Goal: Task Accomplishment & Management: Use online tool/utility

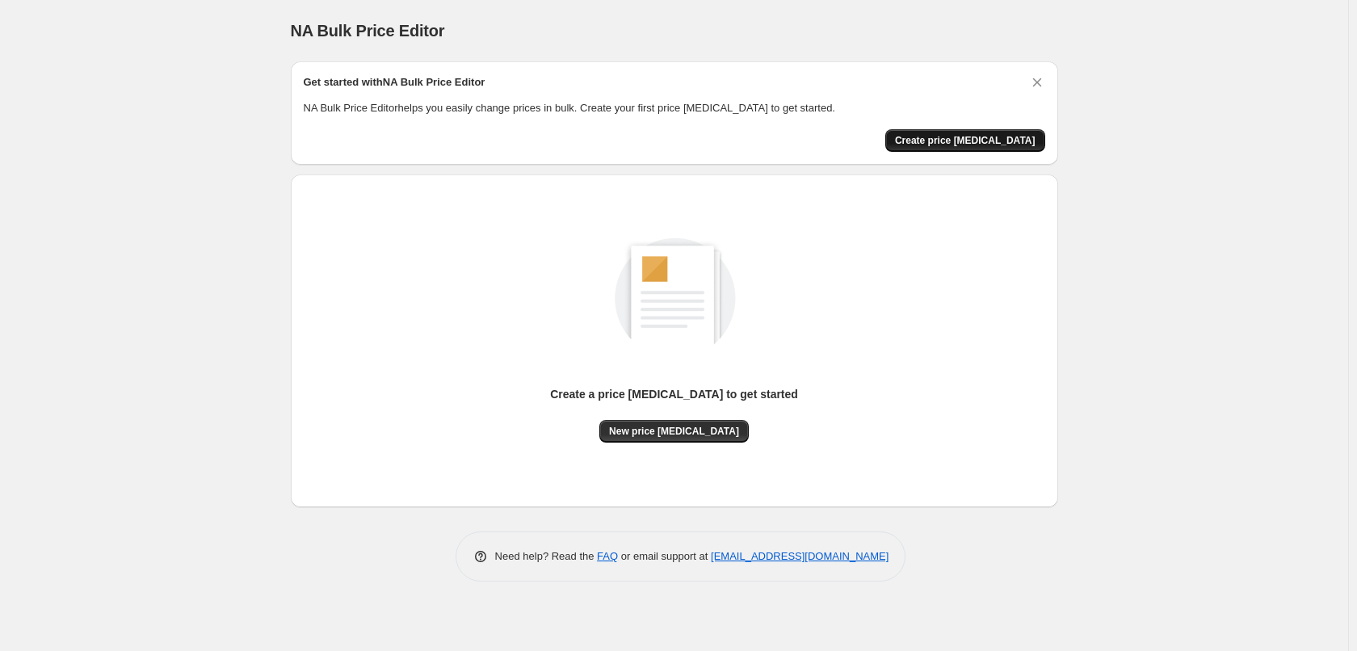
click at [994, 139] on span "Create price change job" at bounding box center [965, 140] width 141 height 13
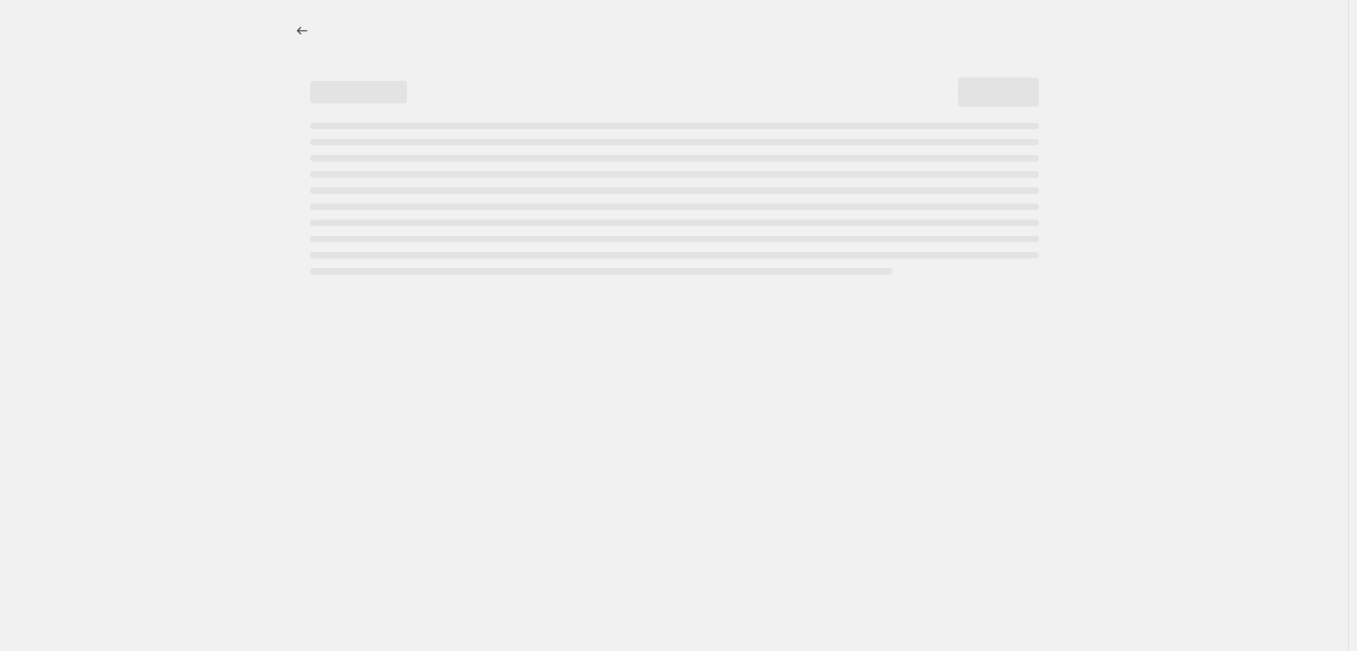
select select "percentage"
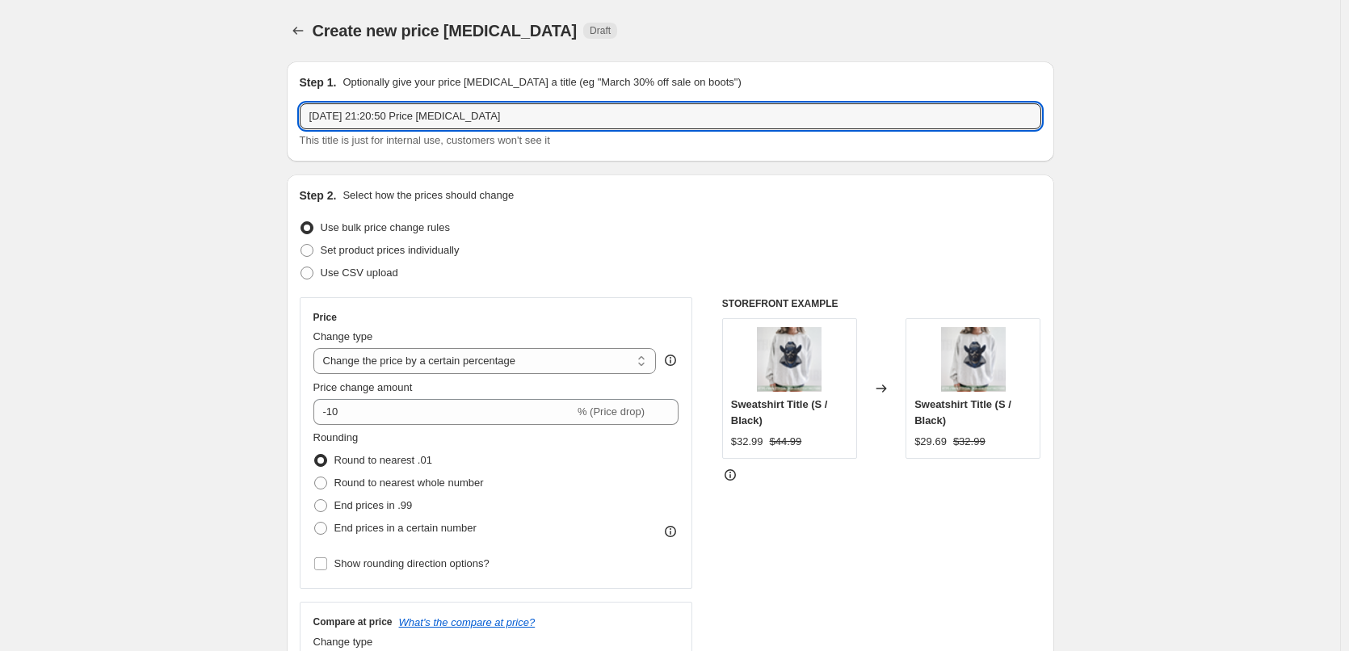
drag, startPoint x: 574, startPoint y: 115, endPoint x: 19, endPoint y: 71, distance: 555.9
type input "18000 Change Price S M L XL"
click at [440, 254] on span "Set product prices individually" at bounding box center [390, 250] width 139 height 12
click at [301, 245] on input "Set product prices individually" at bounding box center [301, 244] width 1 height 1
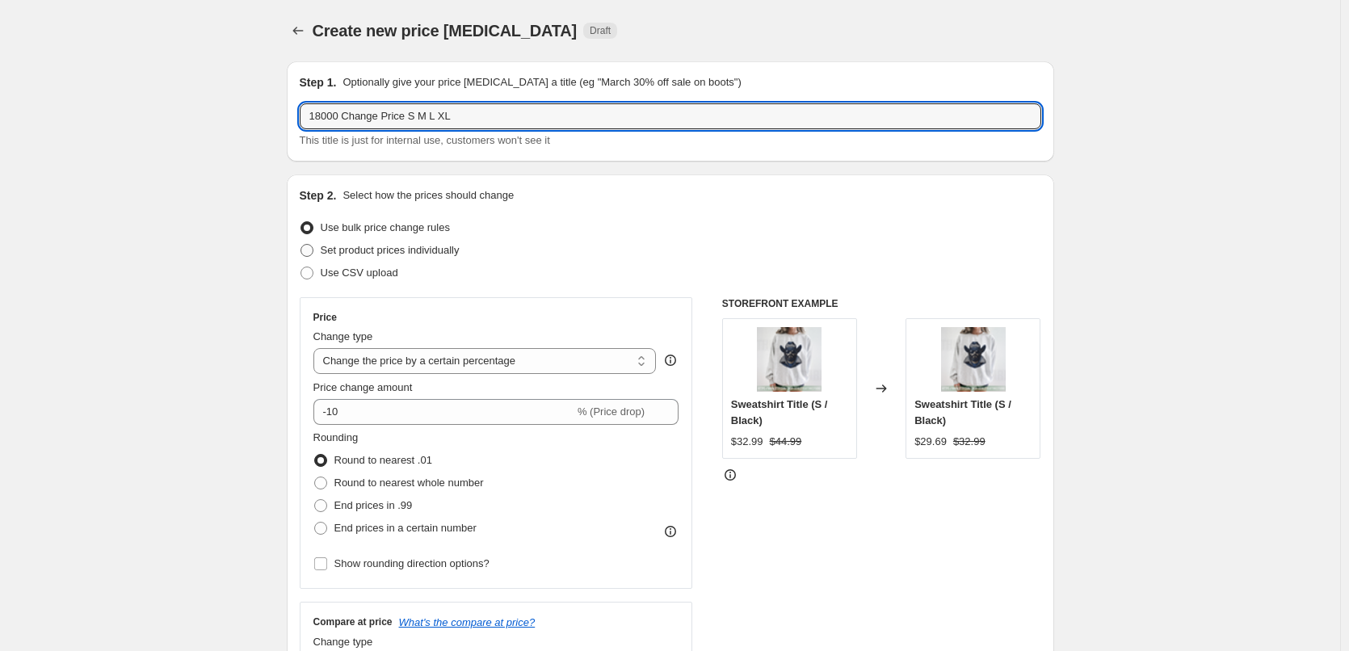
radio input "true"
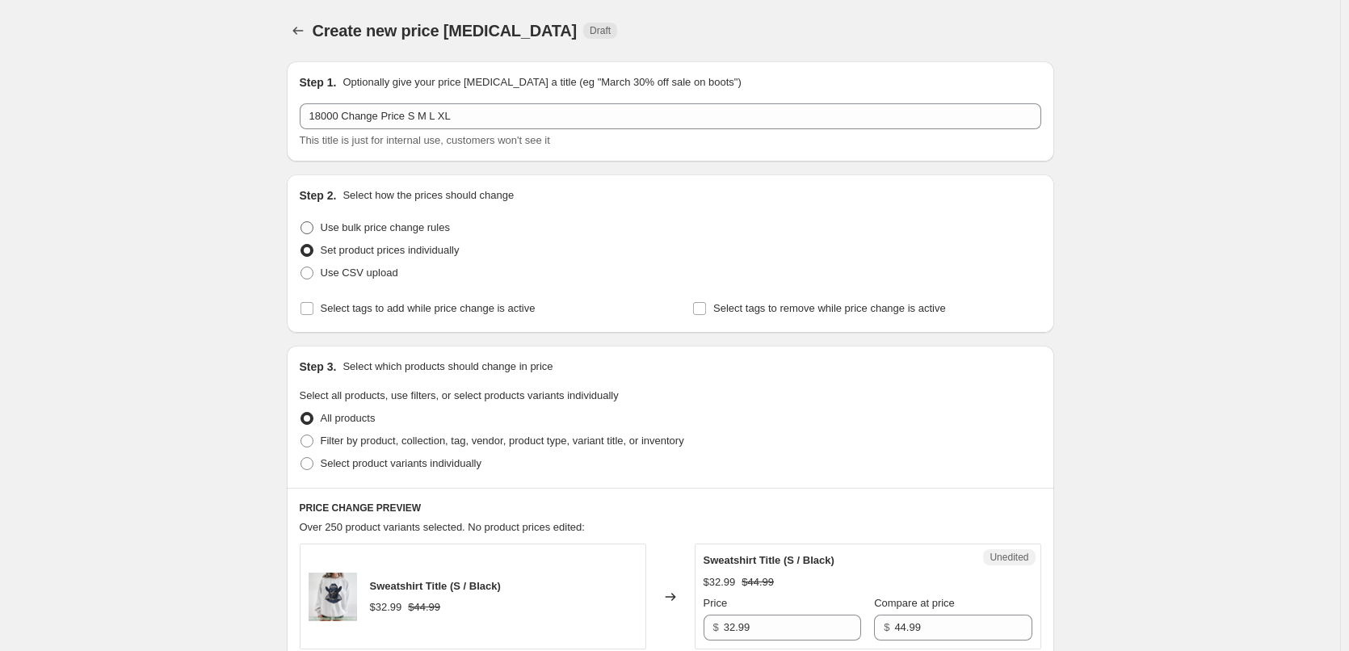
click at [432, 217] on label "Use bulk price change rules" at bounding box center [375, 228] width 150 height 23
click at [301, 221] on input "Use bulk price change rules" at bounding box center [301, 221] width 1 height 1
radio input "true"
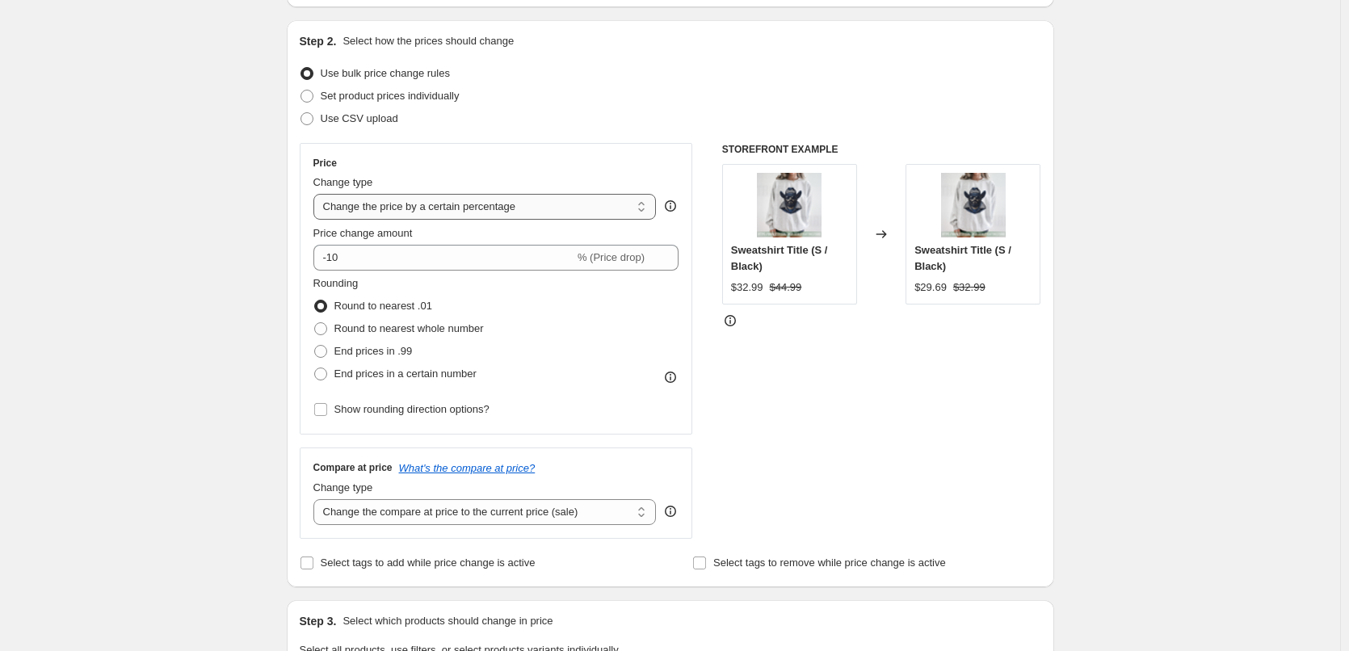
scroll to position [162, 0]
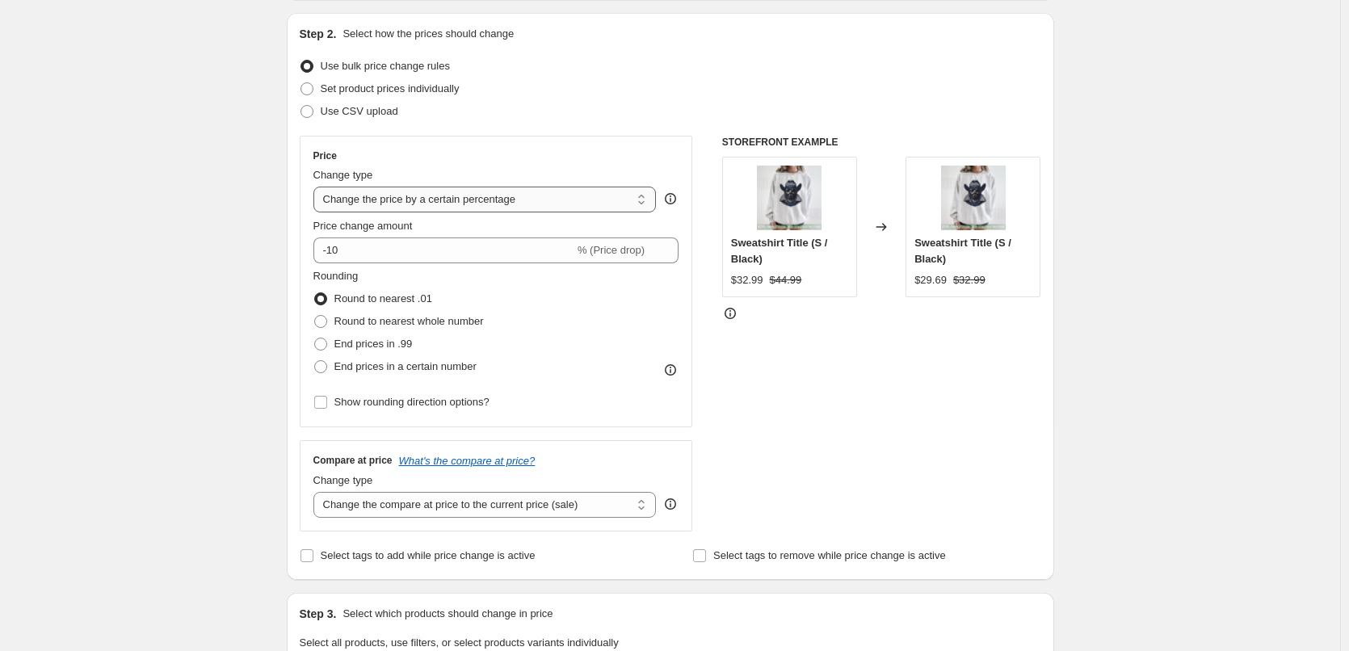
click at [441, 200] on select "Change the price to a certain amount Change the price by a certain amount Chang…" at bounding box center [484, 200] width 343 height 26
select select "to"
click at [317, 187] on select "Change the price to a certain amount Change the price by a certain amount Chang…" at bounding box center [484, 200] width 343 height 26
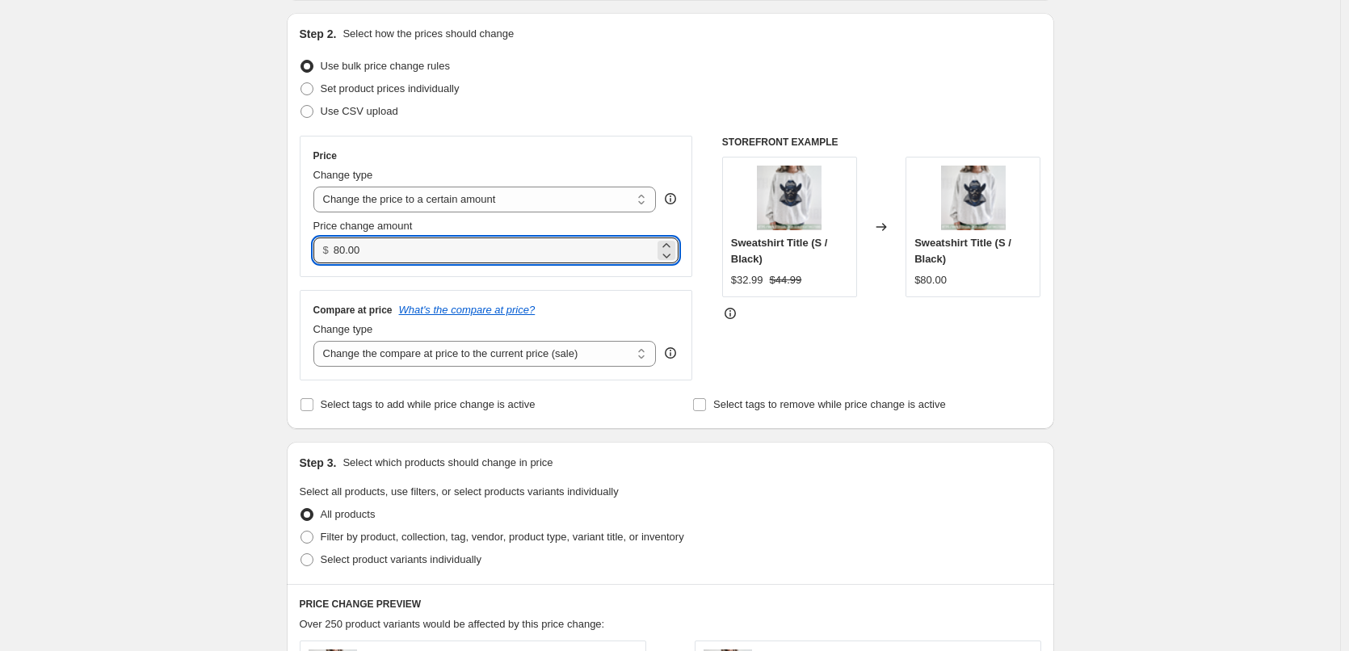
drag, startPoint x: 426, startPoint y: 249, endPoint x: 145, endPoint y: 217, distance: 282.1
click at [150, 222] on div "Create new price change job. This page is ready Create new price change job Dra…" at bounding box center [670, 570] width 1340 height 1465
type input "36.99"
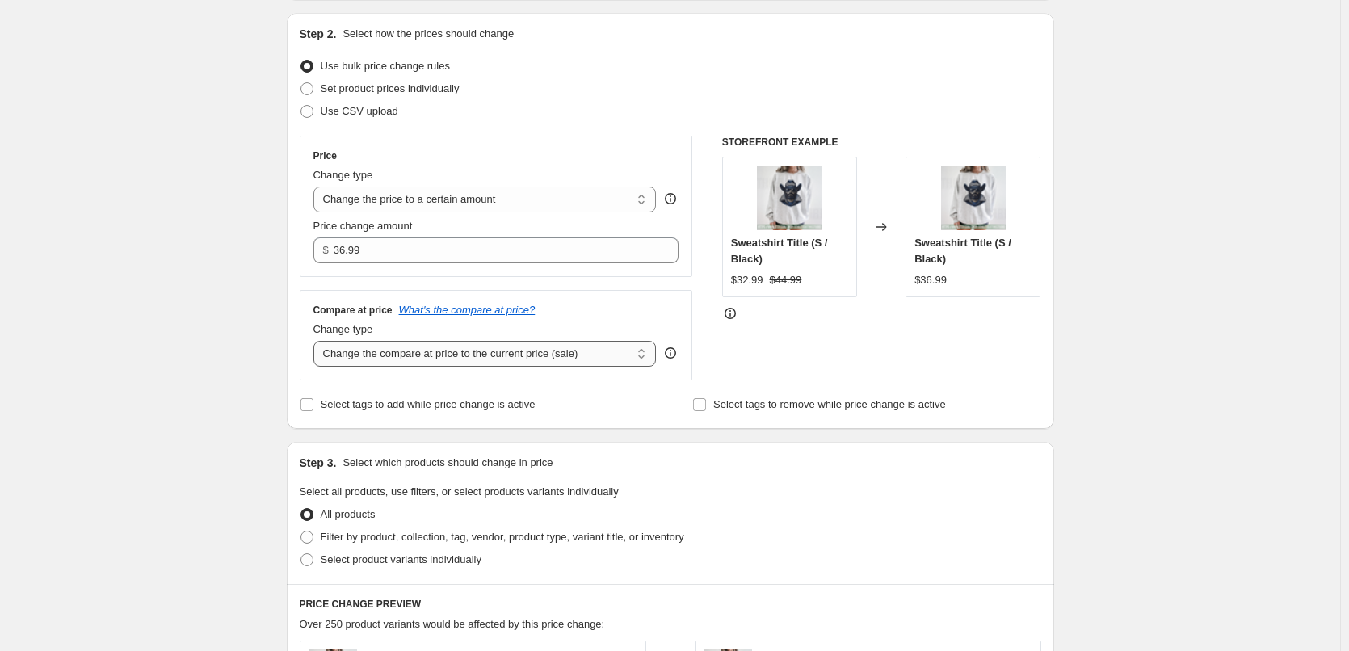
click at [459, 355] on select "Change the compare at price to the current price (sale) Change the compare at p…" at bounding box center [484, 354] width 343 height 26
select select "to"
click at [317, 342] on select "Change the compare at price to the current price (sale) Change the compare at p…" at bounding box center [484, 354] width 343 height 26
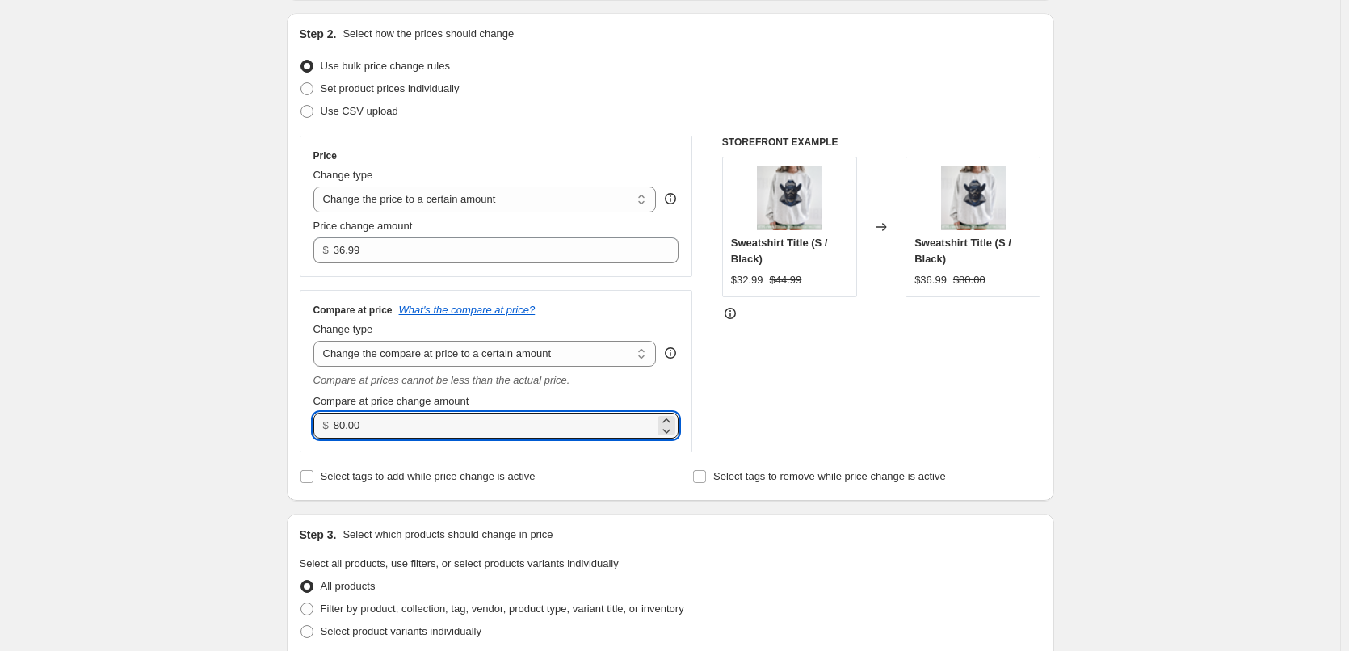
drag, startPoint x: 303, startPoint y: 431, endPoint x: 246, endPoint y: 428, distance: 57.4
click at [250, 430] on div "Create new price change job. This page is ready Create new price change job Dra…" at bounding box center [670, 606] width 1340 height 1536
type input "49.95"
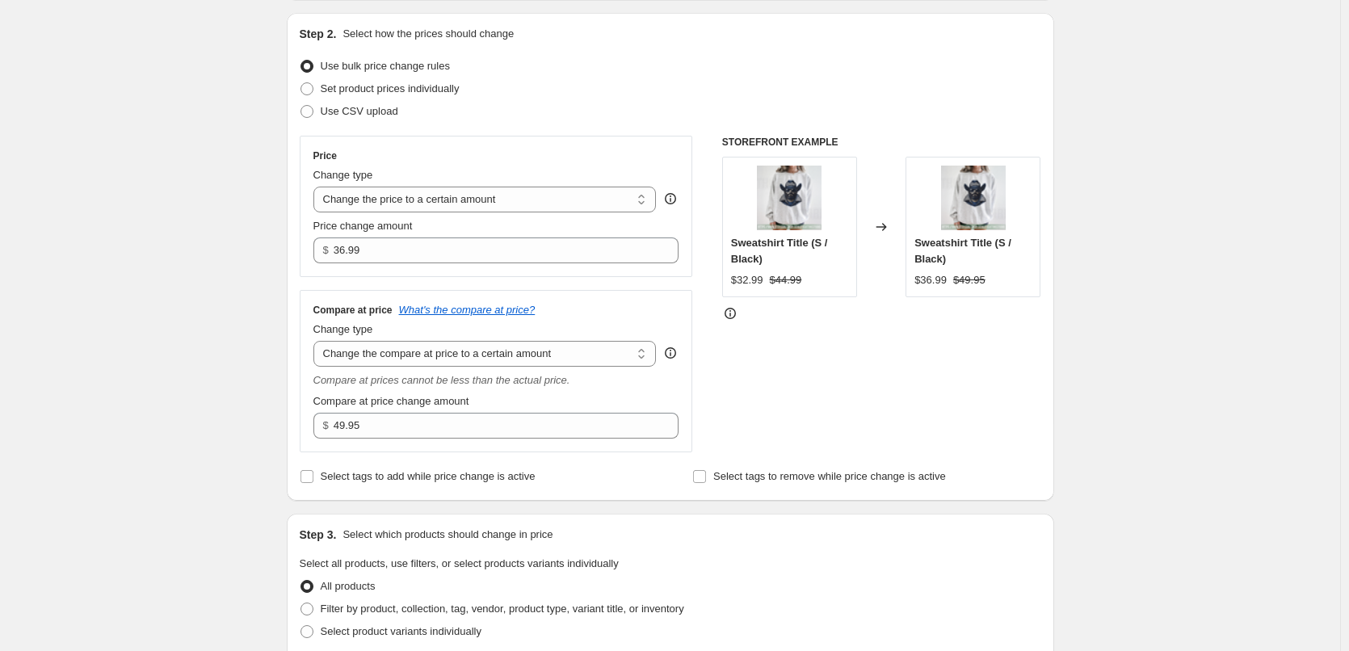
click at [825, 419] on div "STOREFRONT EXAMPLE Sweatshirt Title (S / Black) $32.99 $44.99 Changed to Sweats…" at bounding box center [881, 294] width 319 height 317
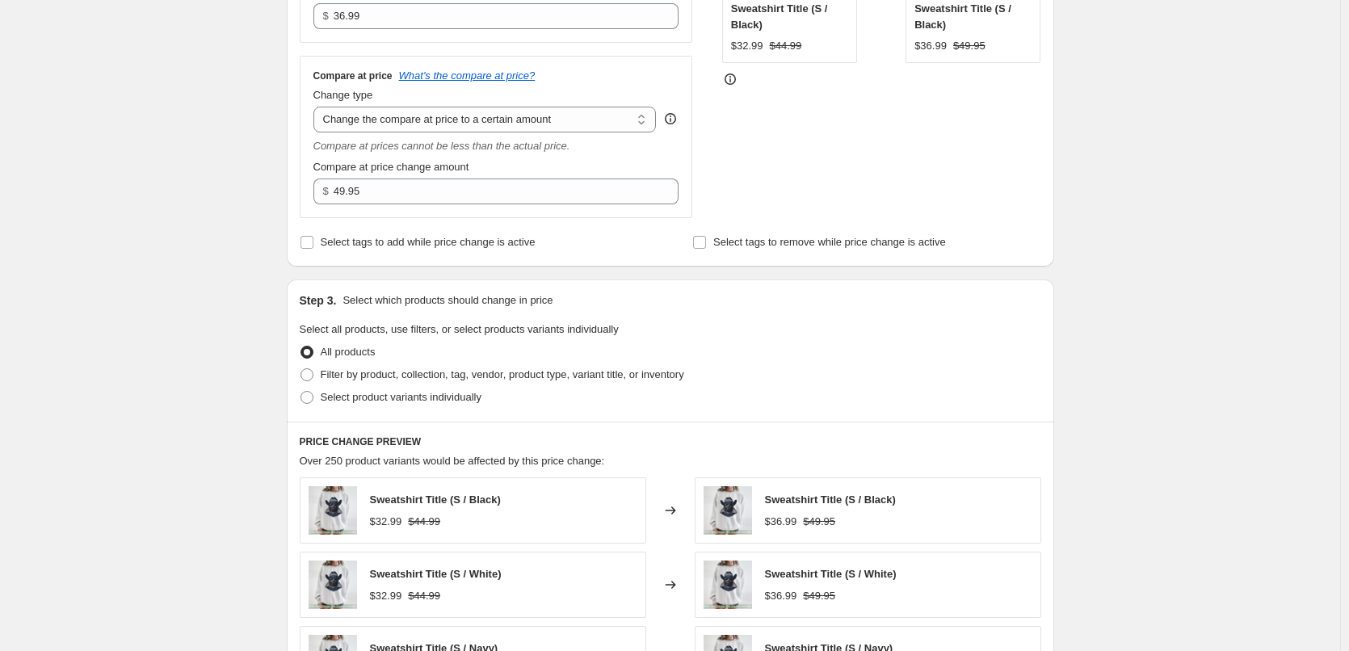
scroll to position [404, 0]
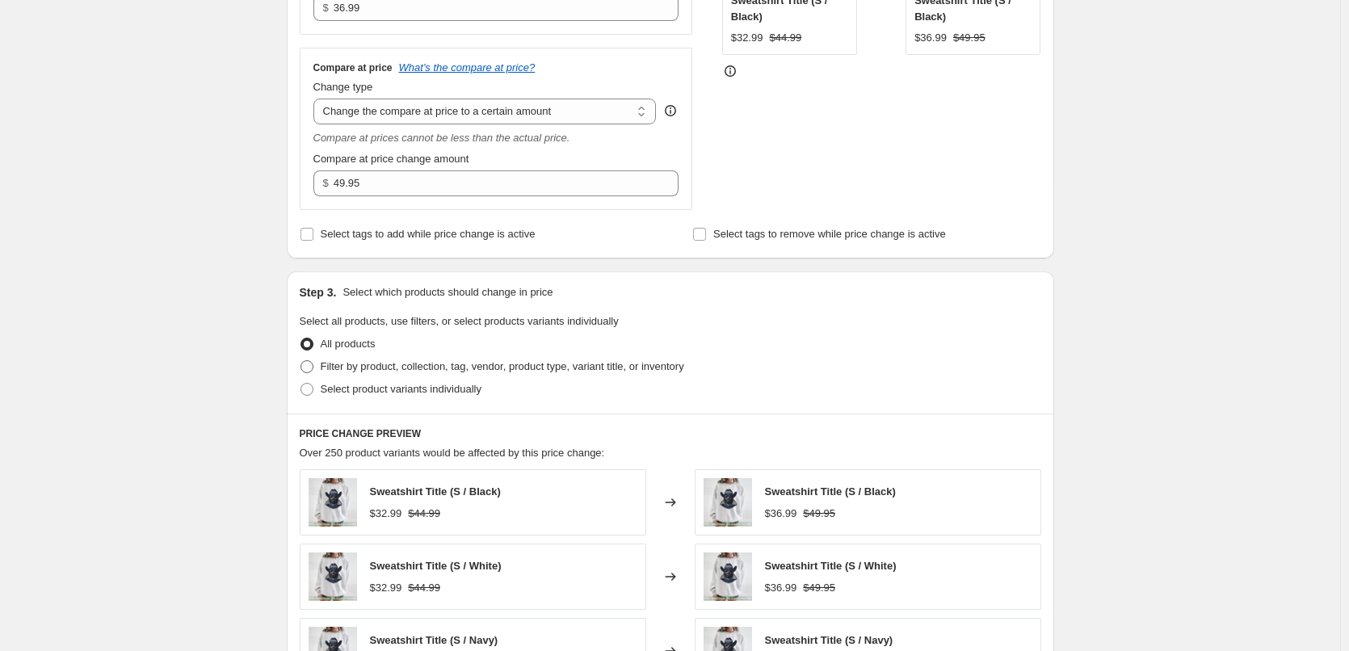
click at [477, 369] on span "Filter by product, collection, tag, vendor, product type, variant title, or inv…" at bounding box center [503, 366] width 364 height 12
click at [301, 361] on input "Filter by product, collection, tag, vendor, product type, variant title, or inv…" at bounding box center [301, 360] width 1 height 1
radio input "true"
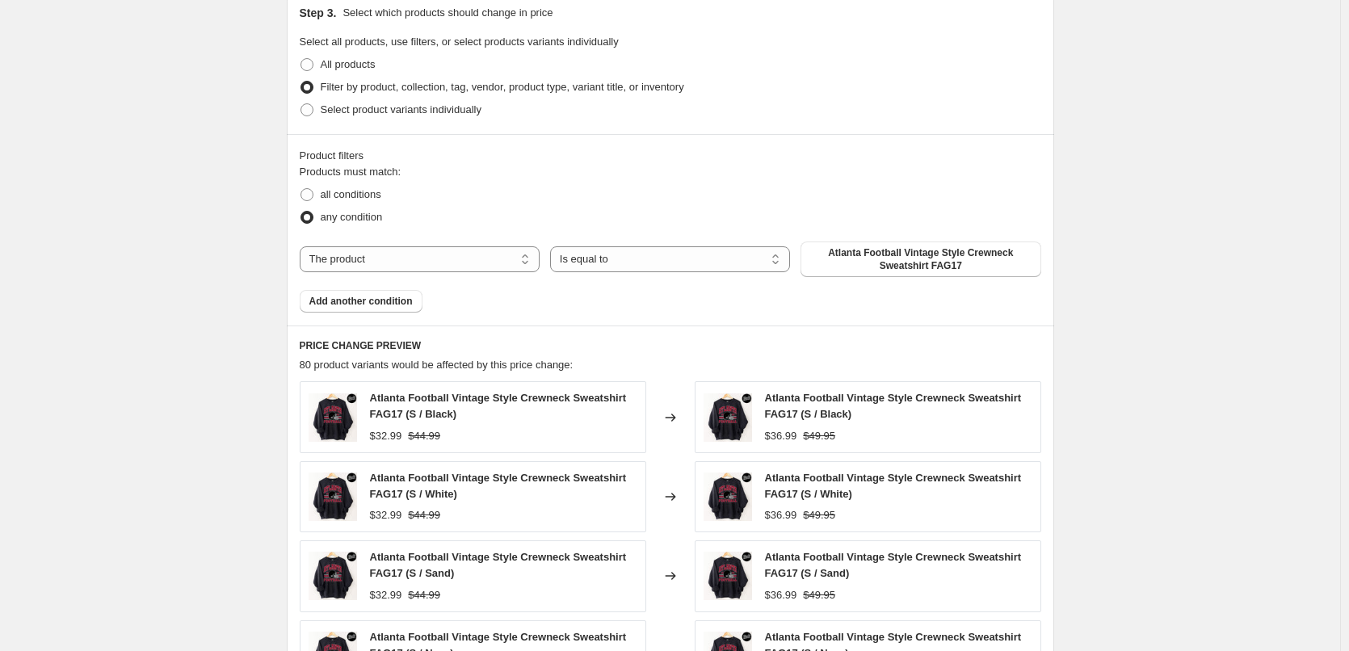
scroll to position [727, 0]
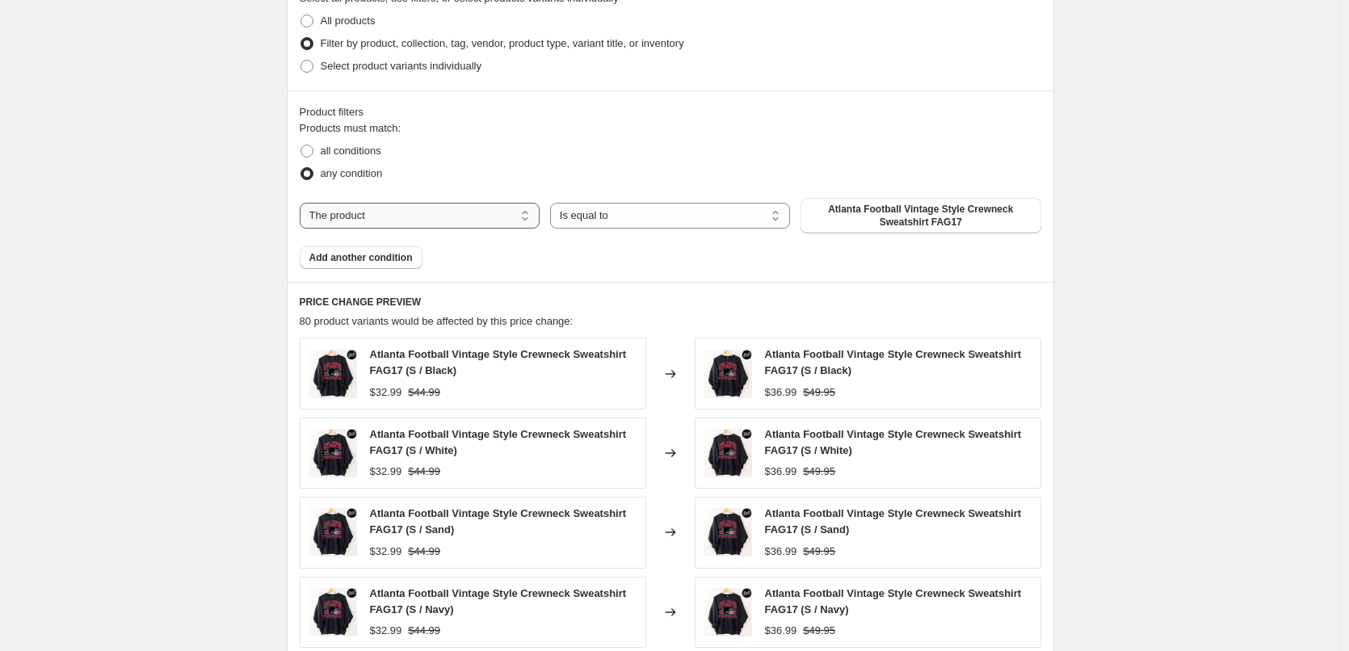
click at [507, 216] on select "The product The product's collection The product's tag The product's vendor The…" at bounding box center [420, 216] width 240 height 26
select select "tag"
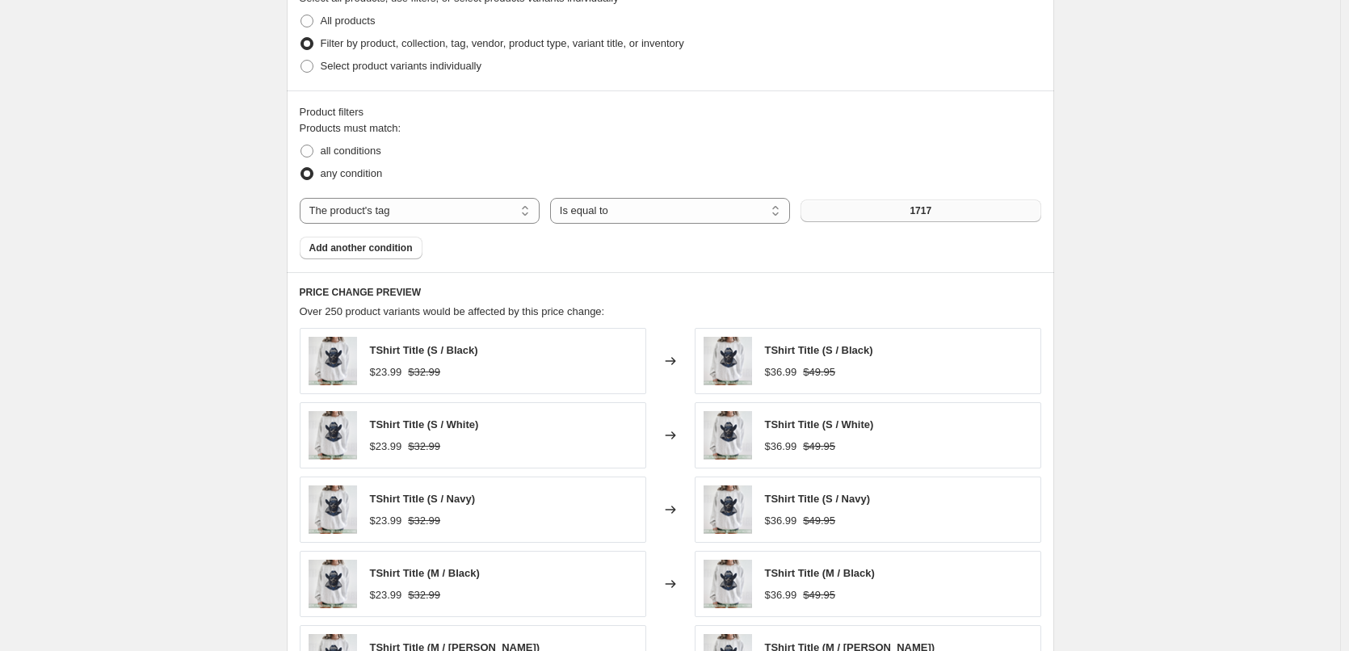
click at [919, 209] on span "1717" at bounding box center [921, 210] width 22 height 13
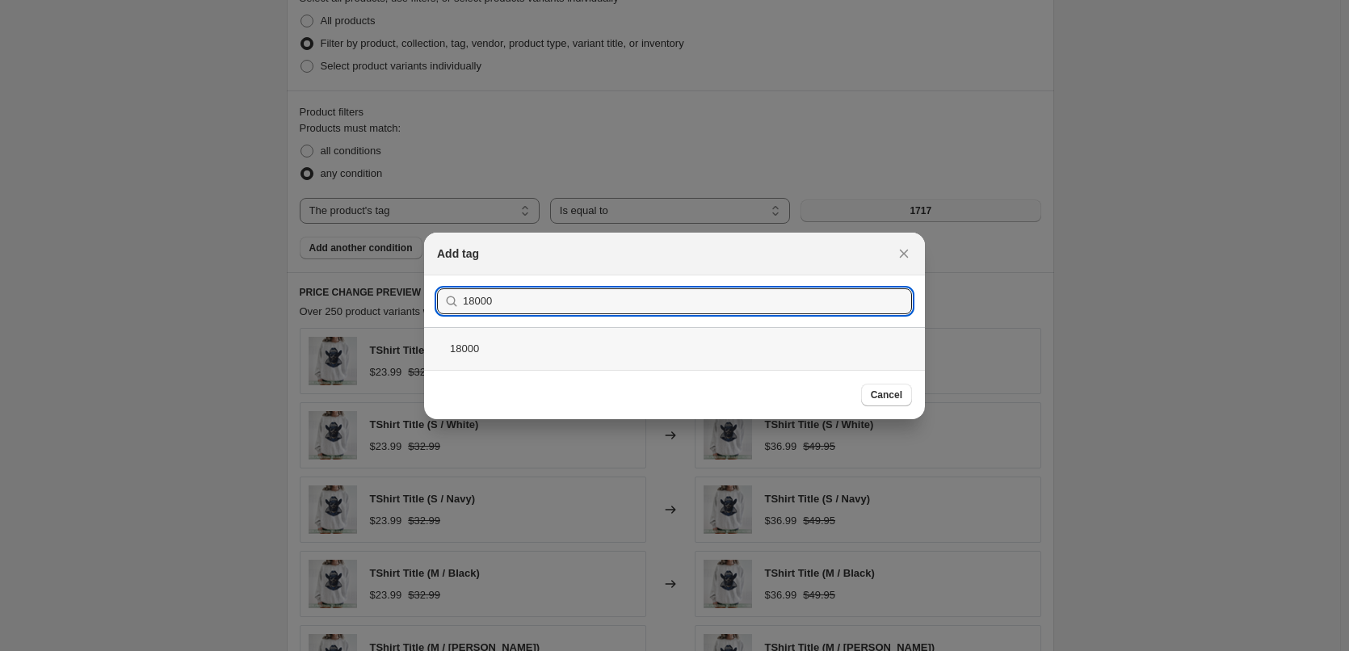
type input "18000"
click at [479, 351] on div "18000" at bounding box center [674, 348] width 501 height 43
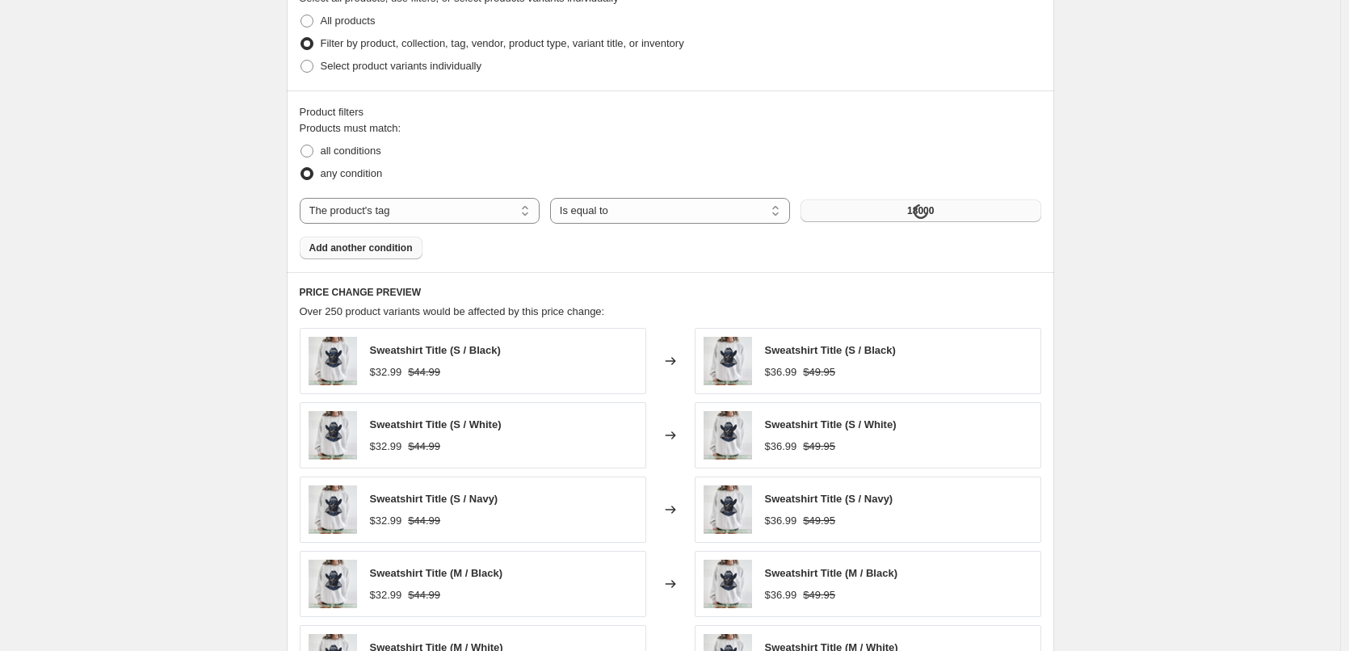
click at [401, 253] on span "Add another condition" at bounding box center [360, 248] width 103 height 13
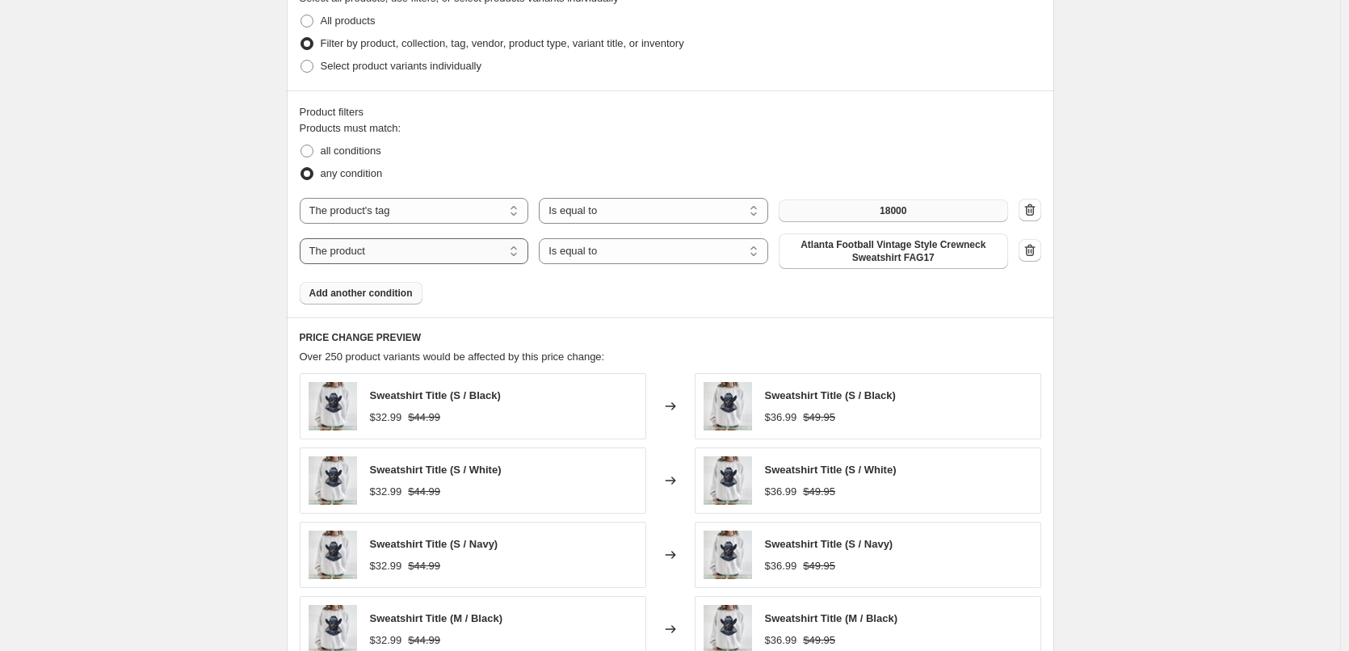
click at [467, 253] on select "The product The product's collection The product's tag The product's vendor The…" at bounding box center [414, 251] width 229 height 26
select select "title"
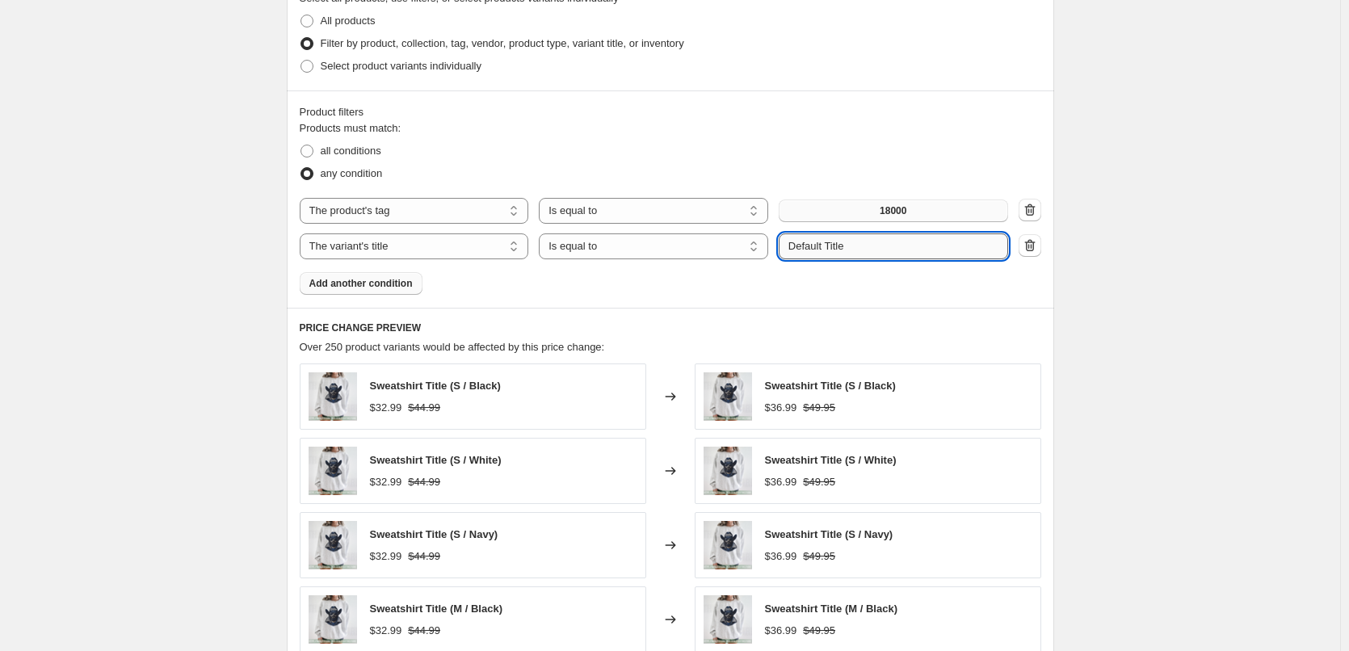
click at [876, 256] on input "Default Title" at bounding box center [893, 246] width 229 height 26
type input "S"
click at [398, 286] on span "Add another condition" at bounding box center [360, 283] width 103 height 13
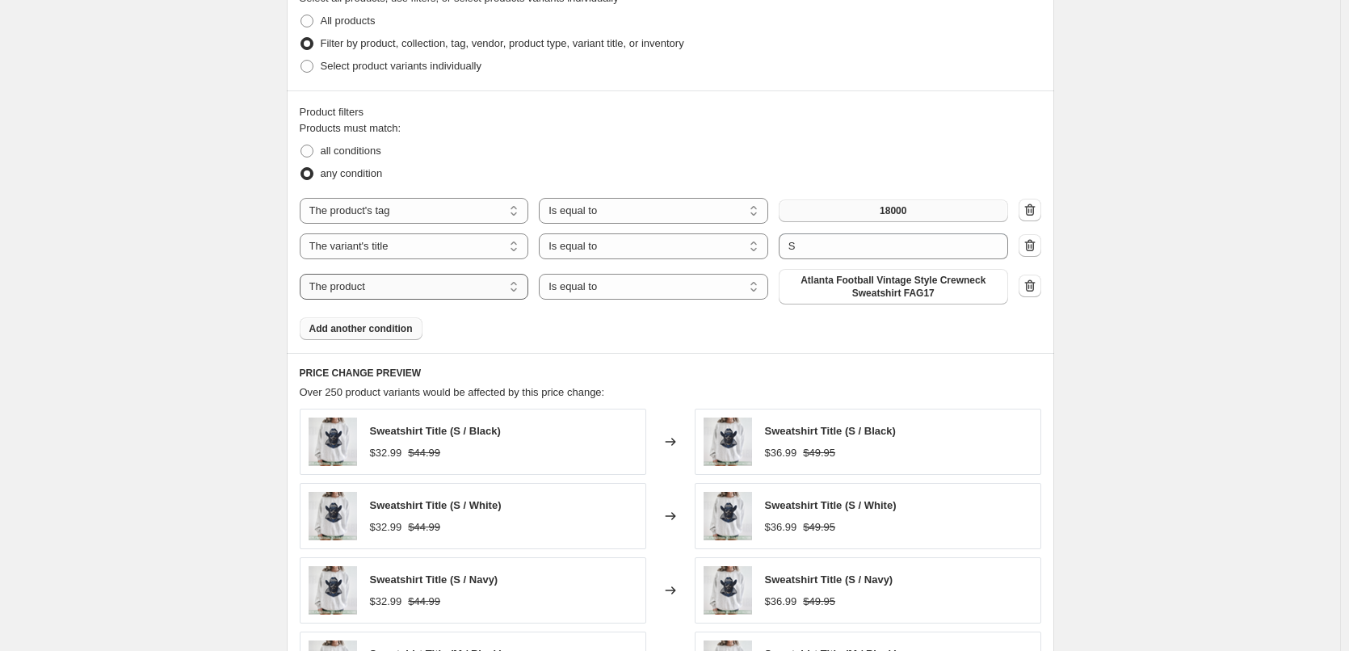
click at [447, 284] on select "The product The product's collection The product's tag The product's vendor The…" at bounding box center [414, 287] width 229 height 26
select select "title"
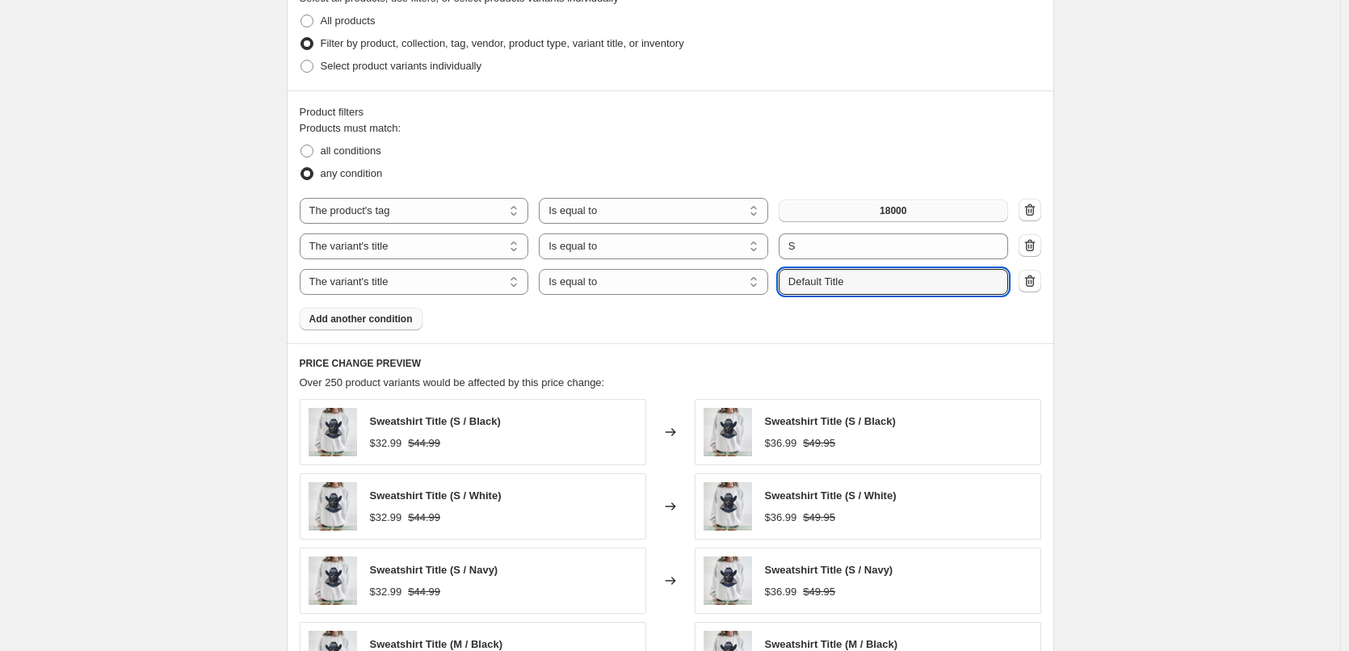
drag, startPoint x: 877, startPoint y: 282, endPoint x: 407, endPoint y: 264, distance: 470.5
click at [529, 280] on div "The product The product's collection The product's tag The product's vendor The…" at bounding box center [654, 282] width 709 height 26
type input "<"
type input "M"
click at [612, 322] on div "Products must match: all conditions any condition The product The product's col…" at bounding box center [671, 225] width 742 height 210
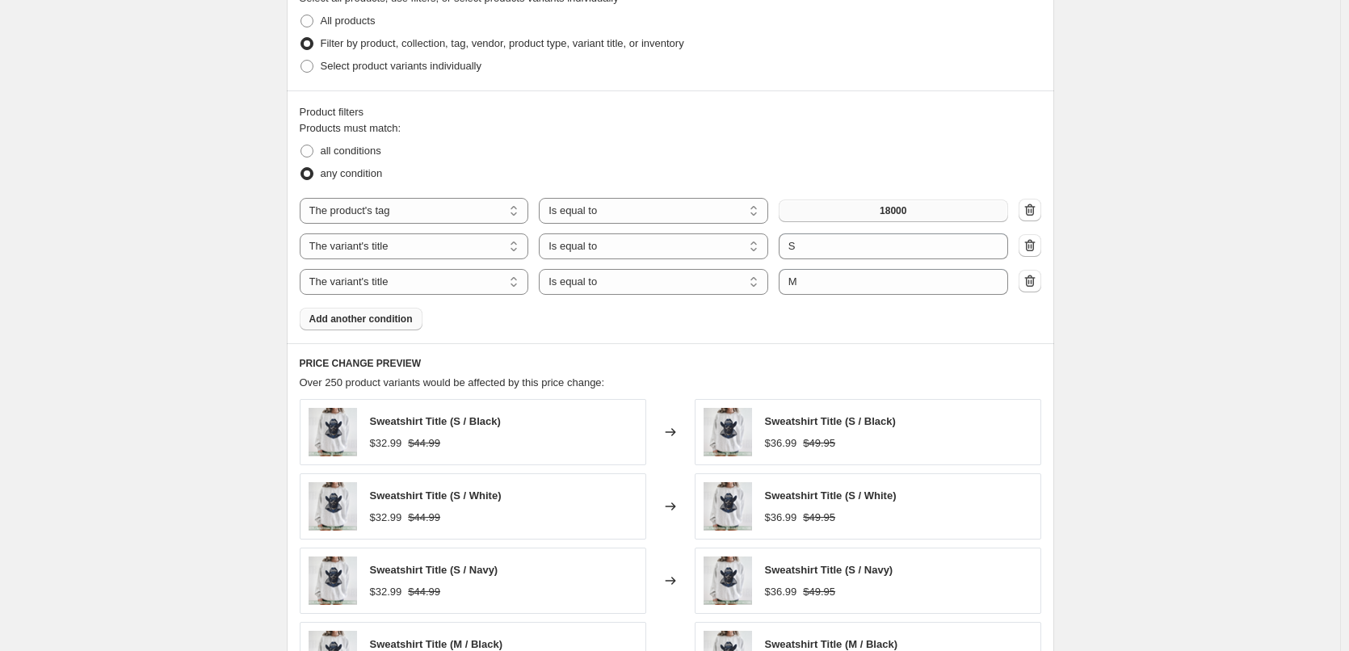
click at [372, 322] on span "Add another condition" at bounding box center [360, 319] width 103 height 13
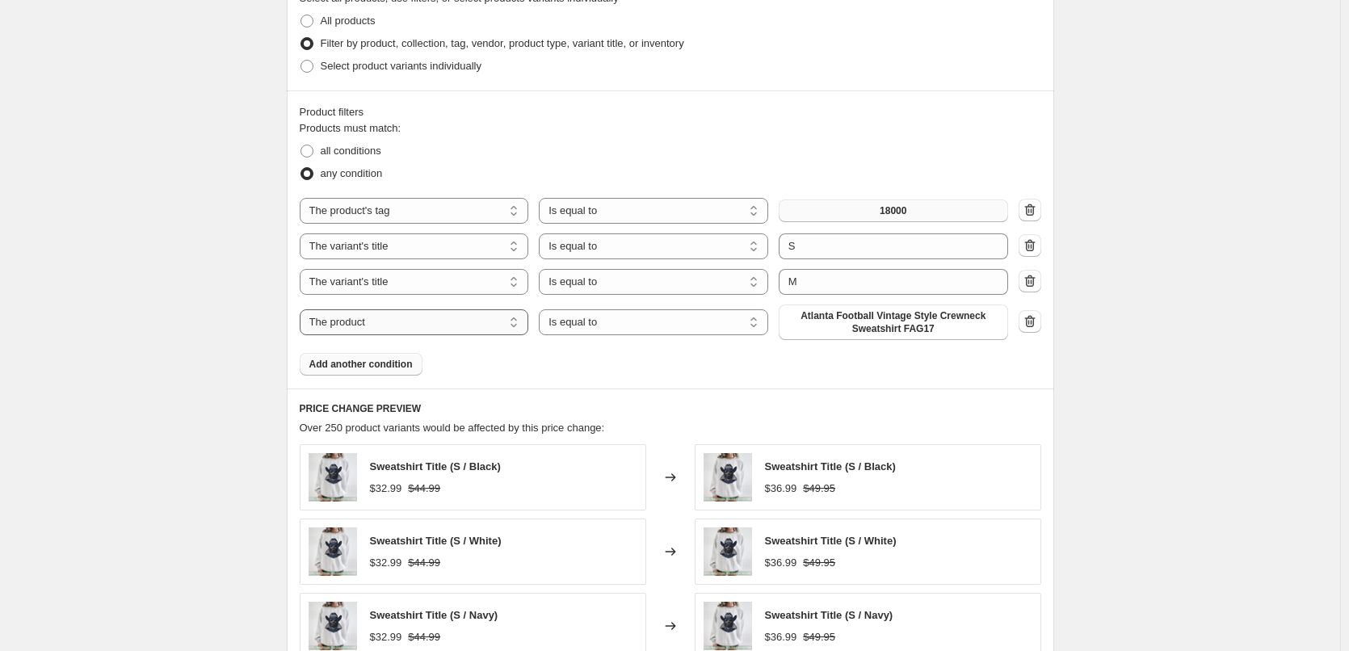
click at [444, 324] on select "The product The product's collection The product's tag The product's vendor The…" at bounding box center [414, 322] width 229 height 26
select select "title"
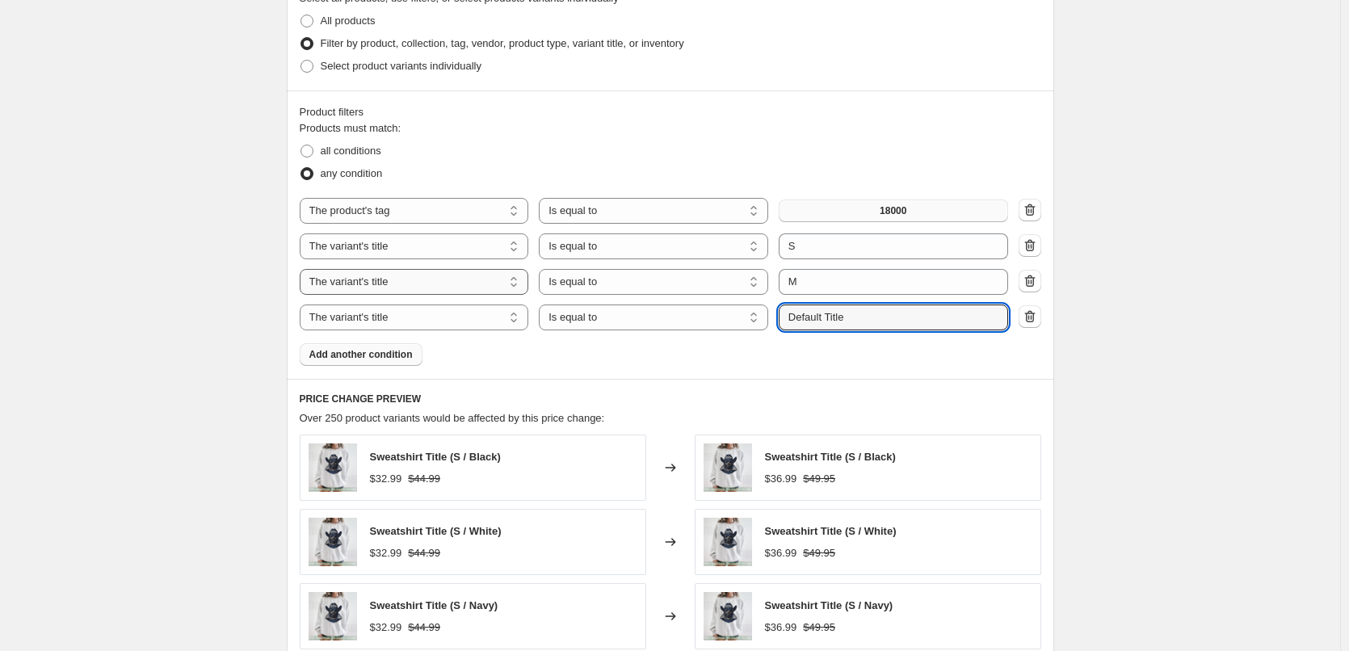
drag, startPoint x: 889, startPoint y: 318, endPoint x: 445, endPoint y: 280, distance: 445.2
click at [475, 308] on div "The product The product's collection The product's tag The product's vendor The…" at bounding box center [654, 318] width 709 height 26
type input ":"
type input "L"
click at [382, 365] on div "Products must match: all conditions any condition The product The product's col…" at bounding box center [671, 243] width 742 height 246
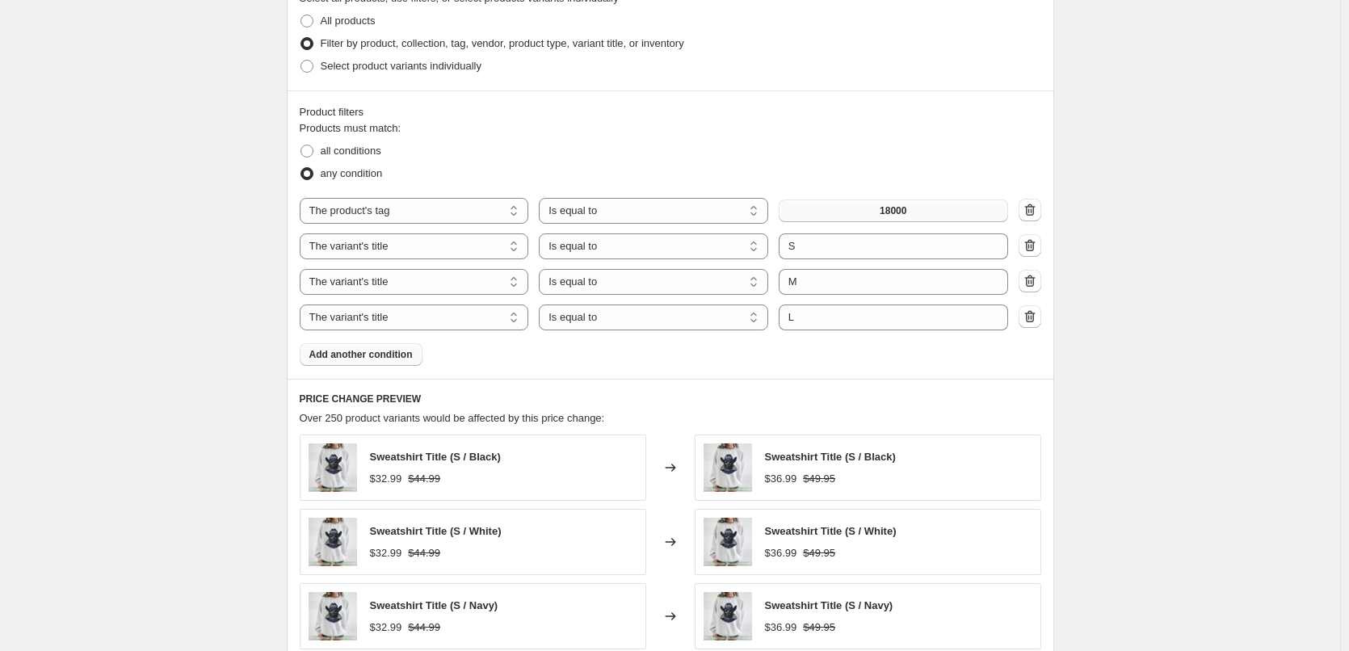
click at [403, 358] on span "Add another condition" at bounding box center [360, 354] width 103 height 13
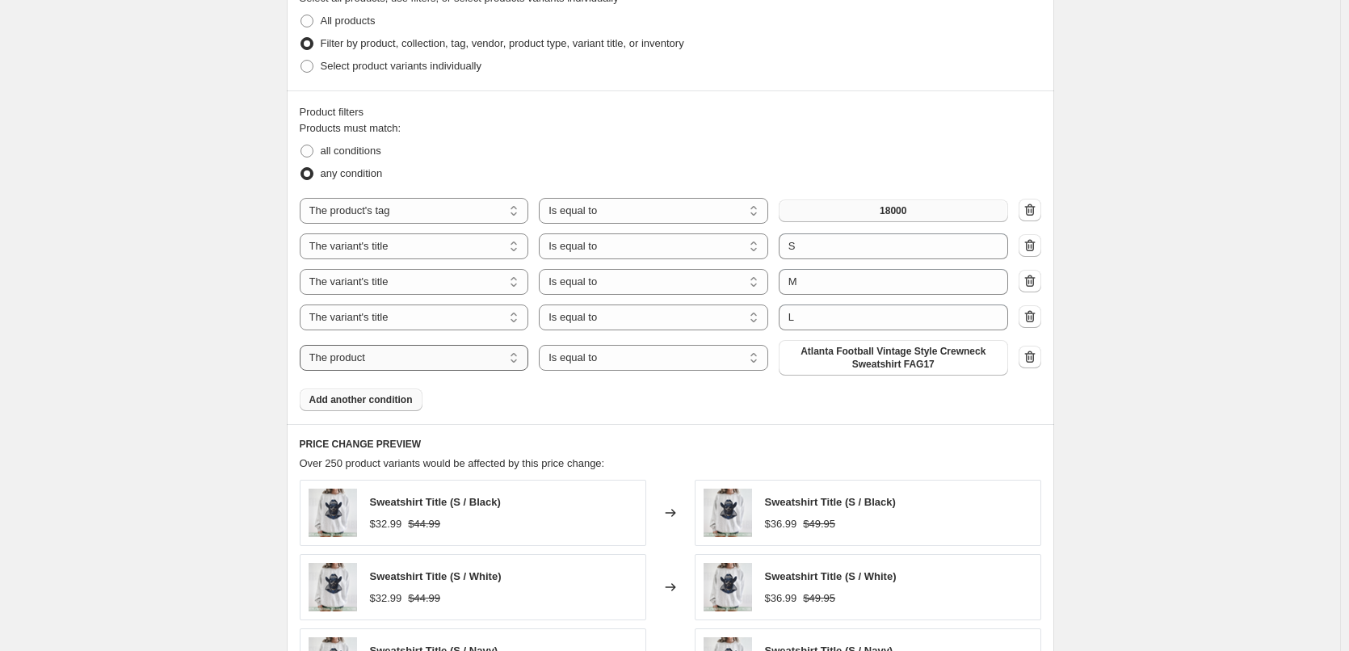
click at [461, 360] on select "The product The product's collection The product's tag The product's vendor The…" at bounding box center [414, 358] width 229 height 26
select select "title"
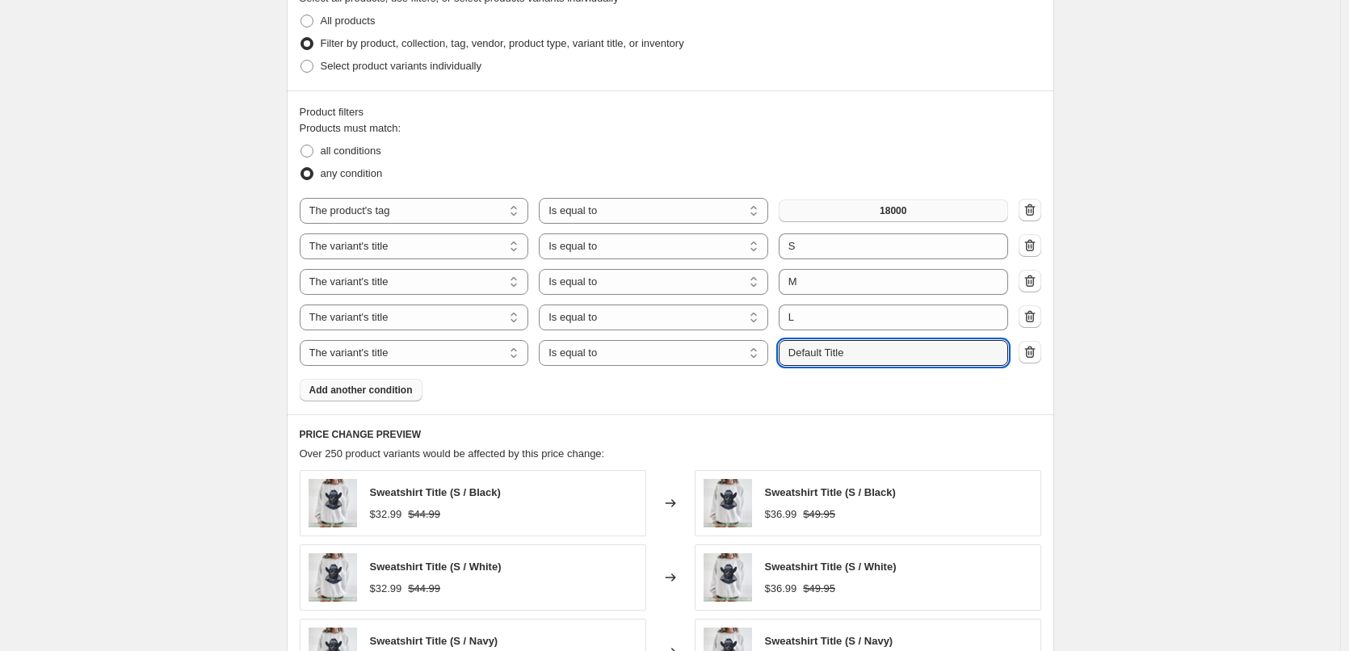
drag, startPoint x: 883, startPoint y: 352, endPoint x: 461, endPoint y: 333, distance: 422.2
click at [489, 347] on div "The product The product's collection The product's tag The product's vendor The…" at bounding box center [654, 353] width 709 height 26
type input "XL"
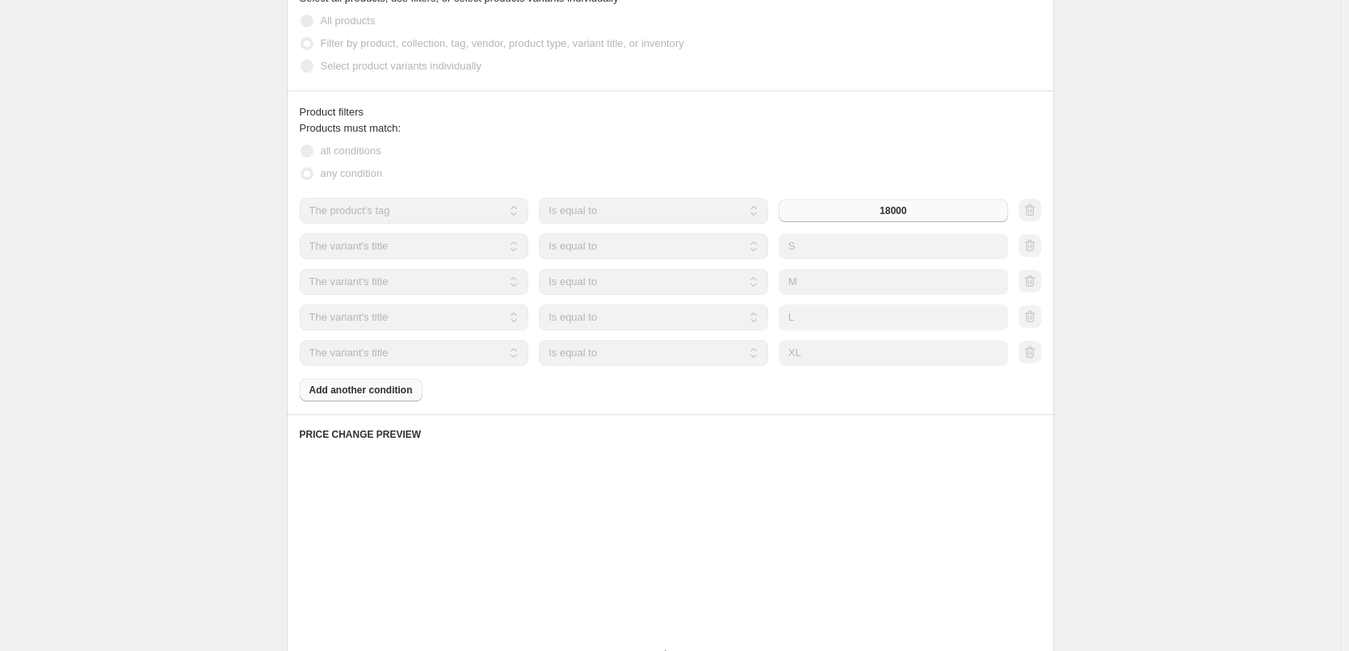
click at [675, 391] on div "Products must match: all conditions any condition The product The product's col…" at bounding box center [671, 260] width 742 height 281
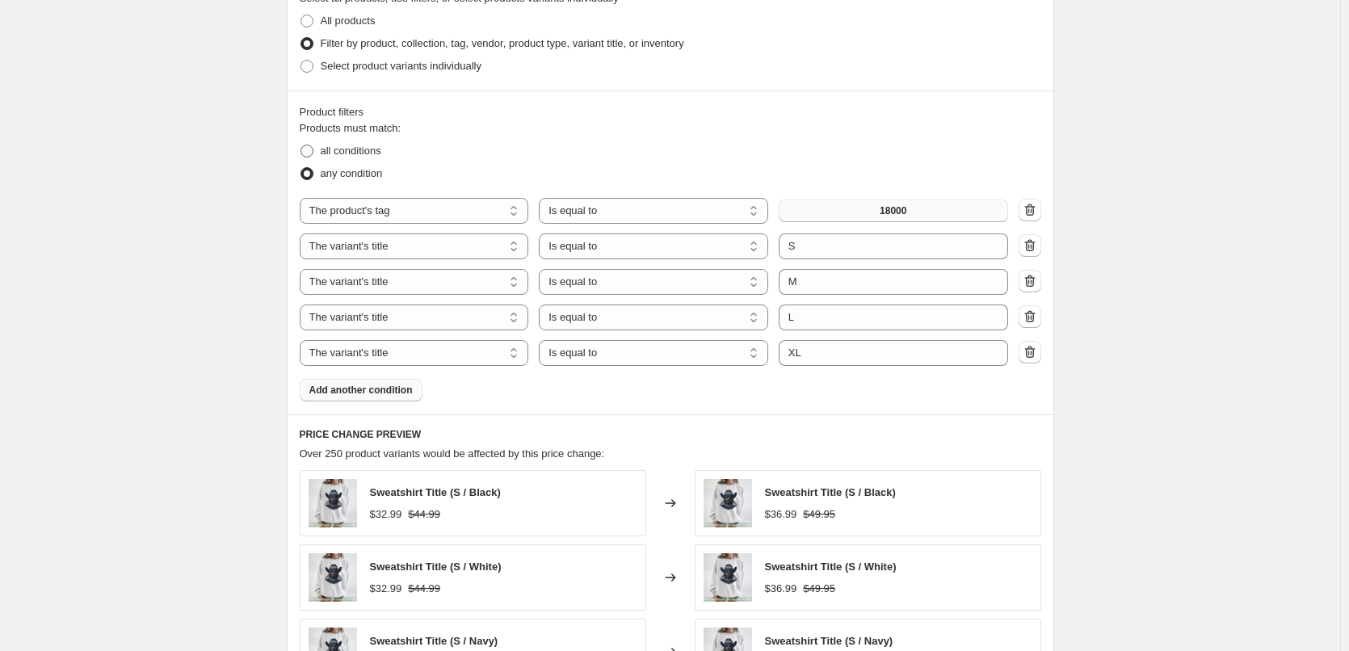
click at [351, 149] on span "all conditions" at bounding box center [351, 151] width 61 height 12
click at [301, 145] on input "all conditions" at bounding box center [301, 145] width 1 height 1
radio input "true"
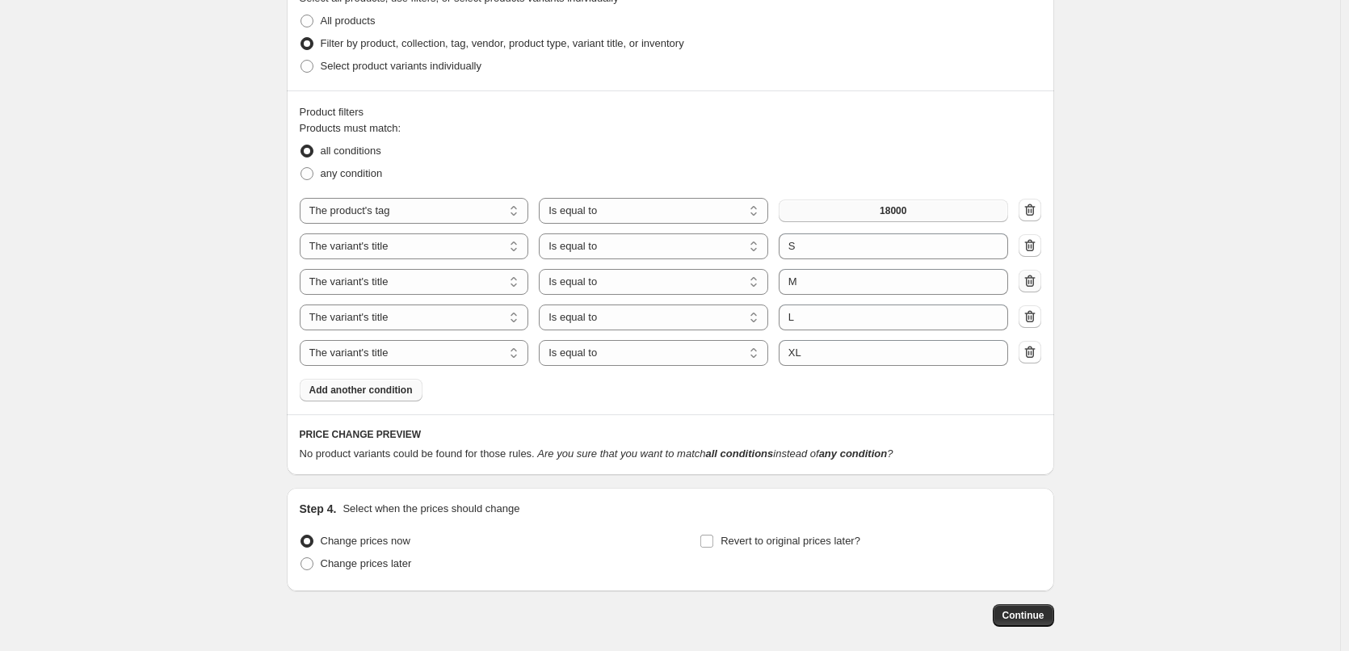
click at [1034, 280] on icon "button" at bounding box center [1030, 281] width 16 height 16
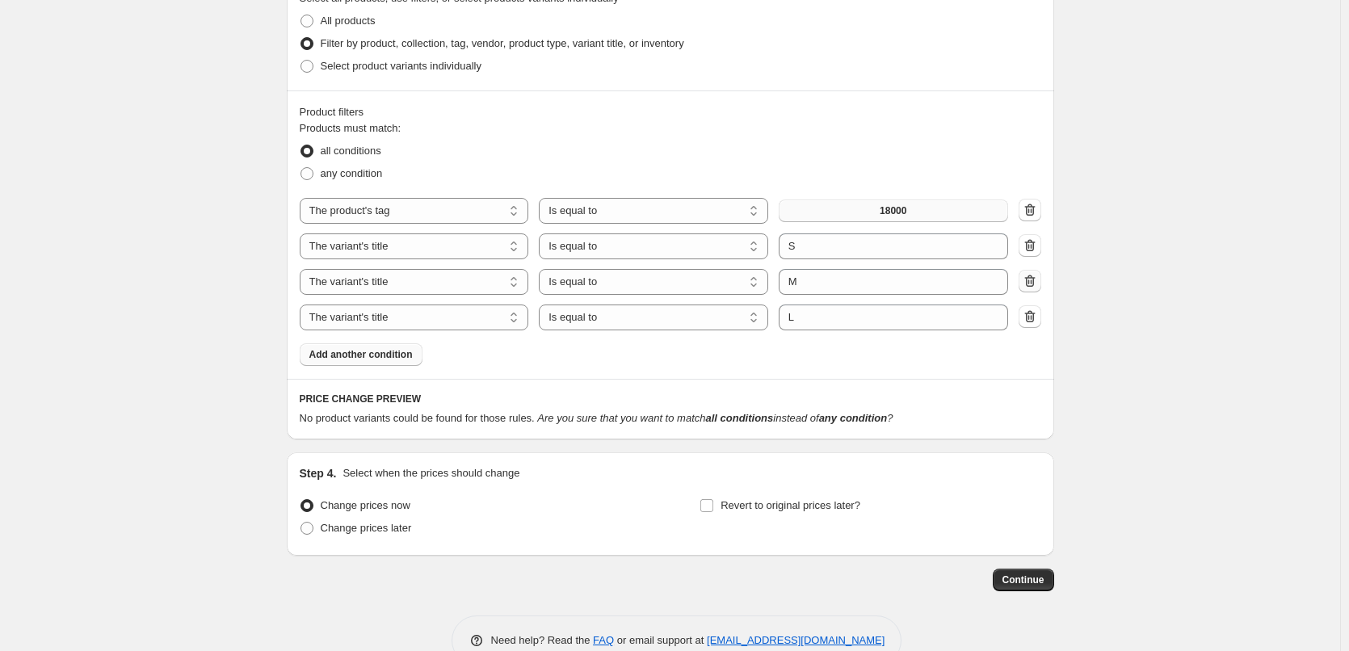
click at [1038, 284] on icon "button" at bounding box center [1030, 281] width 16 height 16
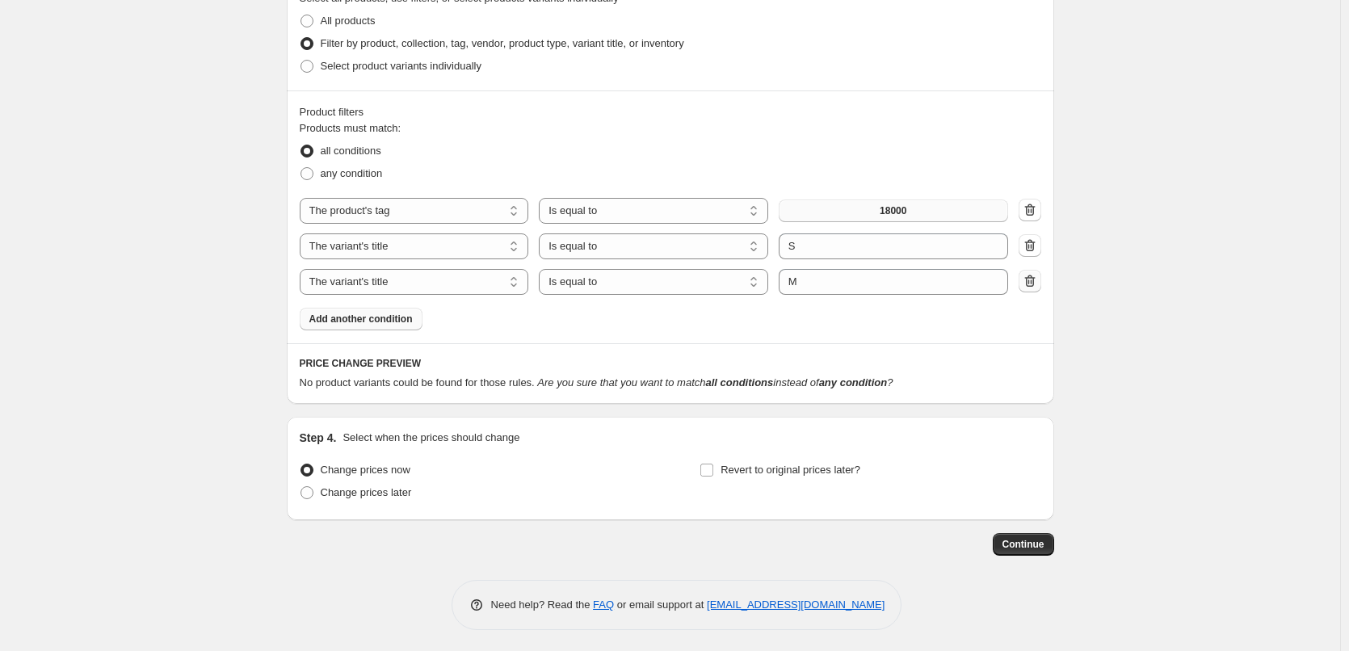
click at [1035, 282] on icon "button" at bounding box center [1029, 281] width 11 height 12
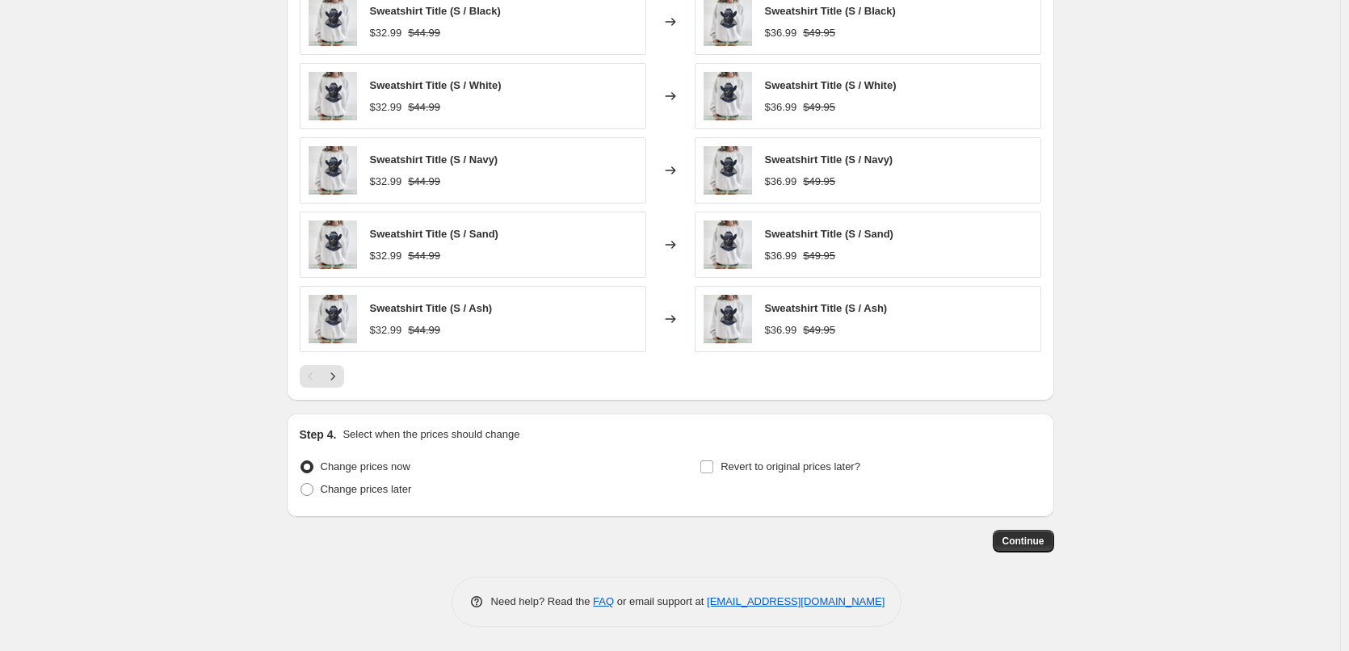
scroll to position [0, 0]
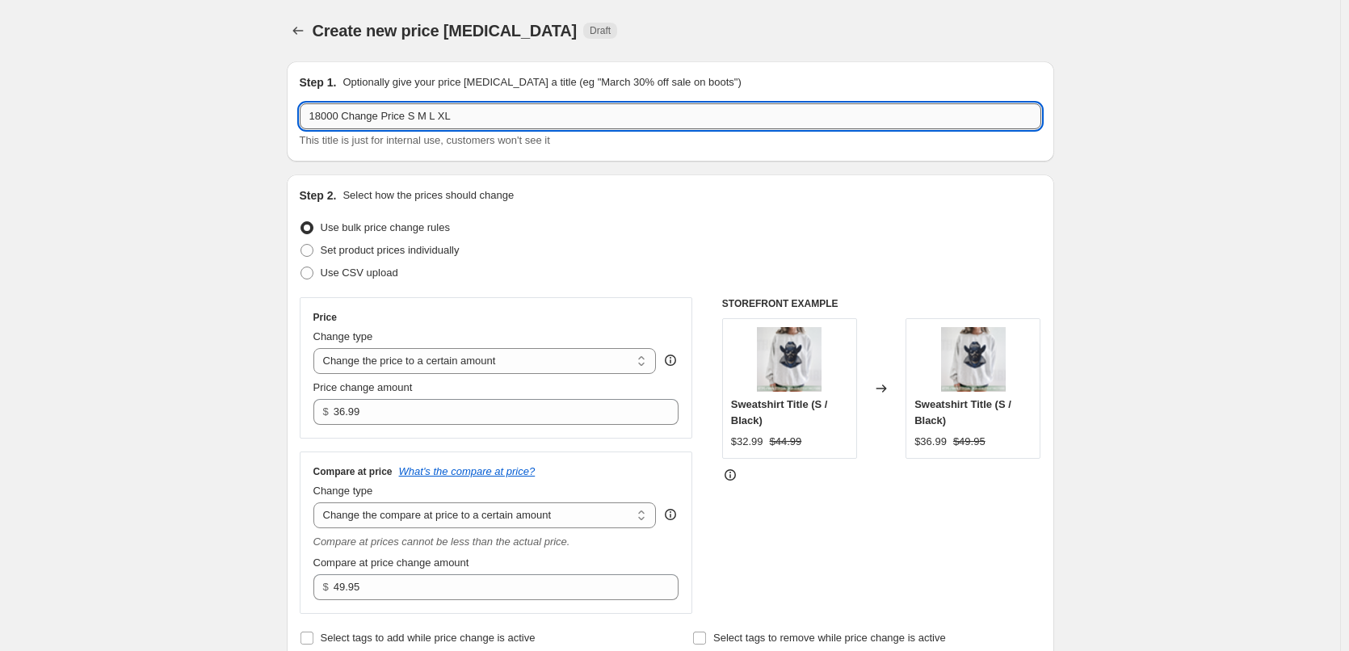
drag, startPoint x: 414, startPoint y: 120, endPoint x: 690, endPoint y: 110, distance: 275.7
click at [690, 110] on input "18000 Change Price S M L XL" at bounding box center [671, 116] width 742 height 26
type input "18000 Change Price S"
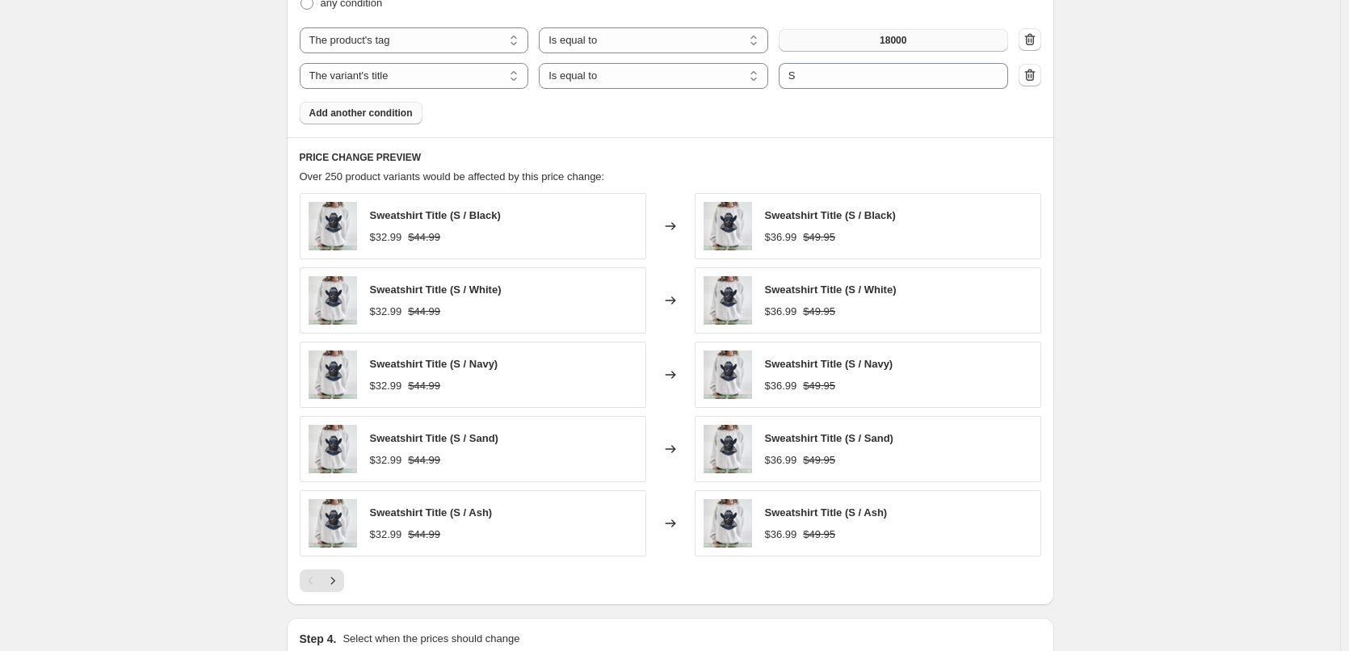
scroll to position [1103, 0]
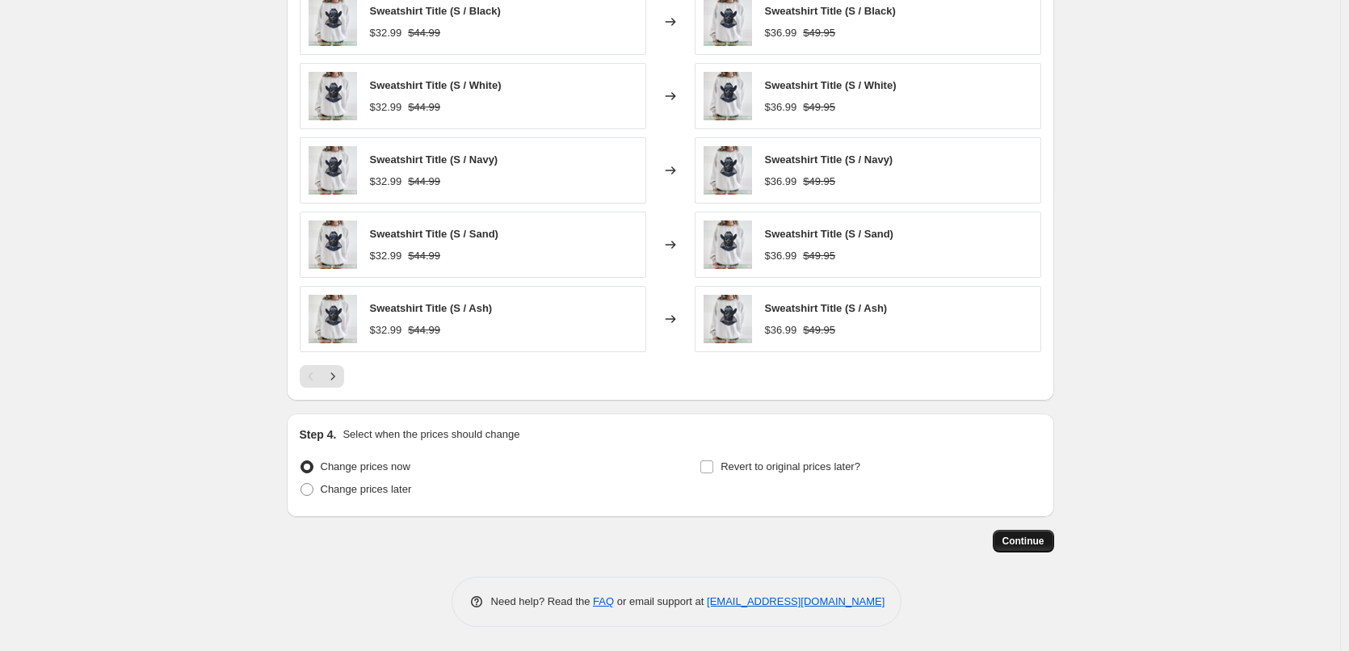
click at [1027, 536] on span "Continue" at bounding box center [1024, 541] width 42 height 13
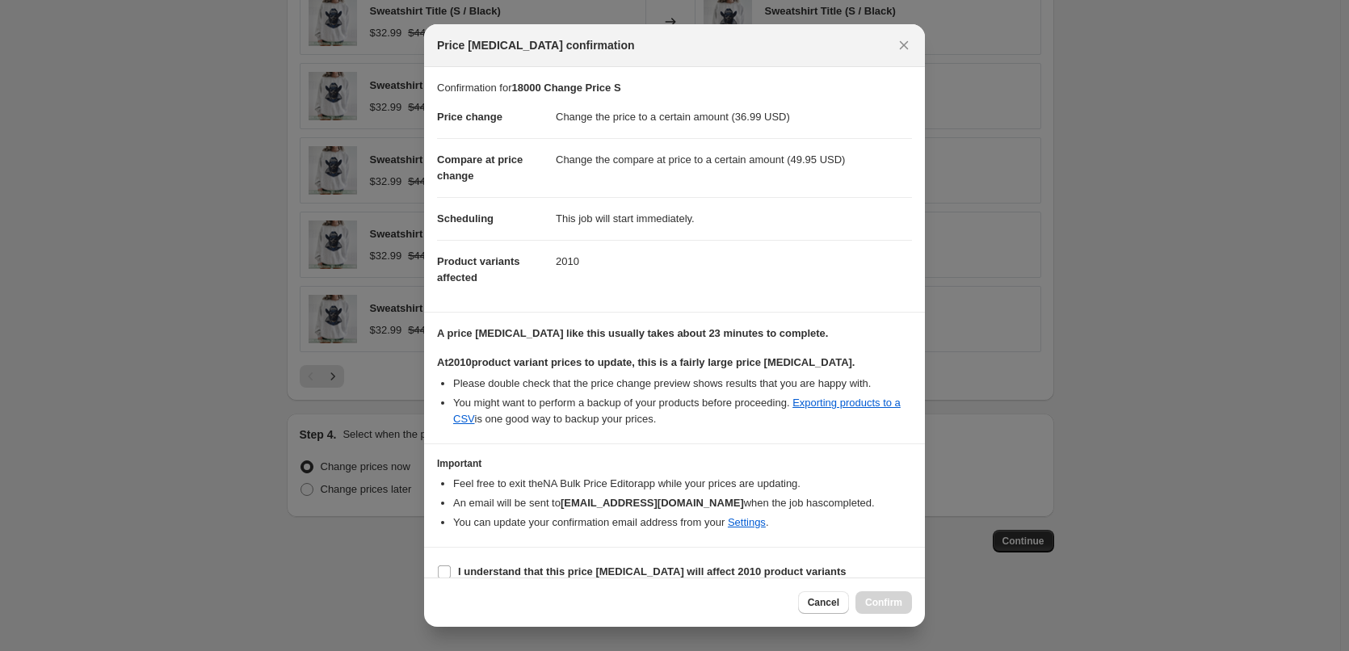
scroll to position [19, 0]
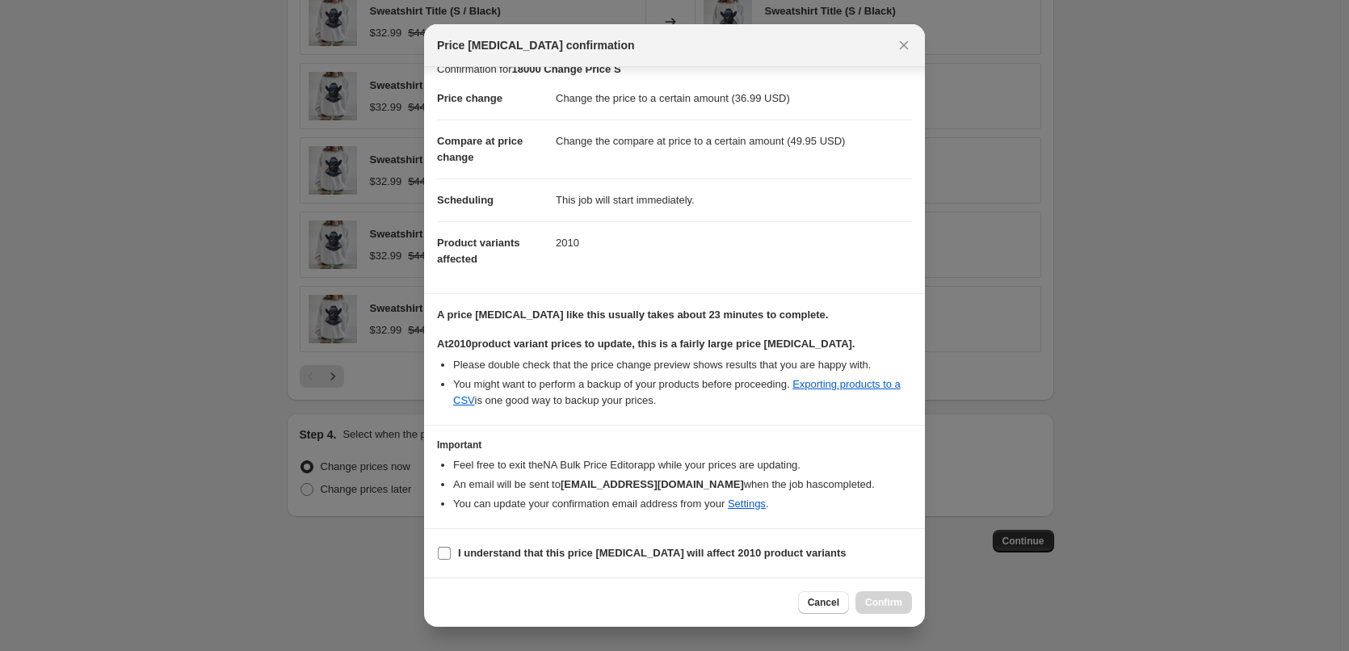
click at [713, 558] on b "I understand that this price change job will affect 2010 product variants" at bounding box center [652, 553] width 389 height 12
click at [451, 558] on input "I understand that this price change job will affect 2010 product variants" at bounding box center [444, 553] width 13 height 13
checkbox input "true"
click at [897, 607] on span "Confirm" at bounding box center [883, 602] width 37 height 13
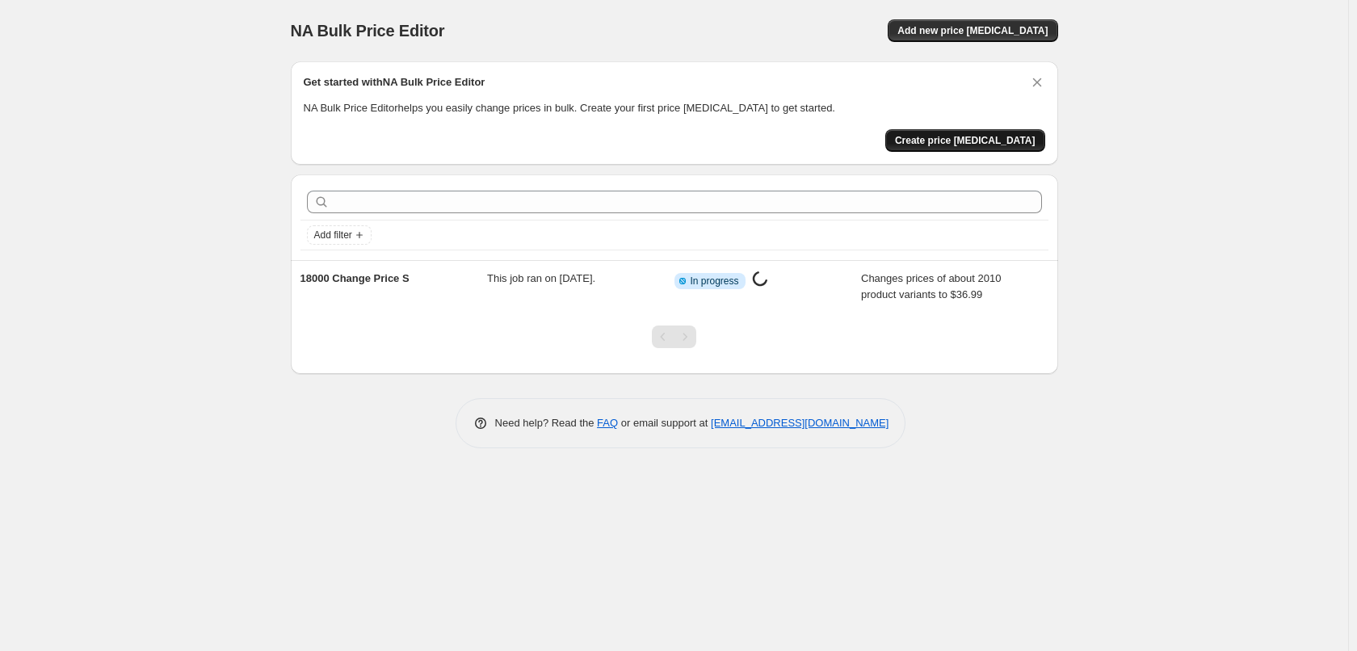
click at [986, 144] on span "Create price change job" at bounding box center [965, 140] width 141 height 13
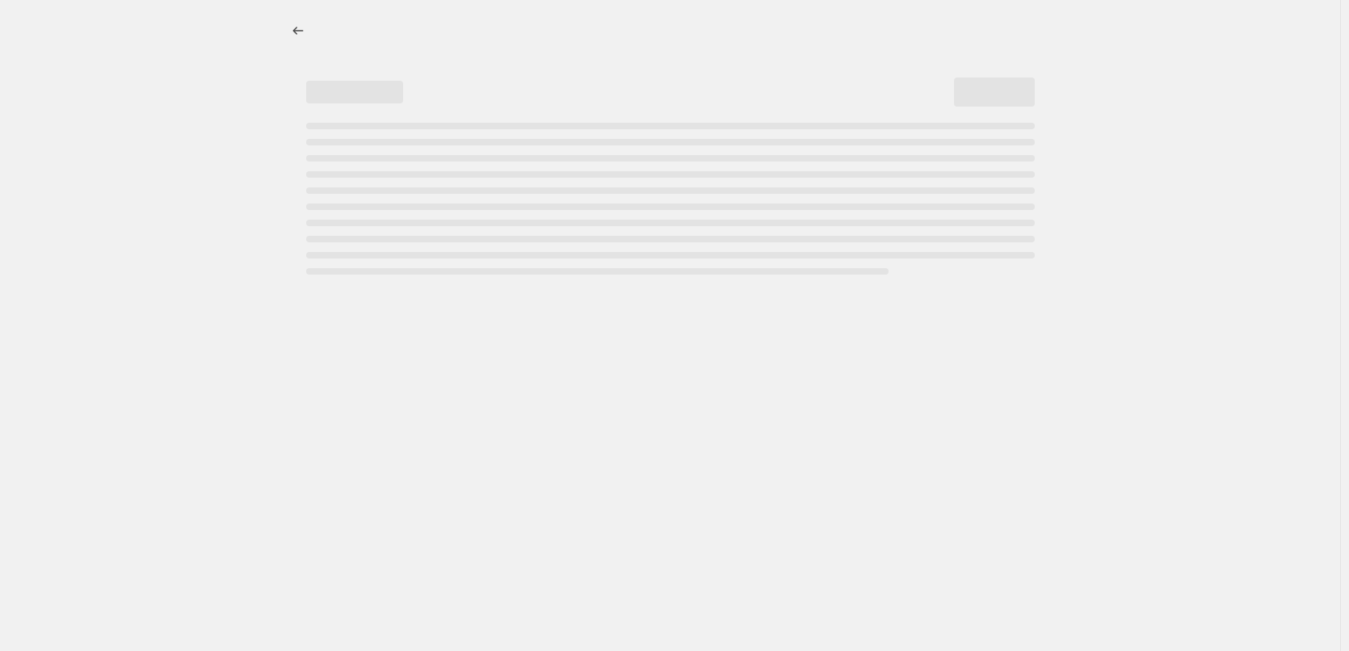
select select "percentage"
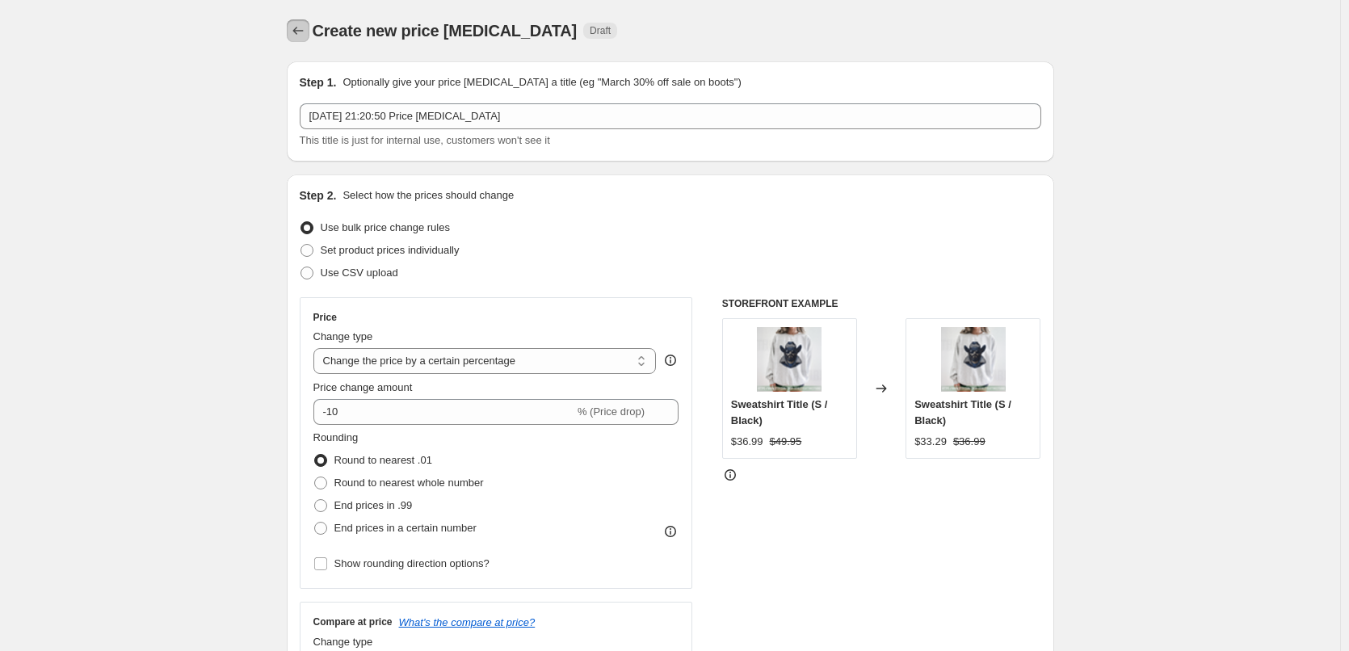
click at [292, 27] on button "Price change jobs" at bounding box center [298, 30] width 23 height 23
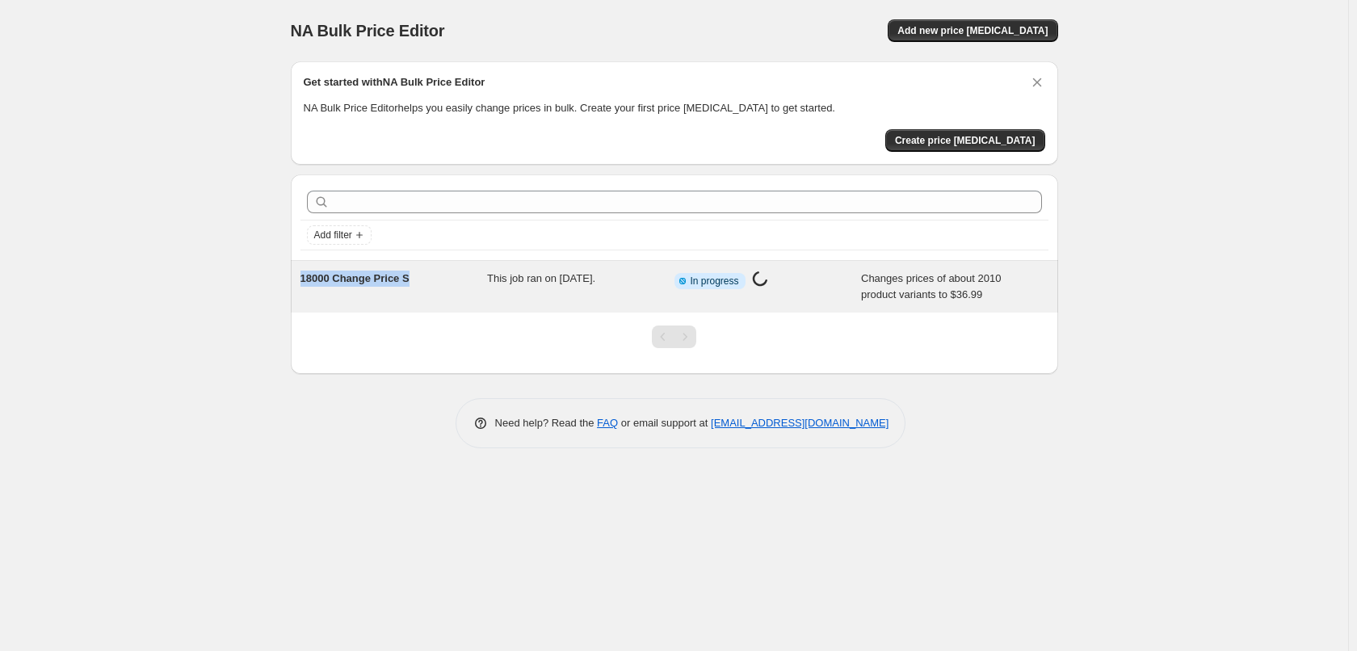
drag, startPoint x: 414, startPoint y: 272, endPoint x: 290, endPoint y: 279, distance: 123.8
click at [291, 279] on div "18000 Change Price S This job ran on 27 August 2025. Info Partially complete In…" at bounding box center [675, 287] width 768 height 52
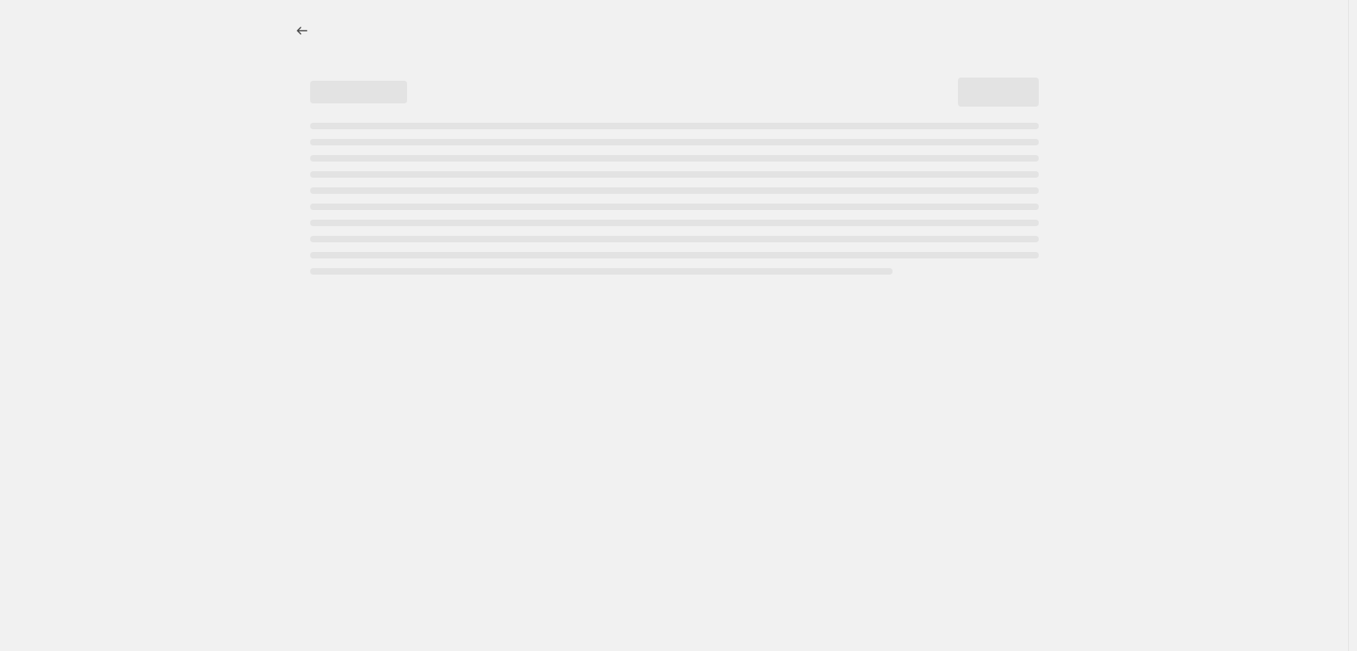
select select "to"
select select "tag"
select select "title"
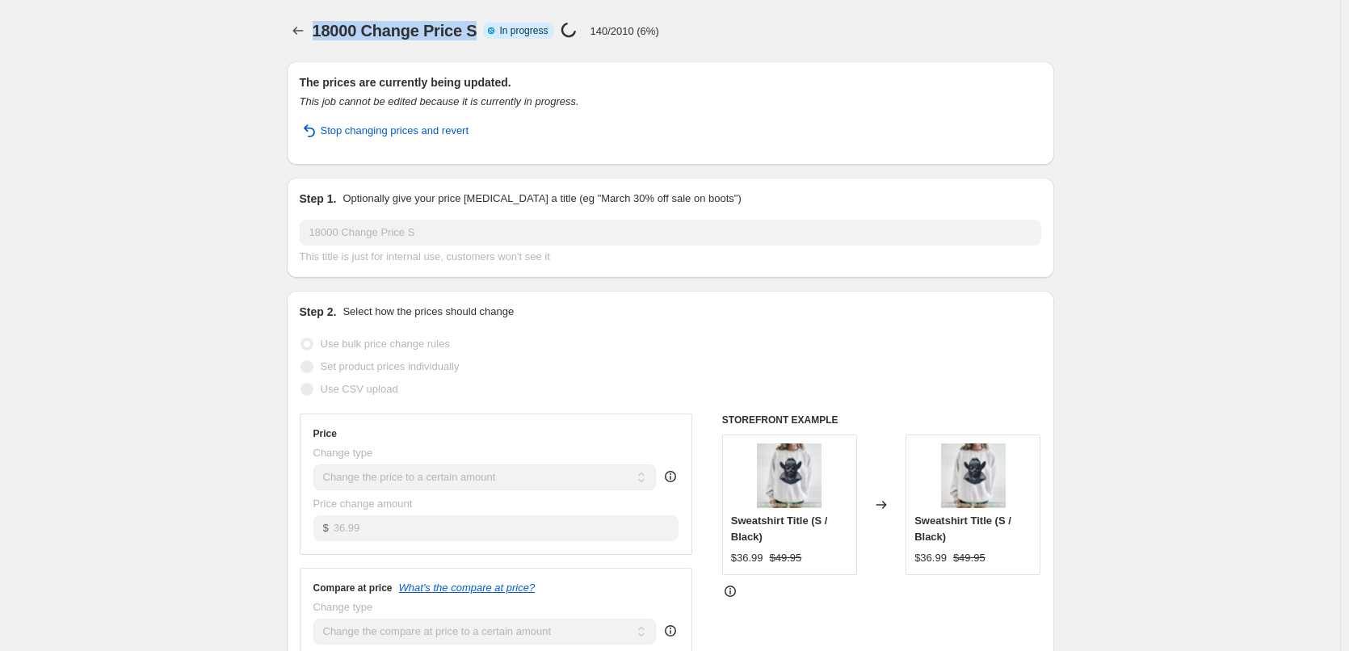
drag, startPoint x: 475, startPoint y: 31, endPoint x: 319, endPoint y: 39, distance: 156.1
click at [319, 39] on span "18000 Change Price S" at bounding box center [395, 31] width 165 height 18
copy span "18000 Change Price S"
click at [302, 29] on icon "Price change jobs" at bounding box center [298, 31] width 16 height 16
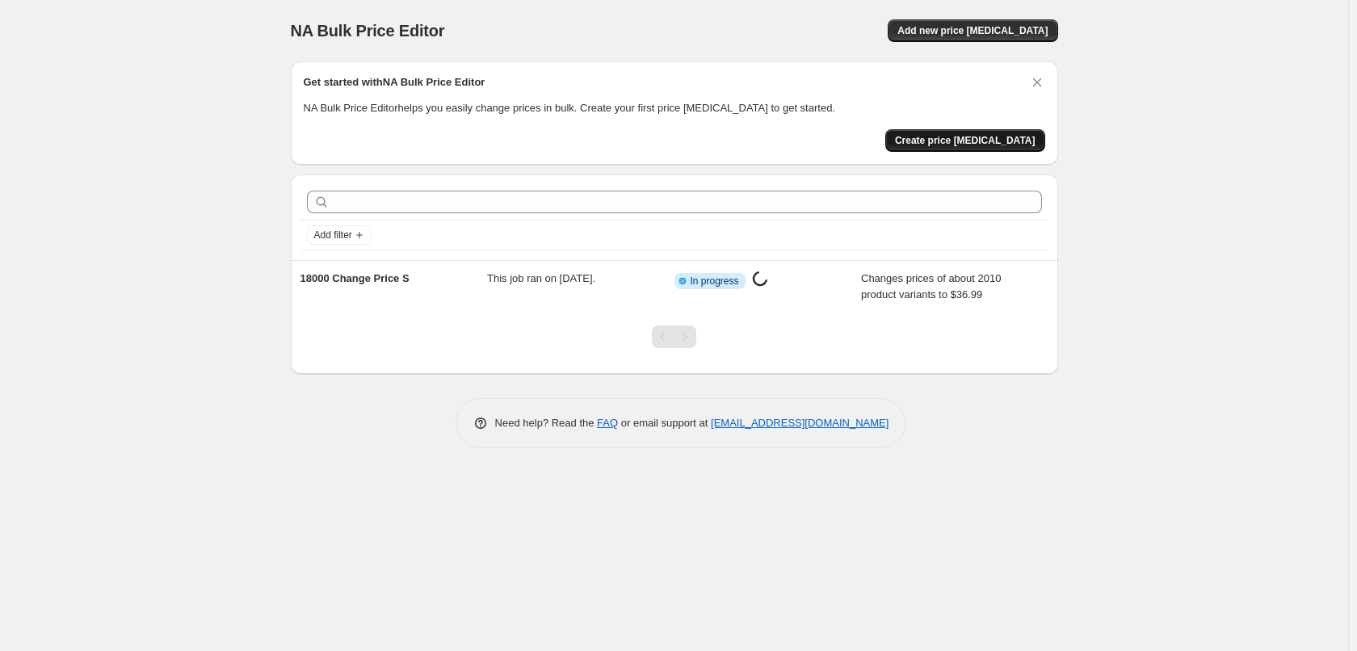
click at [1007, 140] on span "Create price change job" at bounding box center [965, 140] width 141 height 13
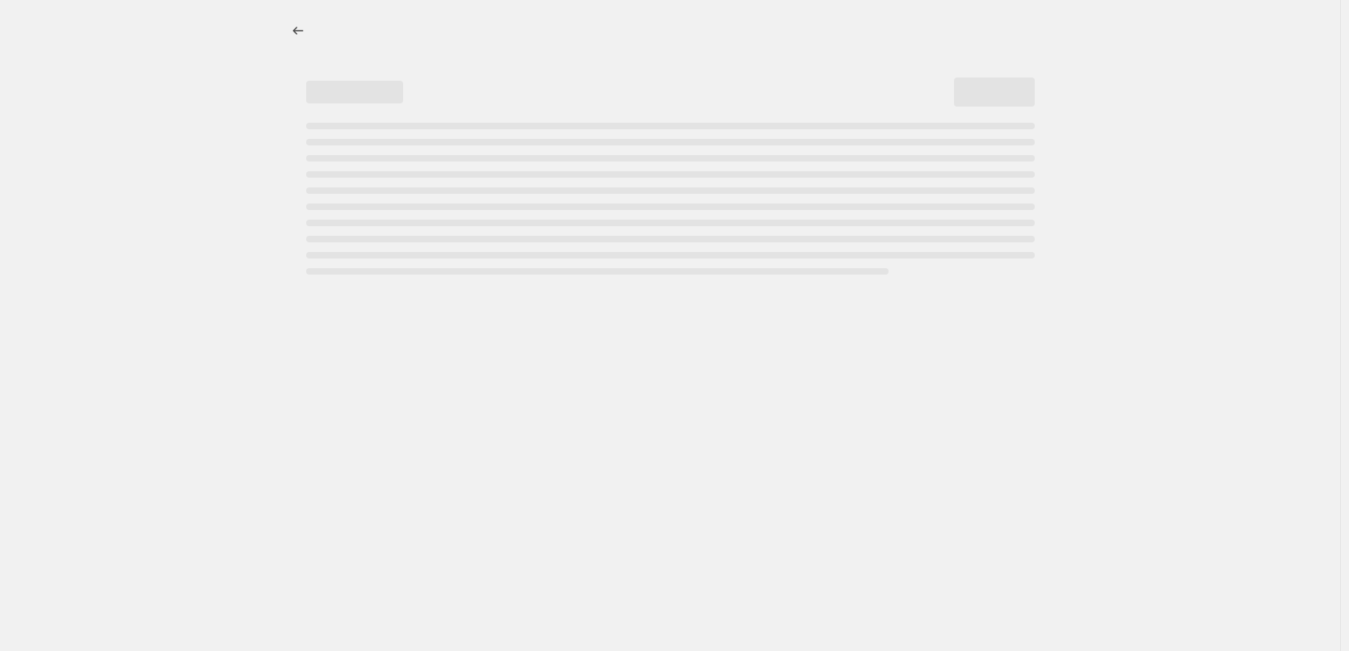
select select "percentage"
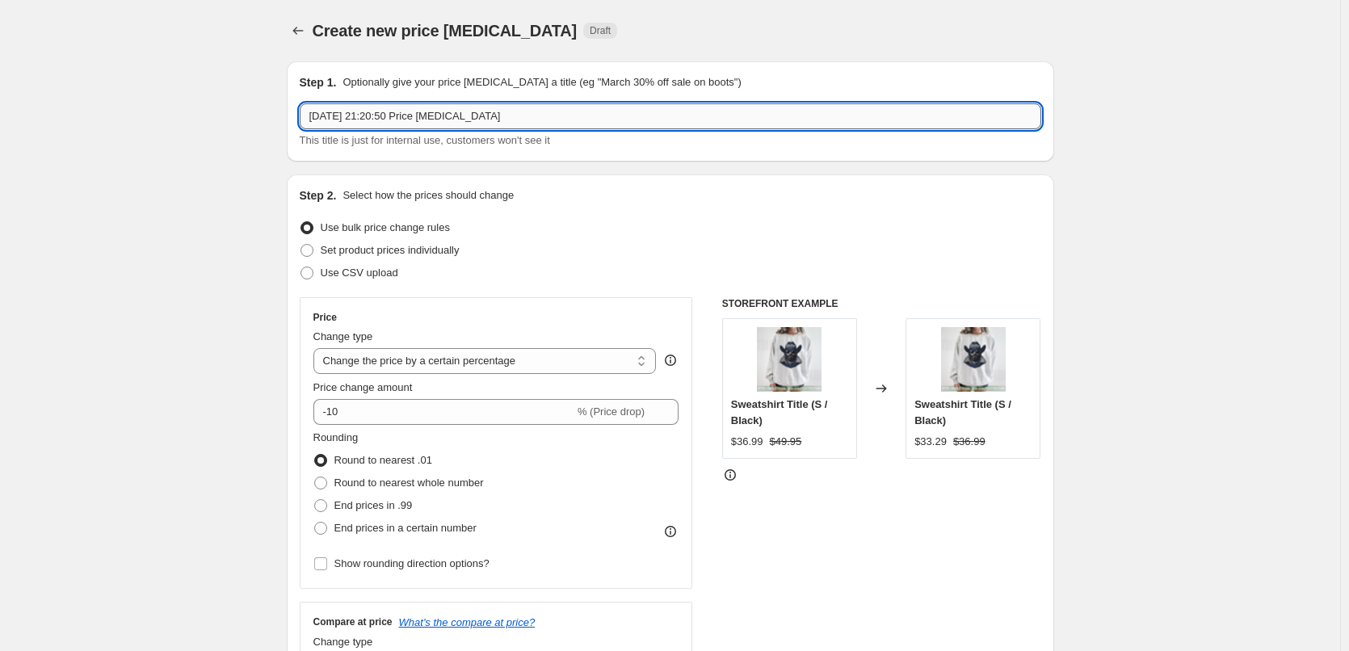
click at [420, 115] on input "27 Aug 2025, 21:20:50 Price change job" at bounding box center [671, 116] width 742 height 26
paste input "18000 Change Price S"
drag, startPoint x: 408, startPoint y: 114, endPoint x: 463, endPoint y: 103, distance: 55.9
click at [464, 107] on input "18000 Change Price S" at bounding box center [671, 116] width 742 height 26
type input "18000 Change Price M"
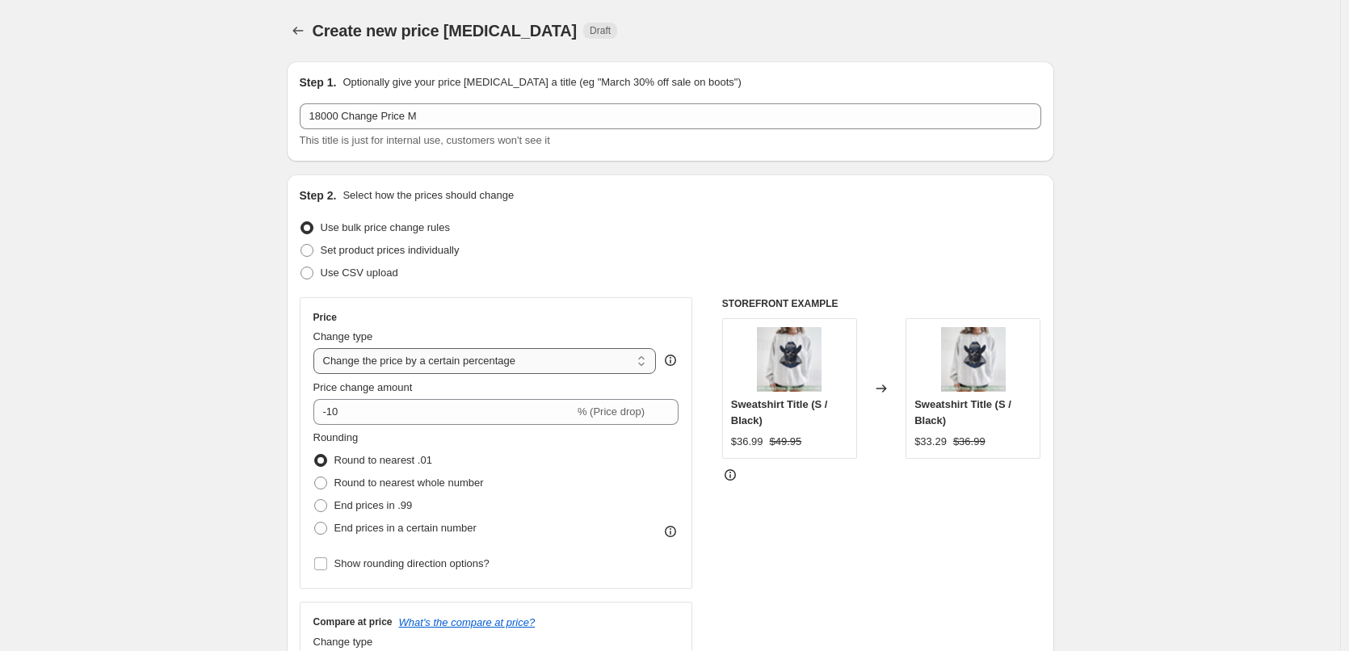
click at [419, 364] on select "Change the price to a certain amount Change the price by a certain amount Chang…" at bounding box center [484, 361] width 343 height 26
select select "to"
click at [317, 348] on select "Change the price to a certain amount Change the price by a certain amount Chang…" at bounding box center [484, 361] width 343 height 26
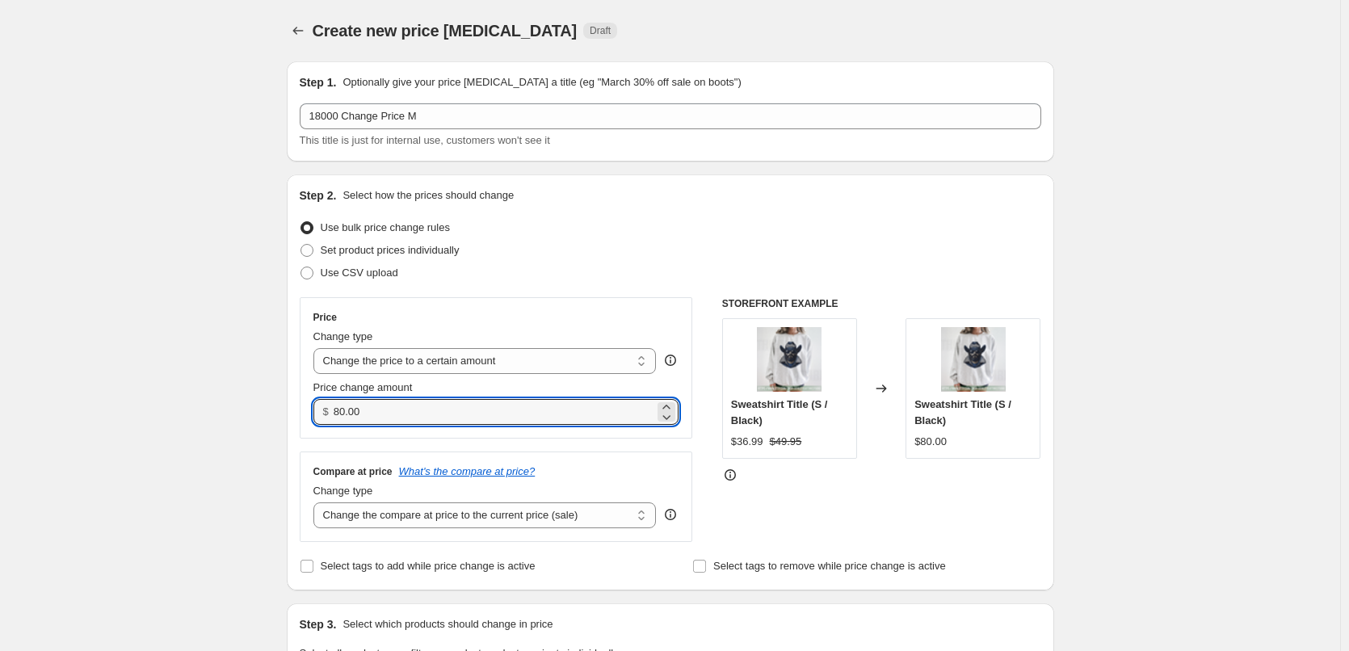
drag, startPoint x: 394, startPoint y: 412, endPoint x: 105, endPoint y: 402, distance: 289.4
type input "36.99"
click at [467, 413] on input "36.99" at bounding box center [494, 412] width 321 height 26
click at [376, 517] on select "Change the compare at price to the current price (sale) Change the compare at p…" at bounding box center [484, 516] width 343 height 26
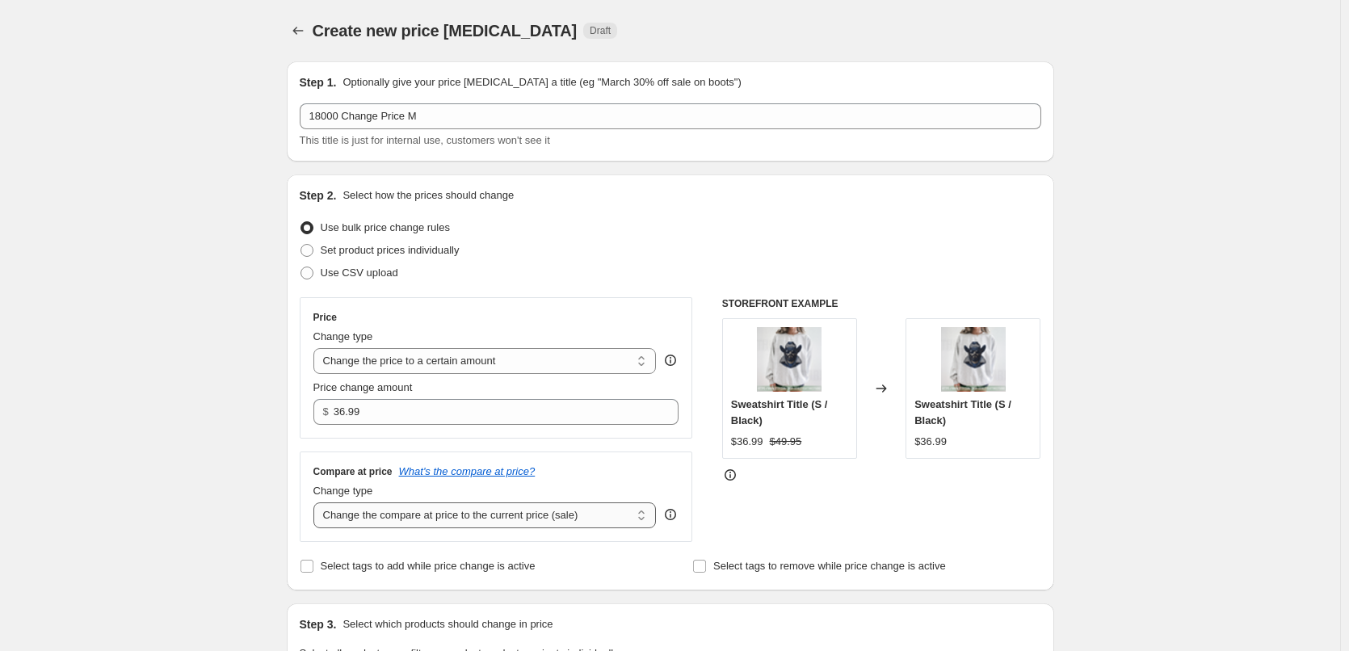
select select "to"
click at [317, 503] on select "Change the compare at price to the current price (sale) Change the compare at p…" at bounding box center [484, 516] width 343 height 26
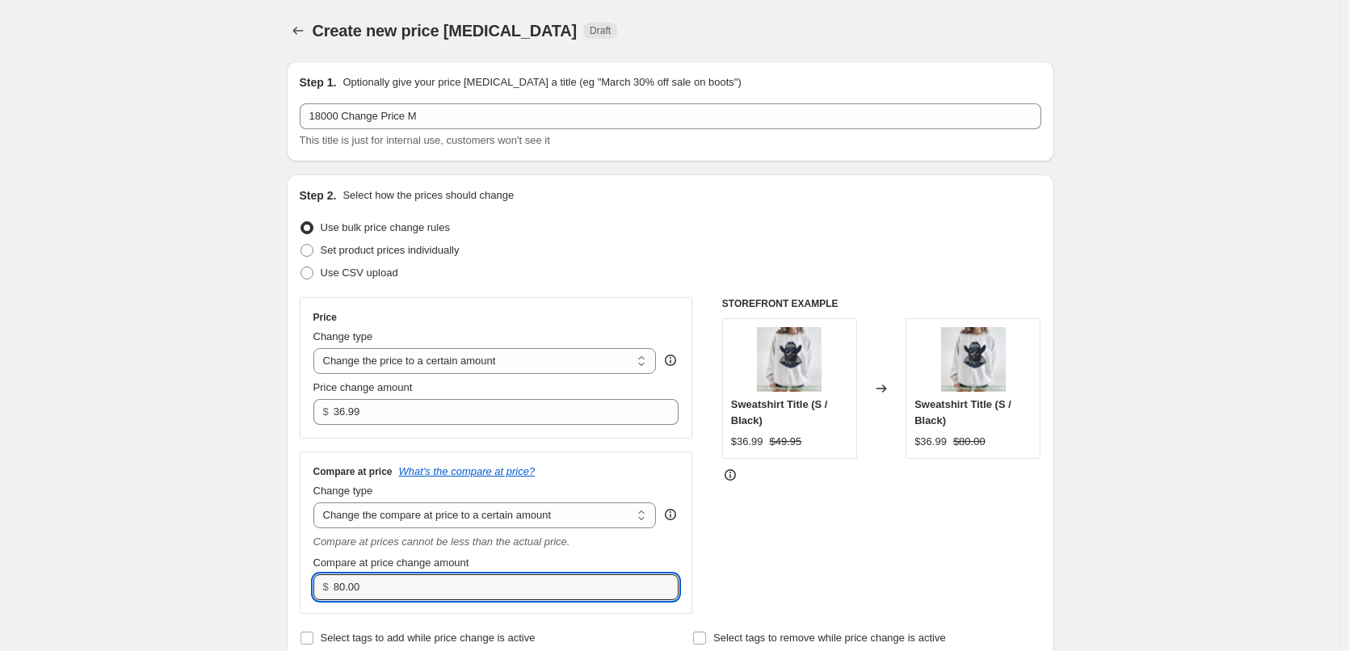
drag, startPoint x: 376, startPoint y: 580, endPoint x: 238, endPoint y: 577, distance: 137.4
type input "49.95"
click at [912, 553] on div "STOREFRONT EXAMPLE Sweatshirt Title (S / Black) $36.99 $49.95 Changed to Sweats…" at bounding box center [881, 455] width 319 height 317
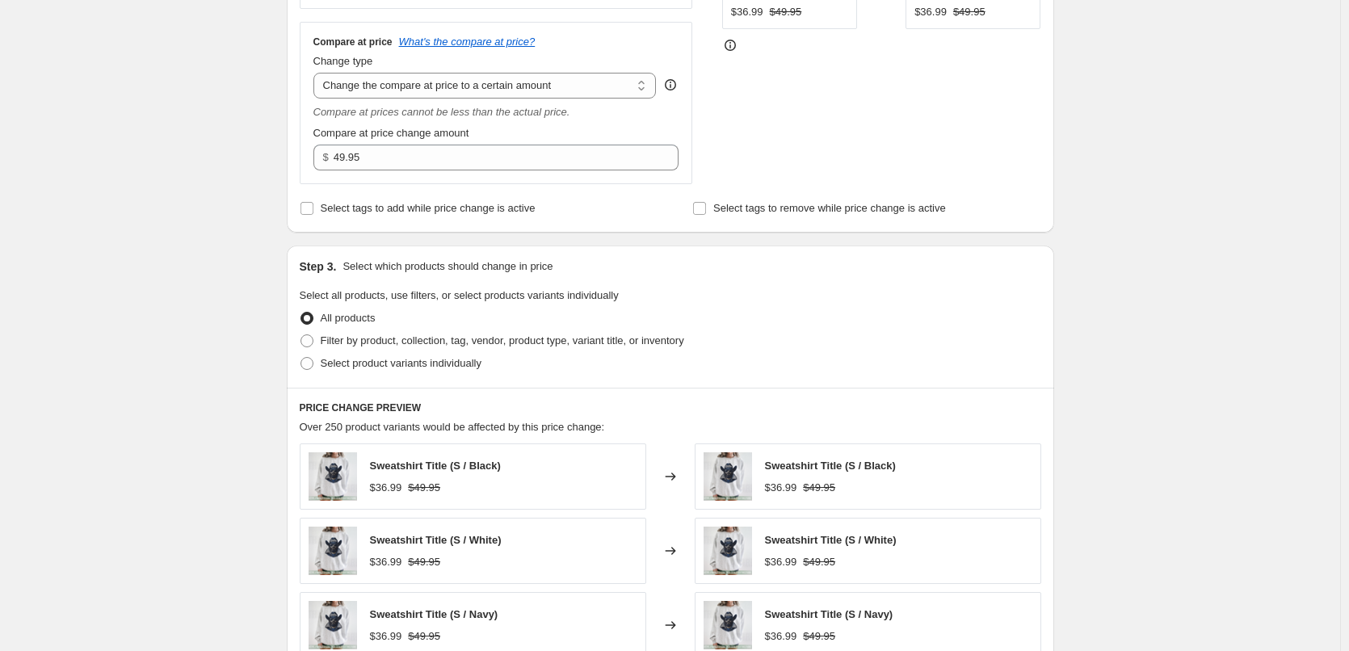
scroll to position [646, 0]
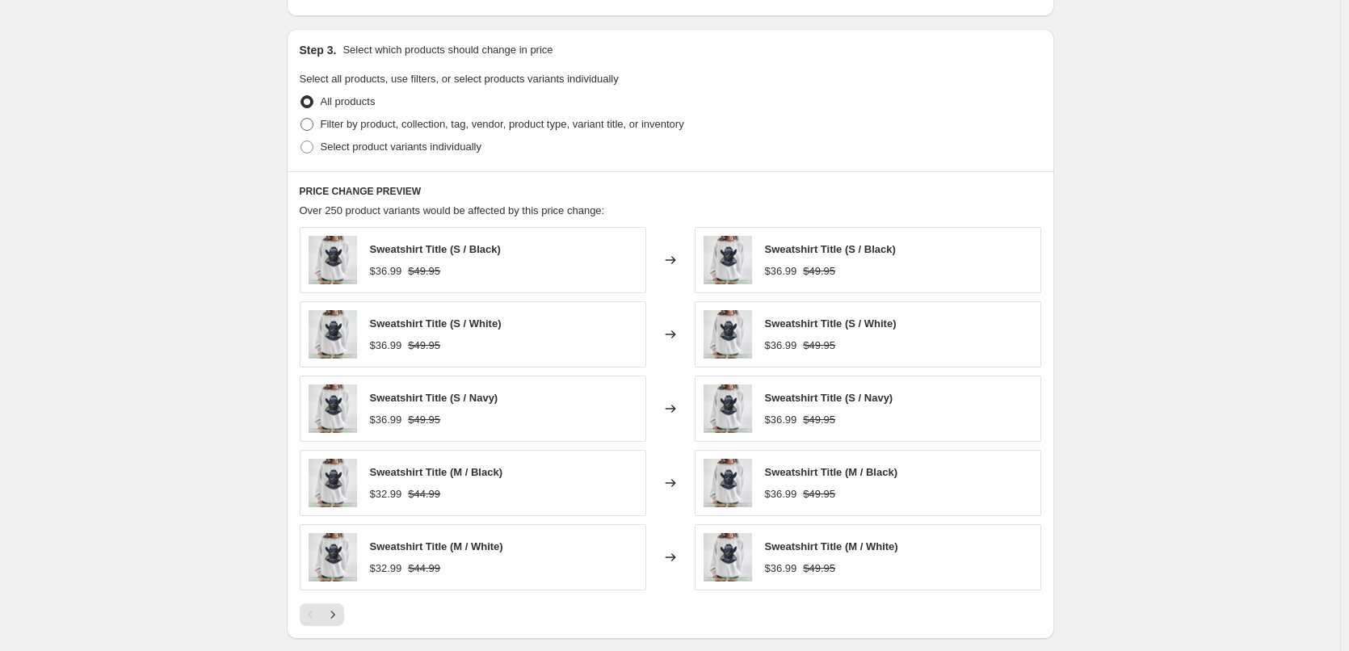
click at [395, 128] on span "Filter by product, collection, tag, vendor, product type, variant title, or inv…" at bounding box center [503, 124] width 364 height 12
click at [301, 119] on input "Filter by product, collection, tag, vendor, product type, variant title, or inv…" at bounding box center [301, 118] width 1 height 1
radio input "true"
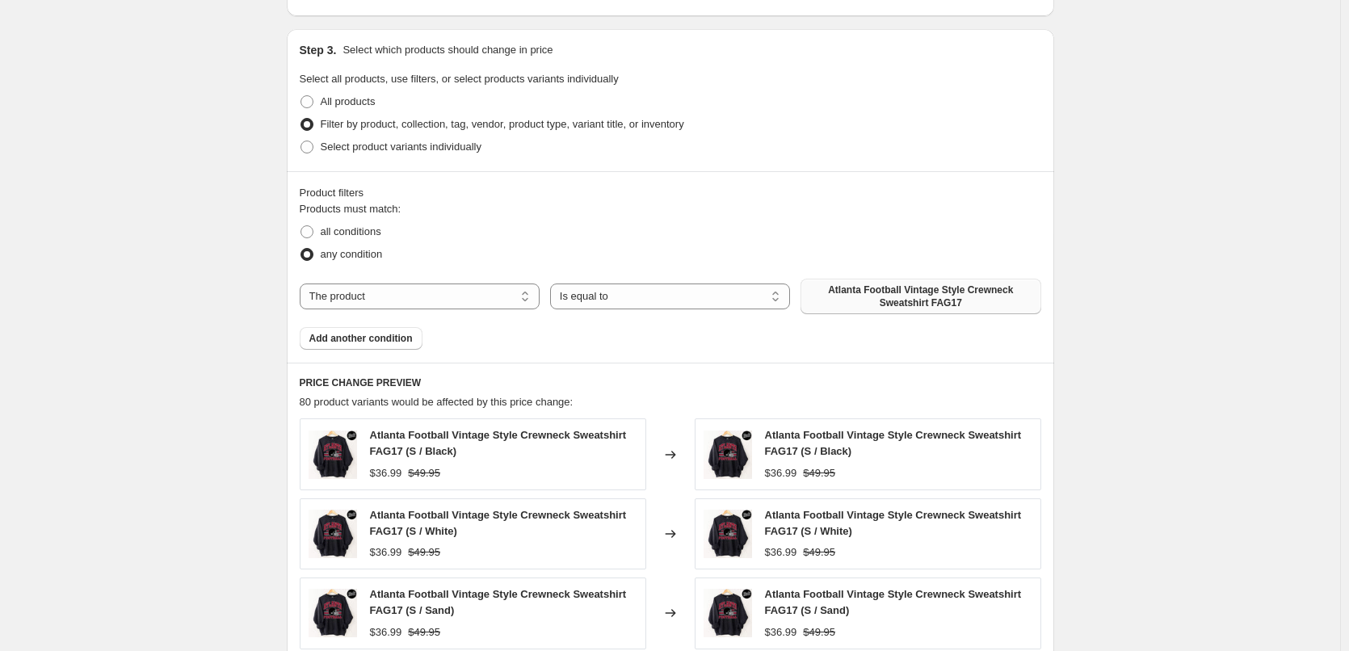
click at [933, 295] on span "Atlanta Football Vintage Style Crewneck Sweatshirt FAG17" at bounding box center [920, 297] width 221 height 26
click at [391, 297] on select "The product The product's collection The product's tag The product's vendor The…" at bounding box center [420, 297] width 240 height 26
select select "tag"
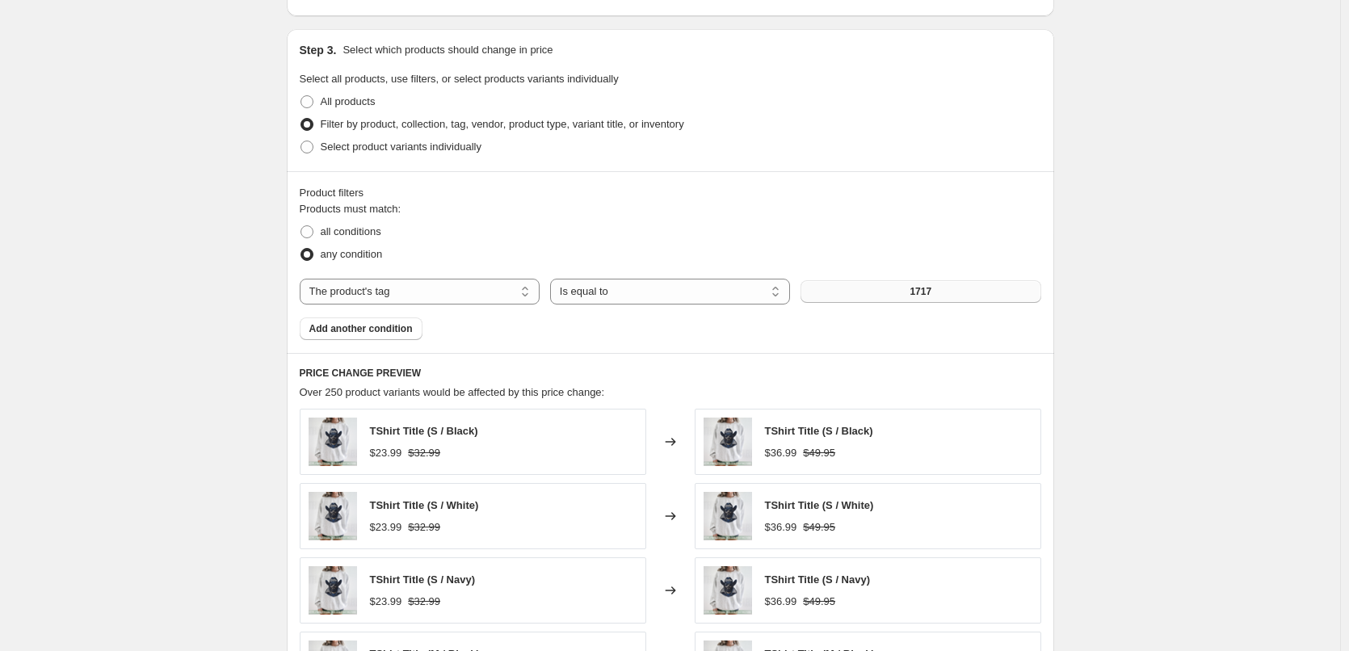
click at [940, 294] on button "1717" at bounding box center [921, 291] width 240 height 23
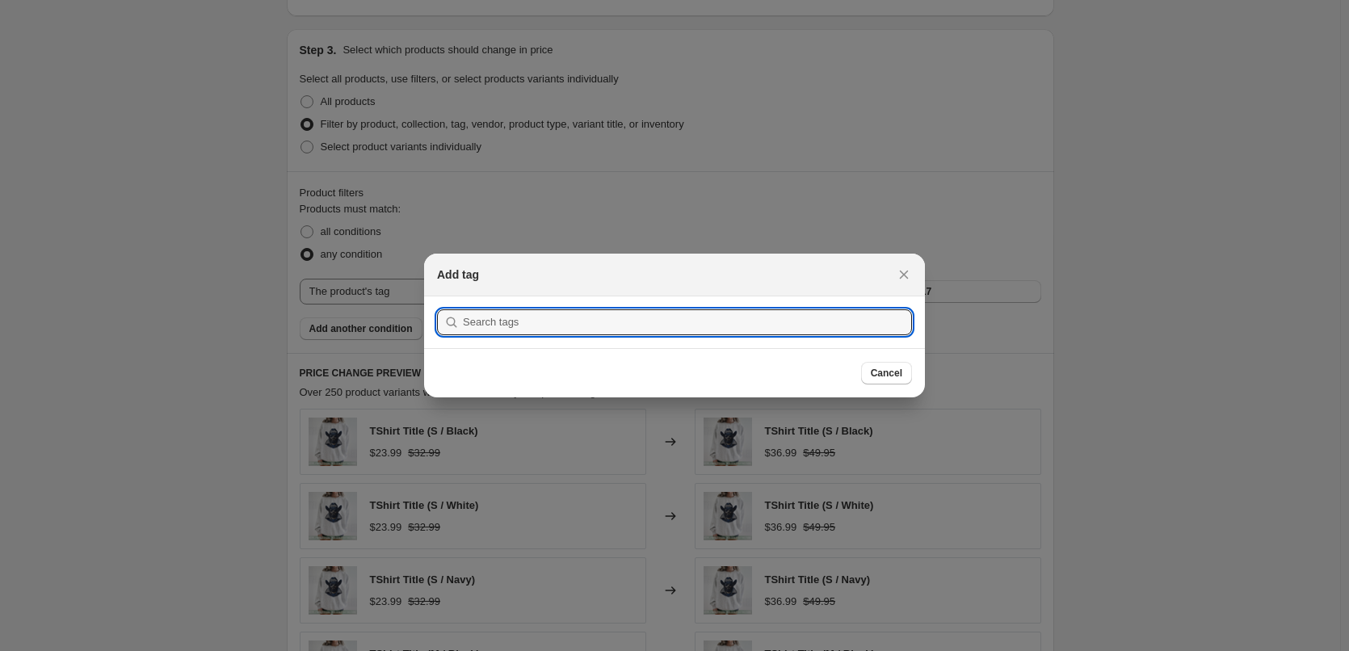
click at [574, 307] on section "Submit" at bounding box center [674, 323] width 501 height 52
type input "18000"
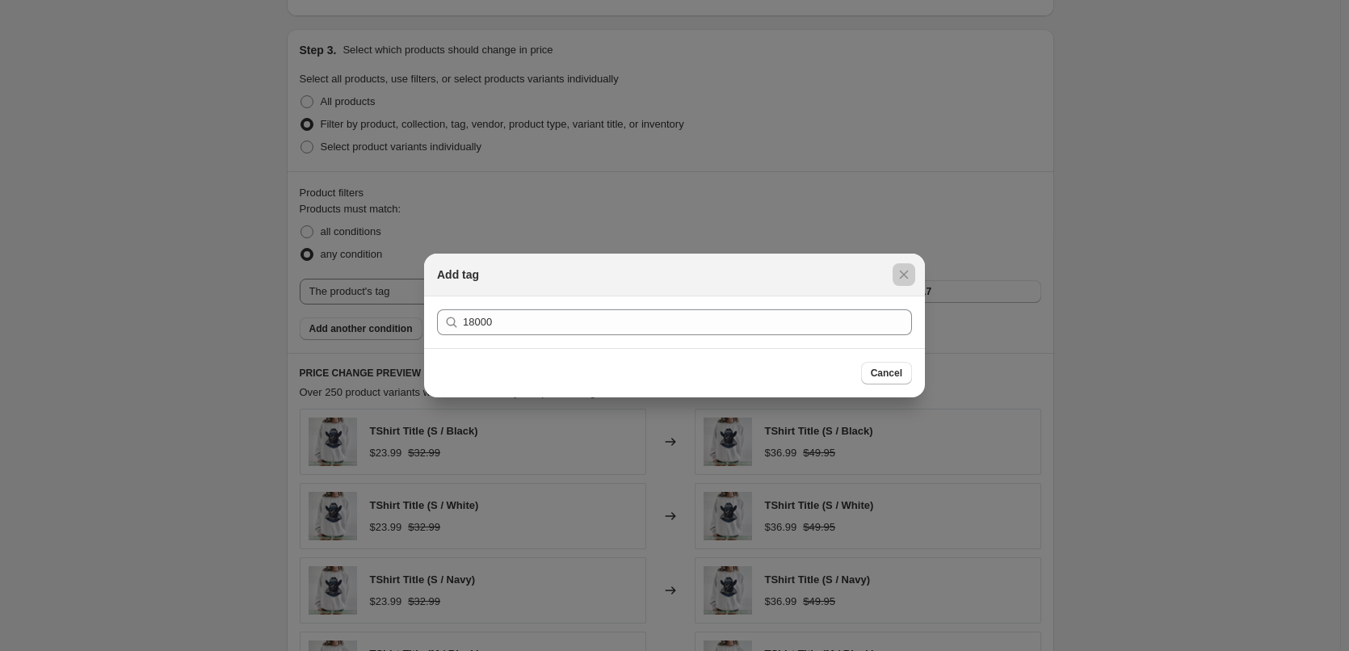
click at [730, 215] on div at bounding box center [674, 325] width 1349 height 651
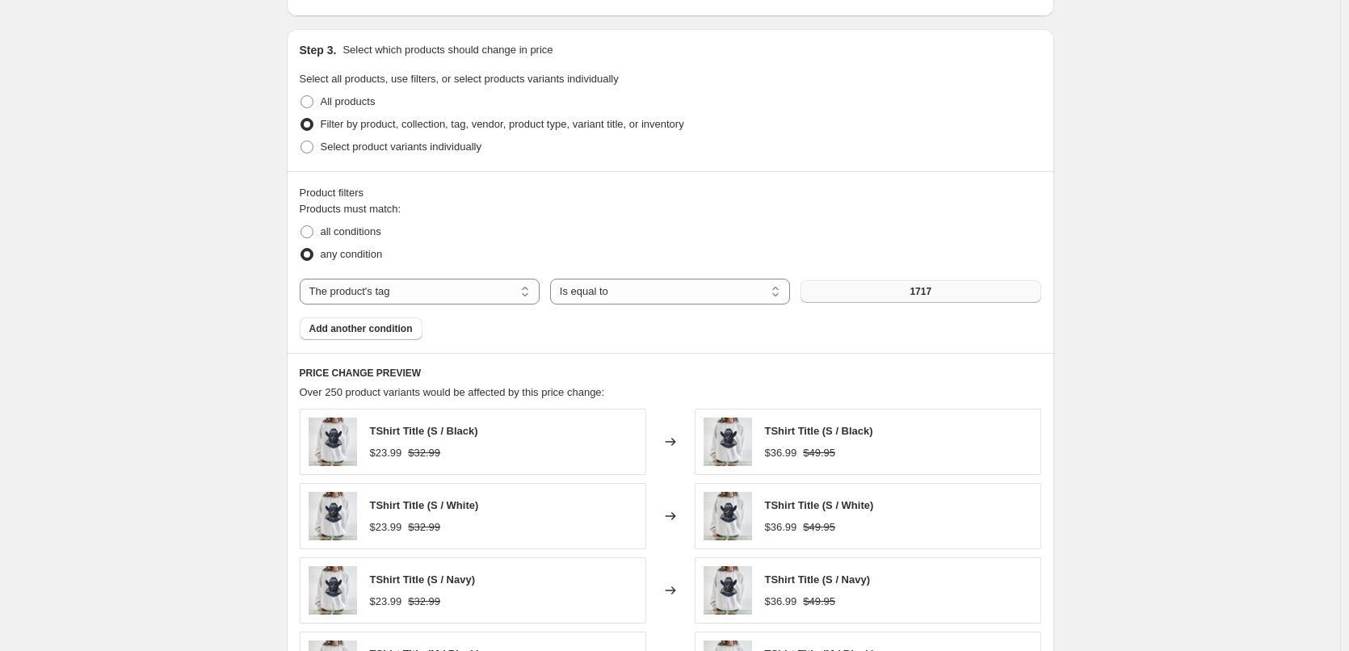
click at [995, 303] on button "1717" at bounding box center [921, 291] width 240 height 23
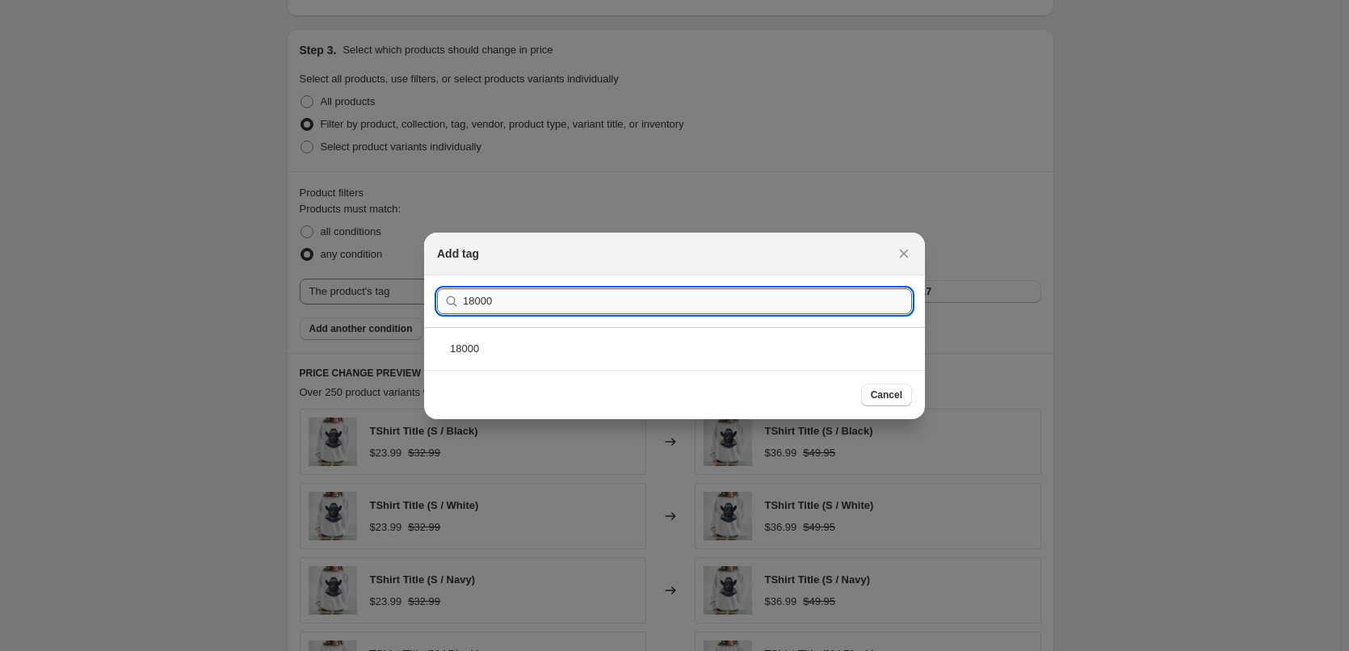
drag, startPoint x: 604, startPoint y: 307, endPoint x: 523, endPoint y: 297, distance: 82.2
click at [523, 297] on input "18000" at bounding box center [687, 301] width 449 height 26
click at [532, 354] on div "18000" at bounding box center [674, 348] width 501 height 43
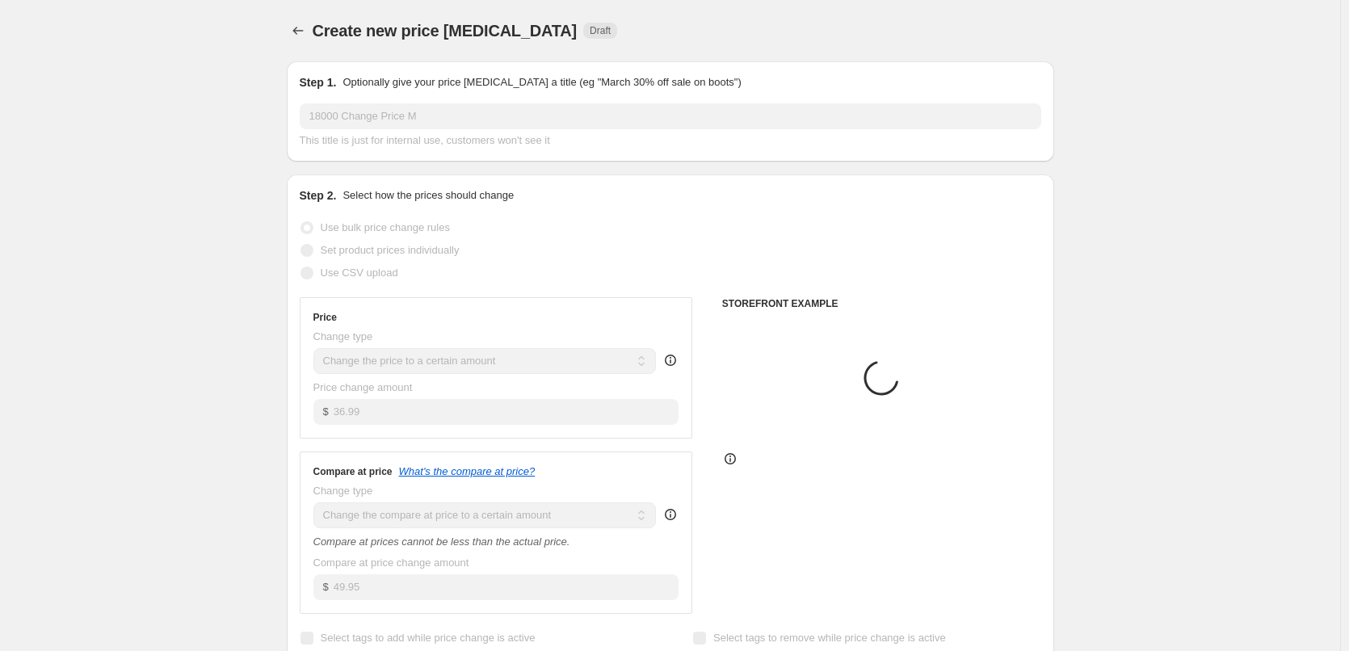
scroll to position [646, 0]
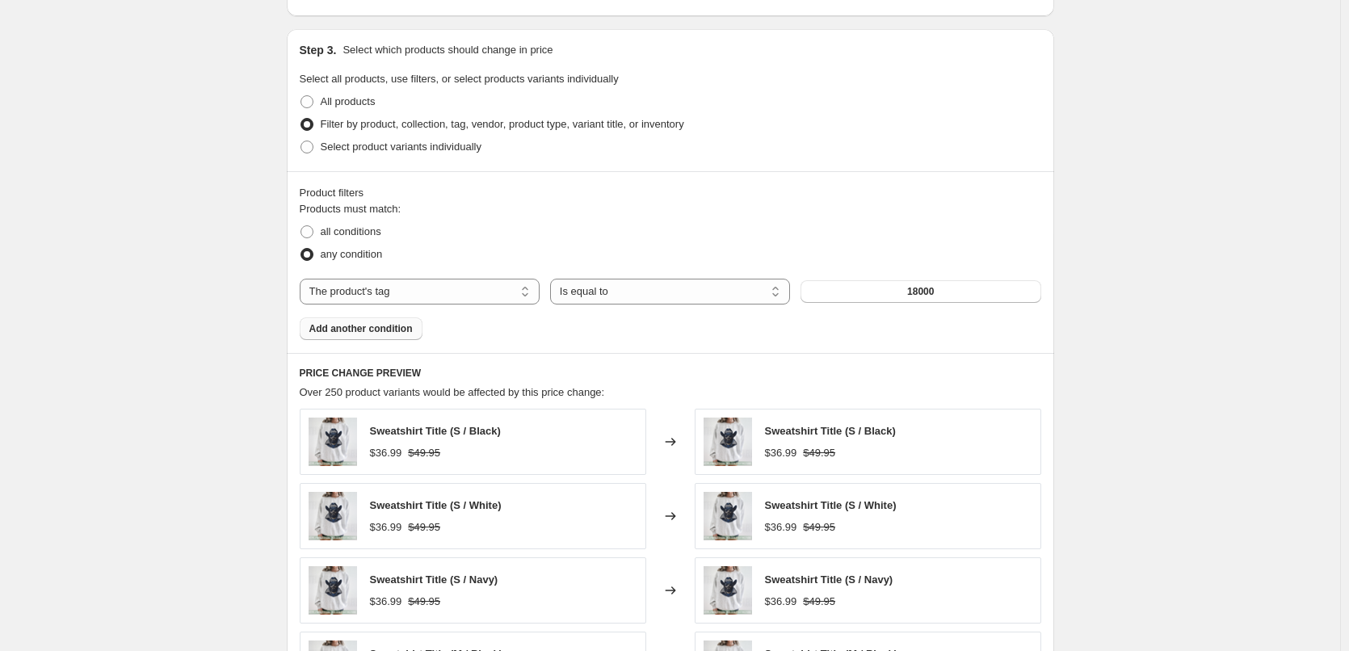
click at [353, 330] on span "Add another condition" at bounding box center [360, 328] width 103 height 13
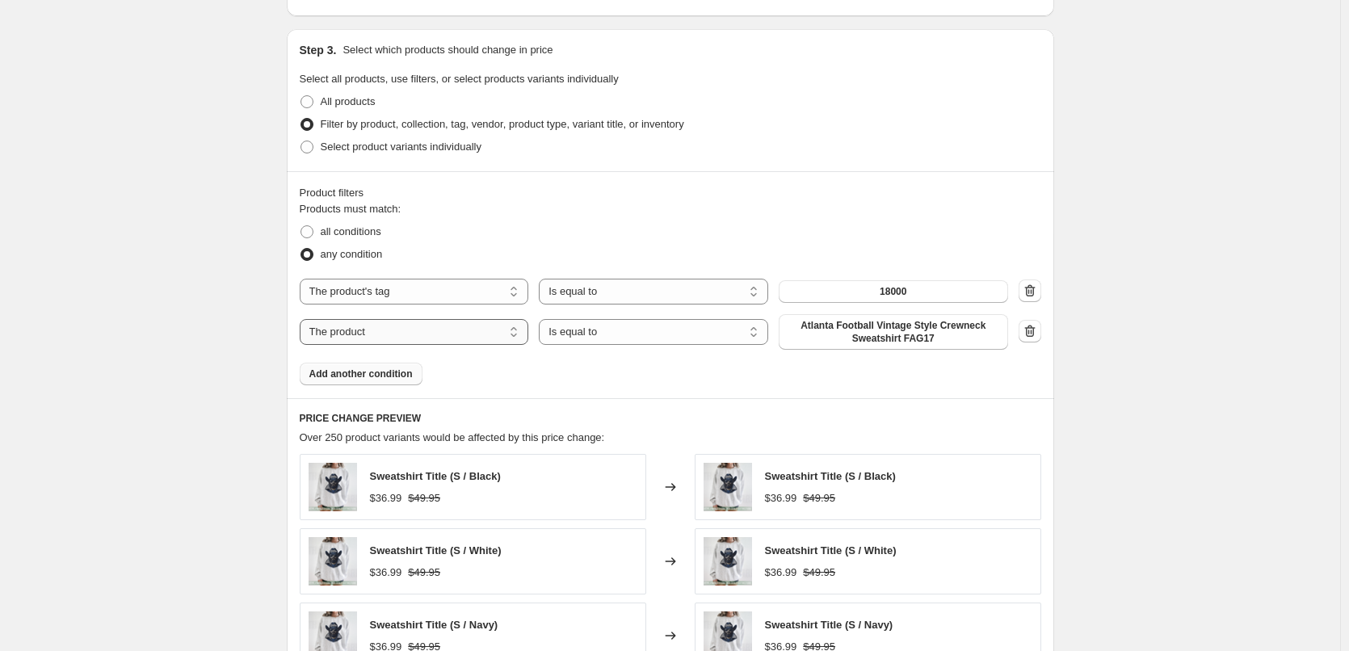
click at [438, 330] on select "The product The product's collection The product's tag The product's vendor The…" at bounding box center [414, 332] width 229 height 26
select select "title"
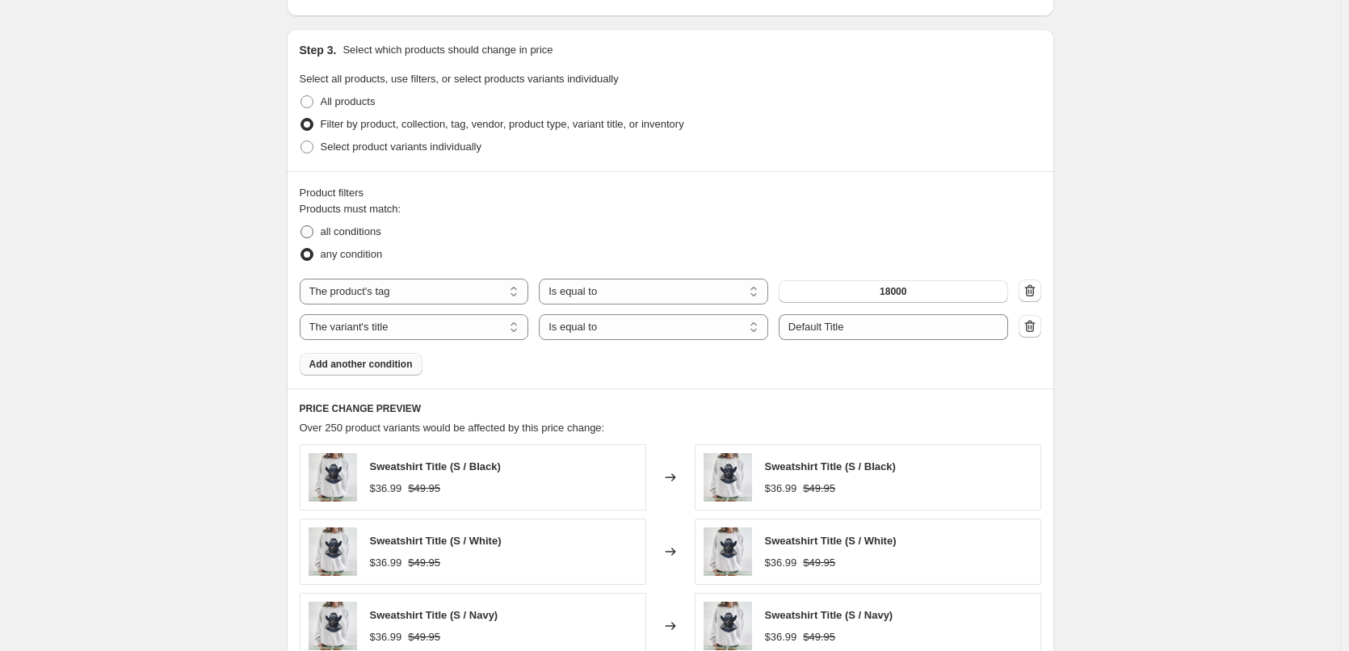
click at [355, 237] on span "all conditions" at bounding box center [351, 231] width 61 height 12
click at [301, 226] on input "all conditions" at bounding box center [301, 225] width 1 height 1
radio input "true"
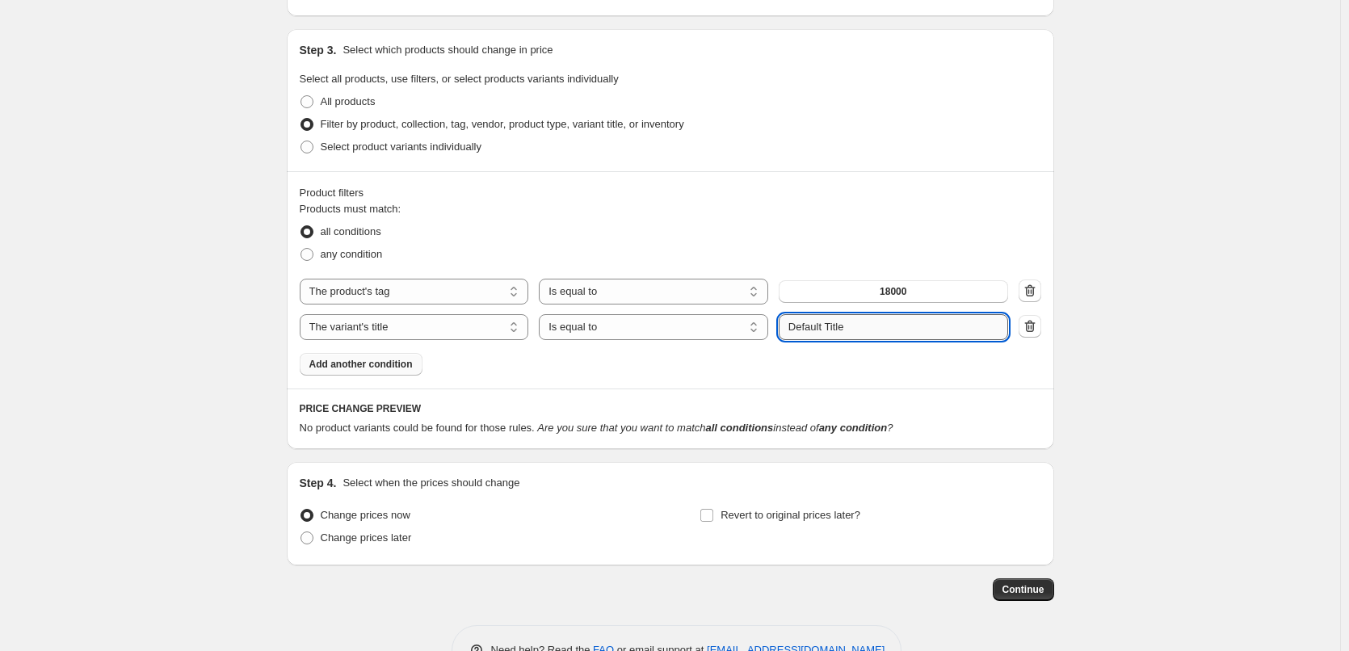
click at [893, 328] on input "Default Title" at bounding box center [893, 327] width 229 height 26
type input "M"
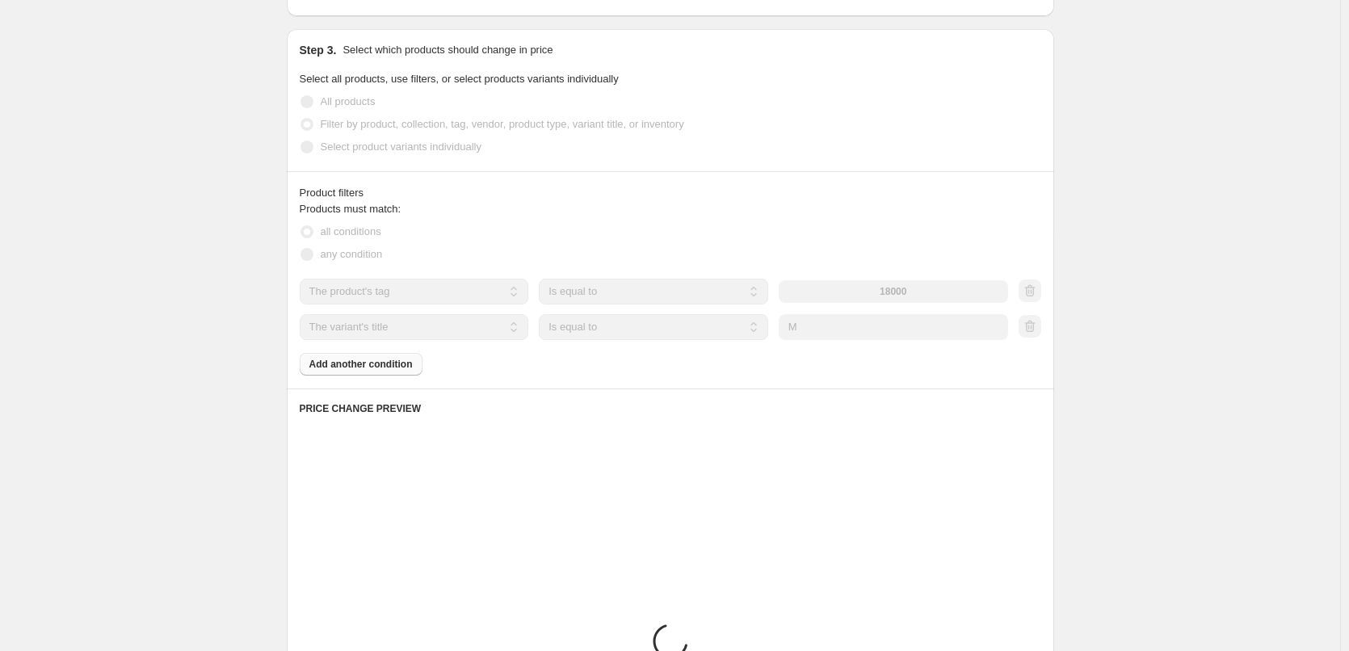
click at [936, 221] on div "all conditions" at bounding box center [671, 232] width 742 height 23
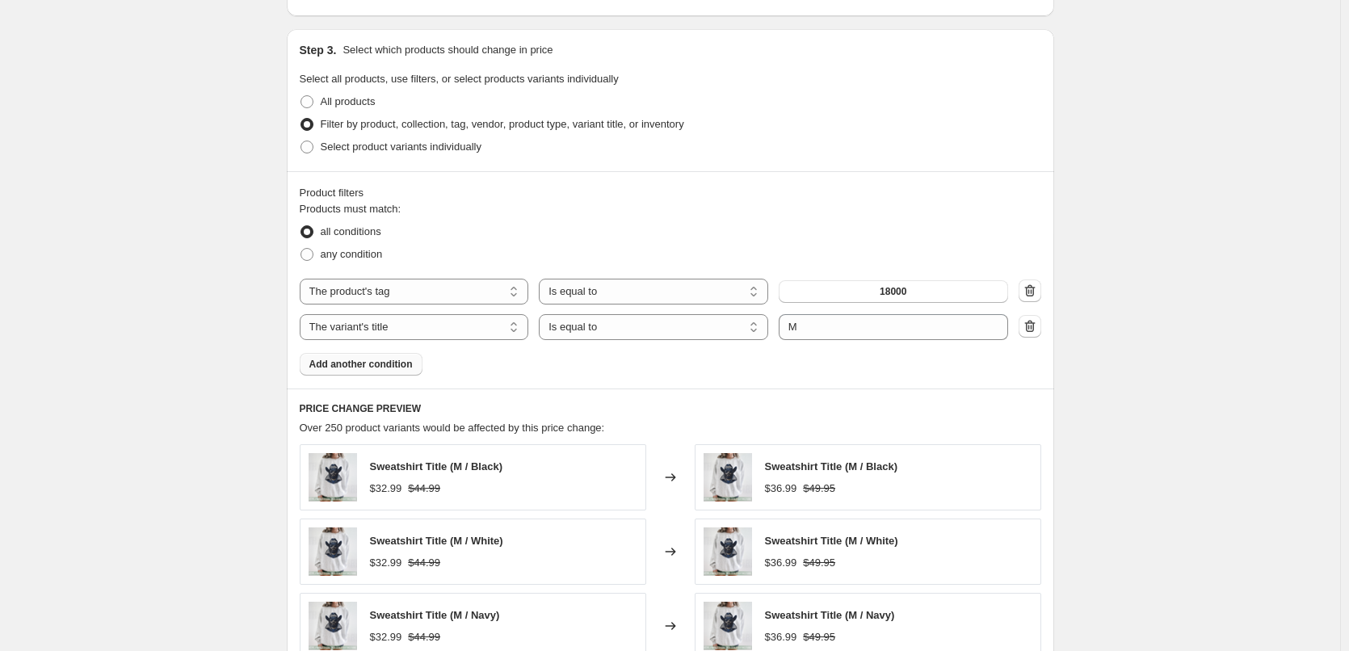
scroll to position [1103, 0]
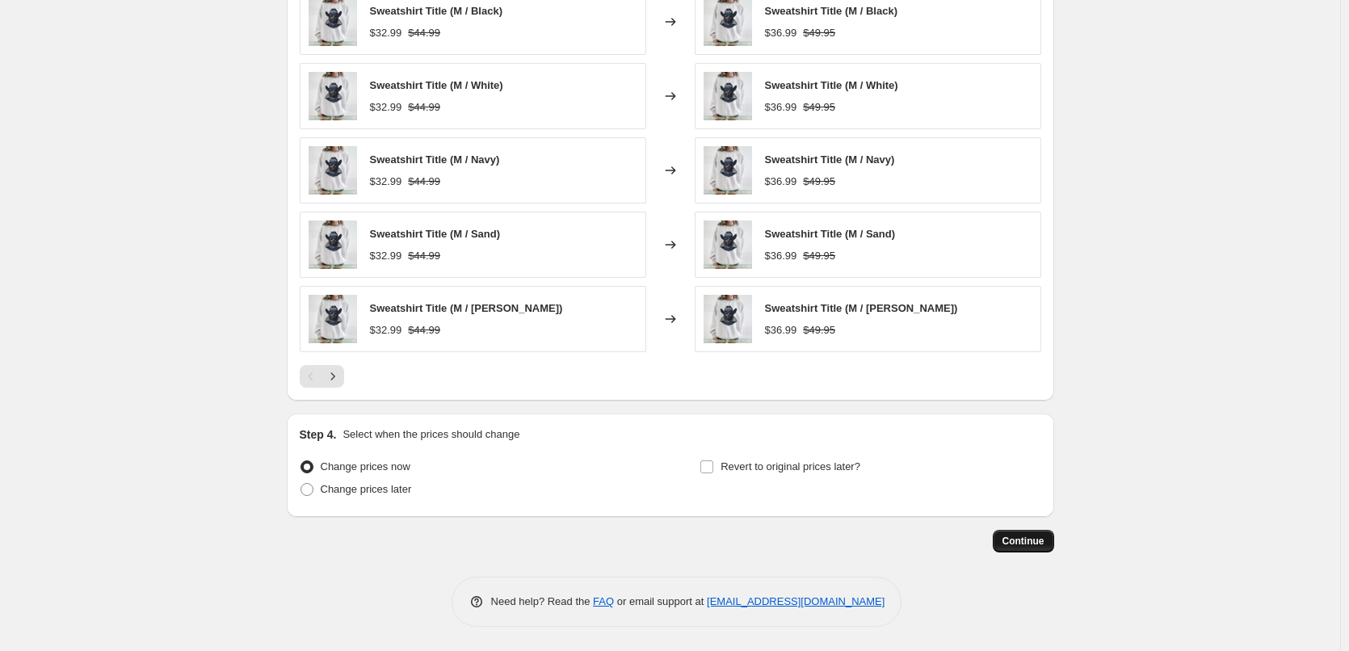
click at [1042, 546] on span "Continue" at bounding box center [1024, 541] width 42 height 13
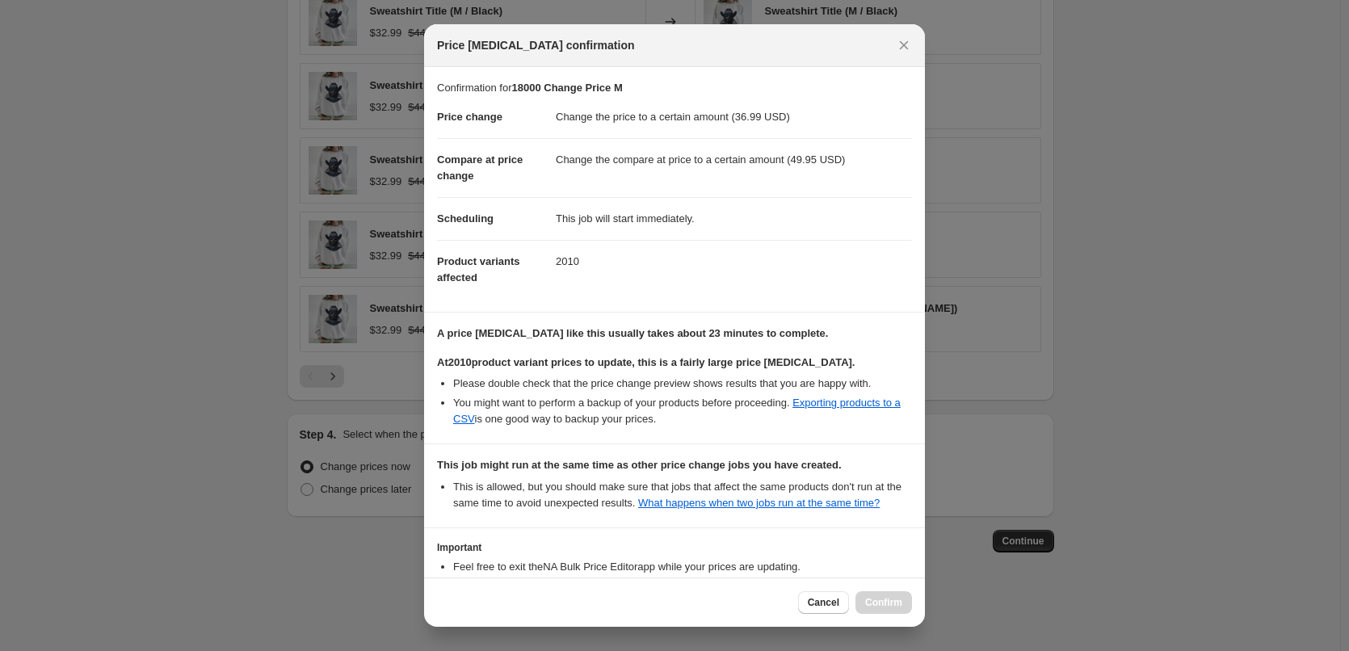
scroll to position [118, 0]
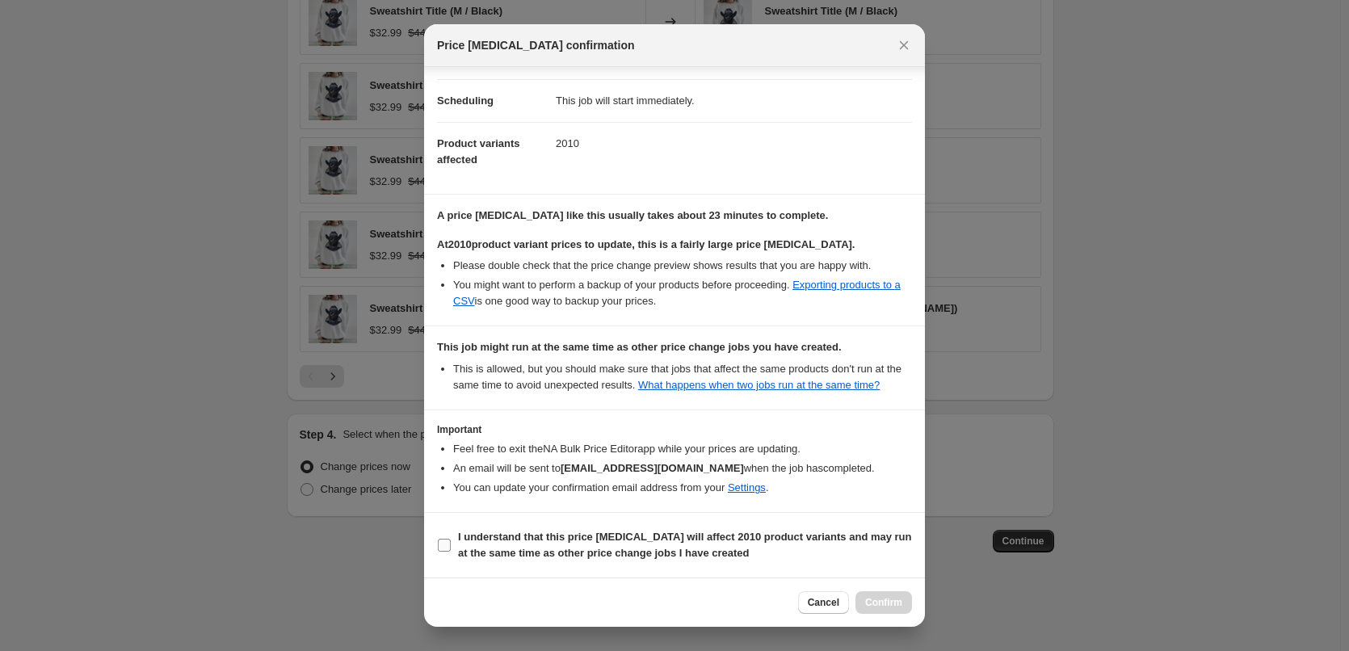
click at [536, 544] on b "I understand that this price change job will affect 2010 product variants and m…" at bounding box center [685, 545] width 454 height 28
click at [451, 544] on input "I understand that this price change job will affect 2010 product variants and m…" at bounding box center [444, 545] width 13 height 13
checkbox input "true"
click at [894, 601] on span "Confirm" at bounding box center [883, 602] width 37 height 13
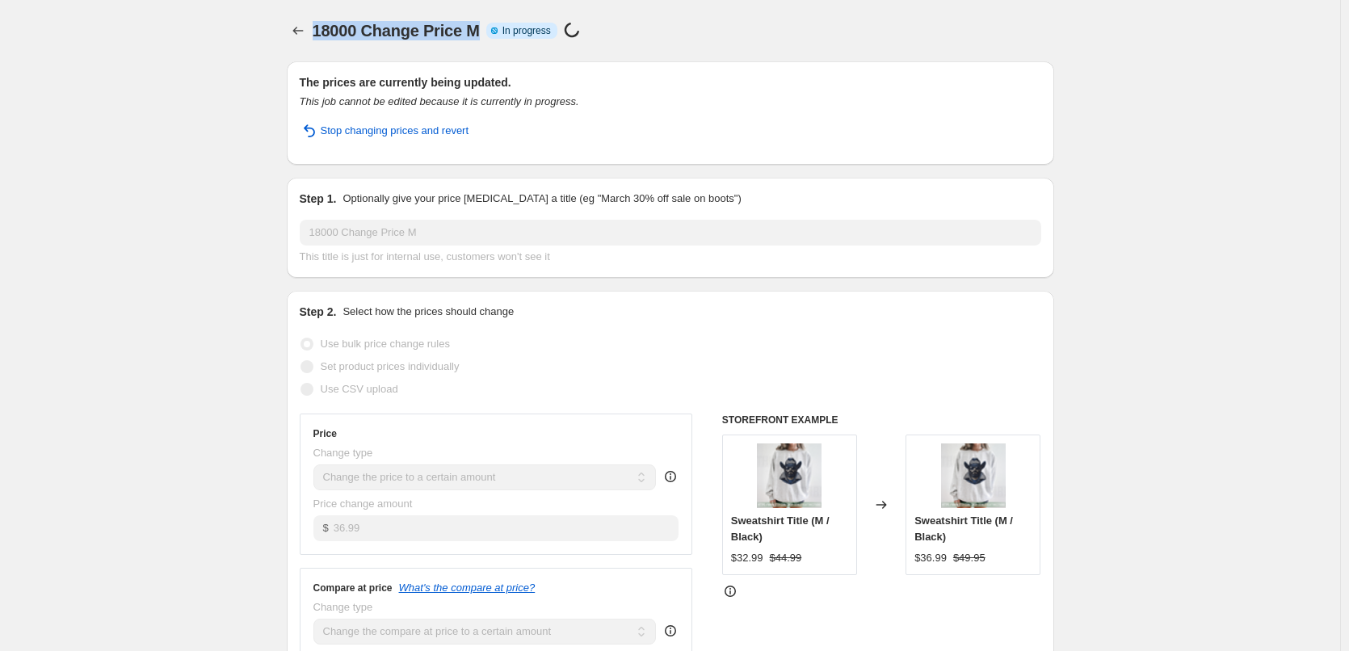
drag, startPoint x: 316, startPoint y: 32, endPoint x: 482, endPoint y: 35, distance: 166.4
click at [480, 35] on span "18000 Change Price M" at bounding box center [396, 31] width 167 height 18
copy span "18000 Change Price M"
click at [299, 31] on icon "Price change jobs" at bounding box center [298, 31] width 16 height 16
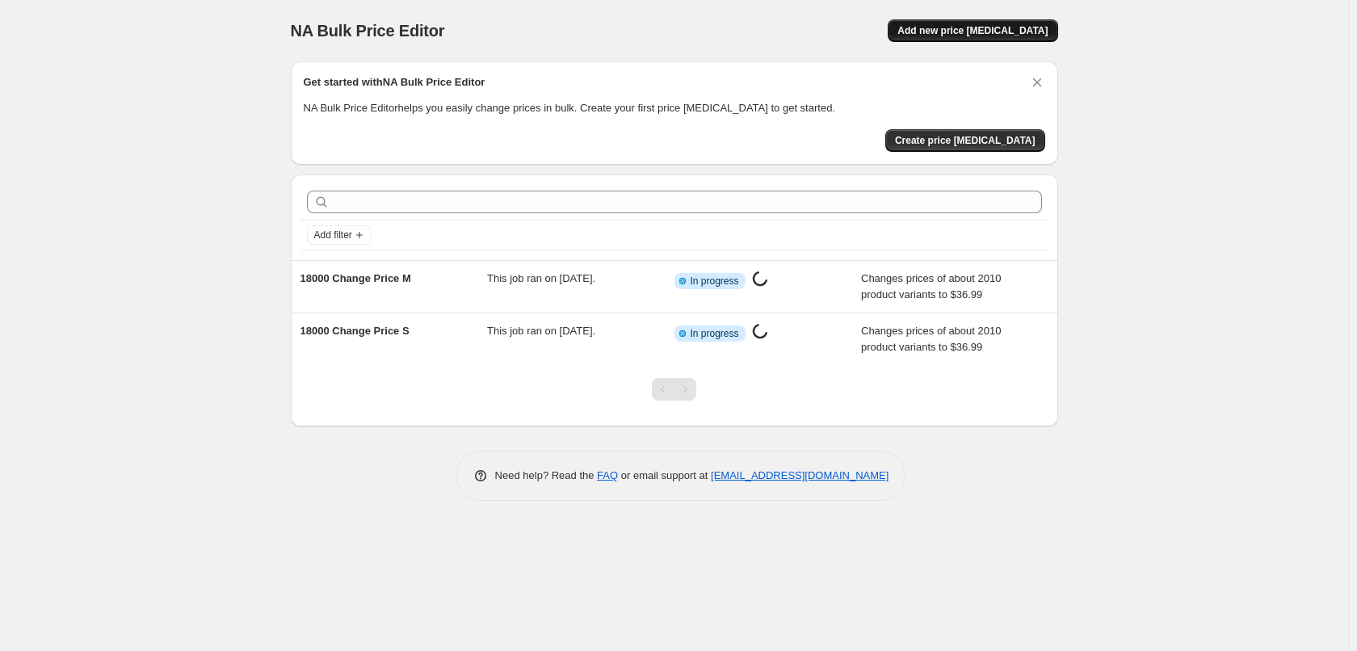
click at [987, 34] on span "Add new price [MEDICAL_DATA]" at bounding box center [973, 30] width 150 height 13
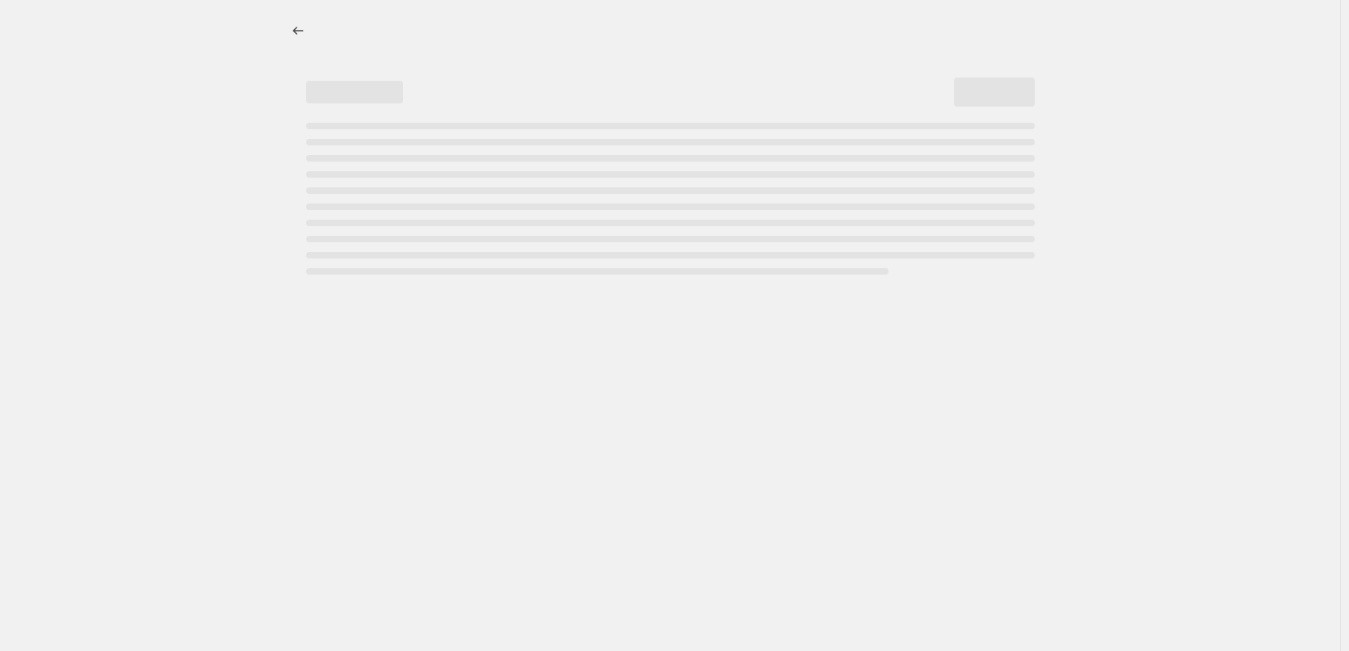
select select "percentage"
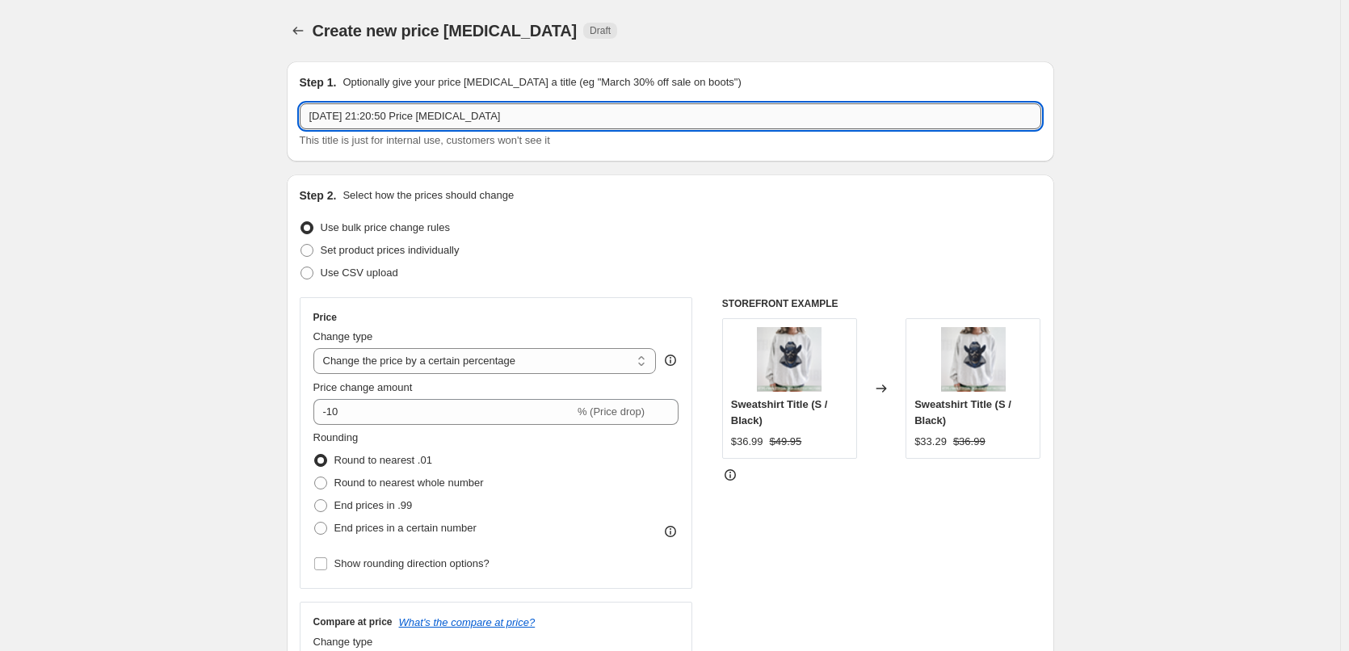
click at [508, 120] on input "27 Aug 2025, 21:20:50 Price change job" at bounding box center [671, 116] width 742 height 26
paste input "18000 Change Price M"
drag, startPoint x: 408, startPoint y: 113, endPoint x: 472, endPoint y: 109, distance: 64.0
click at [472, 109] on input "18000 Change Price M" at bounding box center [671, 116] width 742 height 26
type input "18000 Change Price L"
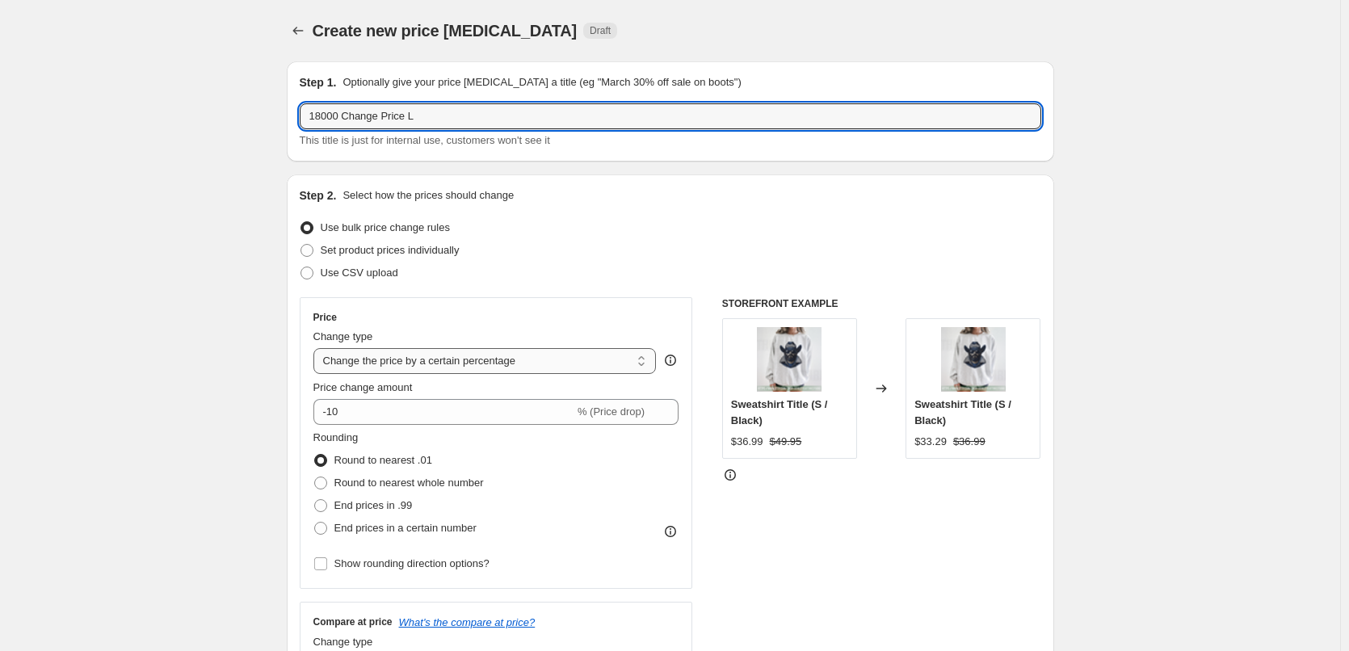
click at [380, 360] on select "Change the price to a certain amount Change the price by a certain amount Chang…" at bounding box center [484, 361] width 343 height 26
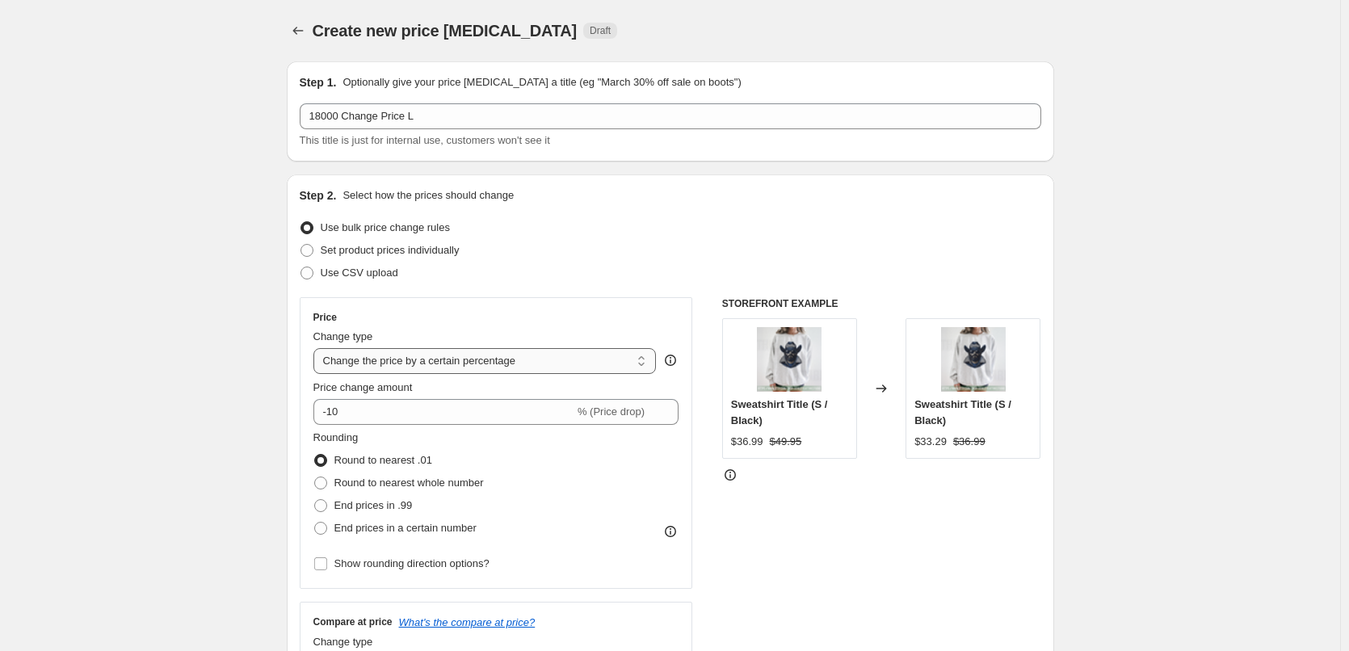
select select "to"
click at [317, 348] on select "Change the price to a certain amount Change the price by a certain amount Chang…" at bounding box center [484, 361] width 343 height 26
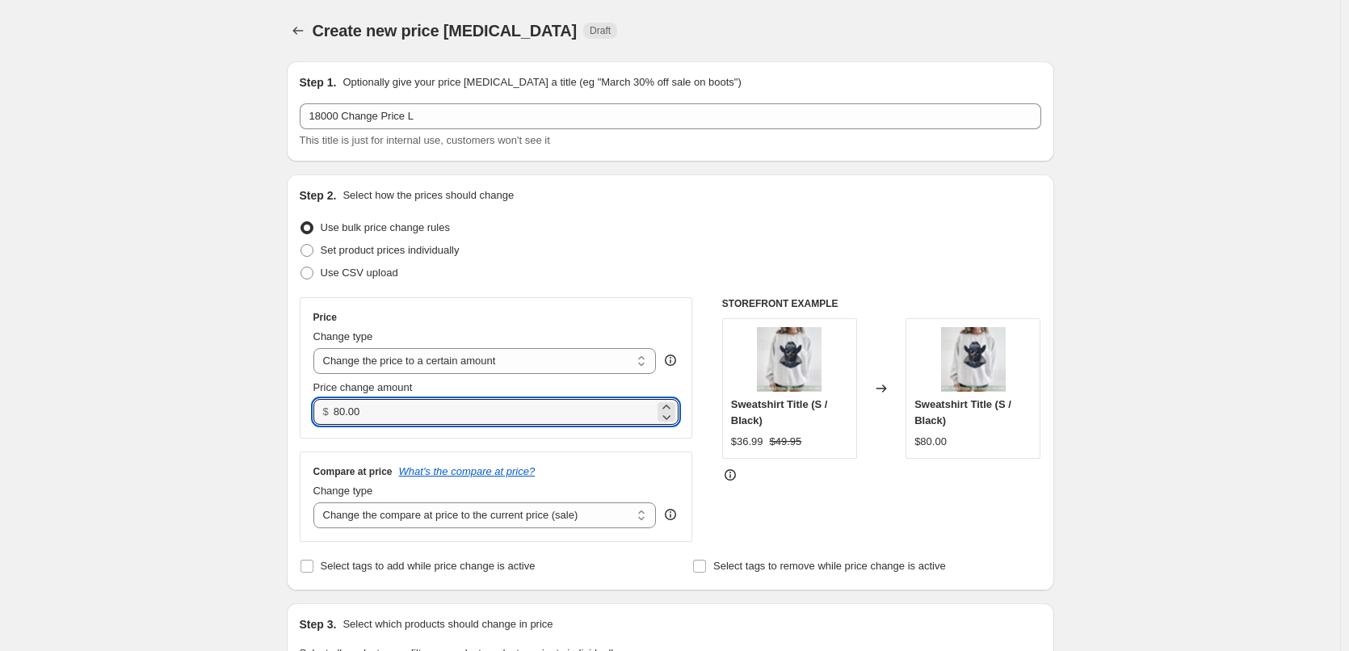
drag, startPoint x: 381, startPoint y: 417, endPoint x: 122, endPoint y: 387, distance: 261.1
type input "39.99"
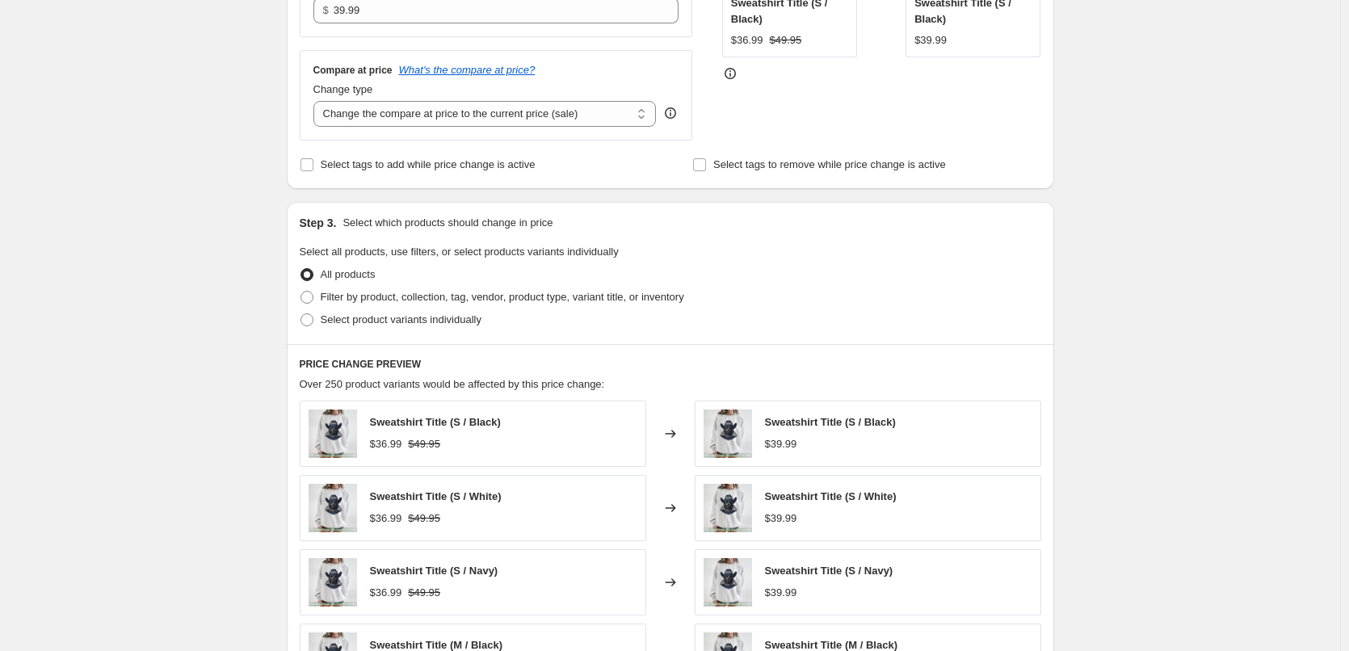
scroll to position [404, 0]
click at [455, 112] on select "Change the compare at price to the current price (sale) Change the compare at p…" at bounding box center [484, 112] width 343 height 26
select select "to"
click at [317, 99] on select "Change the compare at price to the current price (sale) Change the compare at p…" at bounding box center [484, 112] width 343 height 26
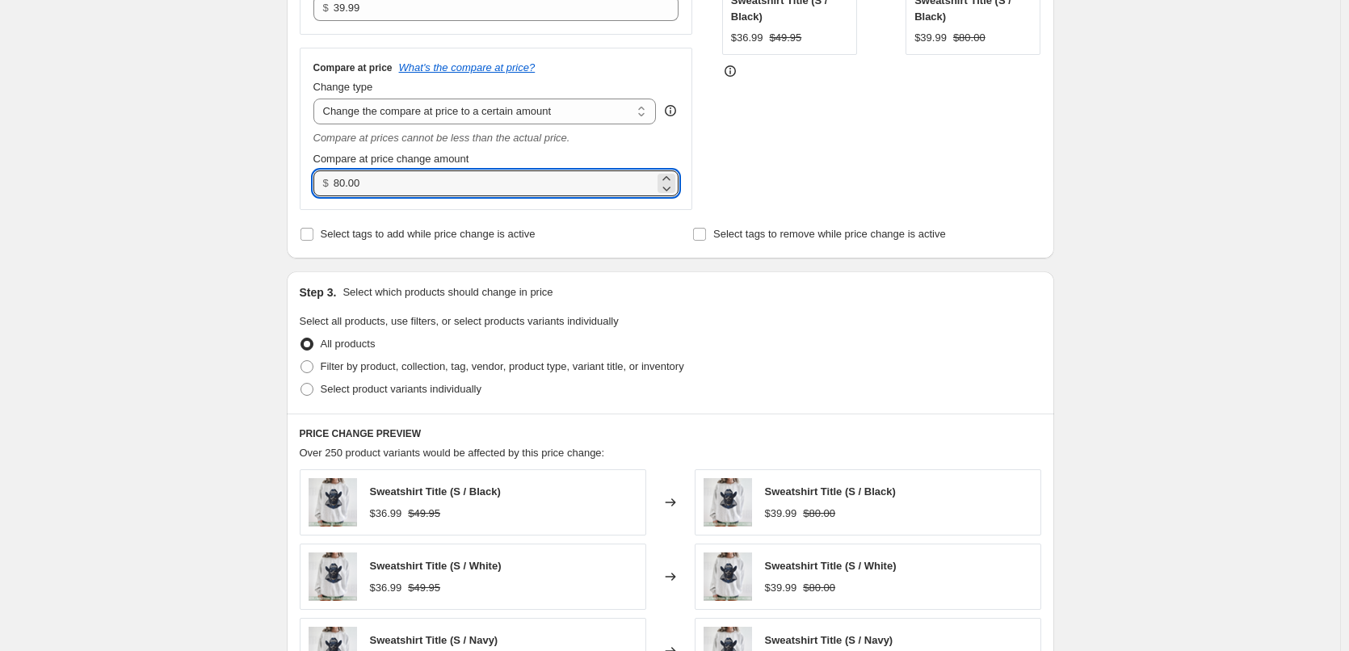
drag, startPoint x: 392, startPoint y: 182, endPoint x: 131, endPoint y: 211, distance: 262.6
click at [128, 200] on div "Create new price change job. This page is ready Create new price change job Dra…" at bounding box center [670, 364] width 1340 height 1536
type input "49.95"
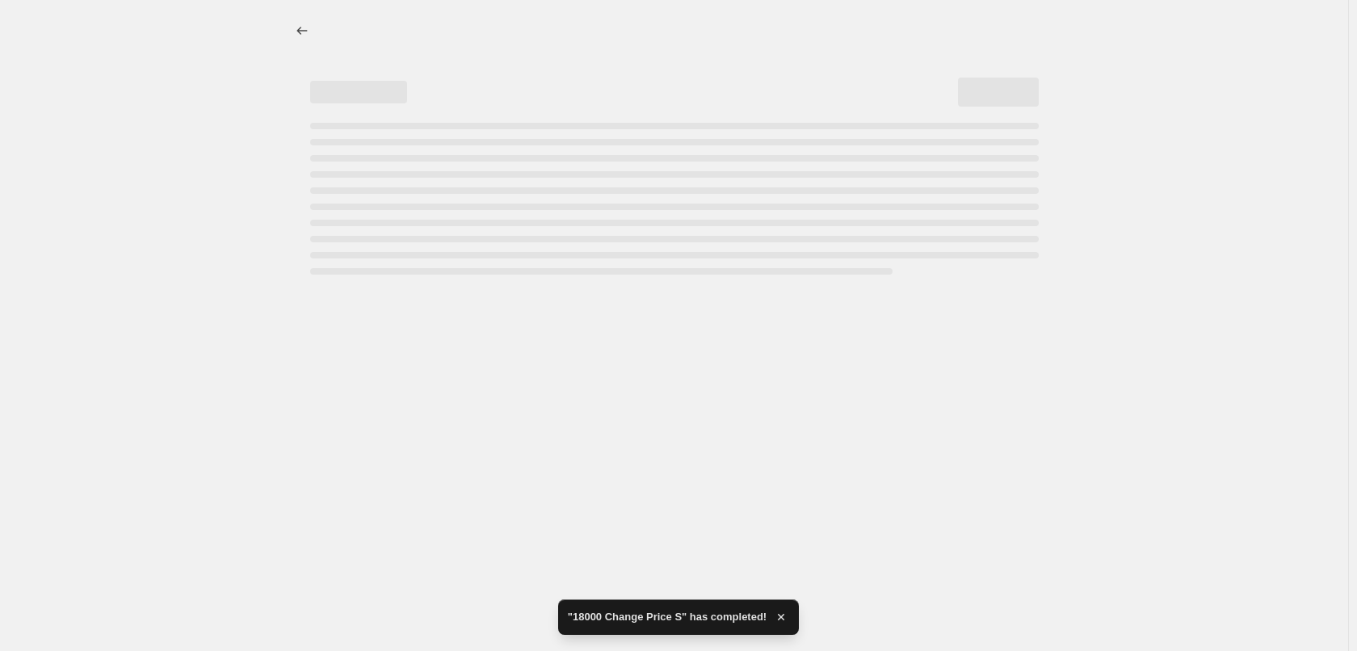
click at [188, 287] on div at bounding box center [674, 325] width 1348 height 651
select select "to"
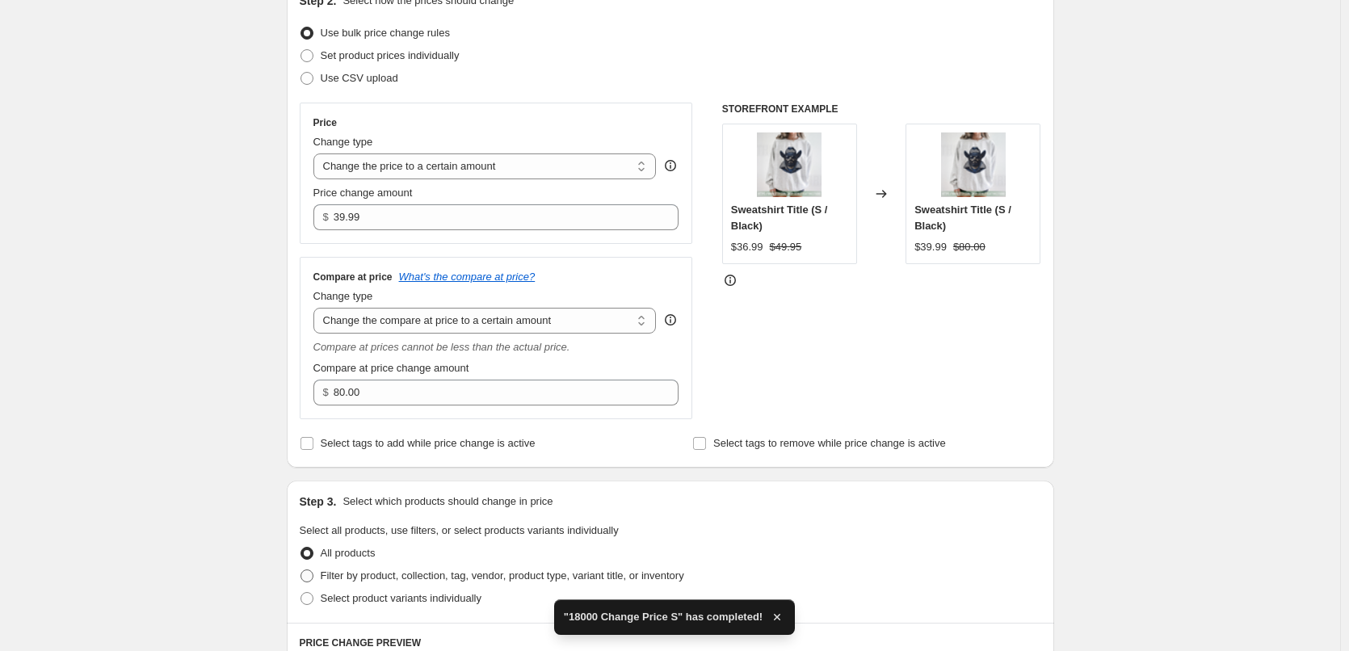
scroll to position [81, 0]
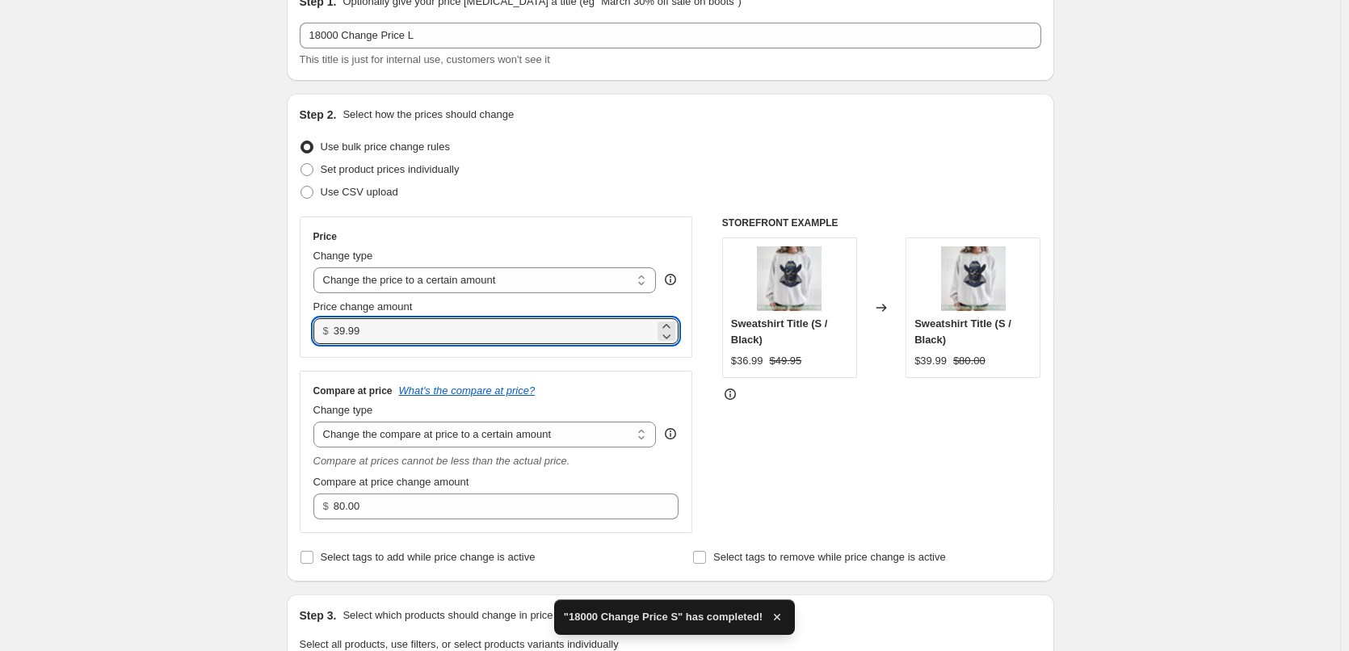
drag, startPoint x: 397, startPoint y: 339, endPoint x: 221, endPoint y: 325, distance: 176.7
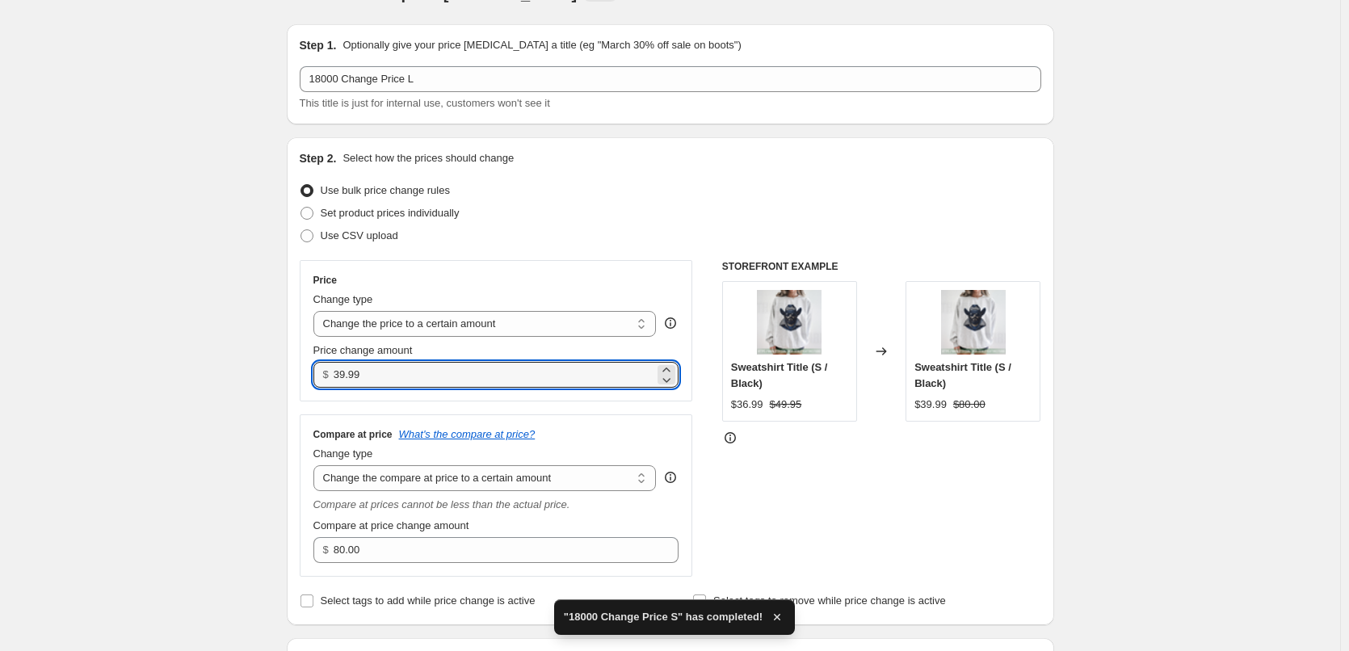
scroll to position [0, 0]
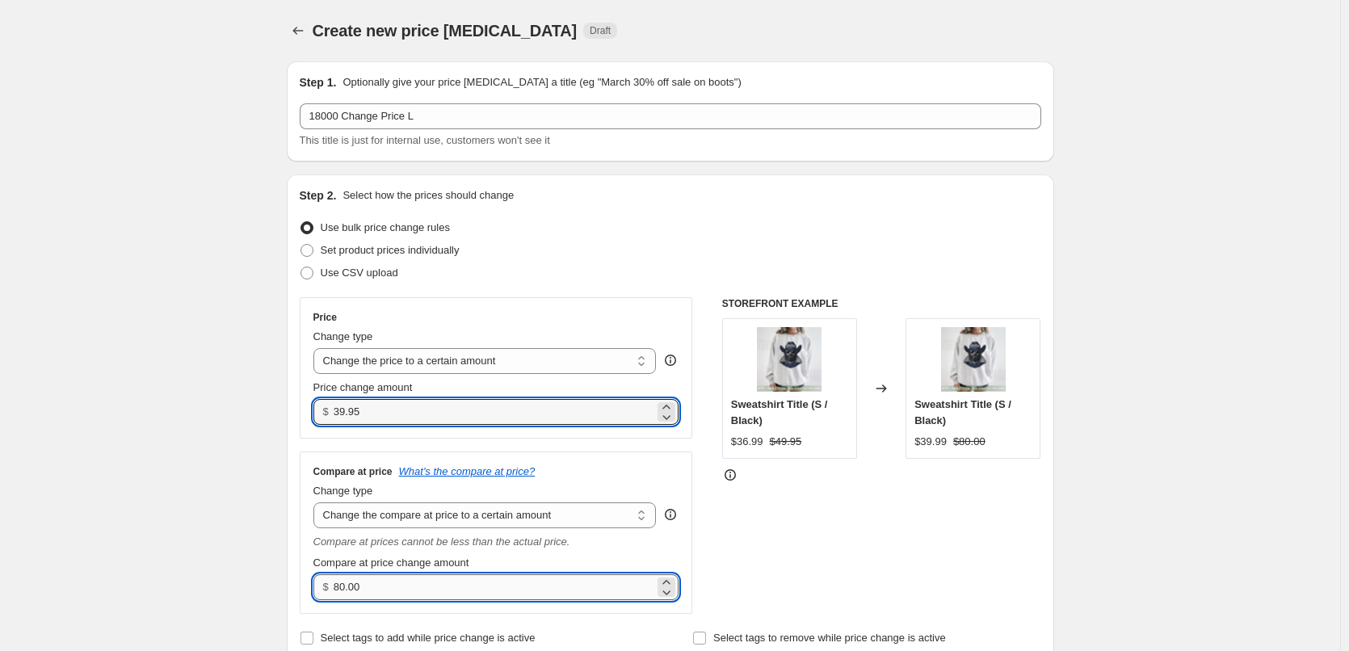
type input "39.99"
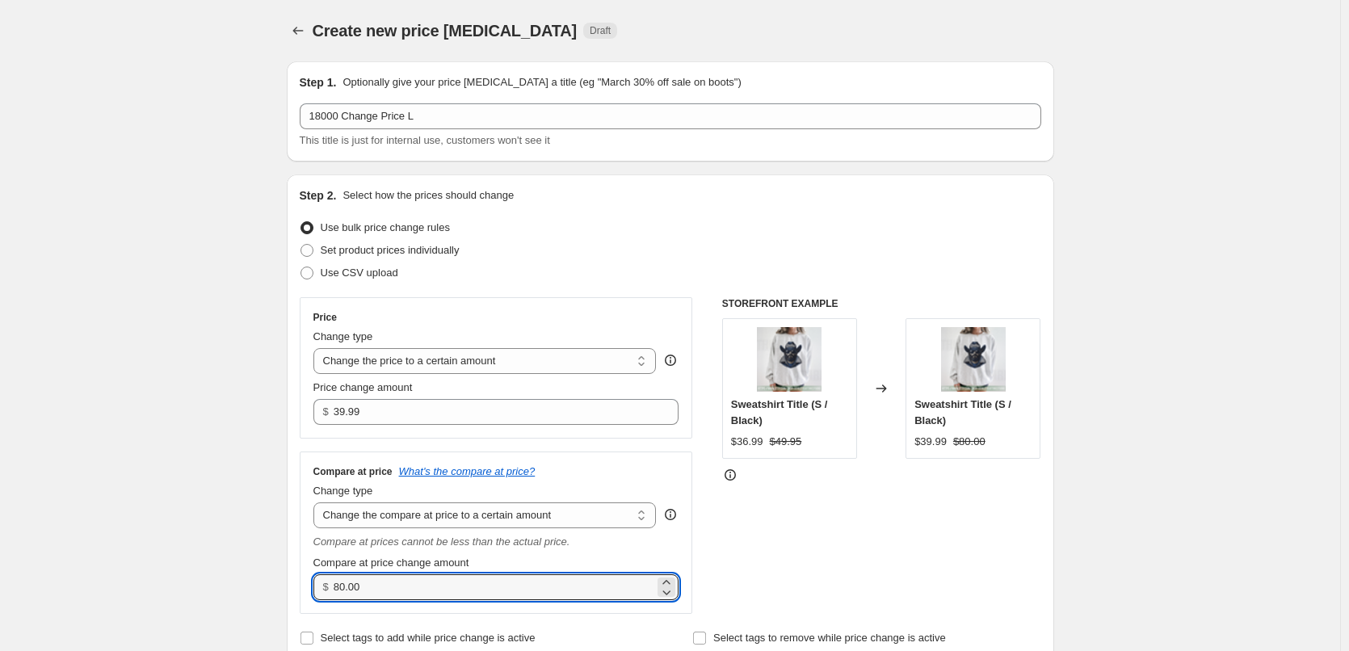
drag, startPoint x: 369, startPoint y: 581, endPoint x: 188, endPoint y: 577, distance: 181.0
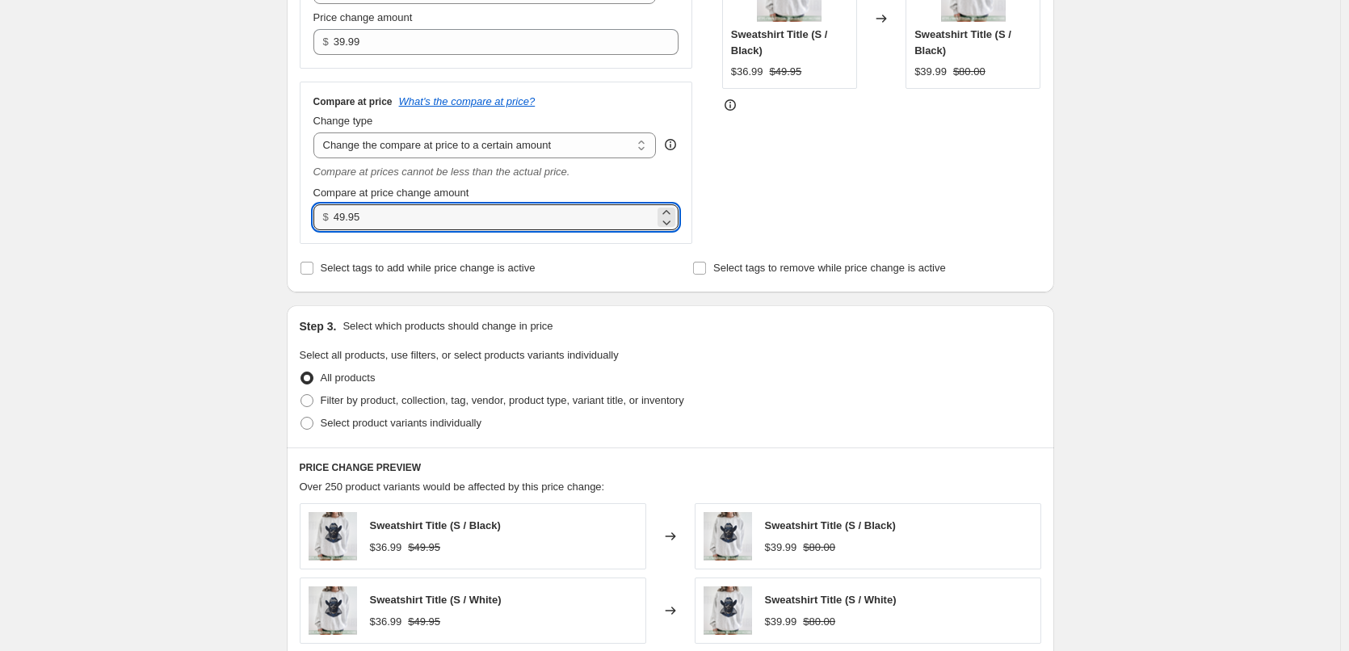
scroll to position [404, 0]
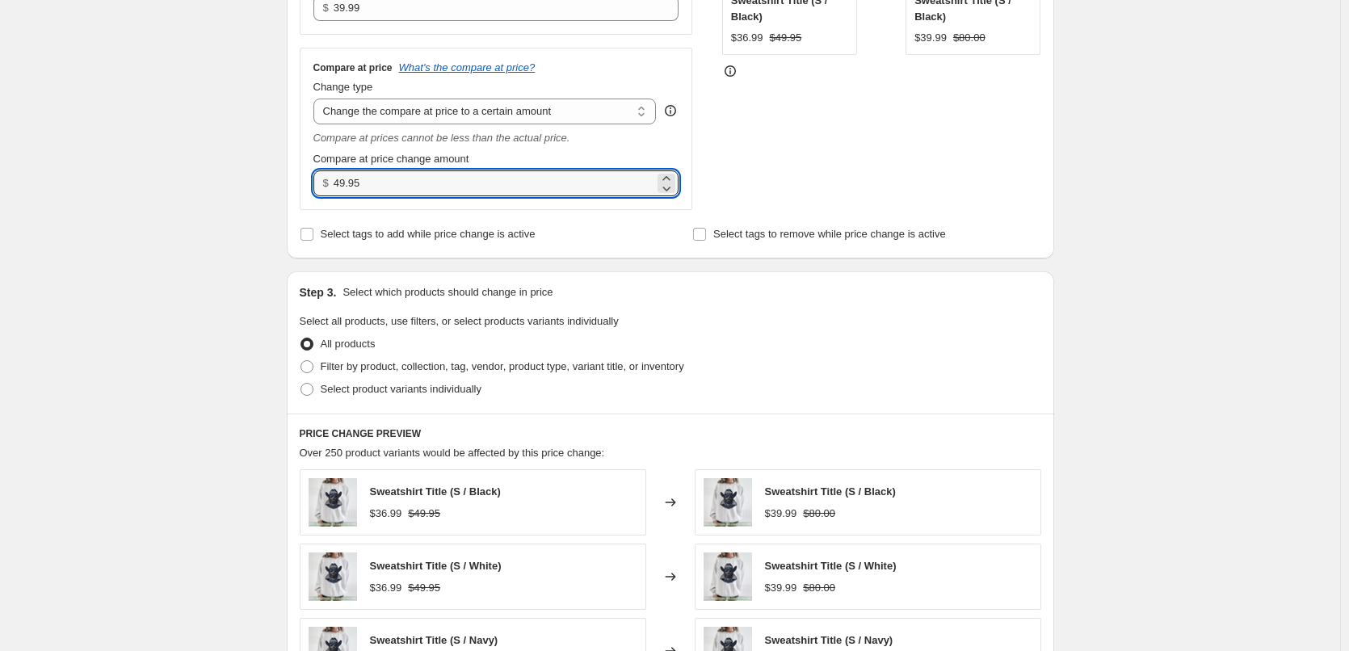
type input "49.95"
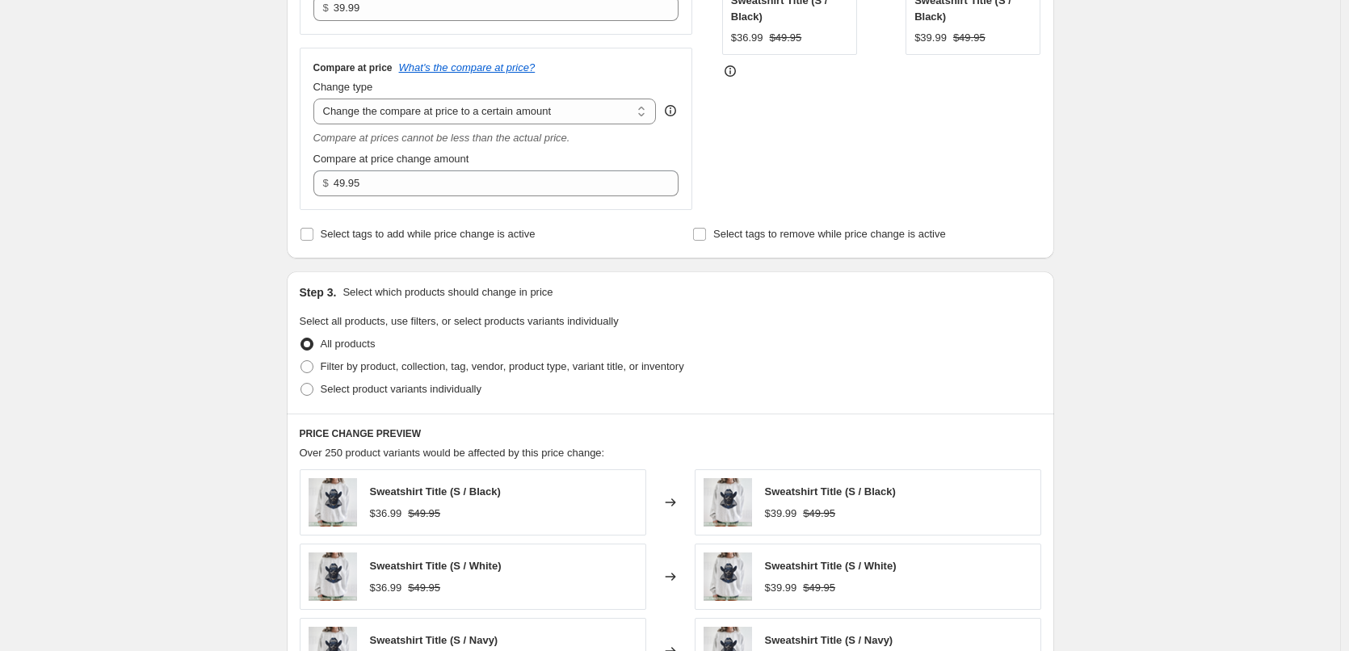
click at [1070, 145] on div "Create new price change job. This page is ready Create new price change job Dra…" at bounding box center [670, 364] width 806 height 1536
click at [1180, 214] on div "Create new price change job. This page is ready Create new price change job Dra…" at bounding box center [670, 364] width 1340 height 1536
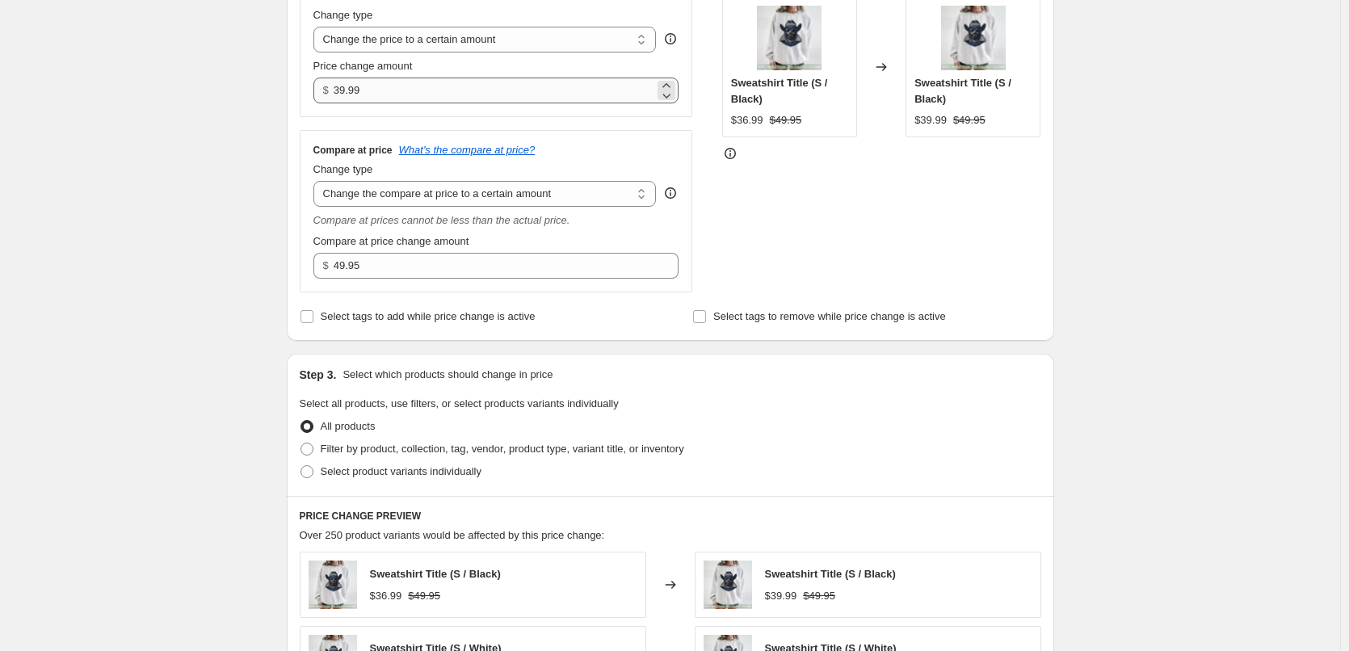
scroll to position [242, 0]
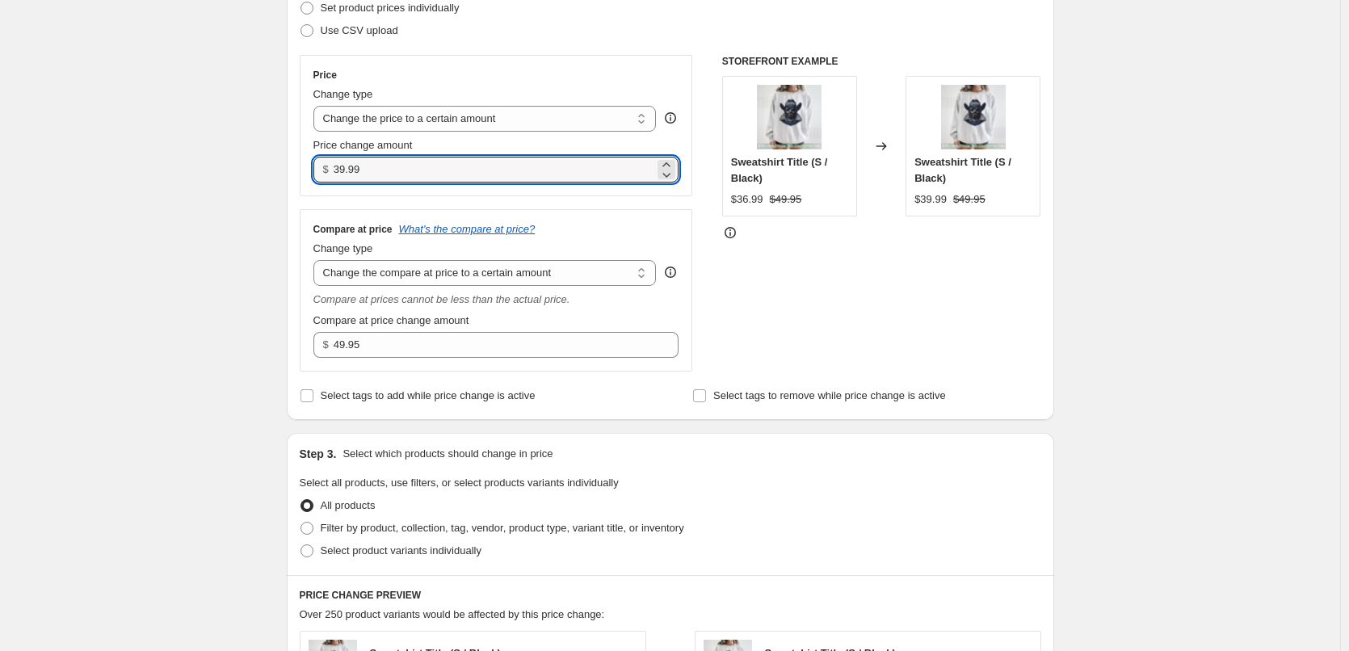
drag, startPoint x: 386, startPoint y: 169, endPoint x: 9, endPoint y: 132, distance: 379.1
click at [9, 132] on div "Create new price change job. This page is ready Create new price change job Dra…" at bounding box center [670, 526] width 1340 height 1536
type input "36.99"
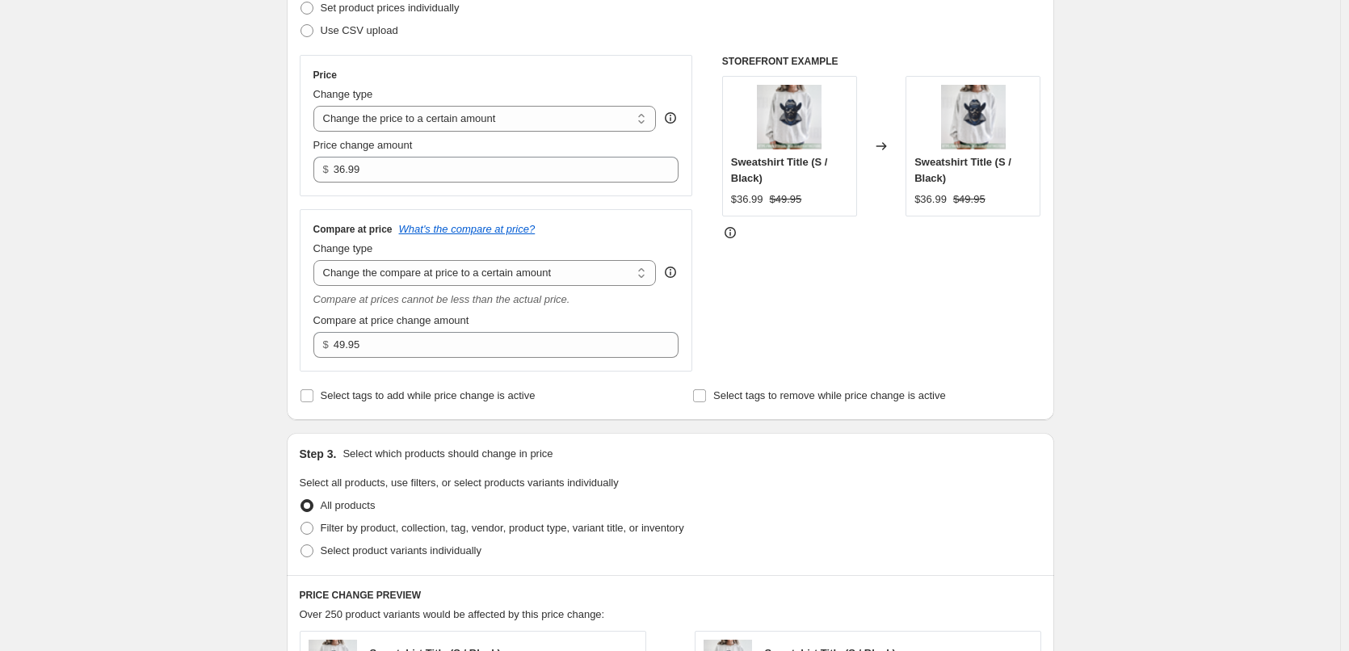
click at [775, 343] on div "STOREFRONT EXAMPLE Sweatshirt Title (S / Black) $36.99 $49.95 Changed to Sweats…" at bounding box center [881, 213] width 319 height 317
click at [957, 415] on div "Step 2. Select how the prices should change Use bulk price change rules Set pro…" at bounding box center [671, 176] width 768 height 488
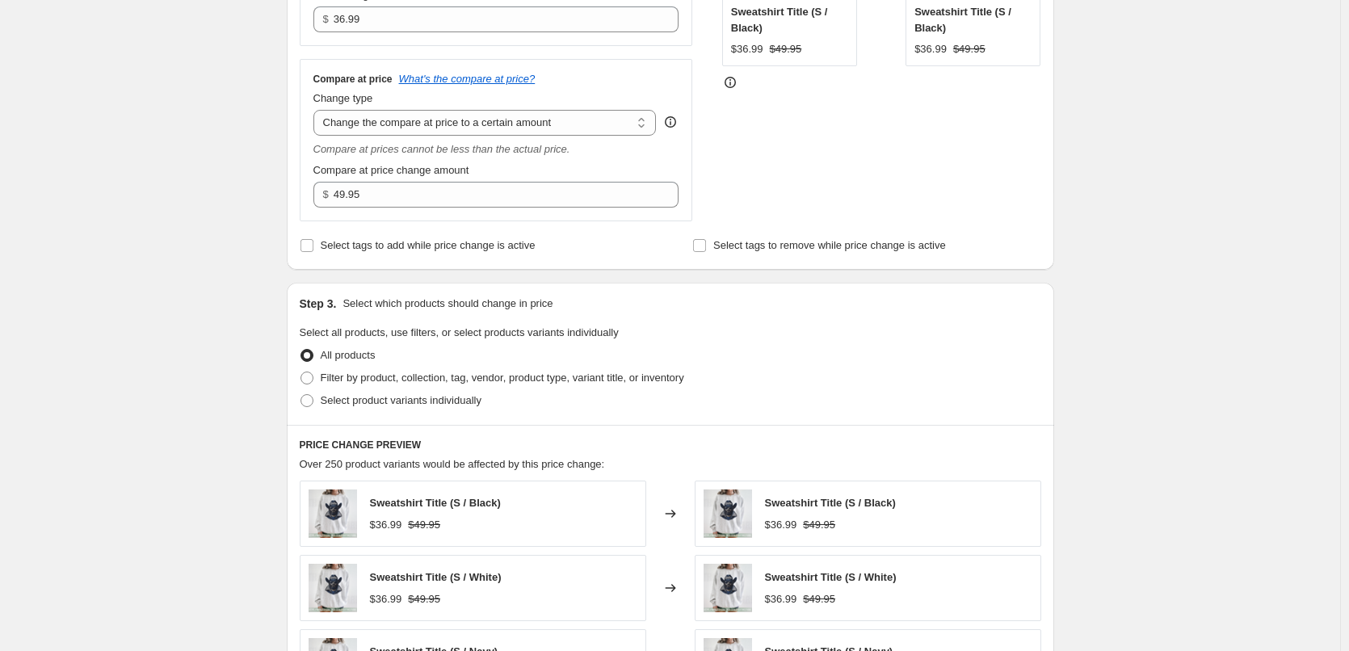
scroll to position [404, 0]
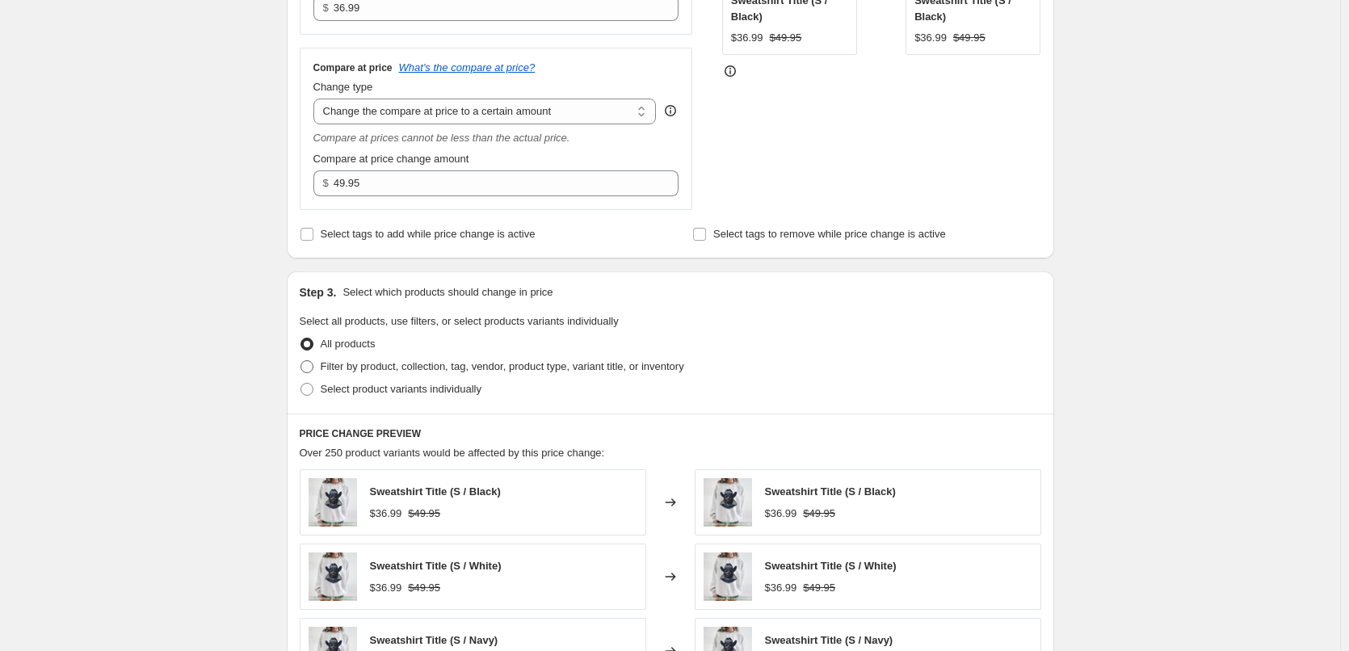
click at [399, 367] on span "Filter by product, collection, tag, vendor, product type, variant title, or inv…" at bounding box center [503, 366] width 364 height 12
click at [301, 361] on input "Filter by product, collection, tag, vendor, product type, variant title, or inv…" at bounding box center [301, 360] width 1 height 1
radio input "true"
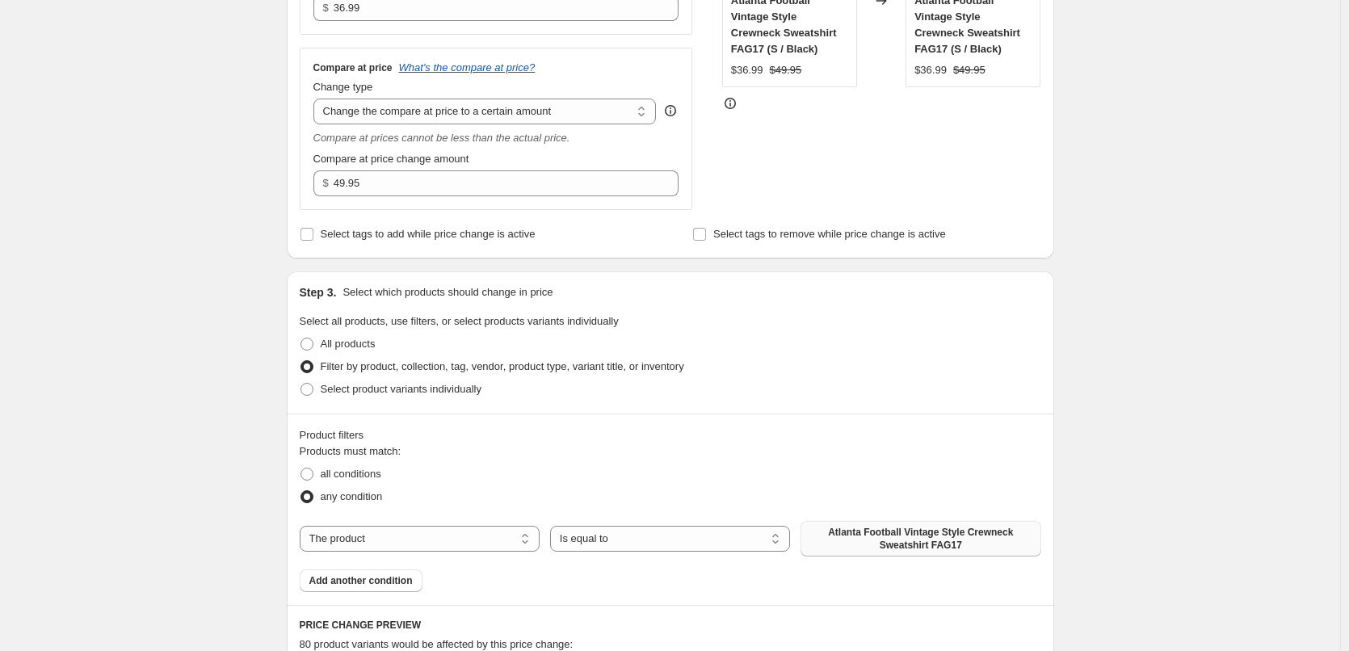
click at [909, 536] on span "Atlanta Football Vintage Style Crewneck Sweatshirt FAG17" at bounding box center [920, 539] width 221 height 26
click at [392, 538] on select "The product The product's collection The product's tag The product's vendor The…" at bounding box center [420, 539] width 240 height 26
select select "tag"
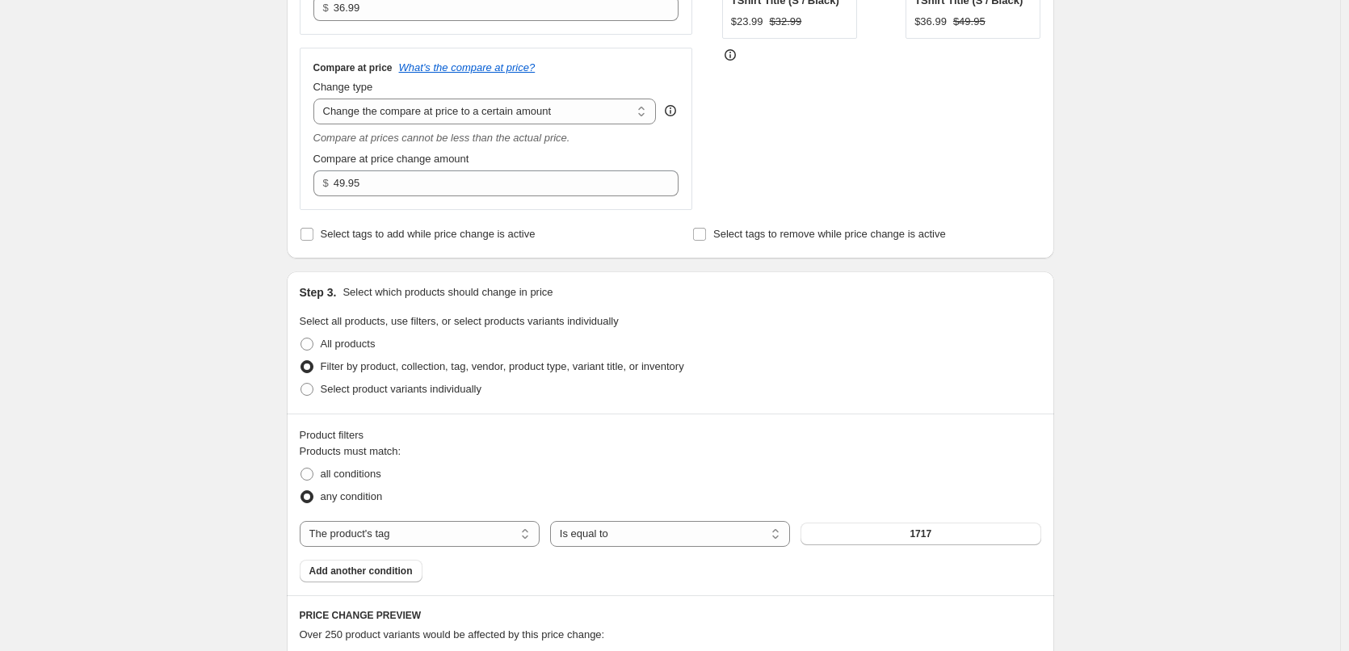
click at [929, 535] on span "1717" at bounding box center [921, 534] width 22 height 13
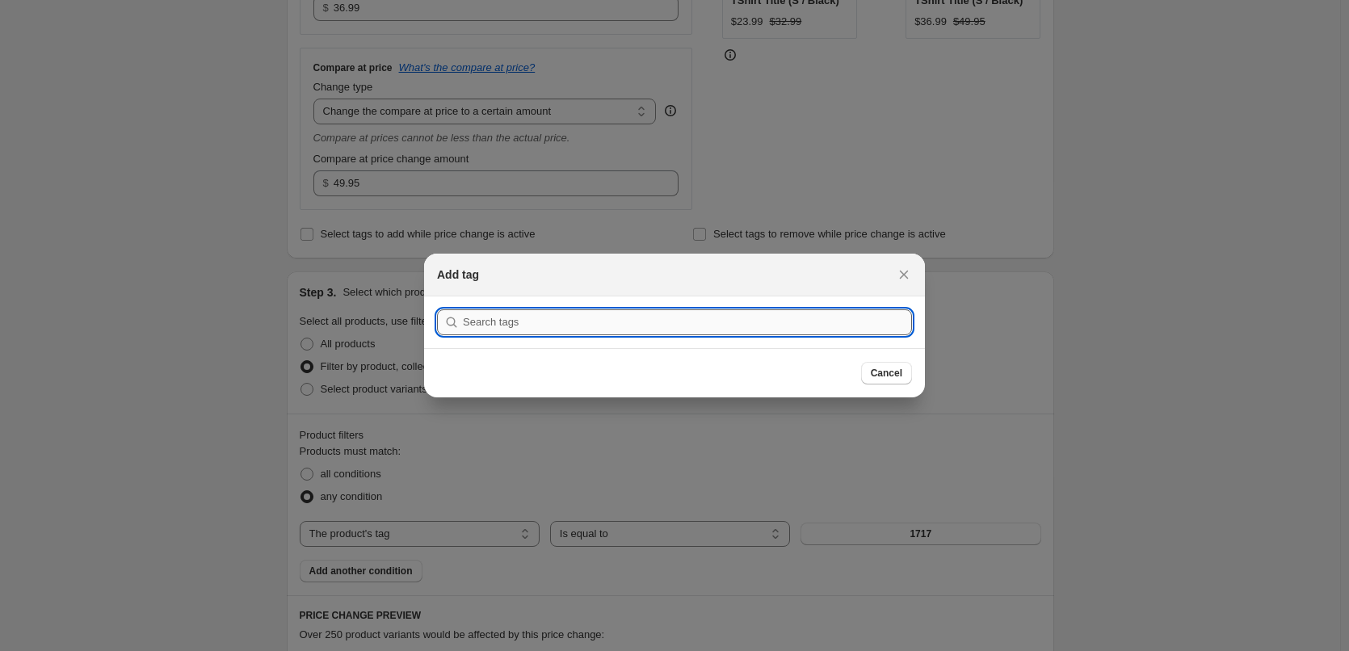
click at [526, 327] on input ":rhn:" at bounding box center [687, 322] width 449 height 26
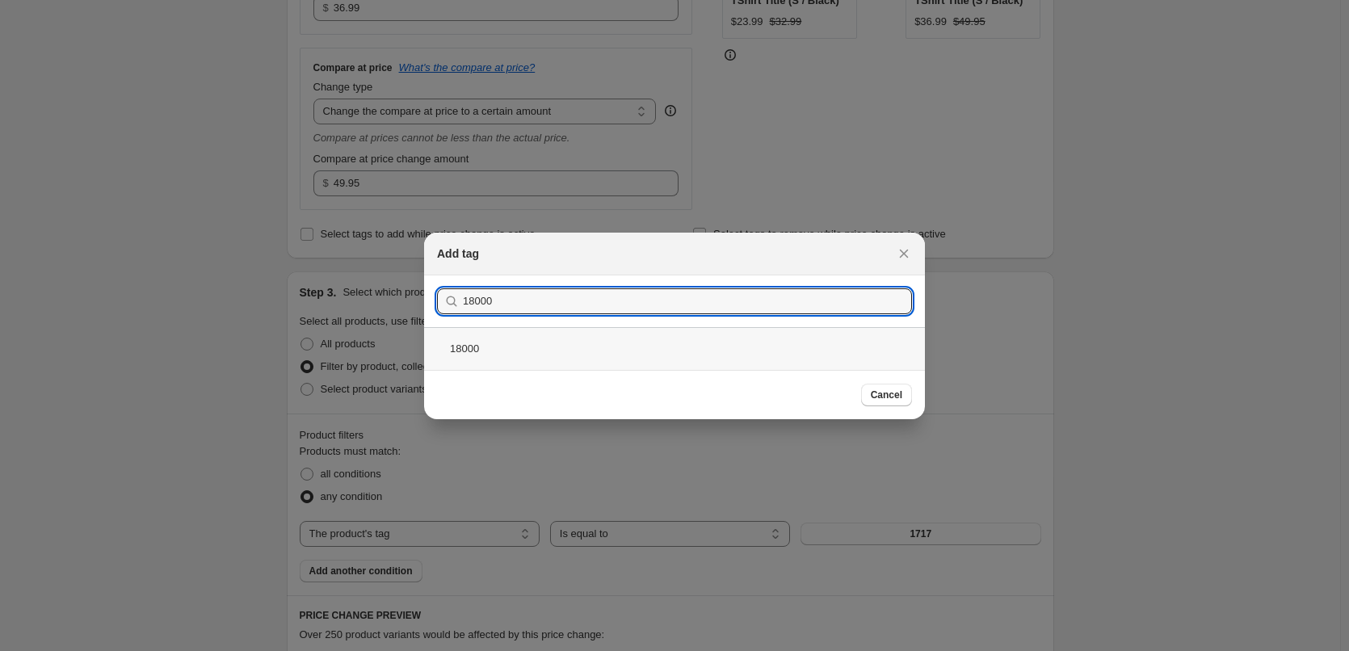
type input "18000"
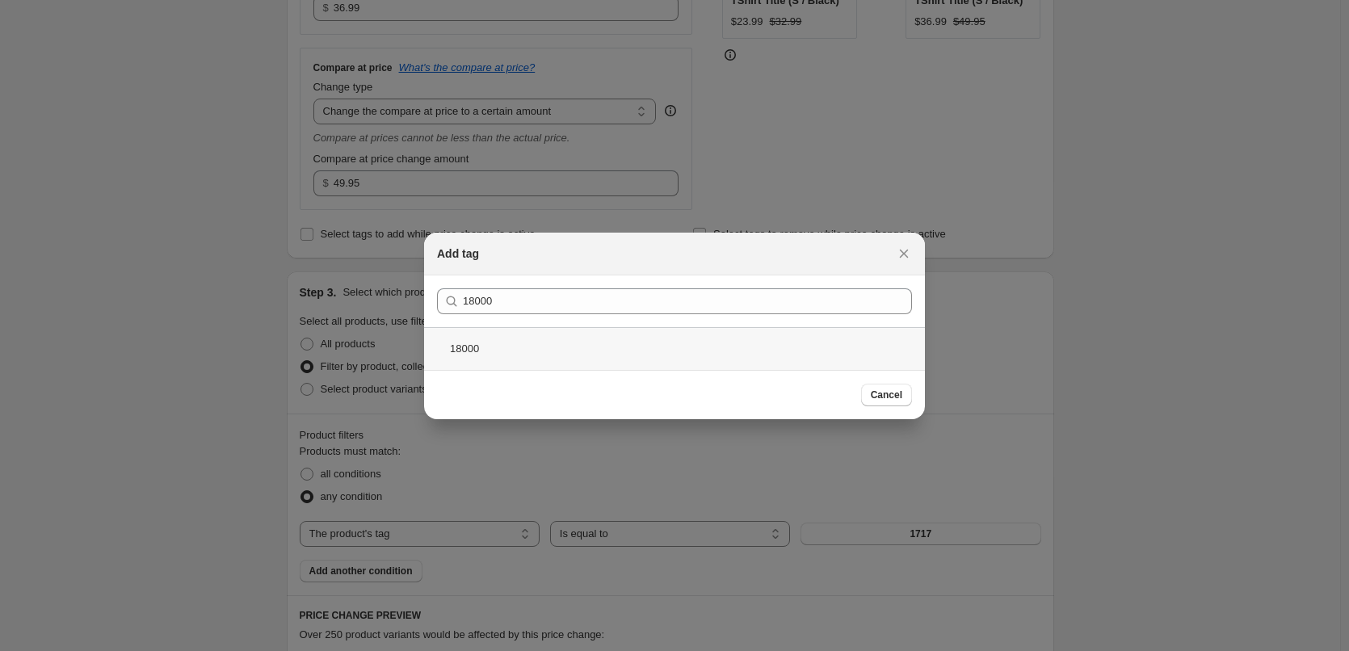
click at [487, 355] on div "18000" at bounding box center [674, 348] width 501 height 43
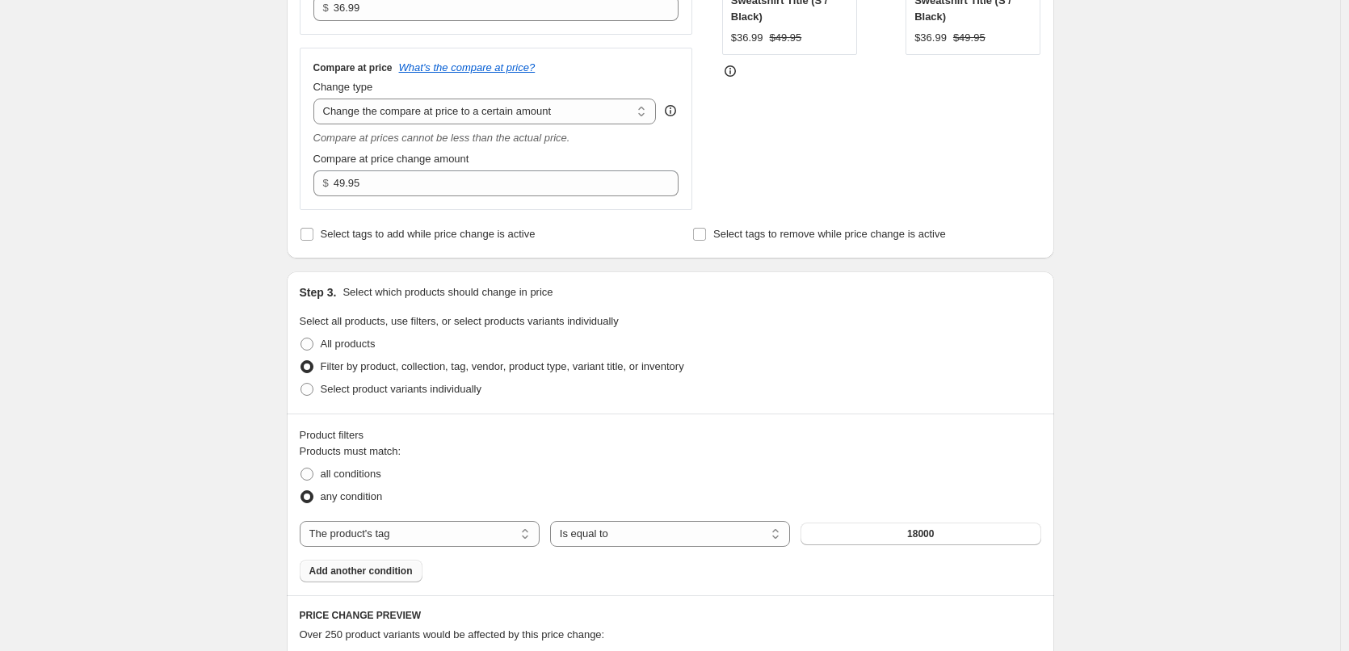
click at [398, 580] on button "Add another condition" at bounding box center [361, 571] width 123 height 23
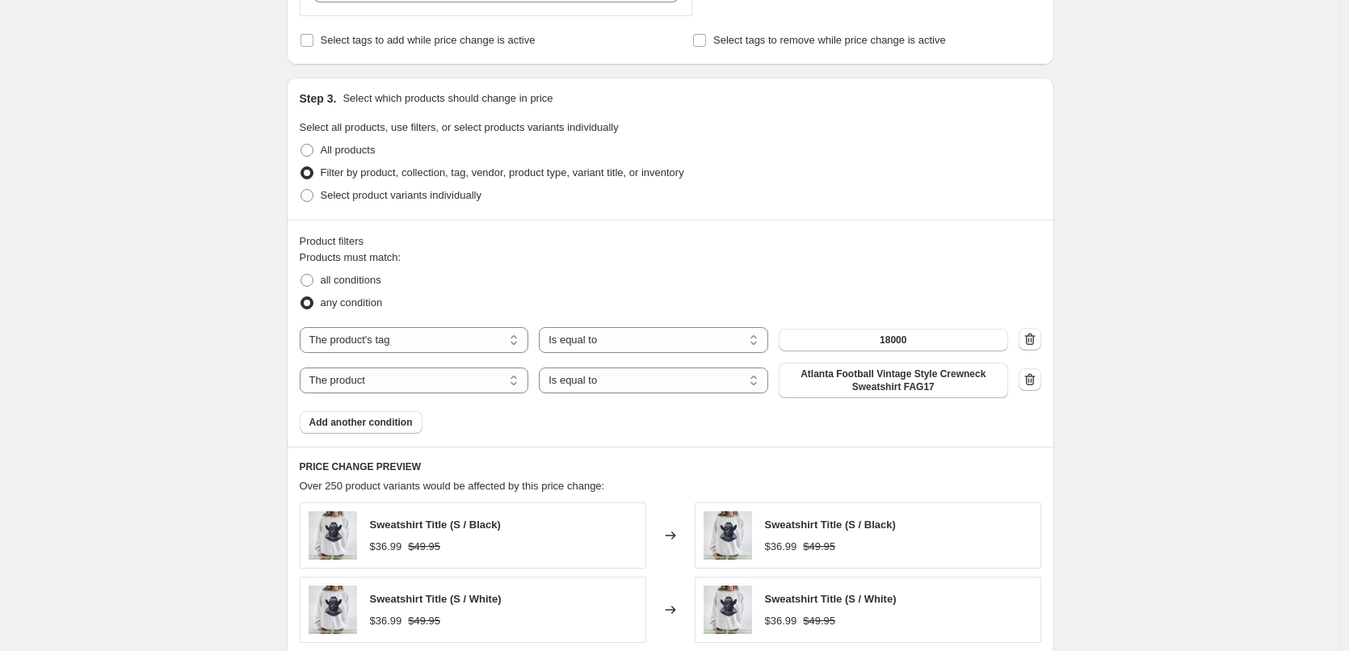
scroll to position [646, 0]
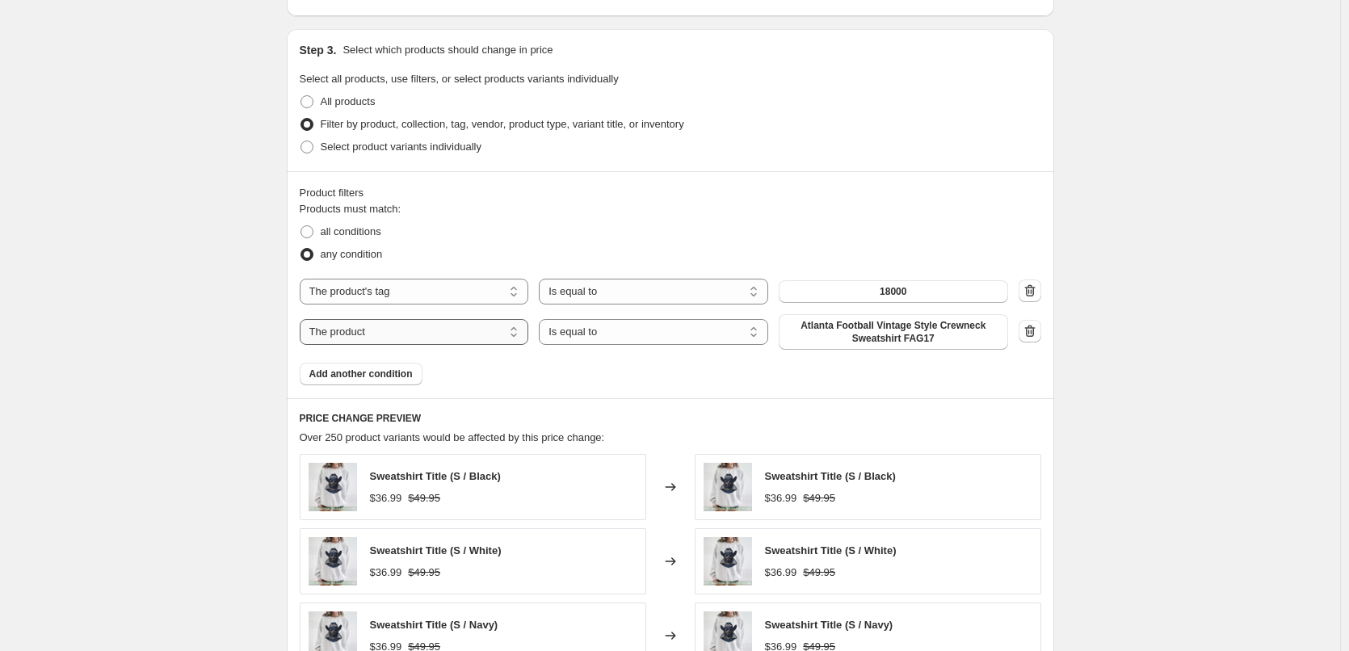
click at [492, 331] on select "The product The product's collection The product's tag The product's vendor The…" at bounding box center [414, 332] width 229 height 26
select select "title"
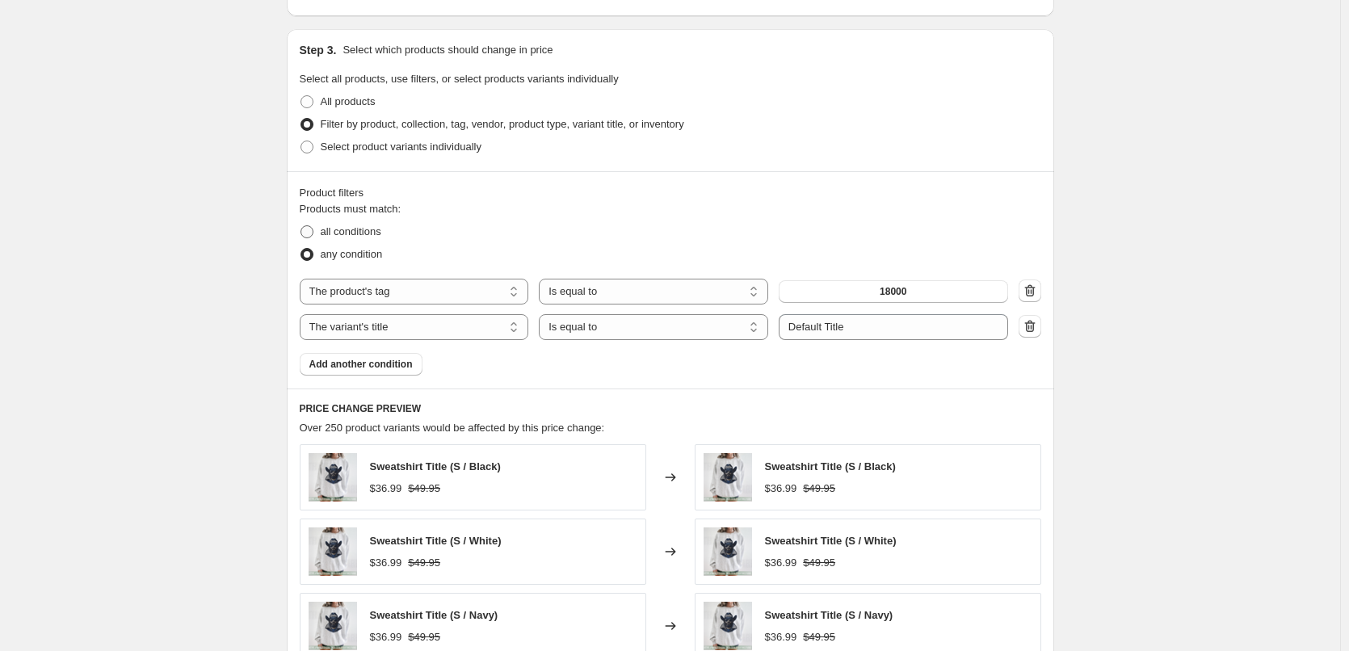
click at [355, 237] on span "all conditions" at bounding box center [351, 231] width 61 height 12
click at [301, 226] on input "all conditions" at bounding box center [301, 225] width 1 height 1
radio input "true"
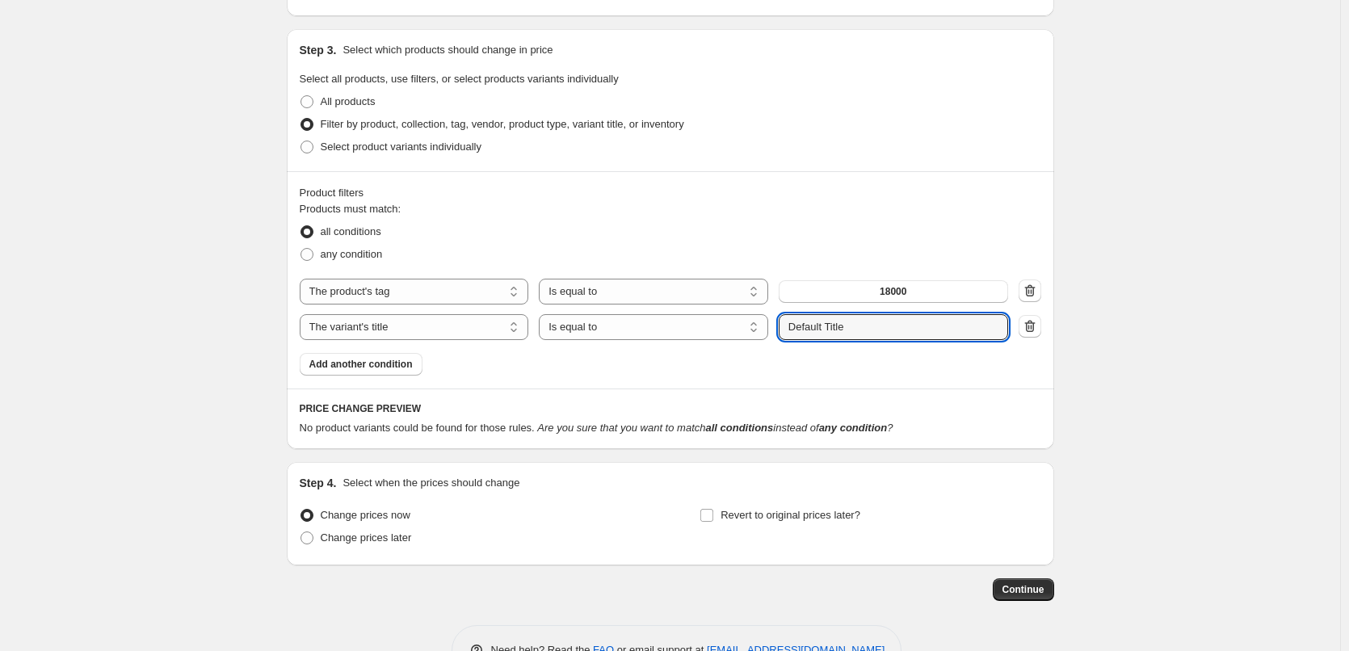
drag, startPoint x: 886, startPoint y: 321, endPoint x: 196, endPoint y: 318, distance: 690.8
click at [242, 320] on div "Create new price change job. This page is ready Create new price change job Dra…" at bounding box center [670, 27] width 1340 height 1346
type input "L"
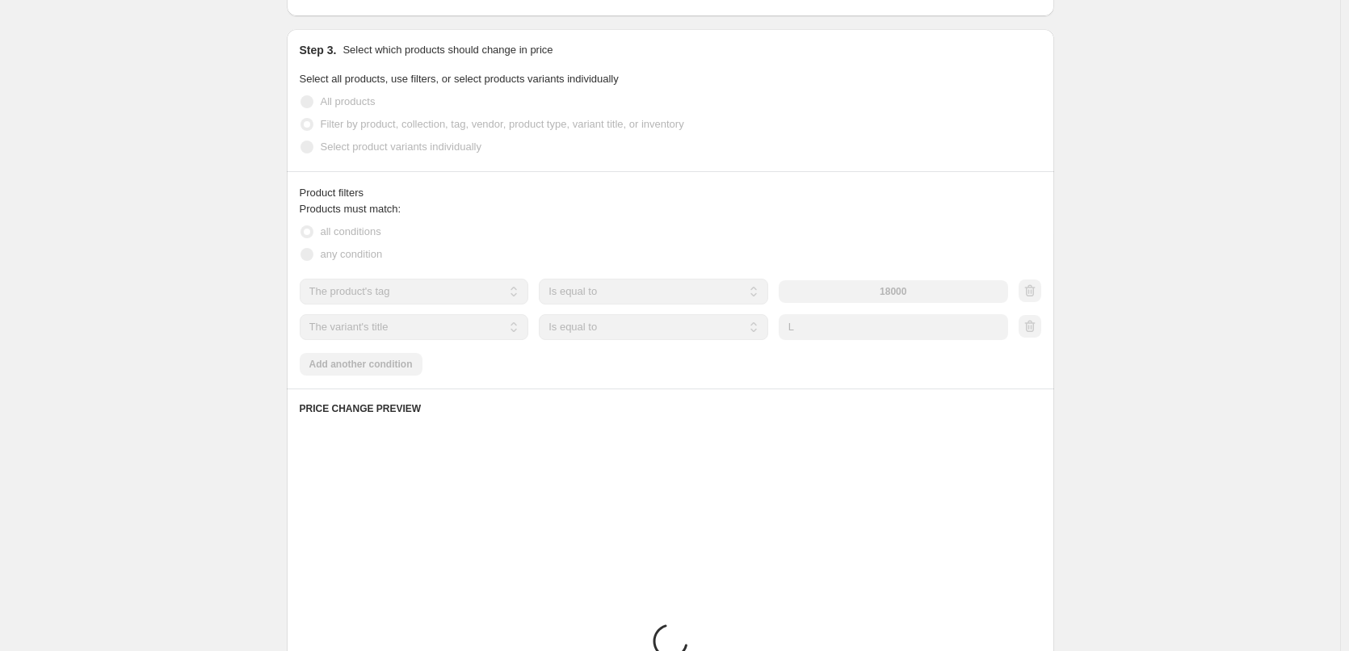
click at [1048, 258] on div "Product filters Products must match: all conditions any condition The product T…" at bounding box center [671, 279] width 768 height 217
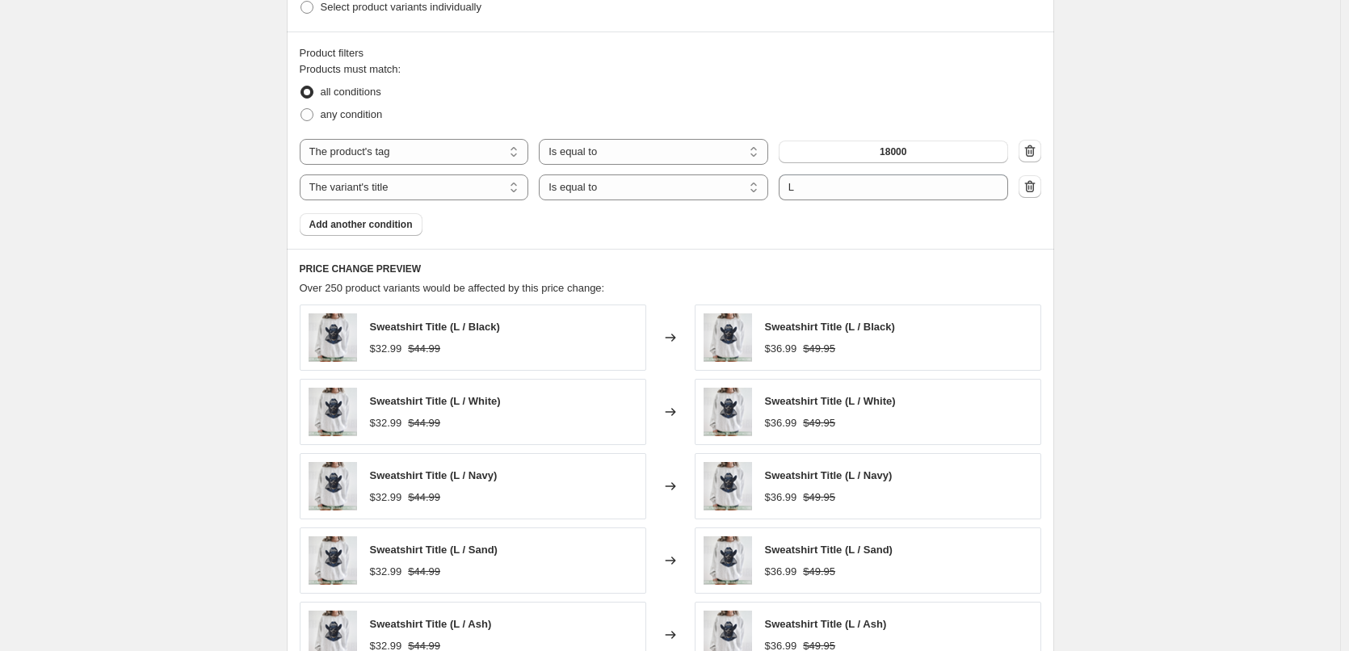
scroll to position [1103, 0]
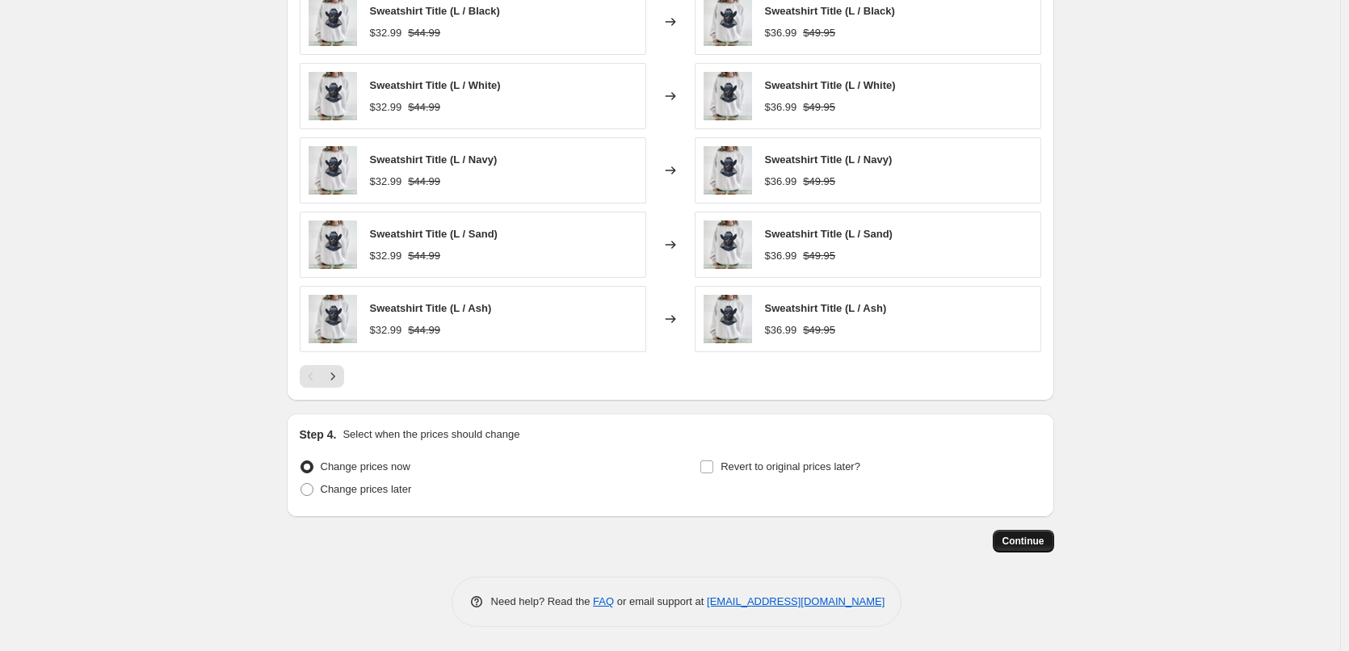
click at [1025, 541] on span "Continue" at bounding box center [1024, 541] width 42 height 13
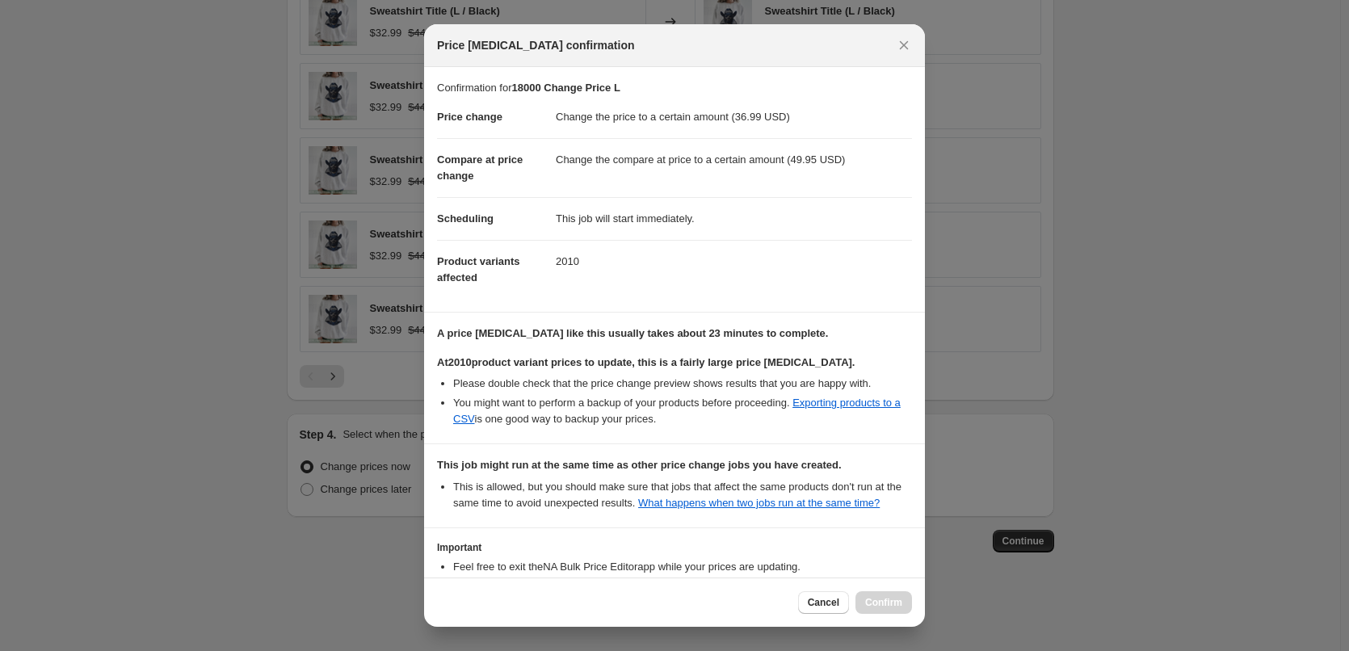
scroll to position [118, 0]
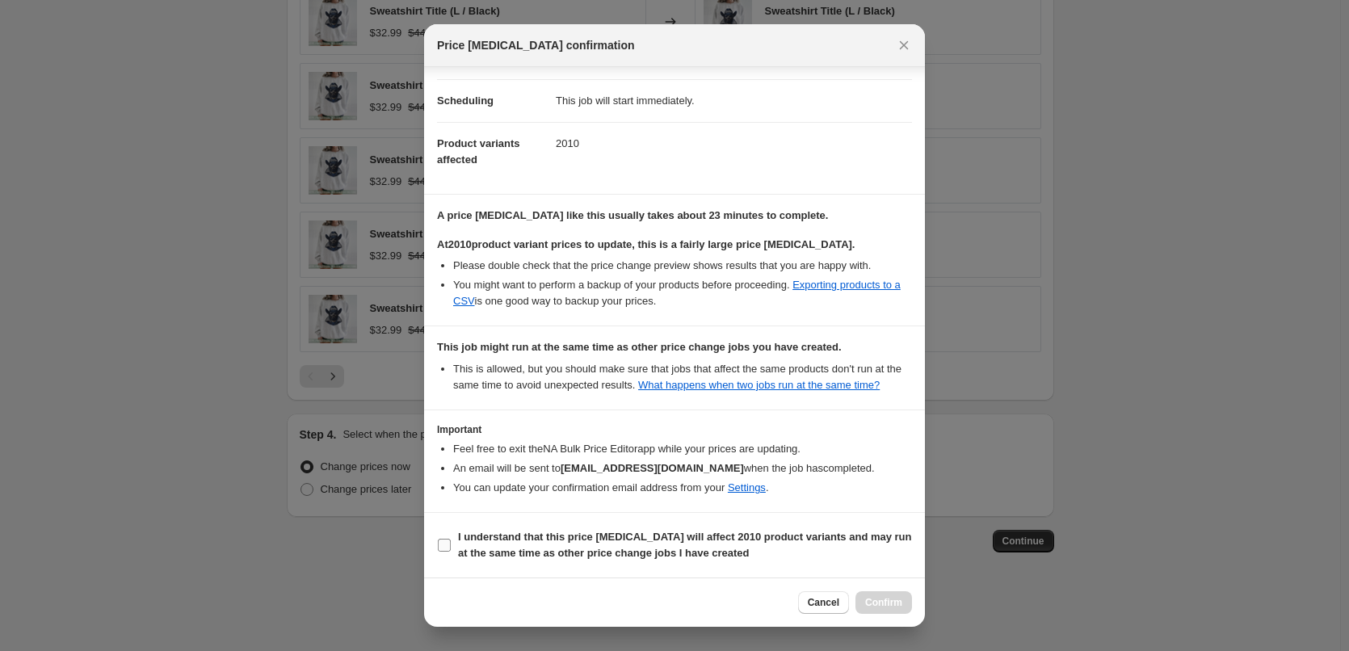
click at [586, 537] on b "I understand that this price change job will affect 2010 product variants and m…" at bounding box center [685, 545] width 454 height 28
click at [451, 539] on input "I understand that this price change job will affect 2010 product variants and m…" at bounding box center [444, 545] width 13 height 13
checkbox input "true"
click at [894, 595] on button "Confirm" at bounding box center [884, 602] width 57 height 23
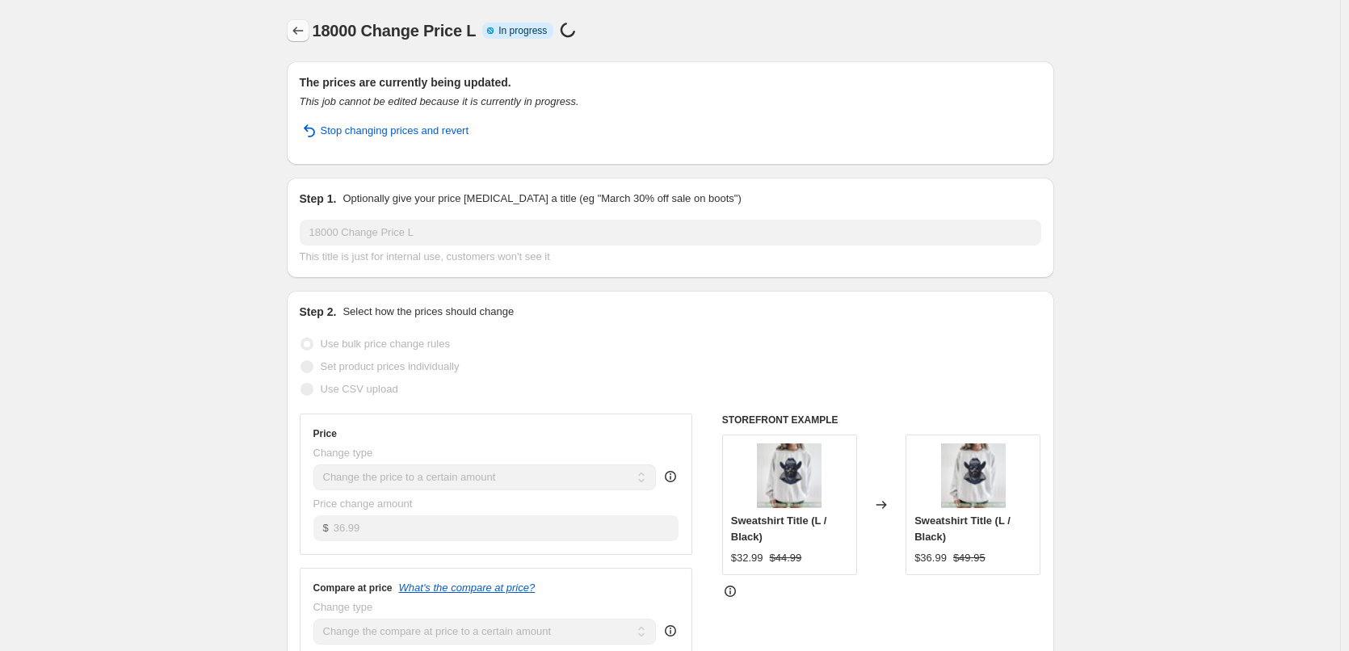
click at [292, 33] on button "Price change jobs" at bounding box center [298, 30] width 23 height 23
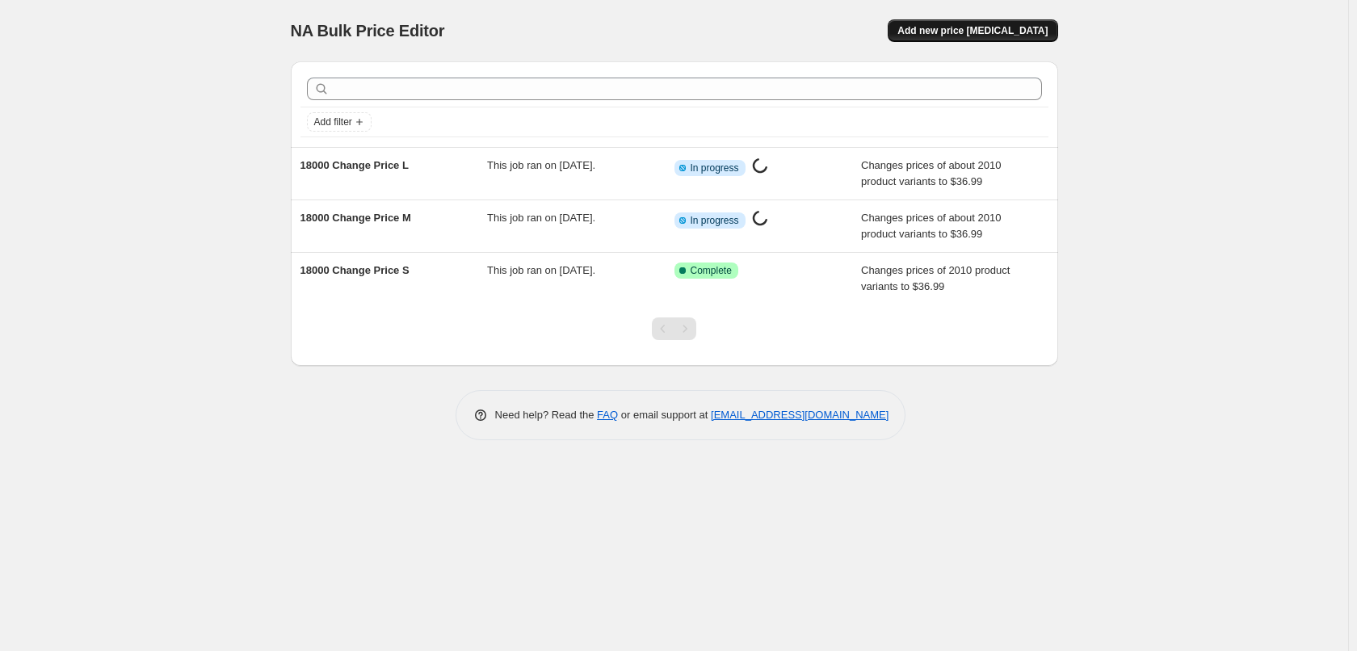
click at [1009, 33] on span "Add new price [MEDICAL_DATA]" at bounding box center [973, 30] width 150 height 13
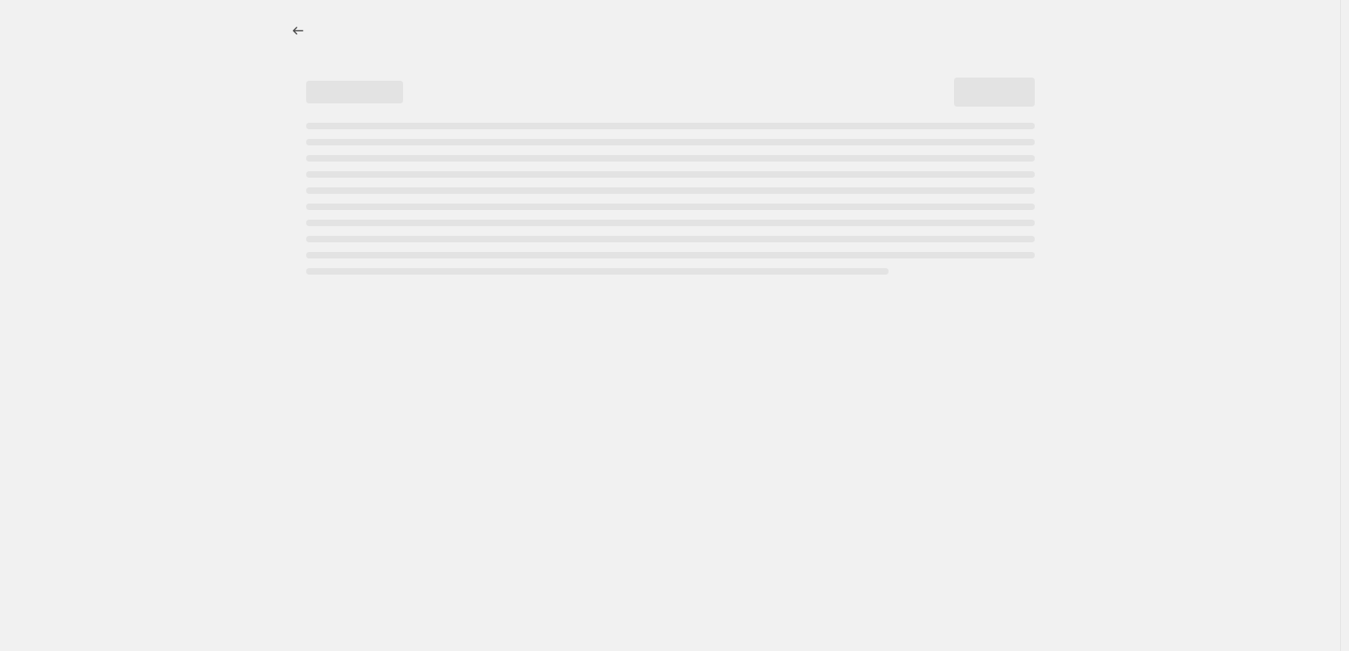
select select "percentage"
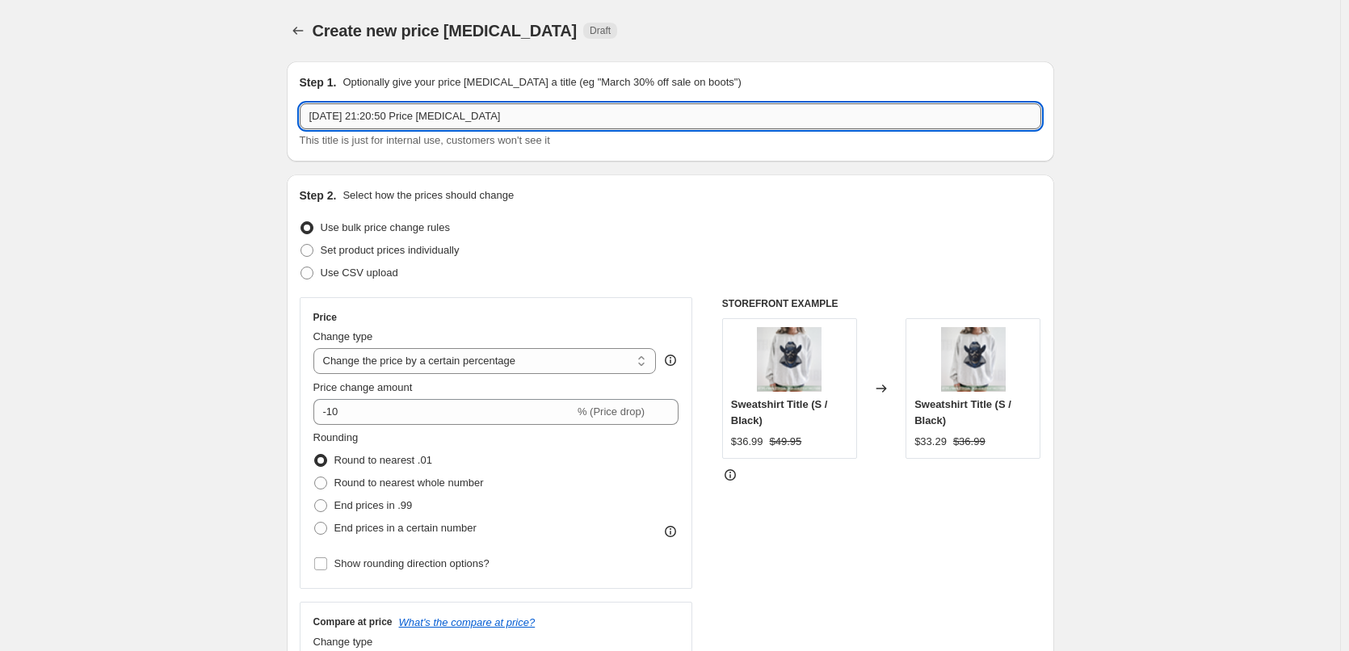
click at [409, 111] on input "27 Aug 2025, 21:20:50 Price change job" at bounding box center [671, 116] width 742 height 26
paste input "18000 Change Price M"
drag, startPoint x: 420, startPoint y: 119, endPoint x: 409, endPoint y: 119, distance: 11.3
click at [409, 119] on input "18000 Change Price M" at bounding box center [671, 116] width 742 height 26
type input "18000 Change Price XL"
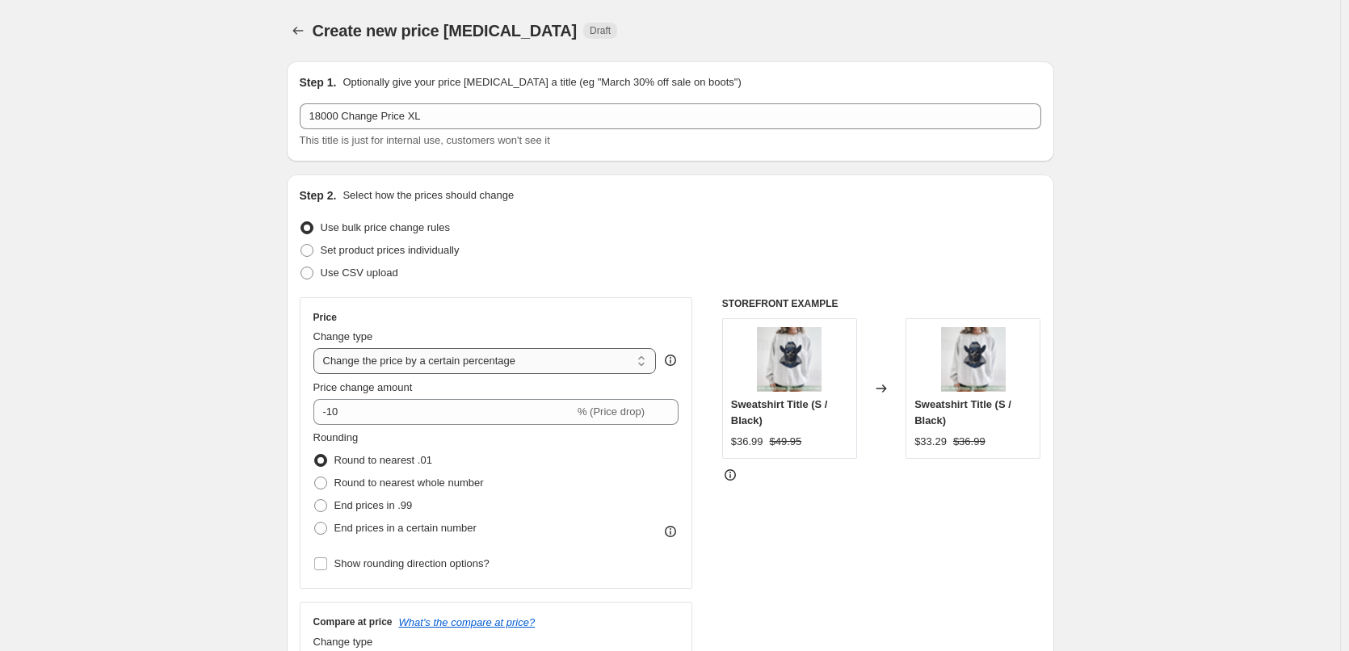
click at [397, 364] on select "Change the price to a certain amount Change the price by a certain amount Chang…" at bounding box center [484, 361] width 343 height 26
select select "to"
click at [317, 348] on select "Change the price to a certain amount Change the price by a certain amount Chang…" at bounding box center [484, 361] width 343 height 26
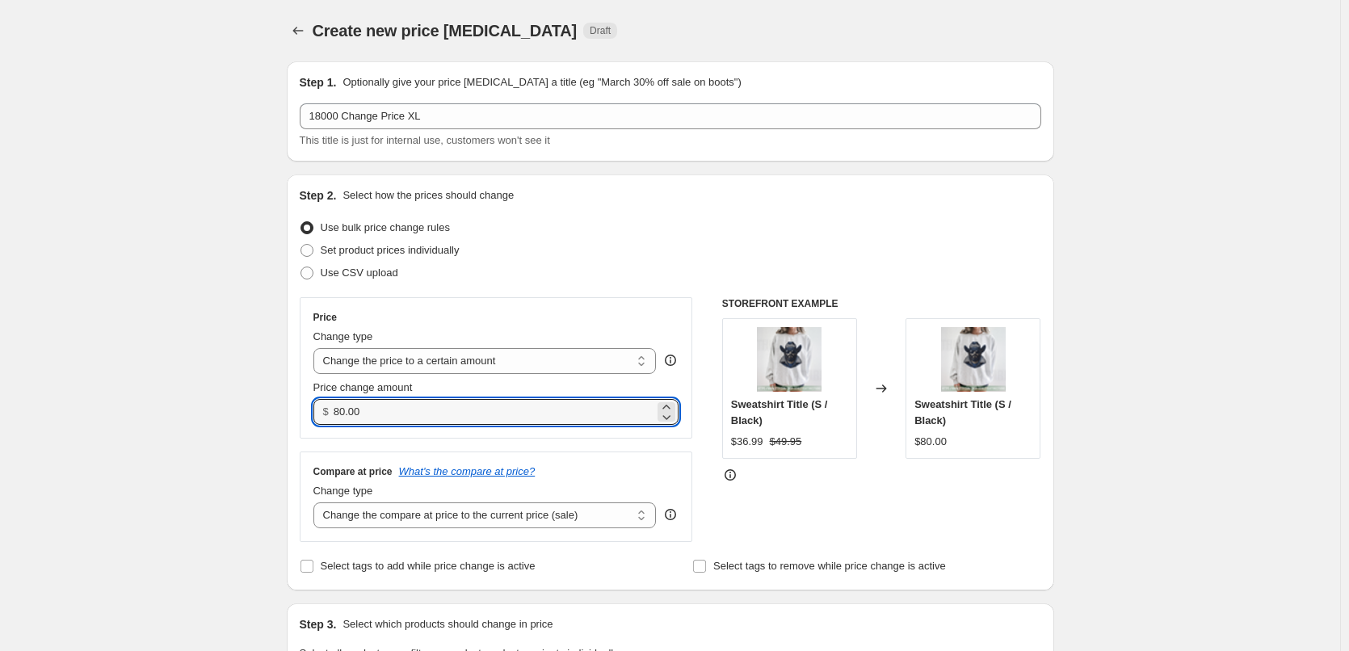
drag, startPoint x: 394, startPoint y: 408, endPoint x: 203, endPoint y: 392, distance: 192.2
type input "36.99"
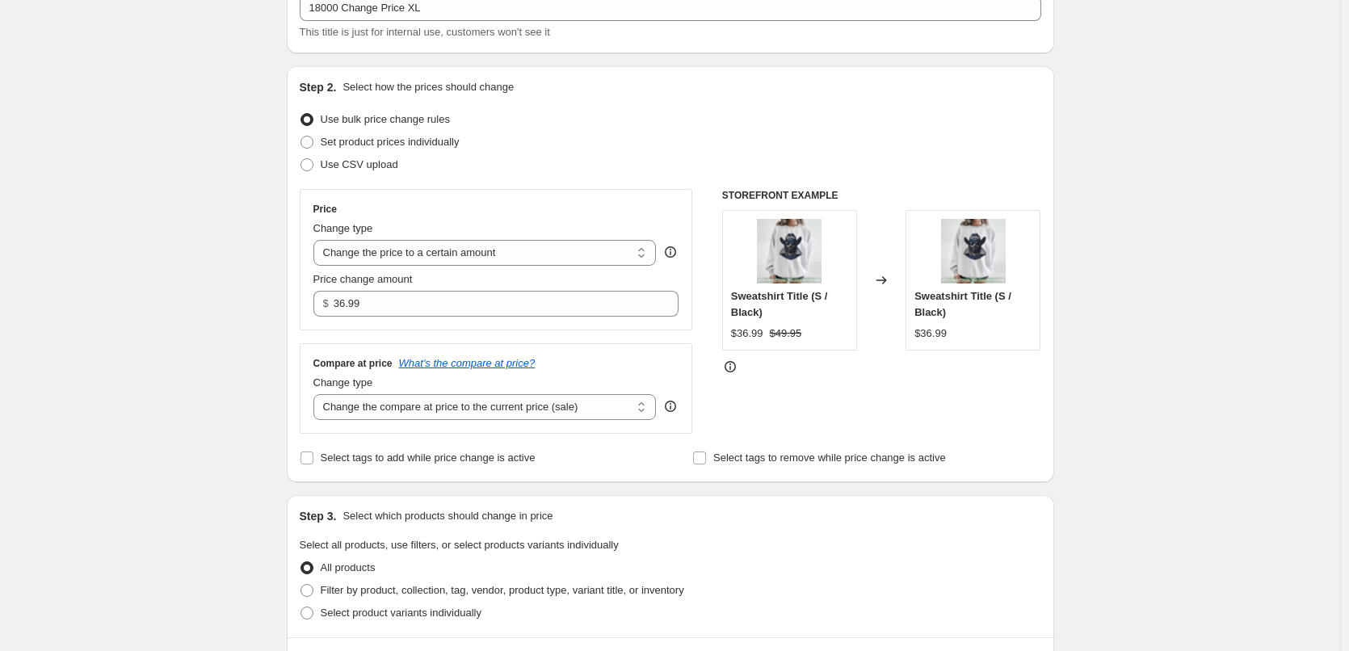
scroll to position [242, 0]
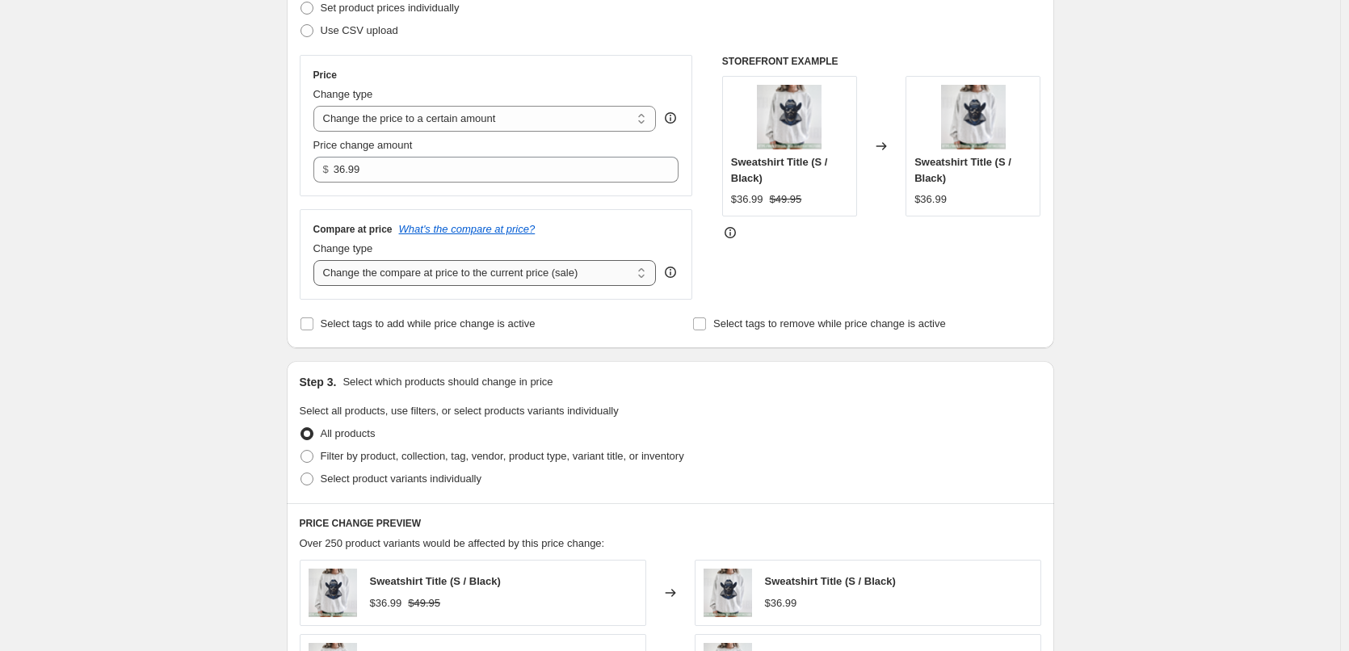
click at [397, 265] on select "Change the compare at price to the current price (sale) Change the compare at p…" at bounding box center [484, 273] width 343 height 26
select select "to"
click at [317, 261] on select "Change the compare at price to the current price (sale) Change the compare at p…" at bounding box center [484, 273] width 343 height 26
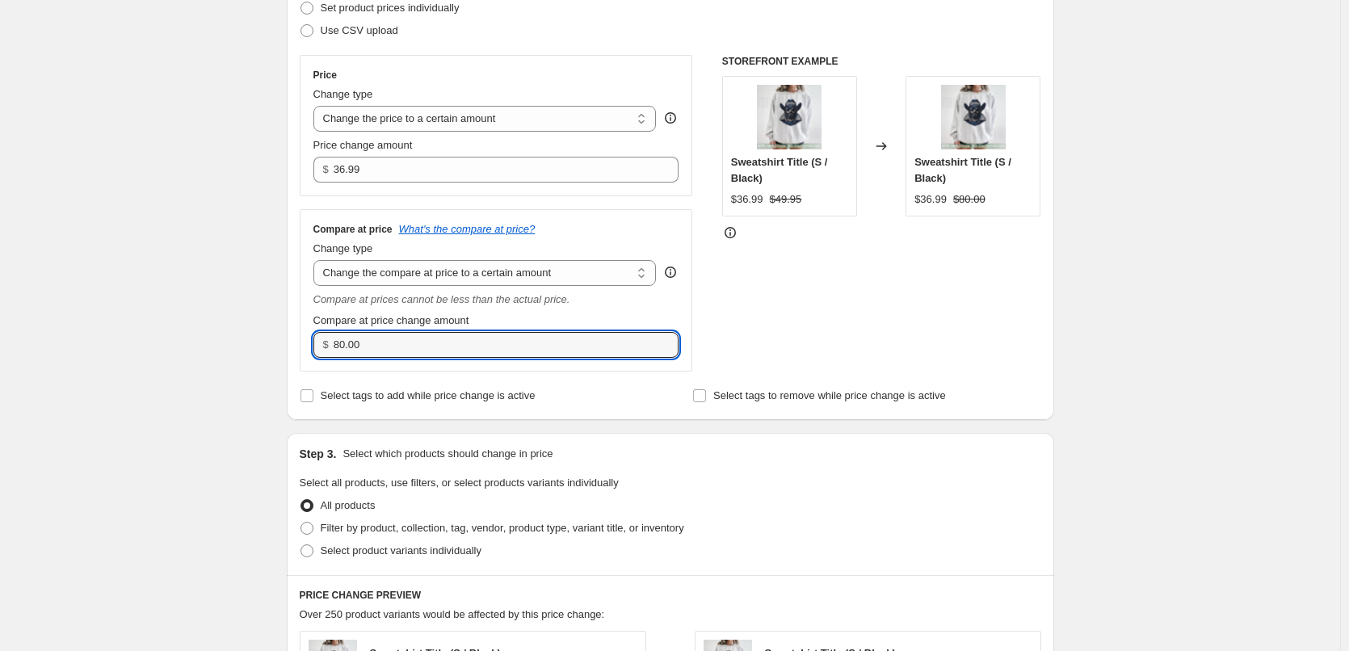
drag, startPoint x: 210, startPoint y: 347, endPoint x: 158, endPoint y: 335, distance: 53.1
click at [162, 339] on div "Create new price change job. This page is ready Create new price change job Dra…" at bounding box center [670, 526] width 1340 height 1536
type input "49.95"
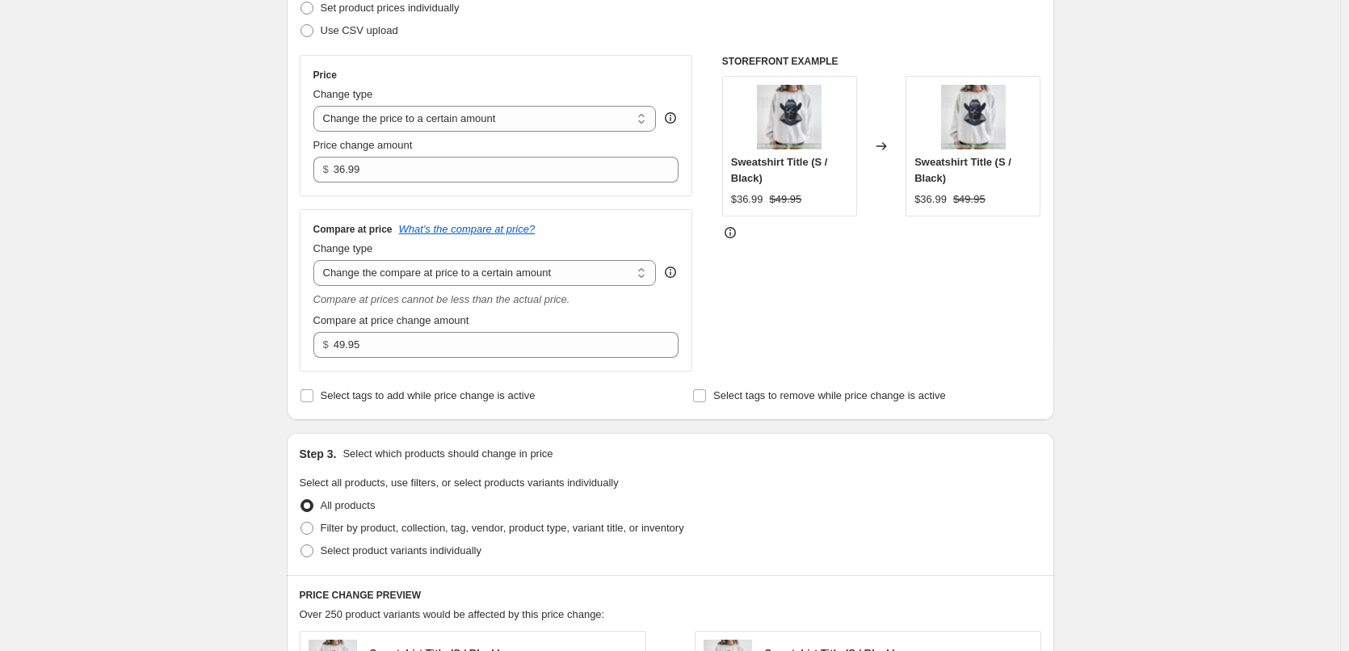
click at [1023, 381] on div "Step 2. Select how the prices should change Use bulk price change rules Set pro…" at bounding box center [671, 176] width 742 height 462
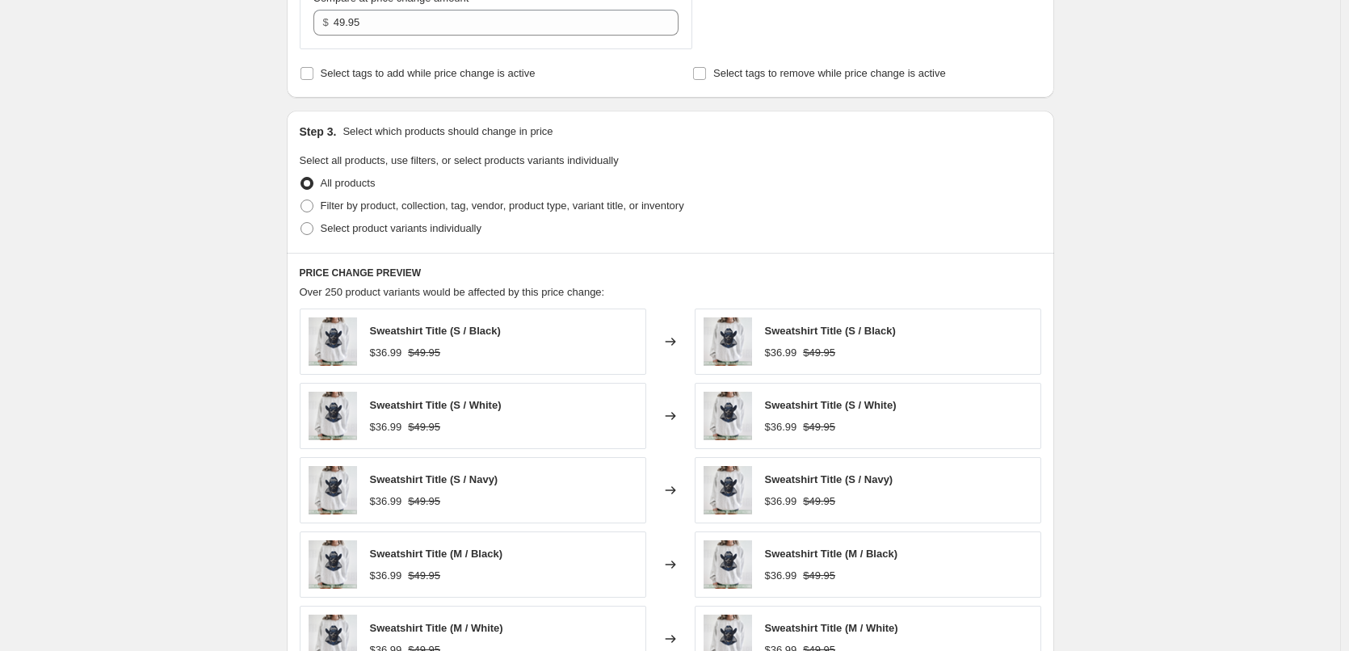
scroll to position [566, 0]
click at [450, 203] on span "Filter by product, collection, tag, vendor, product type, variant title, or inv…" at bounding box center [503, 205] width 364 height 12
click at [301, 200] on input "Filter by product, collection, tag, vendor, product type, variant title, or inv…" at bounding box center [301, 199] width 1 height 1
radio input "true"
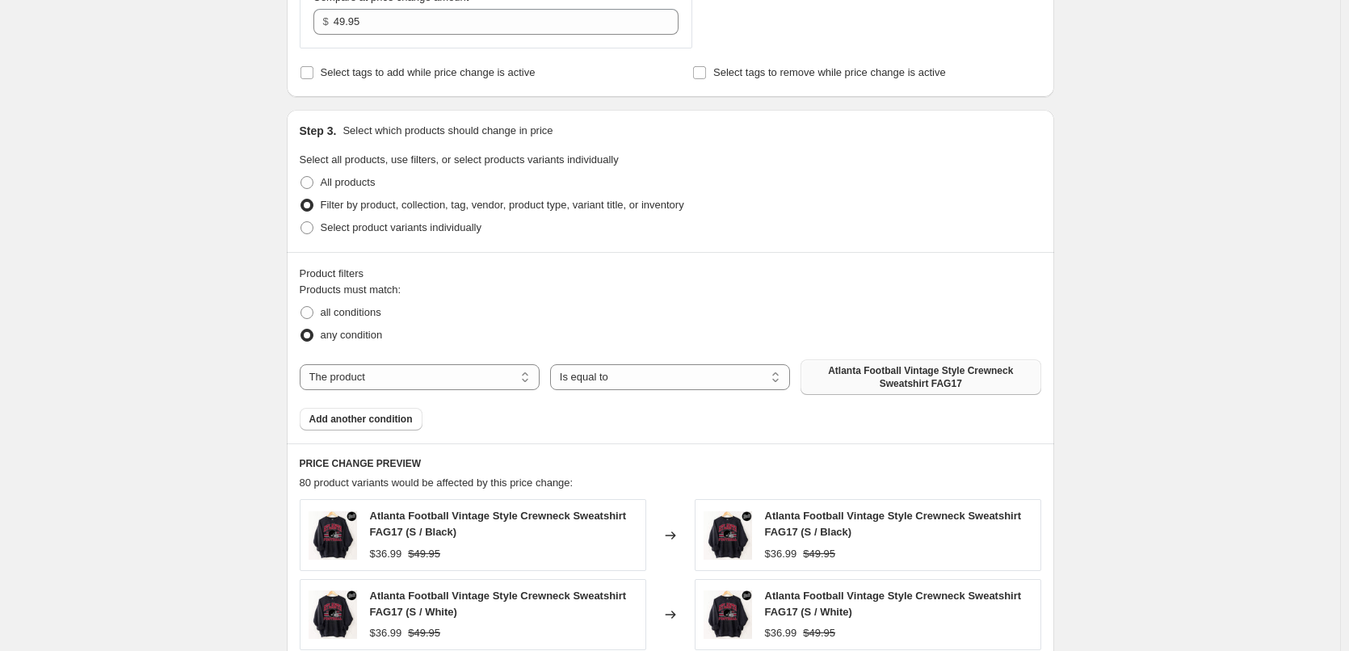
click at [907, 383] on span "Atlanta Football Vintage Style Crewneck Sweatshirt FAG17" at bounding box center [920, 377] width 221 height 26
click at [428, 378] on select "The product The product's collection The product's tag The product's vendor The…" at bounding box center [420, 377] width 240 height 26
select select "tag"
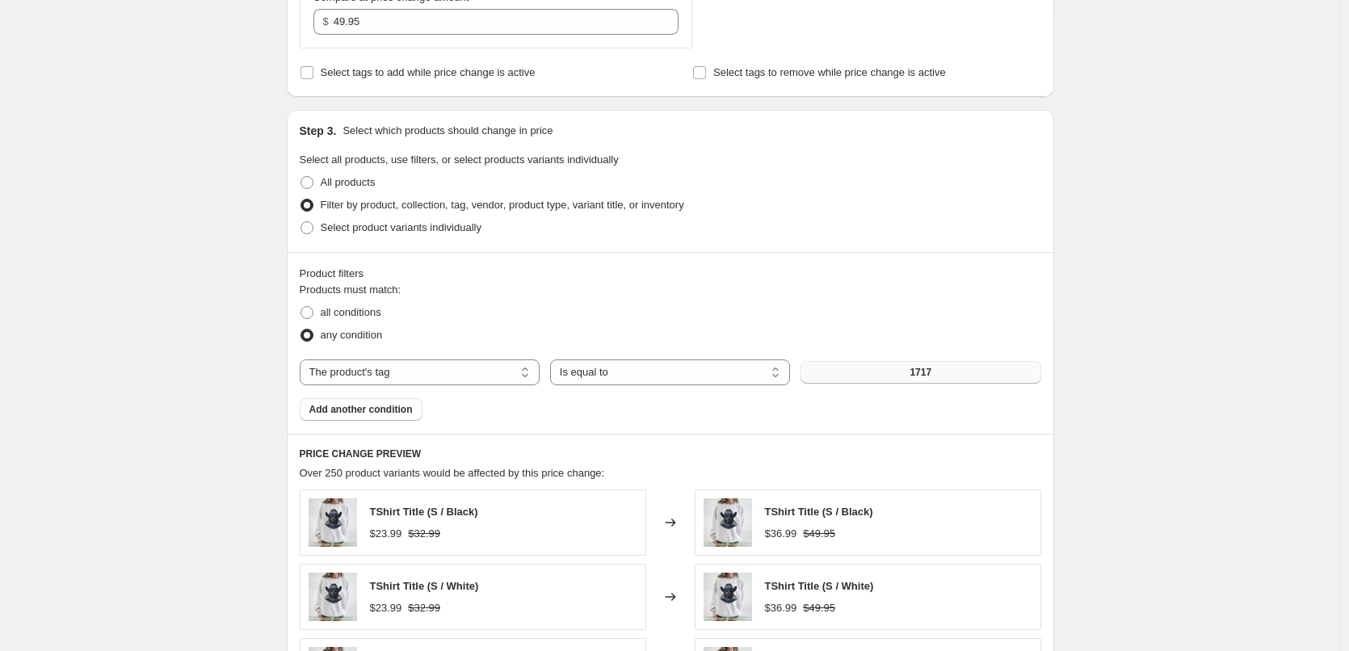
click at [953, 375] on button "1717" at bounding box center [921, 372] width 240 height 23
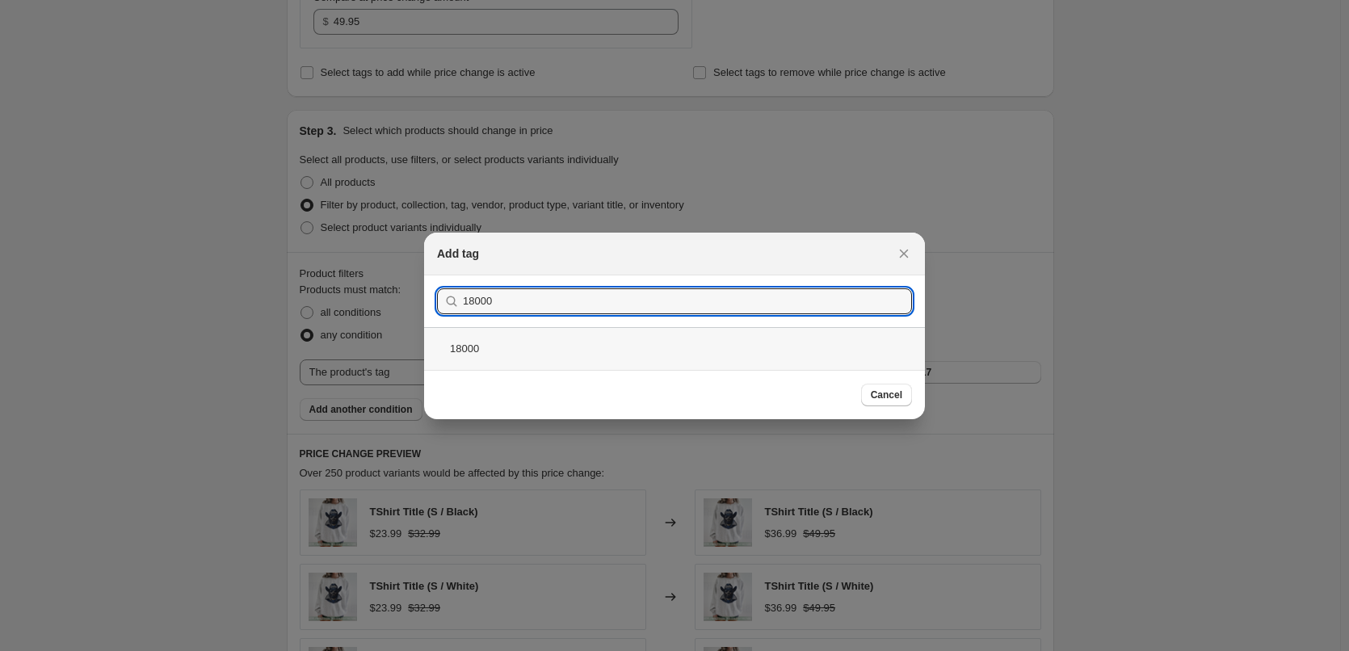
type input "18000"
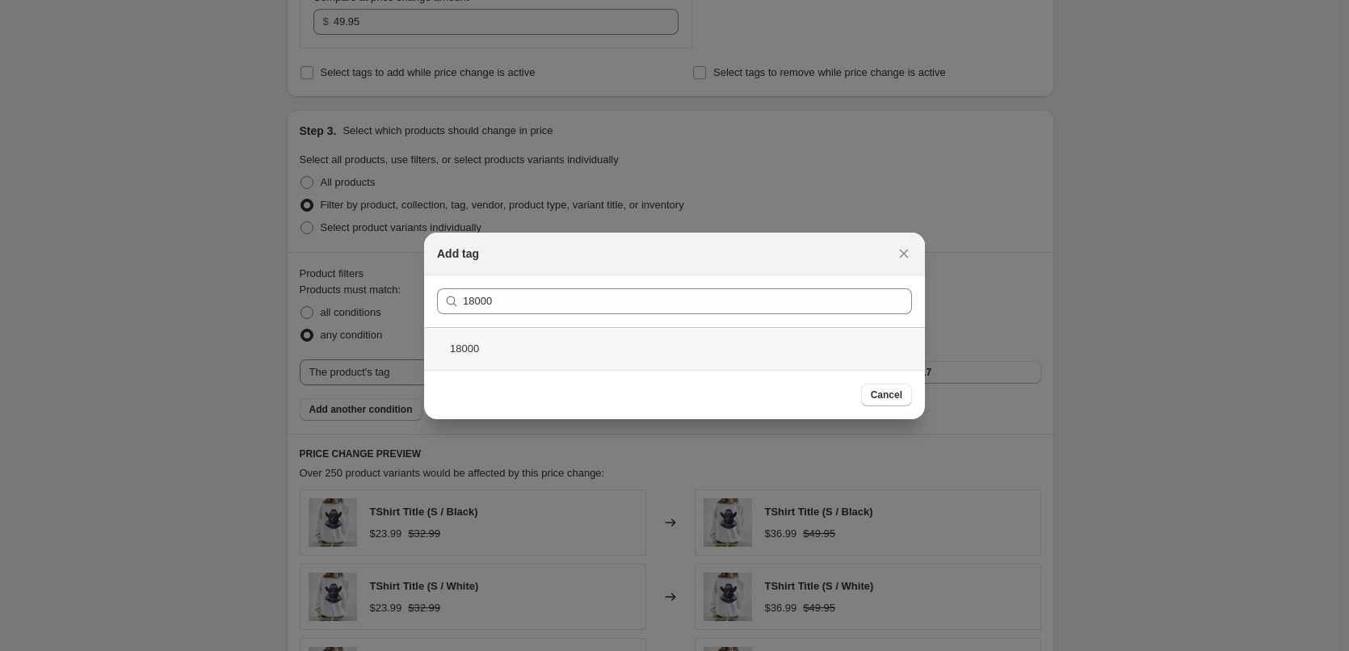
click at [537, 352] on div "18000" at bounding box center [674, 348] width 501 height 43
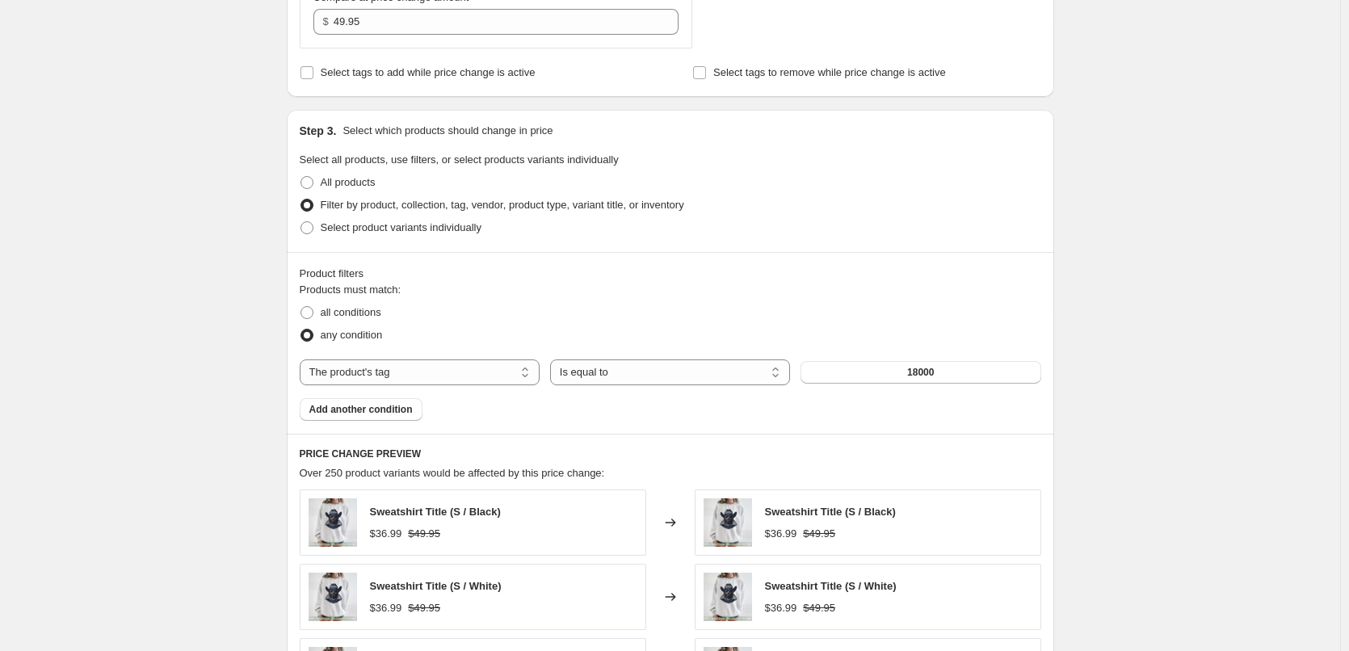
scroll to position [0, 0]
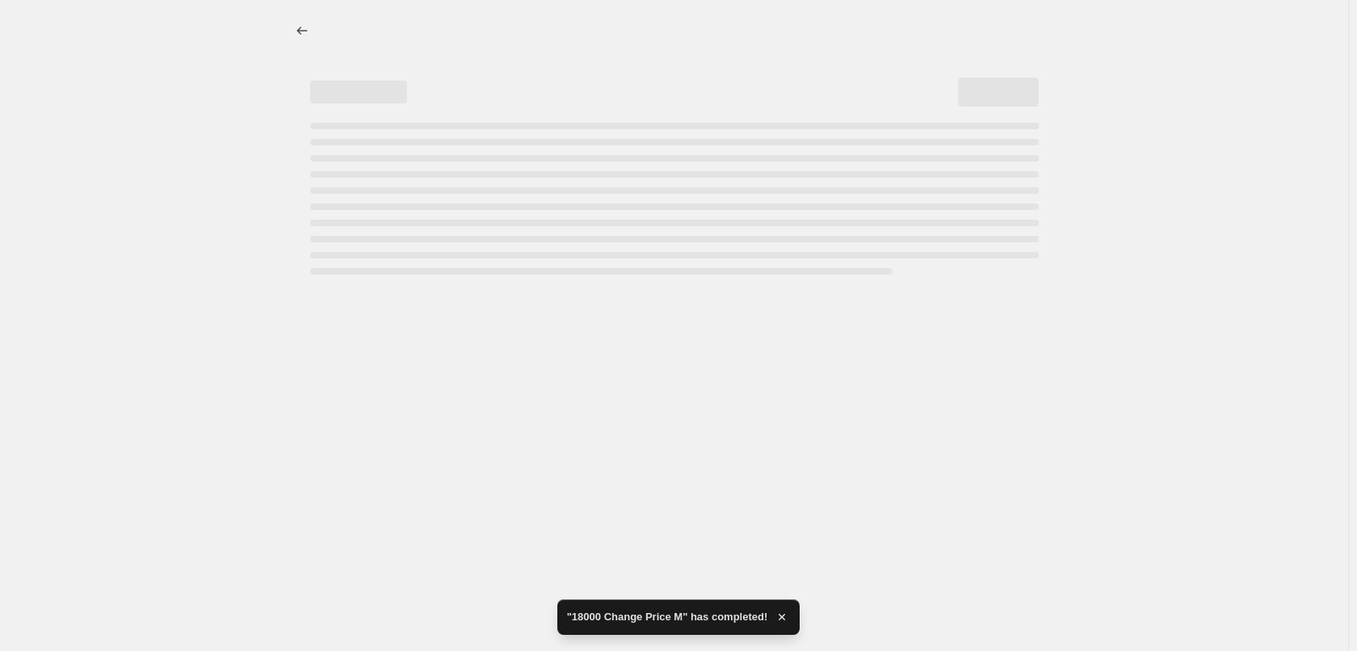
select select "to"
select select "tag"
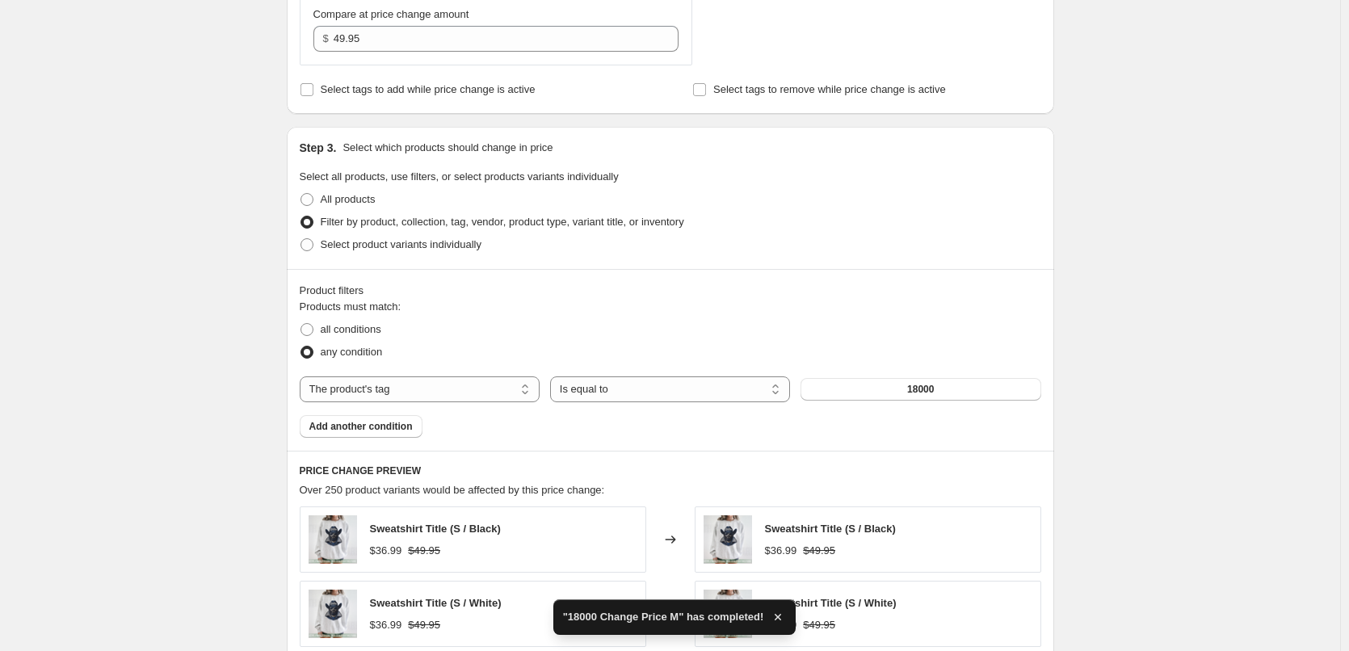
scroll to position [646, 0]
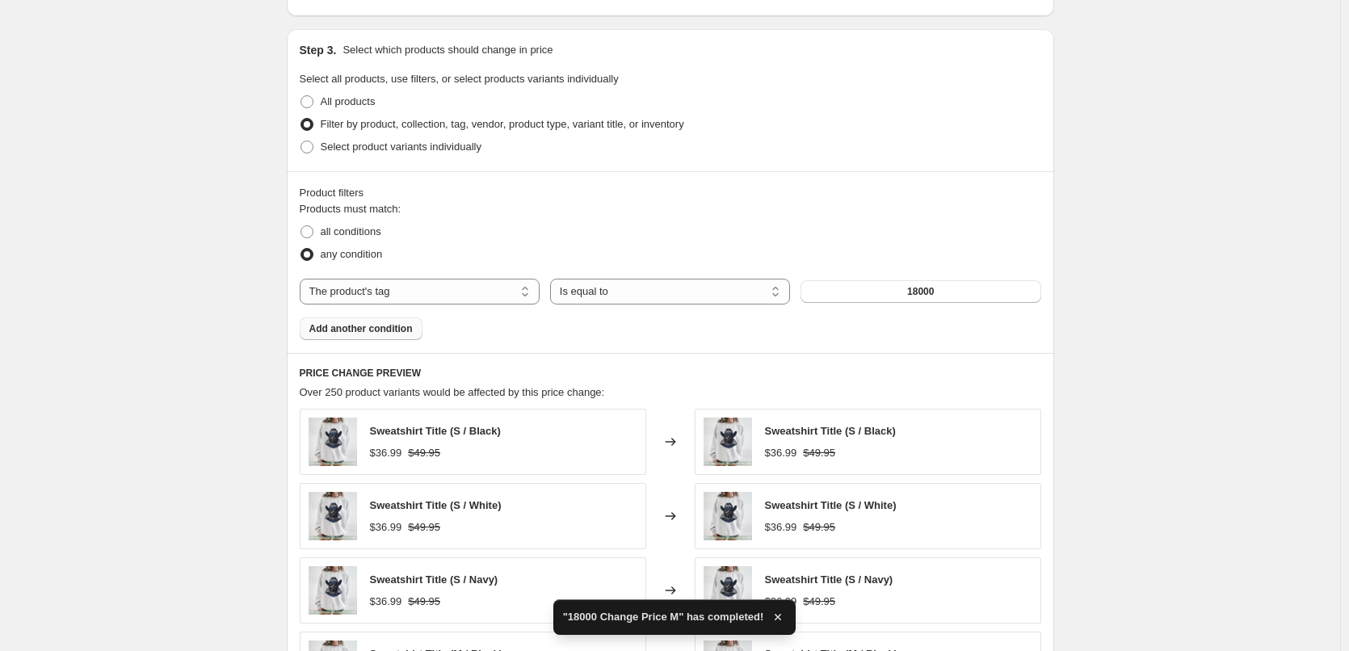
click at [383, 336] on button "Add another condition" at bounding box center [361, 329] width 123 height 23
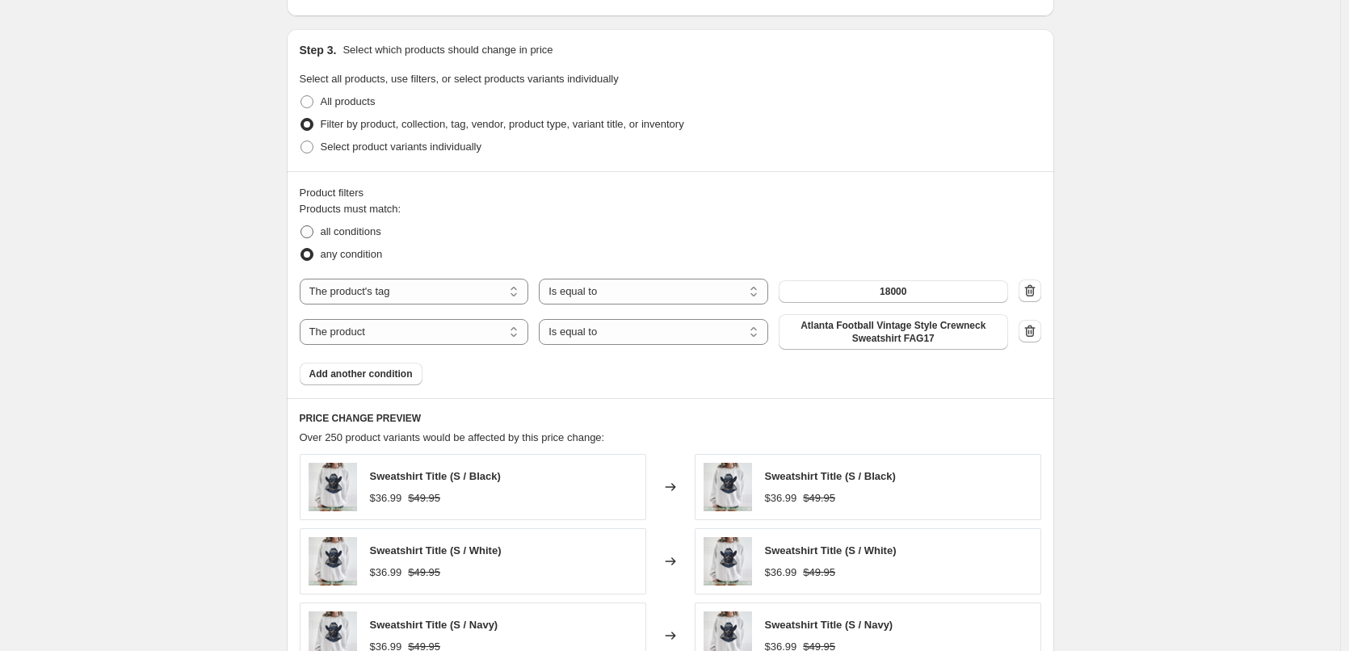
click at [362, 236] on span "all conditions" at bounding box center [351, 231] width 61 height 12
click at [301, 226] on input "all conditions" at bounding box center [301, 225] width 1 height 1
radio input "true"
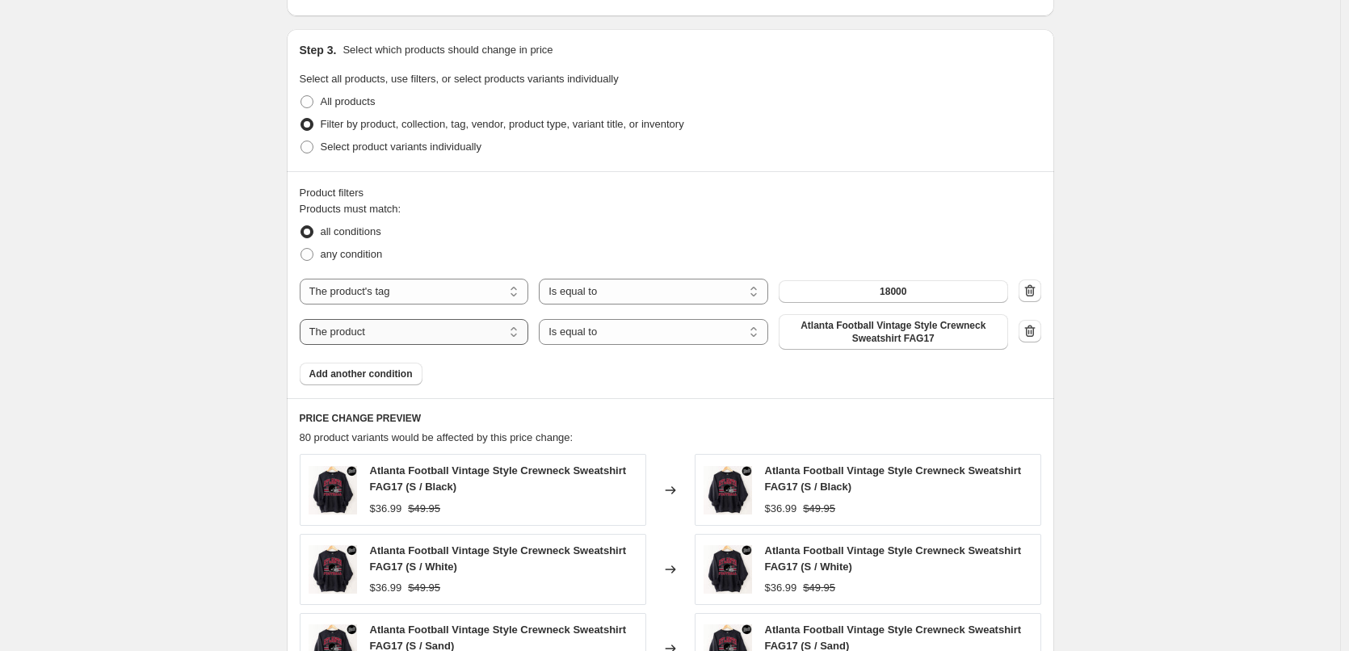
click at [393, 341] on select "The product The product's collection The product's tag The product's vendor The…" at bounding box center [414, 332] width 229 height 26
select select "title"
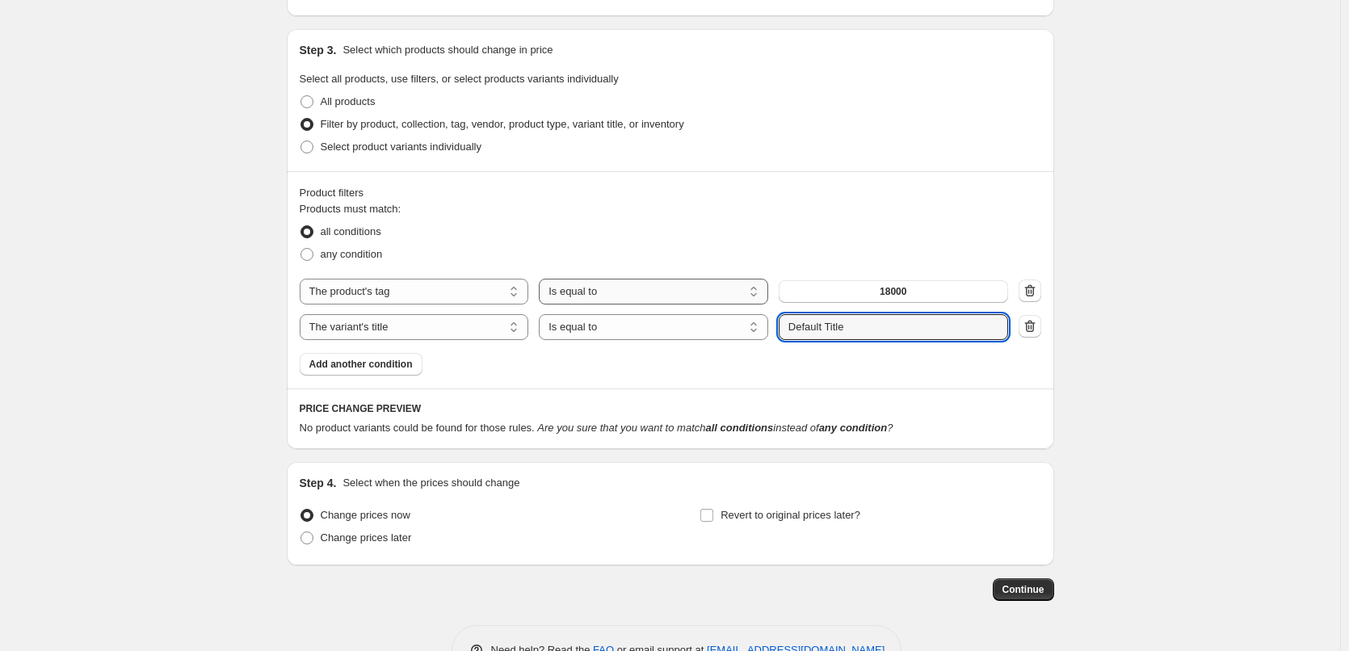
drag, startPoint x: 926, startPoint y: 331, endPoint x: 595, endPoint y: 279, distance: 334.6
click at [620, 313] on div "The product The product's collection The product's tag The product's vendor The…" at bounding box center [671, 309] width 742 height 61
click at [1014, 157] on div "Select product variants individually" at bounding box center [671, 147] width 742 height 23
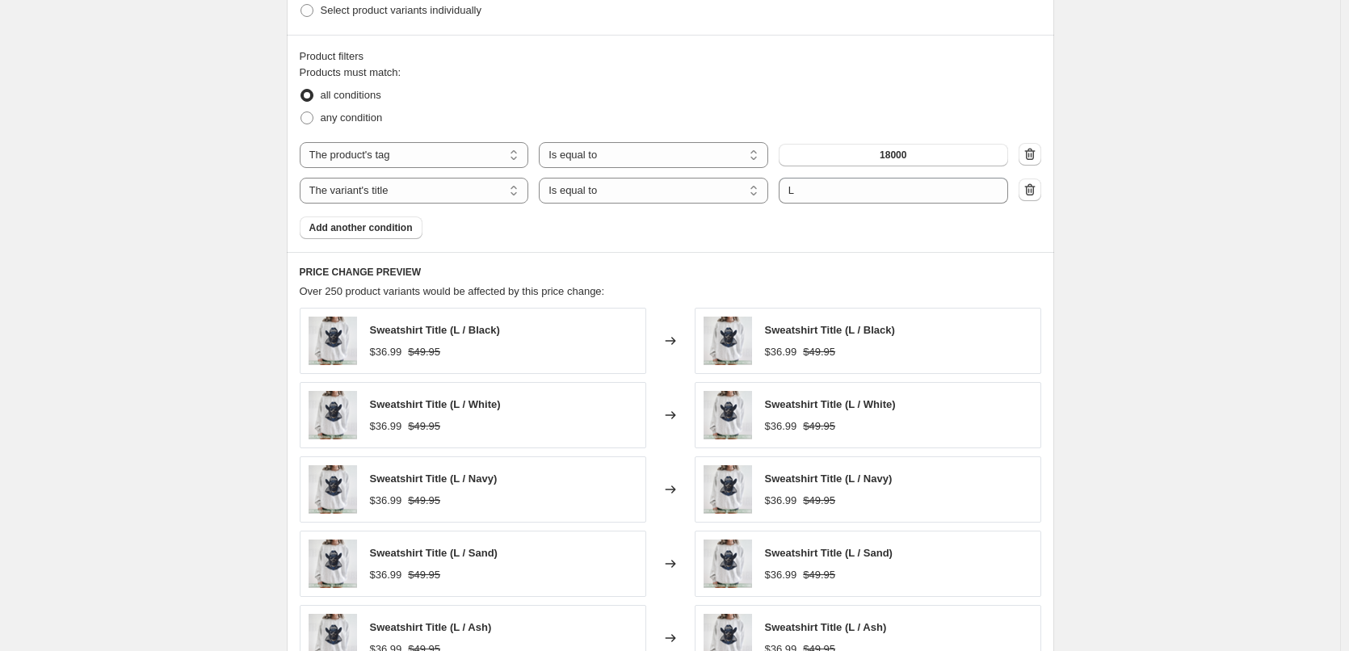
scroll to position [699, 0]
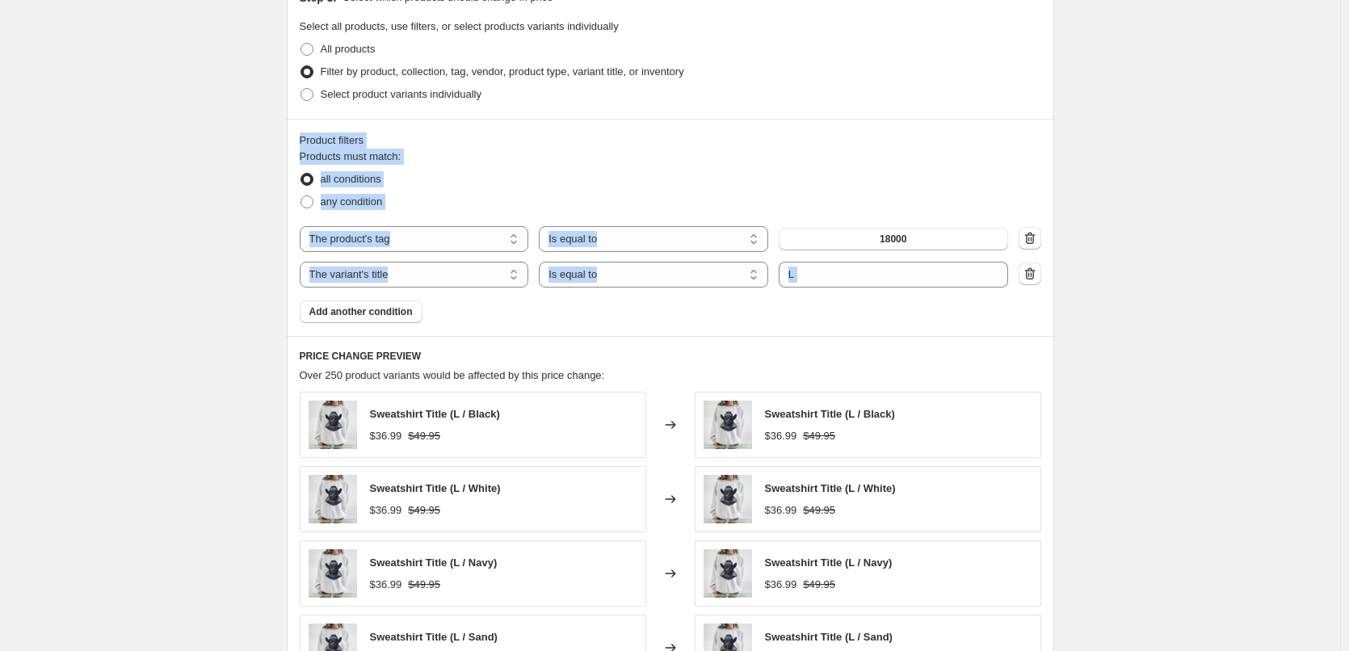
drag, startPoint x: 1345, startPoint y: 313, endPoint x: 1354, endPoint y: 121, distance: 191.7
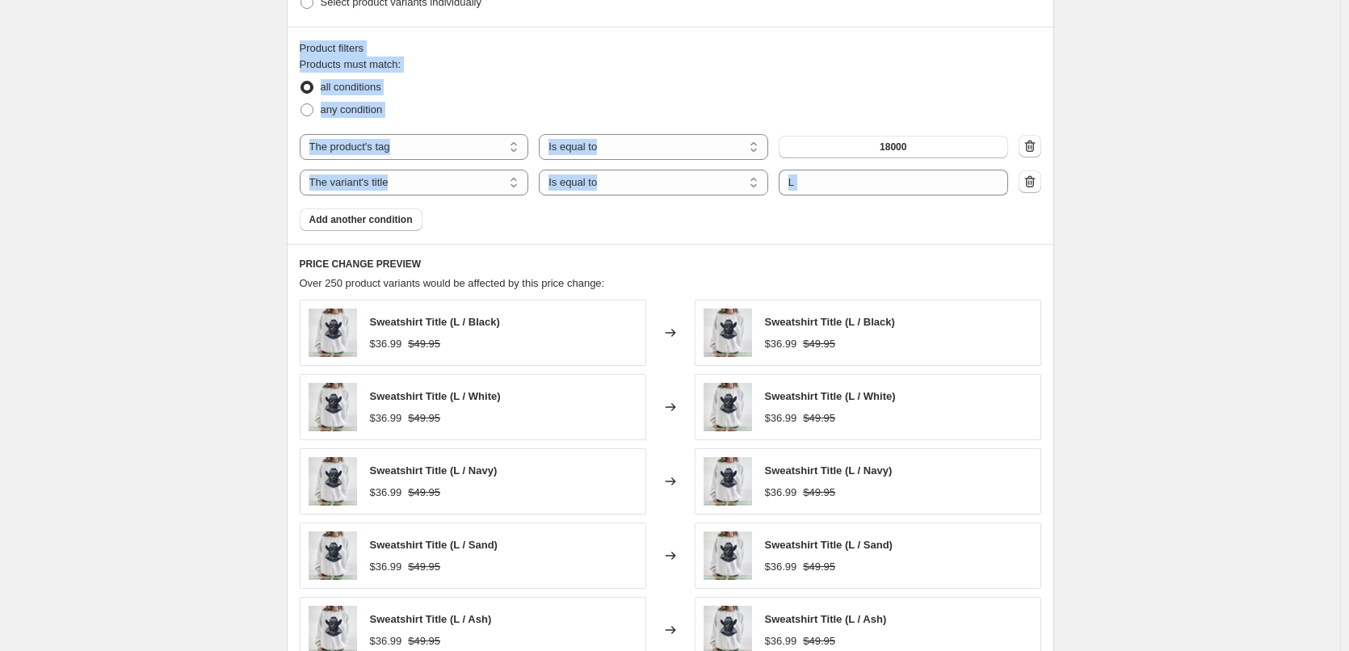
scroll to position [537, 0]
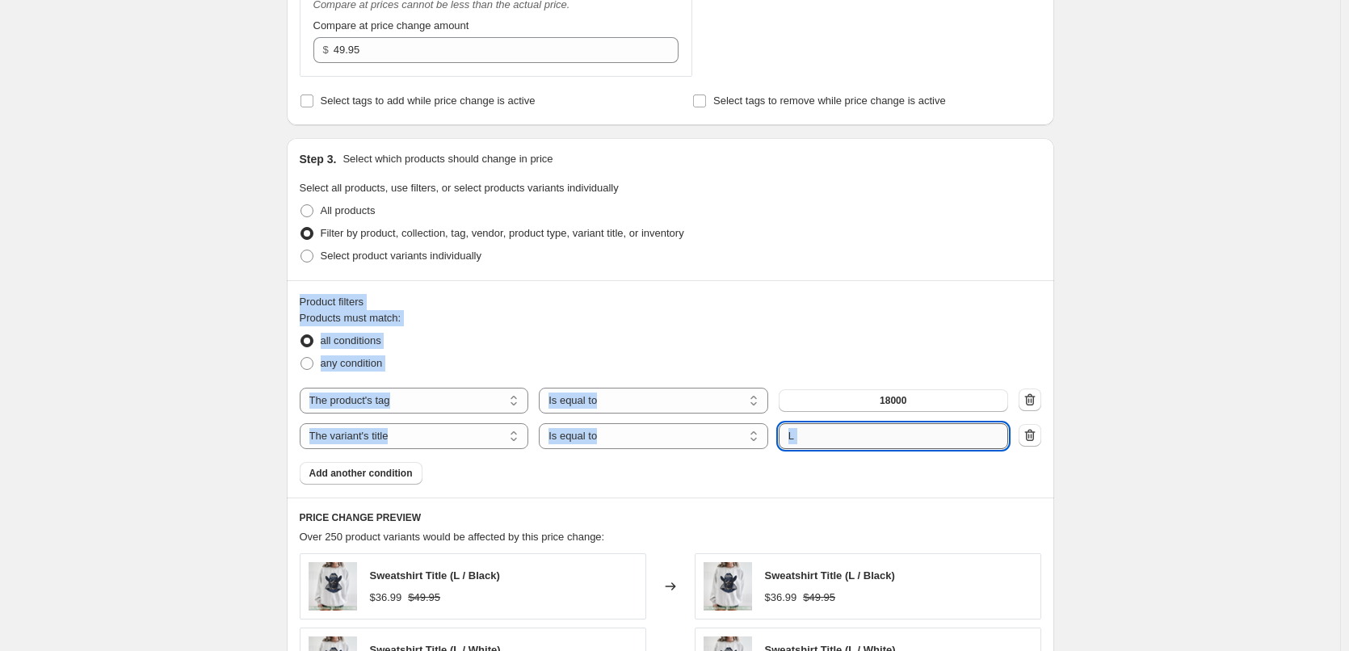
click at [844, 432] on input "L" at bounding box center [893, 436] width 229 height 26
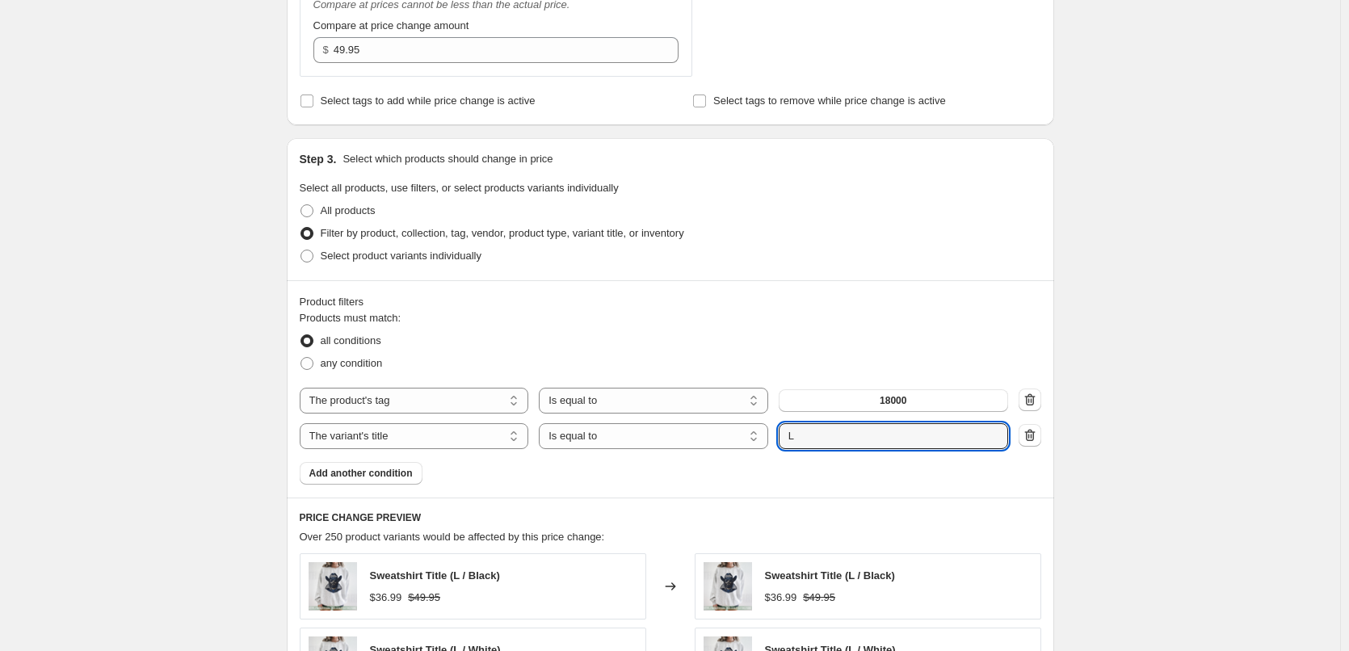
click at [561, 422] on div "The product The product's collection The product's tag The product's vendor The…" at bounding box center [671, 418] width 742 height 61
type input "XL"
click at [1168, 367] on div "Create new price change job. This page is ready Create new price change job Dra…" at bounding box center [670, 339] width 1340 height 1753
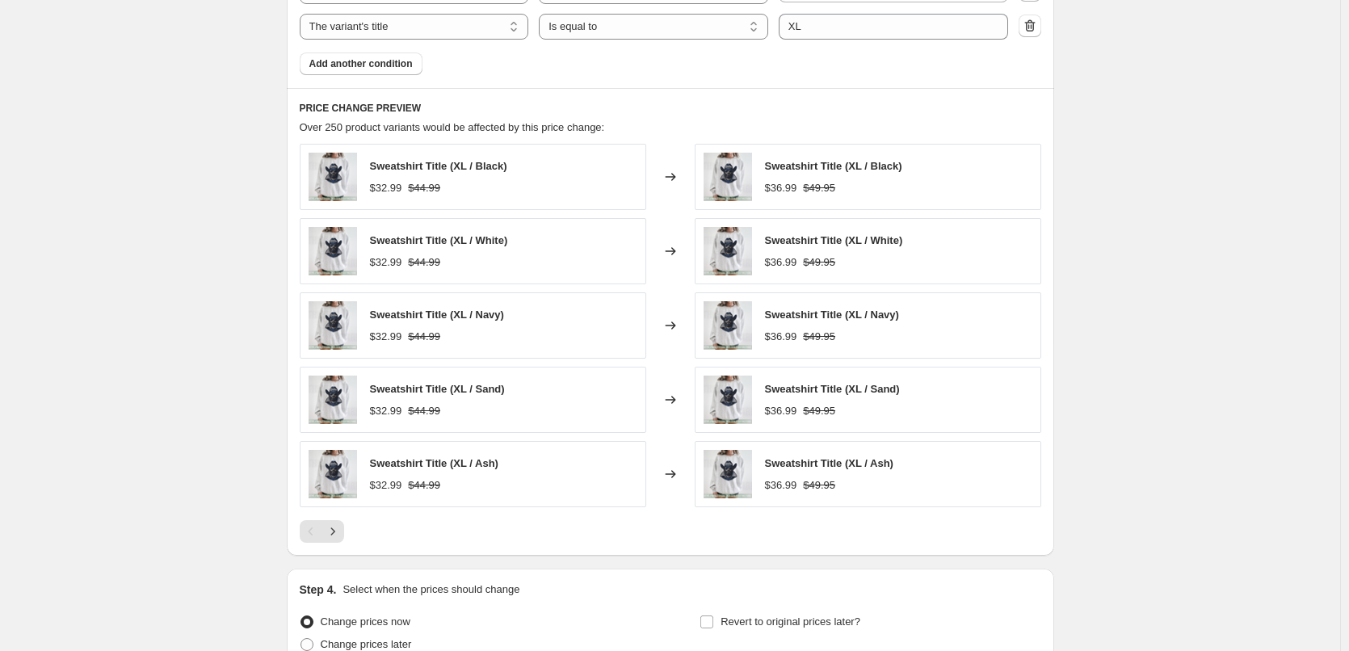
scroll to position [1103, 0]
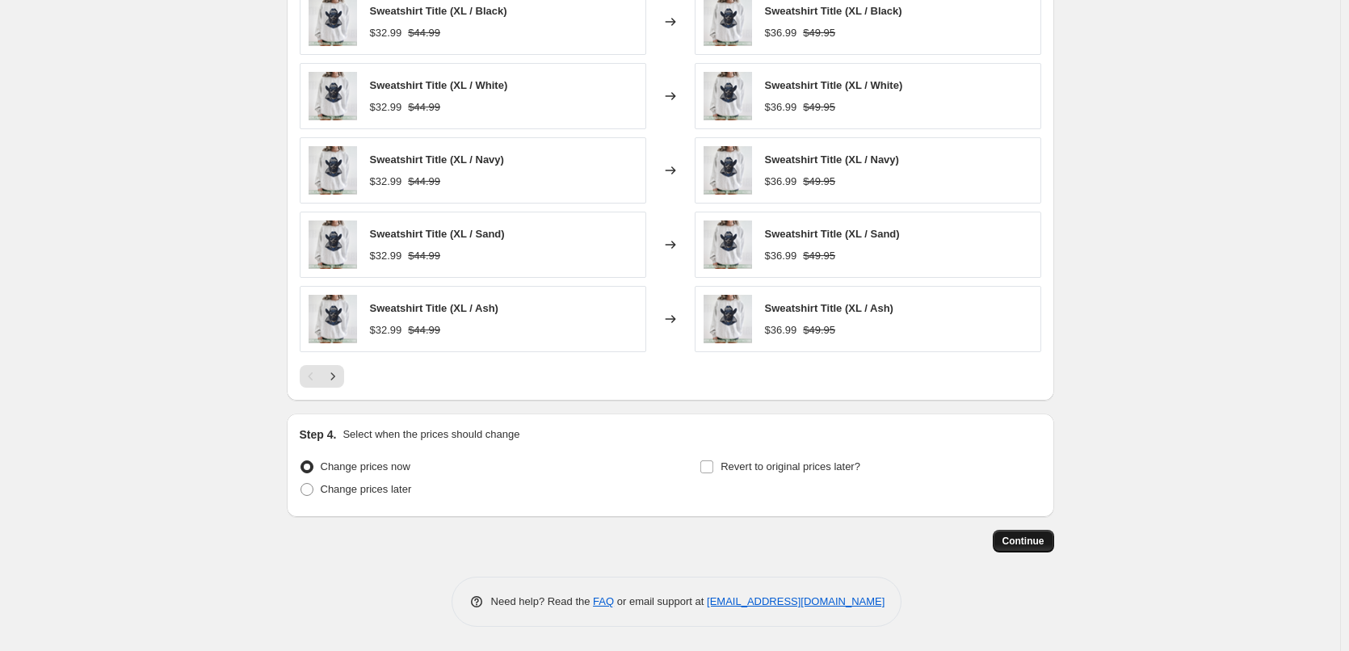
click at [1020, 547] on span "Continue" at bounding box center [1024, 541] width 42 height 13
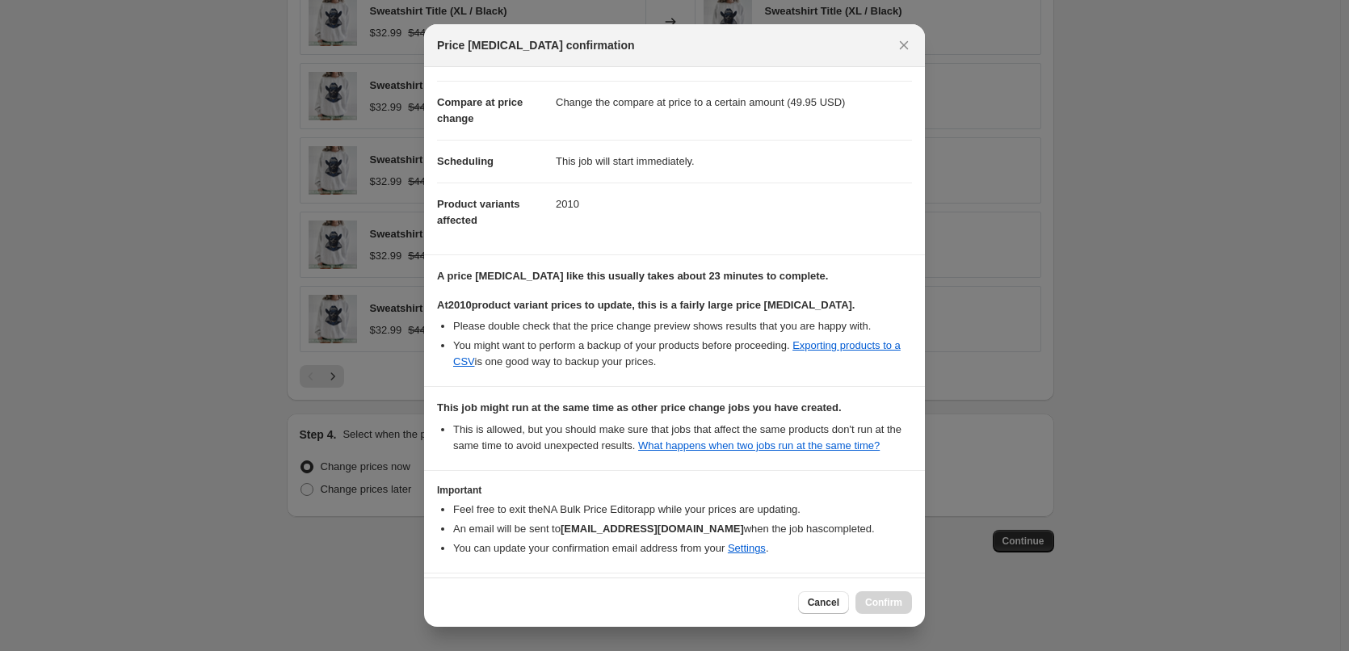
scroll to position [118, 0]
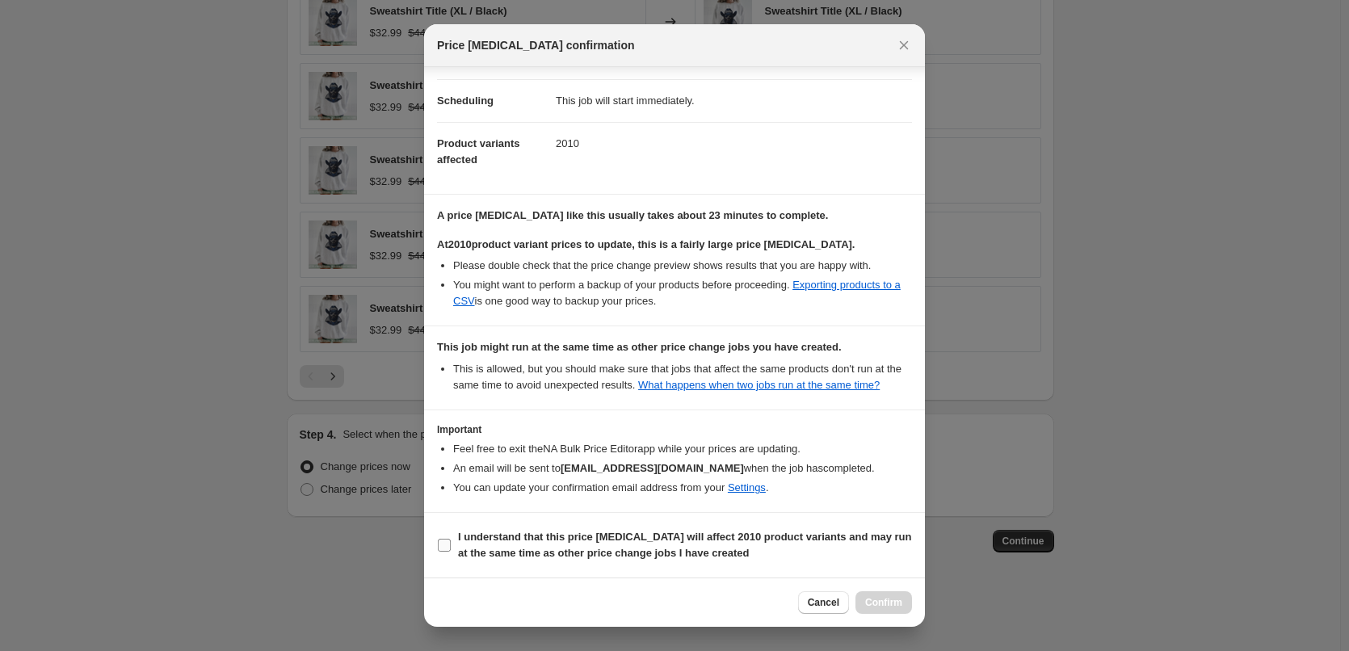
click at [572, 544] on b "I understand that this price change job will affect 2010 product variants and m…" at bounding box center [685, 545] width 454 height 28
click at [451, 544] on input "I understand that this price change job will affect 2010 product variants and m…" at bounding box center [444, 545] width 13 height 13
checkbox input "true"
click at [879, 598] on span "Confirm" at bounding box center [883, 602] width 37 height 13
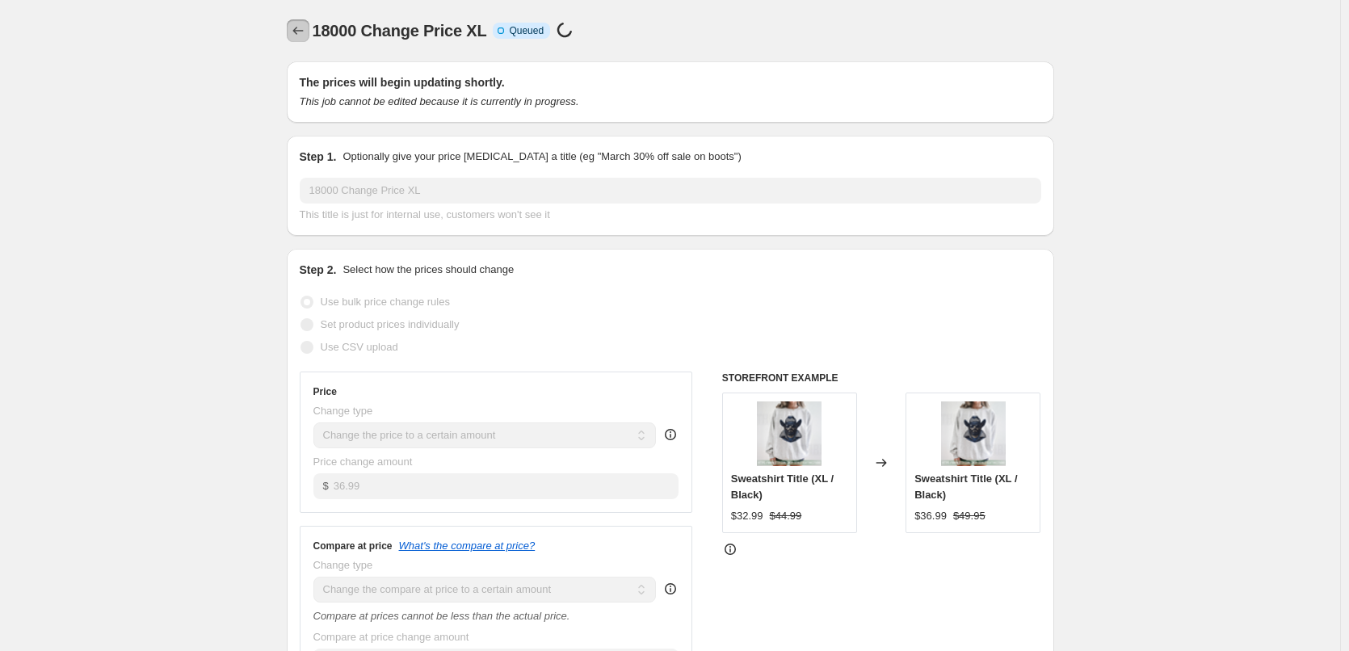
click at [300, 29] on icon "Price change jobs" at bounding box center [298, 31] width 16 height 16
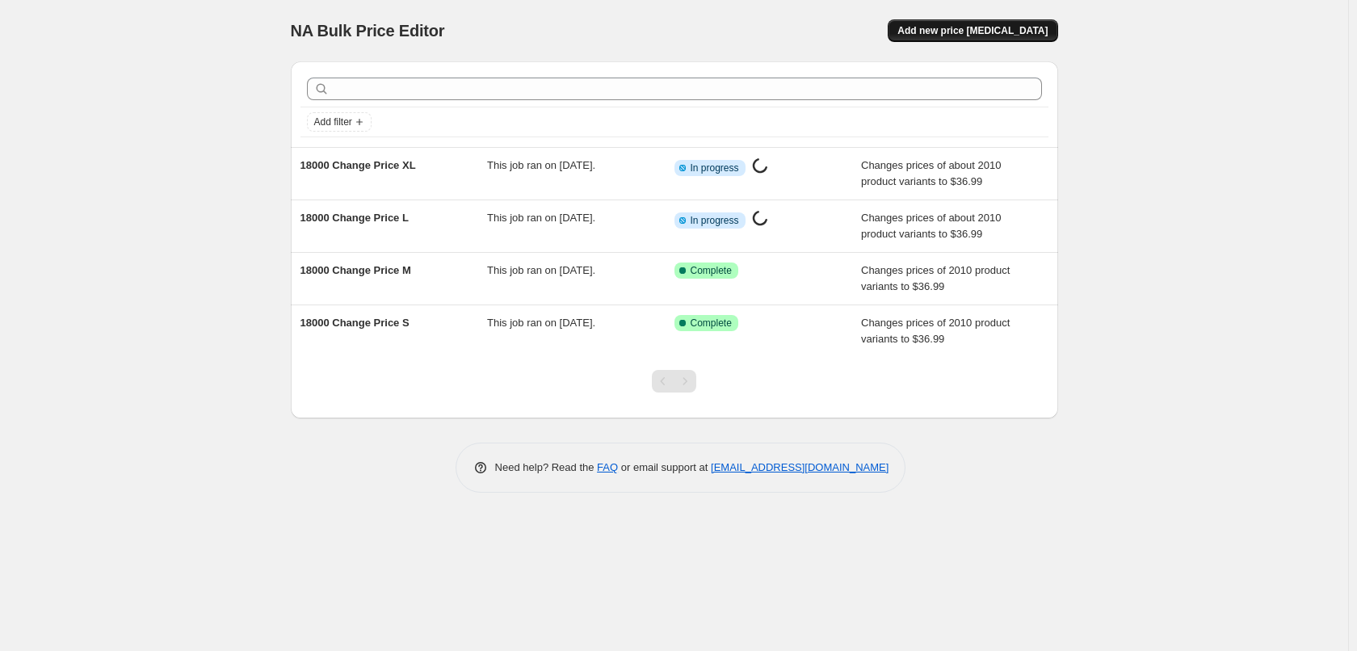
click at [953, 32] on span "Add new price [MEDICAL_DATA]" at bounding box center [973, 30] width 150 height 13
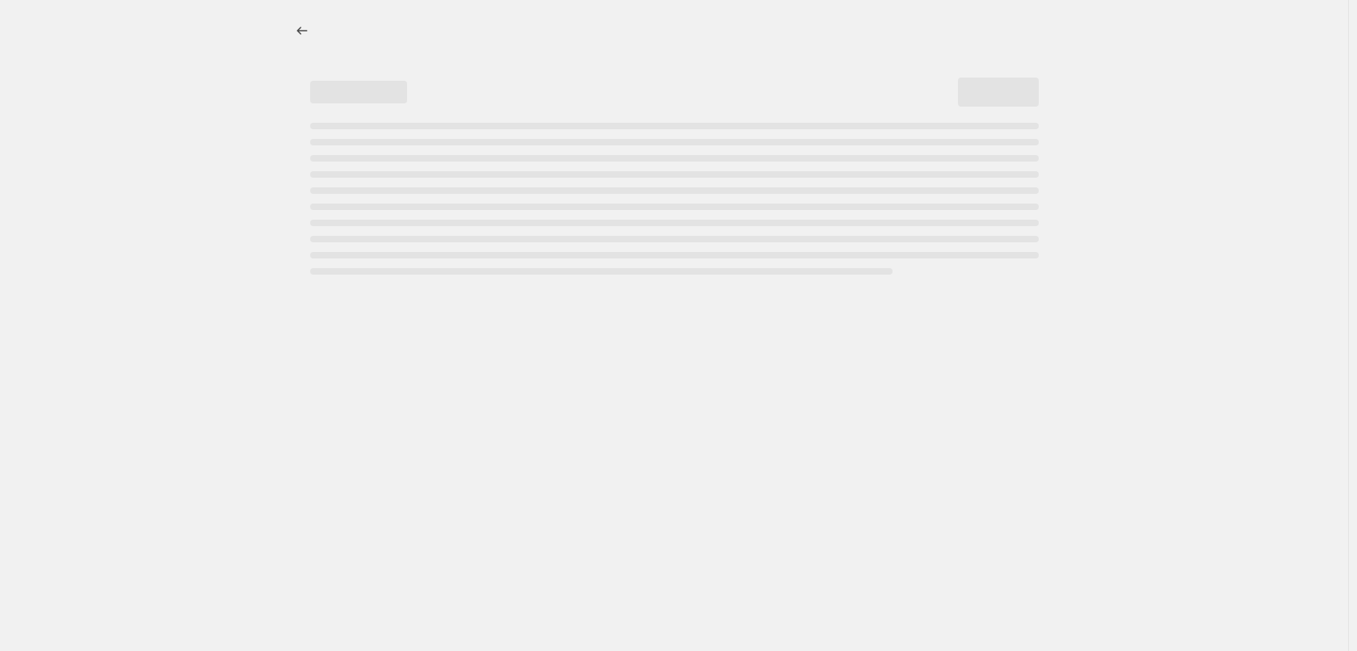
select select "percentage"
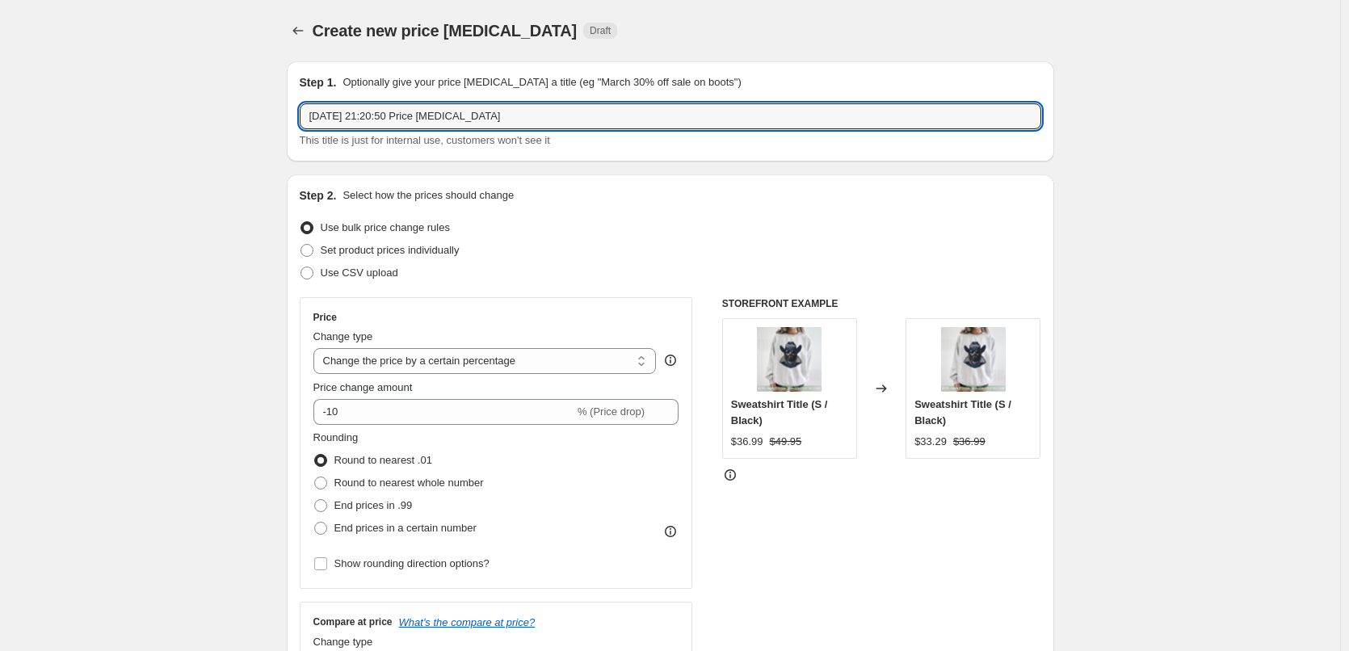
drag, startPoint x: 626, startPoint y: 114, endPoint x: -194, endPoint y: 93, distance: 820.3
click at [0, 93] on html "Home Settings Plans Skip to content Create new price change job. This page is r…" at bounding box center [674, 325] width 1349 height 651
paste input "18000 Change Price M"
drag, startPoint x: 410, startPoint y: 118, endPoint x: 440, endPoint y: 117, distance: 29.9
click at [440, 117] on input "18000 Change Price M" at bounding box center [671, 116] width 742 height 26
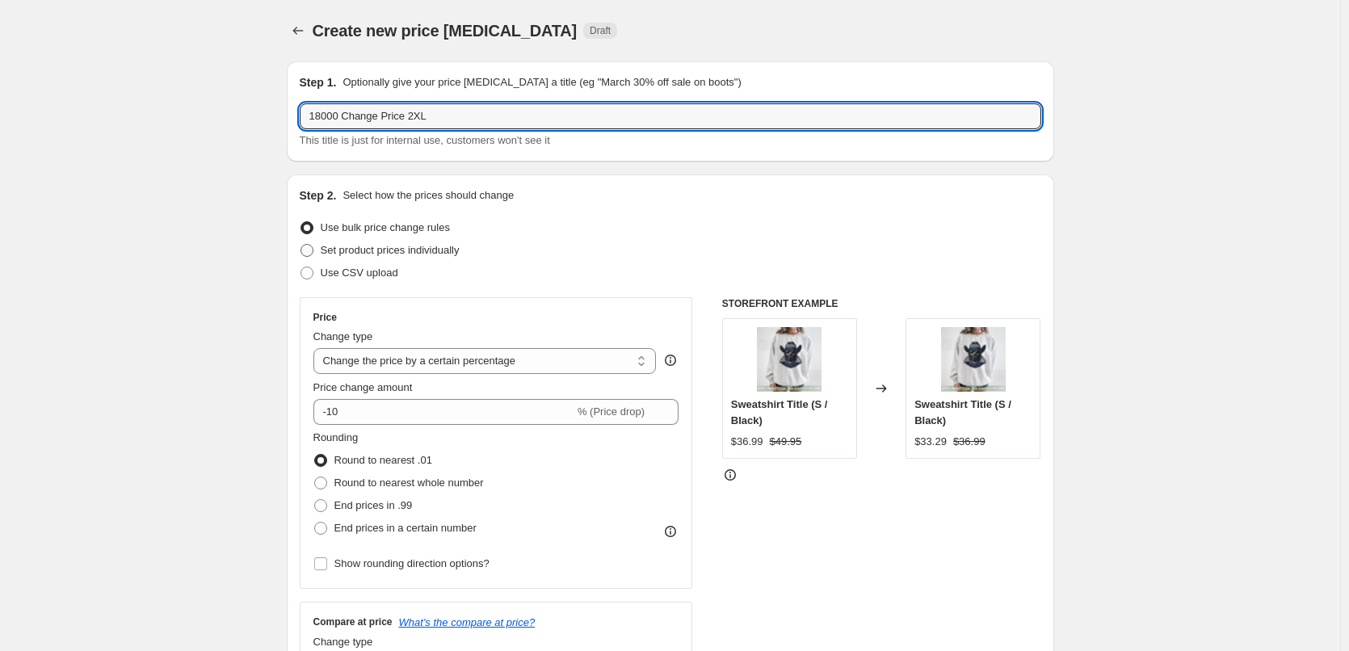
type input "18000 Change Price 2XL"
click at [370, 251] on span "Set product prices individually" at bounding box center [390, 250] width 139 height 12
click at [301, 245] on input "Set product prices individually" at bounding box center [301, 244] width 1 height 1
radio input "true"
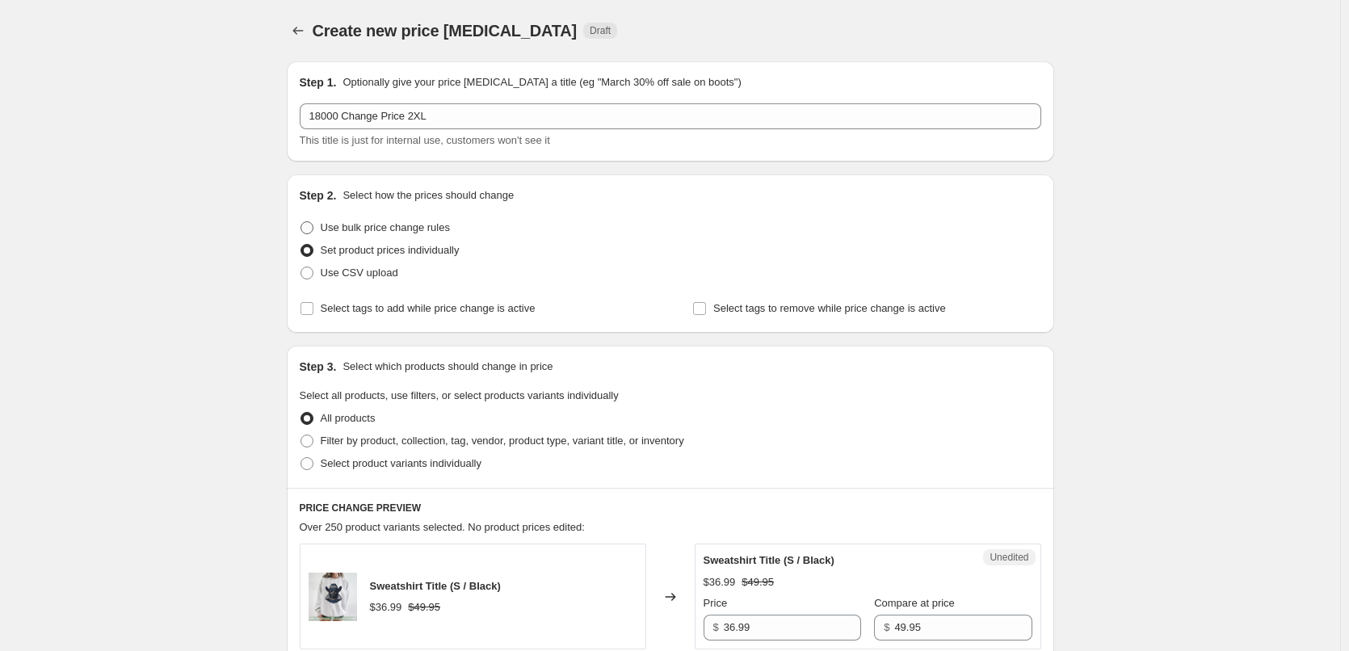
click at [379, 229] on span "Use bulk price change rules" at bounding box center [385, 227] width 129 height 12
click at [301, 222] on input "Use bulk price change rules" at bounding box center [301, 221] width 1 height 1
radio input "true"
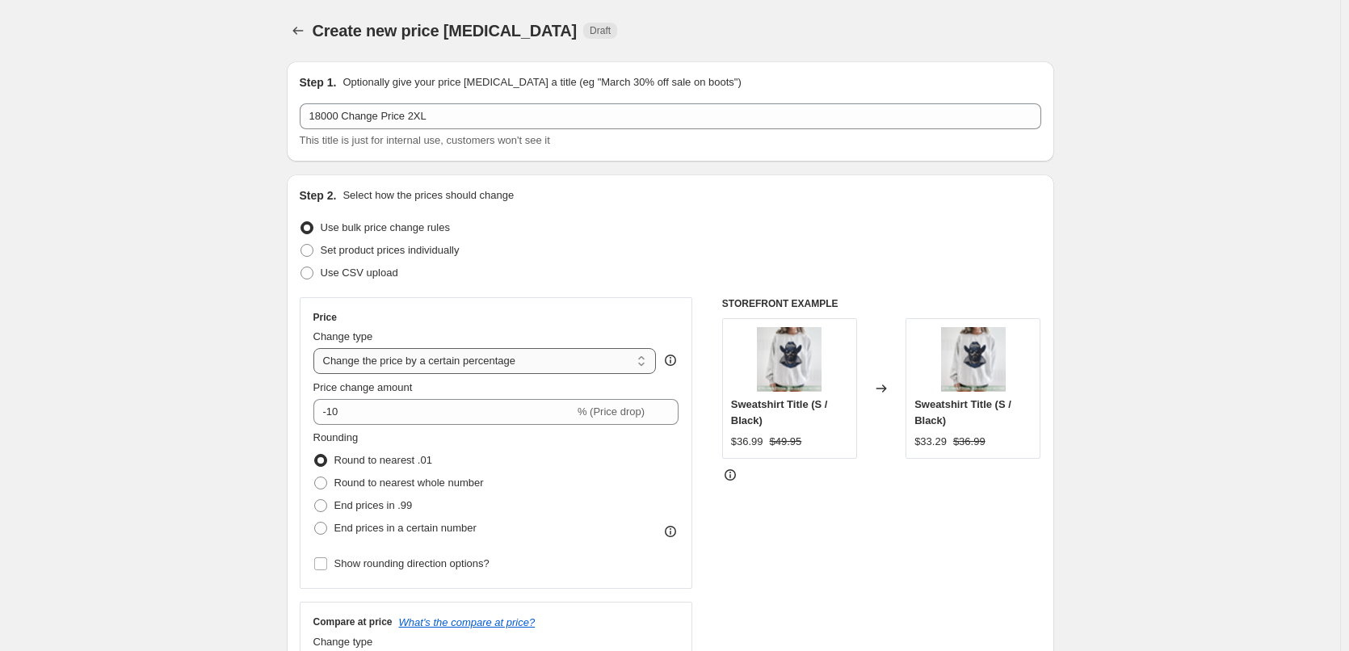
click at [373, 360] on select "Change the price to a certain amount Change the price by a certain amount Chang…" at bounding box center [484, 361] width 343 height 26
select select "to"
click at [317, 348] on select "Change the price to a certain amount Change the price by a certain amount Chang…" at bounding box center [484, 361] width 343 height 26
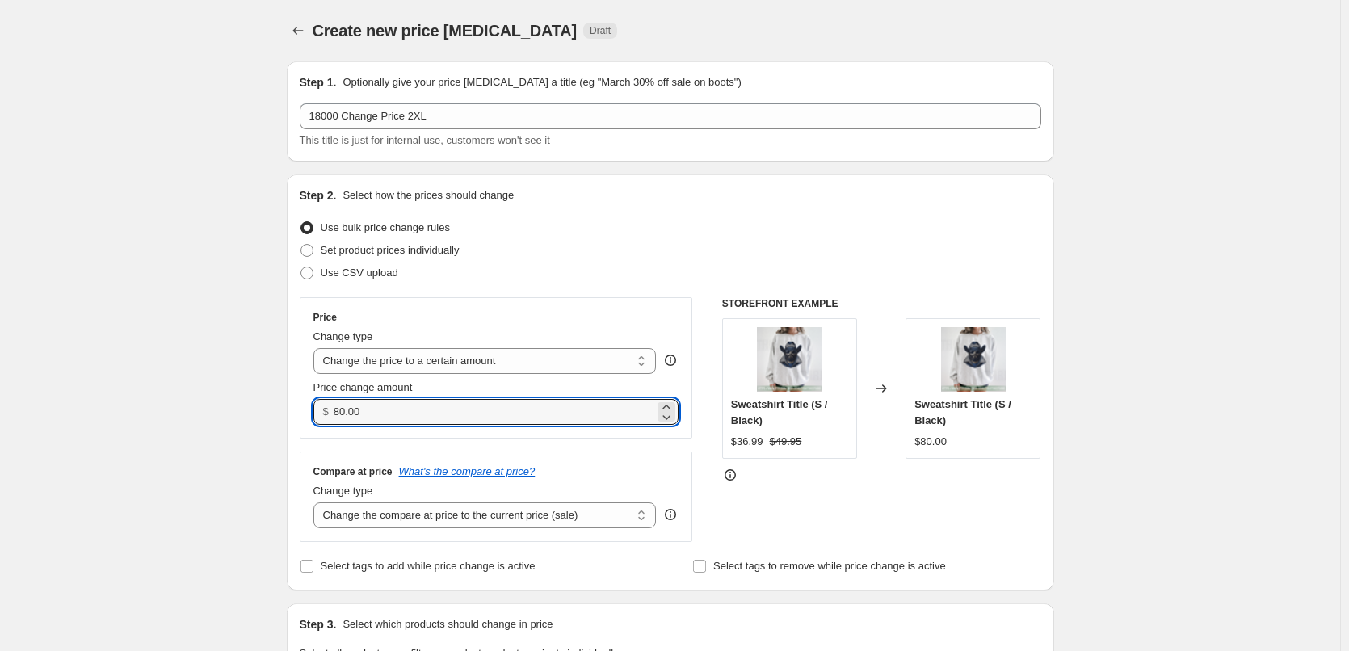
drag, startPoint x: 425, startPoint y: 410, endPoint x: 199, endPoint y: 363, distance: 231.0
type input "39.99"
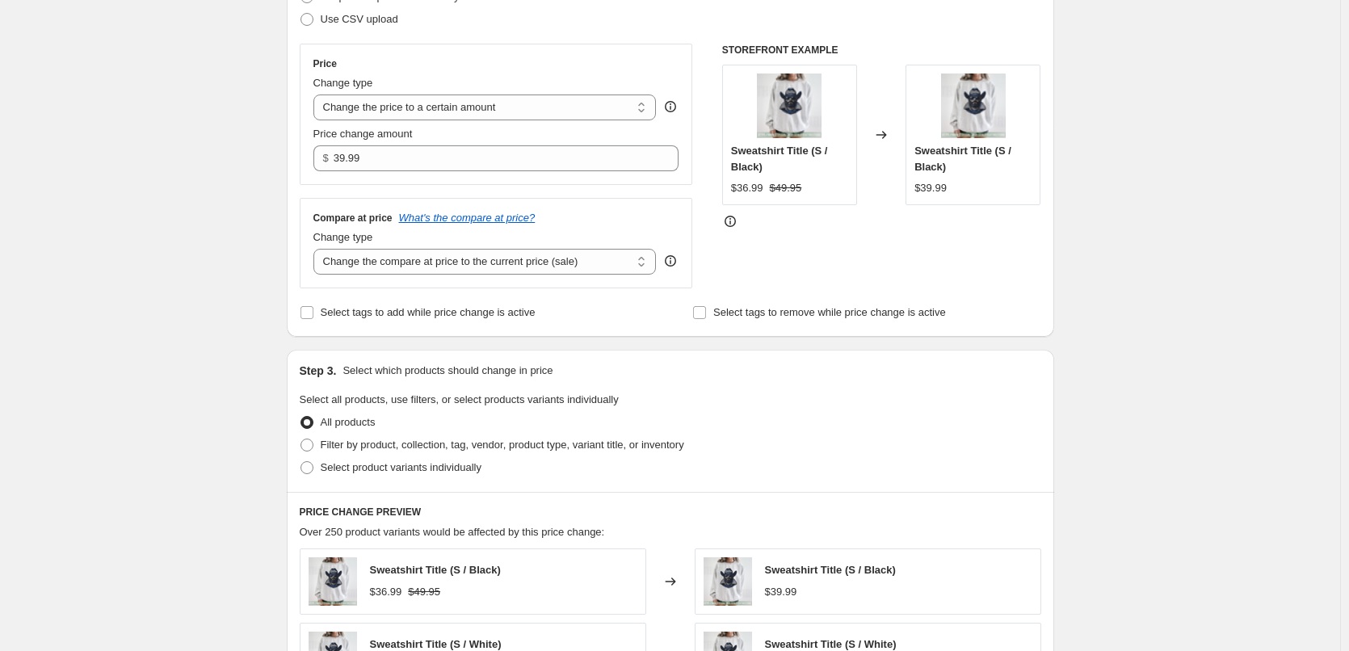
scroll to position [323, 0]
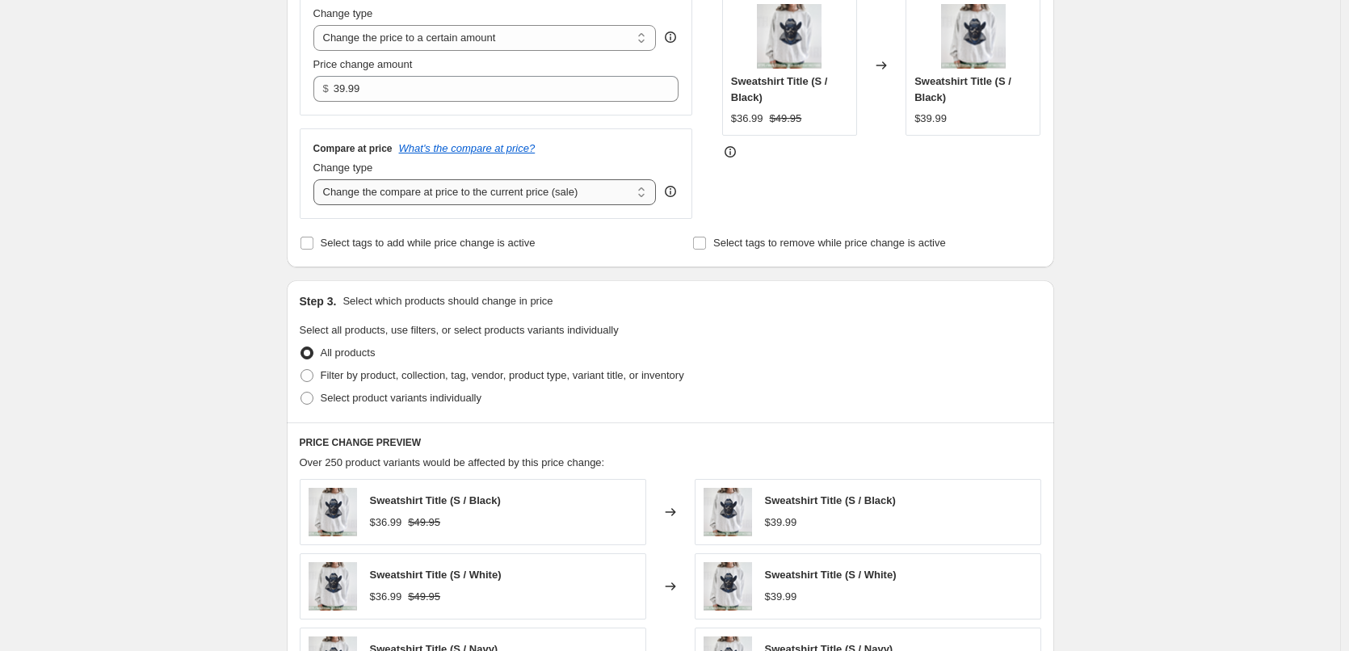
click at [393, 191] on select "Change the compare at price to the current price (sale) Change the compare at p…" at bounding box center [484, 192] width 343 height 26
select select "to"
click at [317, 180] on select "Change the compare at price to the current price (sale) Change the compare at p…" at bounding box center [484, 192] width 343 height 26
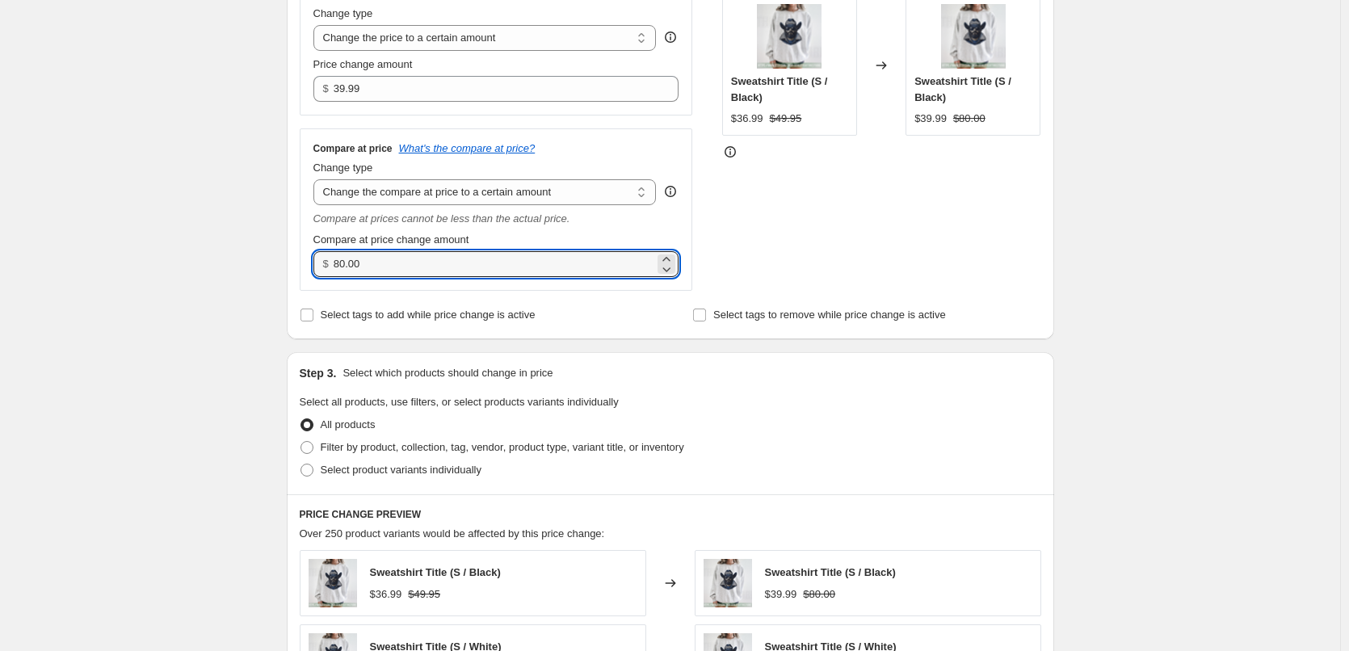
drag, startPoint x: 401, startPoint y: 267, endPoint x: 8, endPoint y: 214, distance: 396.1
click at [51, 237] on div "Create new price change job. This page is ready Create new price change job Dra…" at bounding box center [670, 445] width 1340 height 1536
type input "53.95"
click at [138, 160] on div "Create new price change job. This page is ready Create new price change job Dra…" at bounding box center [670, 445] width 1340 height 1536
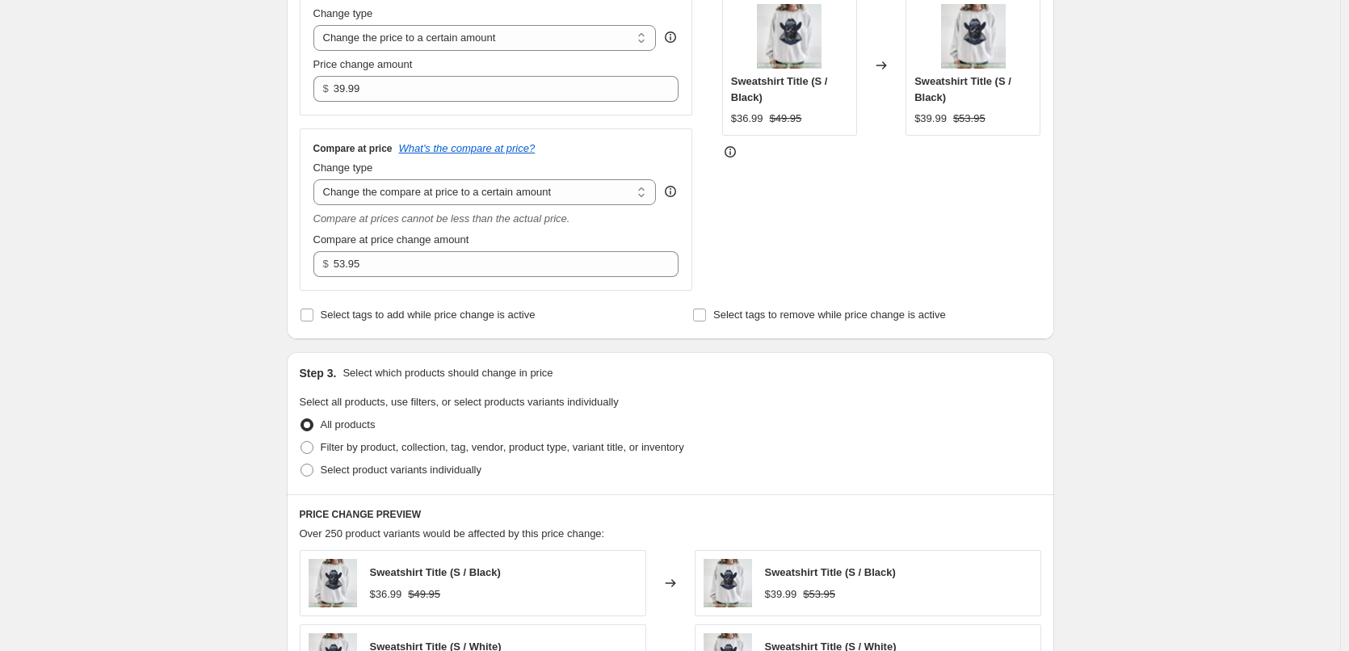
click at [845, 194] on div "STOREFRONT EXAMPLE Sweatshirt Title (S / Black) $36.99 $49.95 Changed to Sweats…" at bounding box center [881, 132] width 319 height 317
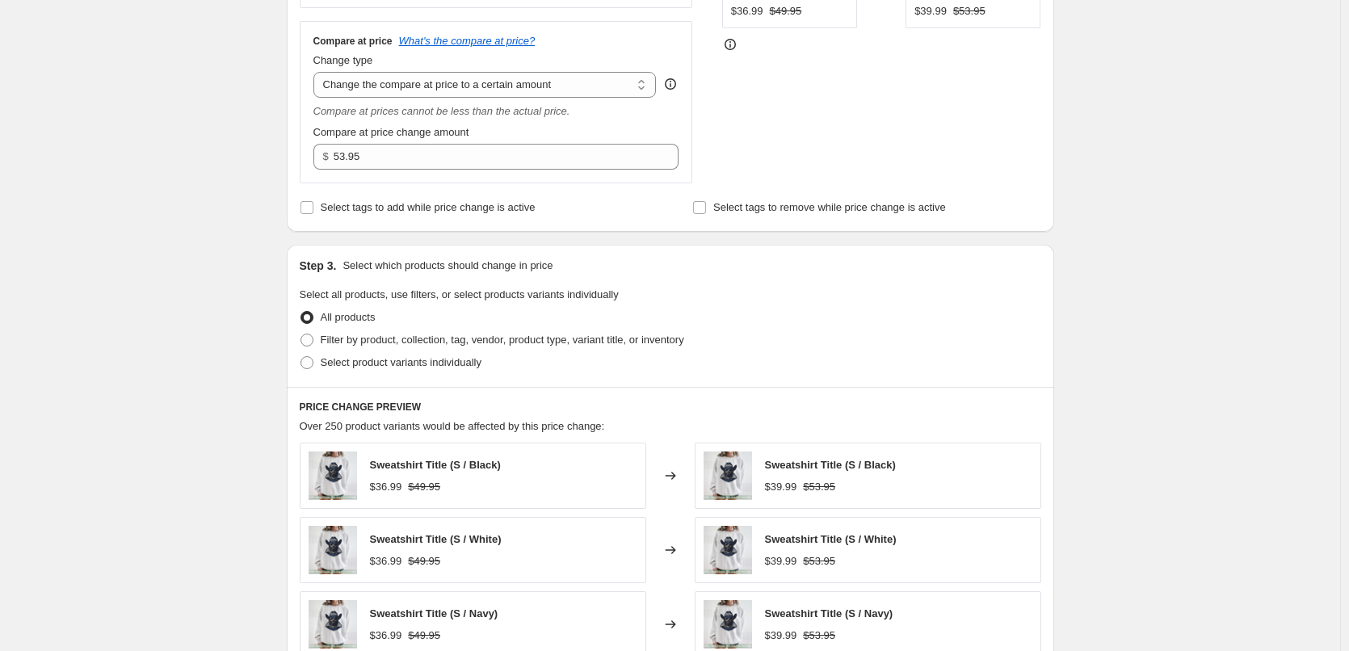
scroll to position [646, 0]
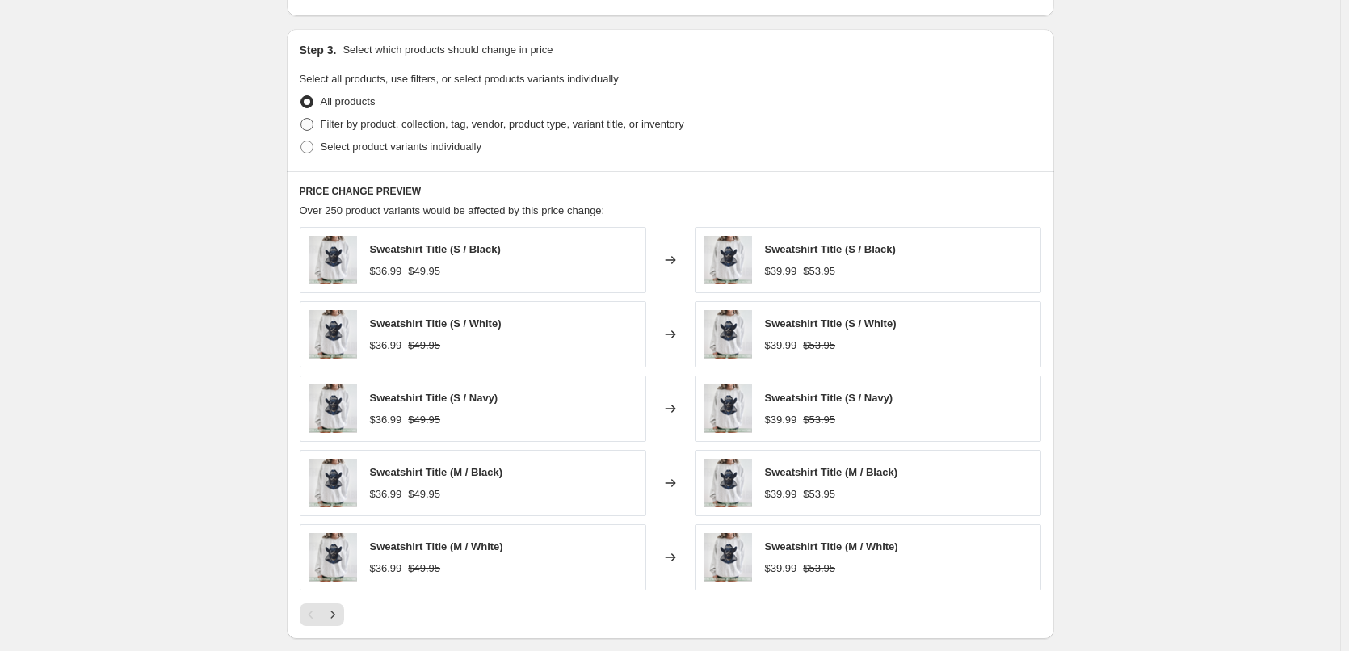
click at [393, 127] on span "Filter by product, collection, tag, vendor, product type, variant title, or inv…" at bounding box center [503, 124] width 364 height 12
click at [301, 119] on input "Filter by product, collection, tag, vendor, product type, variant title, or inv…" at bounding box center [301, 118] width 1 height 1
radio input "true"
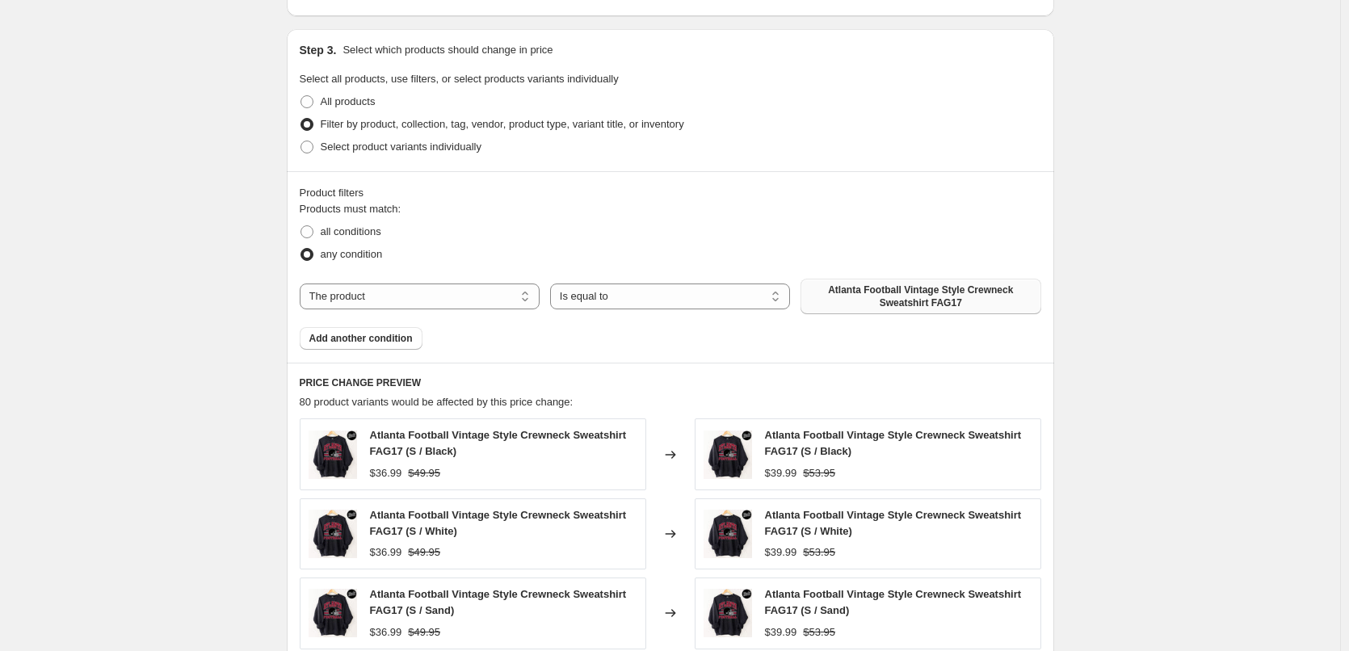
click at [969, 294] on span "Atlanta Football Vintage Style Crewneck Sweatshirt FAG17" at bounding box center [920, 297] width 221 height 26
drag, startPoint x: 466, startPoint y: 297, endPoint x: 452, endPoint y: 301, distance: 15.3
click at [466, 297] on select "The product The product's collection The product's tag The product's vendor The…" at bounding box center [420, 297] width 240 height 26
select select "tag"
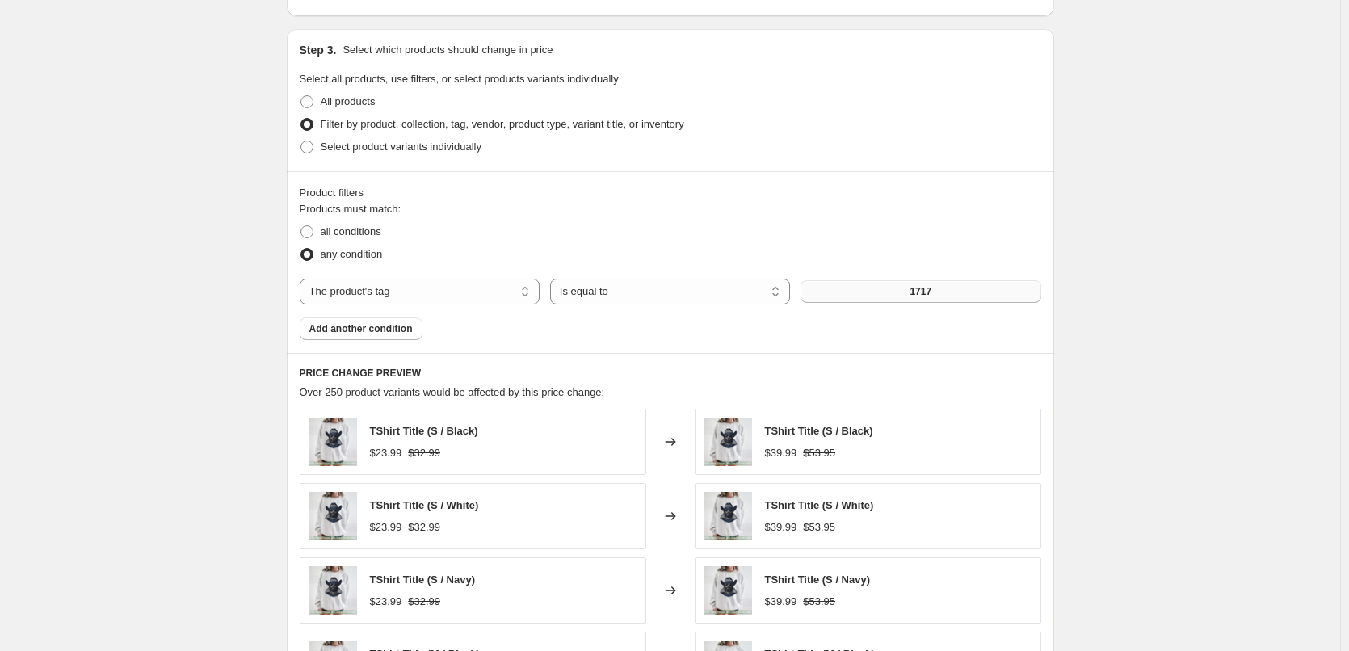
click at [922, 295] on span "1717" at bounding box center [921, 291] width 22 height 13
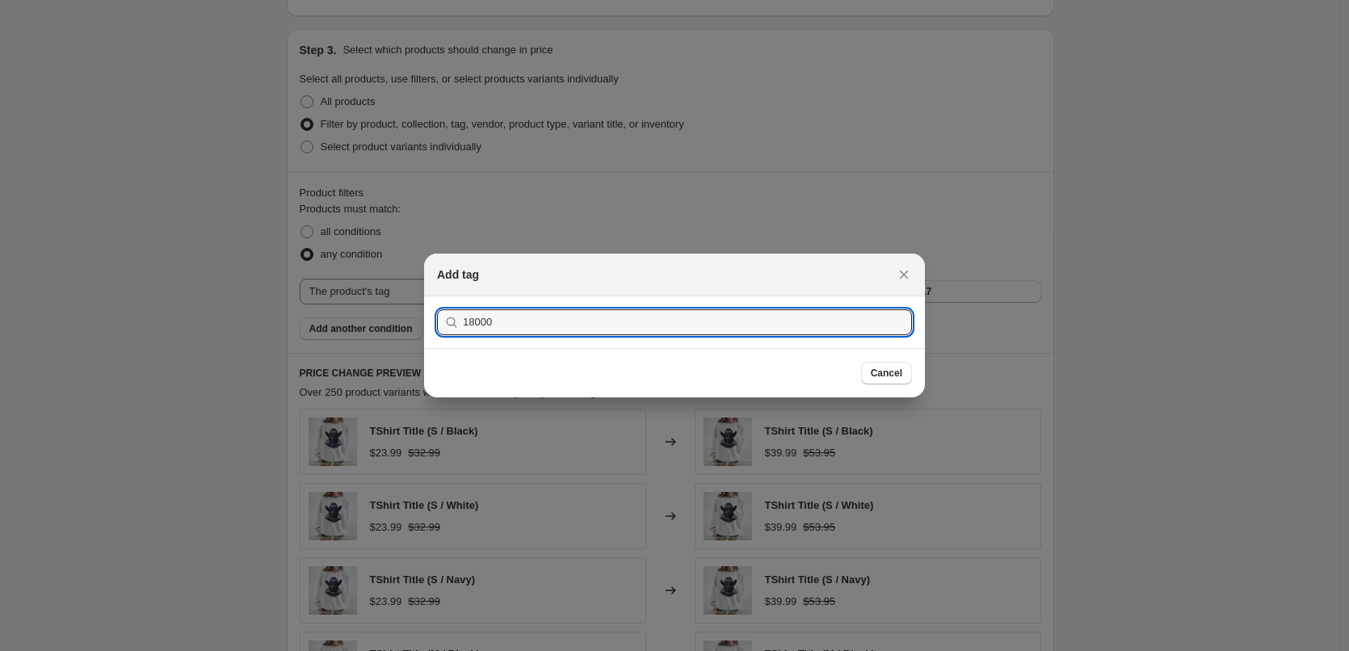
type input "18000"
click at [557, 354] on div "Cancel" at bounding box center [674, 372] width 501 height 49
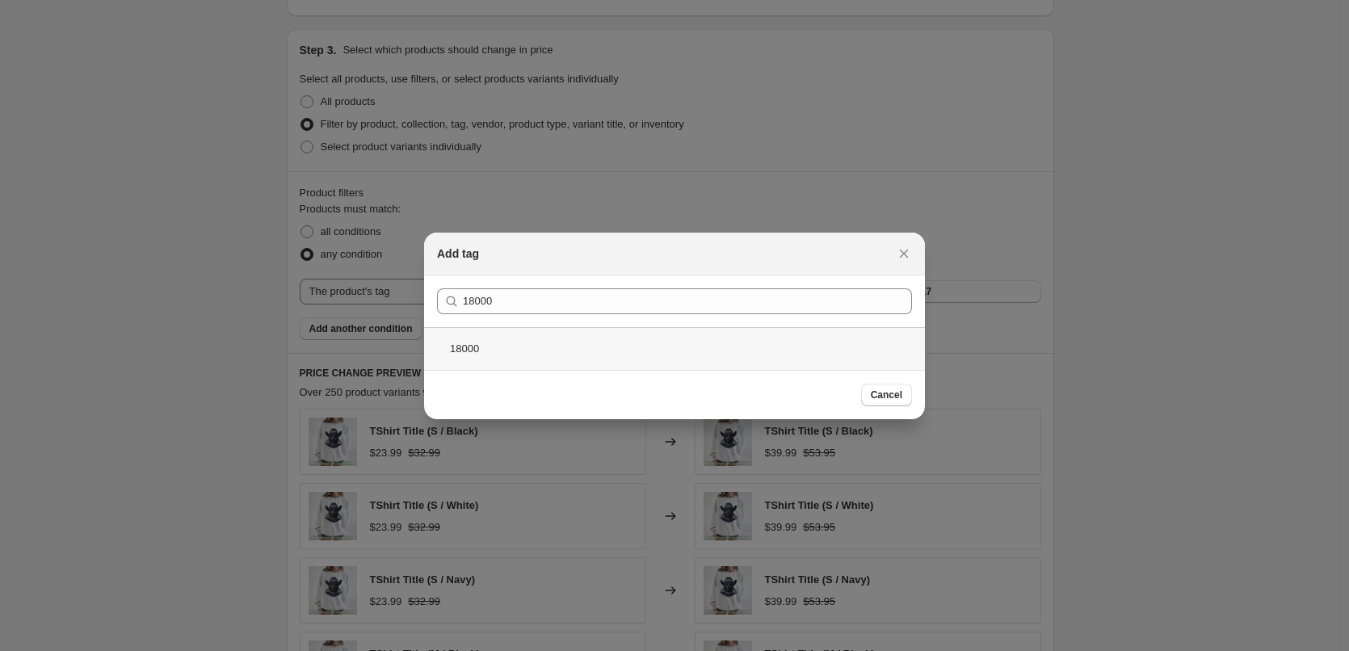
click at [472, 345] on div "18000" at bounding box center [674, 348] width 501 height 43
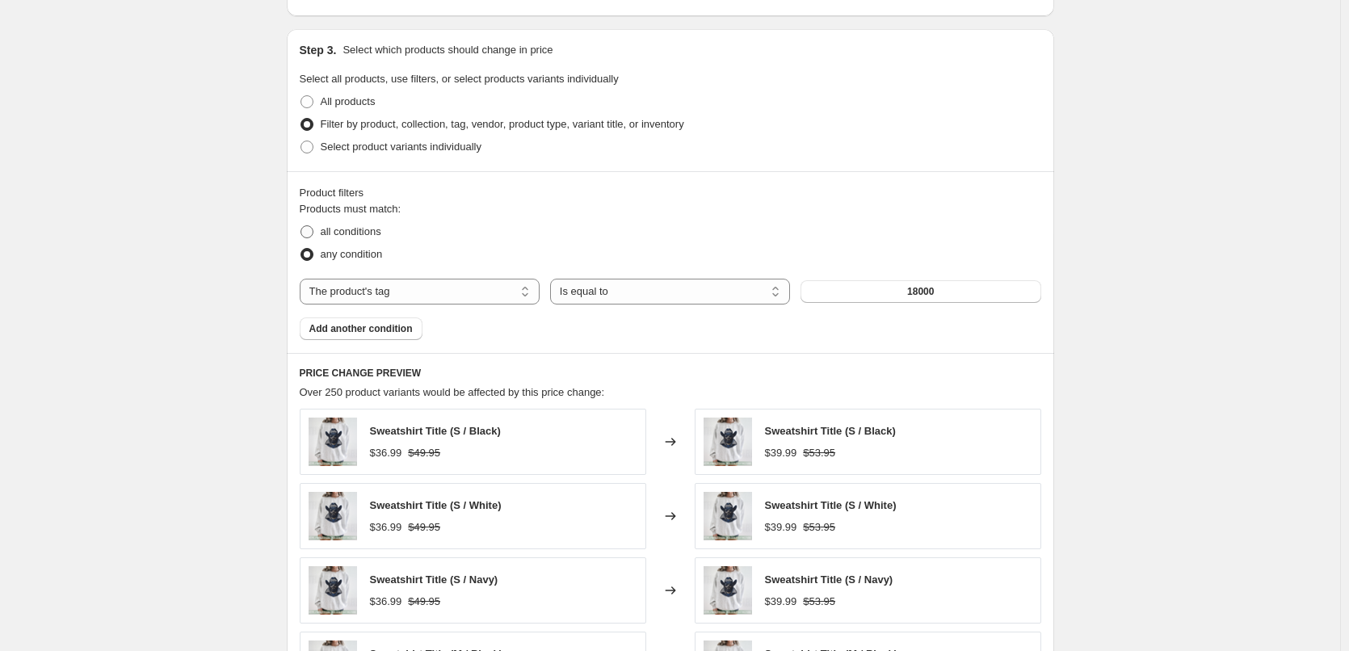
click at [363, 230] on span "all conditions" at bounding box center [351, 231] width 61 height 12
click at [301, 226] on input "all conditions" at bounding box center [301, 225] width 1 height 1
radio input "true"
click at [375, 334] on span "Add another condition" at bounding box center [360, 328] width 103 height 13
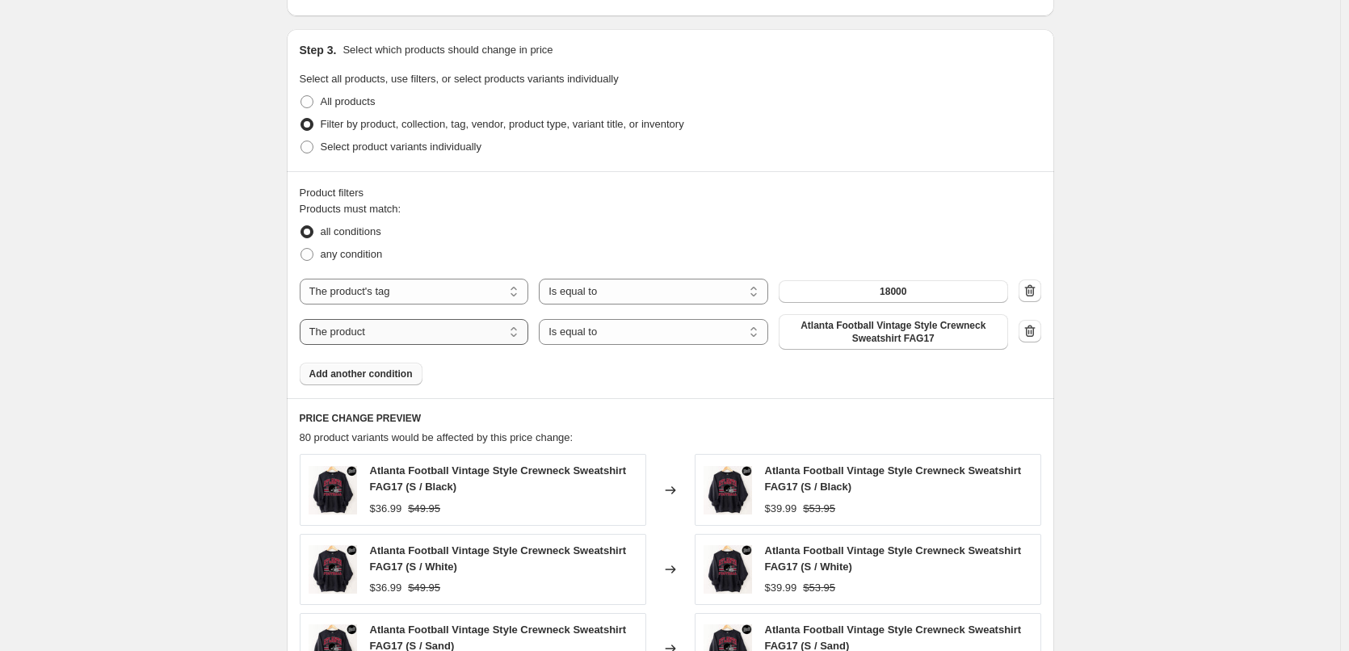
click at [405, 334] on select "The product The product's collection The product's tag The product's vendor The…" at bounding box center [414, 332] width 229 height 26
select select "title"
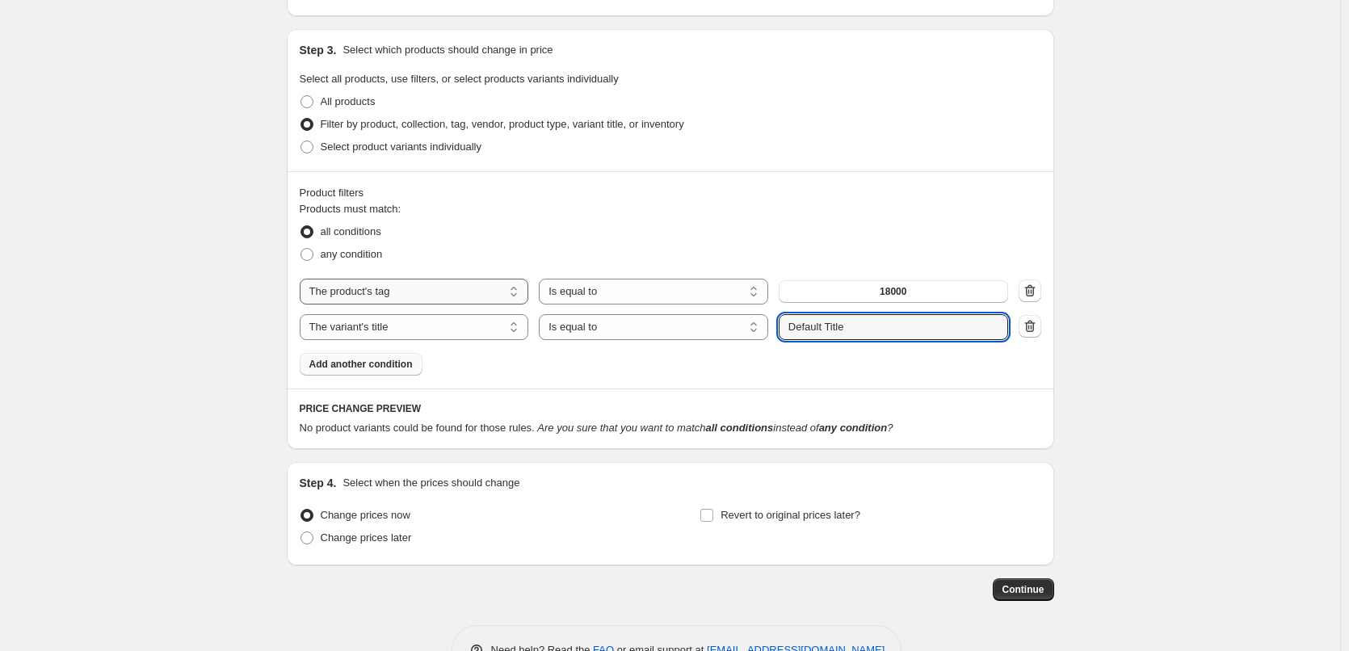
drag, startPoint x: 921, startPoint y: 327, endPoint x: 476, endPoint y: 293, distance: 446.5
click at [490, 309] on div "The product The product's collection The product's tag The product's vendor The…" at bounding box center [671, 309] width 742 height 61
type input "2XL"
click at [784, 123] on div "Filter by product, collection, tag, vendor, product type, variant title, or inv…" at bounding box center [671, 124] width 742 height 23
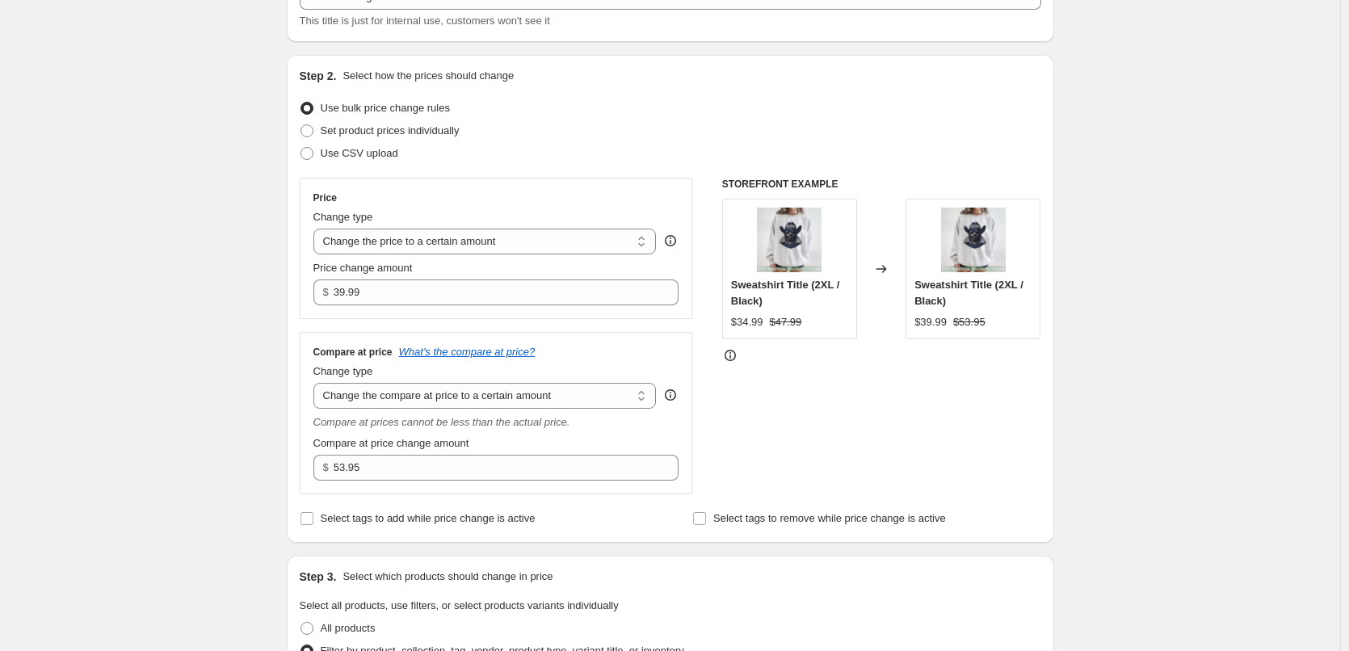
scroll to position [0, 0]
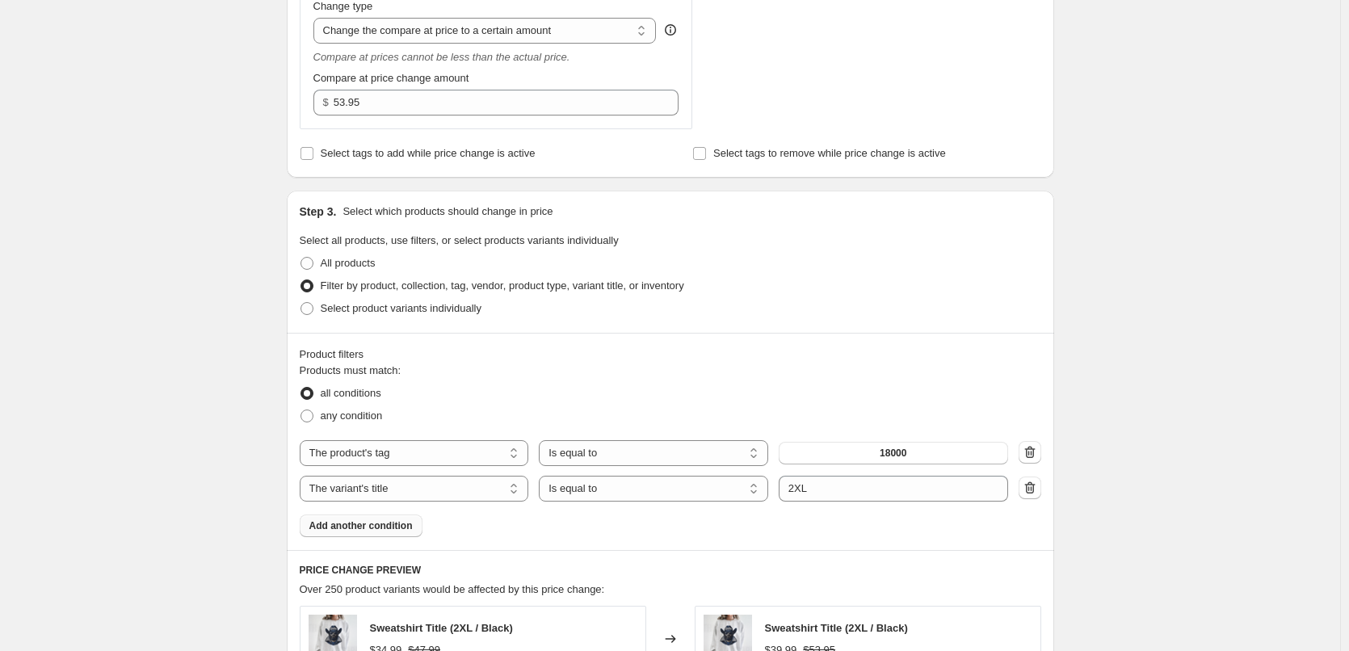
scroll to position [1103, 0]
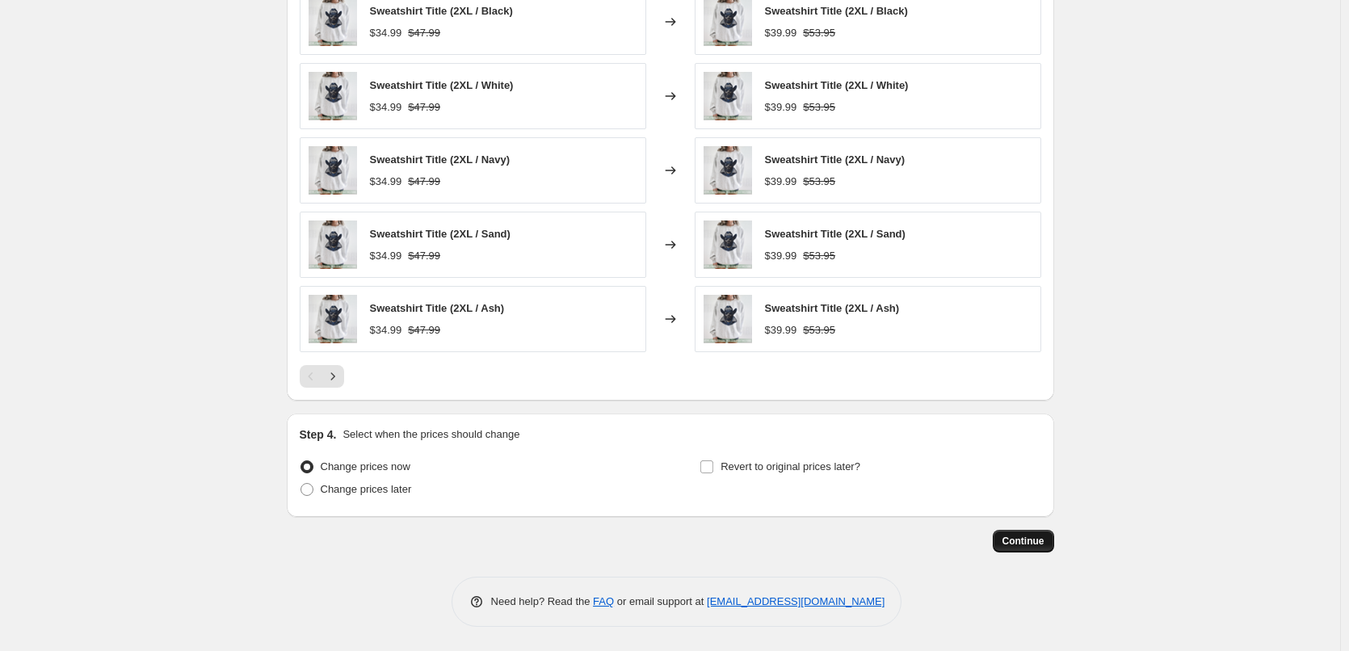
click at [1043, 541] on span "Continue" at bounding box center [1024, 541] width 42 height 13
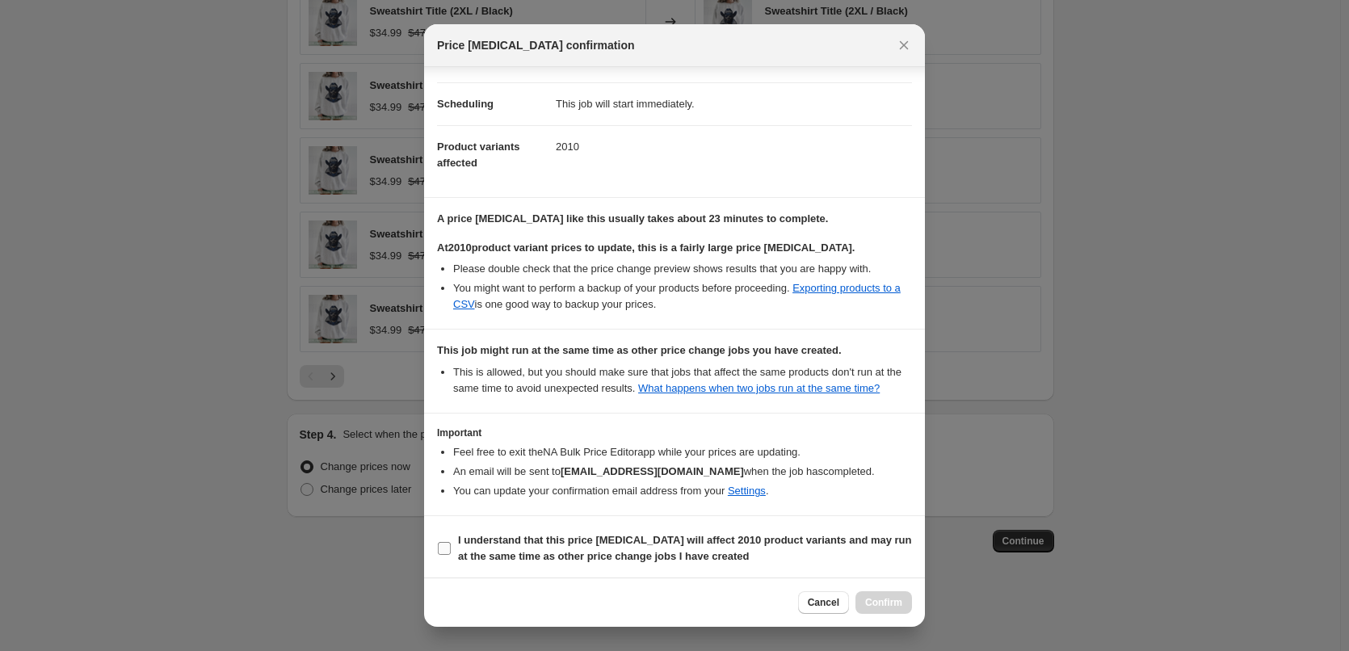
scroll to position [118, 0]
click at [595, 541] on b "I understand that this price change job will affect 2010 product variants and m…" at bounding box center [685, 545] width 454 height 28
click at [451, 541] on input "I understand that this price change job will affect 2010 product variants and m…" at bounding box center [444, 545] width 13 height 13
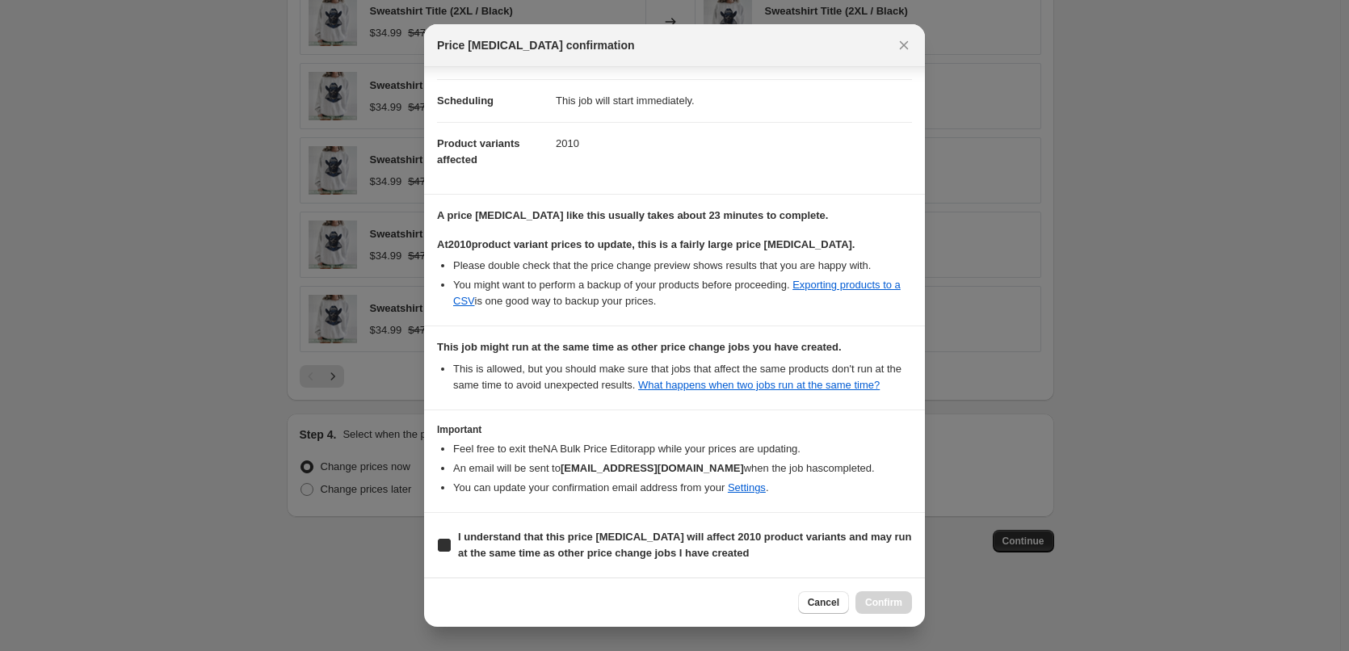
checkbox input "true"
click at [875, 602] on span "Confirm" at bounding box center [883, 602] width 37 height 13
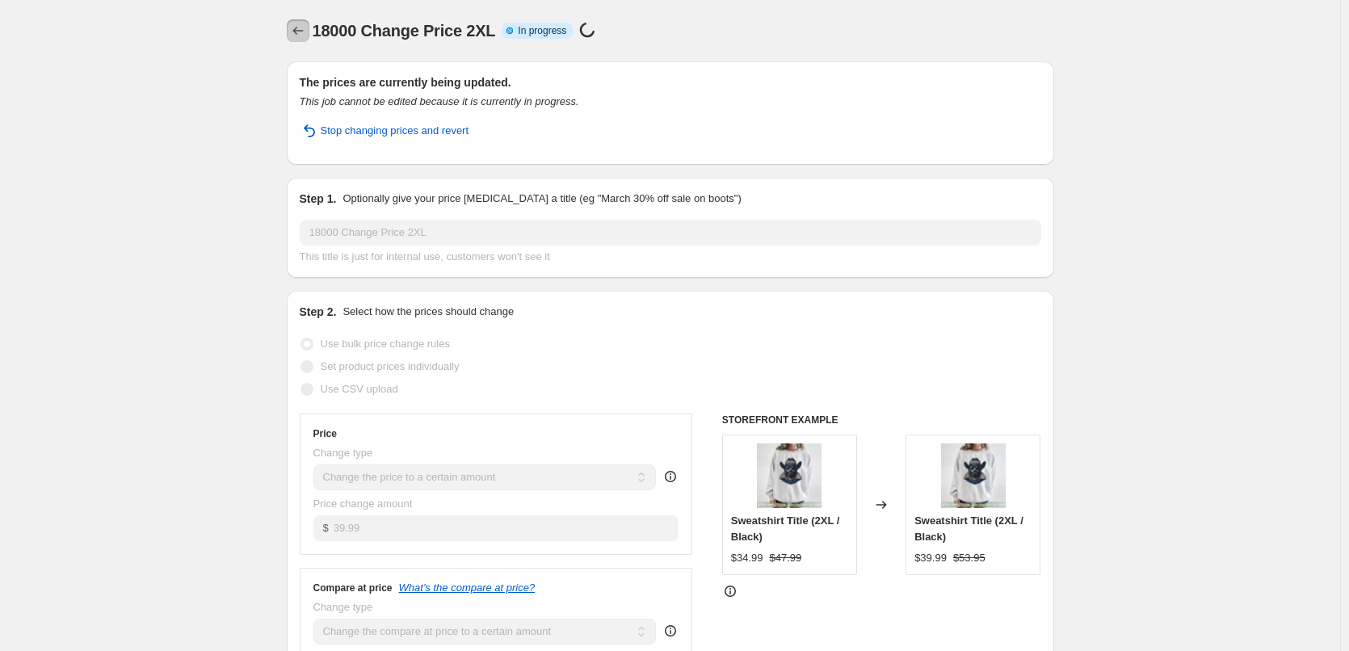
click at [306, 28] on icon "Price change jobs" at bounding box center [298, 31] width 16 height 16
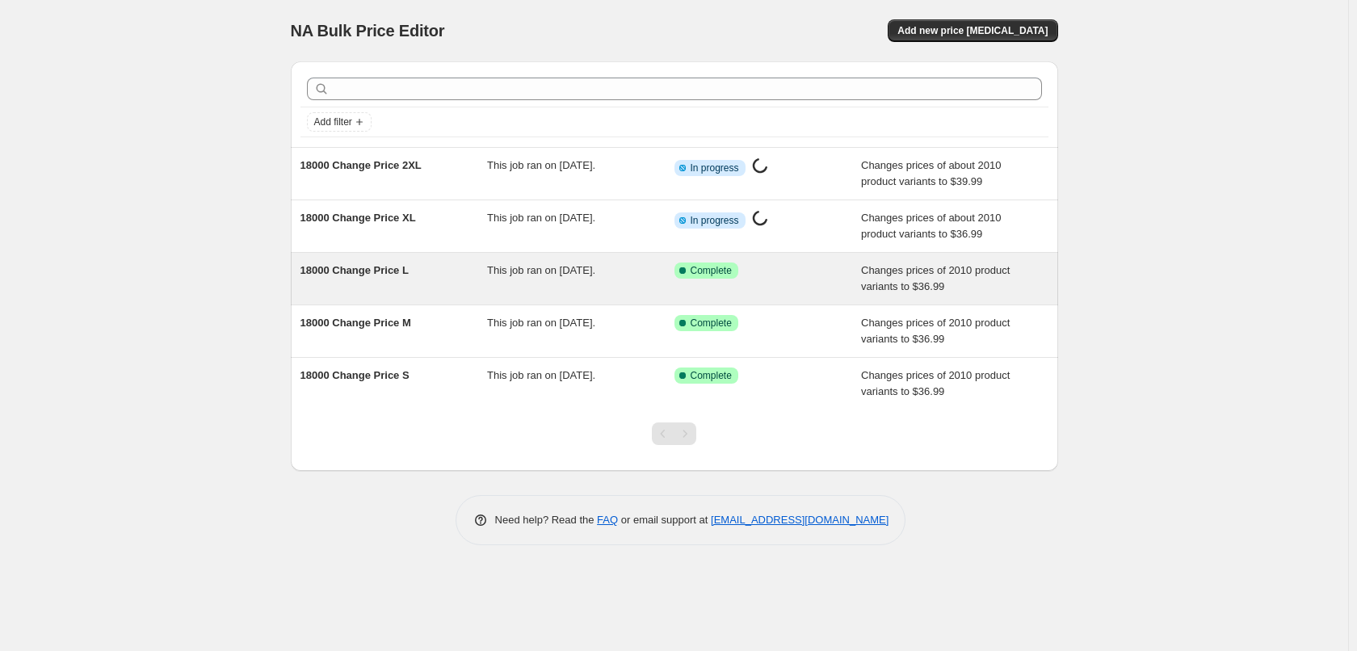
click at [347, 266] on span "18000 Change Price L" at bounding box center [355, 270] width 108 height 12
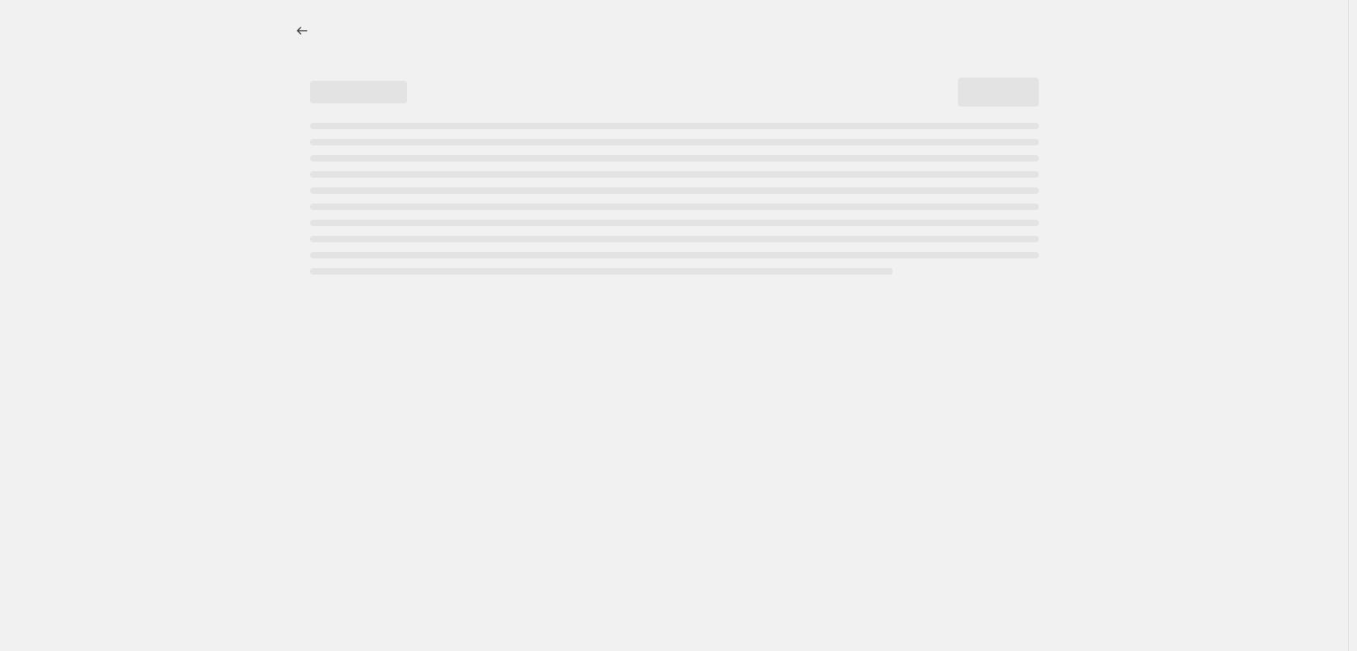
select select "to"
select select "tag"
select select "title"
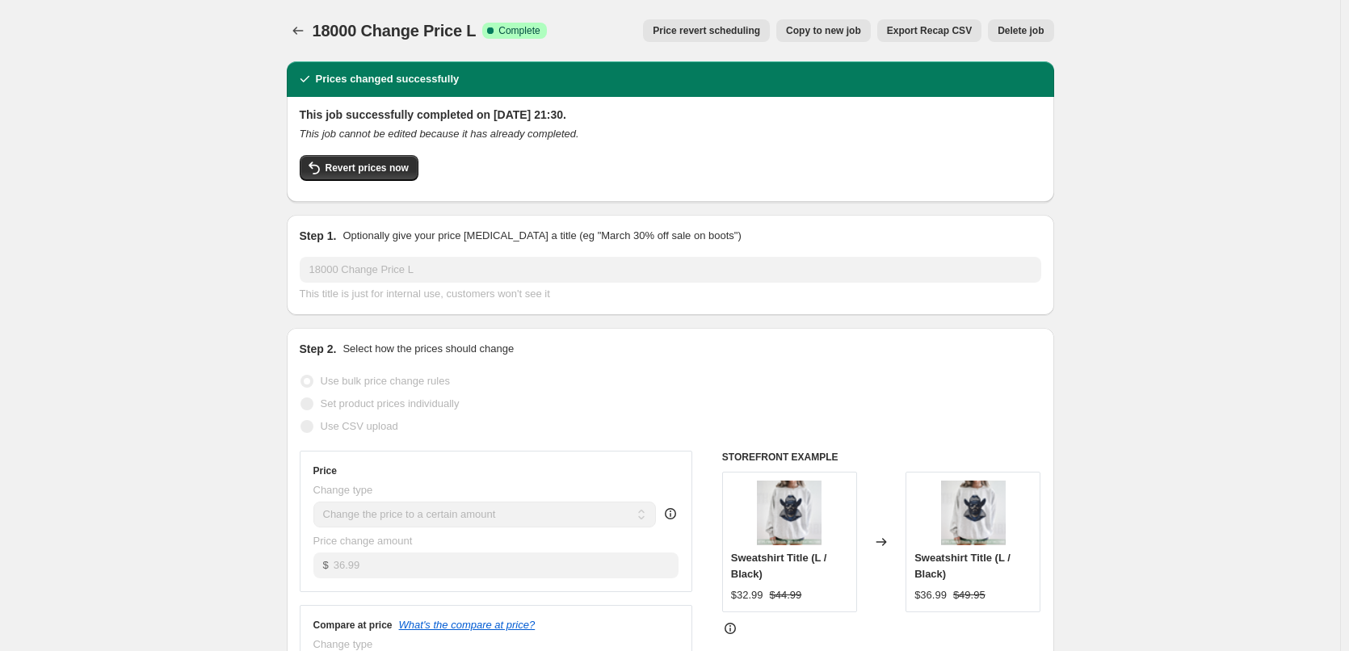
click at [828, 32] on span "Copy to new job" at bounding box center [823, 30] width 75 height 13
select select "to"
select select "tag"
select select "title"
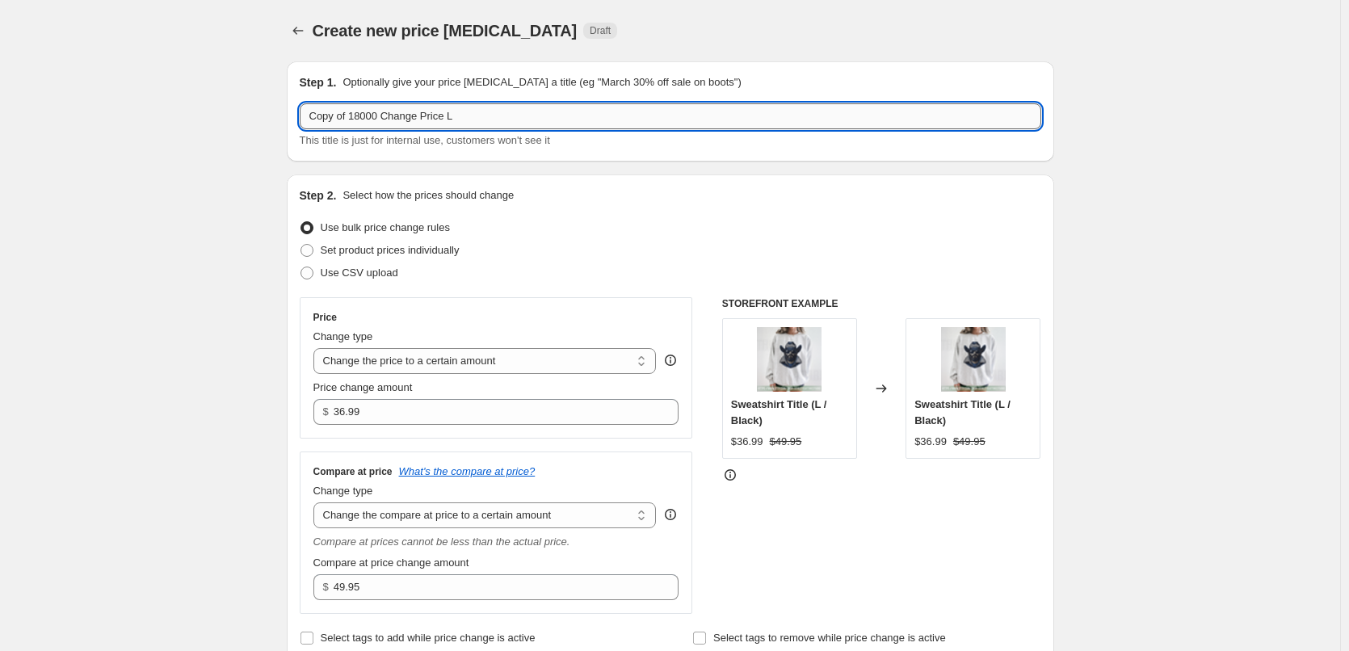
drag, startPoint x: 449, startPoint y: 119, endPoint x: 479, endPoint y: 115, distance: 30.2
click at [479, 115] on input "Copy of 18000 Change Price L" at bounding box center [671, 116] width 742 height 26
type input "Copy of 18000 Change Price 3XL"
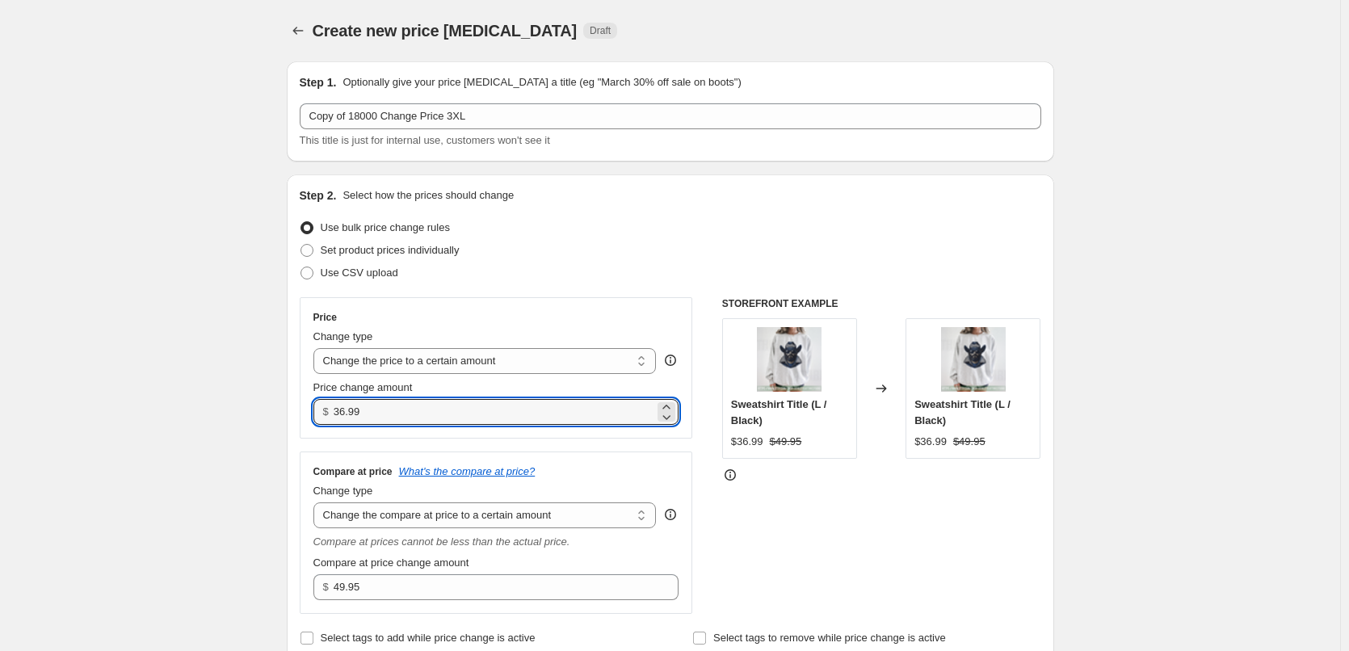
drag, startPoint x: 271, startPoint y: 409, endPoint x: 15, endPoint y: 406, distance: 256.9
type input "43.99"
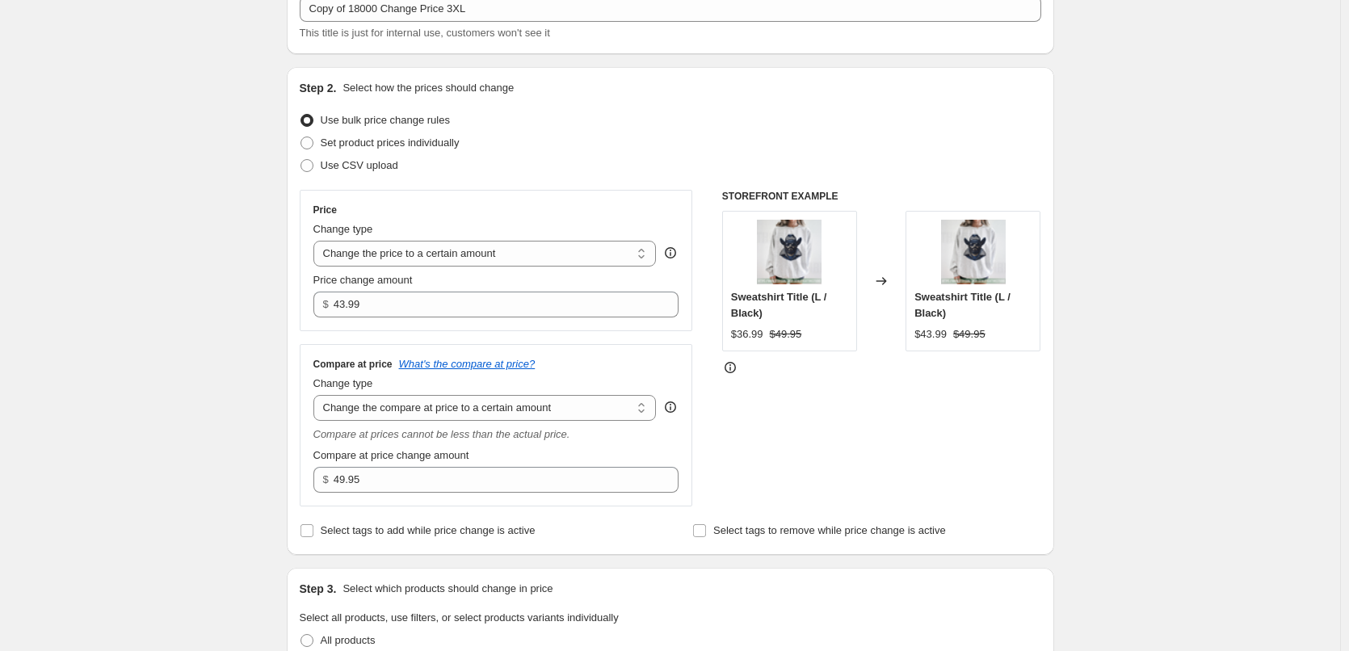
scroll to position [323, 0]
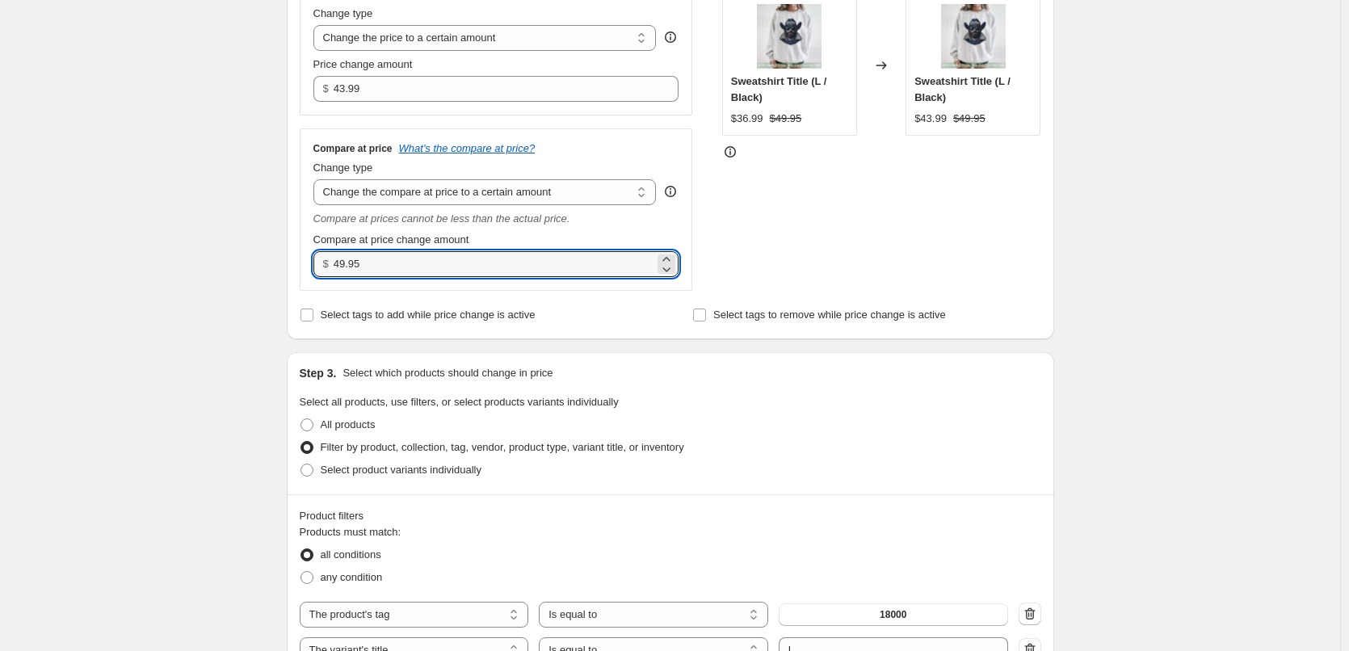
drag, startPoint x: 376, startPoint y: 259, endPoint x: 136, endPoint y: 232, distance: 241.4
click at [154, 260] on div "Create new price change job. This page is ready Create new price change job Dra…" at bounding box center [670, 553] width 1340 height 1753
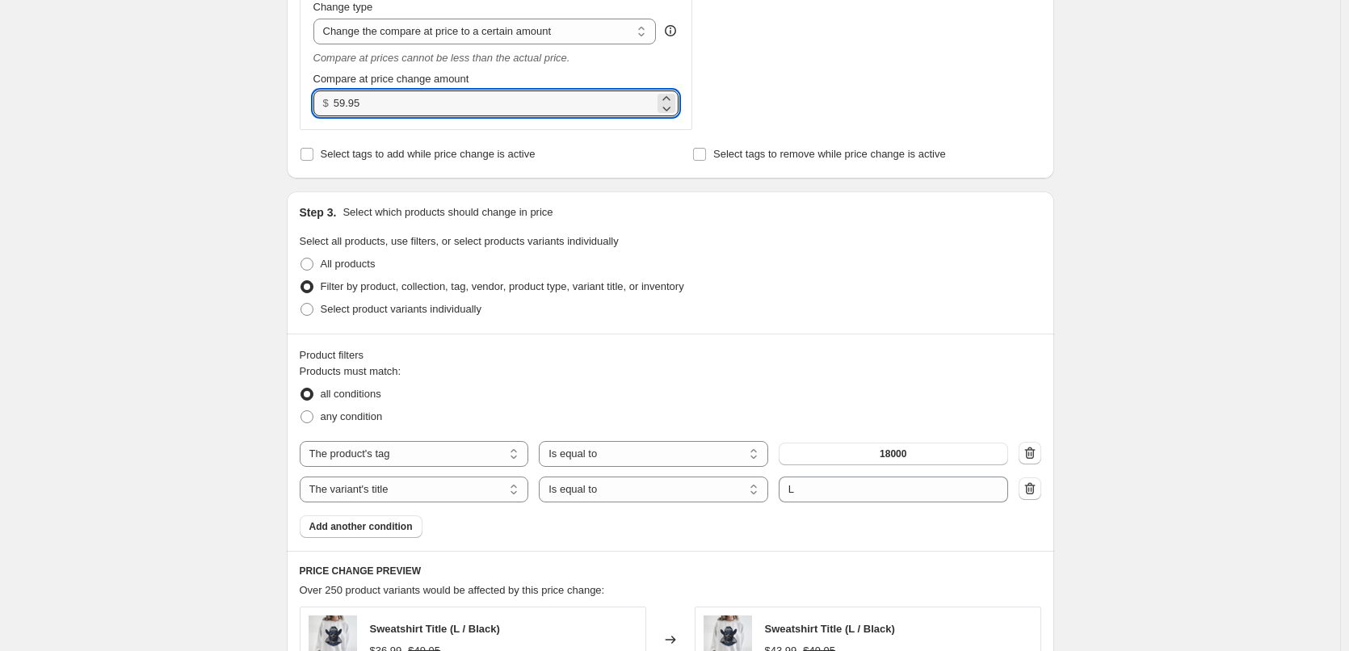
scroll to position [808, 0]
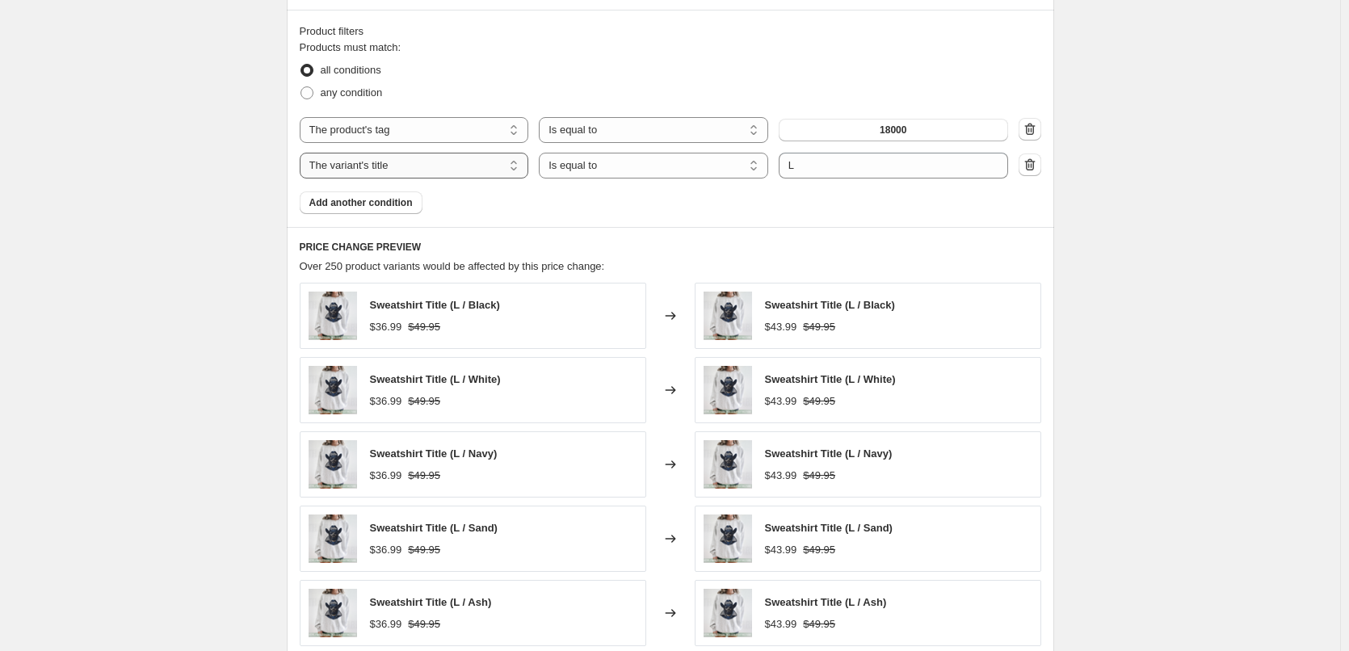
type input "59.95"
drag, startPoint x: 414, startPoint y: 162, endPoint x: 377, endPoint y: 162, distance: 36.4
click at [377, 162] on div "The product The product's collection The product's tag The product's vendor The…" at bounding box center [654, 166] width 709 height 26
type input "3XL"
click at [1159, 236] on div "Create new price change job. This page is ready Create new price change job Dra…" at bounding box center [670, 68] width 1340 height 1753
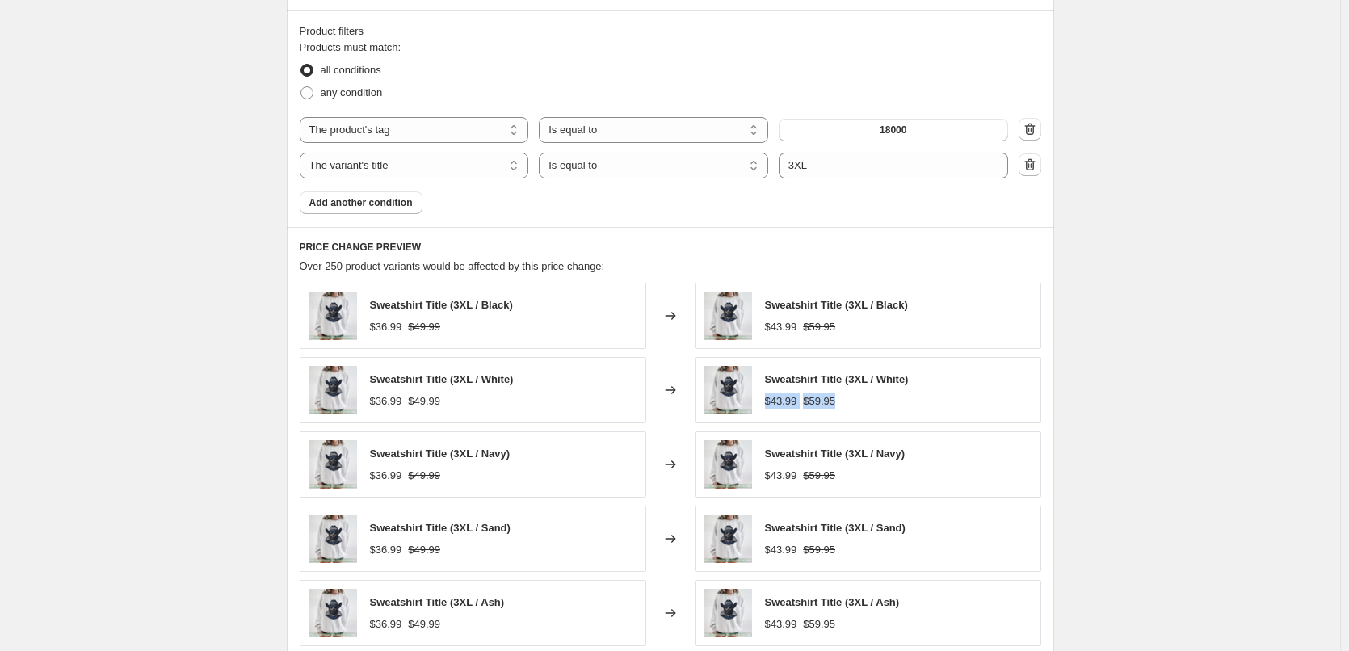
drag, startPoint x: 1347, startPoint y: 395, endPoint x: 1356, endPoint y: 359, distance: 37.6
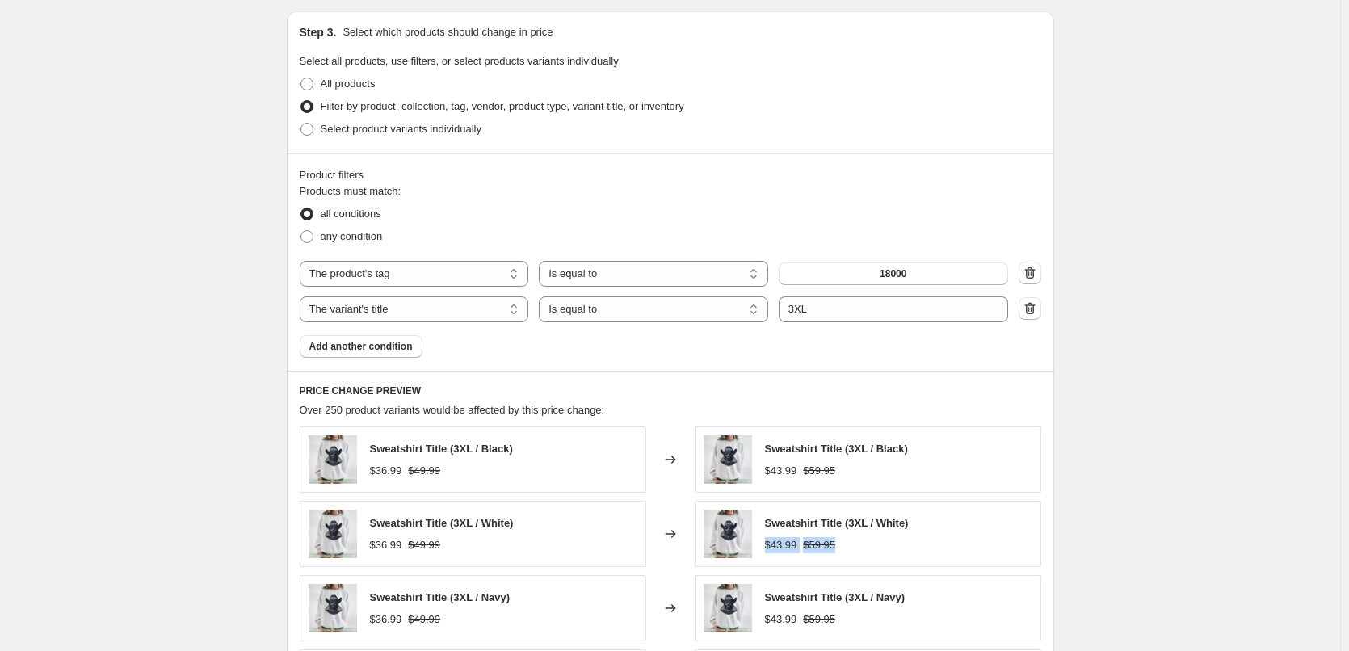
scroll to position [1103, 0]
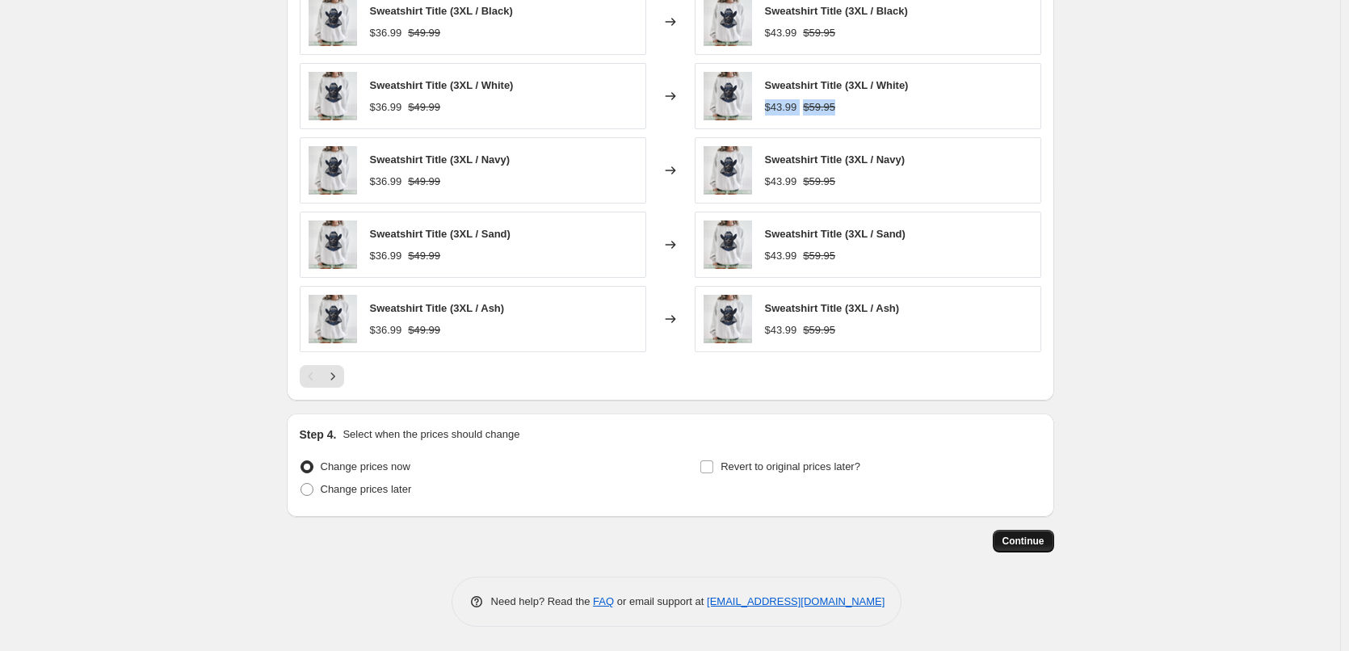
click at [1029, 540] on span "Continue" at bounding box center [1024, 541] width 42 height 13
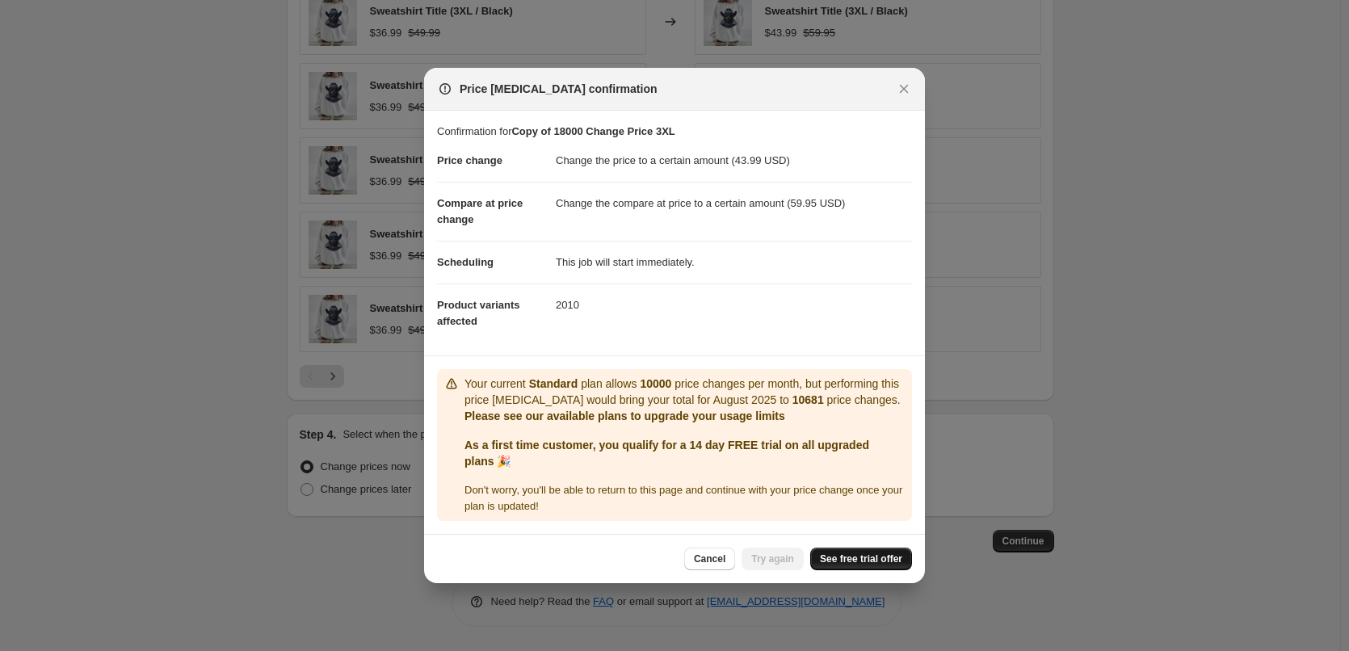
click at [881, 559] on span "See free trial offer" at bounding box center [861, 559] width 82 height 13
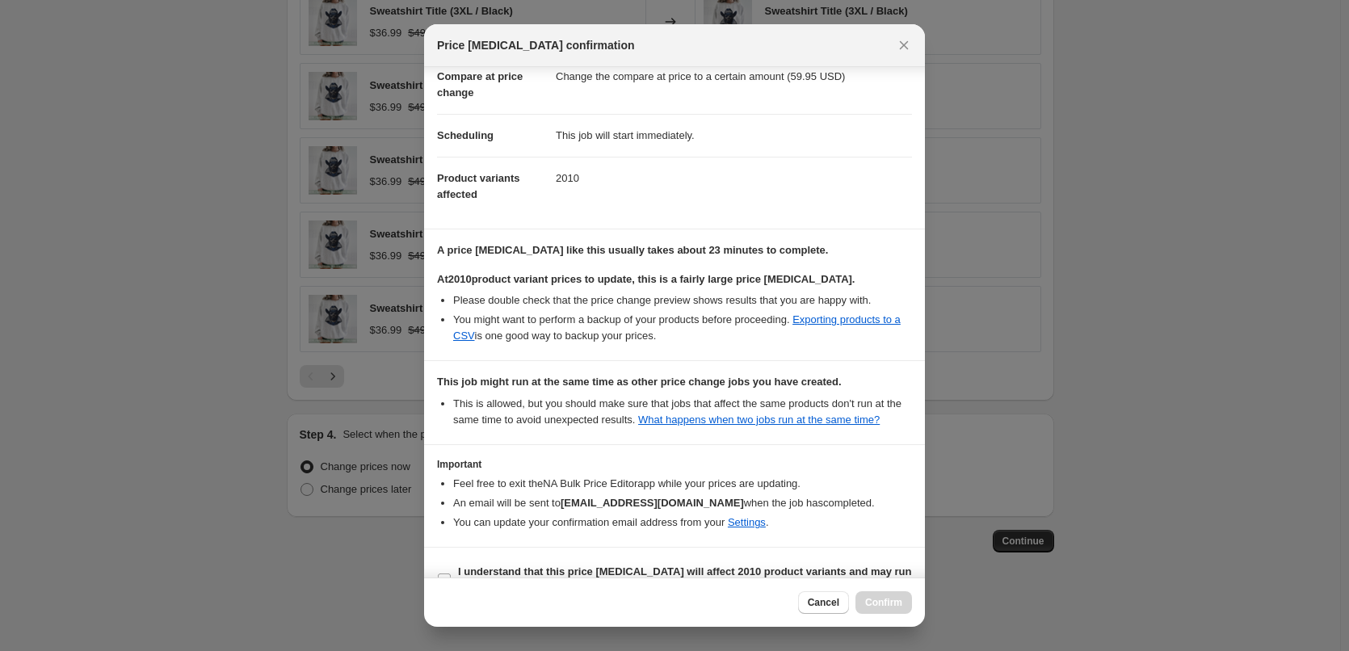
scroll to position [118, 0]
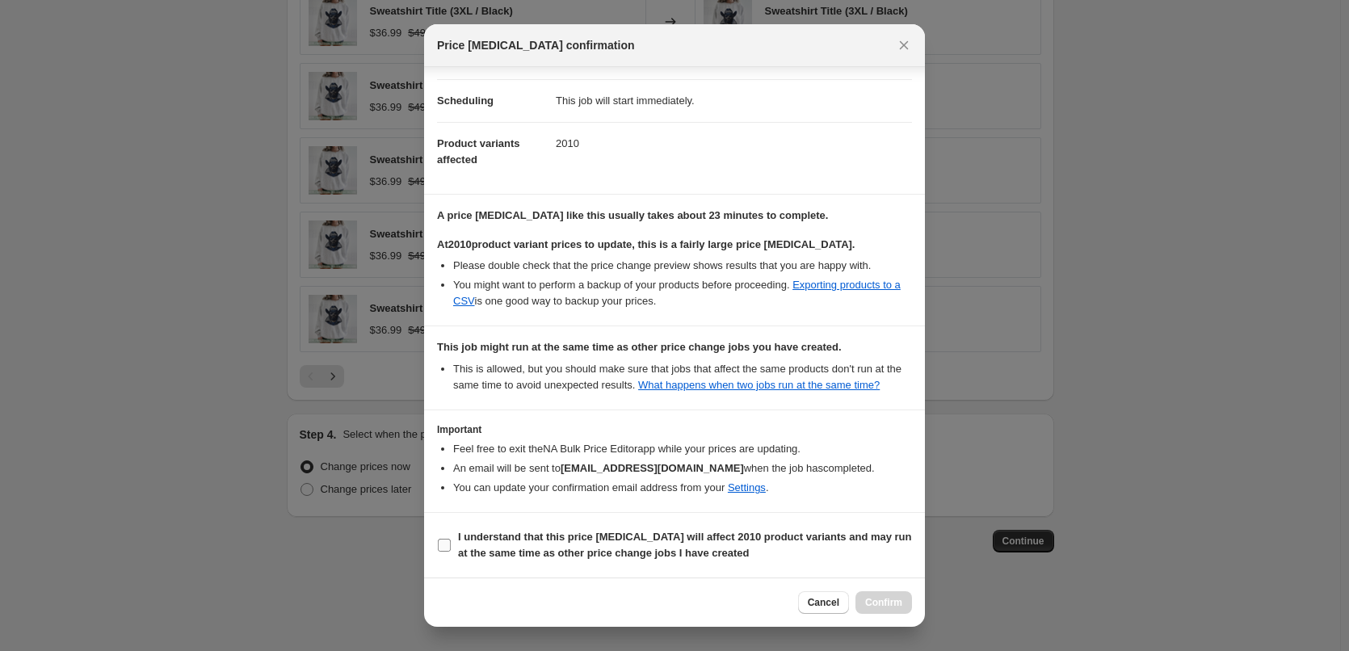
click at [665, 545] on span "I understand that this price change job will affect 2010 product variants and m…" at bounding box center [685, 545] width 454 height 32
click at [451, 545] on input "I understand that this price change job will affect 2010 product variants and m…" at bounding box center [444, 545] width 13 height 13
checkbox input "true"
click at [879, 606] on span "Confirm" at bounding box center [883, 602] width 37 height 13
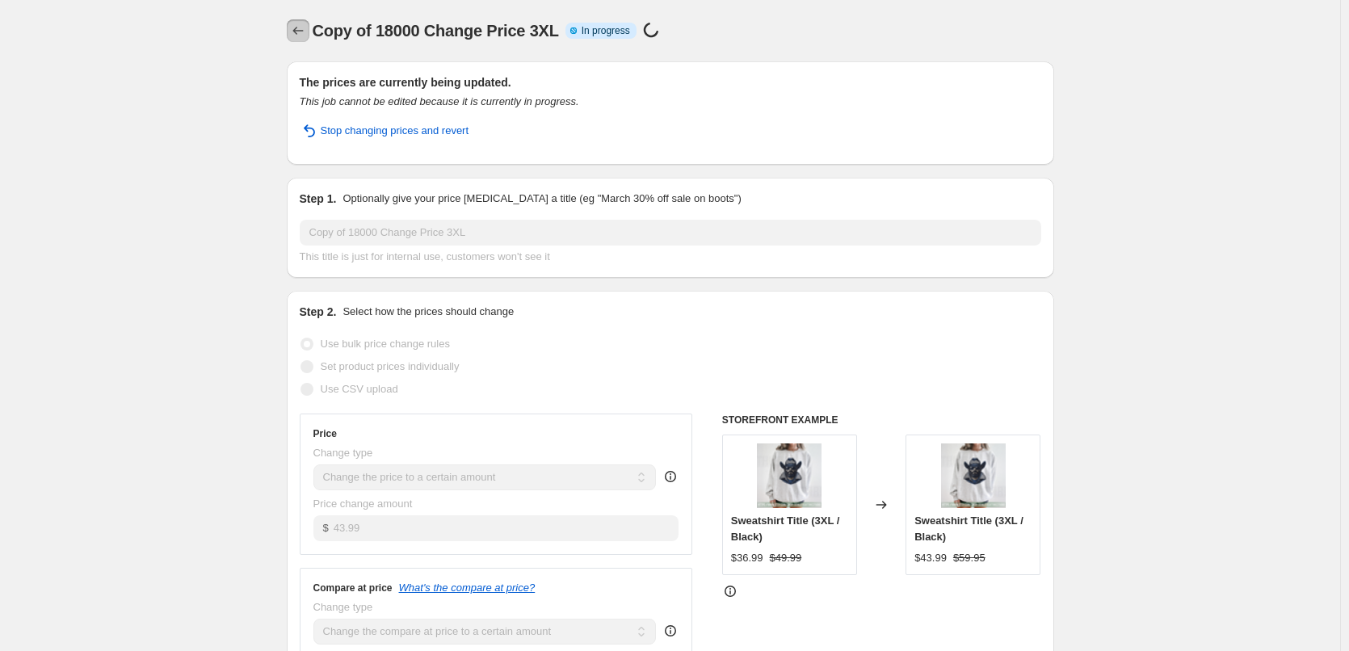
click at [301, 28] on icon "Price change jobs" at bounding box center [298, 31] width 16 height 16
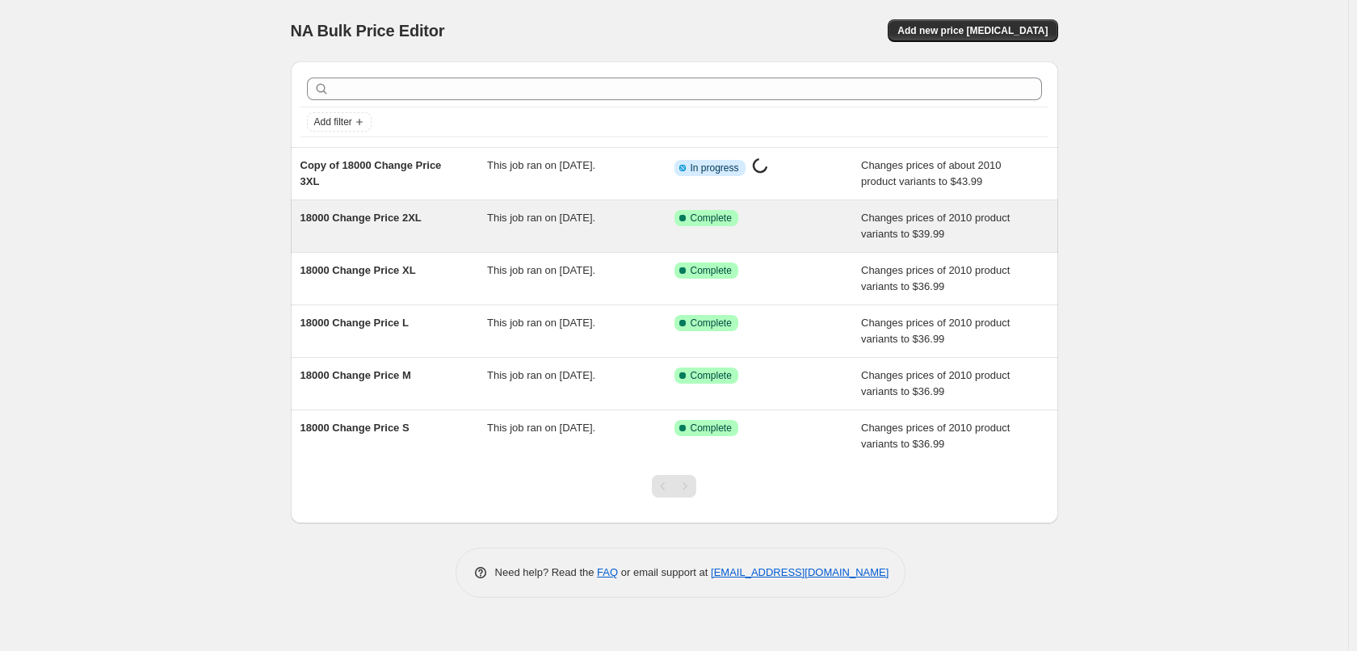
click at [393, 212] on span "18000 Change Price 2XL" at bounding box center [361, 218] width 121 height 12
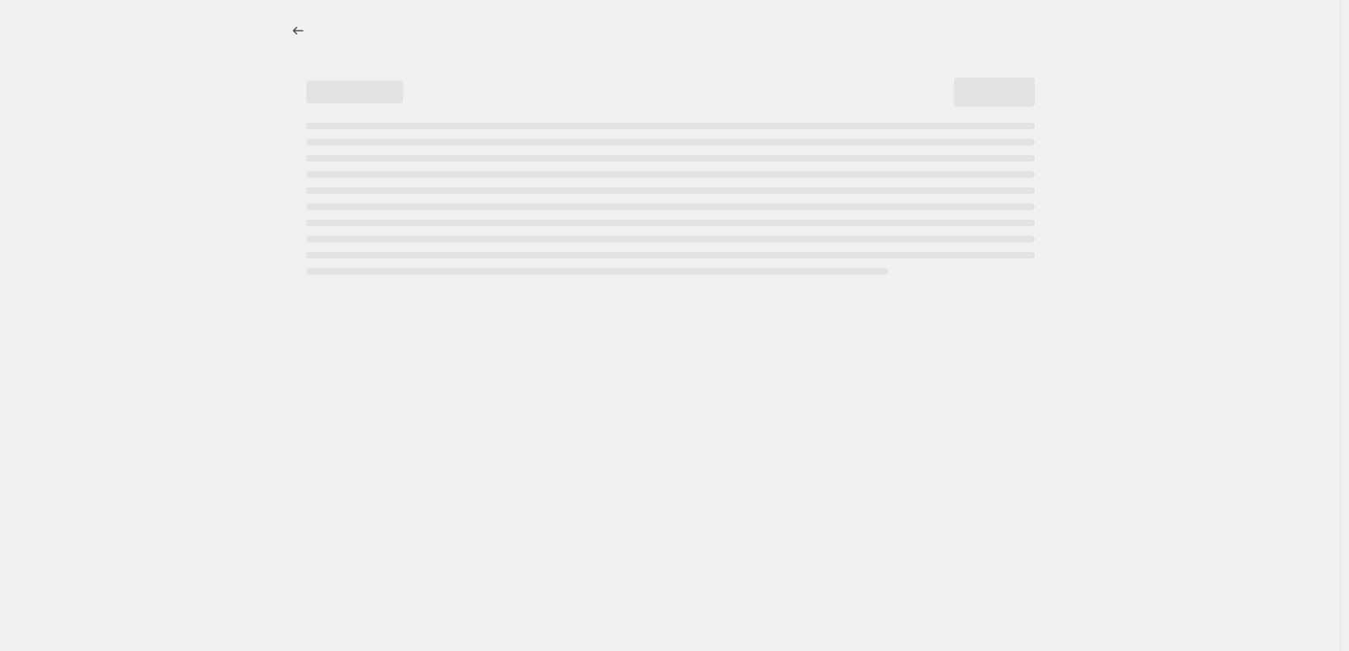
select select "to"
select select "tag"
select select "title"
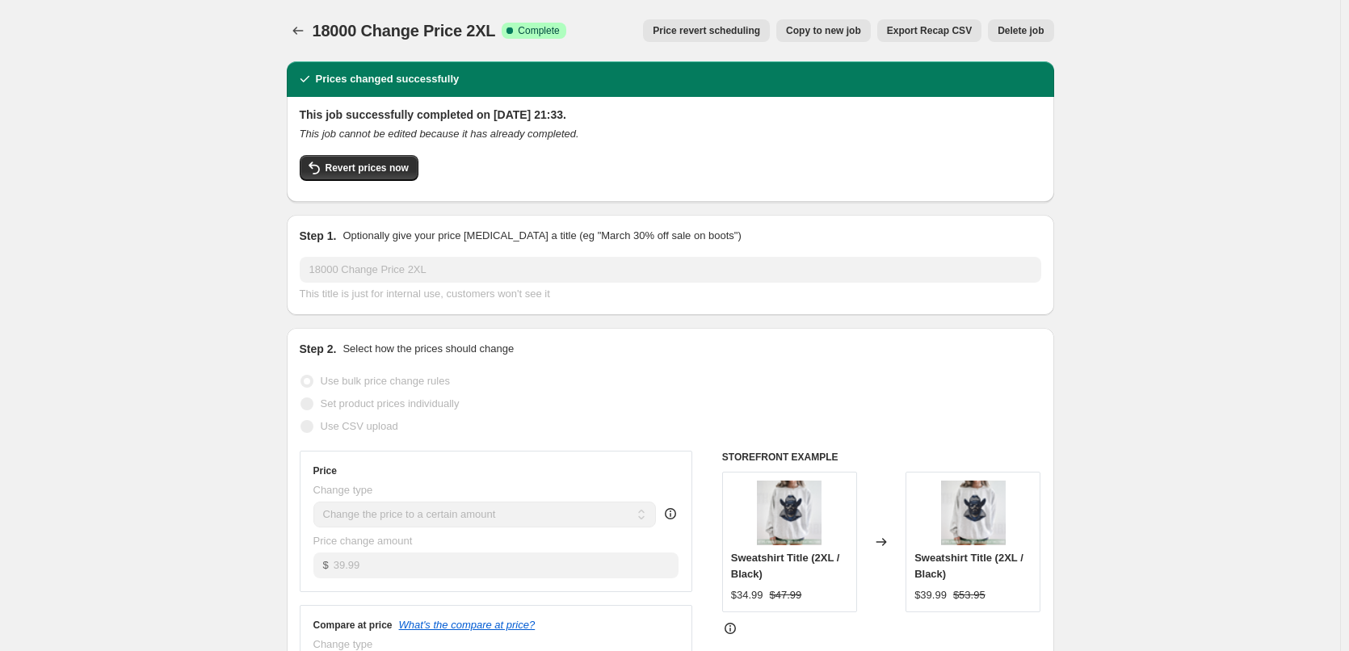
click at [856, 31] on span "Copy to new job" at bounding box center [823, 30] width 75 height 13
select select "to"
select select "tag"
select select "title"
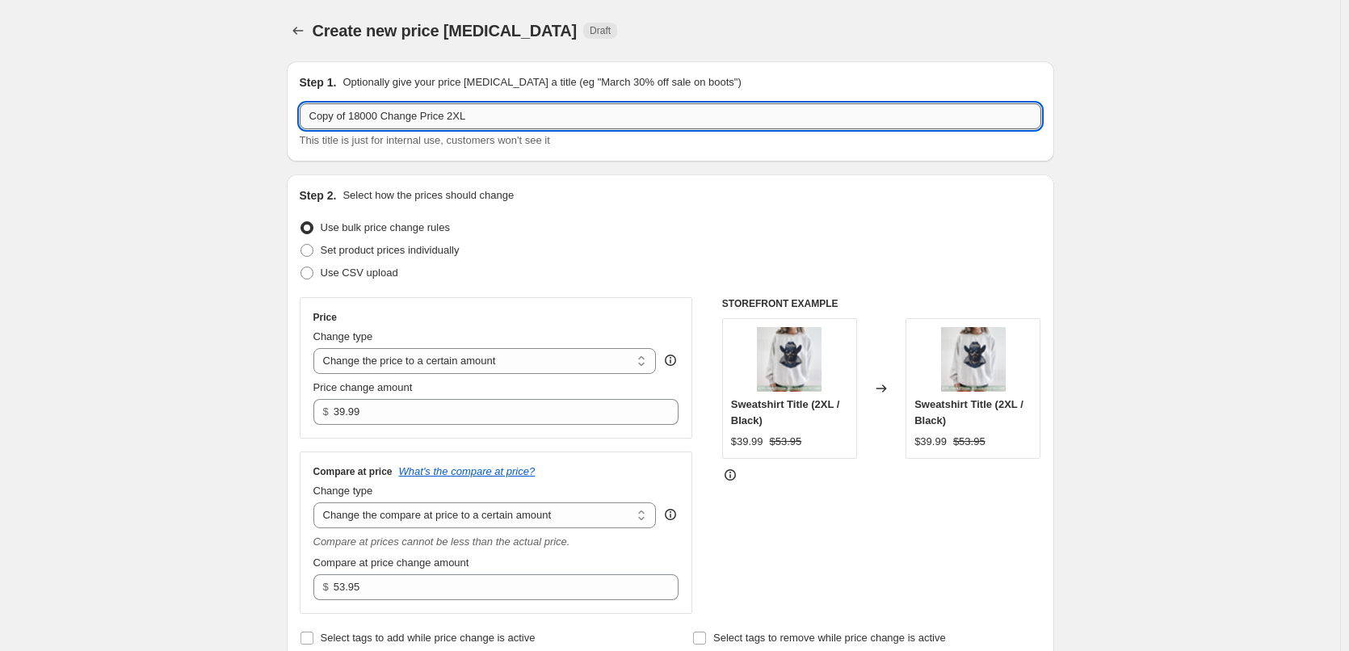
click at [450, 116] on input "Copy of 18000 Change Price 2XL" at bounding box center [671, 116] width 742 height 26
type input "Copy of 18000 Change Price 4XL"
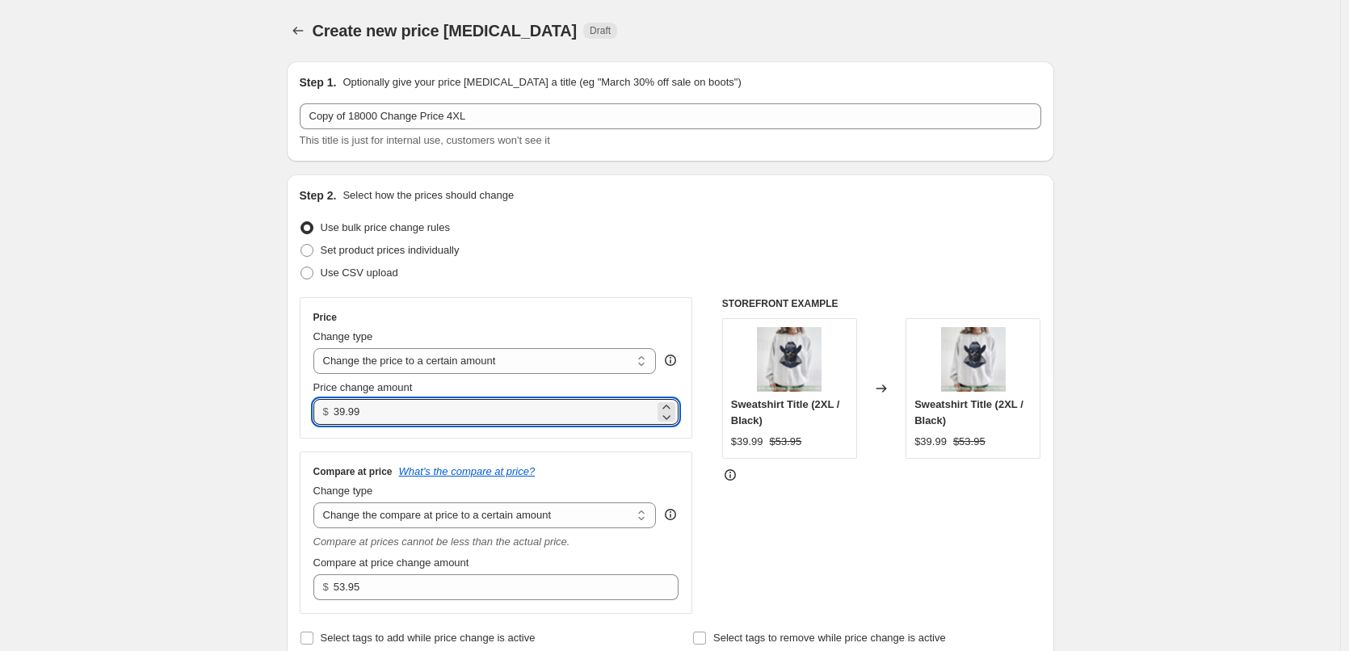
drag, startPoint x: 388, startPoint y: 409, endPoint x: 35, endPoint y: 442, distance: 354.6
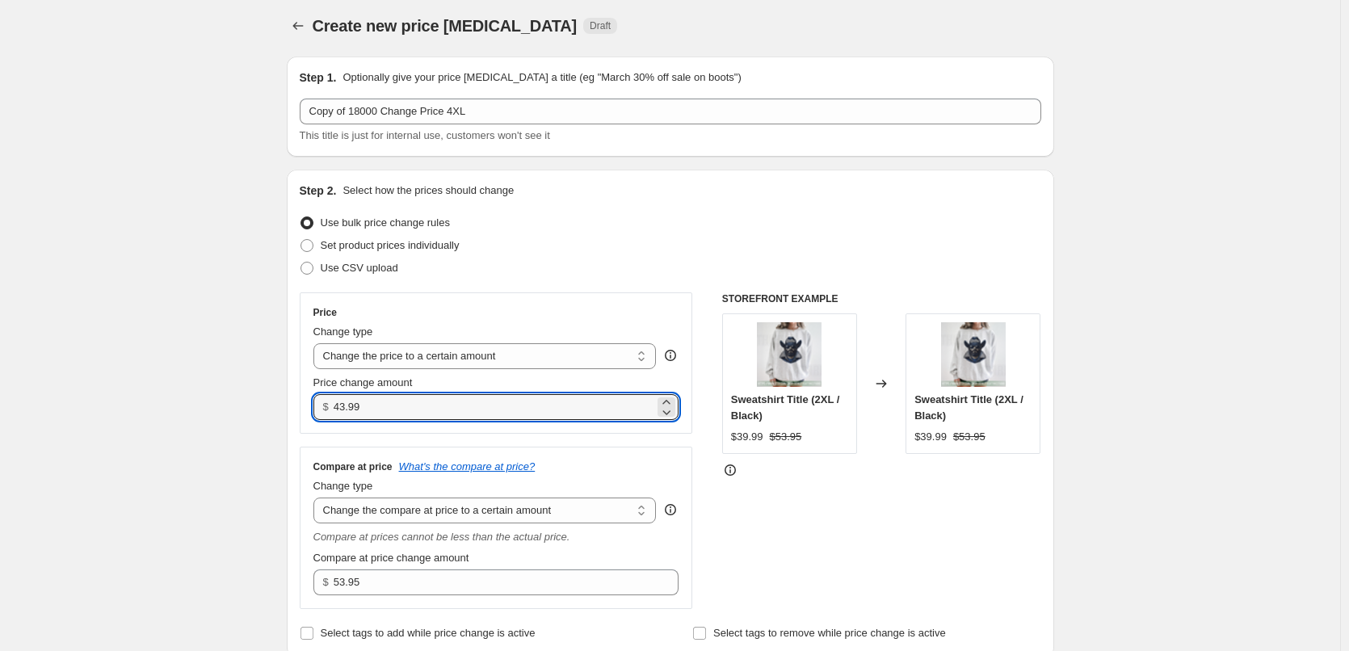
scroll to position [242, 0]
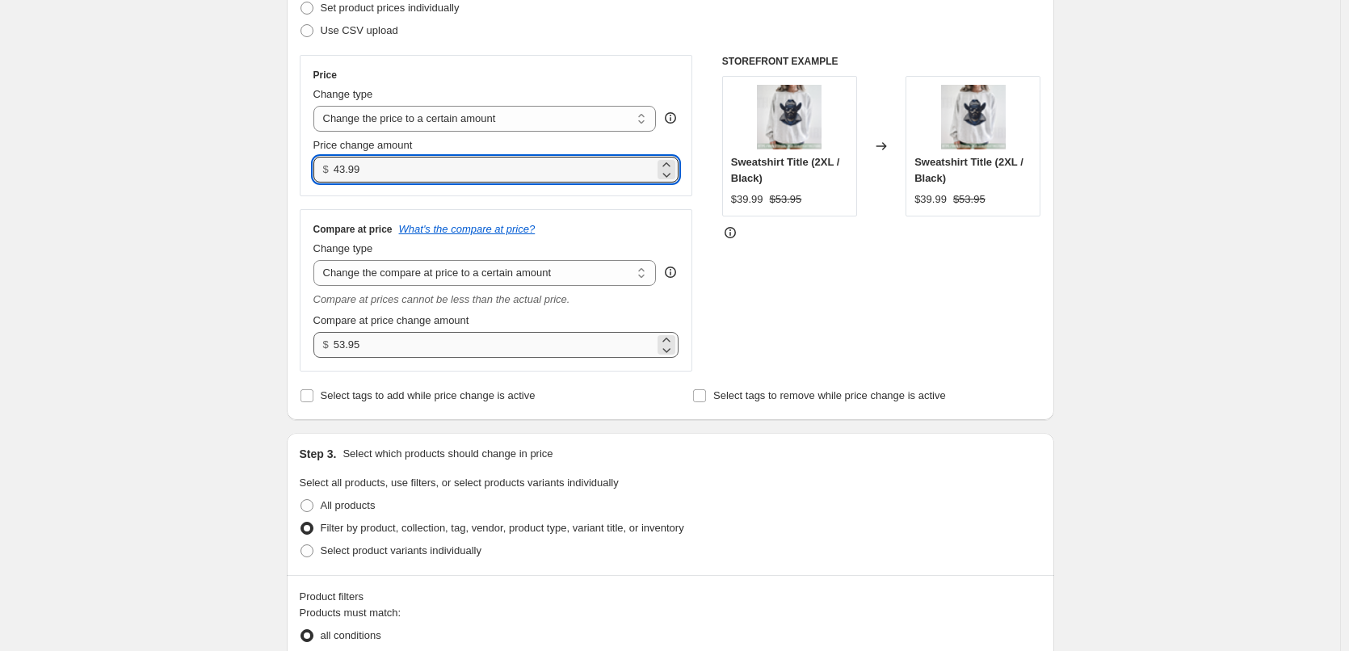
type input "43.99"
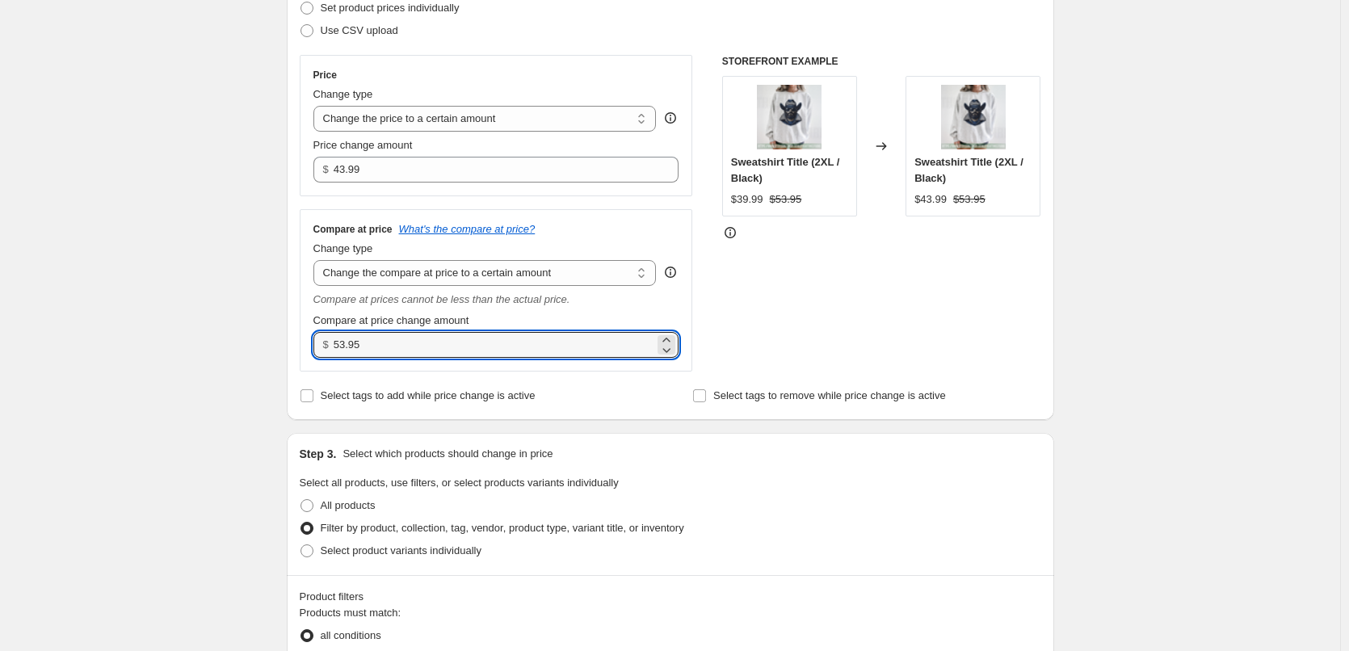
drag, startPoint x: 449, startPoint y: 337, endPoint x: -179, endPoint y: 336, distance: 628.6
click at [0, 336] on html "Home Settings Plans Skip to content Create new price change job. This page is r…" at bounding box center [674, 83] width 1349 height 651
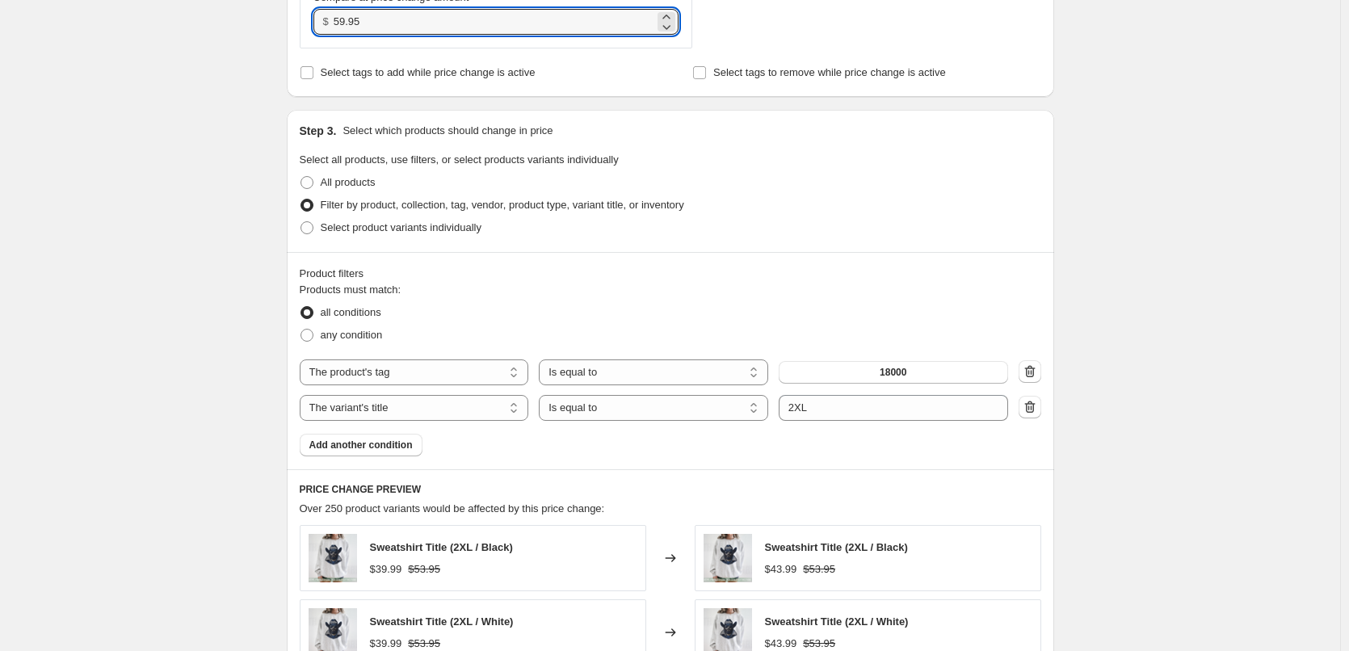
scroll to position [808, 0]
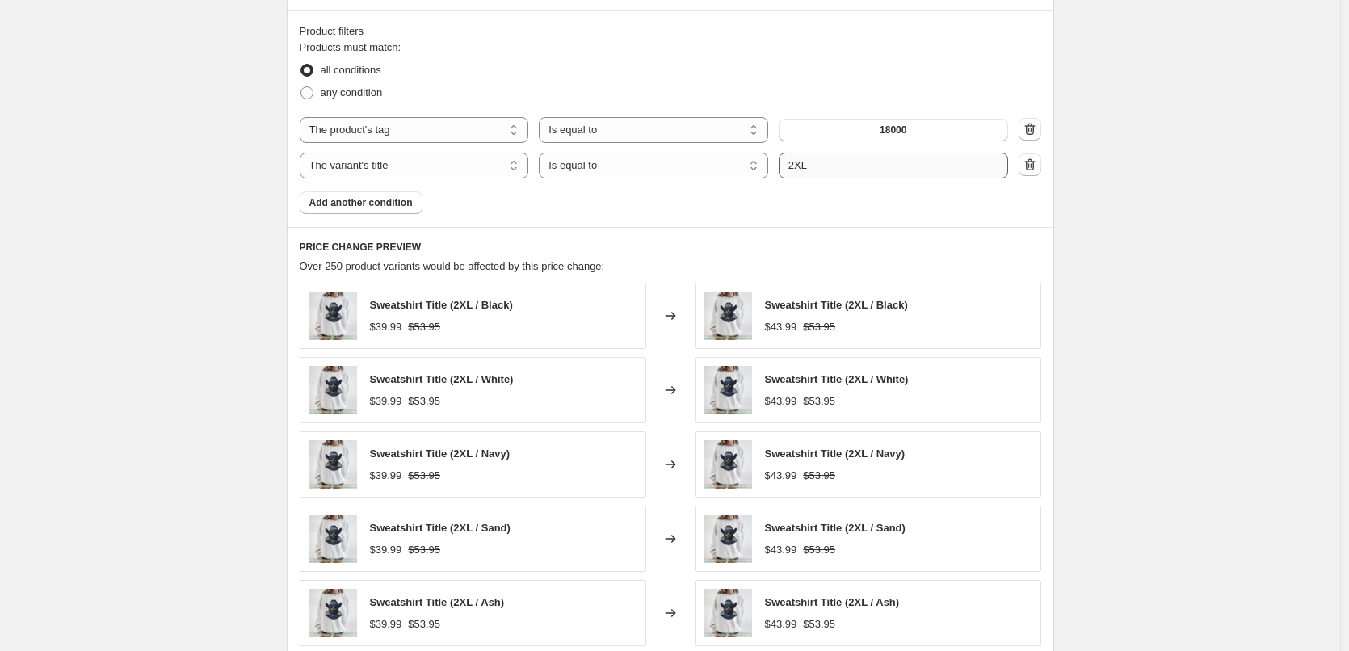
type input "59.95"
drag, startPoint x: 797, startPoint y: 168, endPoint x: 686, endPoint y: 164, distance: 110.8
click at [686, 164] on div "The product The product's collection The product's tag The product's vendor The…" at bounding box center [654, 166] width 709 height 26
type input "4XL"
click at [1281, 259] on div "Create new price change job. This page is ready Create new price change job Dra…" at bounding box center [670, 68] width 1340 height 1753
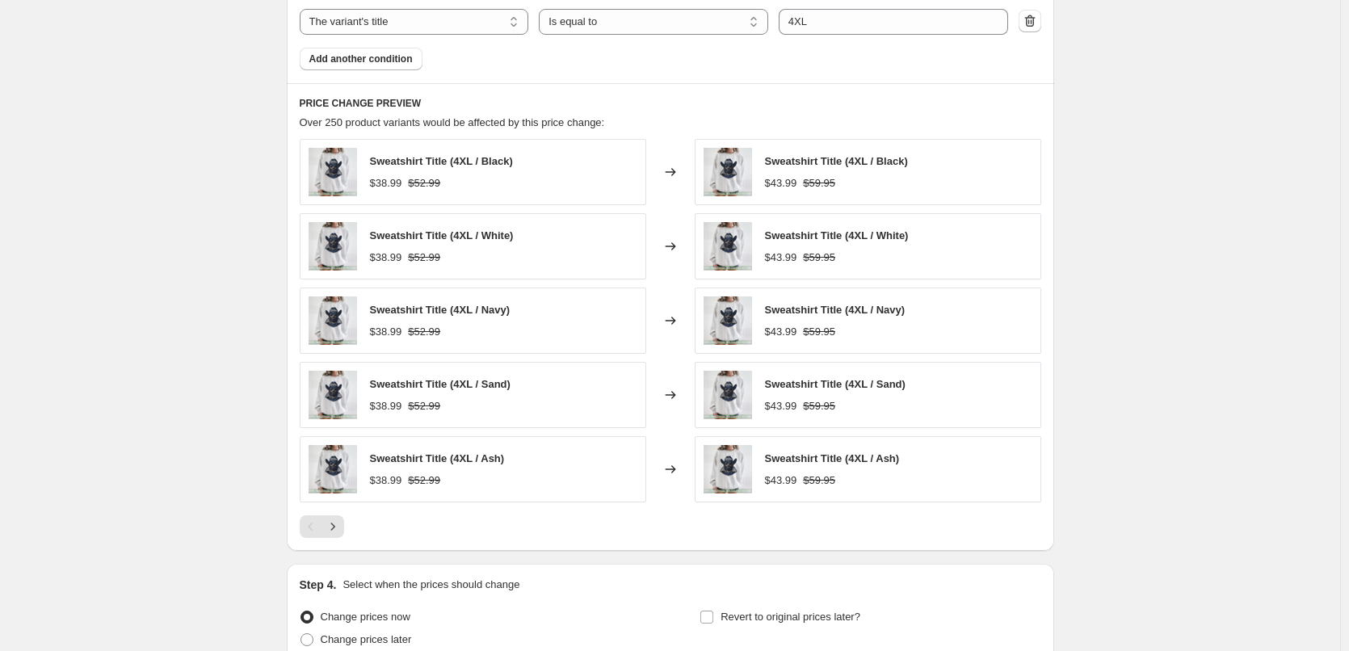
scroll to position [1103, 0]
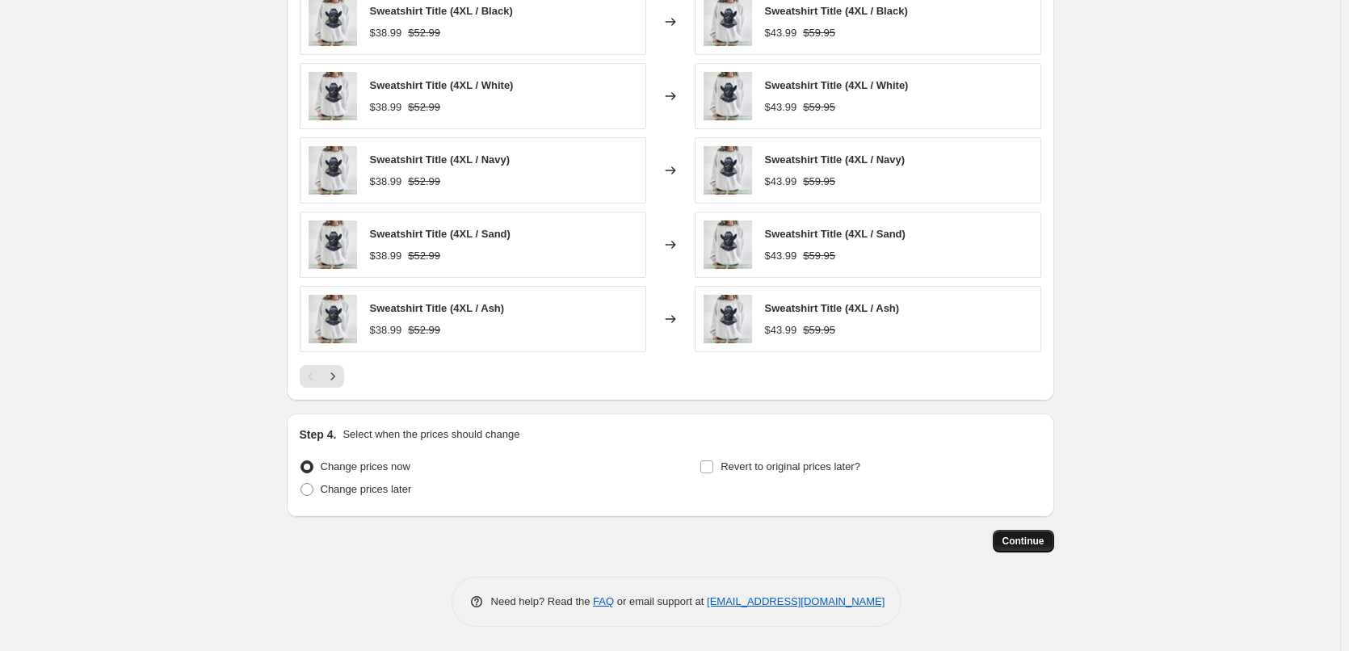
click at [1027, 543] on span "Continue" at bounding box center [1024, 541] width 42 height 13
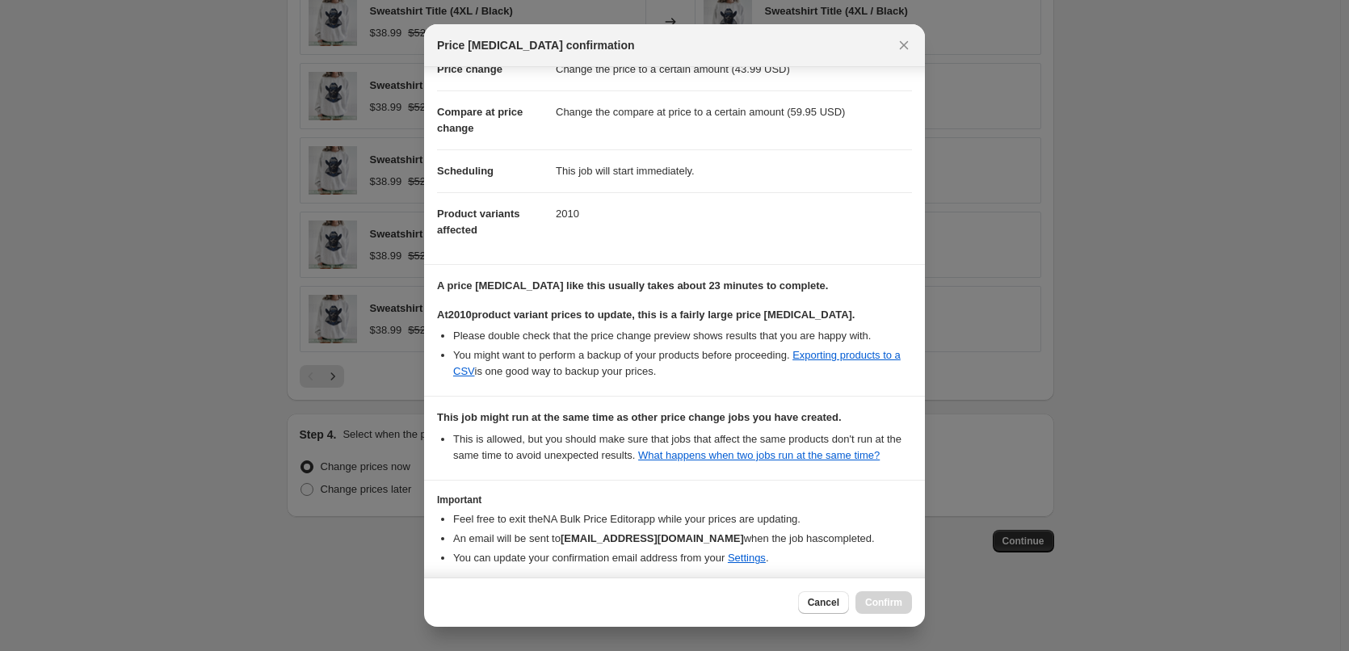
scroll to position [118, 0]
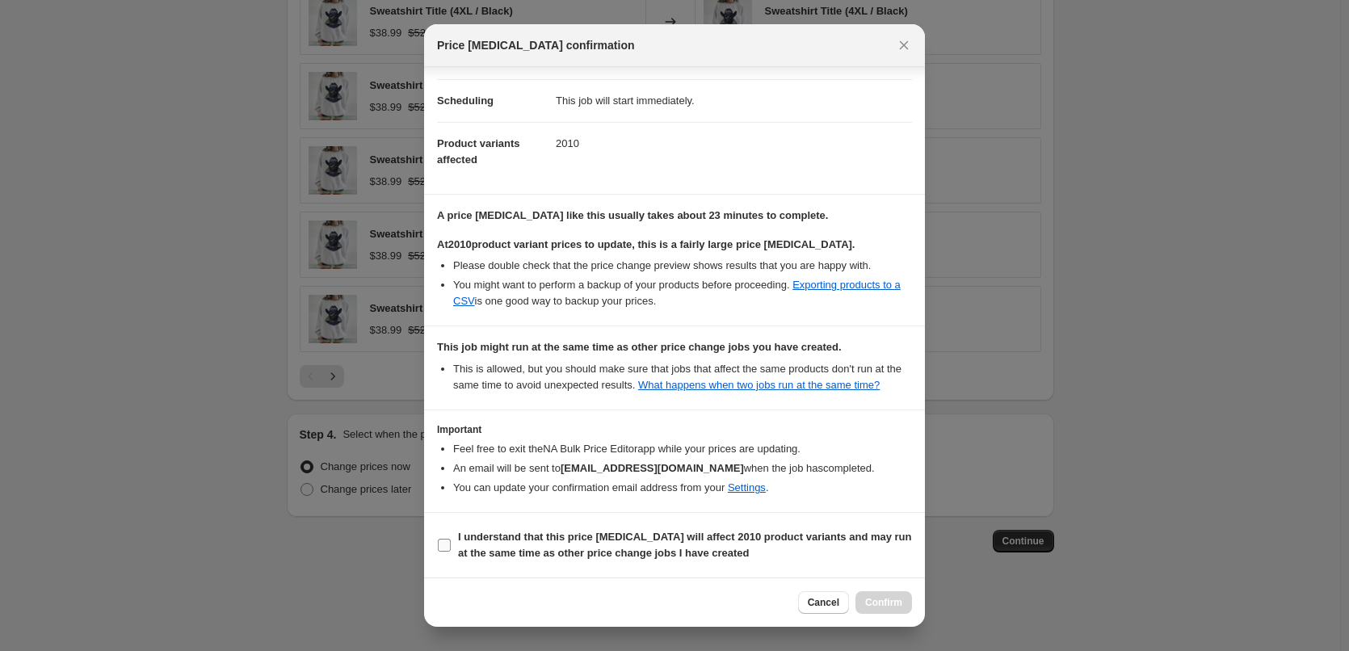
click at [503, 536] on b "I understand that this price change job will affect 2010 product variants and m…" at bounding box center [685, 545] width 454 height 28
click at [451, 539] on input "I understand that this price change job will affect 2010 product variants and m…" at bounding box center [444, 545] width 13 height 13
checkbox input "true"
click at [891, 592] on button "Confirm" at bounding box center [884, 602] width 57 height 23
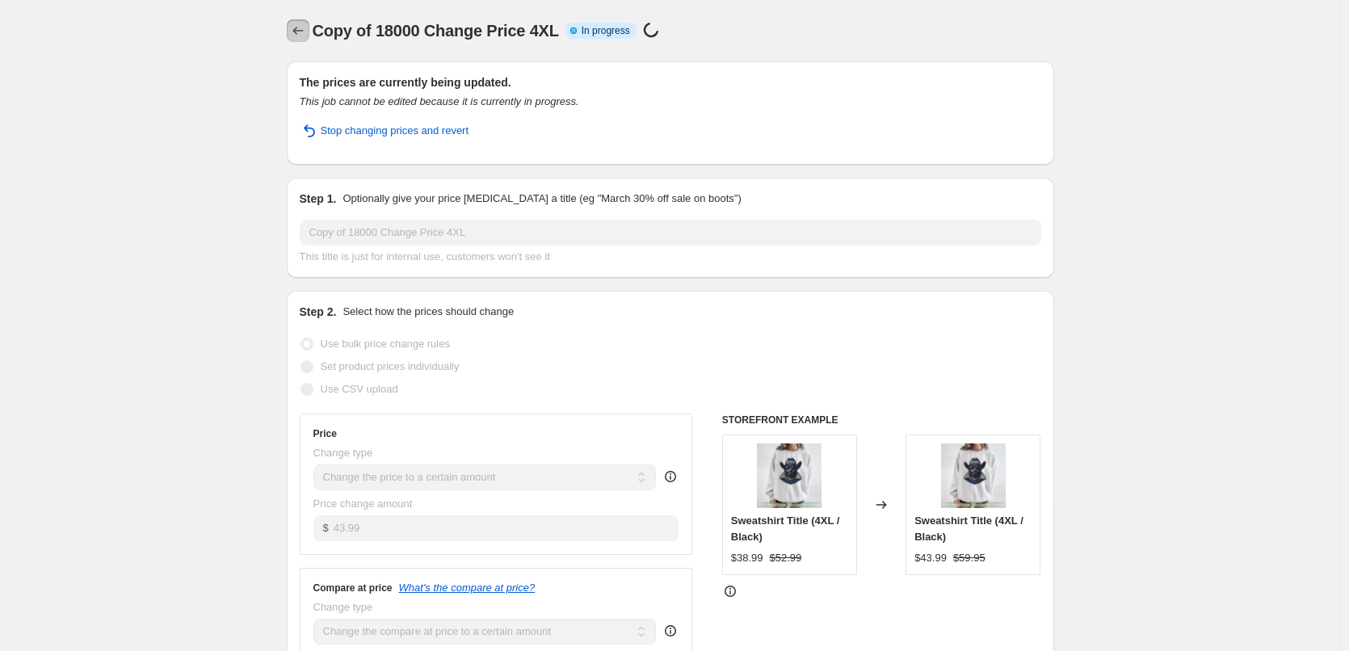
click at [302, 28] on icon "Price change jobs" at bounding box center [298, 31] width 16 height 16
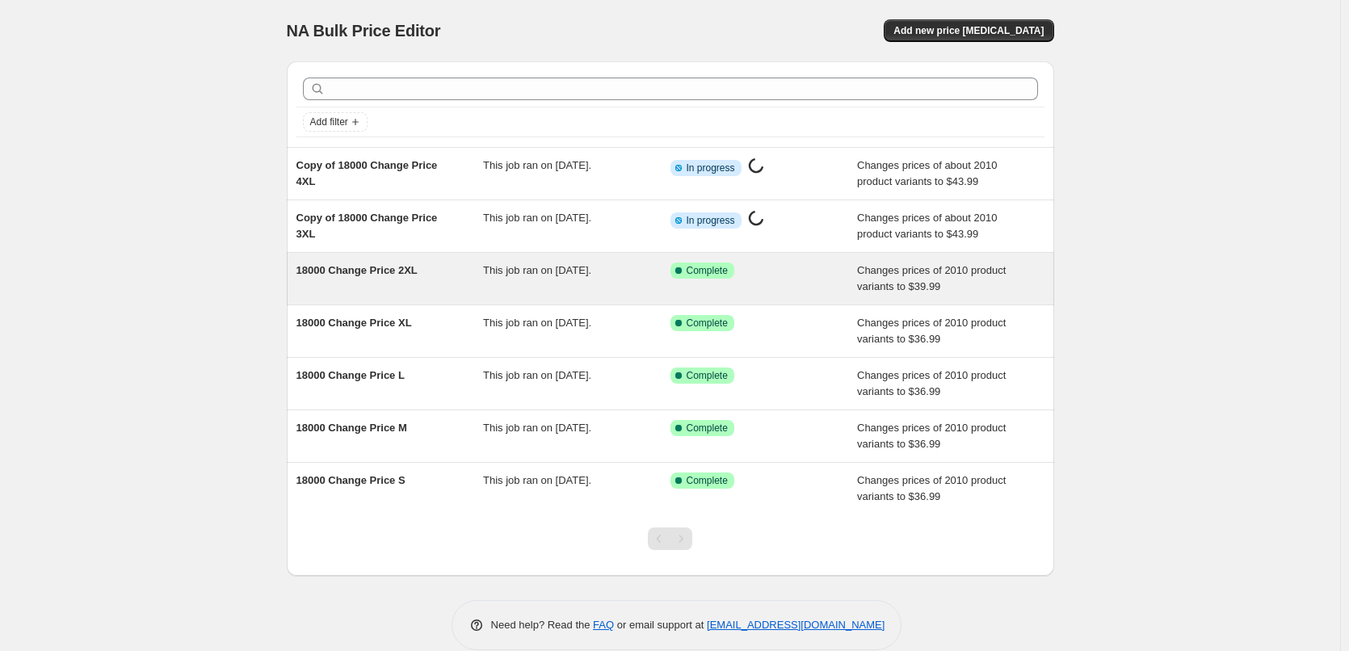
click at [366, 266] on span "18000 Change Price 2XL" at bounding box center [357, 270] width 121 height 12
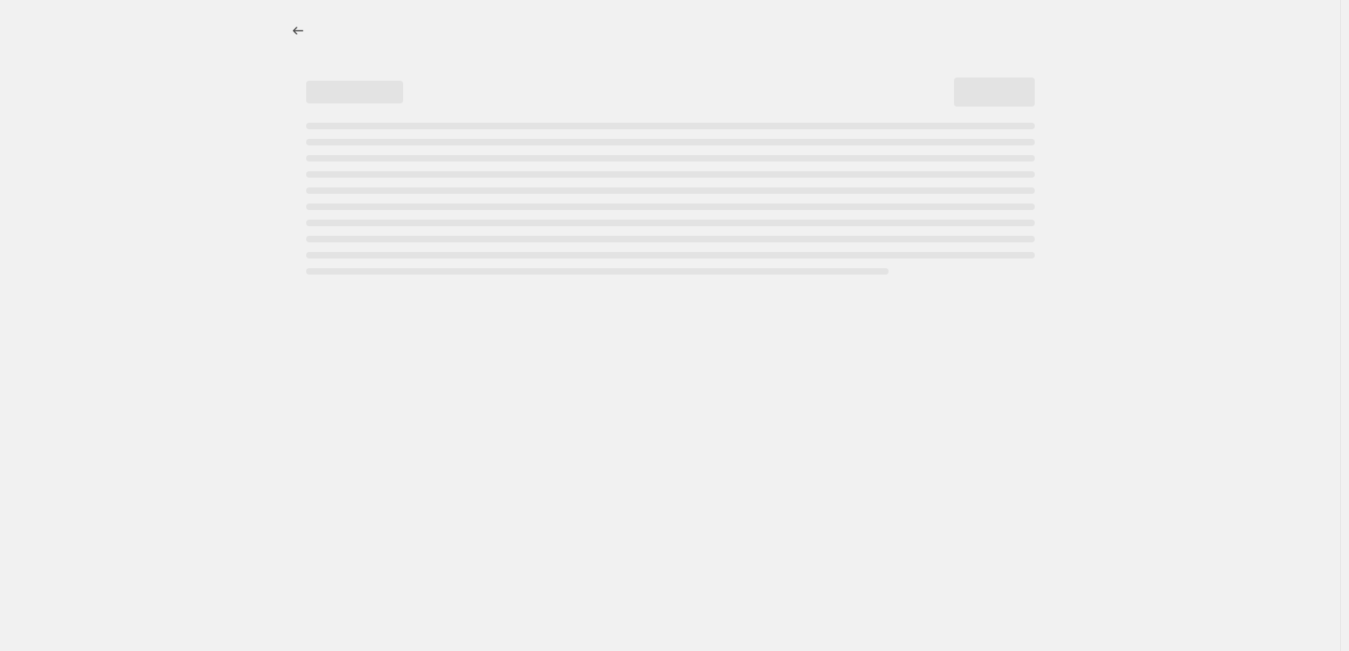
select select "to"
select select "tag"
select select "title"
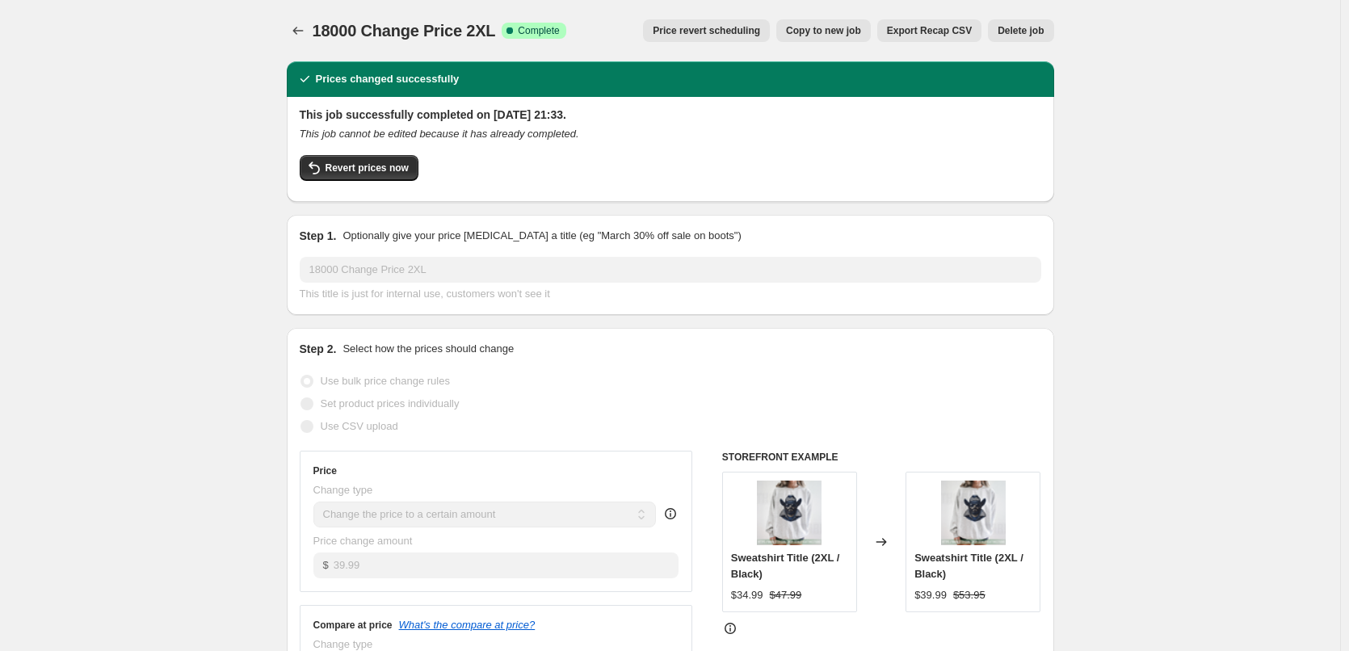
click at [840, 33] on span "Copy to new job" at bounding box center [823, 30] width 75 height 13
select select "to"
select select "tag"
select select "title"
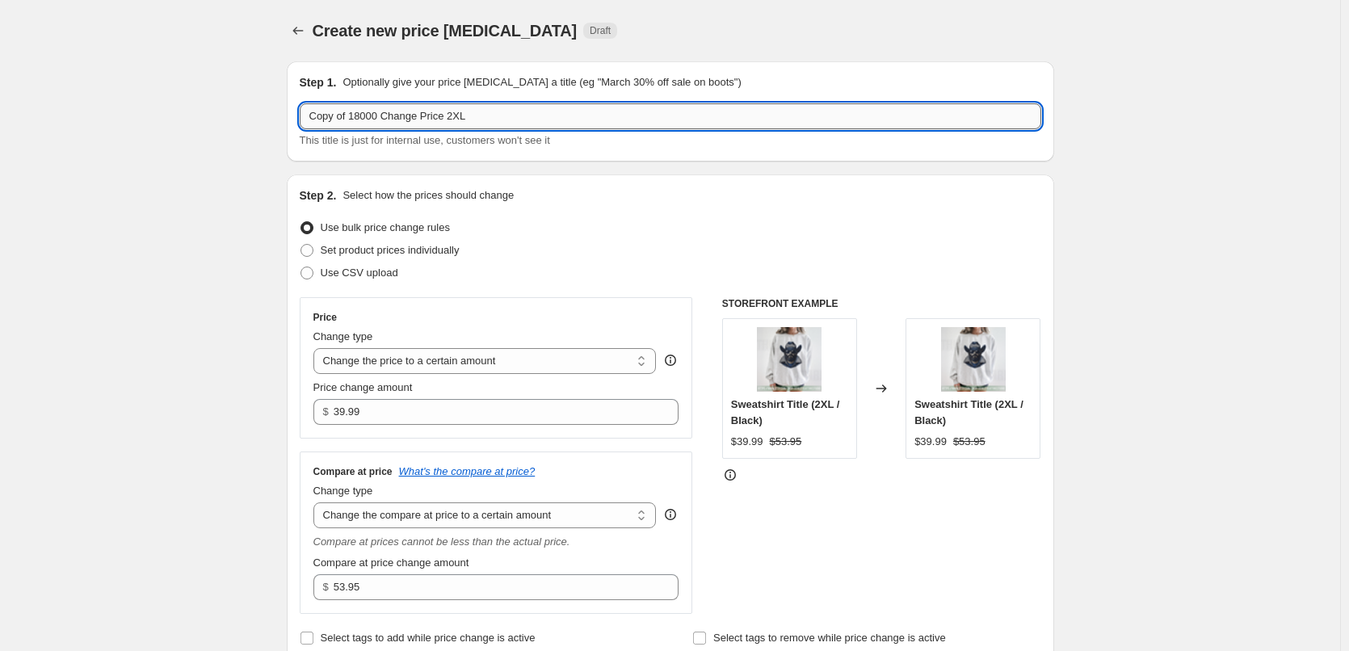
click at [452, 117] on input "Copy of 18000 Change Price 2XL" at bounding box center [671, 116] width 742 height 26
type input "Copy of 18000 Change Price 5XL"
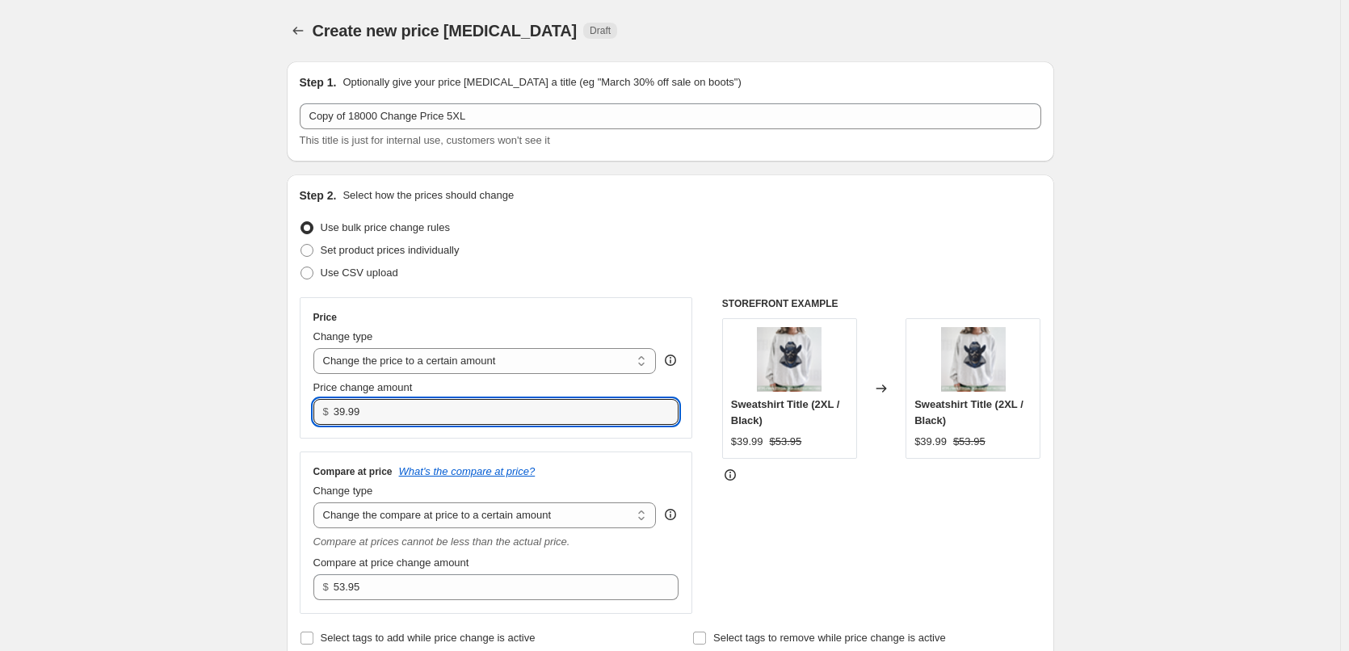
drag, startPoint x: 382, startPoint y: 410, endPoint x: 233, endPoint y: 392, distance: 149.8
type input "44.99"
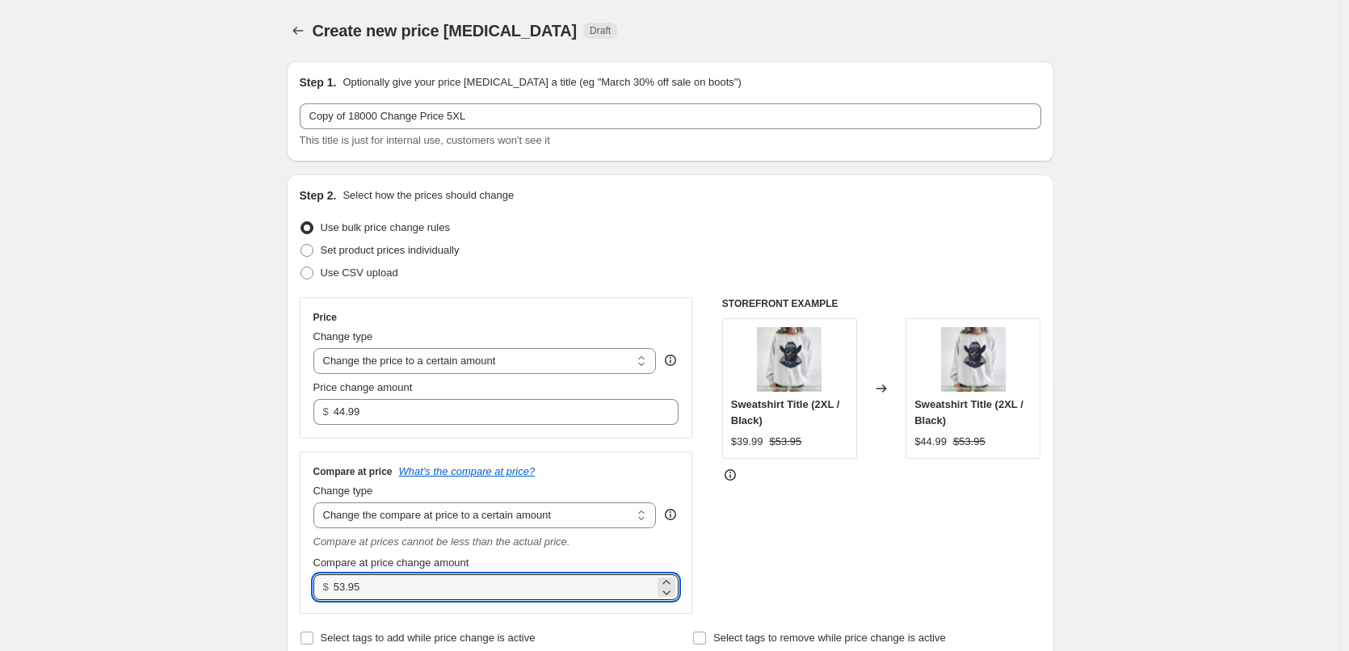
drag, startPoint x: 293, startPoint y: 585, endPoint x: 0, endPoint y: 554, distance: 294.9
type input "60.95"
click at [919, 481] on div at bounding box center [881, 475] width 319 height 16
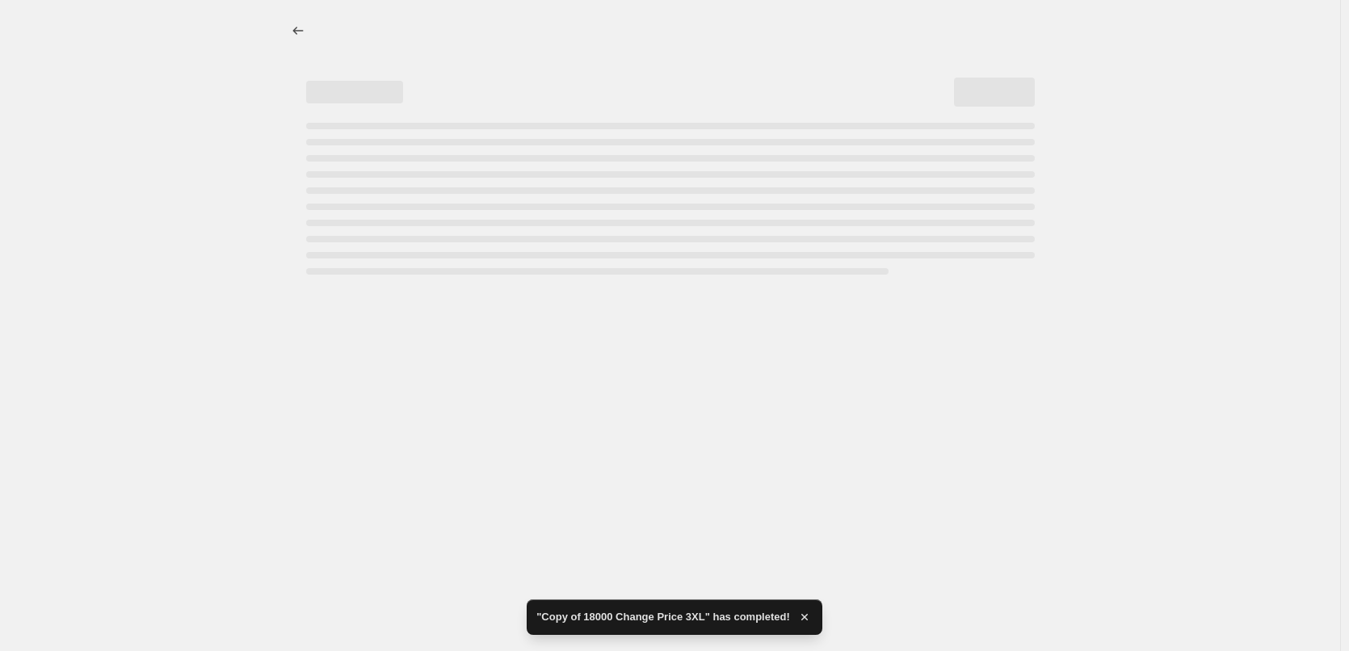
select select "to"
select select "tag"
select select "title"
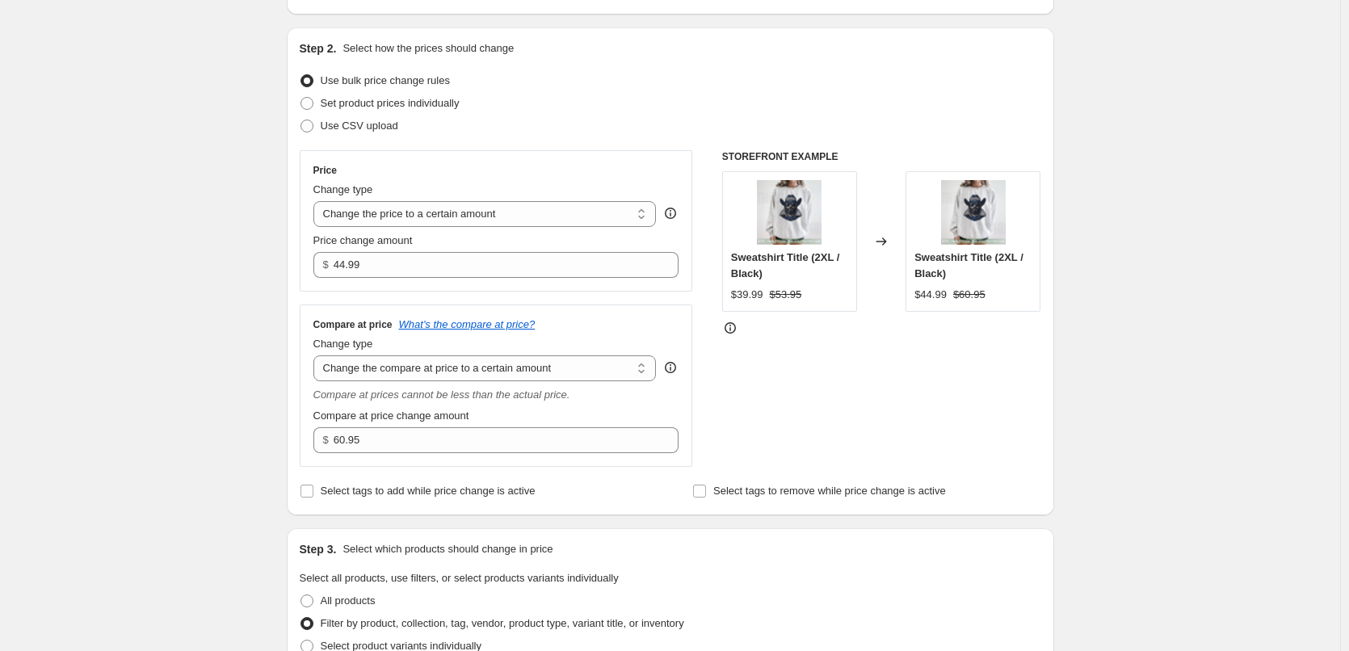
scroll to position [404, 0]
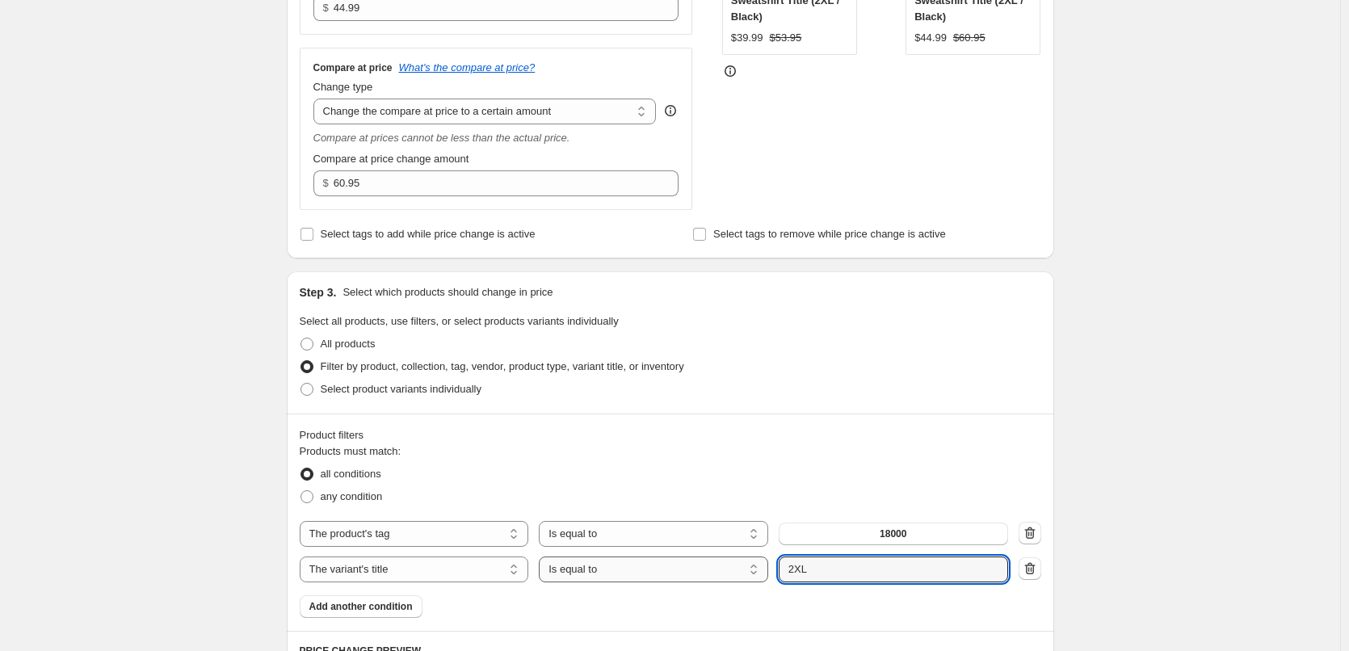
drag, startPoint x: 791, startPoint y: 575, endPoint x: 703, endPoint y: 565, distance: 88.7
click at [713, 574] on div "The product The product's collection The product's tag The product's vendor The…" at bounding box center [654, 570] width 709 height 26
type input "5XL"
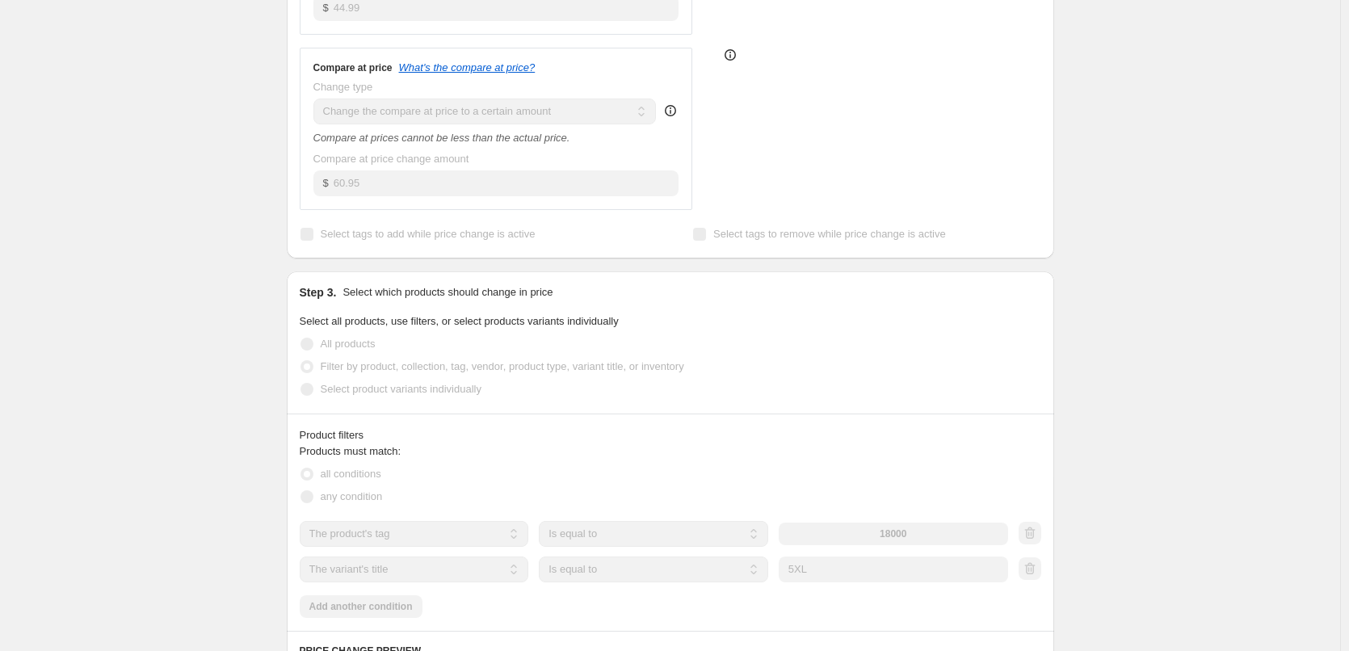
click at [1176, 457] on div "Create new price change job. This page is ready Create new price change job Dra…" at bounding box center [670, 472] width 1340 height 1753
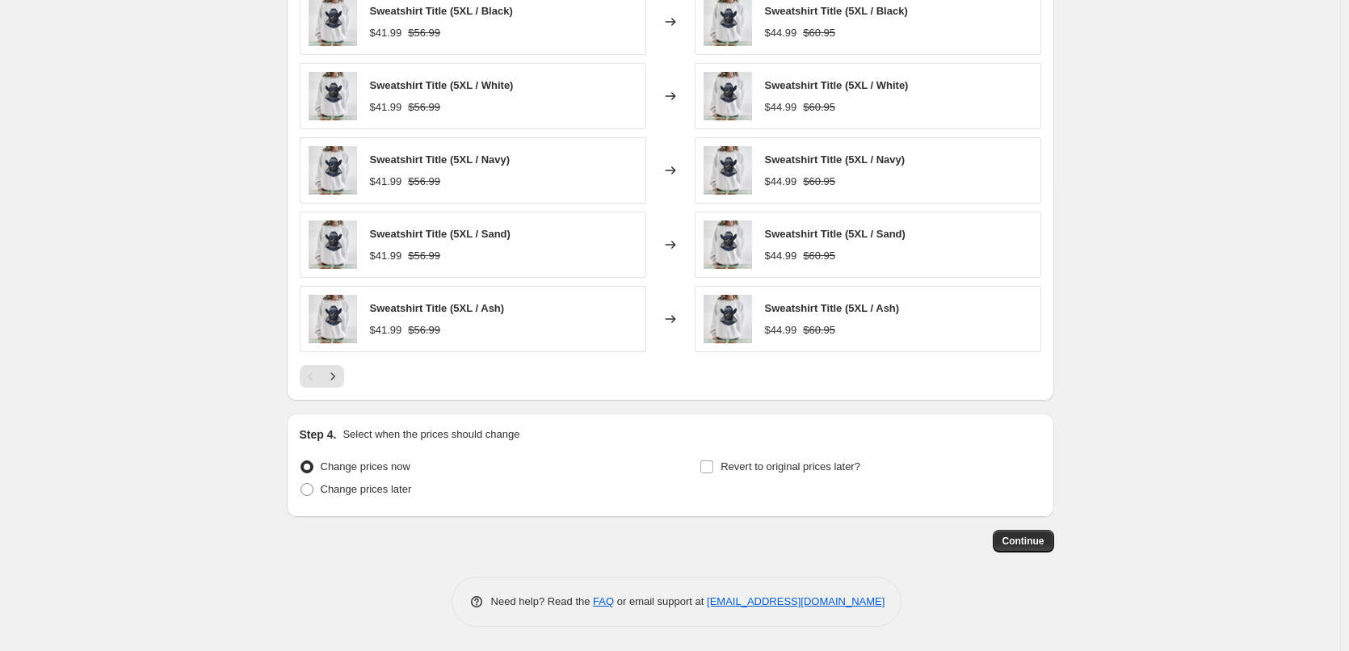
scroll to position [0, 0]
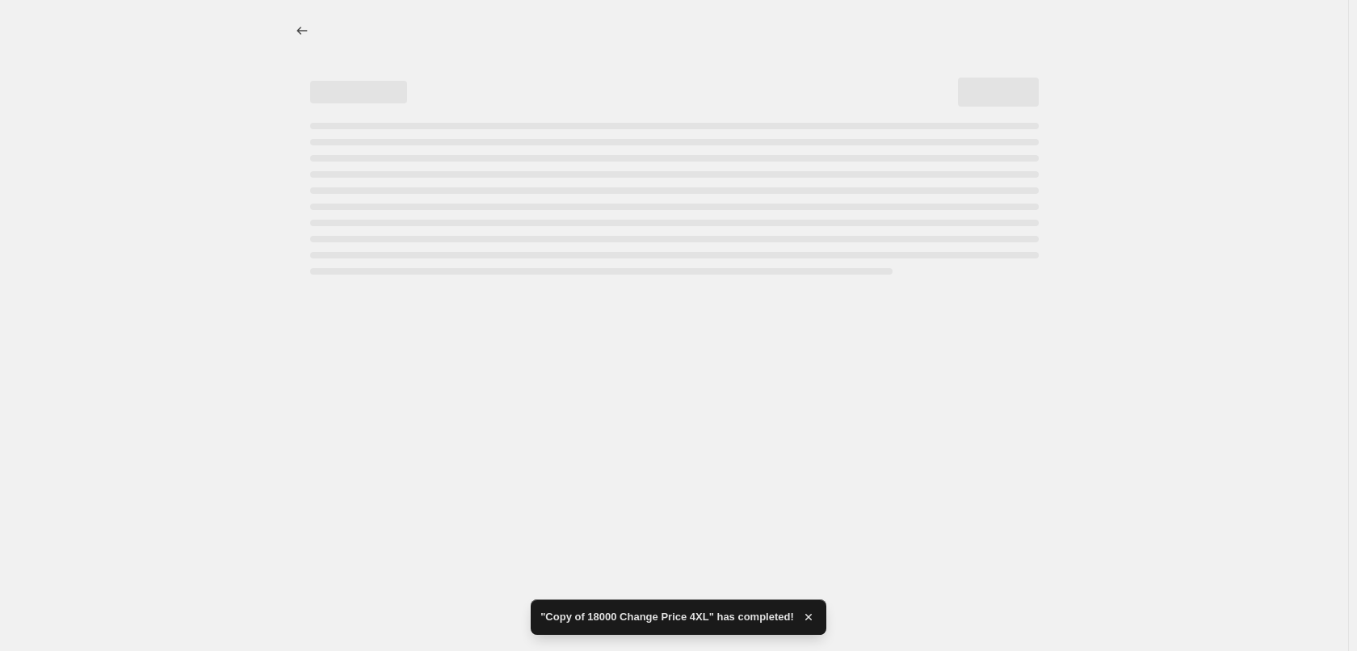
select select "to"
select select "tag"
select select "title"
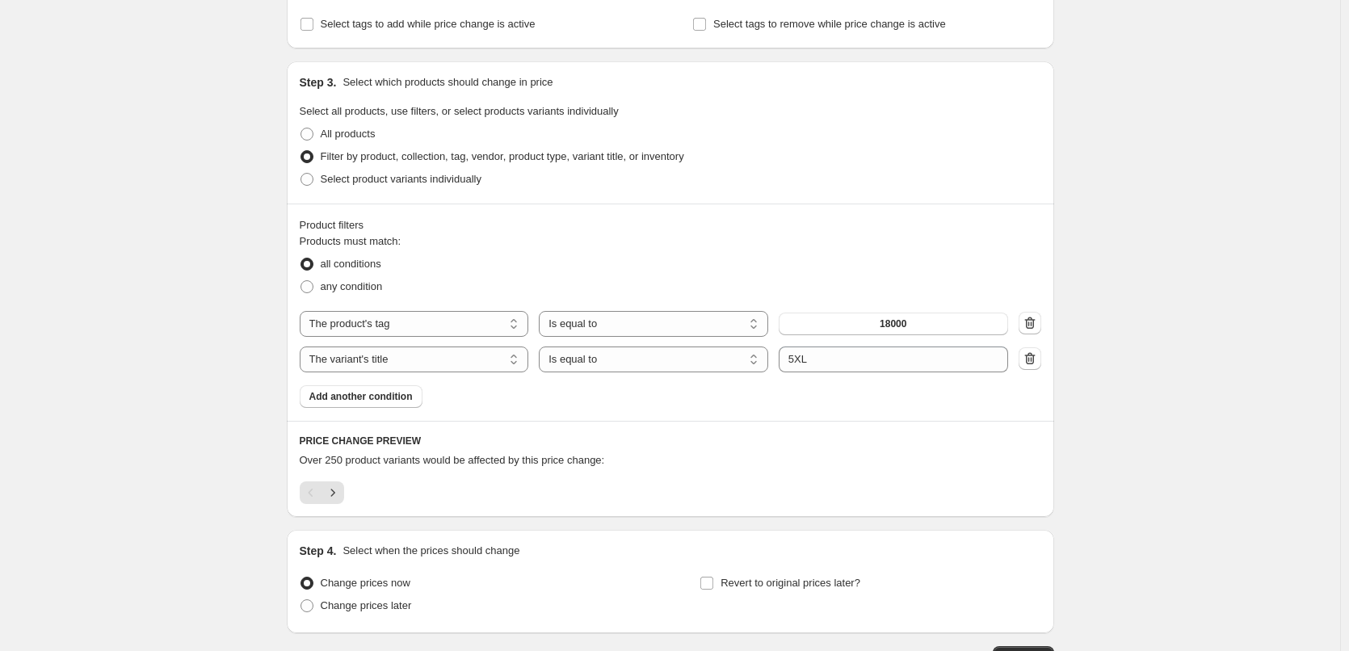
scroll to position [731, 0]
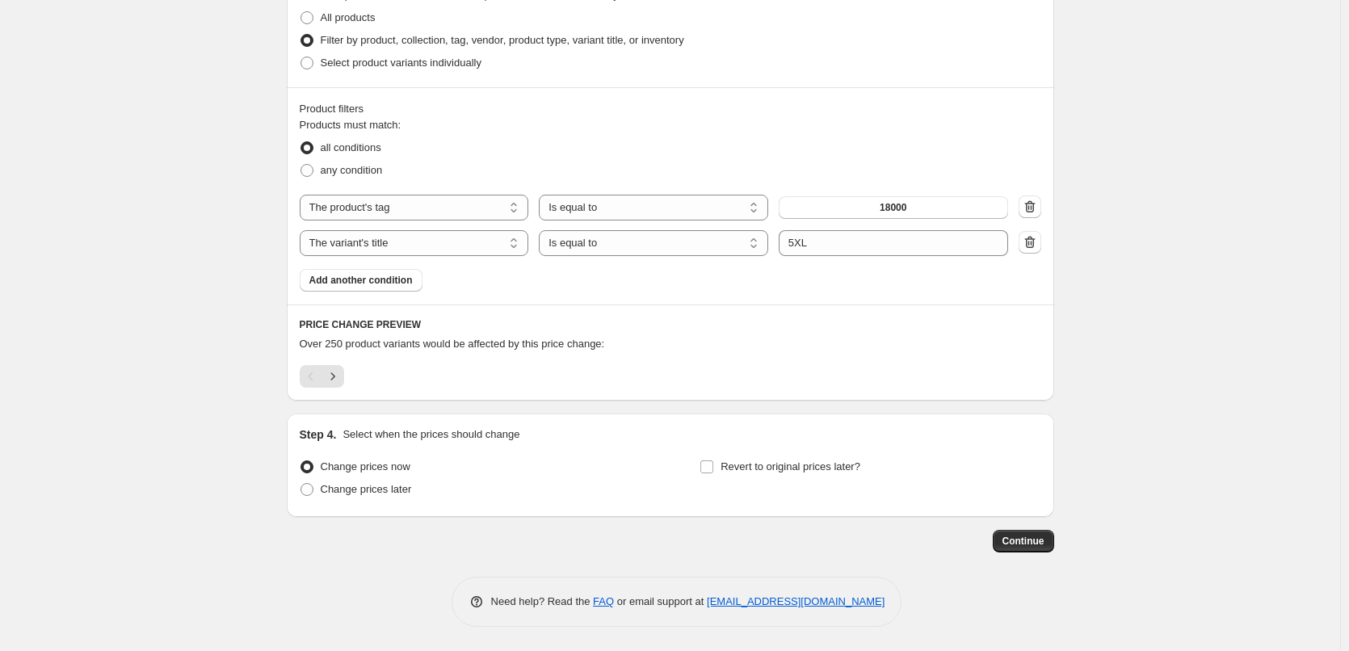
click at [1029, 296] on div "Product filters Products must match: all conditions any condition The product T…" at bounding box center [671, 195] width 768 height 217
click at [905, 326] on h6 "PRICE CHANGE PREVIEW" at bounding box center [671, 324] width 742 height 13
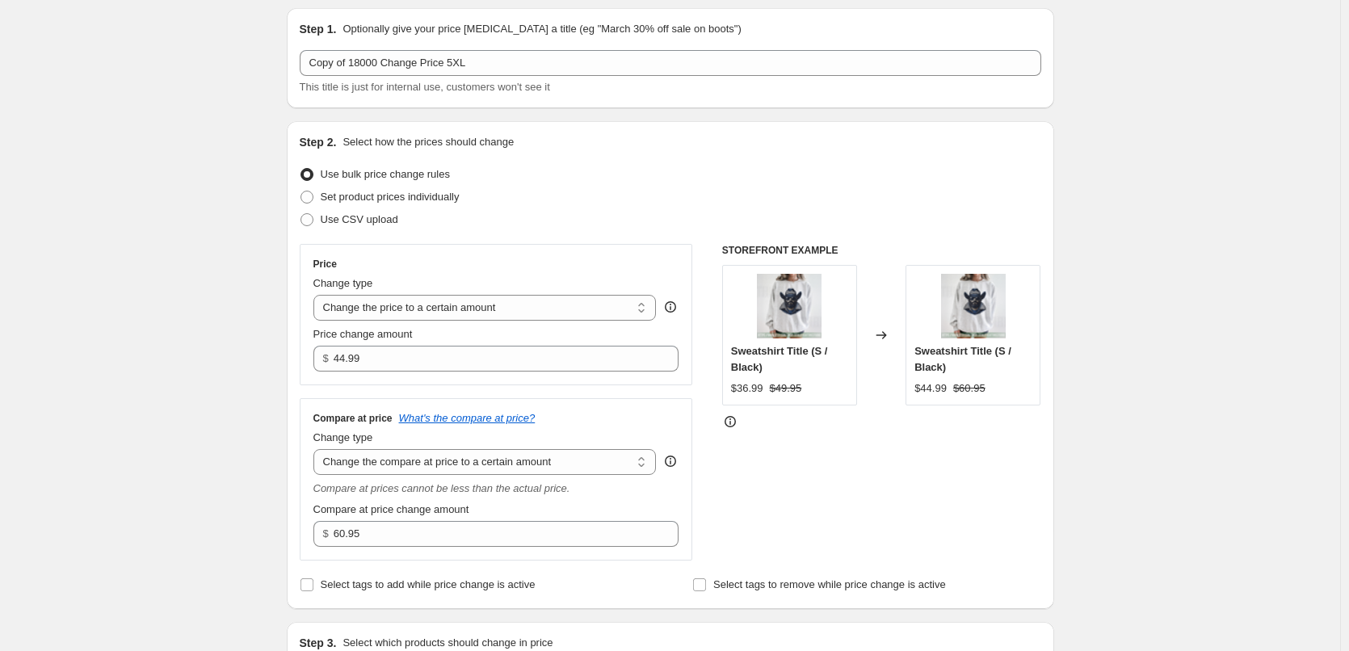
scroll to position [242, 0]
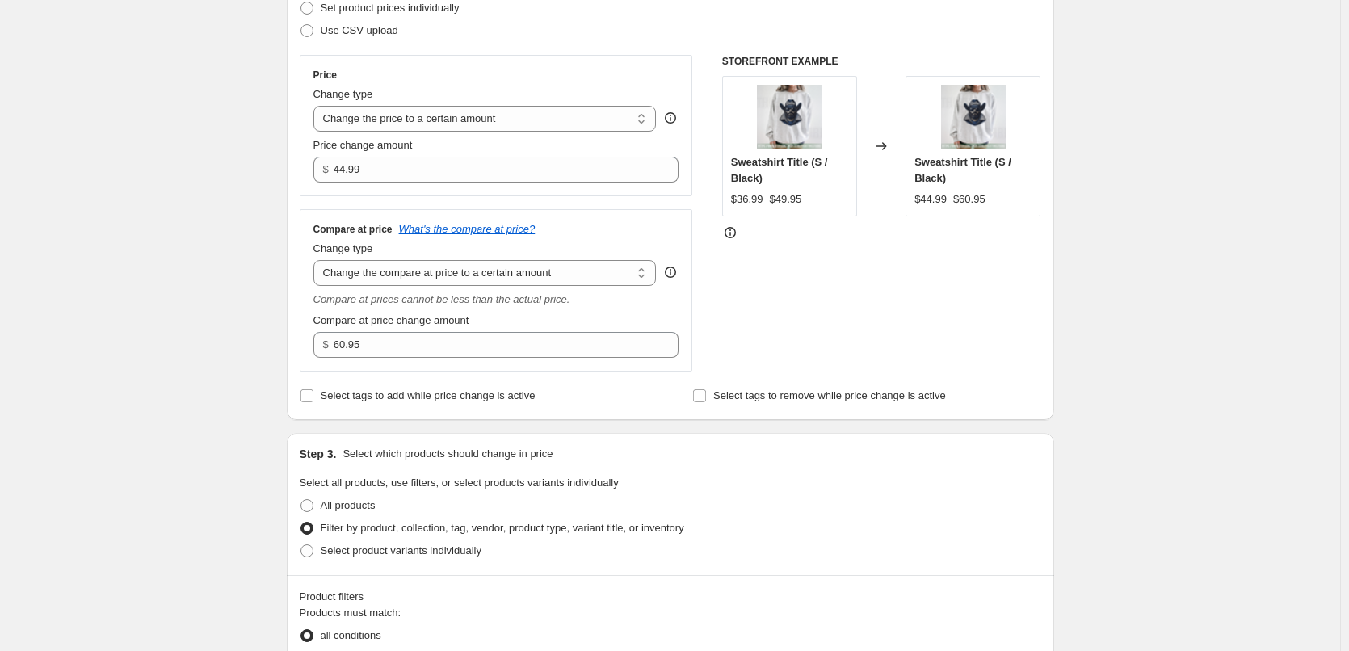
click at [1148, 392] on div "Create new price change job. This page is ready Create new price change job Dra…" at bounding box center [670, 449] width 1340 height 1382
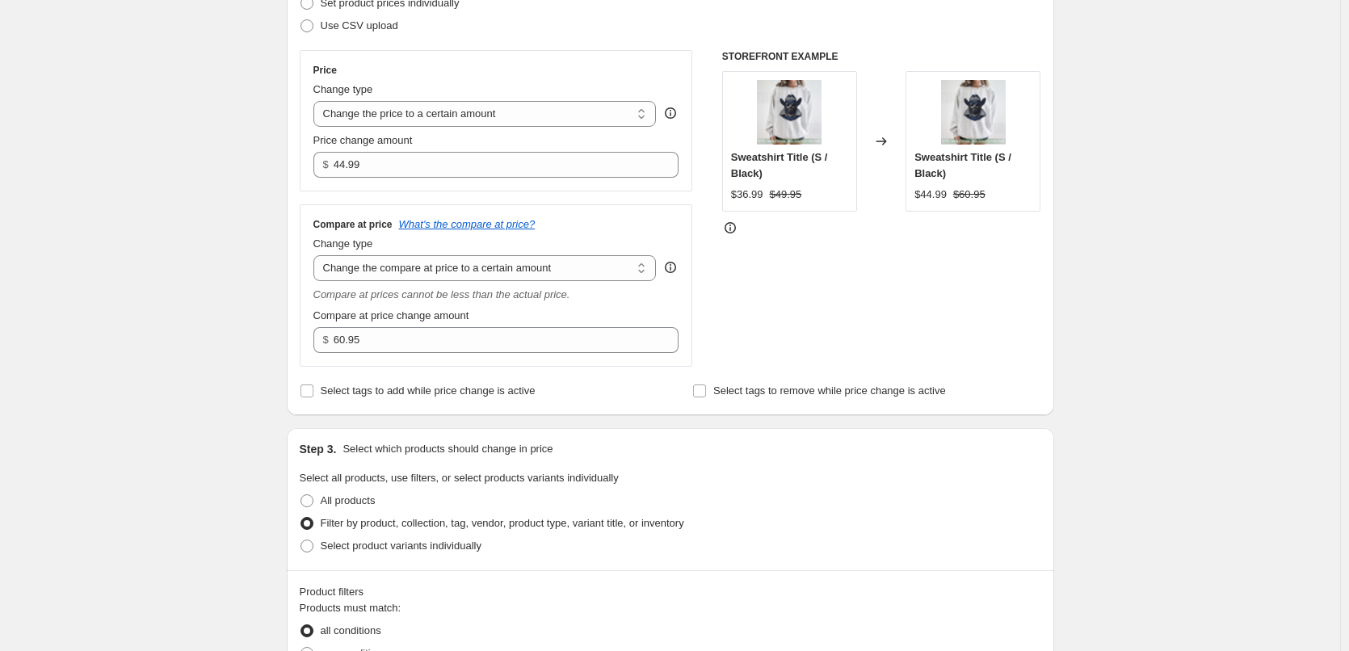
scroll to position [485, 0]
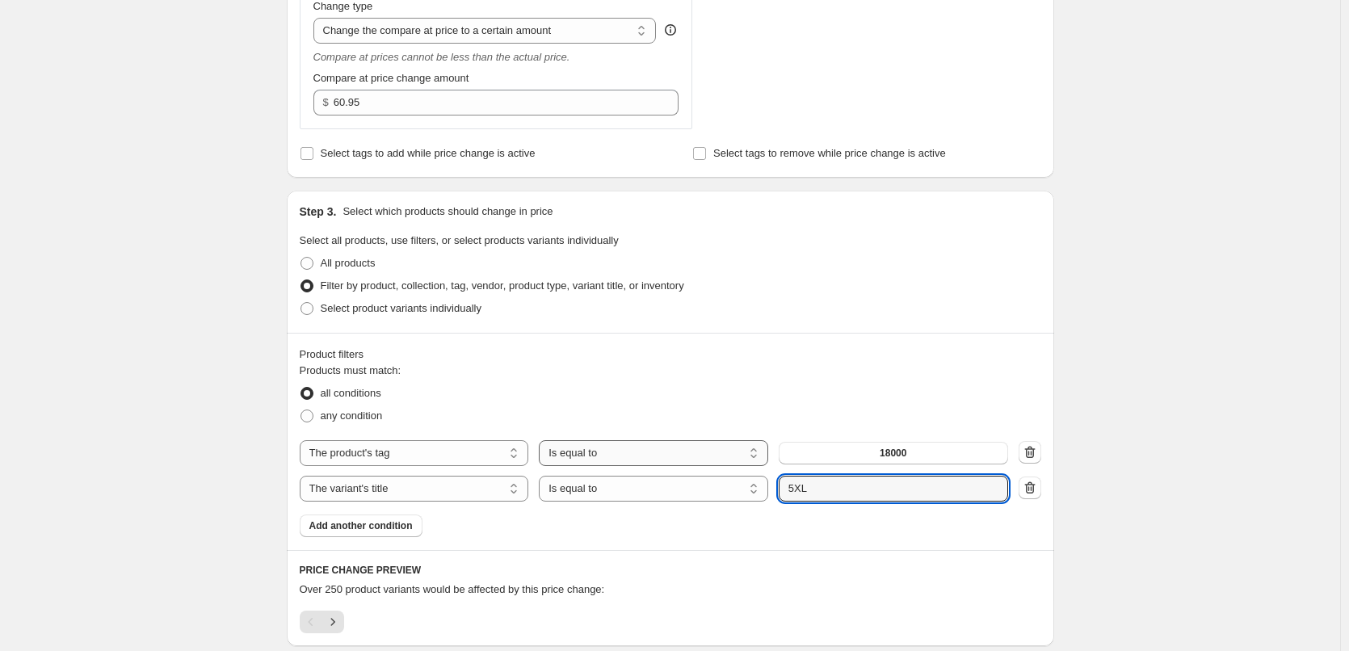
drag, startPoint x: 783, startPoint y: 480, endPoint x: 677, endPoint y: 465, distance: 106.8
click at [678, 465] on div "The product The product's collection The product's tag The product's vendor The…" at bounding box center [671, 470] width 742 height 61
type input "5XL"
click at [779, 191] on button "Submit" at bounding box center [802, 199] width 46 height 17
click at [1193, 398] on div "Create new price change job. This page is ready Create new price change job Dra…" at bounding box center [670, 206] width 1340 height 1382
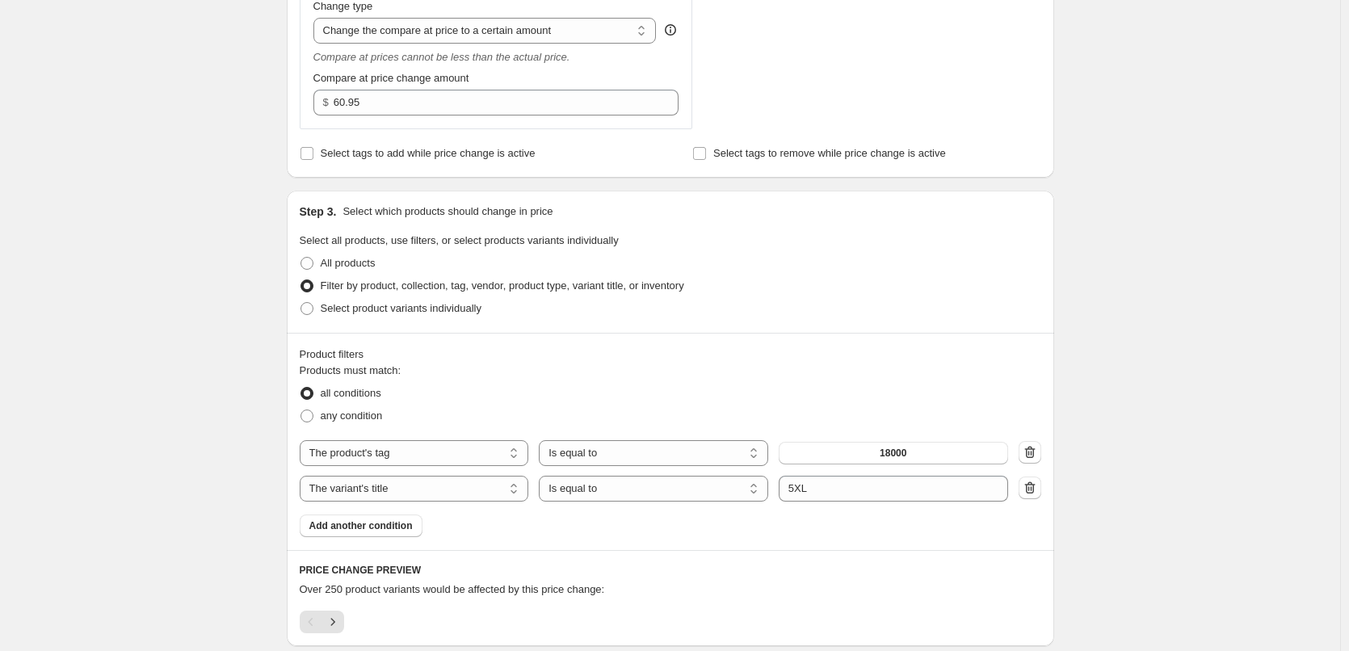
click at [1193, 398] on div "Create new price change job. This page is ready Create new price change job Dra…" at bounding box center [670, 206] width 1340 height 1382
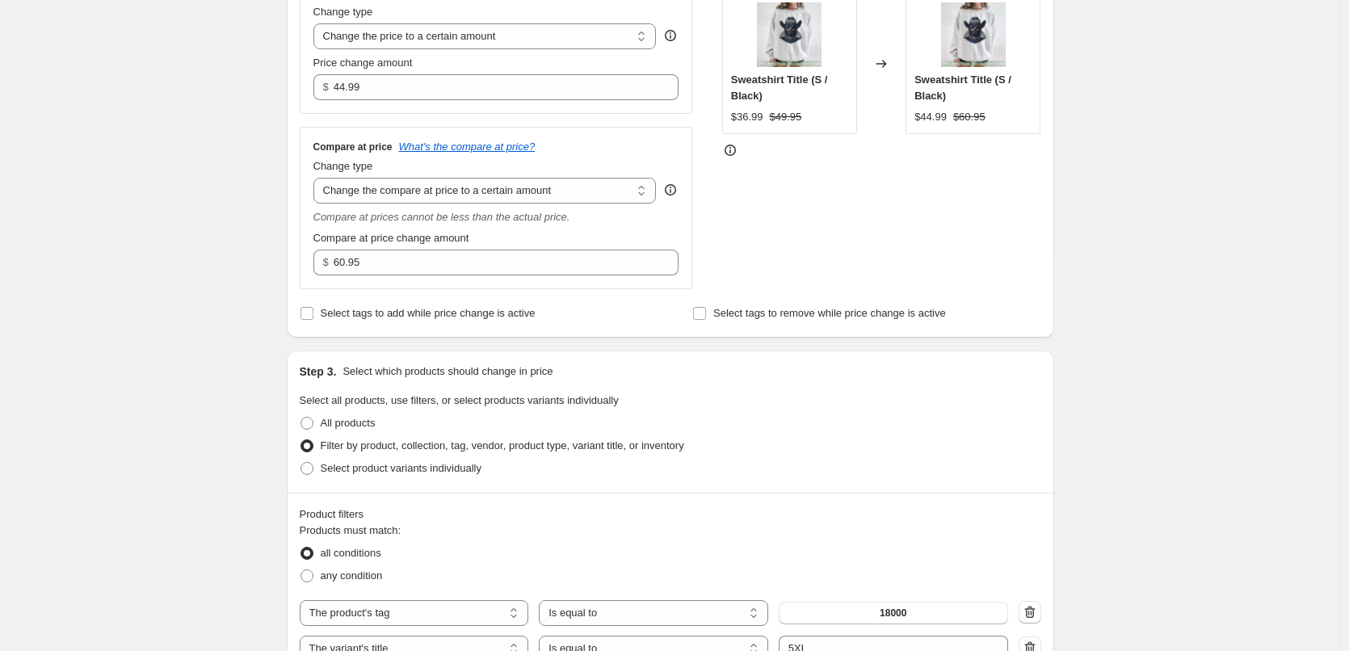
scroll to position [566, 0]
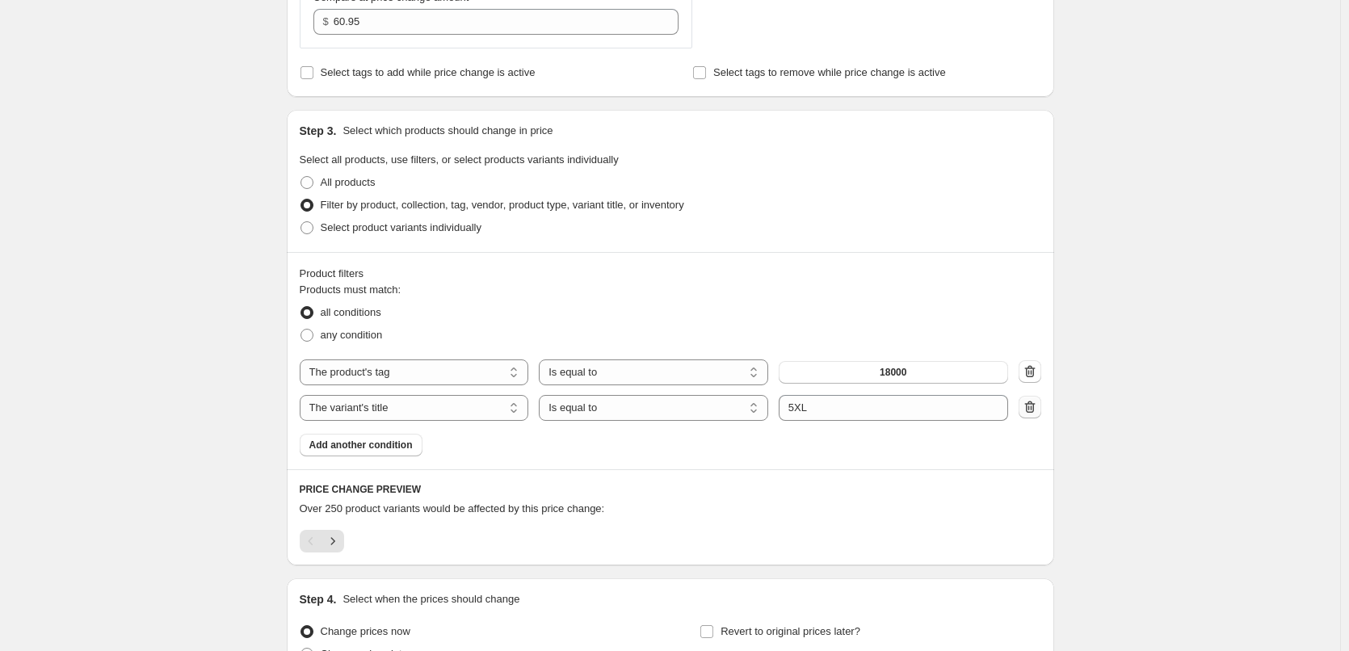
click at [1029, 406] on icon "button" at bounding box center [1030, 407] width 16 height 16
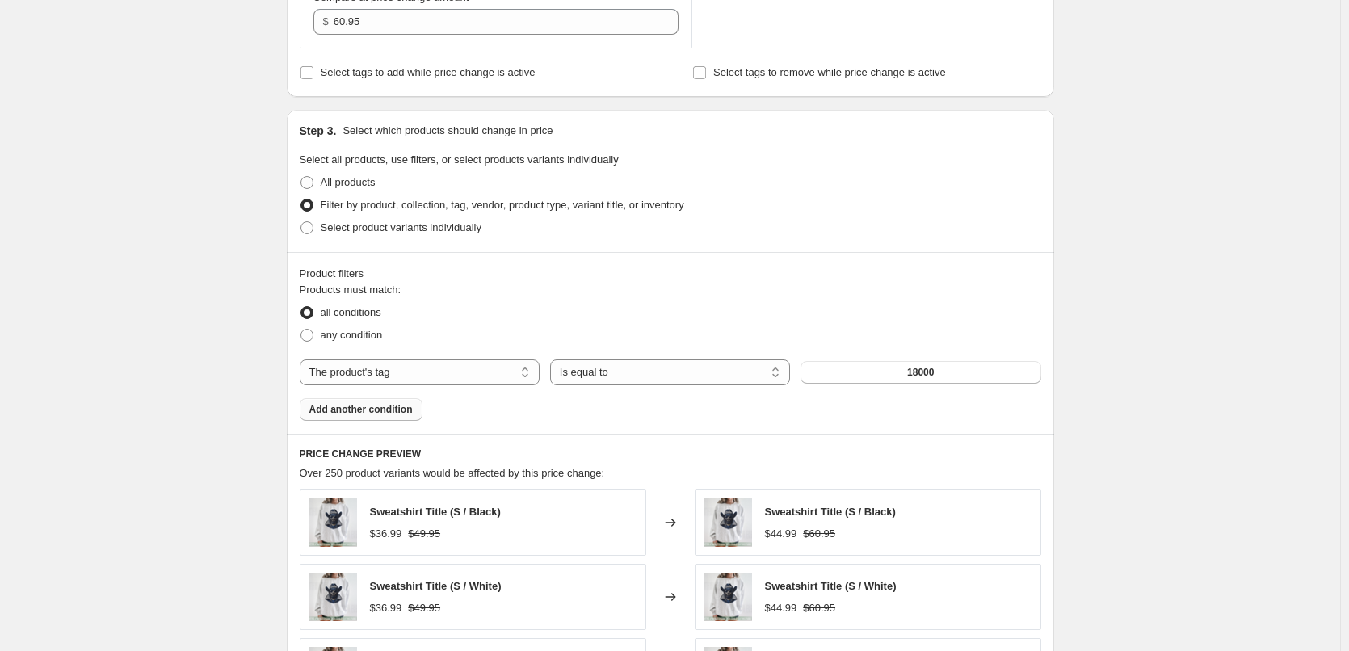
click at [355, 417] on button "Add another condition" at bounding box center [361, 409] width 123 height 23
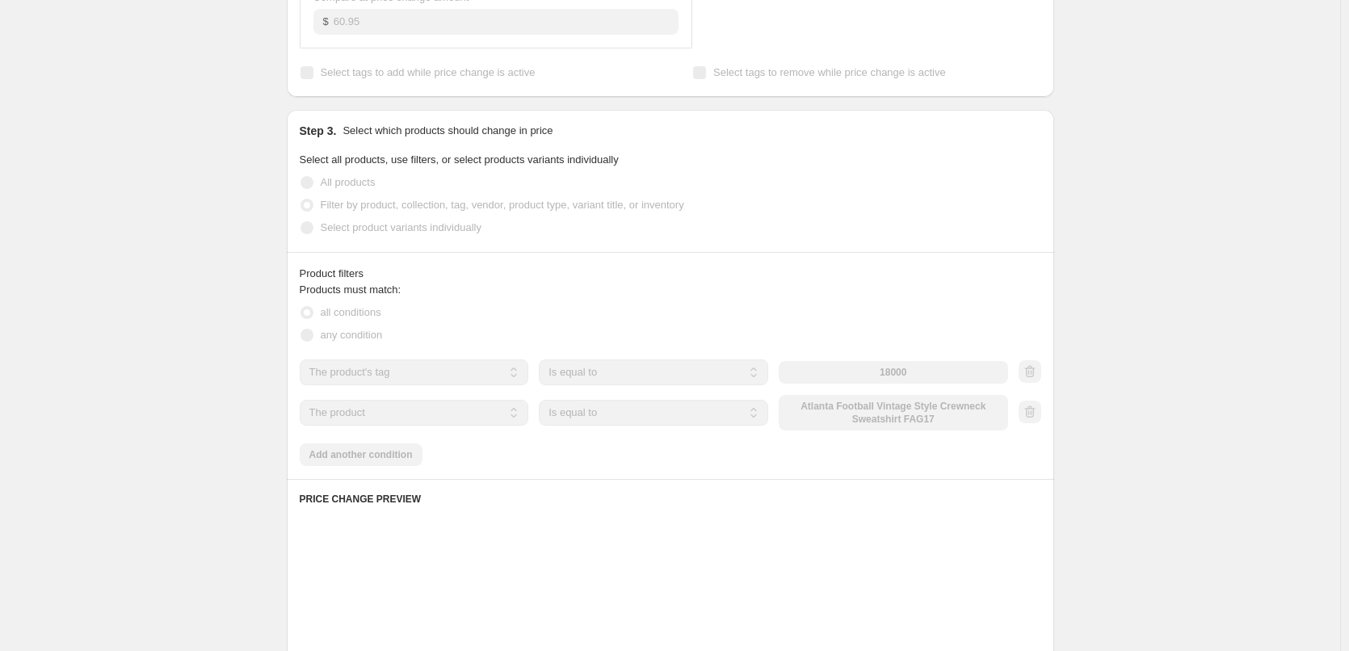
click at [410, 418] on select "The product The product's collection The product's tag The product's vendor The…" at bounding box center [414, 413] width 229 height 26
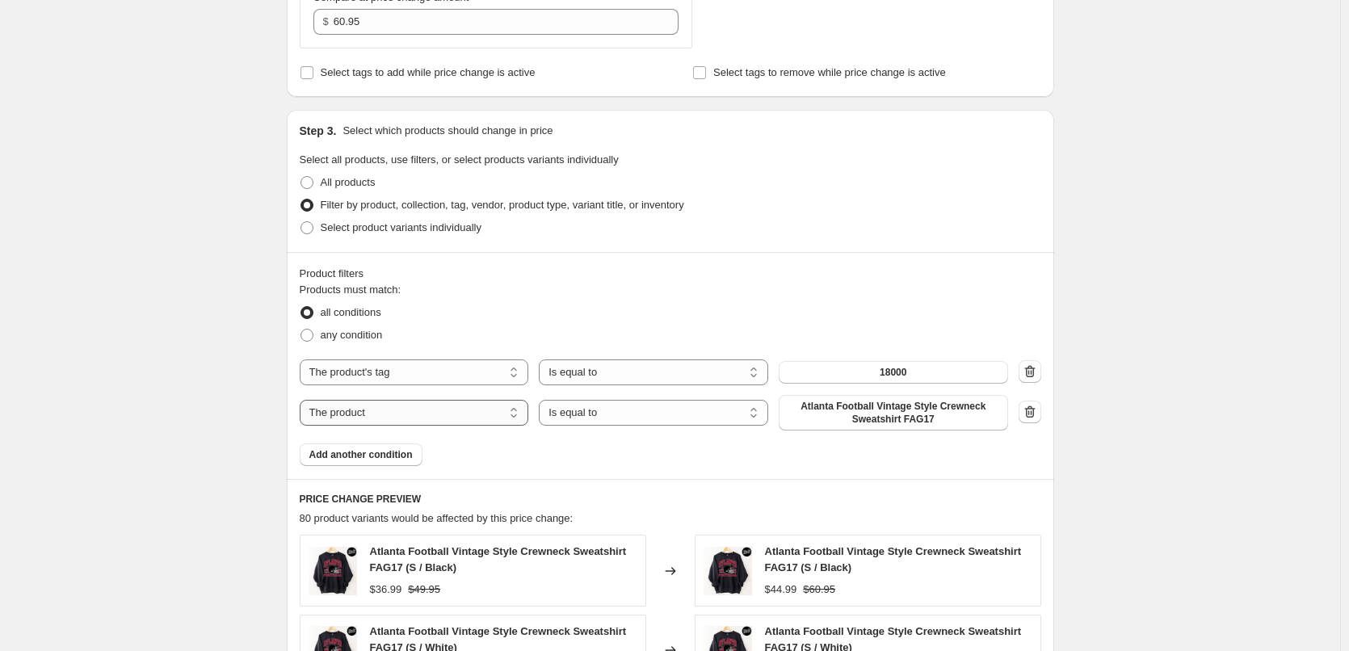
click at [423, 410] on select "The product The product's collection The product's tag The product's vendor The…" at bounding box center [414, 413] width 229 height 26
select select "title"
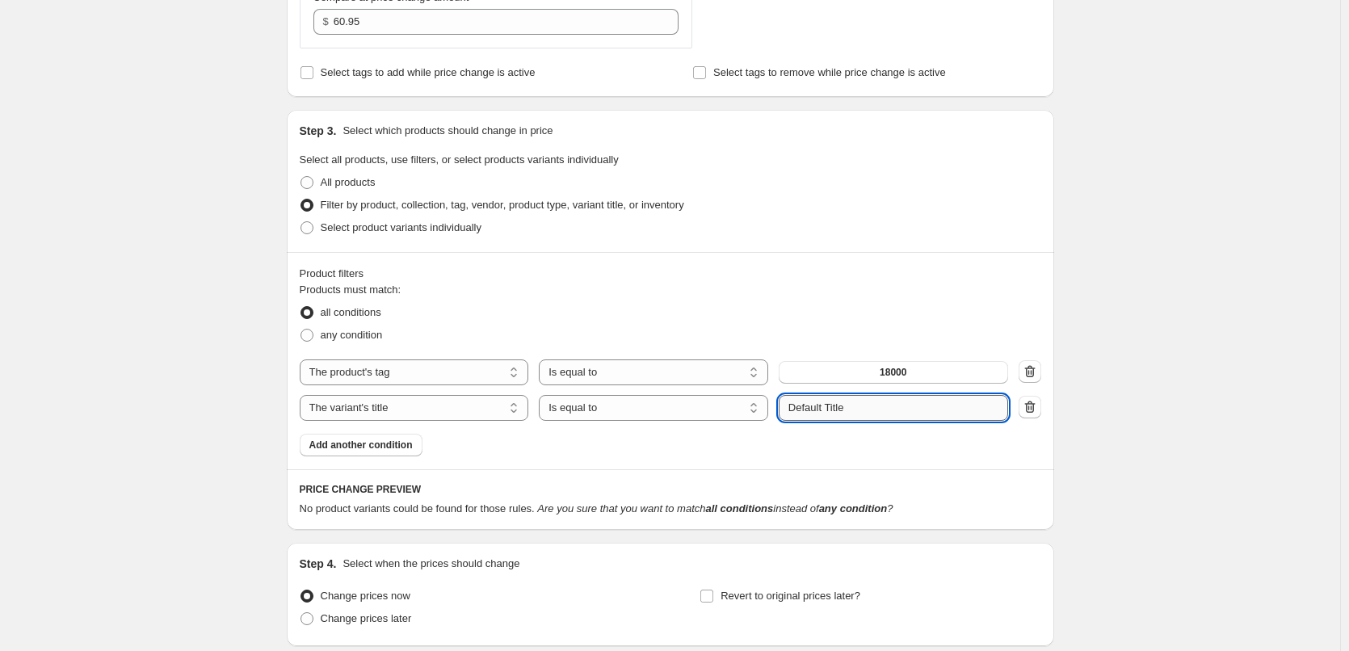
click at [843, 408] on input "Default Title" at bounding box center [893, 408] width 229 height 26
type input "%"
type input "5XL"
click at [779, 110] on button "Submit" at bounding box center [802, 118] width 46 height 17
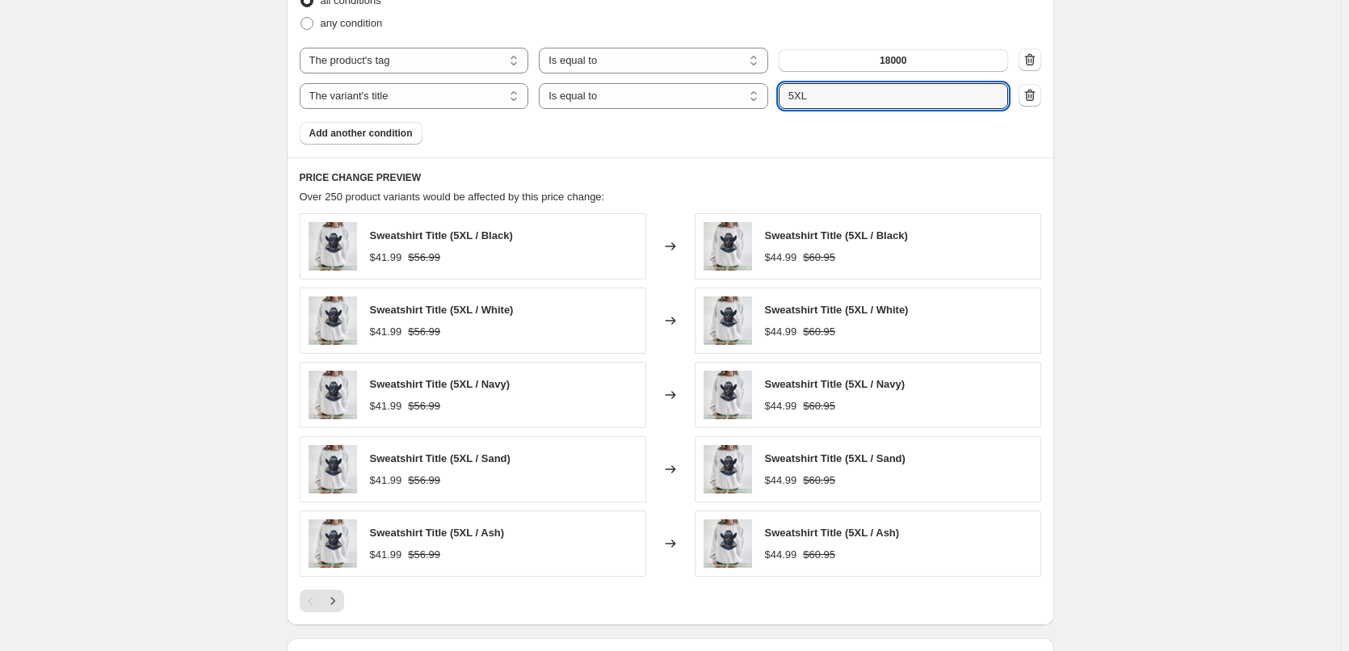
scroll to position [1103, 0]
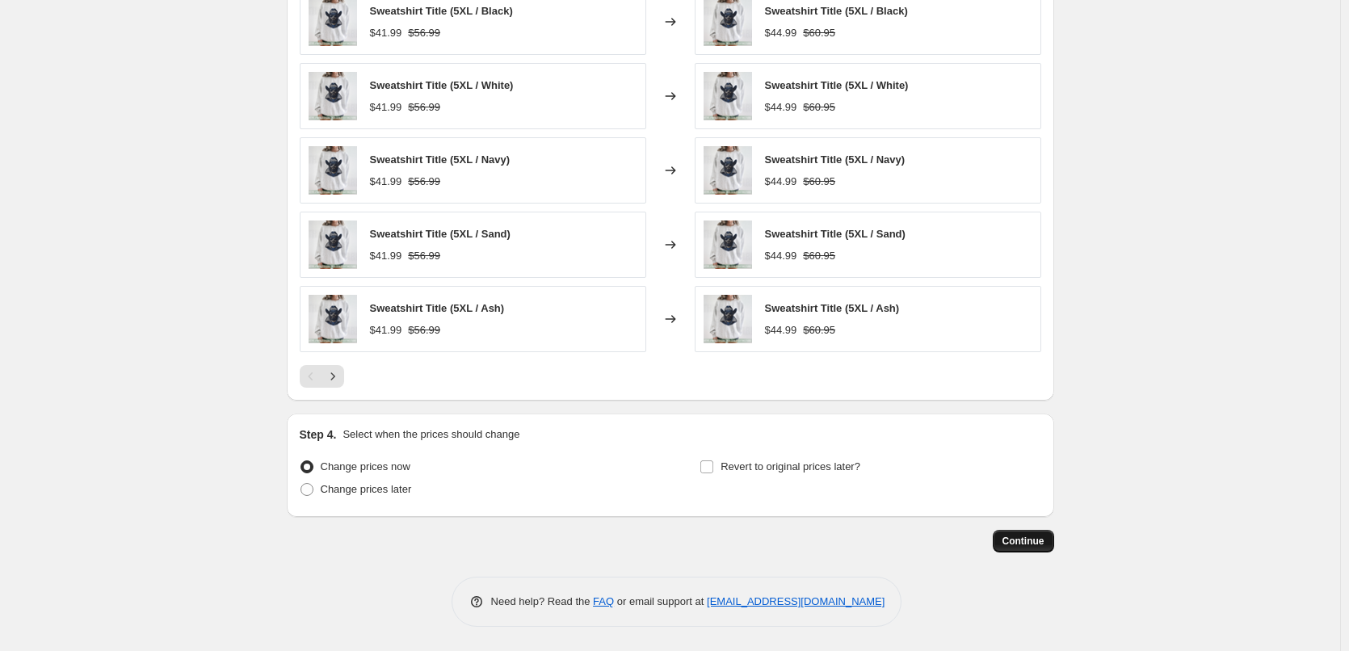
click at [1036, 546] on span "Continue" at bounding box center [1024, 541] width 42 height 13
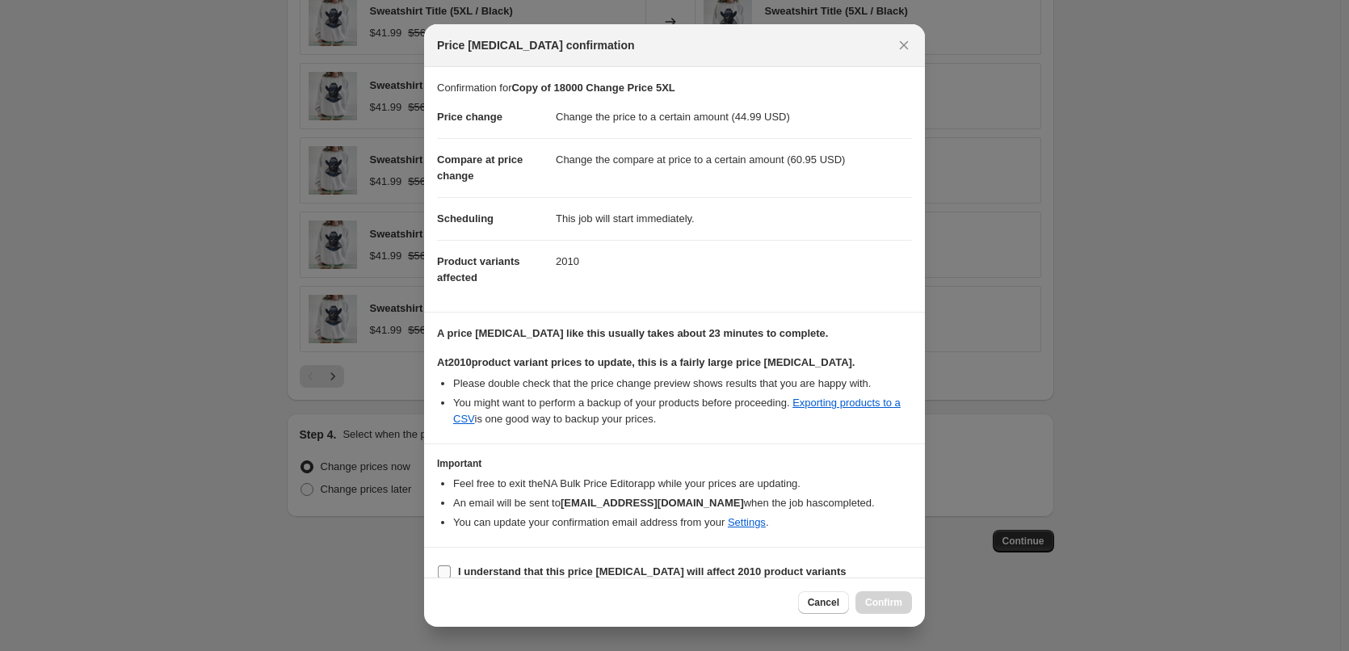
click at [533, 566] on b "I understand that this price change job will affect 2010 product variants" at bounding box center [652, 572] width 389 height 12
click at [451, 566] on input "I understand that this price change job will affect 2010 product variants" at bounding box center [444, 572] width 13 height 13
checkbox input "true"
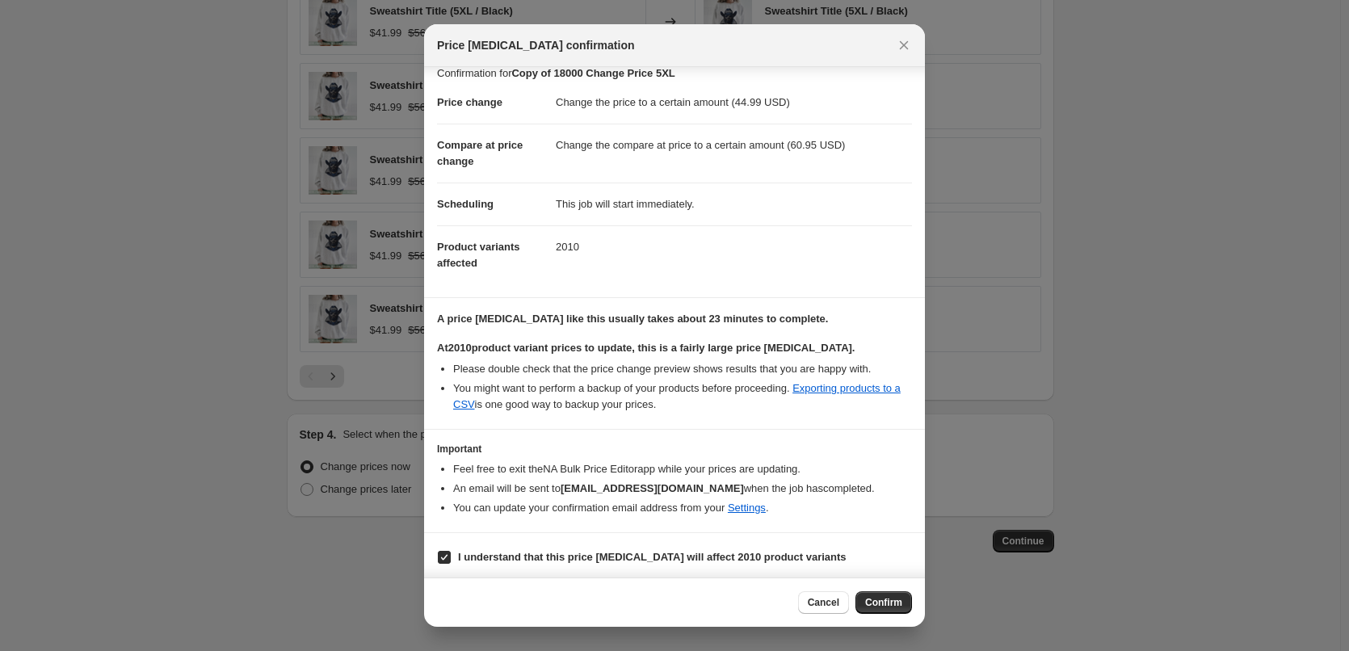
scroll to position [19, 0]
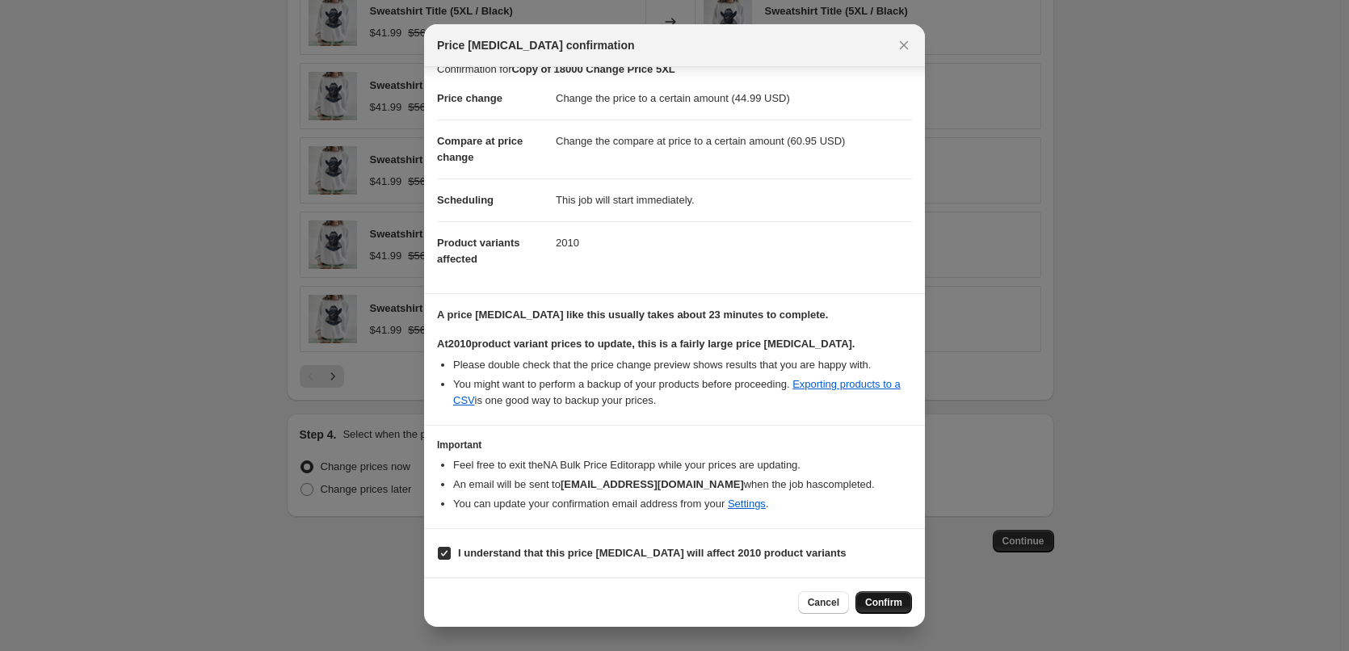
click at [902, 603] on span "Confirm" at bounding box center [883, 602] width 37 height 13
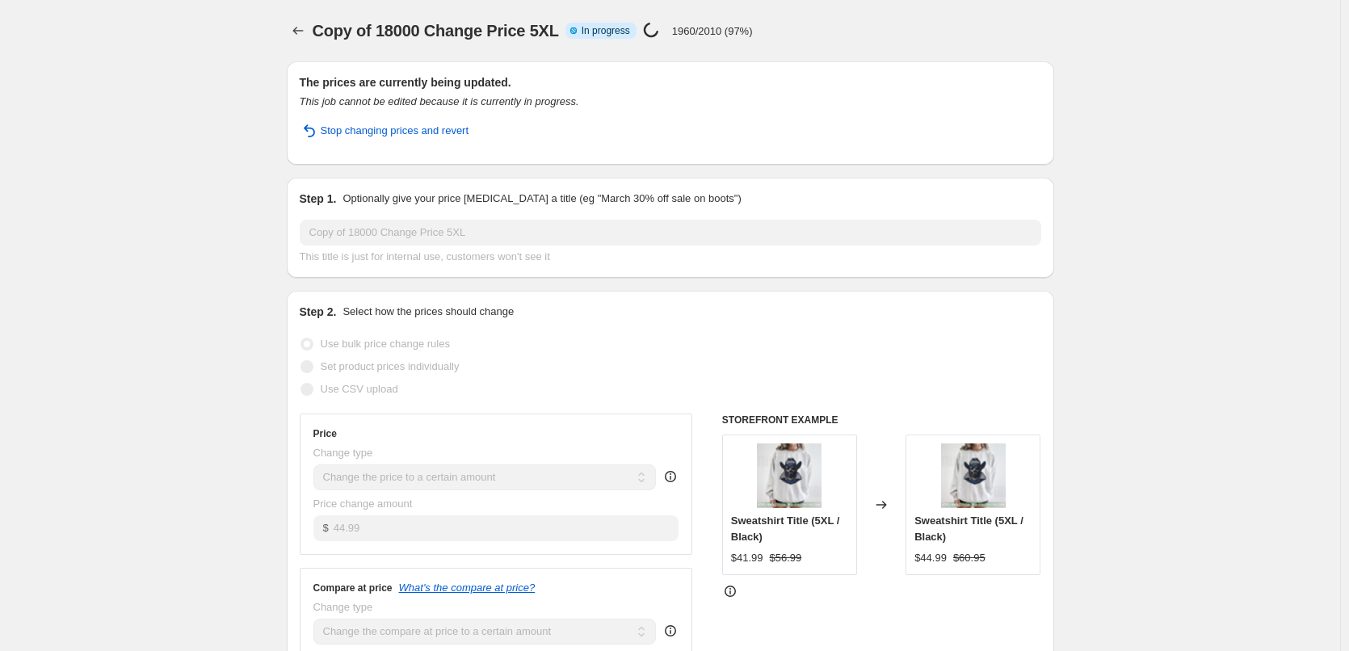
select select "to"
select select "tag"
select select "title"
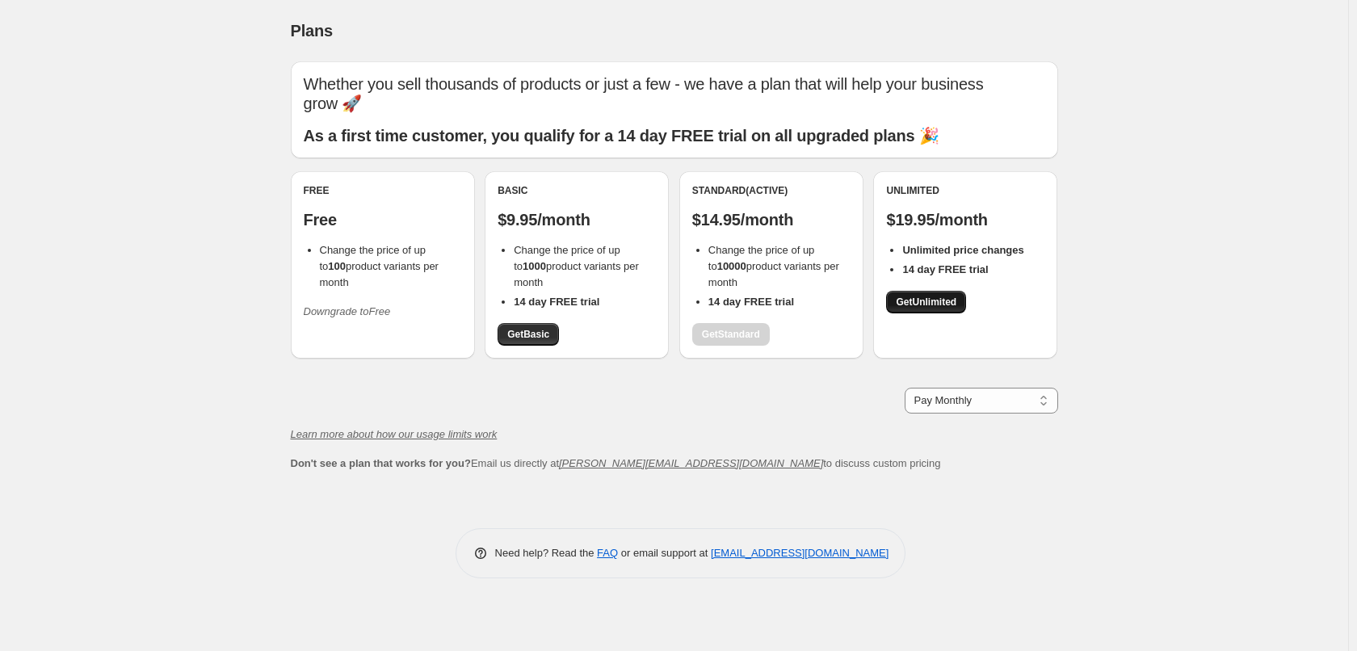
click at [930, 308] on span "Get Unlimited" at bounding box center [926, 302] width 61 height 13
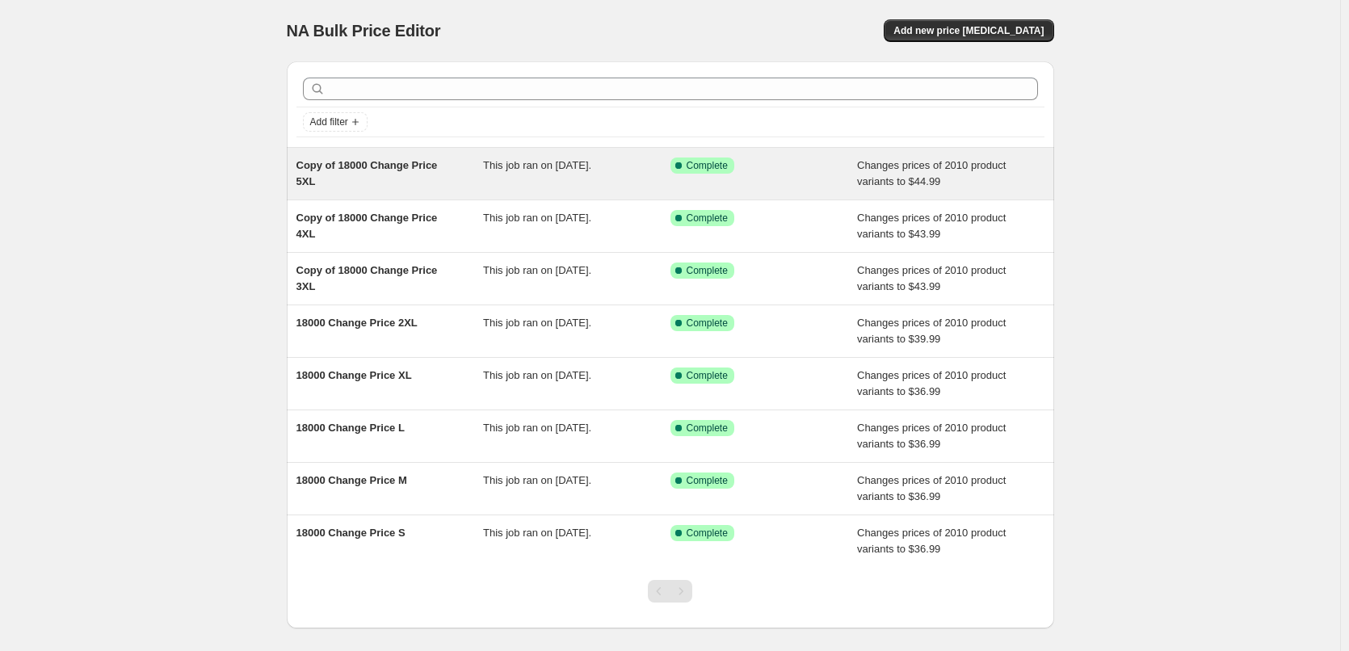
click at [402, 163] on span "Copy of 18000 Change Price 5XL" at bounding box center [367, 173] width 141 height 28
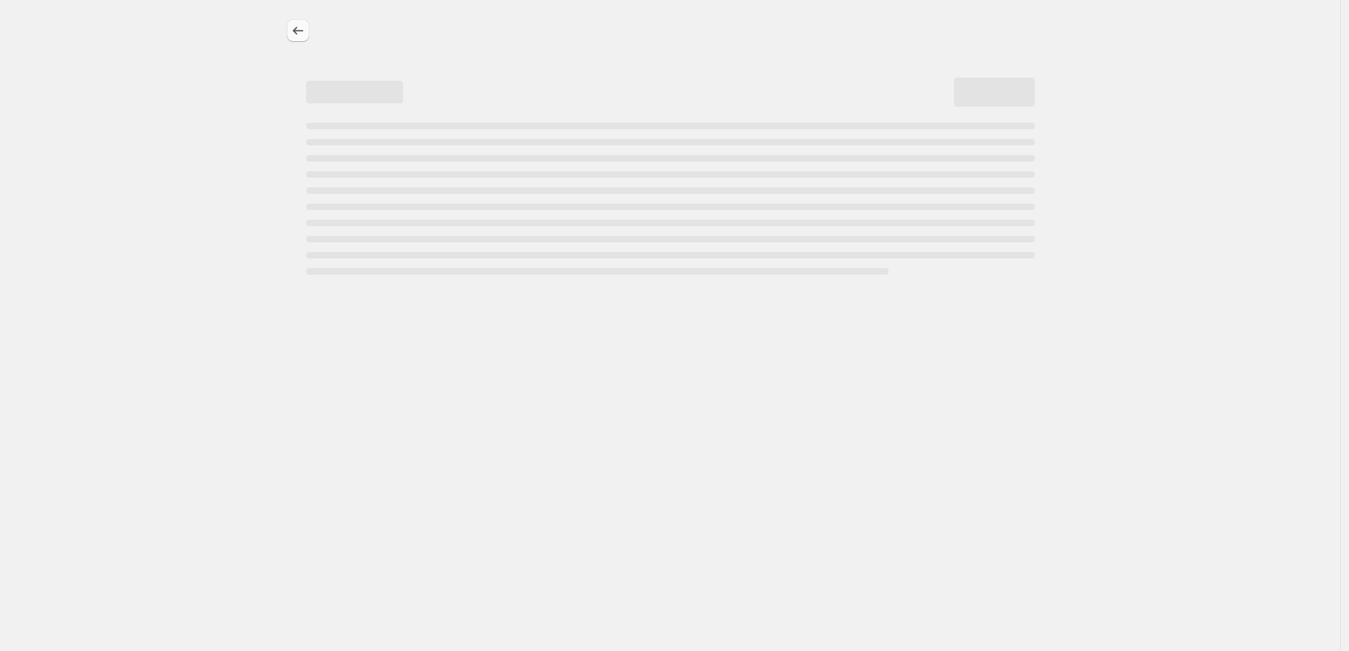
select select "to"
select select "tag"
select select "title"
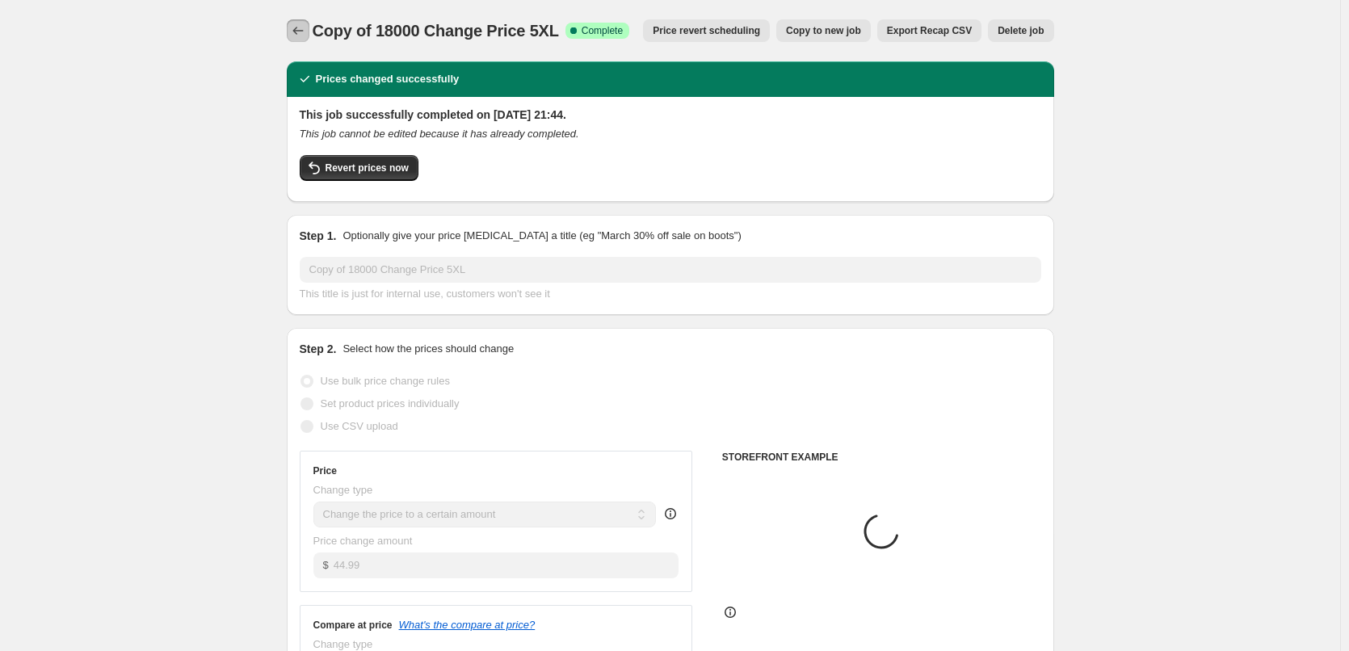
click at [305, 36] on icon "Price change jobs" at bounding box center [298, 31] width 16 height 16
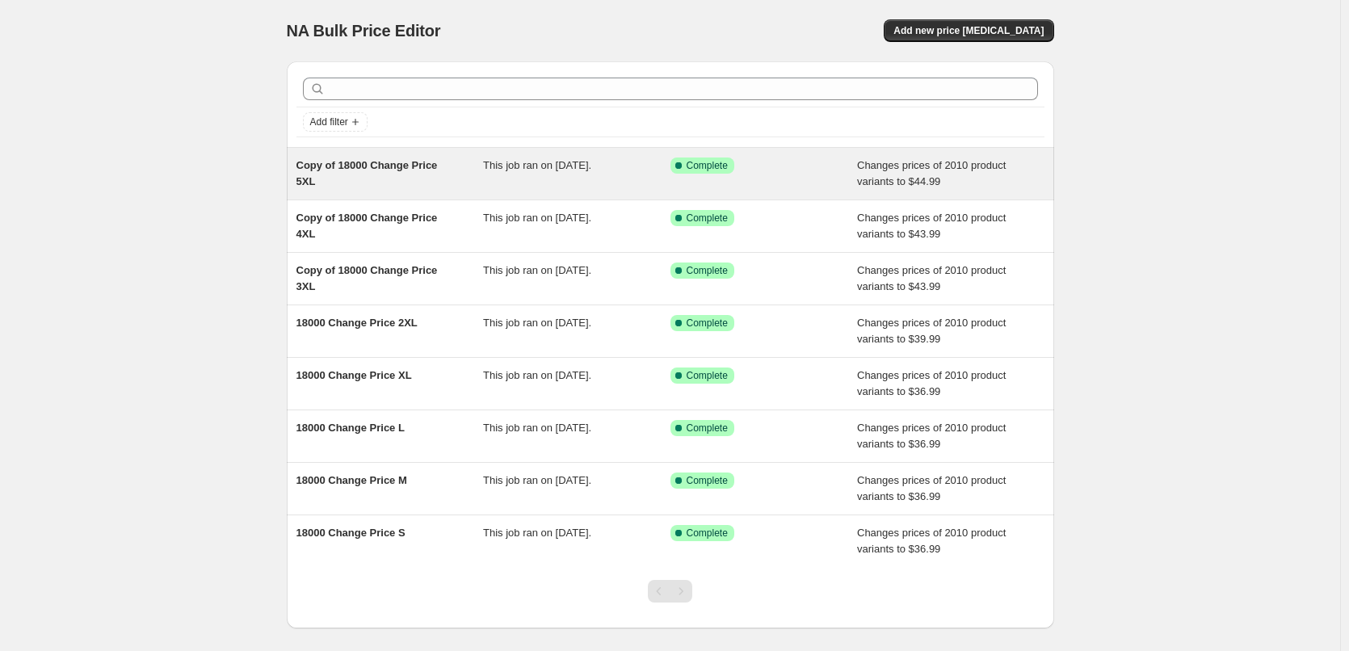
click at [401, 164] on span "Copy of 18000 Change Price 5XL" at bounding box center [367, 173] width 141 height 28
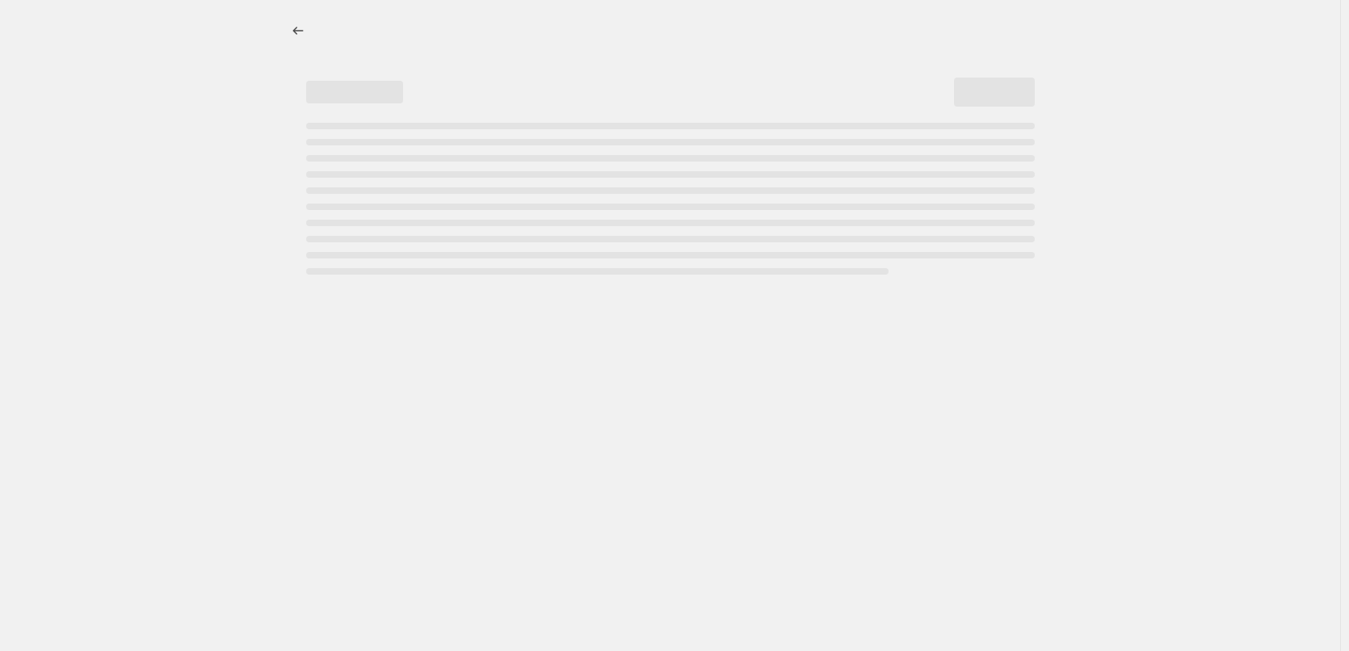
select select "to"
select select "tag"
select select "title"
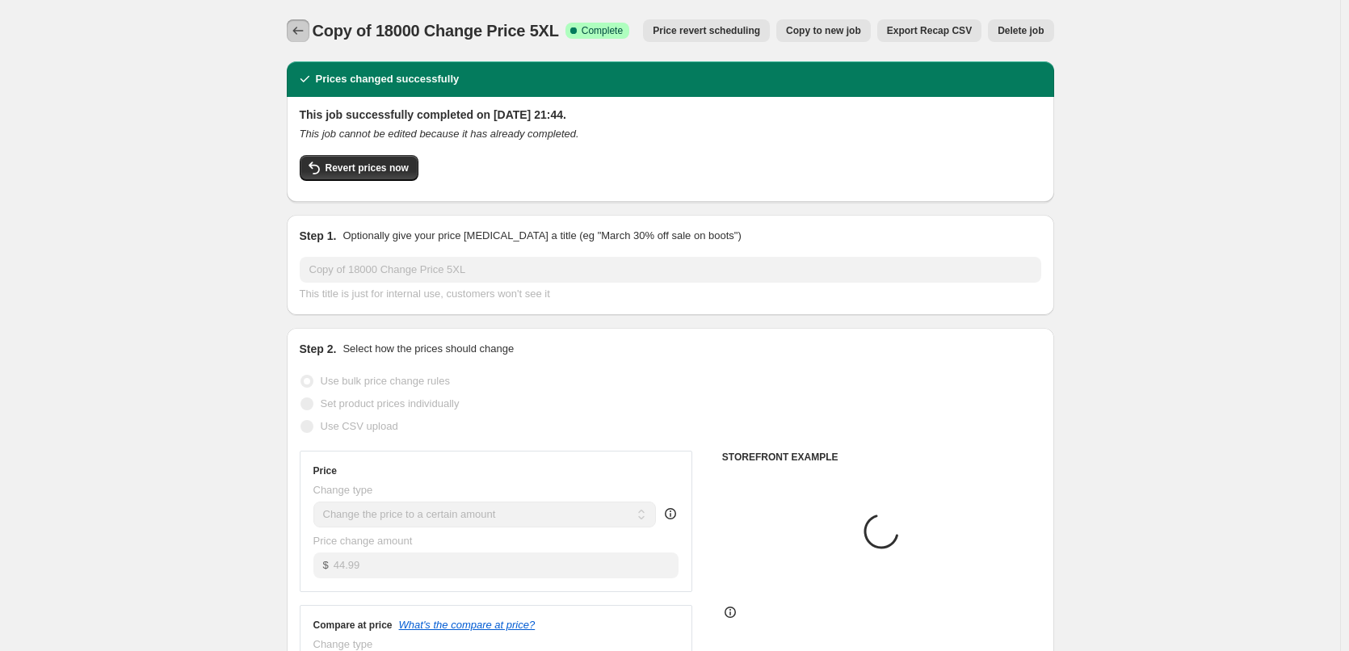
click at [290, 36] on button "Price change jobs" at bounding box center [298, 30] width 23 height 23
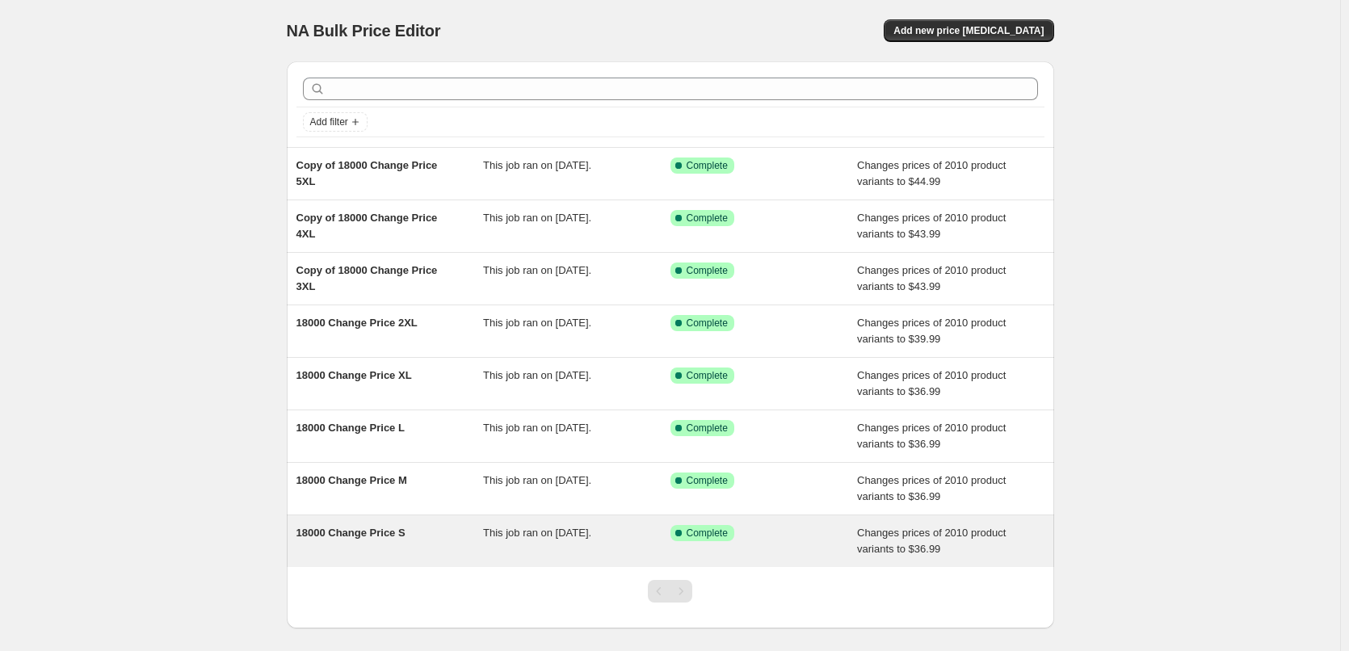
click at [369, 542] on div "18000 Change Price S" at bounding box center [390, 541] width 187 height 32
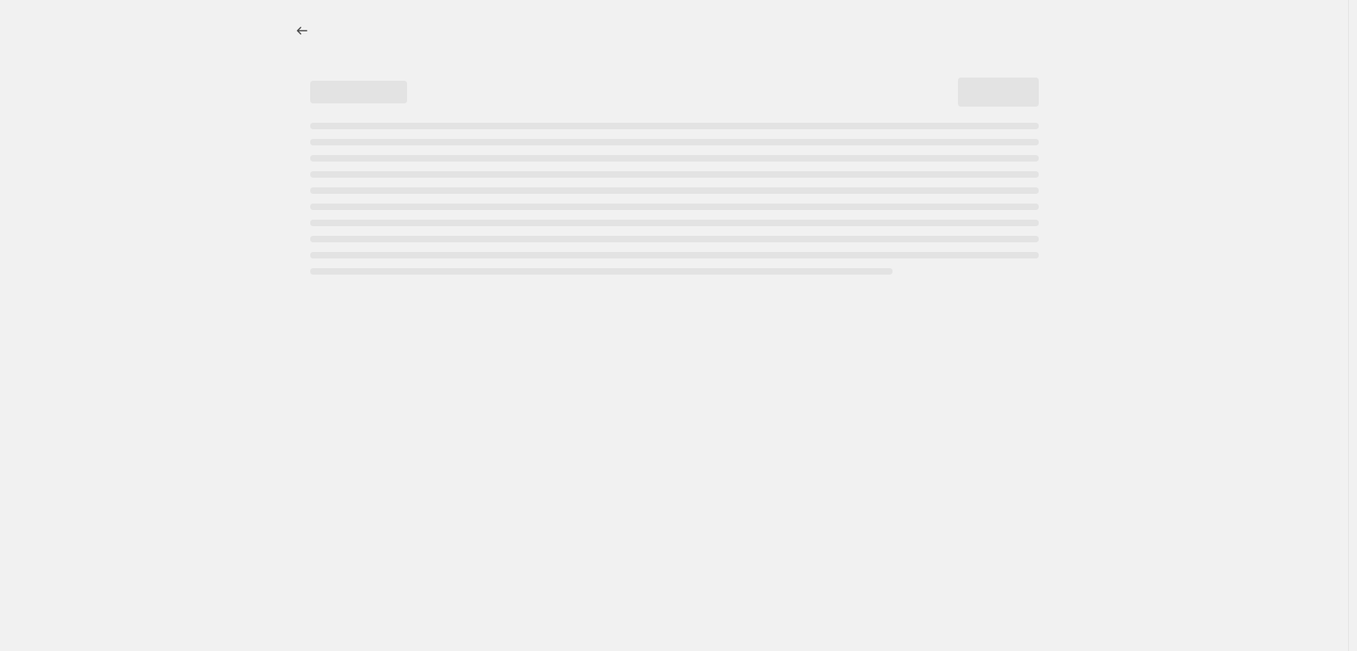
select select "to"
select select "tag"
select select "title"
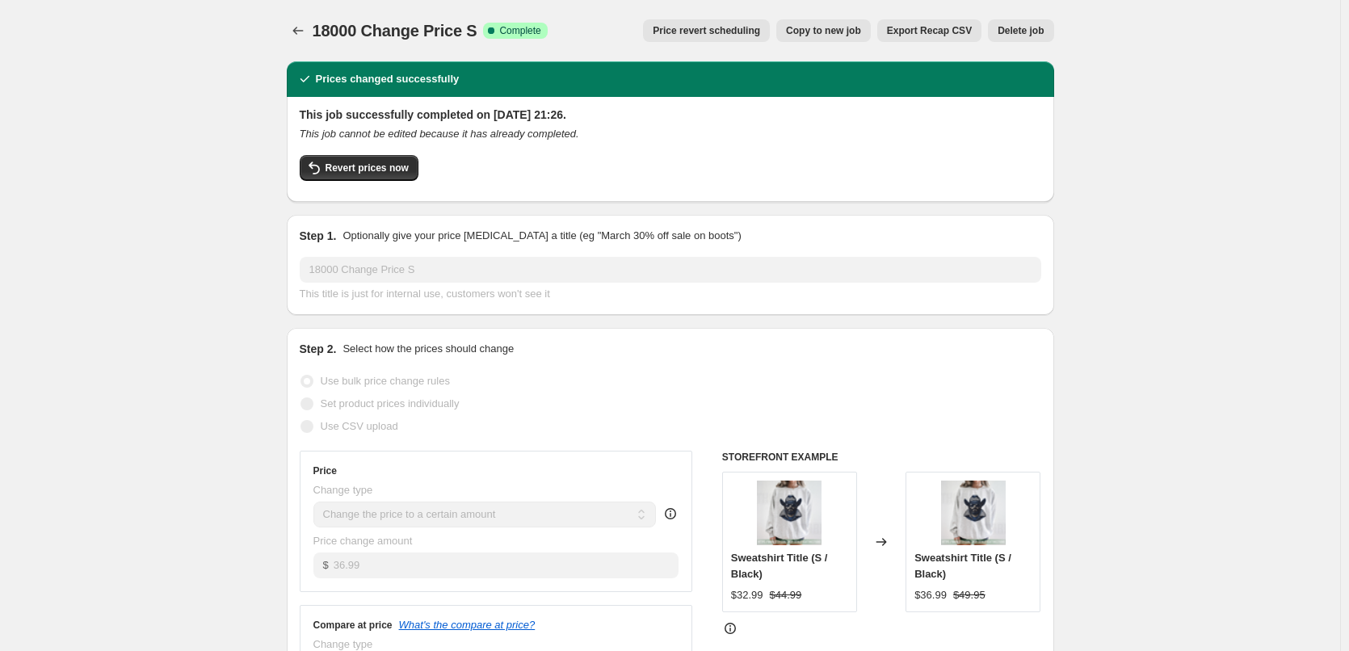
click at [835, 33] on span "Copy to new job" at bounding box center [823, 30] width 75 height 13
select select "to"
select select "tag"
select select "title"
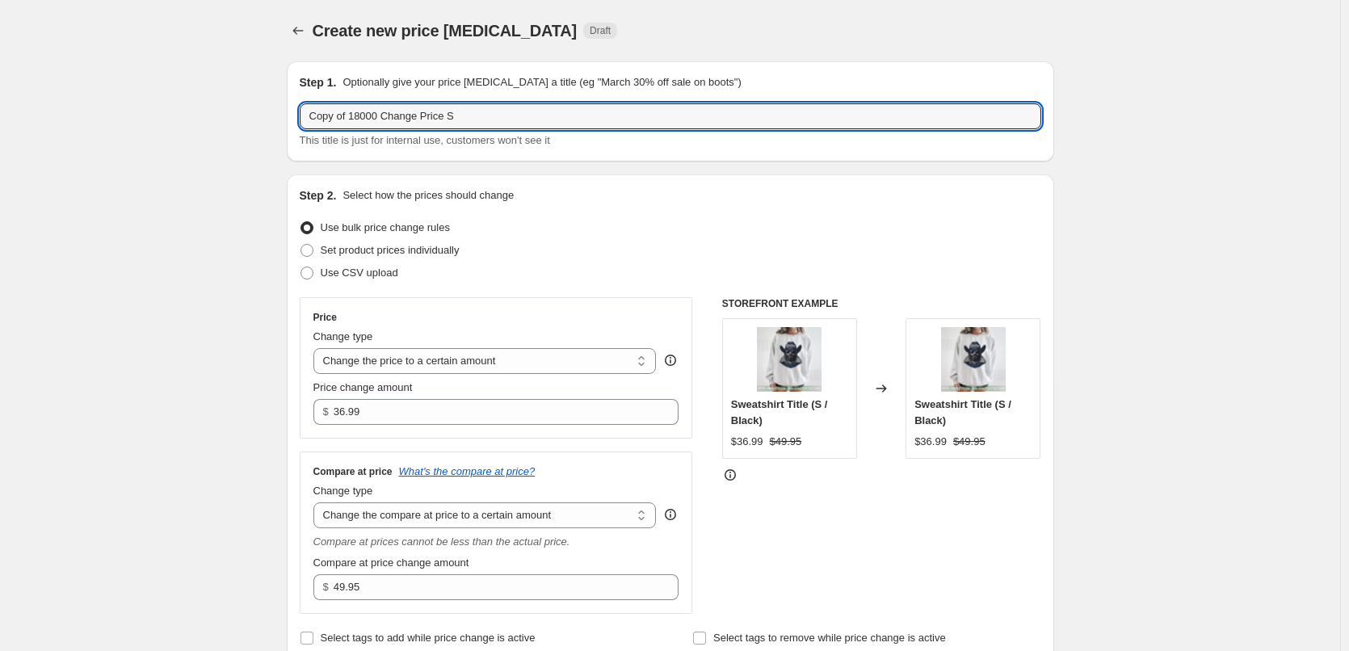
drag, startPoint x: 354, startPoint y: 117, endPoint x: 60, endPoint y: 120, distance: 294.1
click at [321, 119] on input "18000 Change Price S" at bounding box center [671, 116] width 742 height 26
type input "1717 Change Price S"
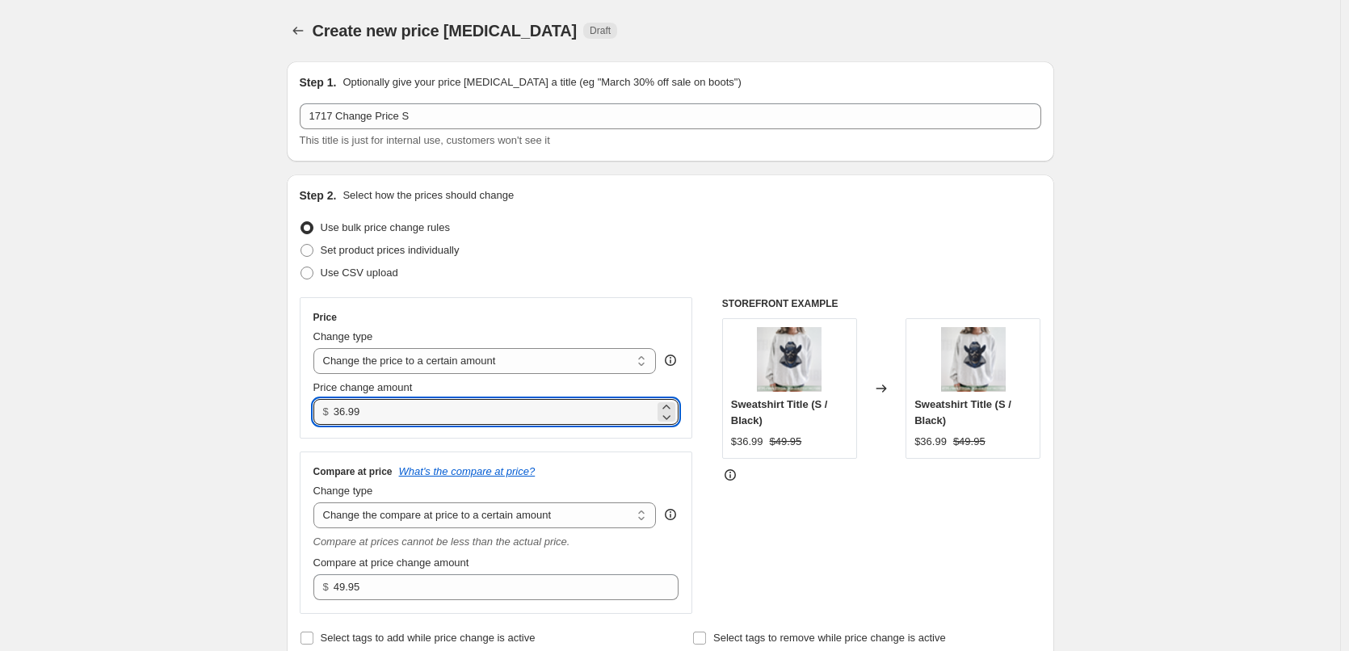
drag, startPoint x: 381, startPoint y: 400, endPoint x: 288, endPoint y: 408, distance: 94.1
type input "29.99"
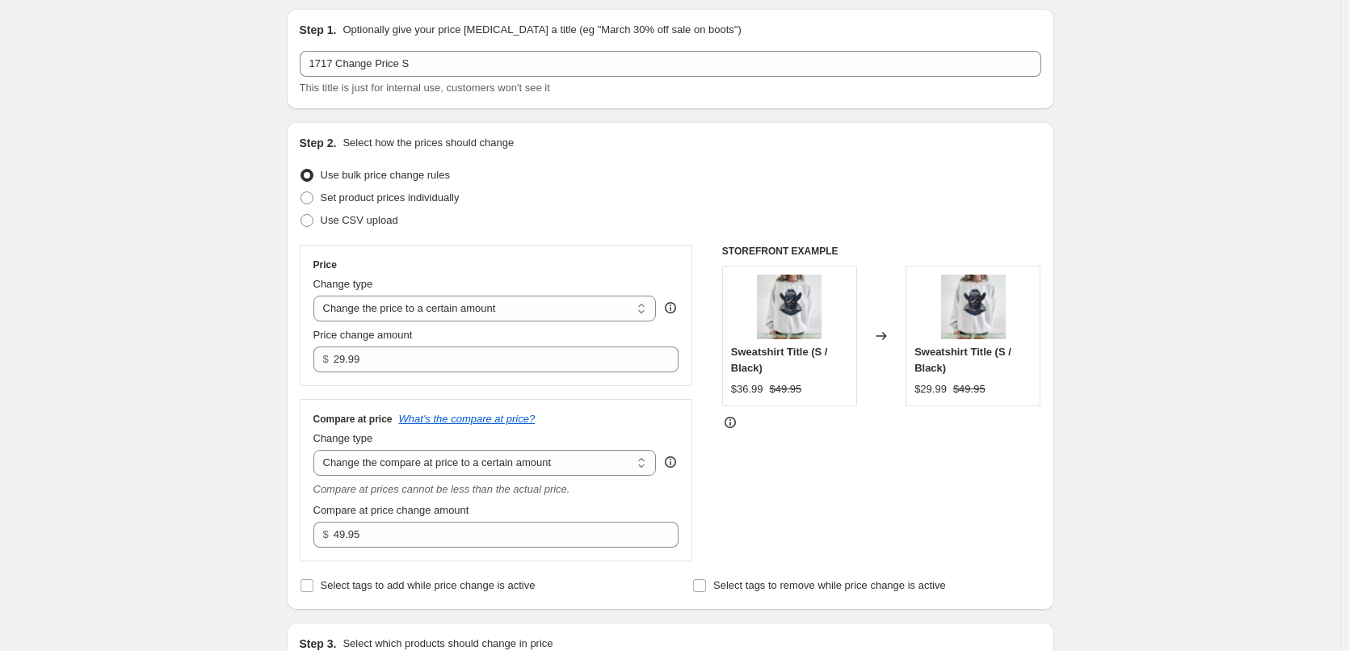
scroll to position [81, 0]
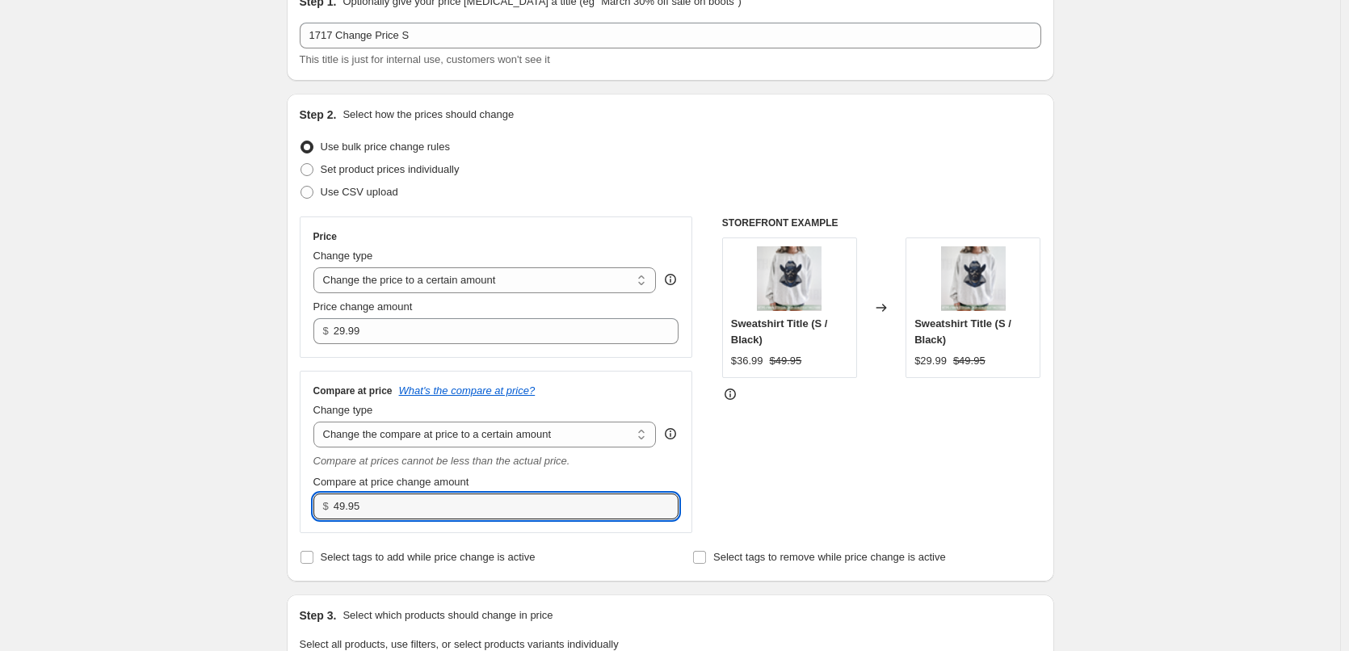
drag, startPoint x: 178, startPoint y: 493, endPoint x: 134, endPoint y: 474, distance: 47.4
type input "39.99"
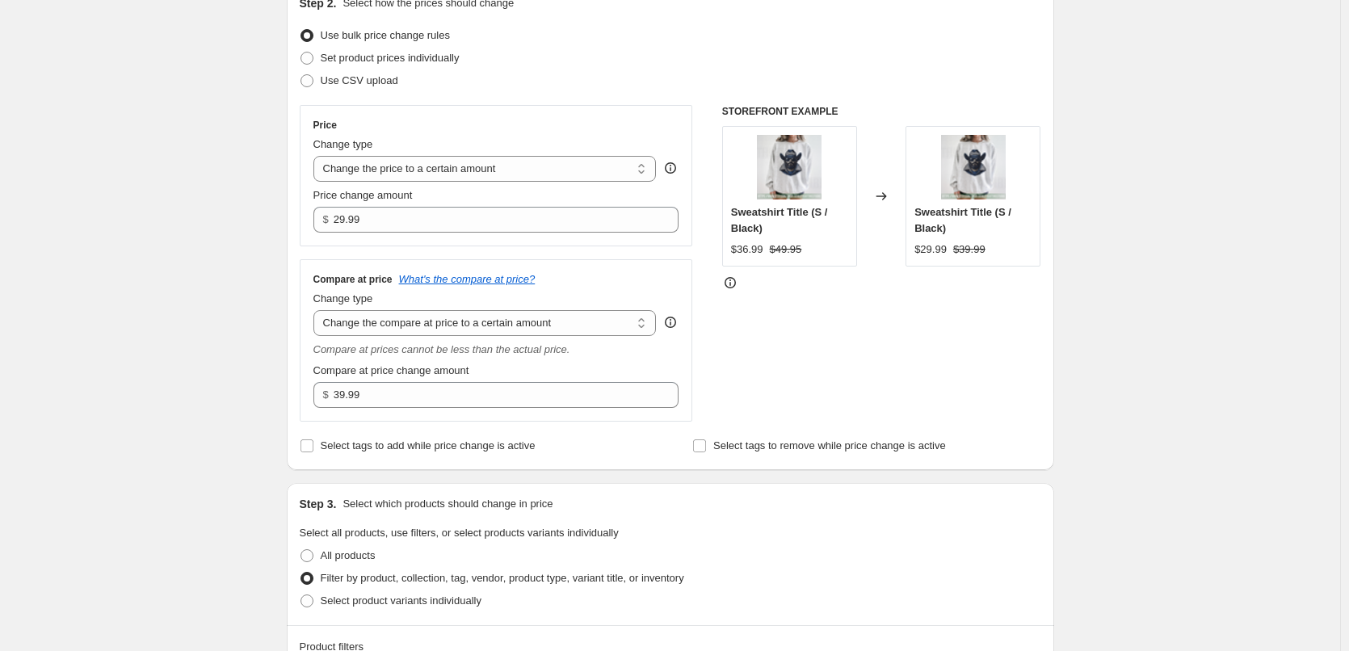
scroll to position [566, 0]
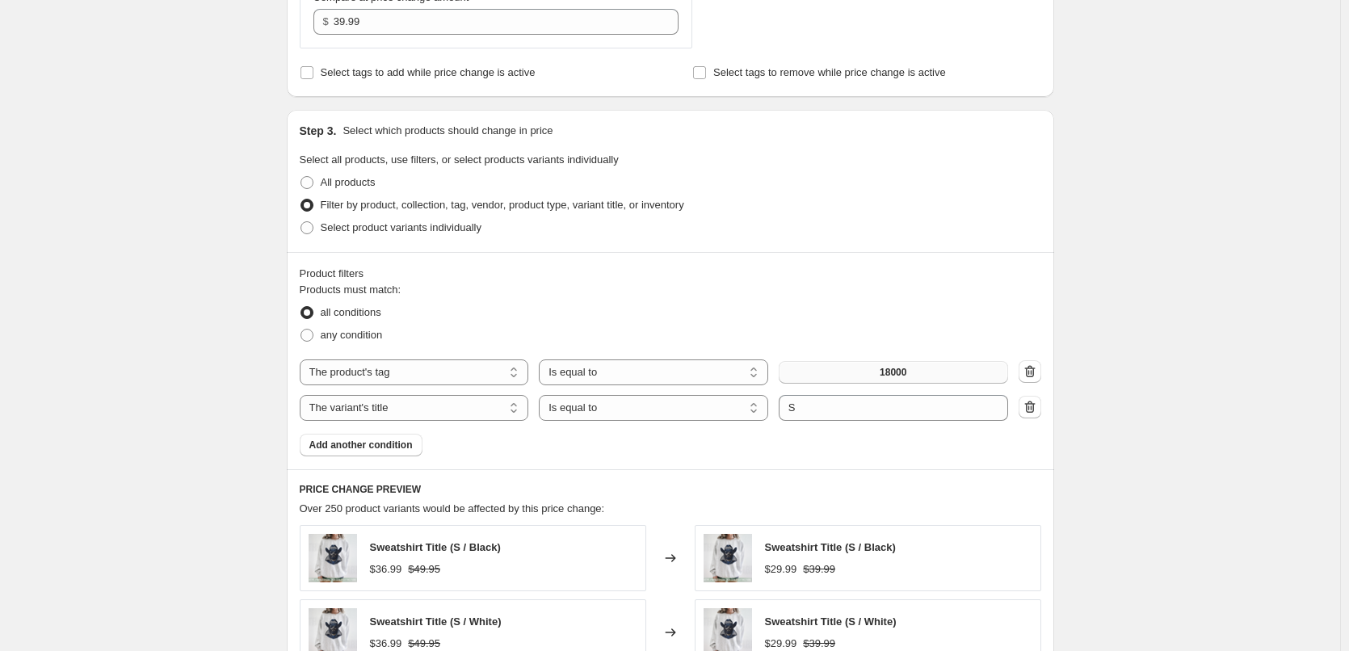
click at [906, 367] on span "18000" at bounding box center [893, 372] width 27 height 13
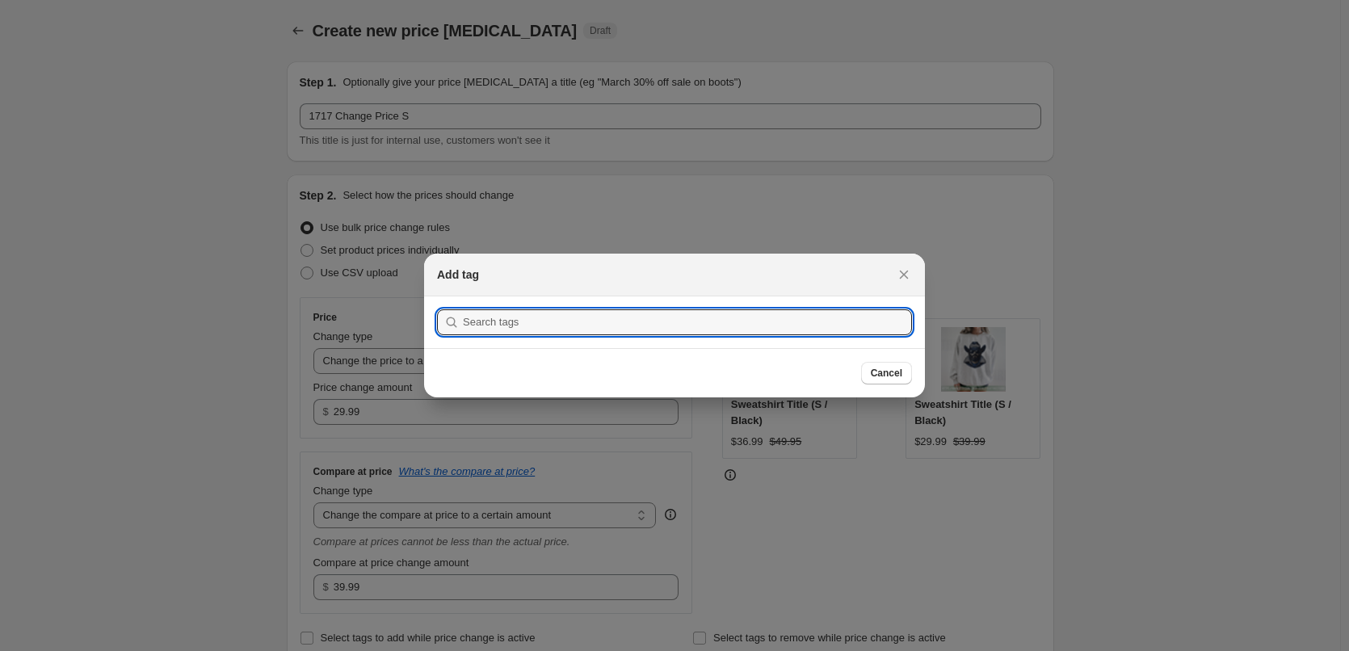
scroll to position [0, 0]
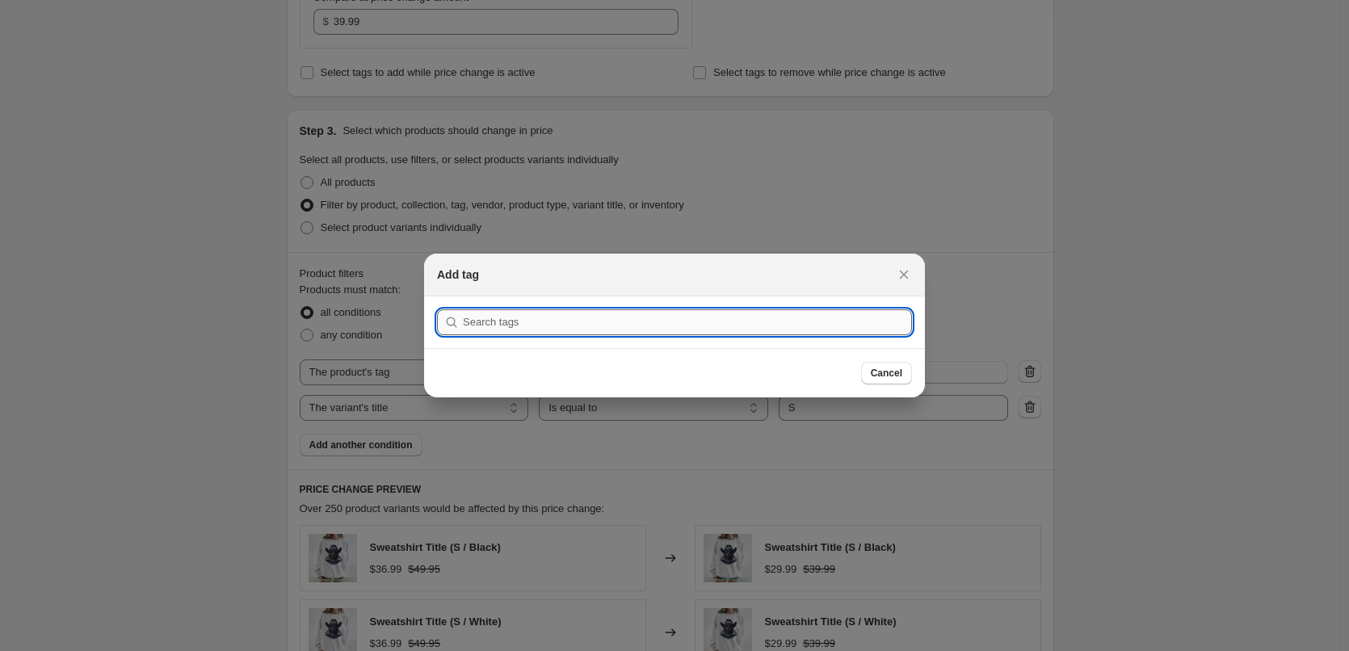
click at [594, 328] on input ":r9a:" at bounding box center [687, 322] width 449 height 26
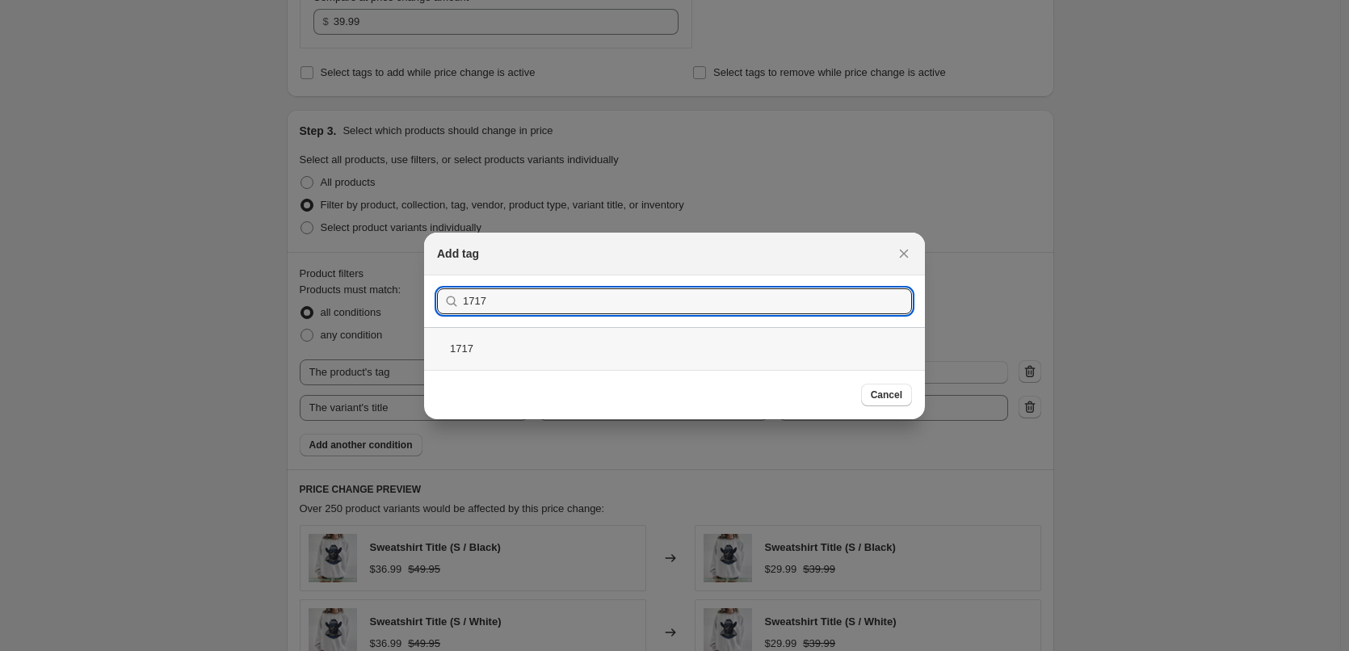
type input "1717"
click at [494, 353] on div "1717" at bounding box center [674, 348] width 501 height 43
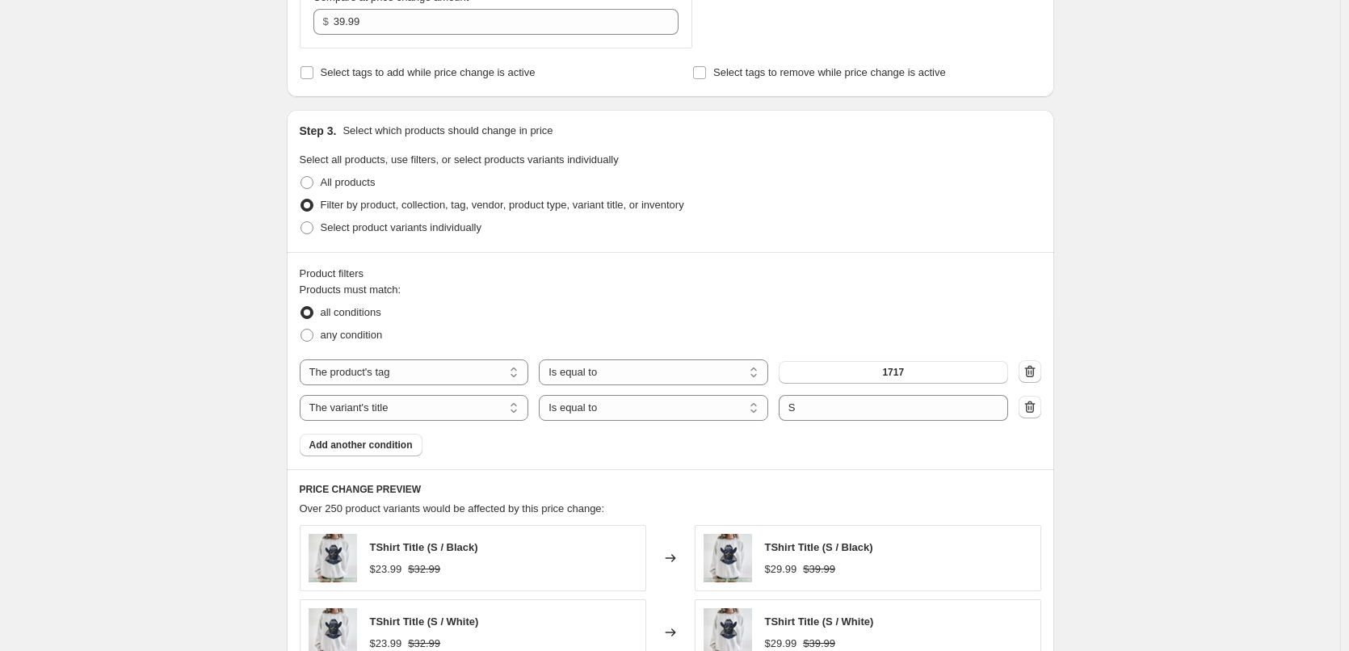
click at [1049, 454] on div "Product filters Products must match: all conditions any condition The product T…" at bounding box center [671, 360] width 768 height 217
click at [1035, 405] on icon "button" at bounding box center [1029, 407] width 11 height 12
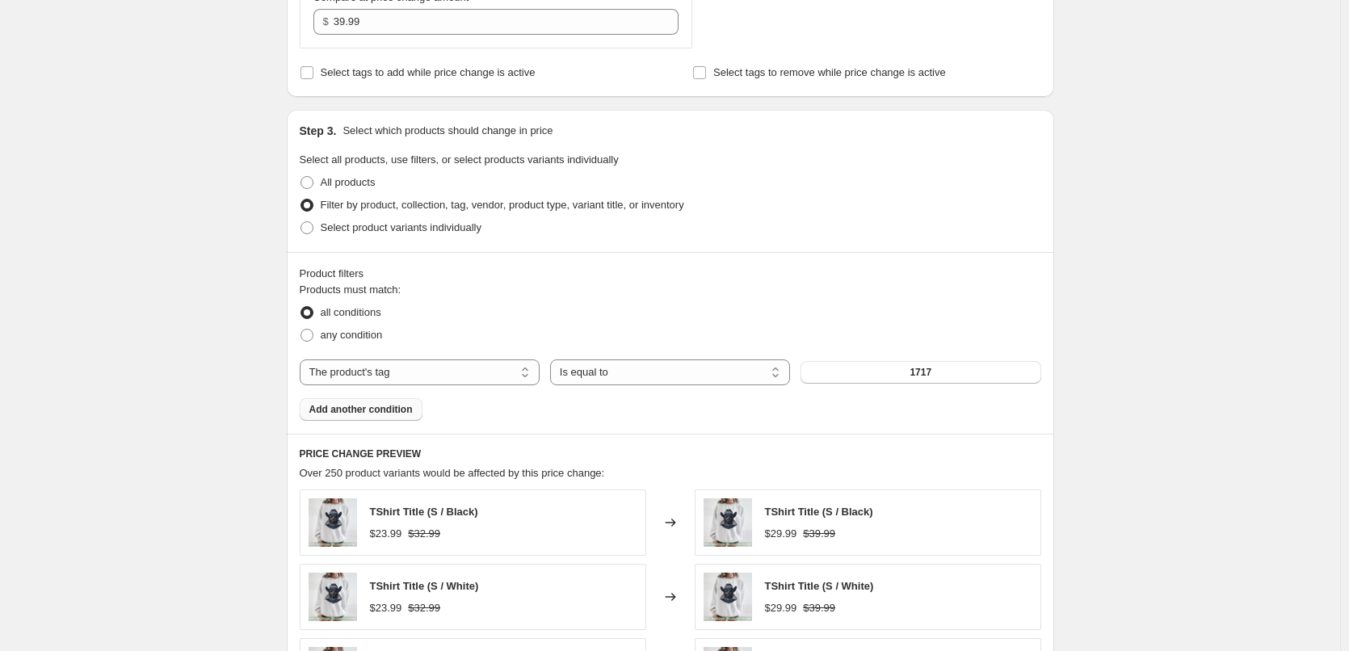
click at [371, 408] on span "Add another condition" at bounding box center [360, 409] width 103 height 13
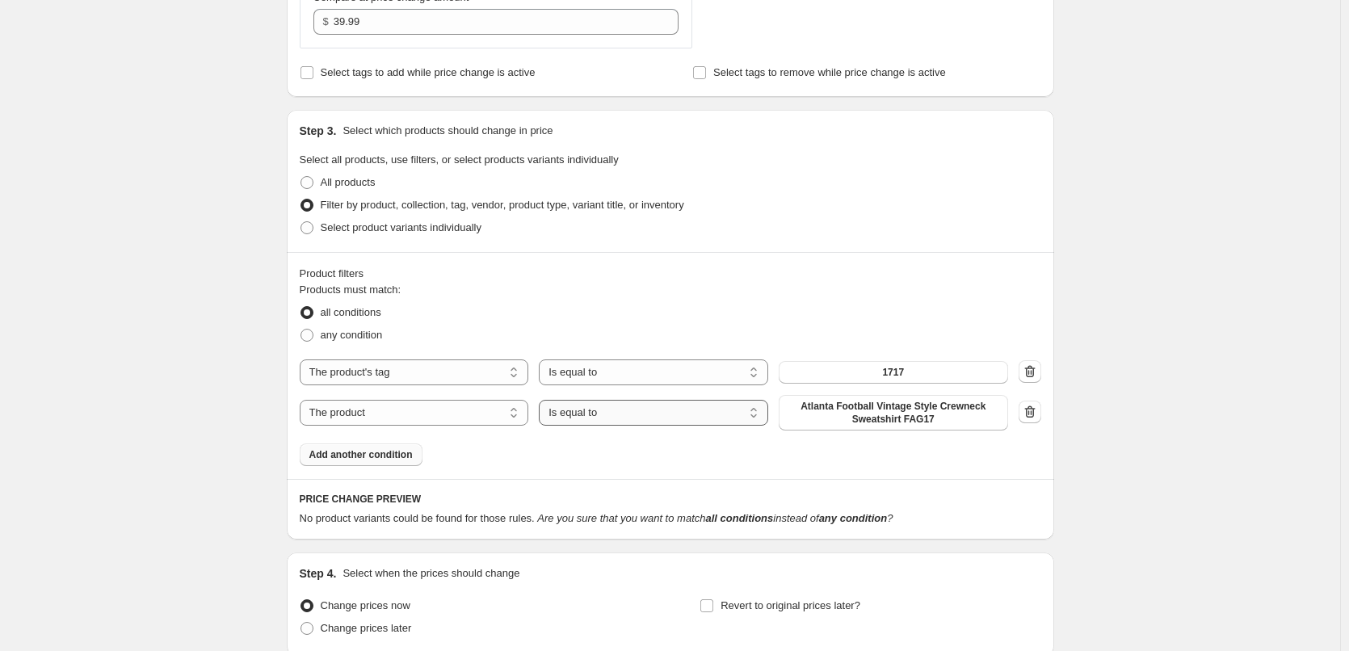
click at [702, 414] on select "Is equal to Is not equal to" at bounding box center [653, 413] width 229 height 26
click at [694, 415] on select "Is equal to Is not equal to" at bounding box center [653, 413] width 229 height 26
click at [364, 411] on select "The product The product's collection The product's tag The product's vendor The…" at bounding box center [414, 413] width 229 height 26
select select "title"
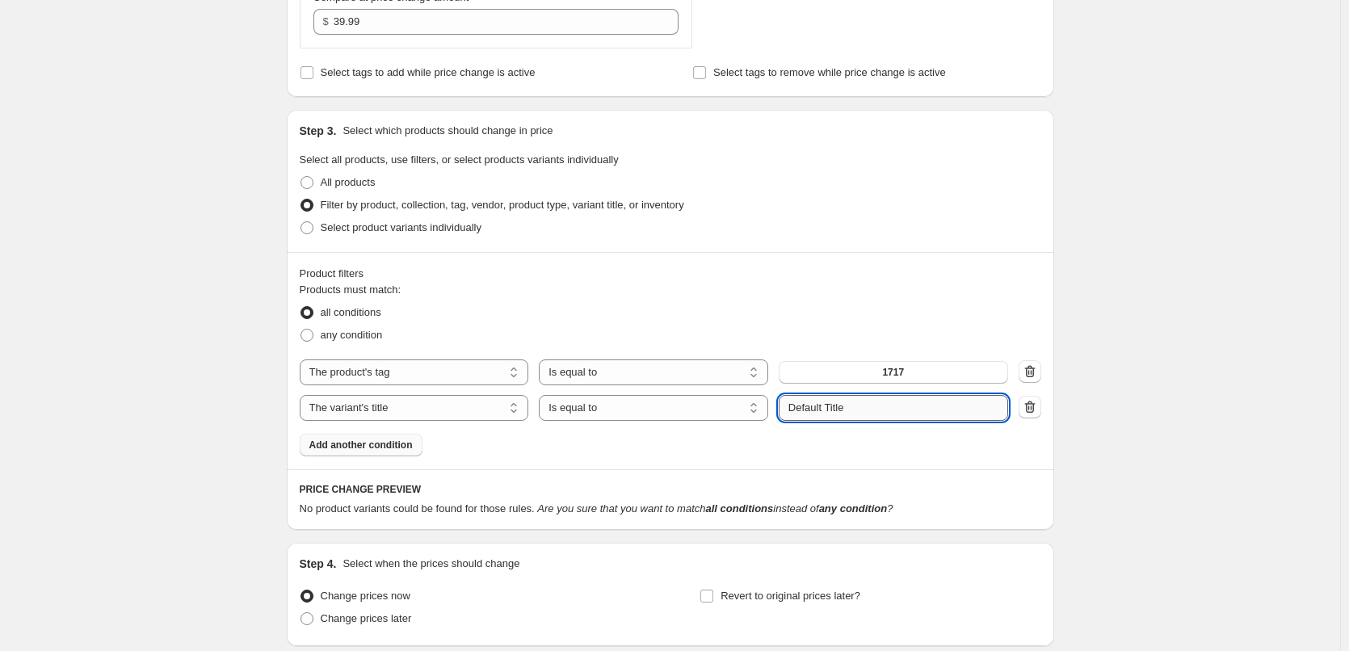
click at [852, 409] on input "Default Title" at bounding box center [893, 408] width 229 height 26
drag, startPoint x: 883, startPoint y: 408, endPoint x: 579, endPoint y: 402, distance: 303.8
click at [580, 402] on div "The product The product's collection The product's tag The product's vendor The…" at bounding box center [654, 408] width 709 height 26
type input "S"
click at [1211, 387] on div "Create new price [MEDICAL_DATA]. This page is ready Create new price [MEDICAL_D…" at bounding box center [670, 107] width 1340 height 1346
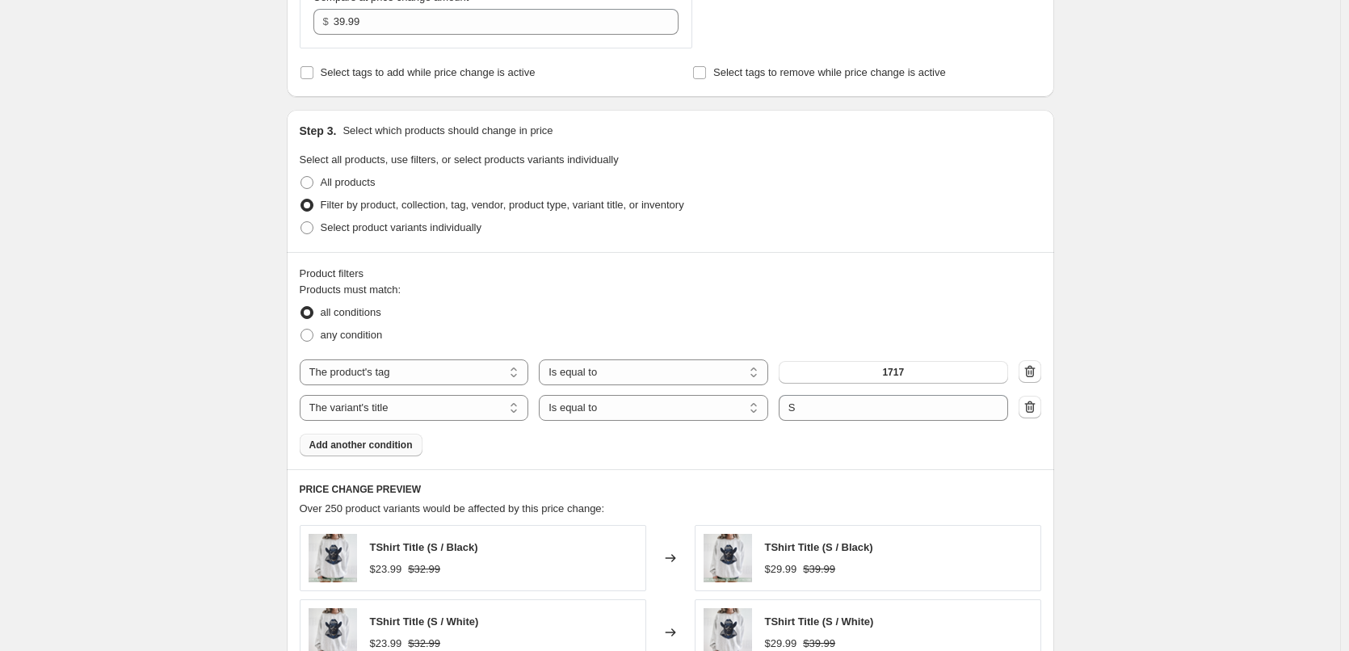
click at [1074, 236] on div "Create new price [MEDICAL_DATA]. This page is ready Create new price [MEDICAL_D…" at bounding box center [670, 310] width 806 height 1753
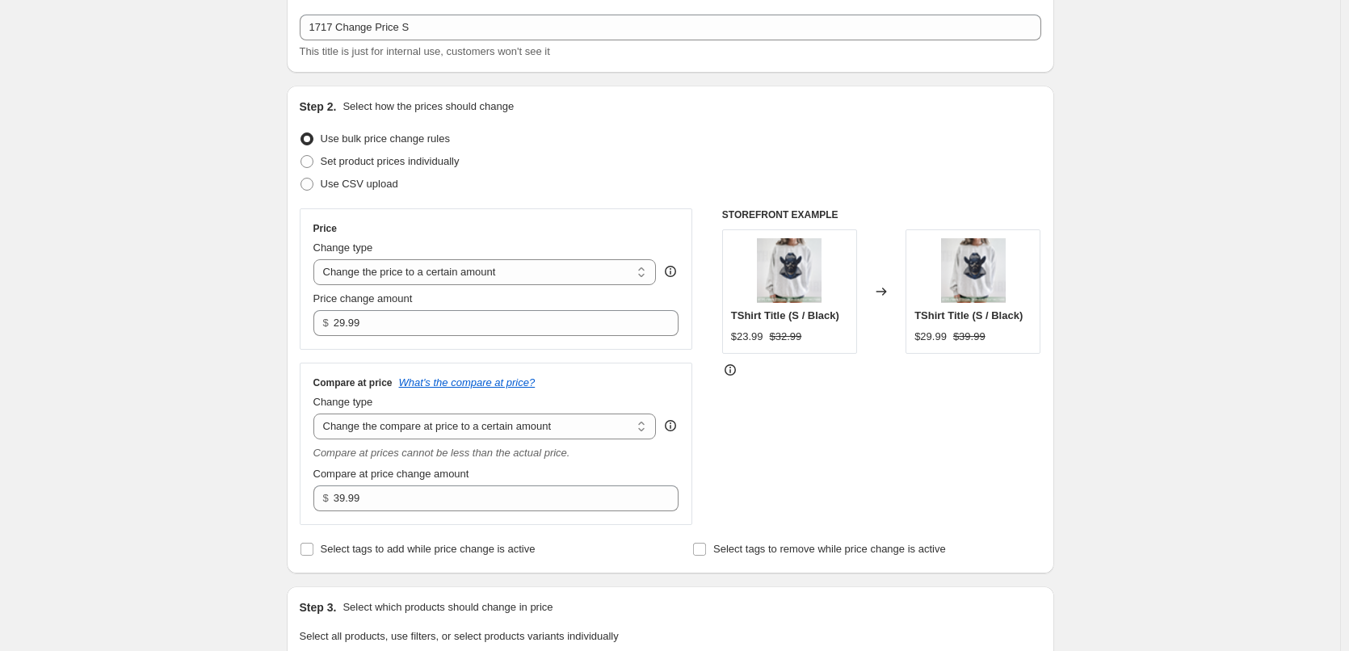
scroll to position [0, 0]
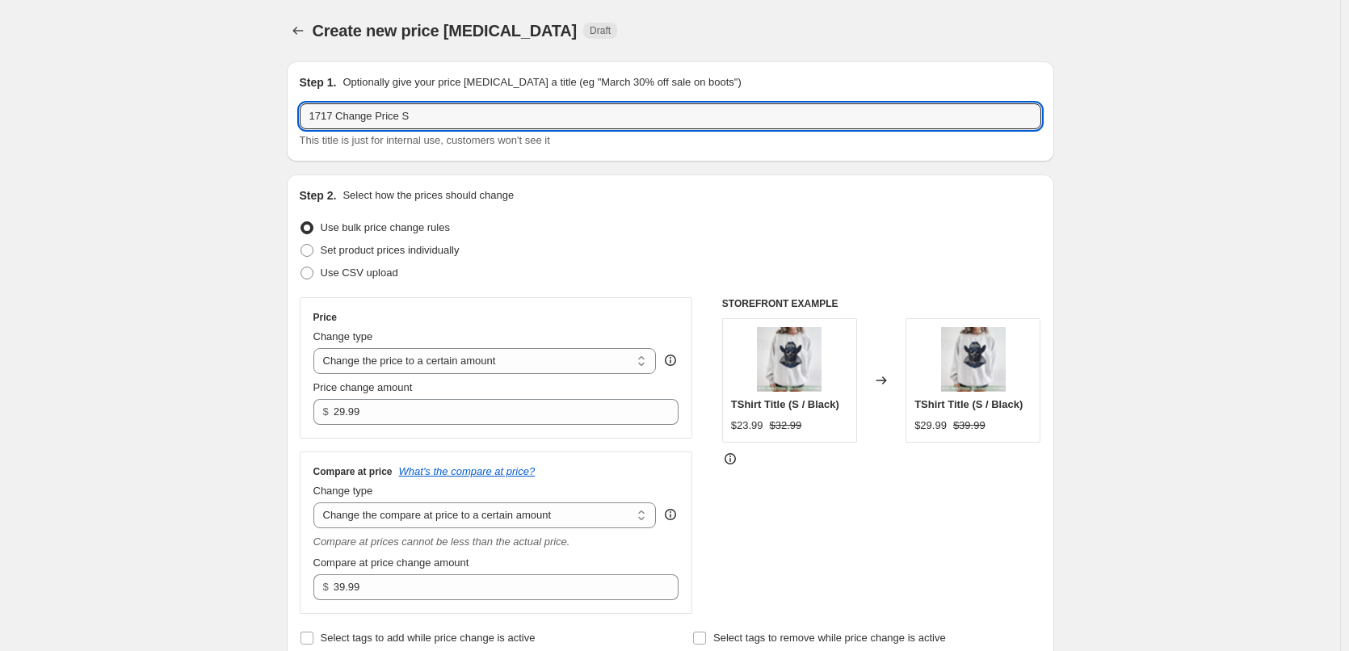
drag, startPoint x: 473, startPoint y: 117, endPoint x: -53, endPoint y: 64, distance: 528.6
click at [0, 64] on html "Home Settings Plans Skip to content Create new price [MEDICAL_DATA]. This page …" at bounding box center [674, 325] width 1349 height 651
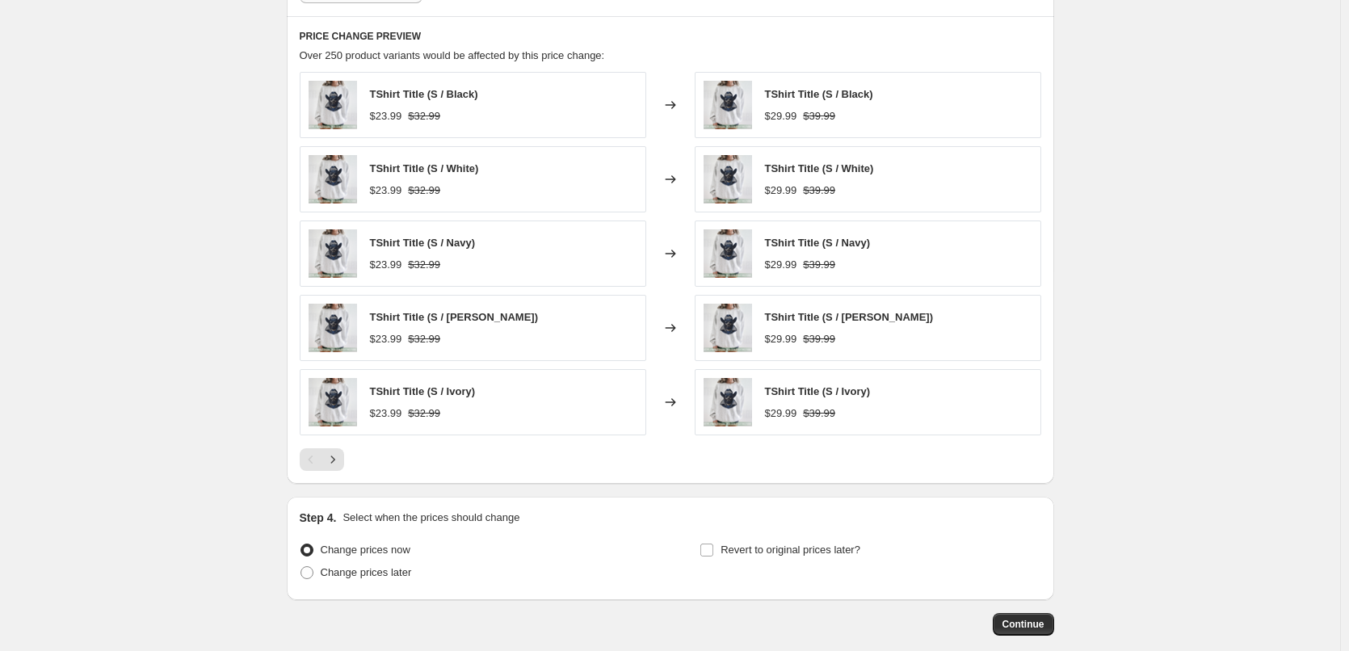
scroll to position [1103, 0]
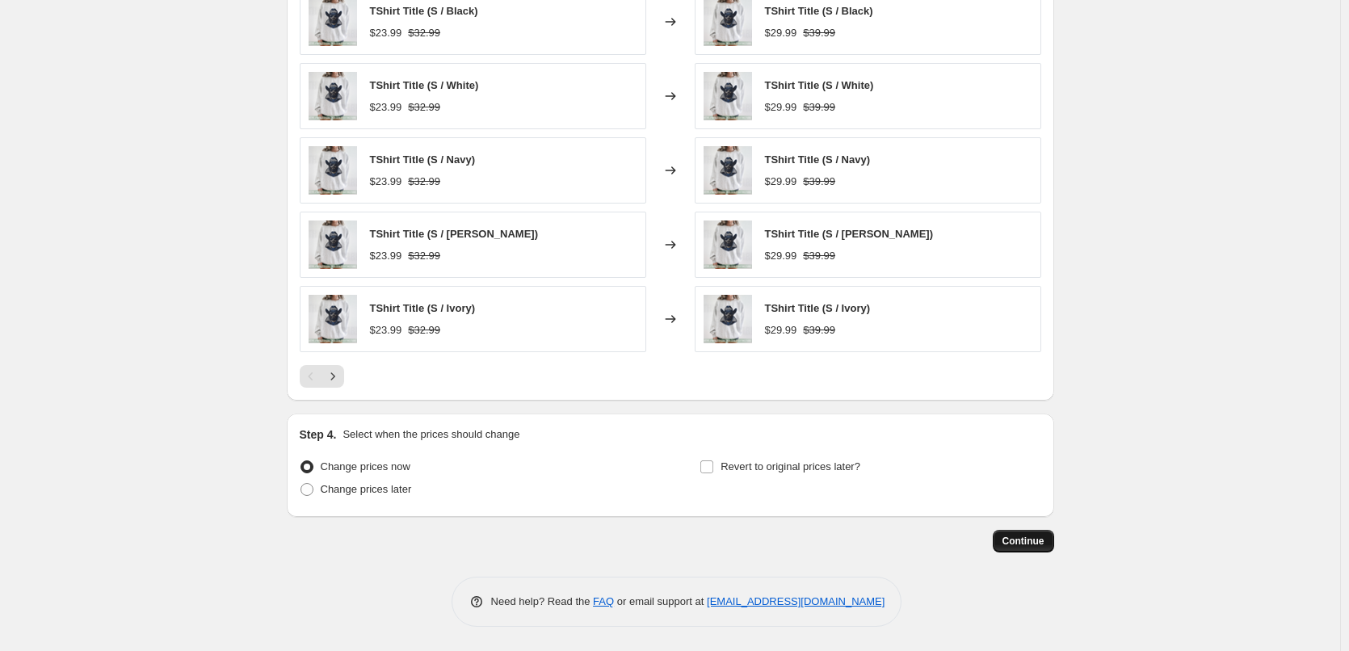
click at [1037, 535] on button "Continue" at bounding box center [1023, 541] width 61 height 23
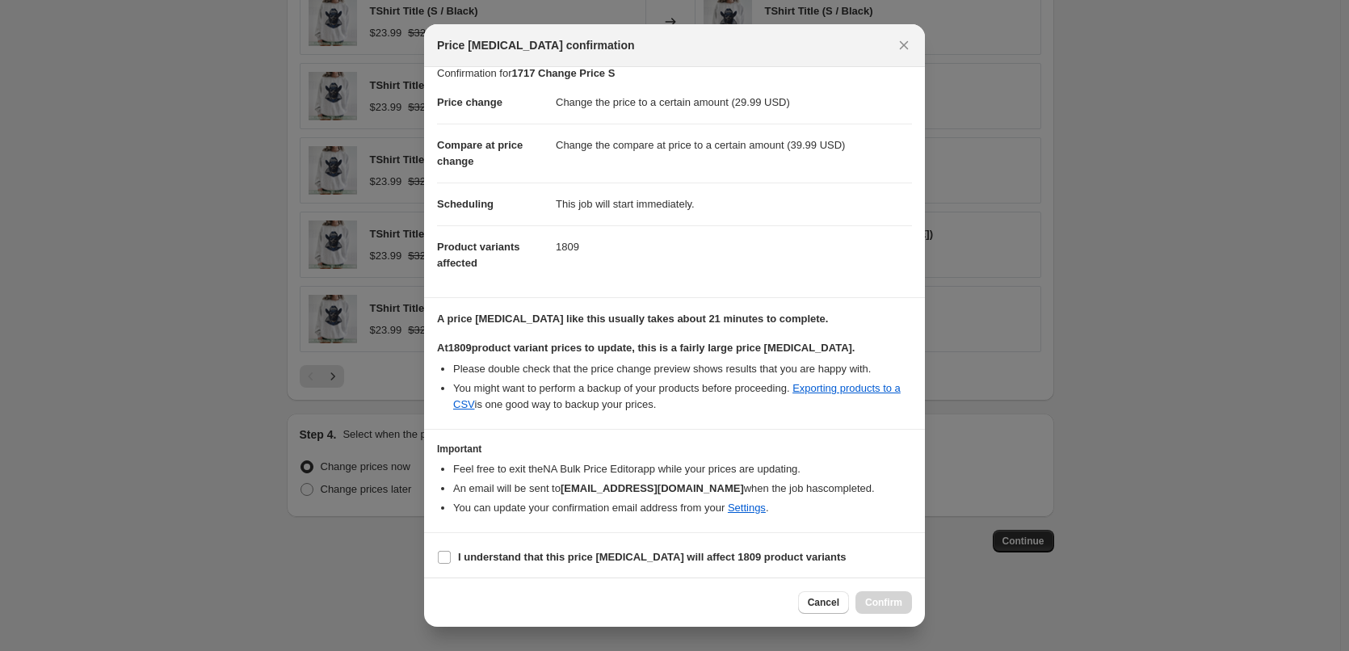
scroll to position [19, 0]
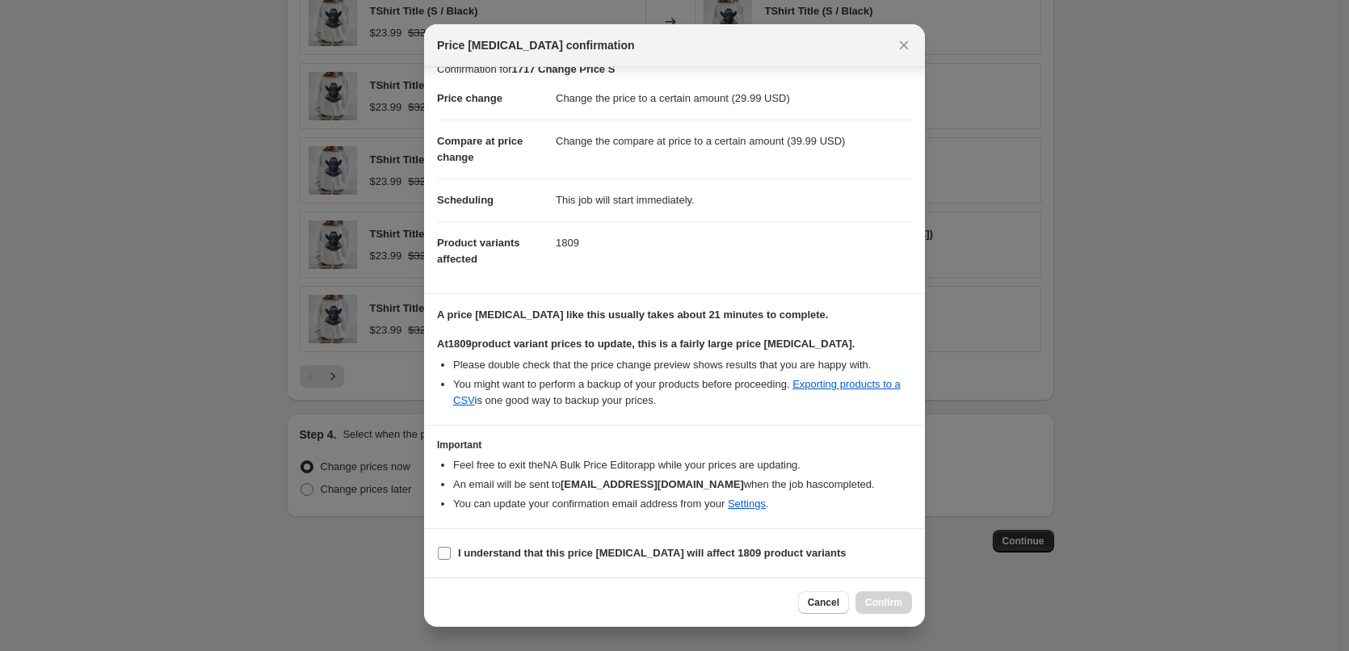
click at [617, 559] on b "I understand that this price [MEDICAL_DATA] will affect 1809 product variants" at bounding box center [652, 553] width 389 height 12
click at [451, 559] on input "I understand that this price [MEDICAL_DATA] will affect 1809 product variants" at bounding box center [444, 553] width 13 height 13
checkbox input "true"
click at [888, 604] on span "Confirm" at bounding box center [883, 602] width 37 height 13
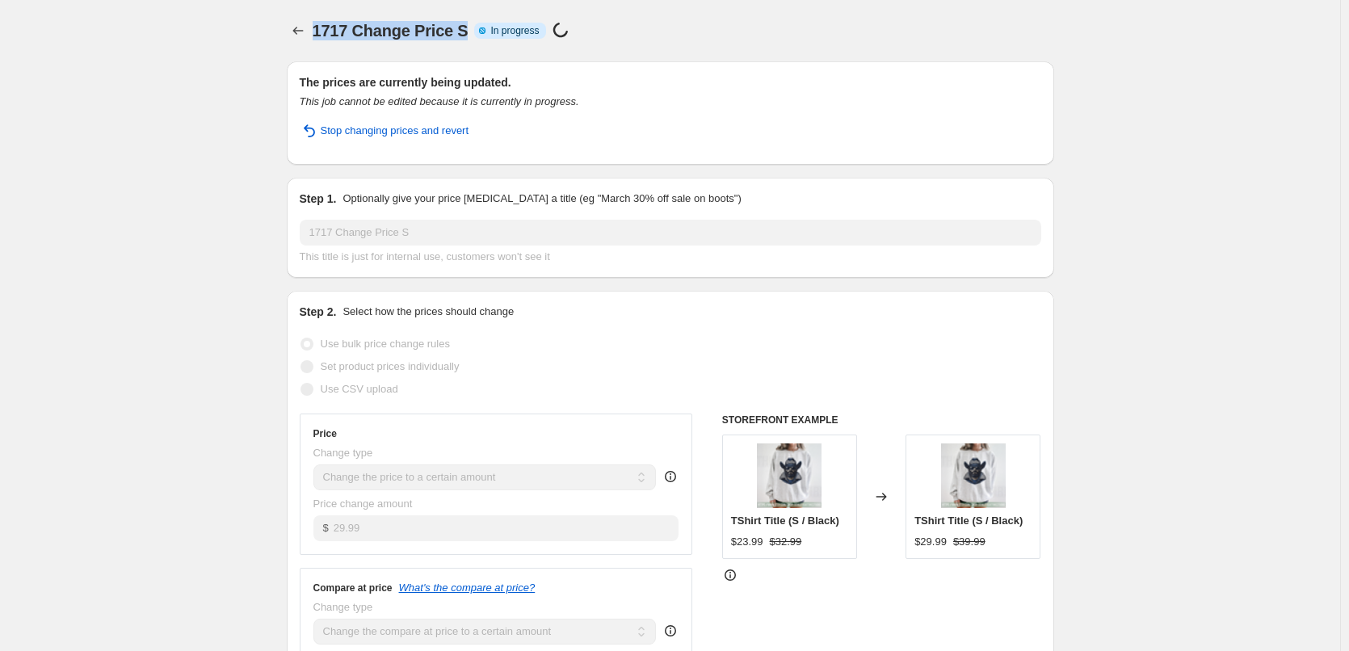
drag, startPoint x: 318, startPoint y: 33, endPoint x: 465, endPoint y: 27, distance: 148.0
click at [465, 27] on span "1717 Change Price S" at bounding box center [391, 31] width 156 height 18
copy span "1717 Change Price S"
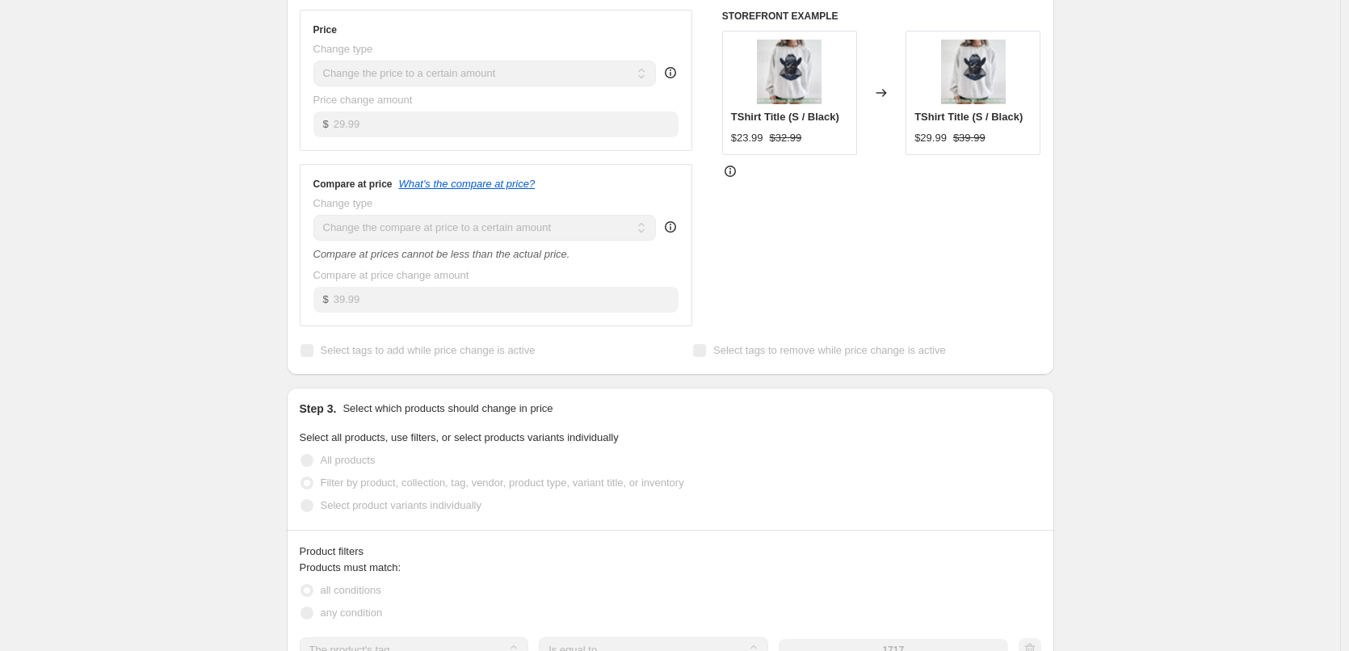
click at [1067, 394] on div "1717 Change Price S. This page is ready 1717 Change Price S Info Partially comp…" at bounding box center [670, 513] width 806 height 1834
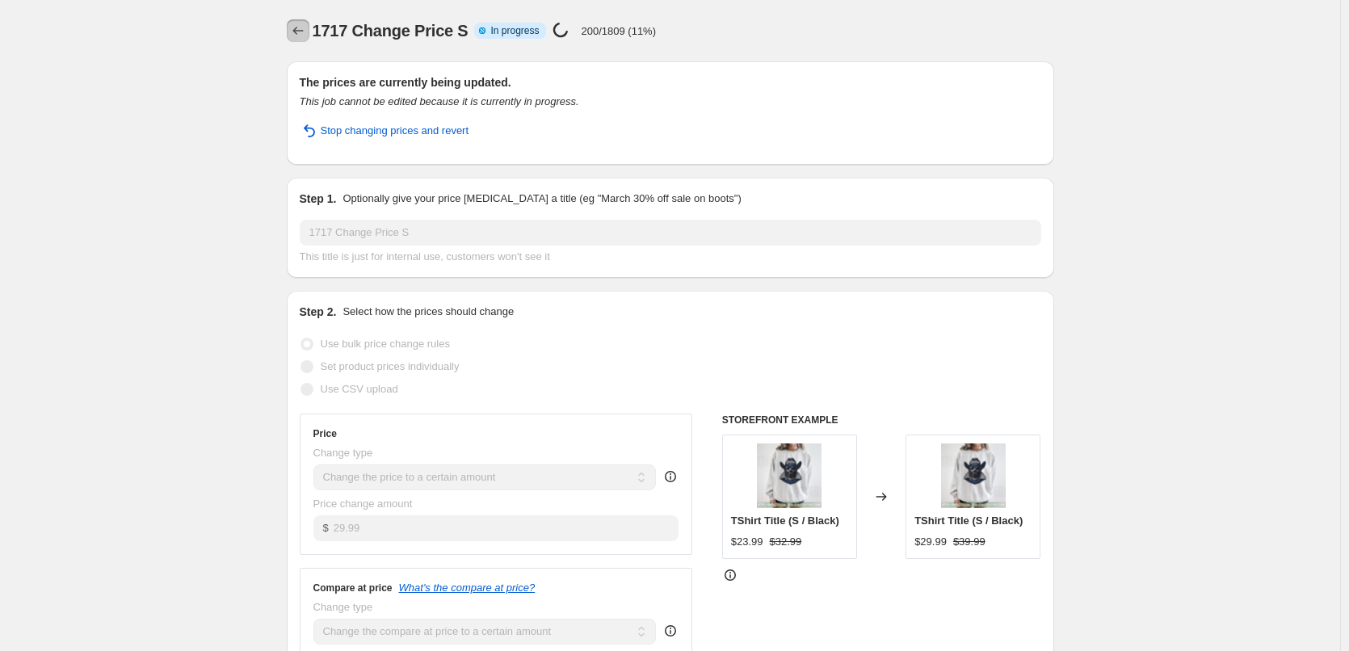
click at [304, 36] on icon "Price change jobs" at bounding box center [298, 31] width 16 height 16
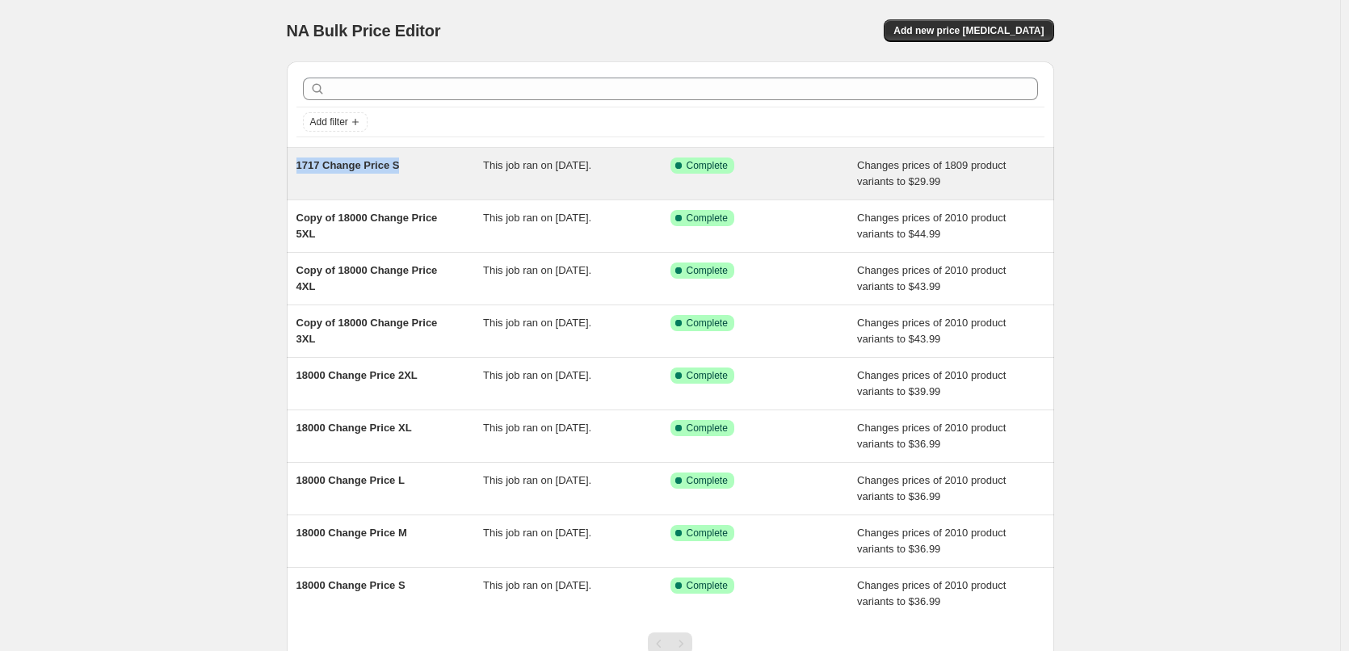
drag, startPoint x: 410, startPoint y: 168, endPoint x: 301, endPoint y: 170, distance: 109.9
click at [301, 170] on div "1717 Change Price S" at bounding box center [390, 174] width 187 height 32
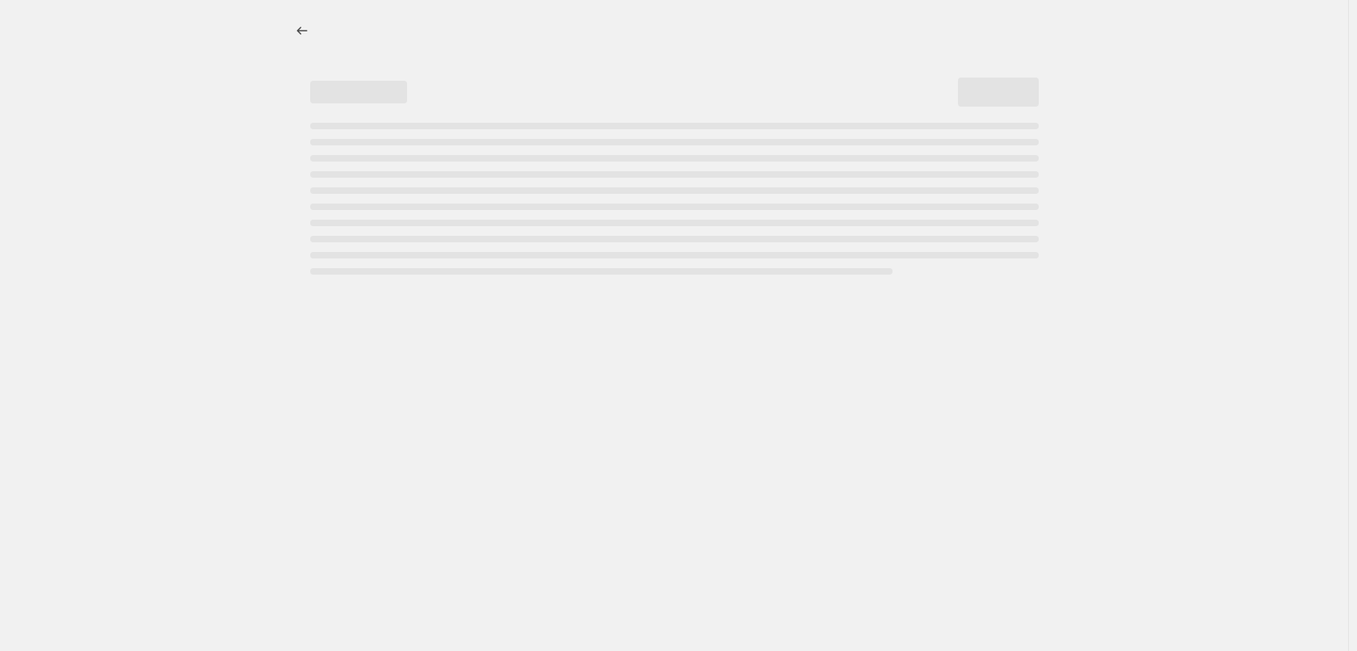
select select "to"
select select "tag"
select select "title"
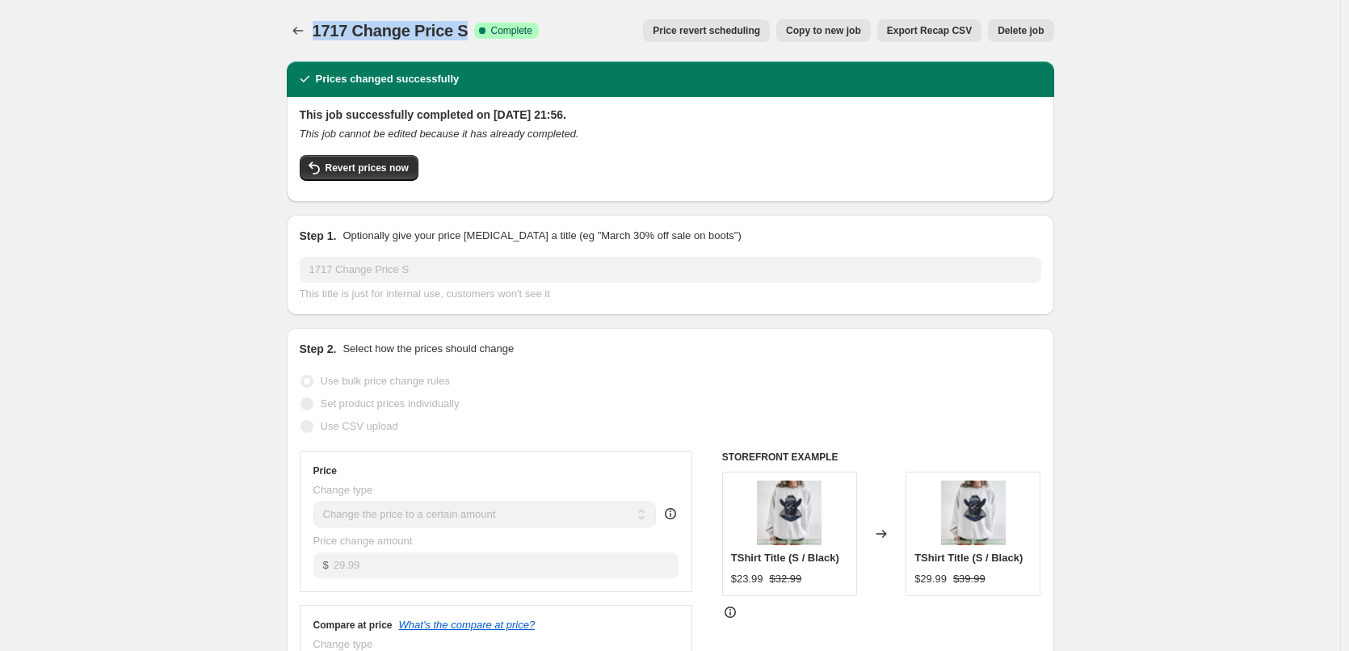
drag, startPoint x: 466, startPoint y: 26, endPoint x: 319, endPoint y: 33, distance: 147.2
click at [319, 33] on span "1717 Change Price S" at bounding box center [391, 31] width 156 height 18
copy span "1717 Change Price S"
click at [841, 27] on span "Copy to new job" at bounding box center [823, 30] width 75 height 13
select select "to"
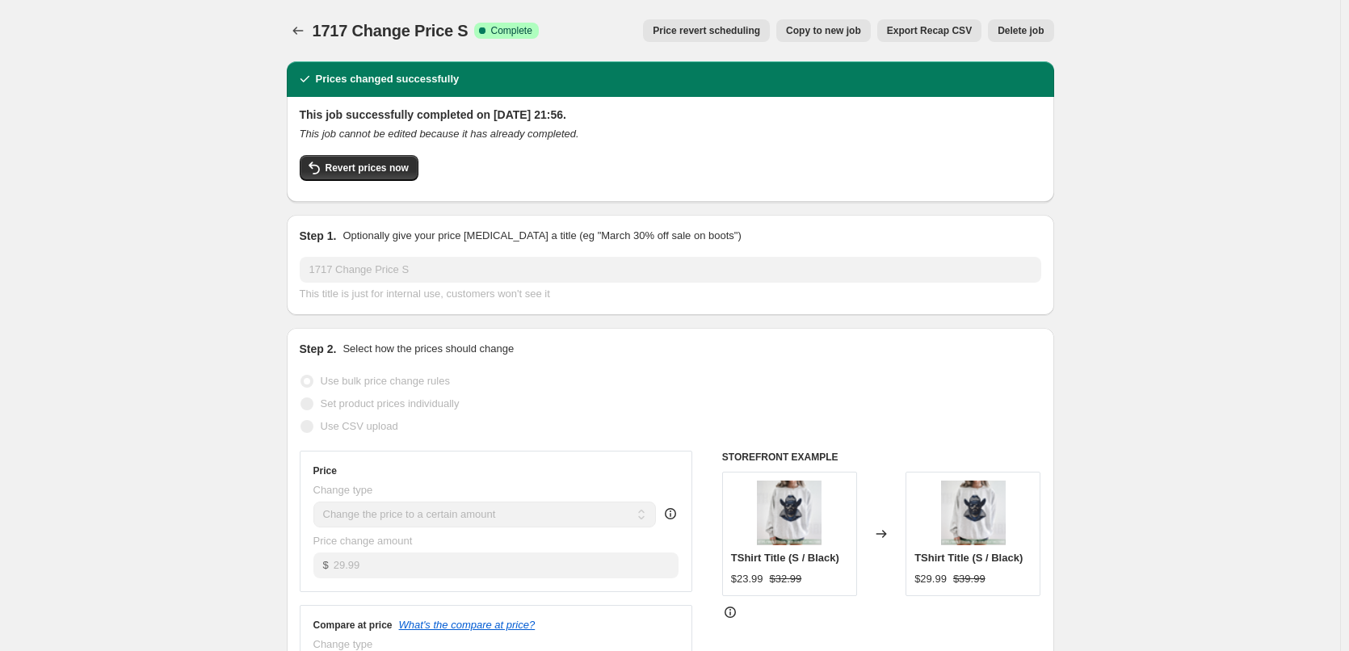
select select "tag"
select select "title"
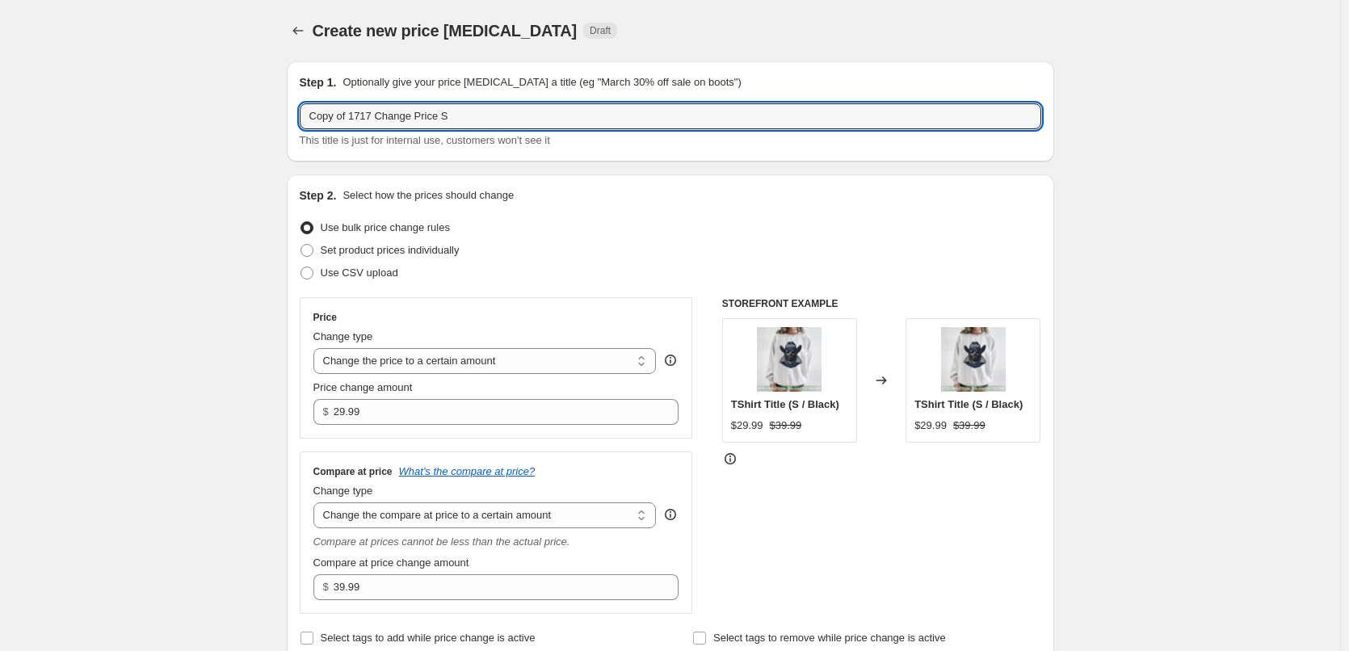
drag, startPoint x: 419, startPoint y: 115, endPoint x: 104, endPoint y: 92, distance: 315.9
paste input "text"
drag, startPoint x: 406, startPoint y: 118, endPoint x: 446, endPoint y: 113, distance: 40.7
click at [444, 114] on input "1717 Change Price S" at bounding box center [671, 116] width 742 height 26
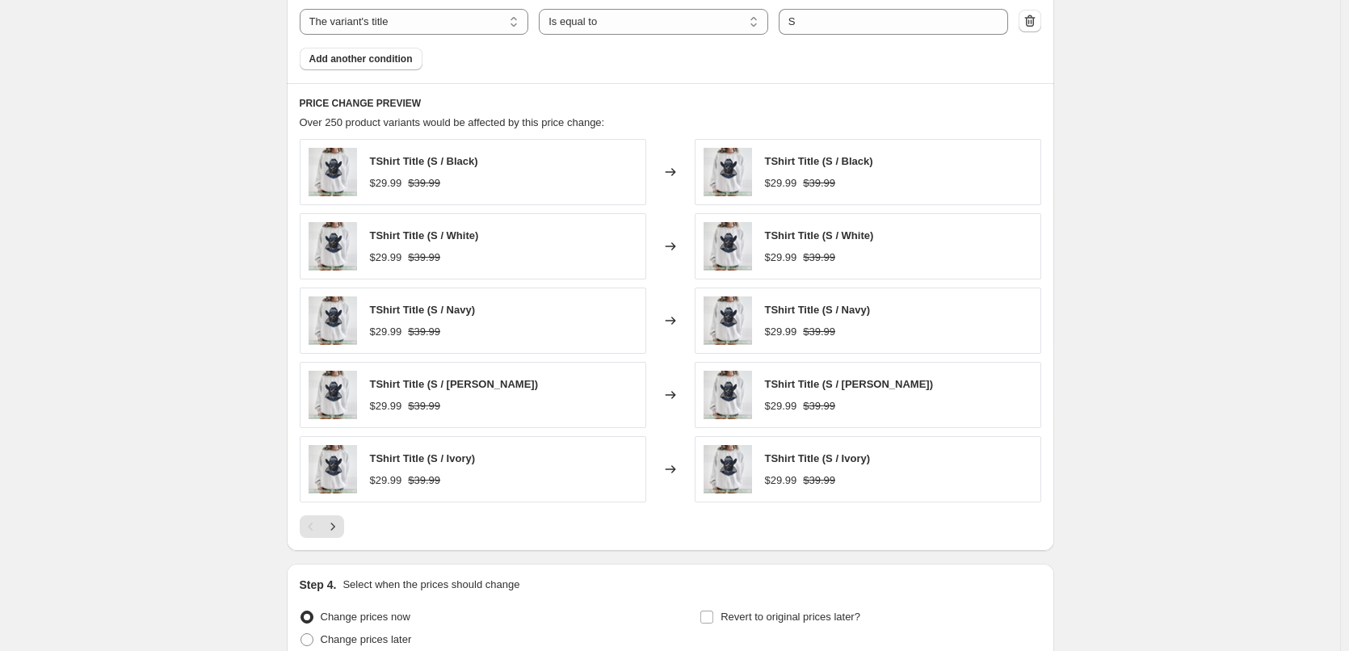
scroll to position [780, 0]
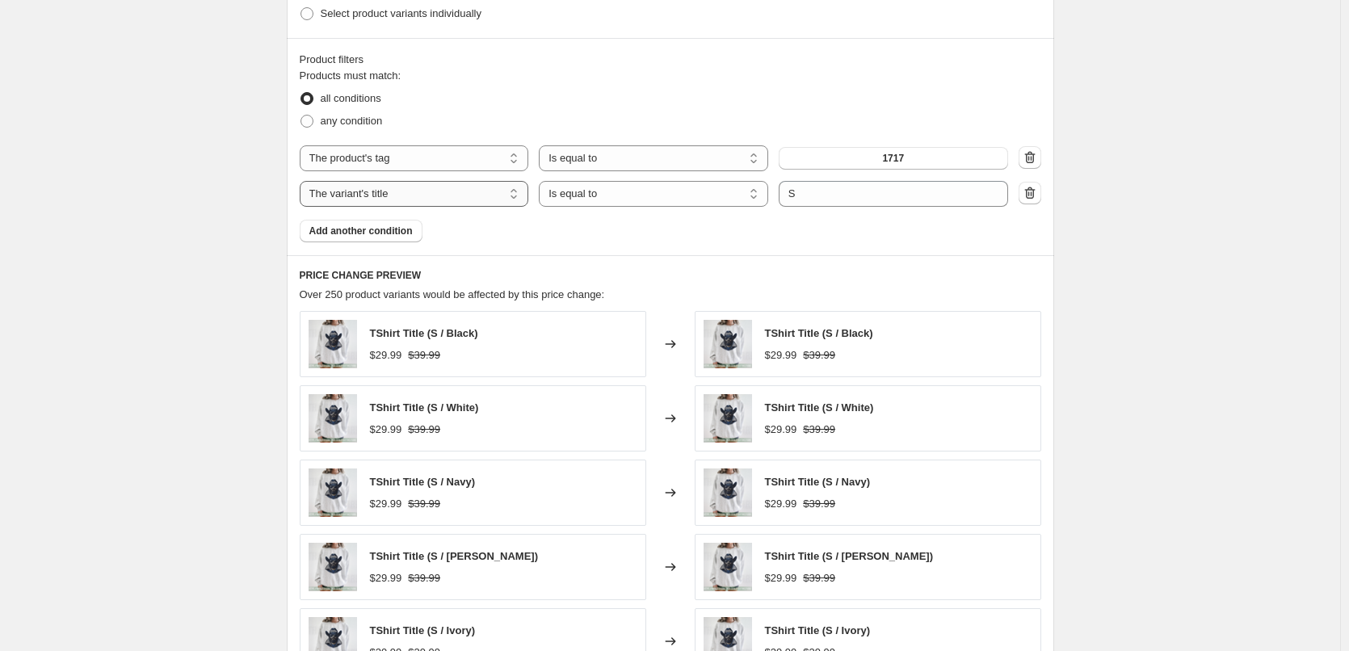
type input "1717 Change Price M"
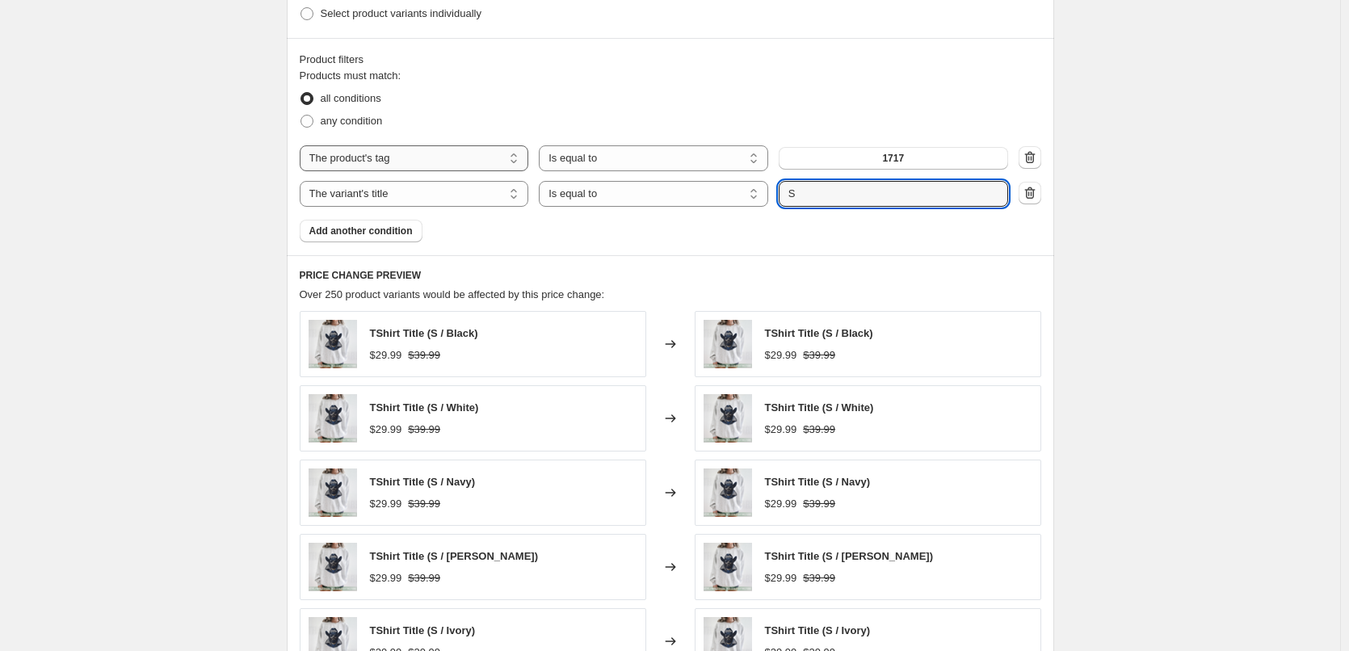
drag, startPoint x: 451, startPoint y: 189, endPoint x: 372, endPoint y: 171, distance: 81.1
click at [398, 185] on div "The product The product's collection The product's tag The product's vendor The…" at bounding box center [654, 194] width 709 height 26
type input "M"
click at [680, 221] on div "Products must match: all conditions any condition The product The product's col…" at bounding box center [671, 155] width 742 height 175
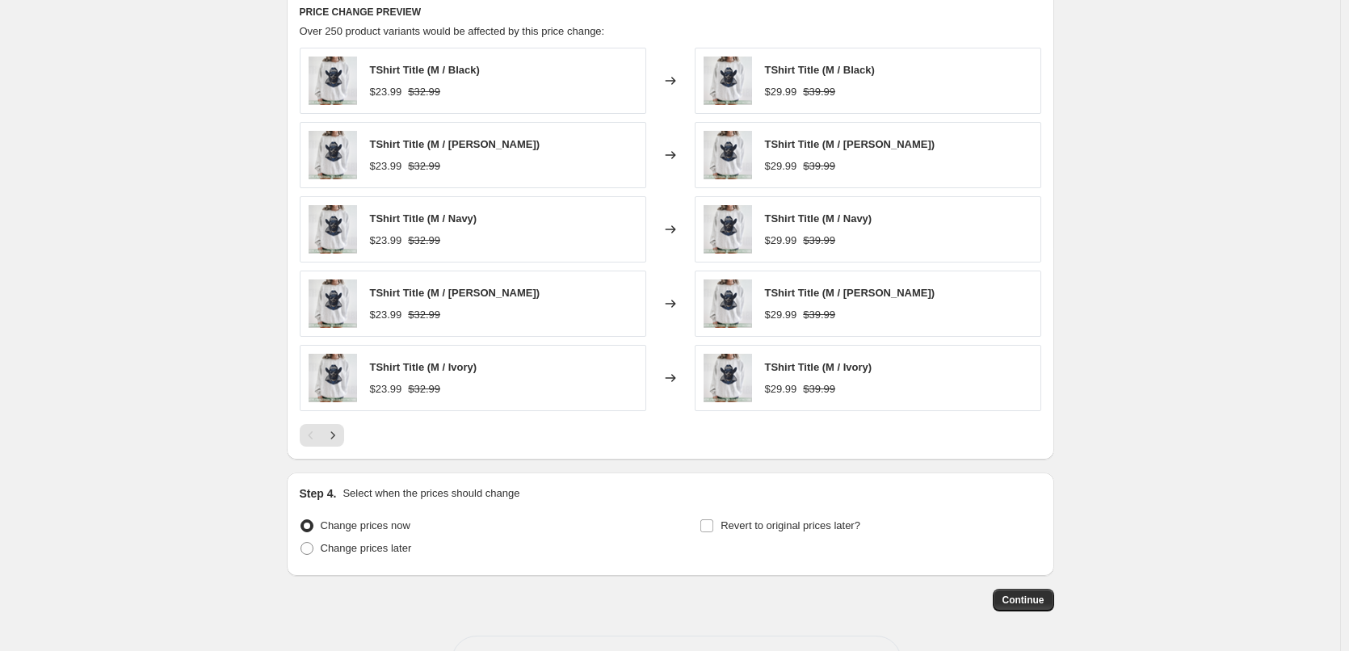
scroll to position [1103, 0]
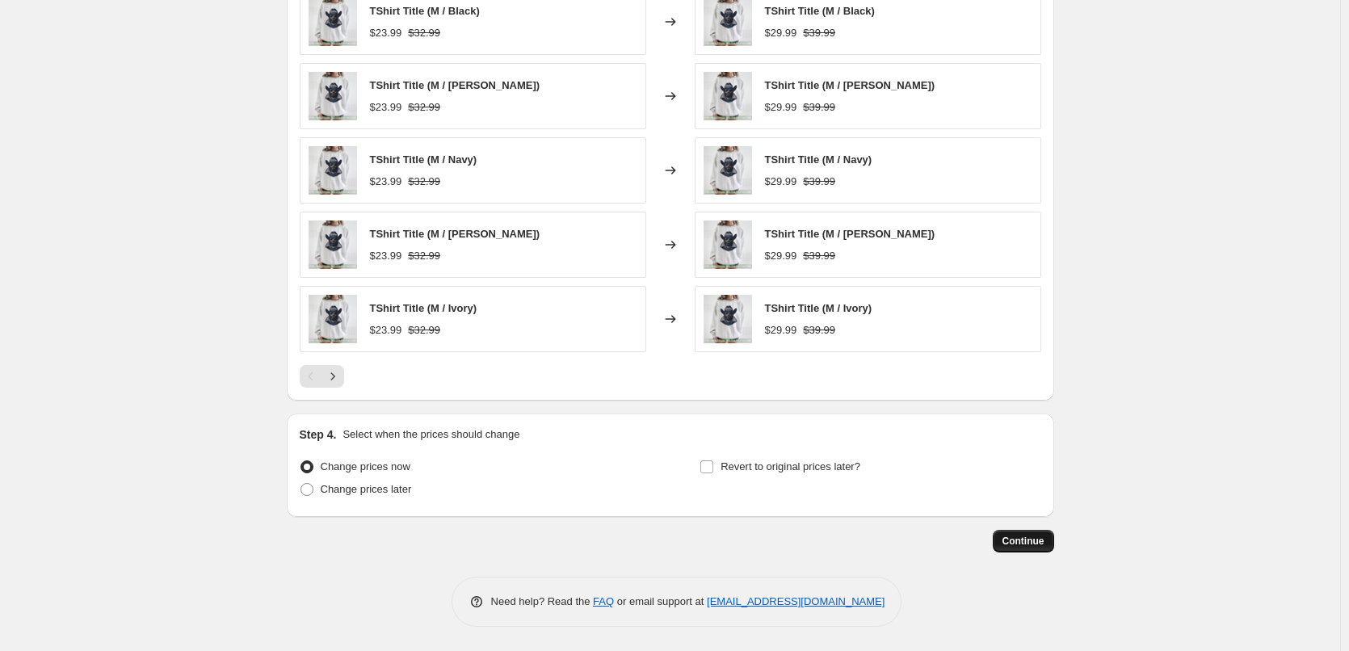
click at [1028, 543] on span "Continue" at bounding box center [1024, 541] width 42 height 13
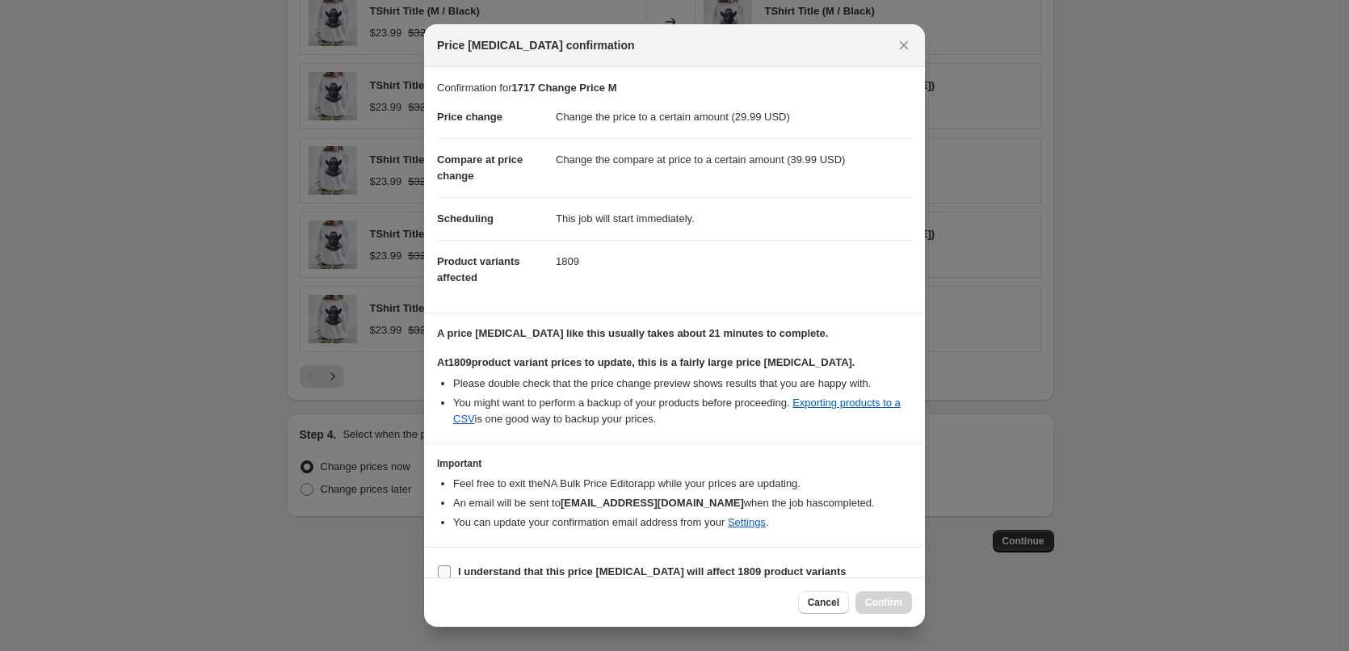
click at [601, 566] on b "I understand that this price [MEDICAL_DATA] will affect 1809 product variants" at bounding box center [652, 572] width 389 height 12
click at [451, 566] on input "I understand that this price [MEDICAL_DATA] will affect 1809 product variants" at bounding box center [444, 572] width 13 height 13
checkbox input "true"
click at [879, 604] on span "Confirm" at bounding box center [883, 602] width 37 height 13
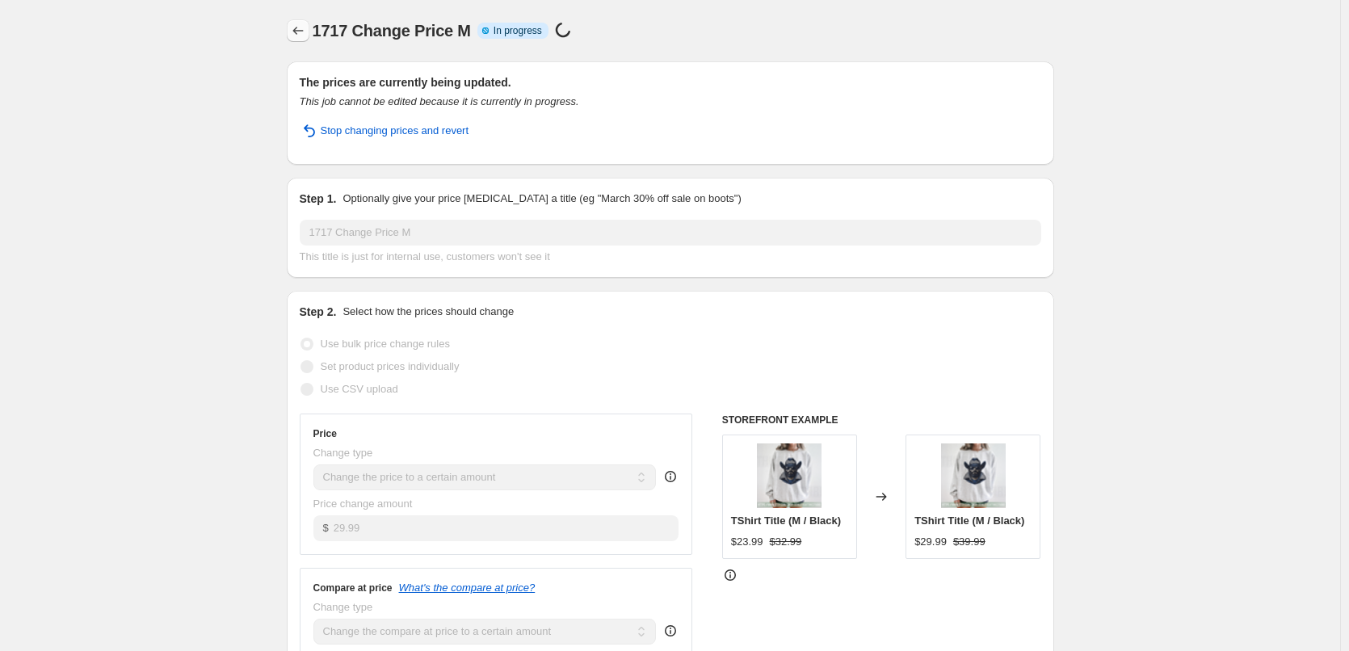
click at [306, 30] on icon "Price change jobs" at bounding box center [298, 31] width 16 height 16
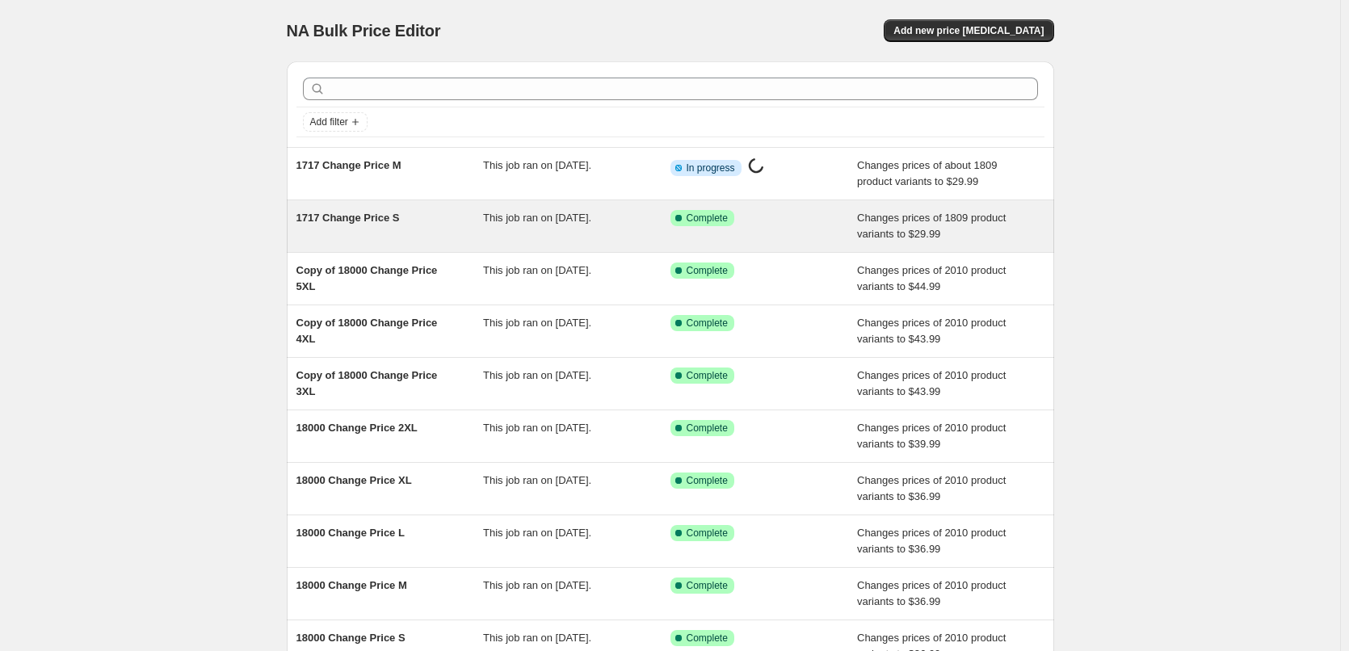
click at [367, 217] on span "1717 Change Price S" at bounding box center [348, 218] width 103 height 12
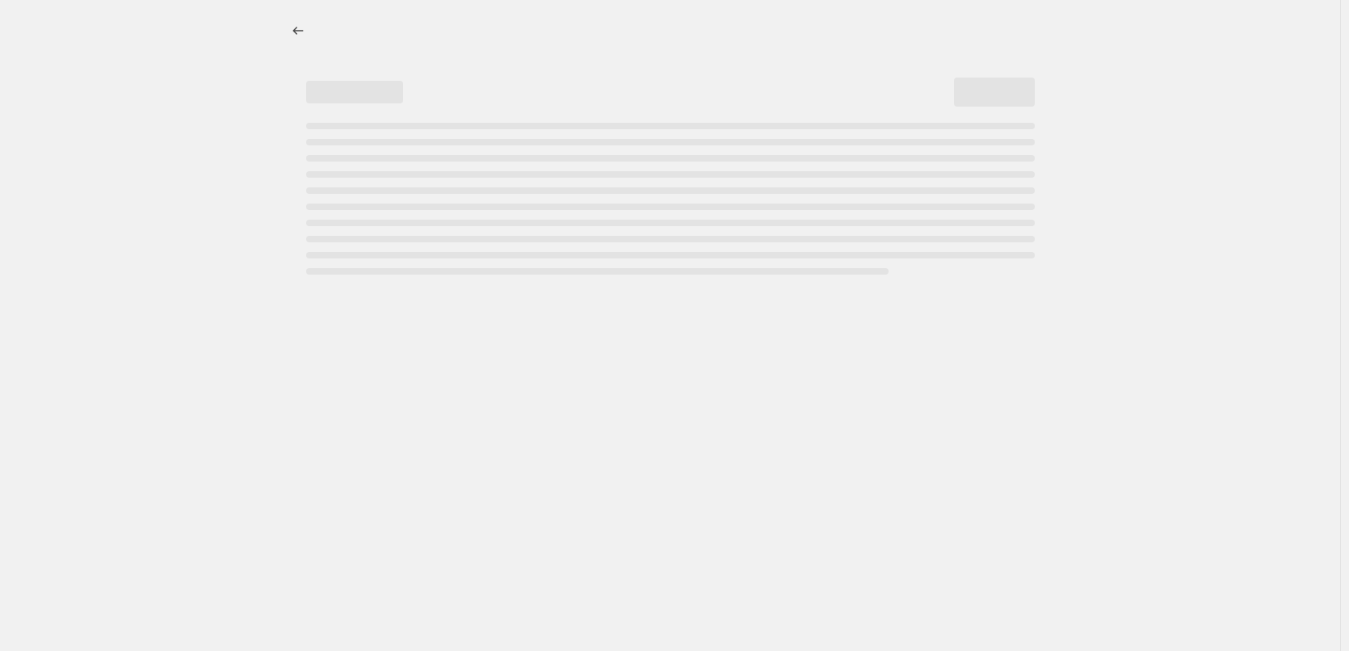
select select "to"
select select "tag"
select select "title"
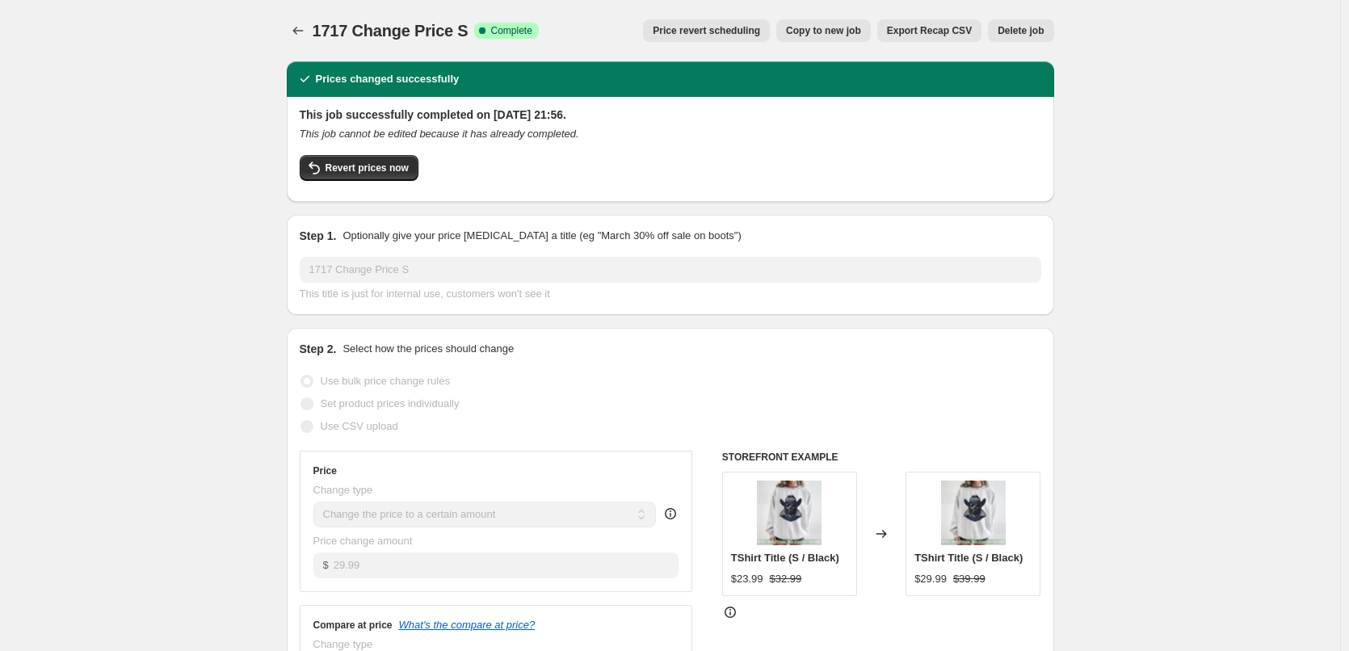
click at [830, 30] on span "Copy to new job" at bounding box center [823, 30] width 75 height 13
select select "to"
select select "tag"
select select "title"
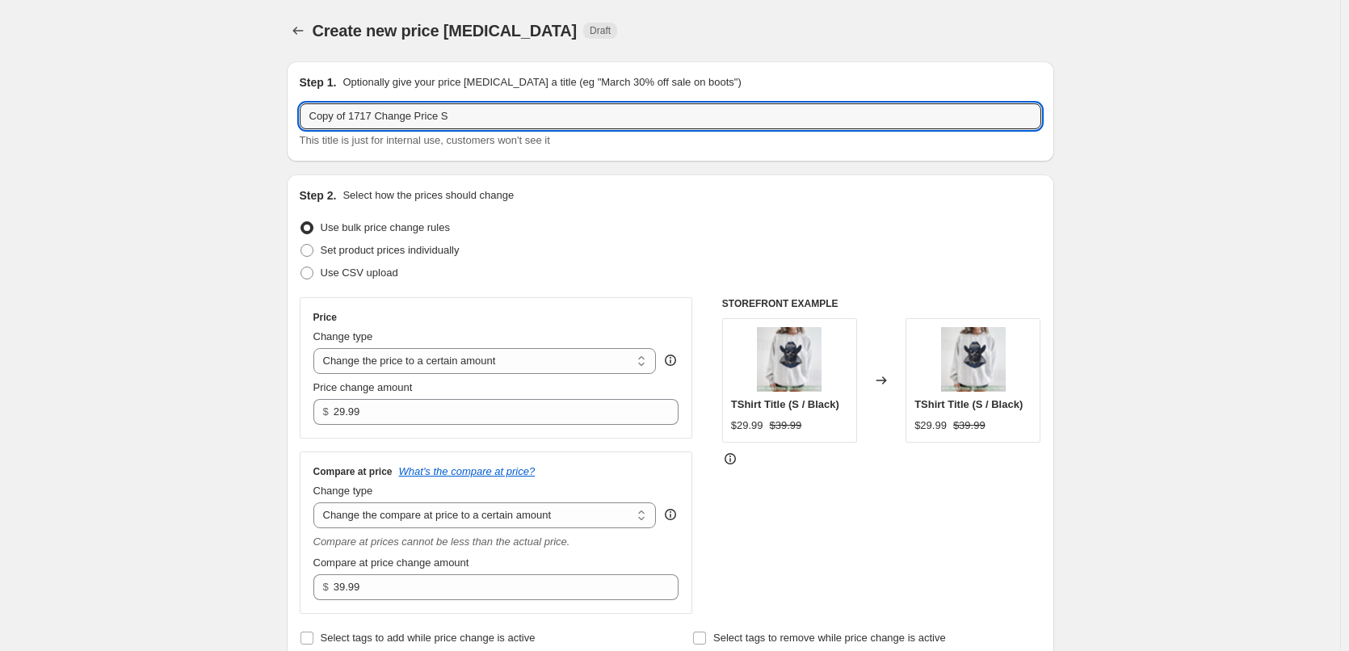
drag, startPoint x: 511, startPoint y: 120, endPoint x: 111, endPoint y: 66, distance: 403.6
paste input "text"
drag, startPoint x: 403, startPoint y: 116, endPoint x: 549, endPoint y: 111, distance: 146.3
click at [549, 111] on input "1717 Change Price S" at bounding box center [671, 116] width 742 height 26
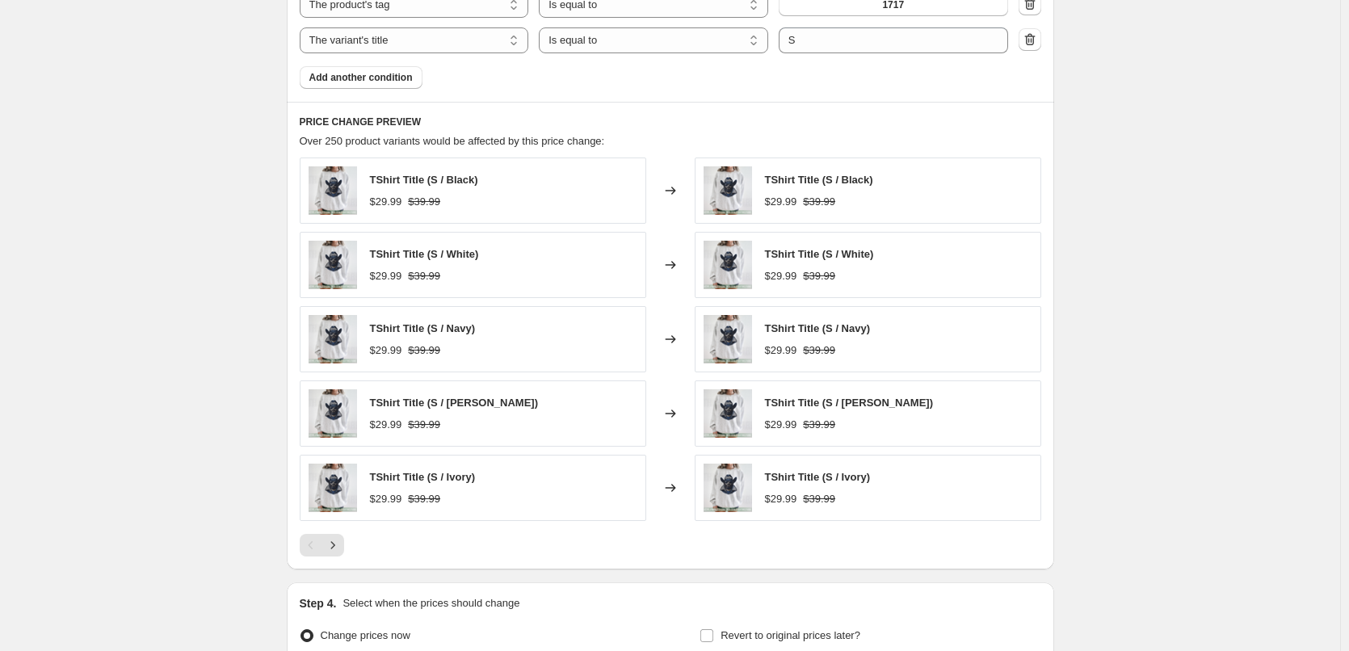
scroll to position [780, 0]
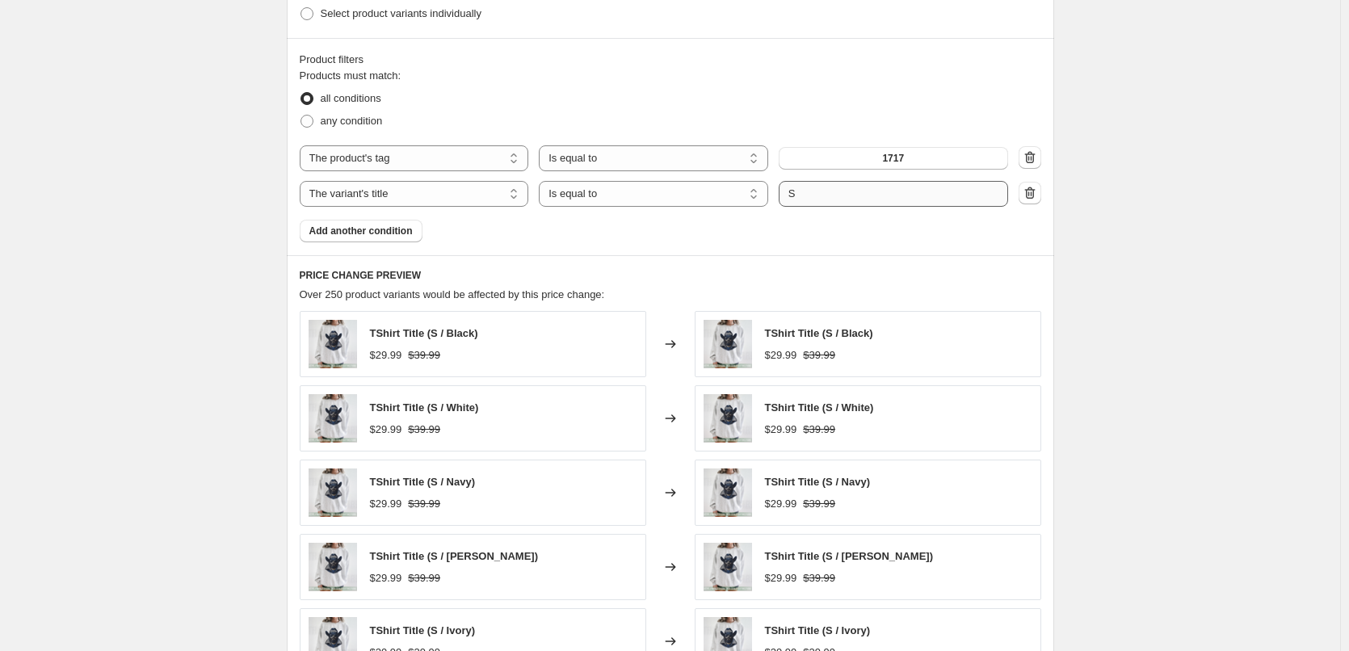
type input "1717 Change Price L"
drag, startPoint x: 864, startPoint y: 204, endPoint x: 691, endPoint y: 170, distance: 176.2
click at [701, 177] on div "The product The product's collection The product's tag The product's vendor The…" at bounding box center [671, 175] width 742 height 61
type input "L"
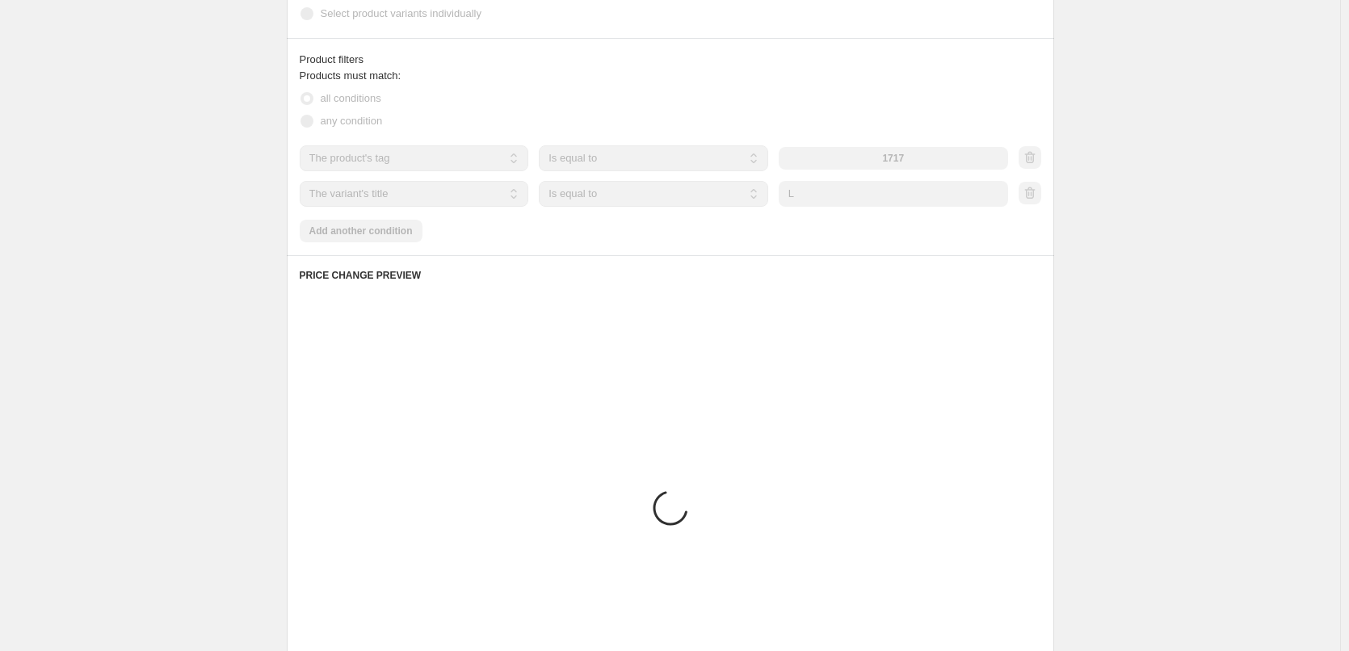
click at [1185, 284] on div "Create new price [MEDICAL_DATA]. This page is ready Create new price [MEDICAL_D…" at bounding box center [670, 96] width 1340 height 1753
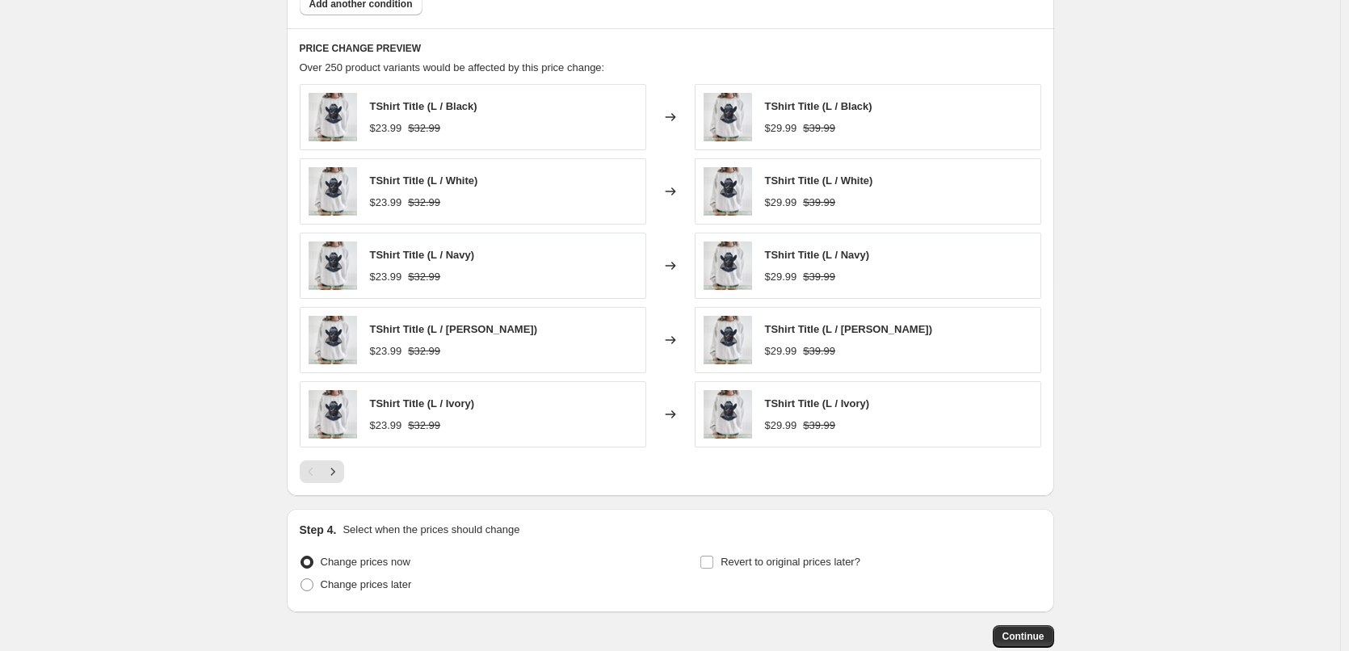
scroll to position [1103, 0]
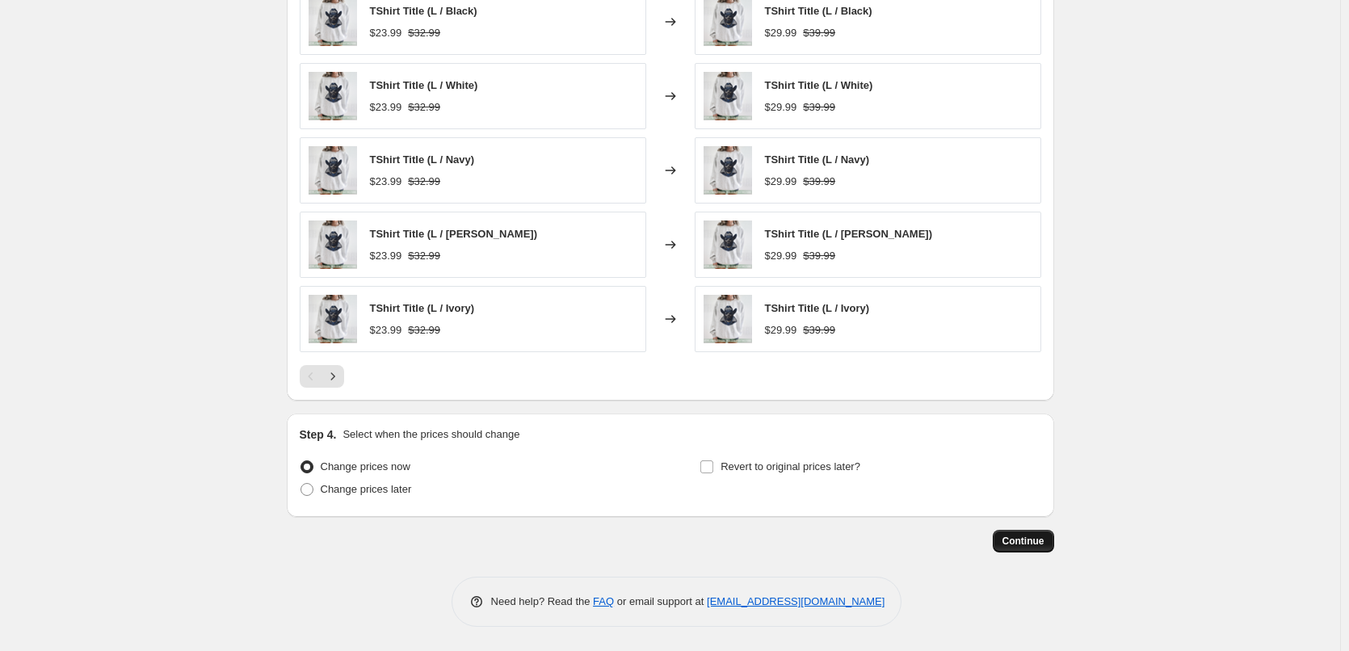
click at [1041, 544] on span "Continue" at bounding box center [1024, 541] width 42 height 13
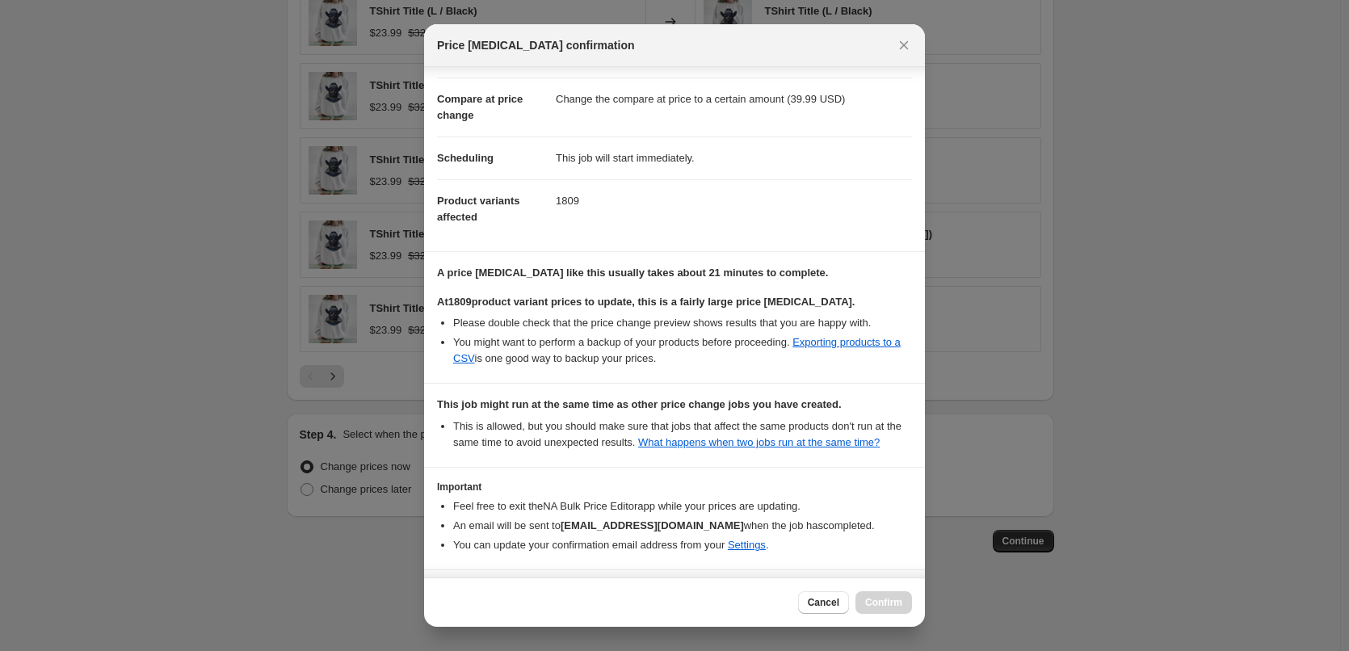
scroll to position [118, 0]
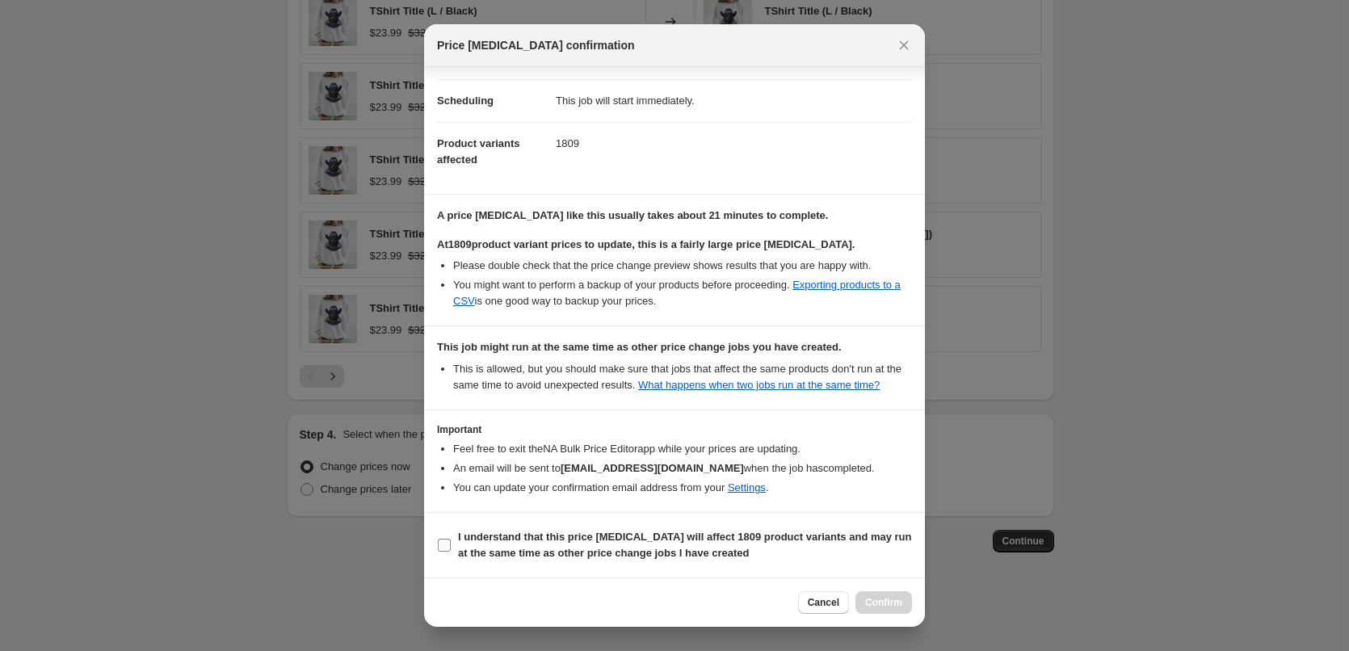
click at [563, 531] on b "I understand that this price [MEDICAL_DATA] will affect 1809 product variants a…" at bounding box center [685, 545] width 454 height 28
click at [451, 539] on input "I understand that this price [MEDICAL_DATA] will affect 1809 product variants a…" at bounding box center [444, 545] width 13 height 13
checkbox input "true"
click at [891, 594] on button "Confirm" at bounding box center [884, 602] width 57 height 23
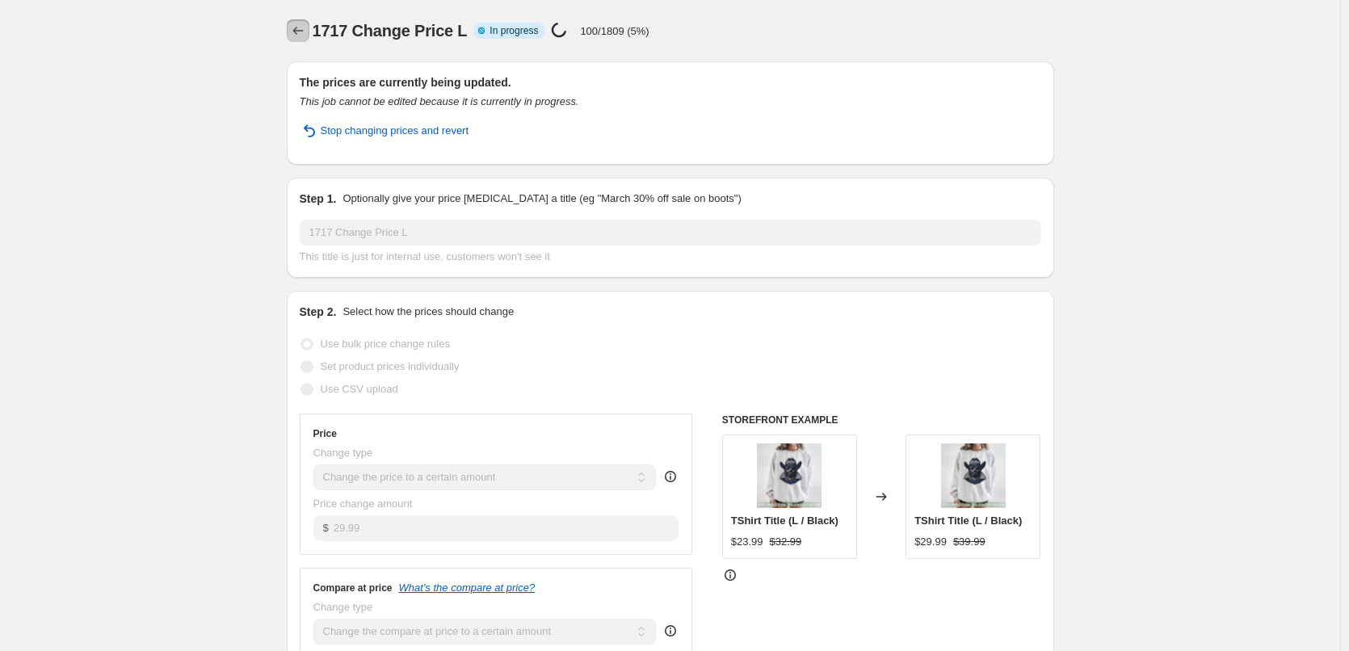
click at [301, 30] on icon "Price change jobs" at bounding box center [298, 31] width 16 height 16
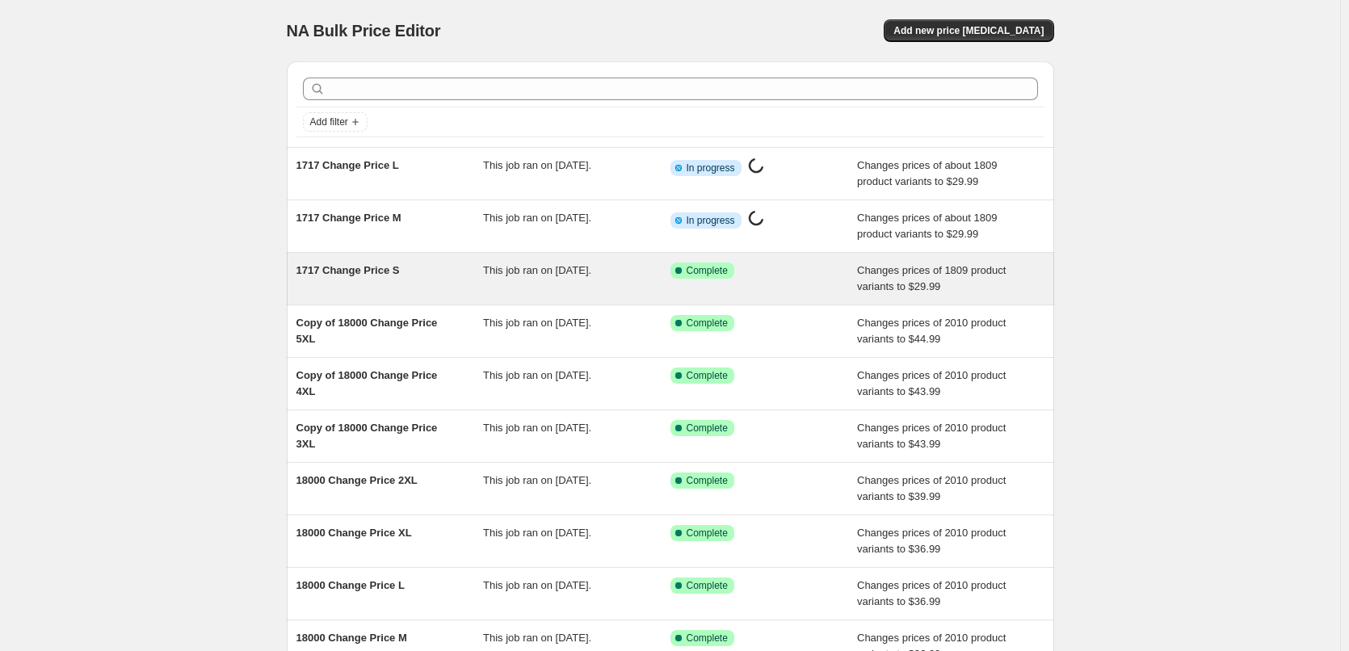
click at [337, 271] on span "1717 Change Price S" at bounding box center [348, 270] width 103 height 12
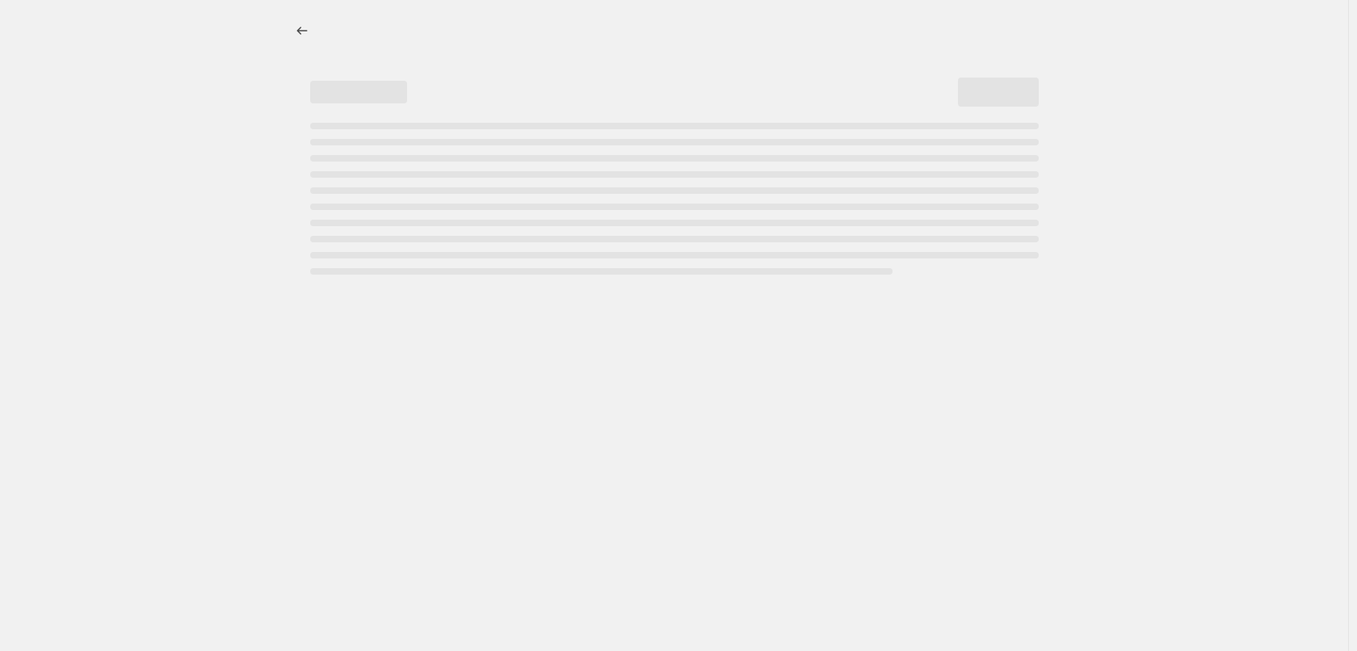
select select "to"
select select "tag"
select select "title"
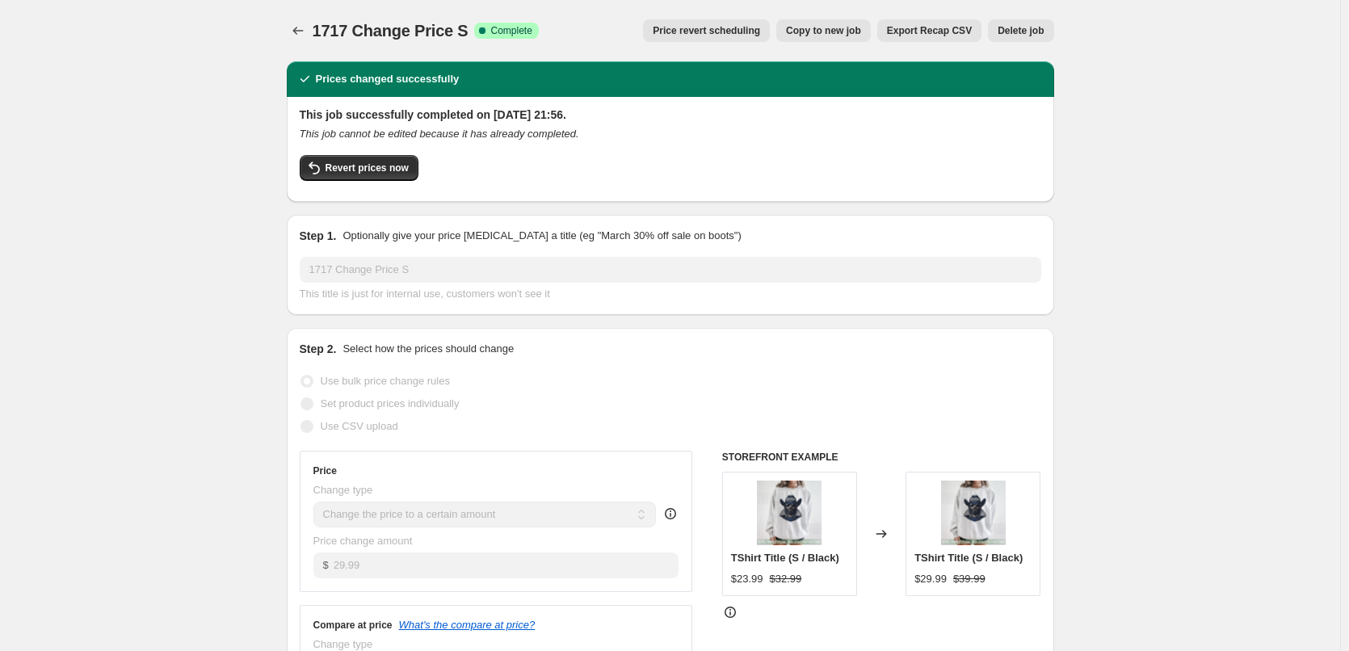
click at [856, 36] on span "Copy to new job" at bounding box center [823, 30] width 75 height 13
select select "to"
select select "tag"
select select "title"
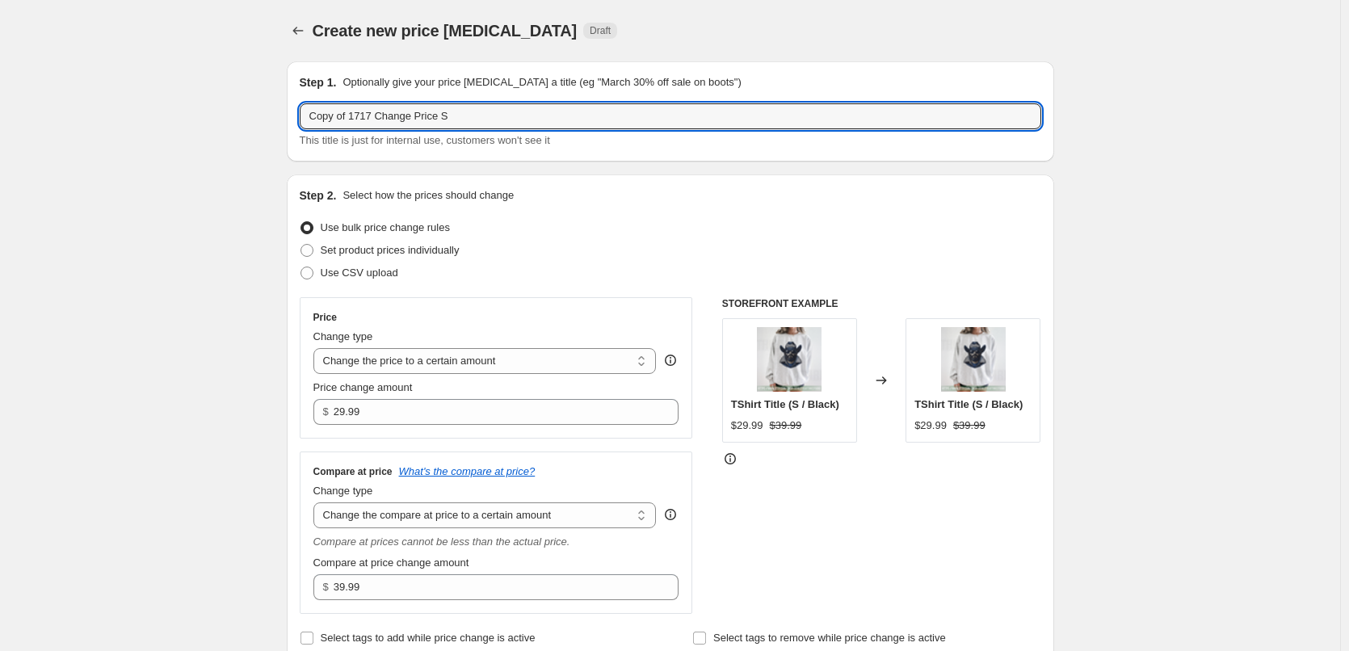
drag, startPoint x: 499, startPoint y: 120, endPoint x: -194, endPoint y: 61, distance: 695.6
click at [0, 61] on html "Home Settings Plans Skip to content Create new price [MEDICAL_DATA]. This page …" at bounding box center [674, 325] width 1349 height 651
paste input "text"
drag, startPoint x: 403, startPoint y: 120, endPoint x: 574, endPoint y: 103, distance: 172.0
click at [570, 107] on input "1717 Change Price S" at bounding box center [671, 116] width 742 height 26
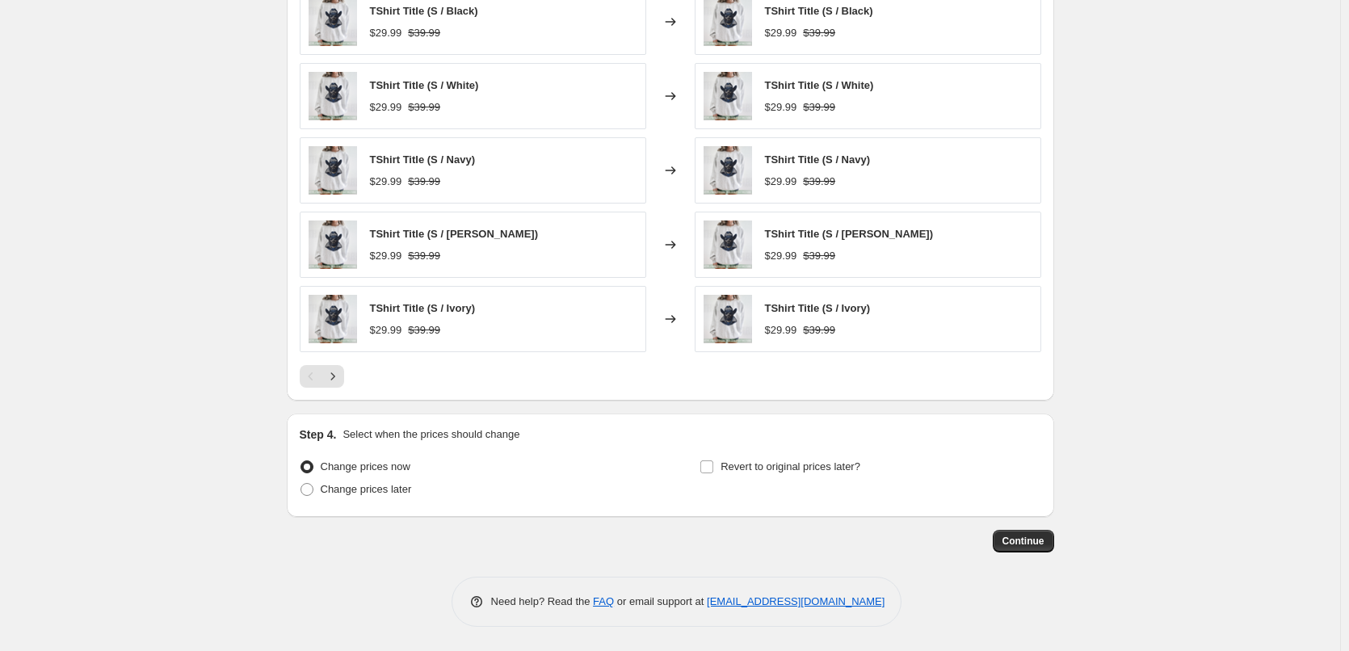
scroll to position [860, 0]
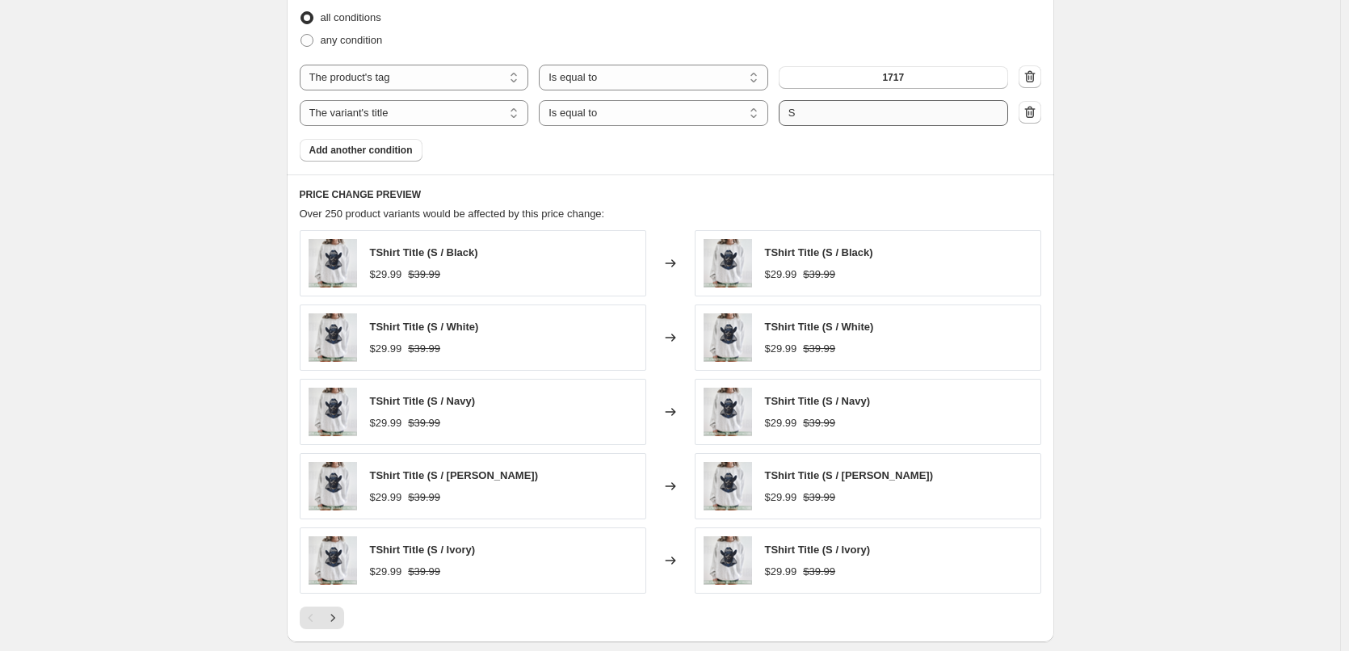
type input "1717 Change Price XL"
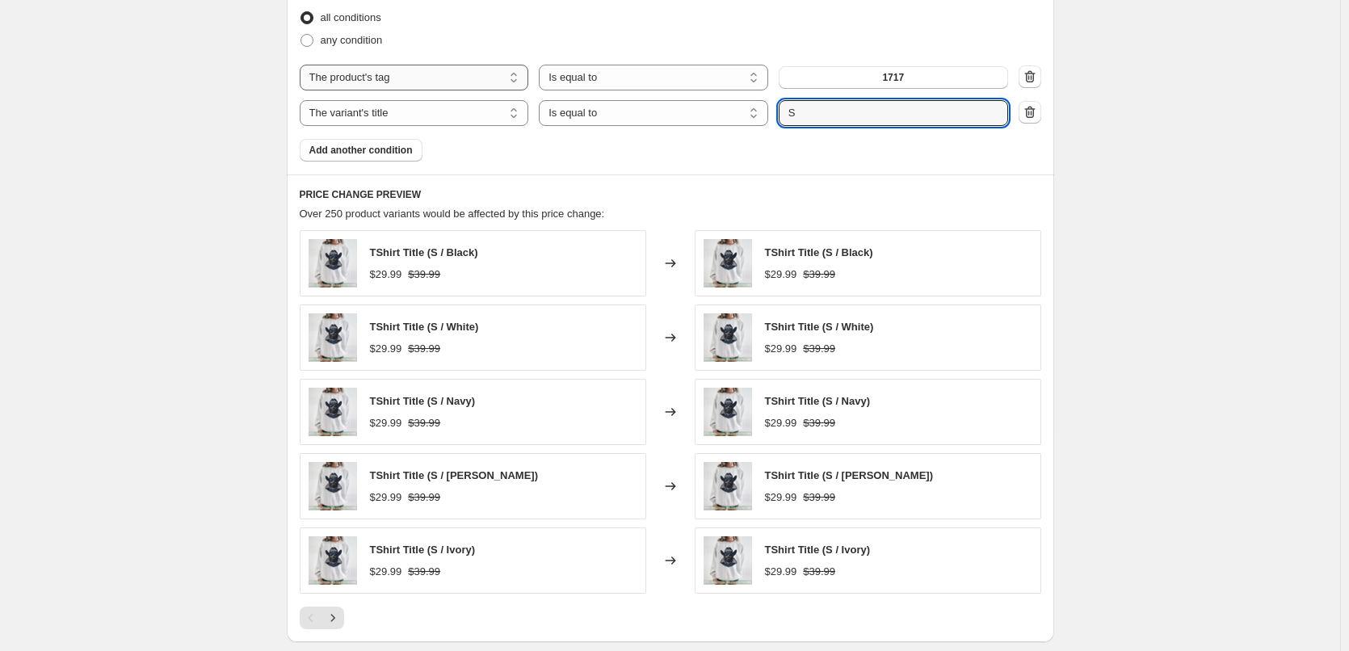
drag, startPoint x: 805, startPoint y: 107, endPoint x: 392, endPoint y: 82, distance: 414.4
click at [398, 84] on div "The product The product's collection The product's tag The product's vendor The…" at bounding box center [671, 95] width 742 height 61
type input "XL"
click at [588, 179] on div "PRICE CHANGE PREVIEW Over 250 product variants would be affected by this price …" at bounding box center [671, 409] width 768 height 468
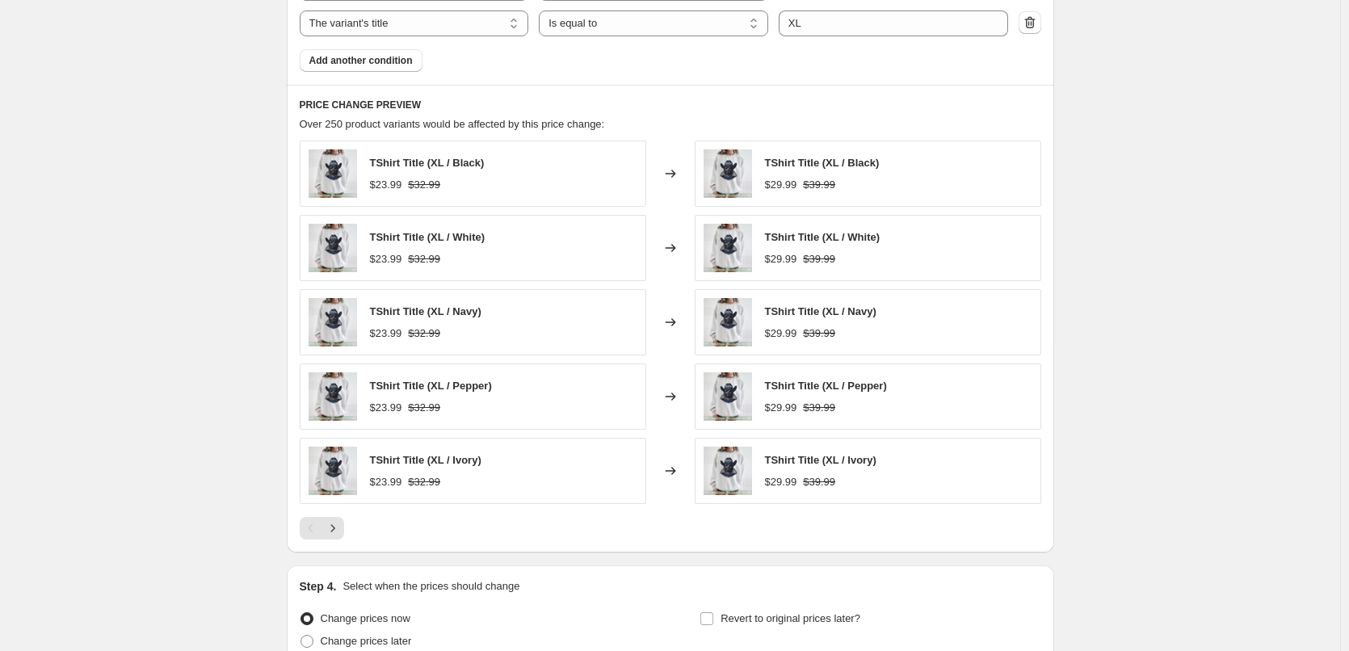
scroll to position [1103, 0]
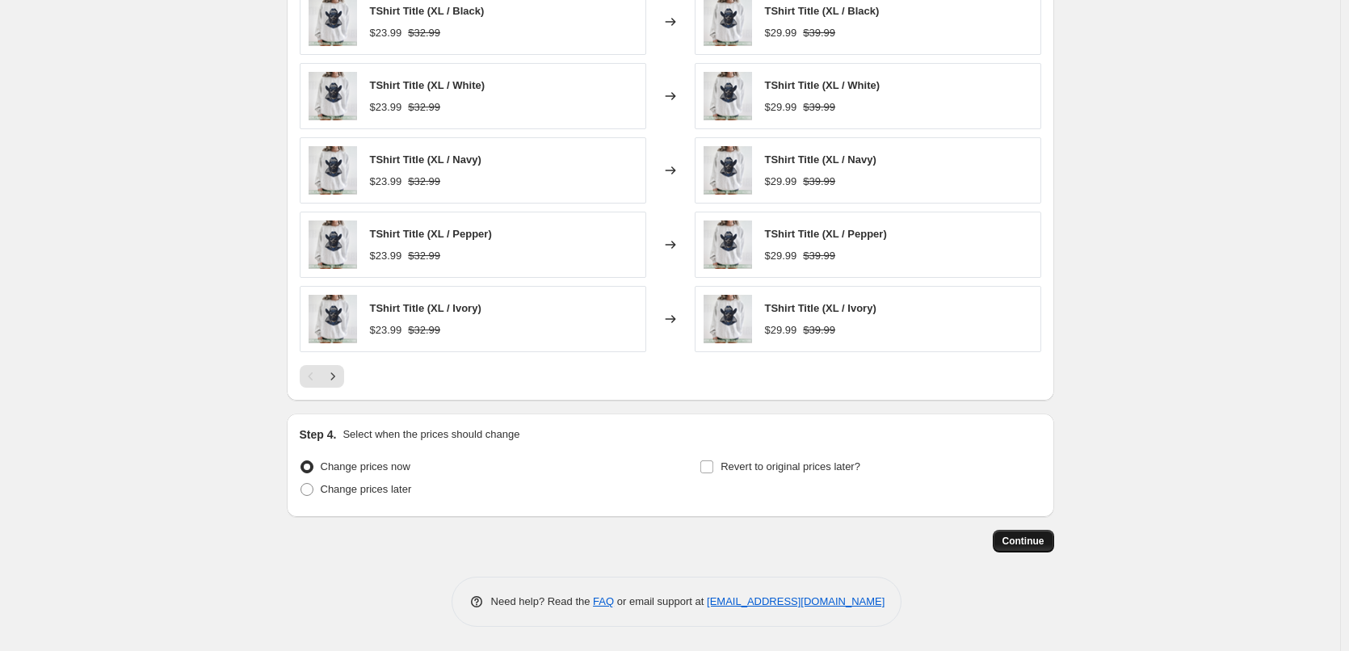
click at [1028, 547] on span "Continue" at bounding box center [1024, 541] width 42 height 13
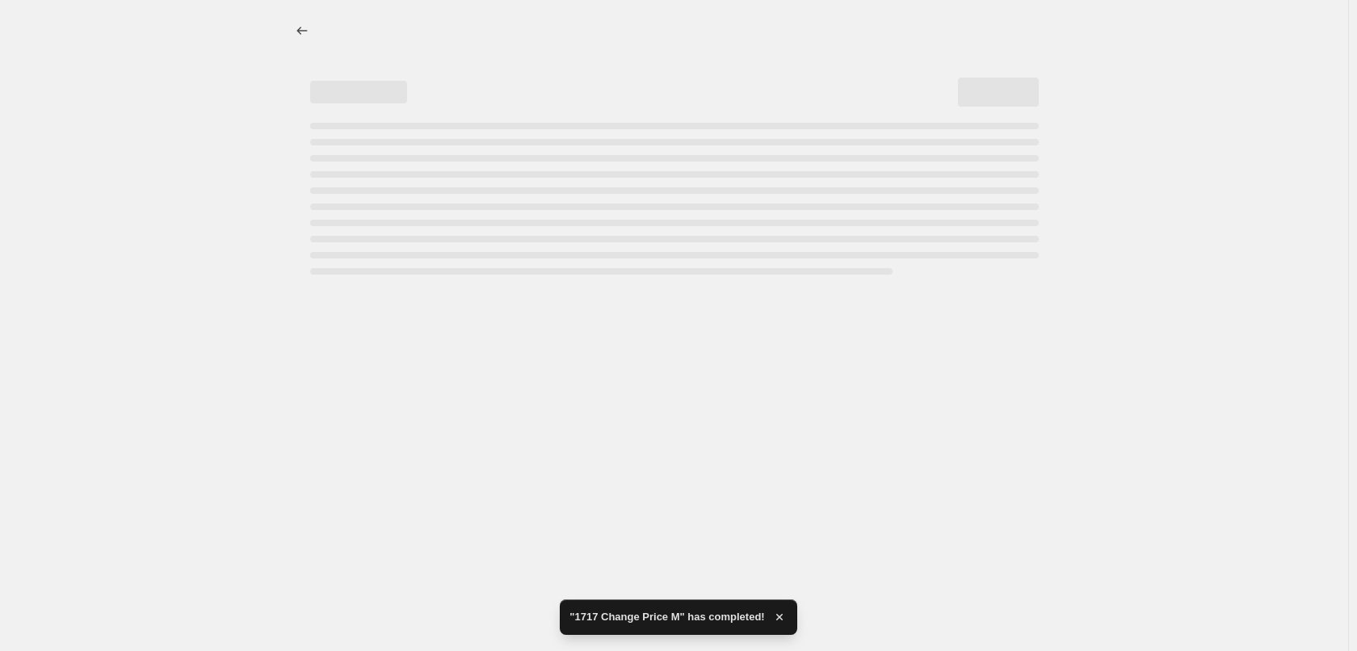
select select "to"
select select "tag"
select select "title"
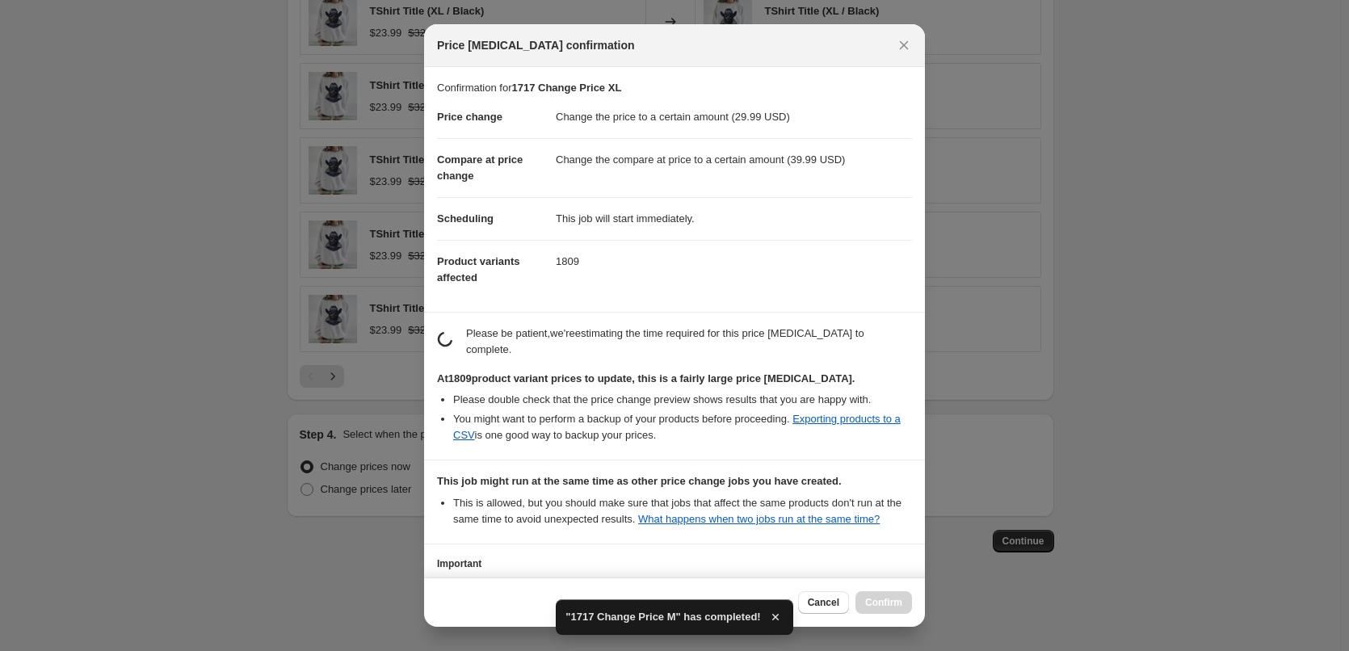
scroll to position [0, 0]
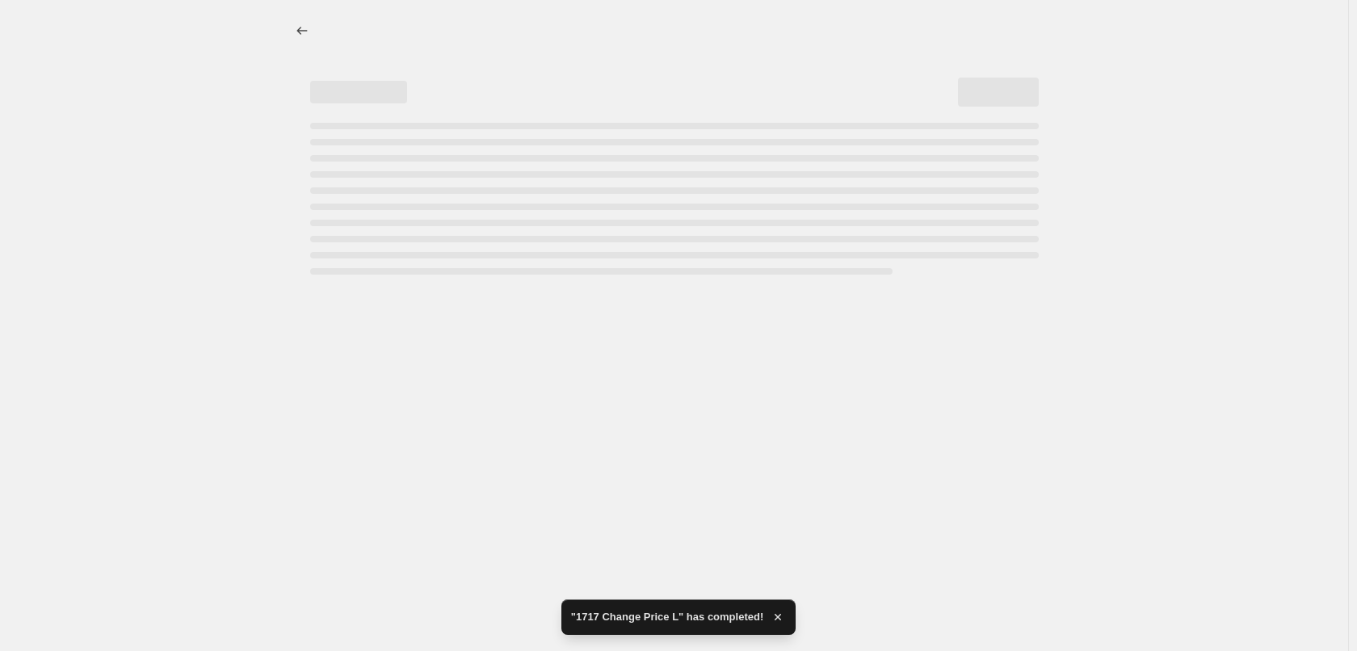
select select "to"
select select "tag"
select select "title"
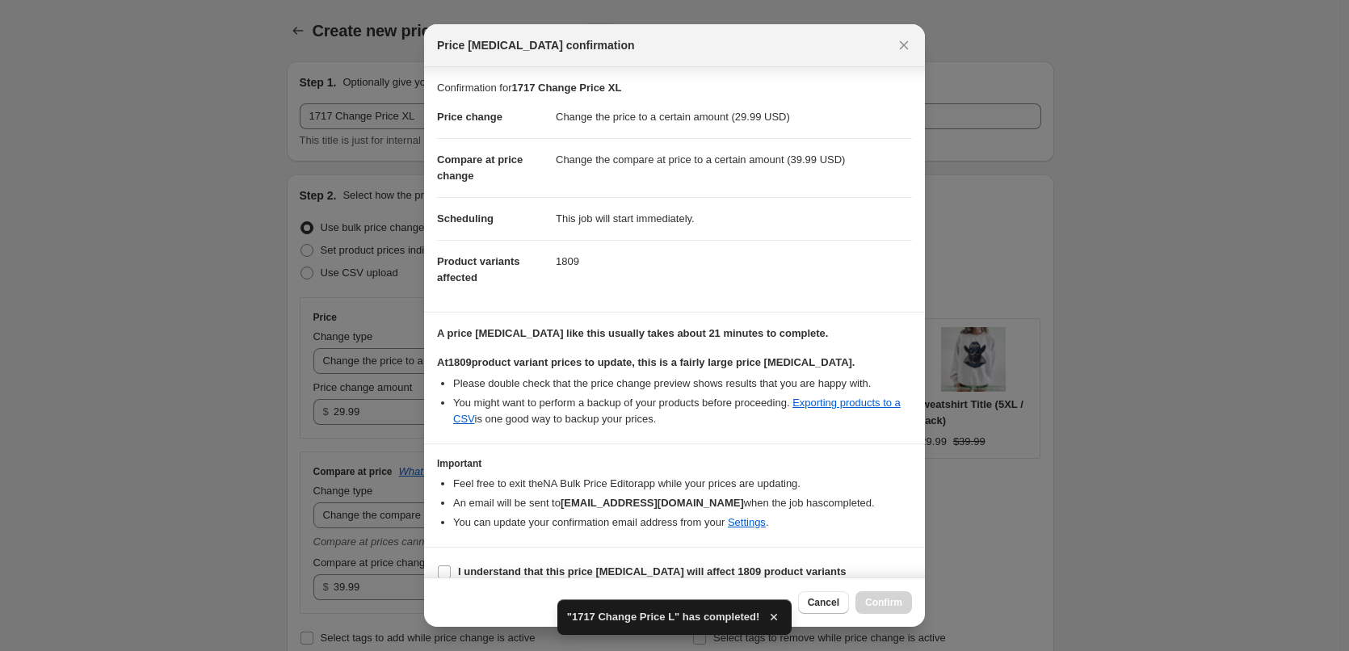
scroll to position [19, 0]
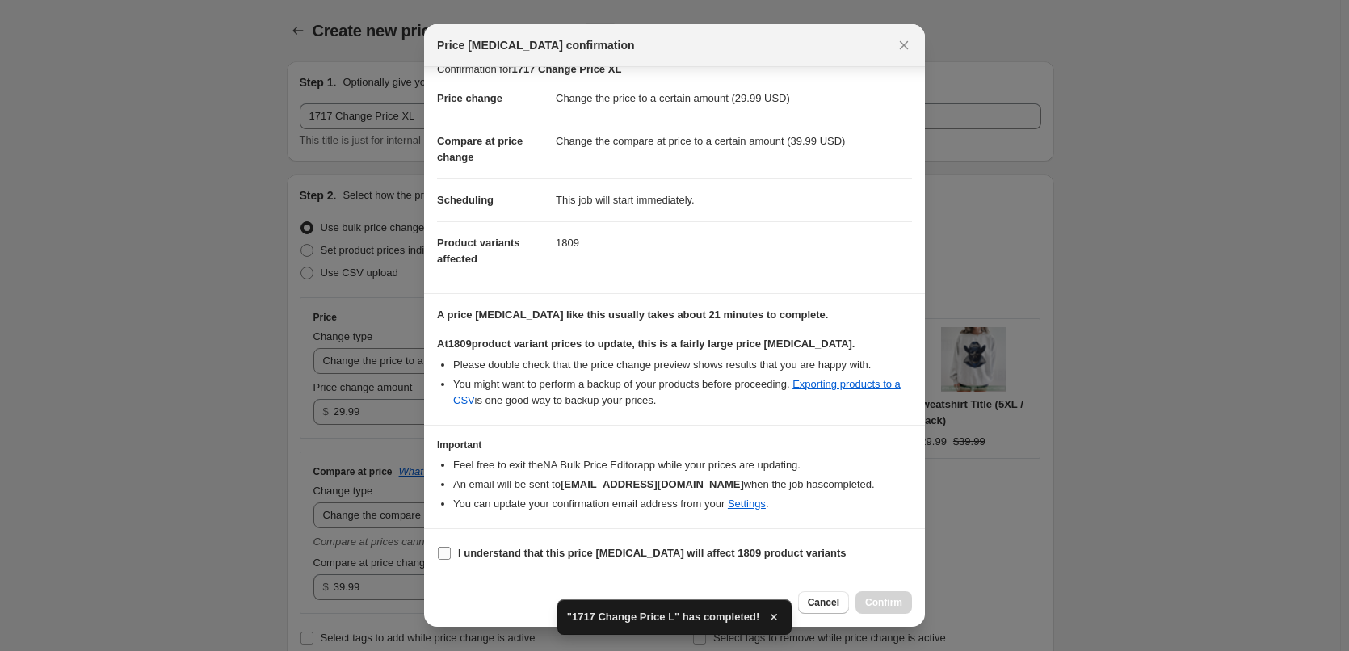
click at [597, 547] on b "I understand that this price [MEDICAL_DATA] will affect 1809 product variants" at bounding box center [652, 553] width 389 height 12
click at [451, 547] on input "I understand that this price [MEDICAL_DATA] will affect 1809 product variants" at bounding box center [444, 553] width 13 height 13
checkbox input "true"
click at [894, 598] on span "Confirm" at bounding box center [883, 602] width 37 height 13
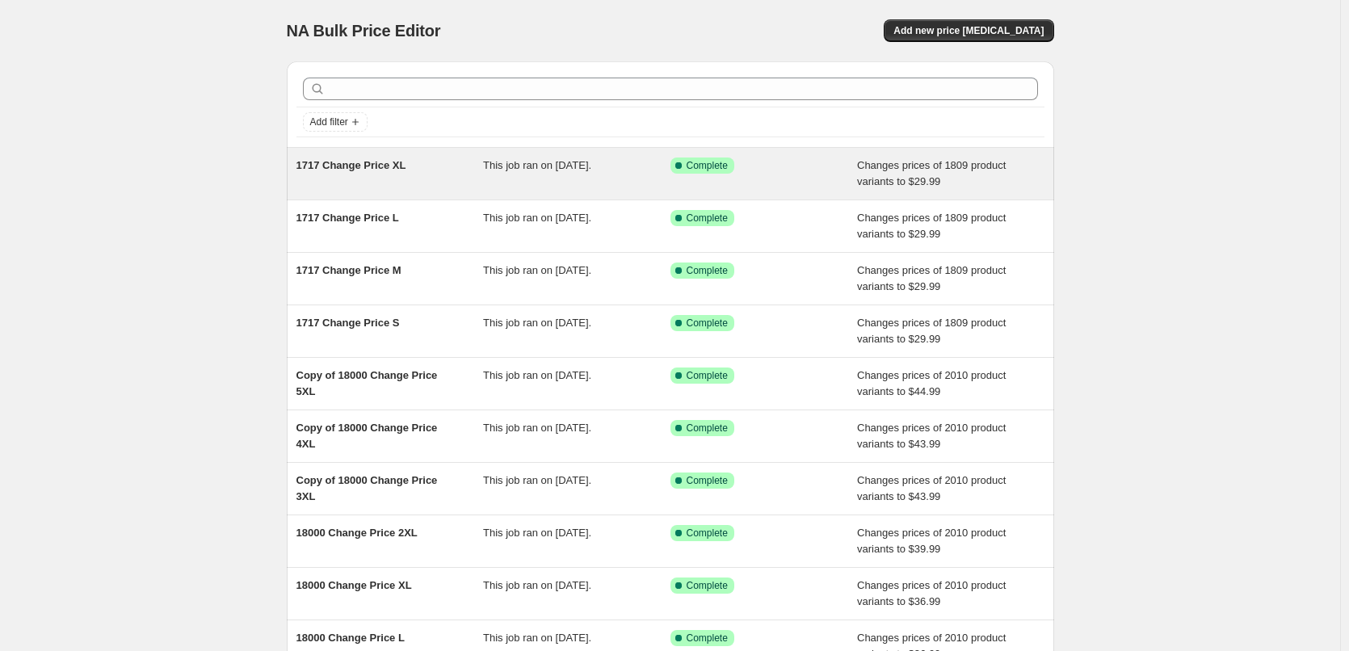
click at [383, 166] on span "1717 Change Price XL" at bounding box center [352, 165] width 110 height 12
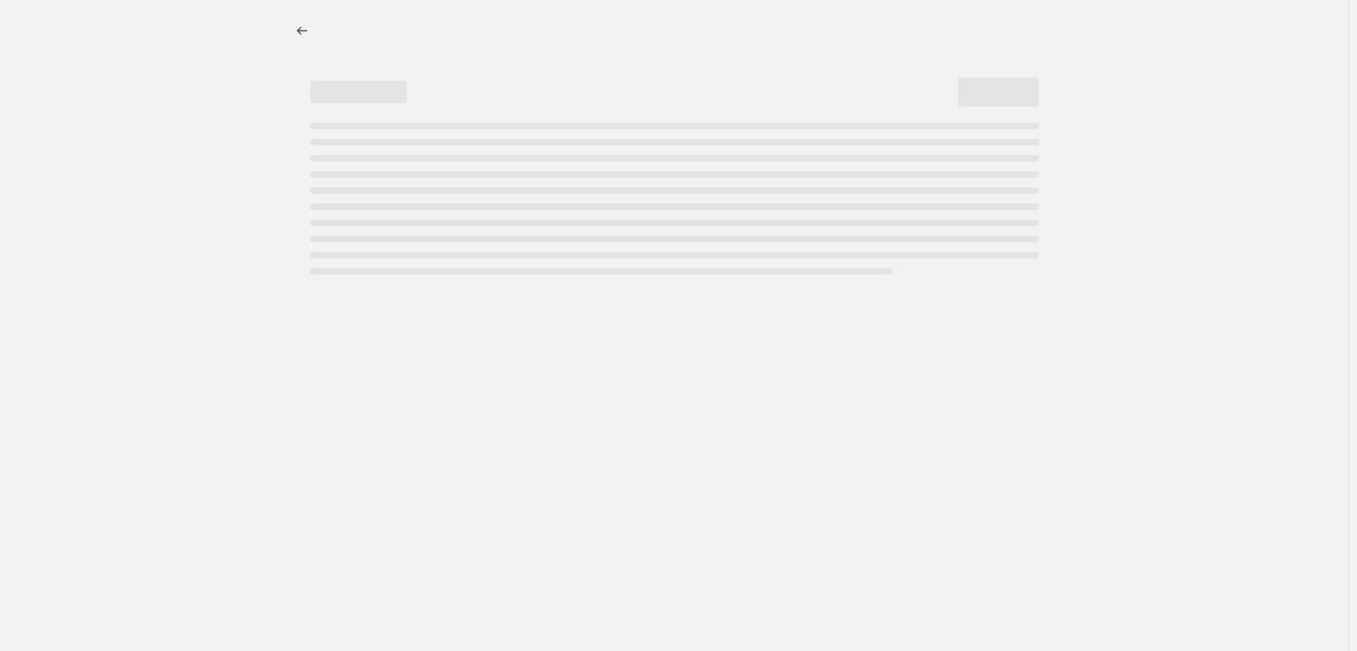
select select "to"
select select "tag"
select select "title"
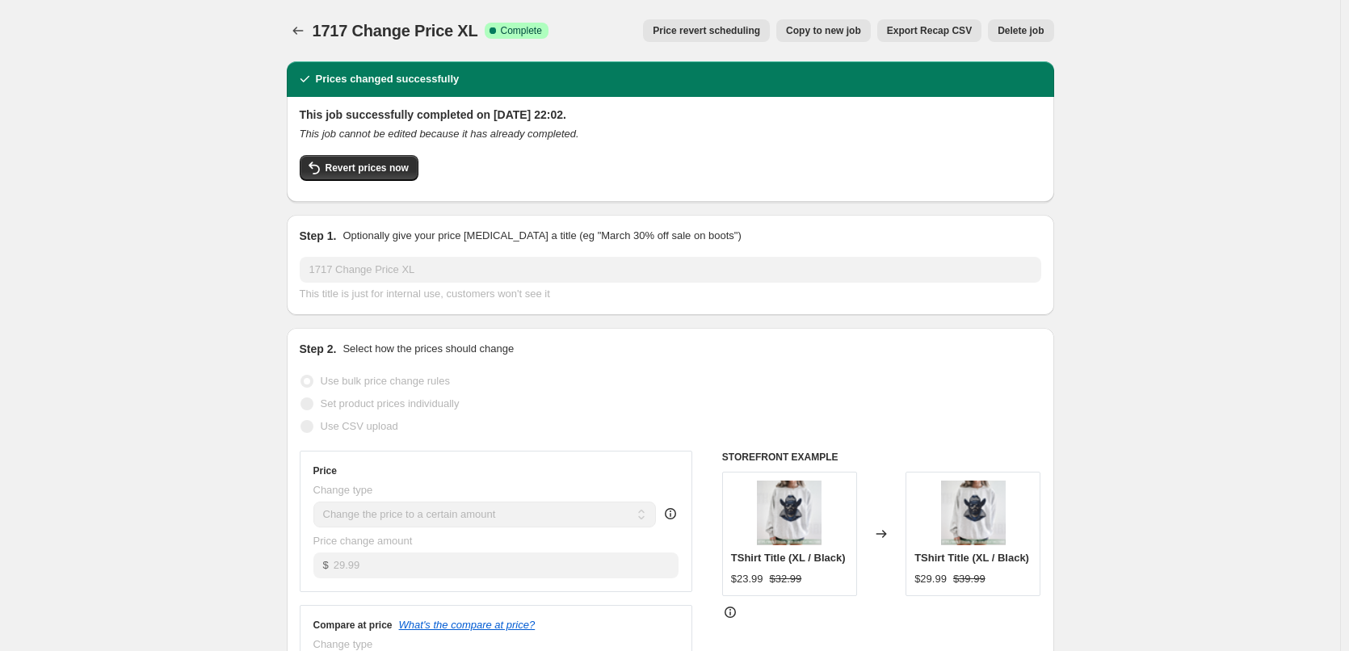
click at [845, 35] on span "Copy to new job" at bounding box center [823, 30] width 75 height 13
select select "to"
select select "tag"
select select "title"
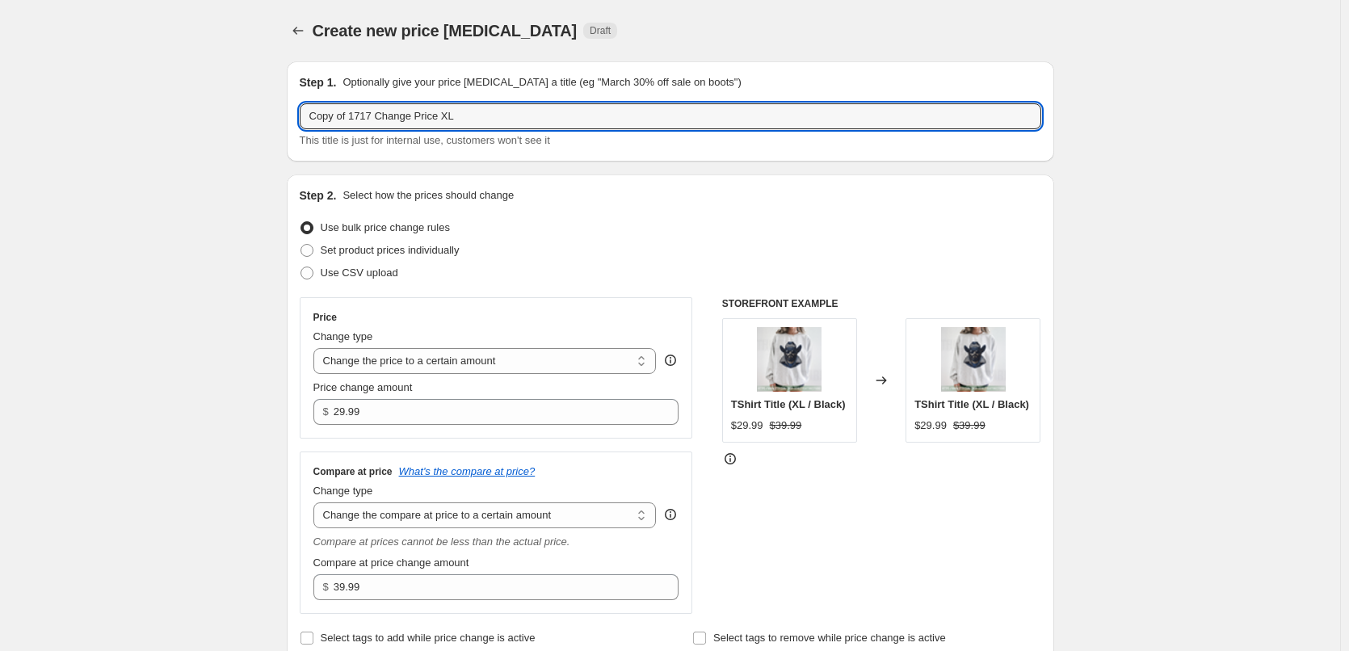
drag, startPoint x: 355, startPoint y: 111, endPoint x: 134, endPoint y: 108, distance: 220.6
click at [405, 111] on input "1717 Change Price XL" at bounding box center [671, 116] width 742 height 26
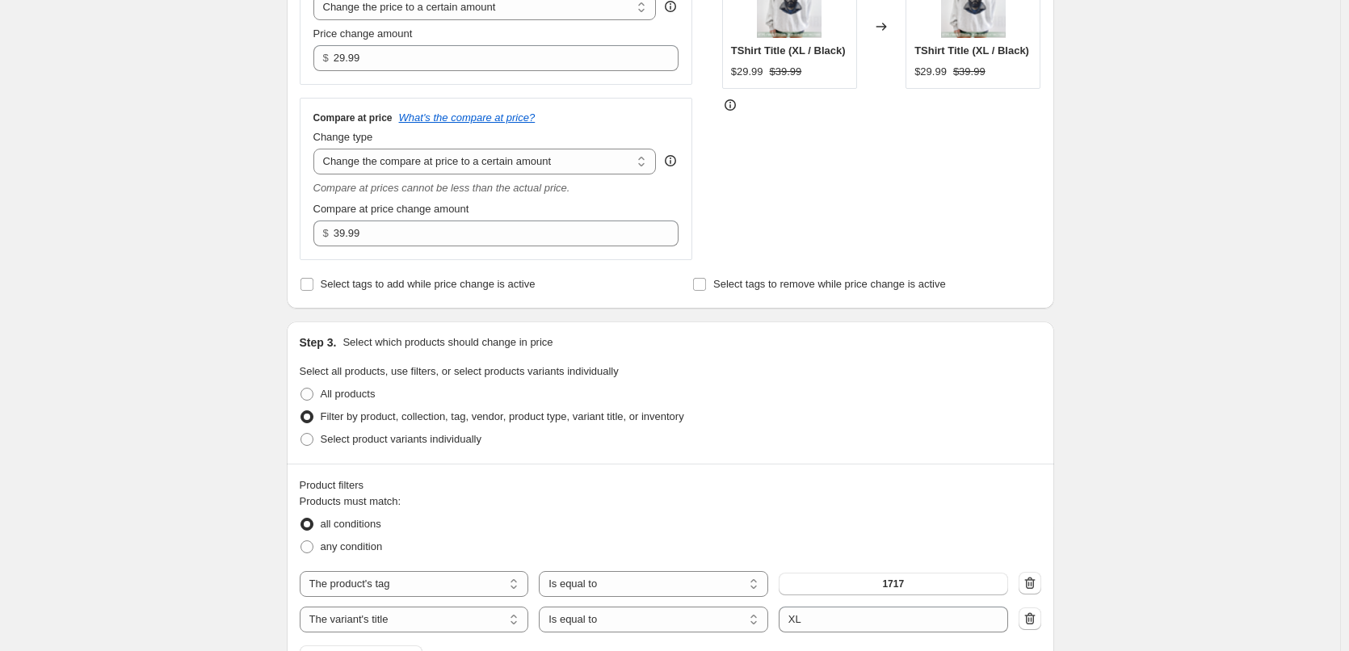
scroll to position [404, 0]
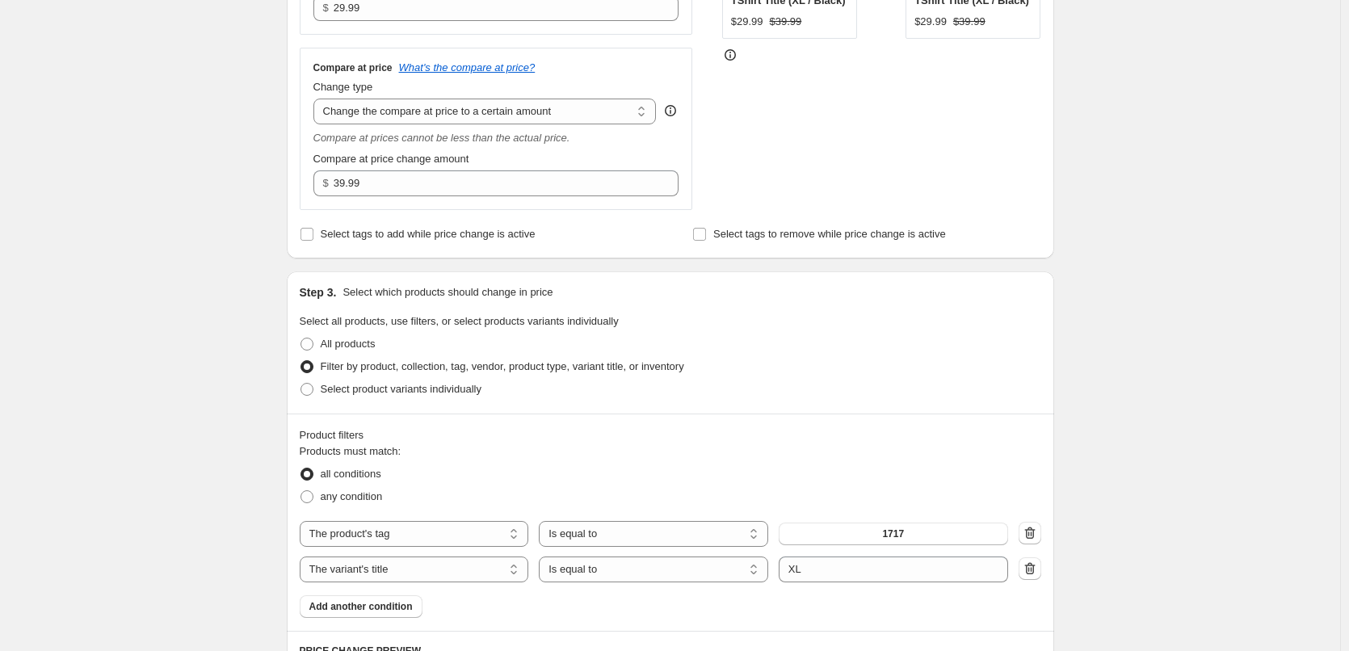
type input "1717 Change Price 2XL"
click at [713, 402] on div "Step 3. Select which products should change in price Select all products, use f…" at bounding box center [671, 342] width 768 height 142
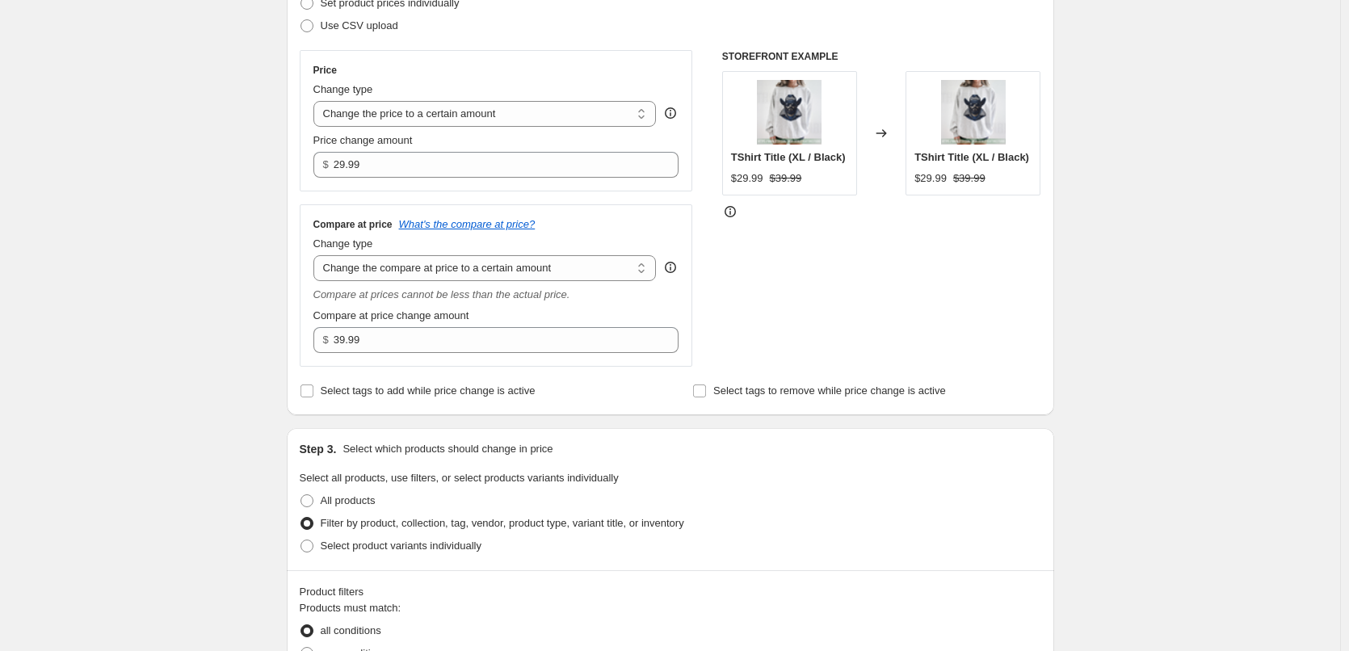
scroll to position [81, 0]
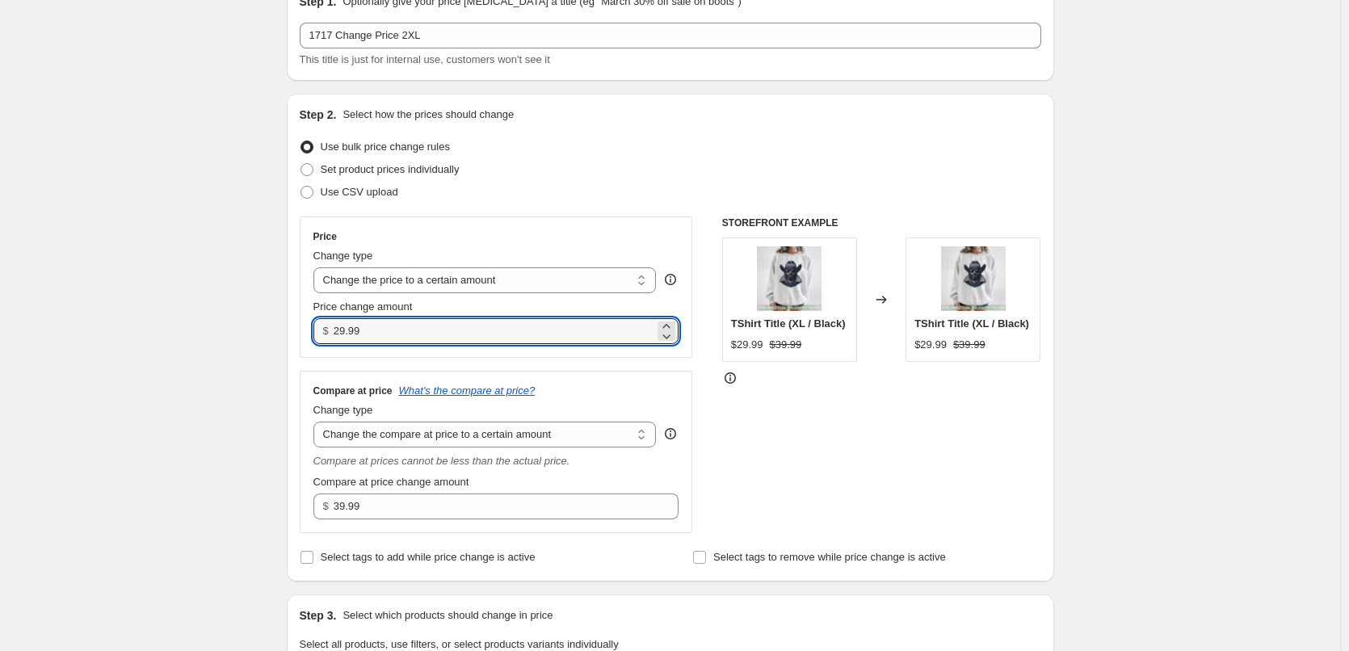
drag, startPoint x: 392, startPoint y: 326, endPoint x: 13, endPoint y: 258, distance: 384.9
type input "32.99"
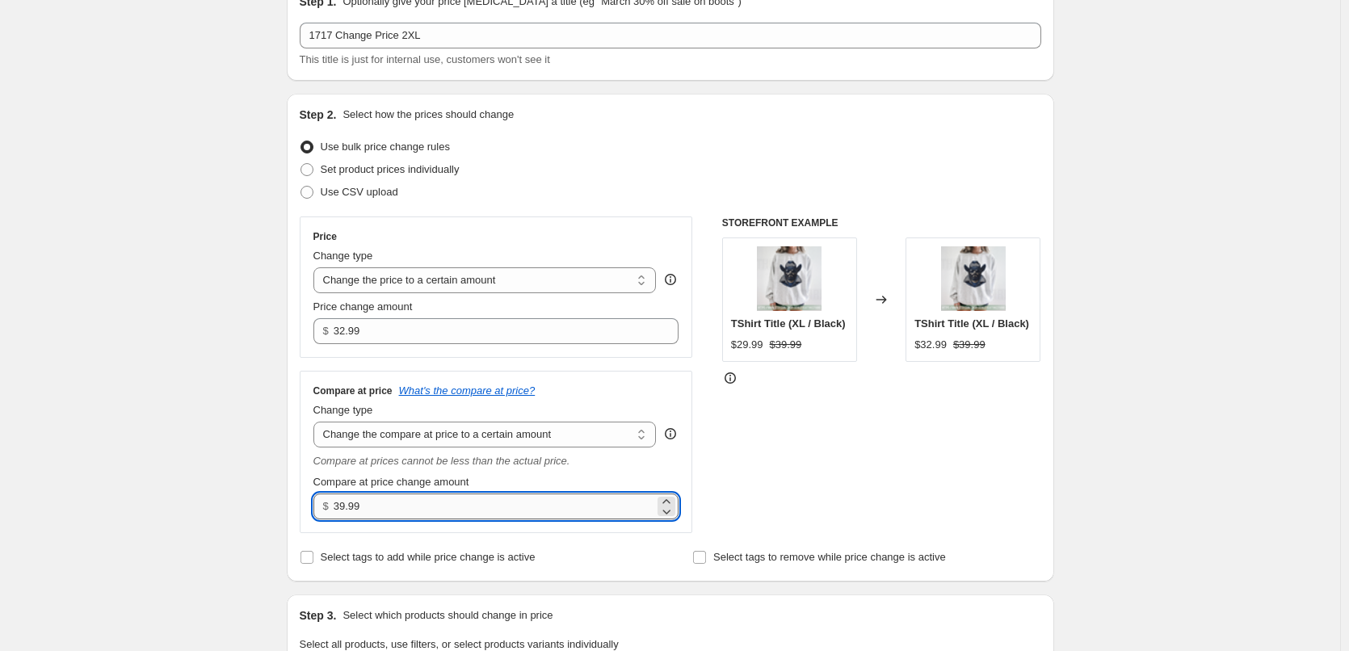
click at [513, 510] on input "39.99" at bounding box center [494, 507] width 321 height 26
drag, startPoint x: 433, startPoint y: 511, endPoint x: 207, endPoint y: 510, distance: 226.2
type input "44.99"
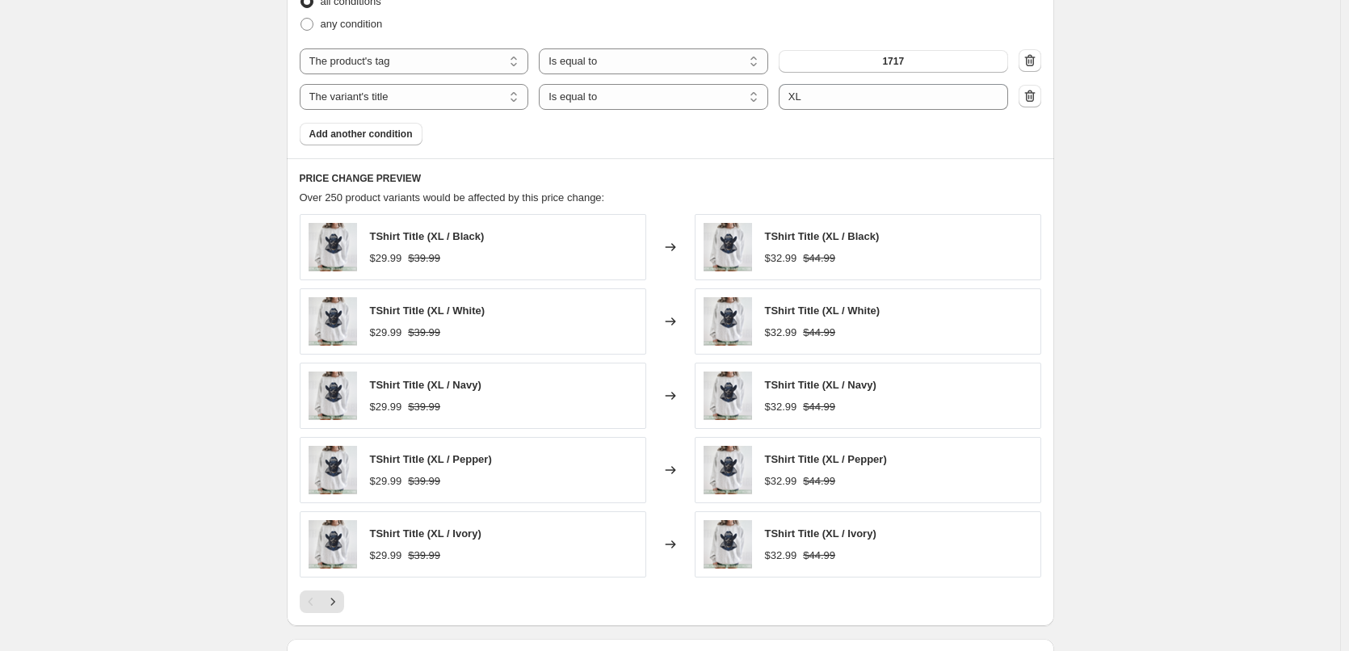
scroll to position [618, 0]
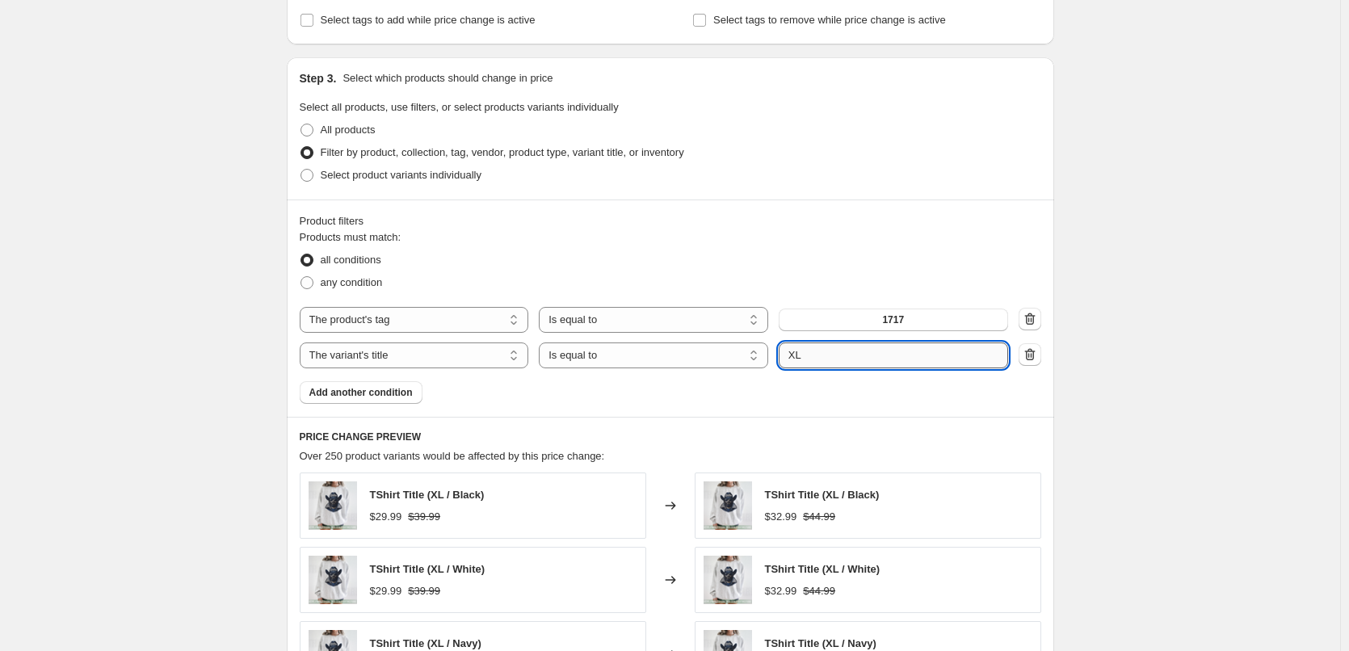
click at [790, 359] on input "XL" at bounding box center [893, 356] width 229 height 26
type input "2XL"
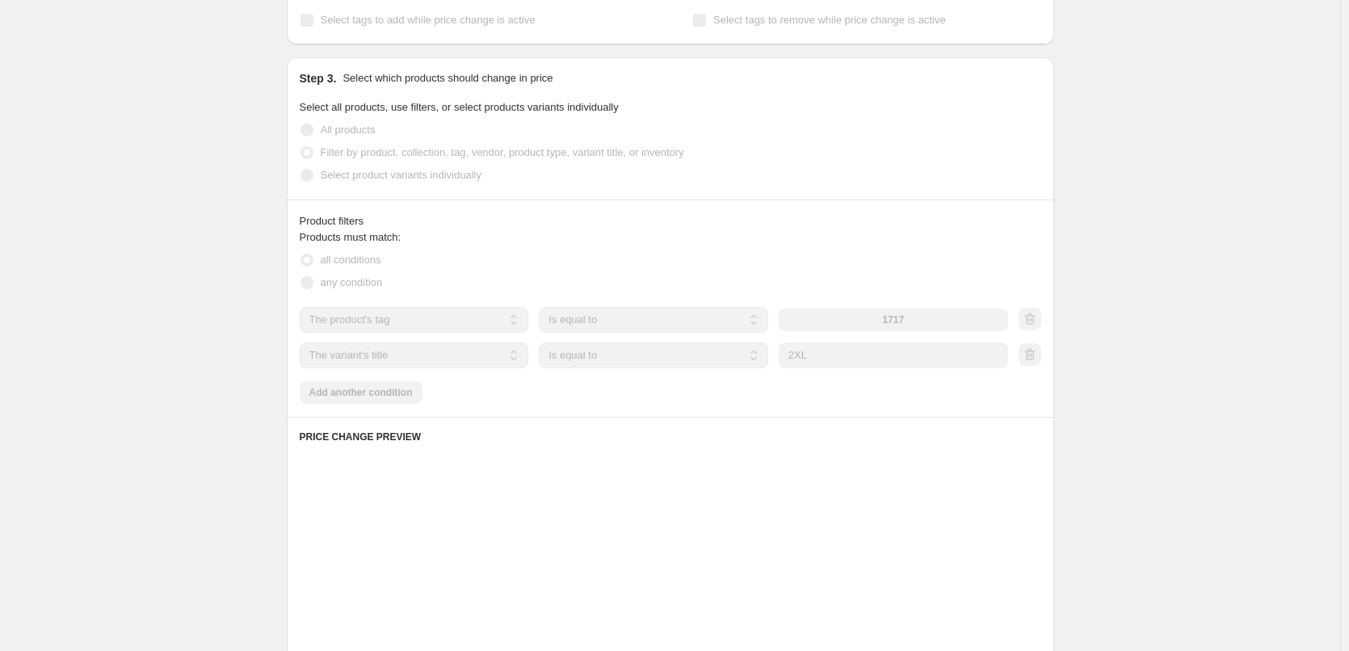
click at [1212, 338] on div "Create new price [MEDICAL_DATA]. This page is ready Create new price [MEDICAL_D…" at bounding box center [670, 258] width 1340 height 1753
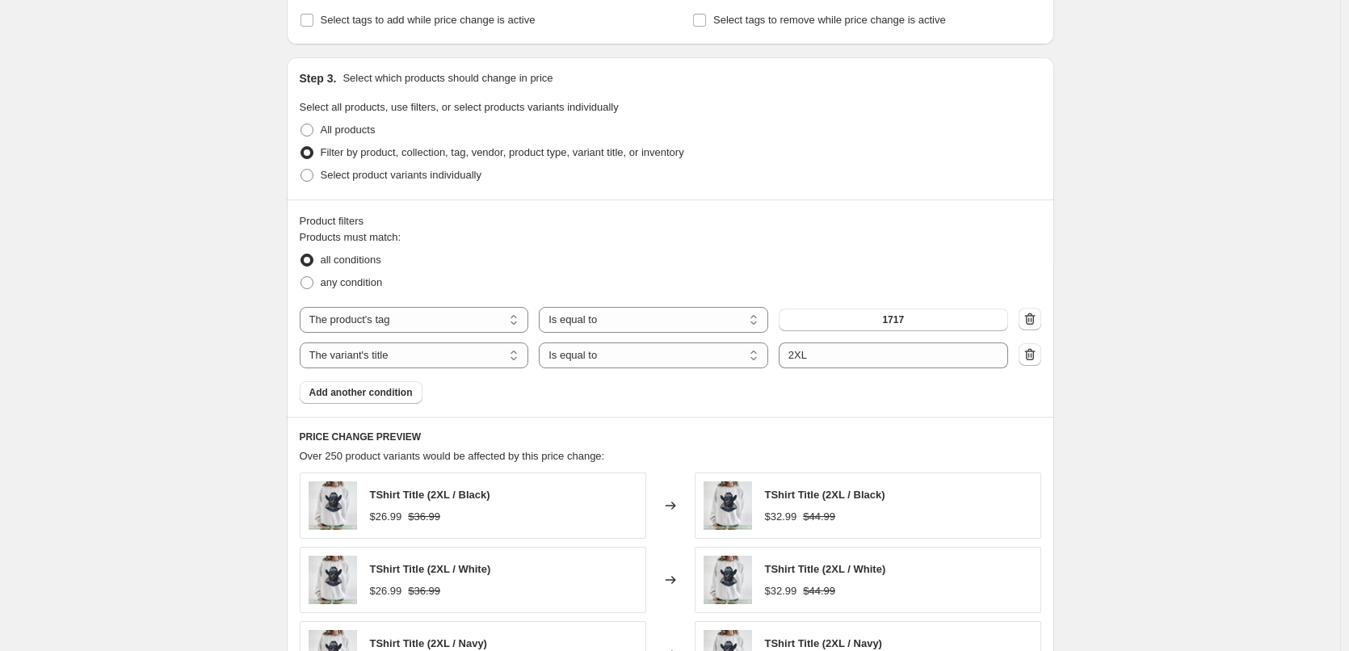
scroll to position [1103, 0]
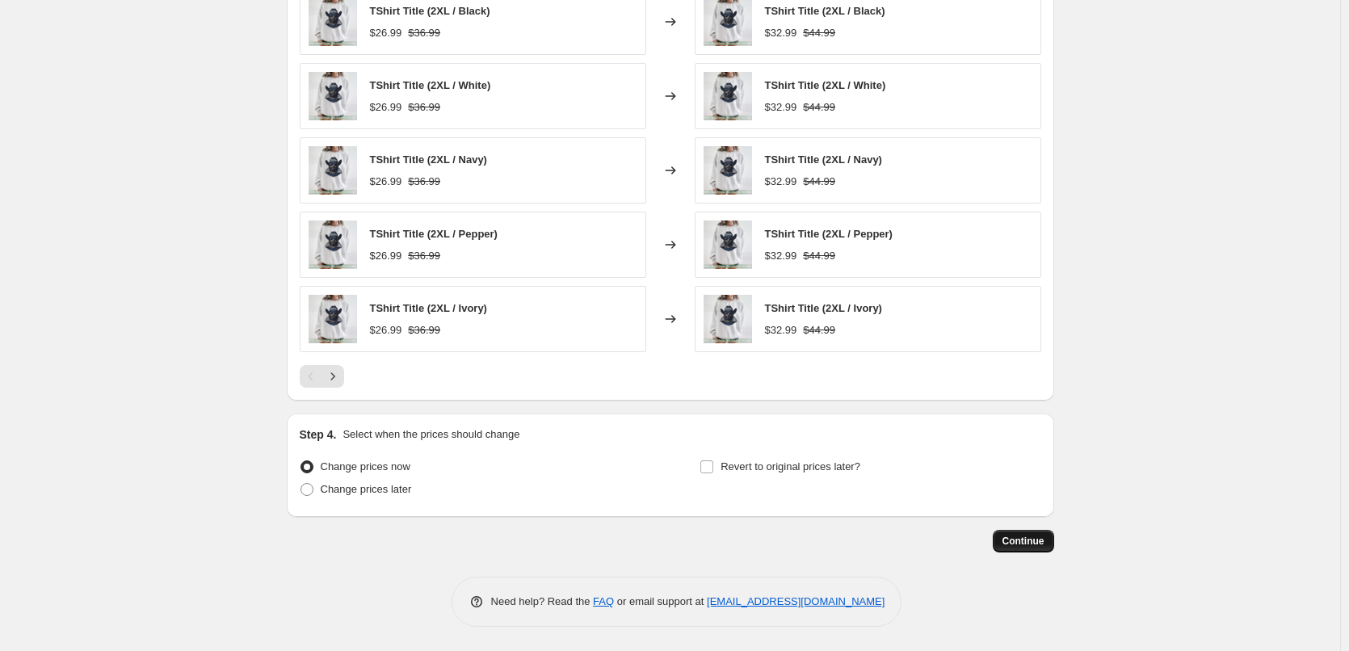
click at [1026, 541] on span "Continue" at bounding box center [1024, 541] width 42 height 13
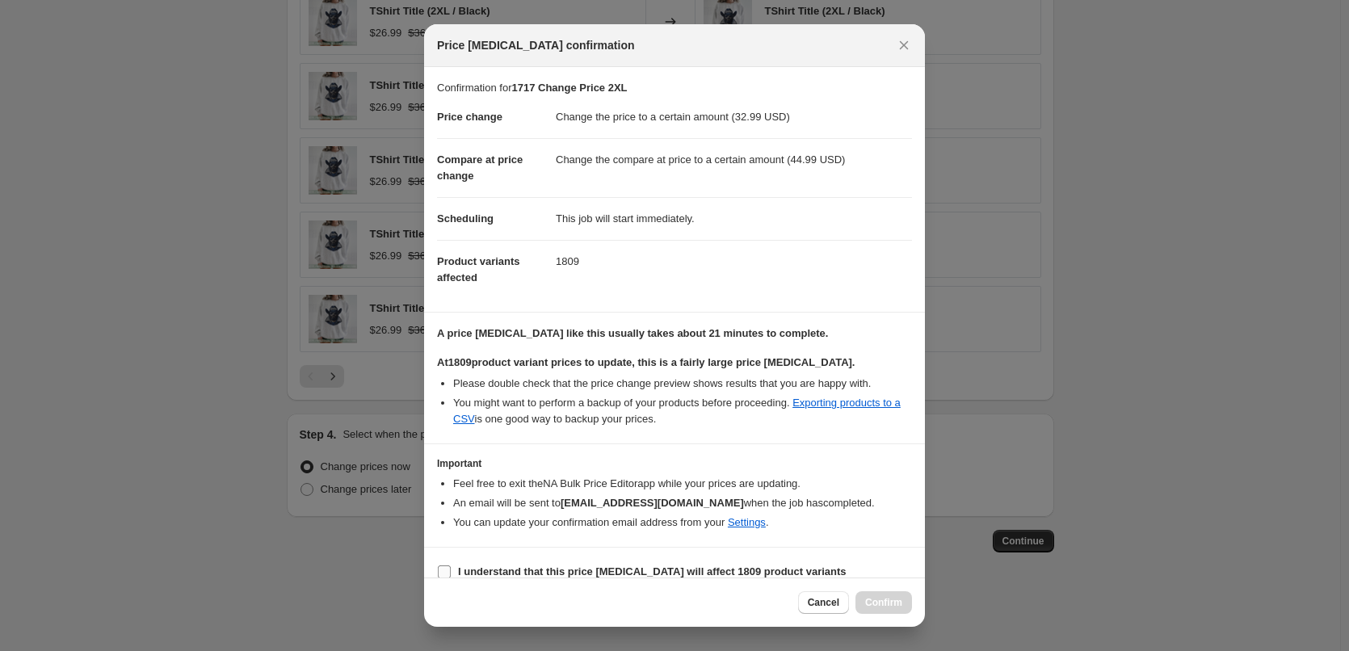
click at [493, 570] on b "I understand that this price [MEDICAL_DATA] will affect 1809 product variants" at bounding box center [652, 572] width 389 height 12
click at [451, 570] on input "I understand that this price [MEDICAL_DATA] will affect 1809 product variants" at bounding box center [444, 572] width 13 height 13
checkbox input "true"
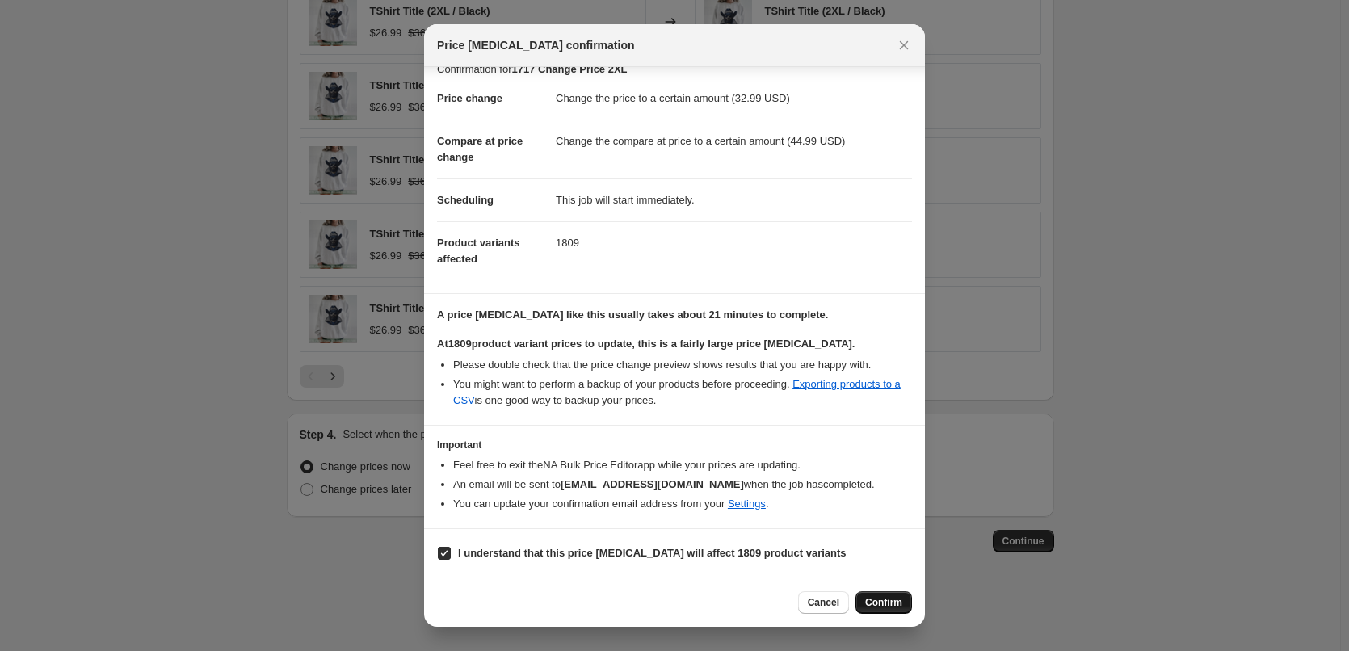
click at [890, 601] on span "Confirm" at bounding box center [883, 602] width 37 height 13
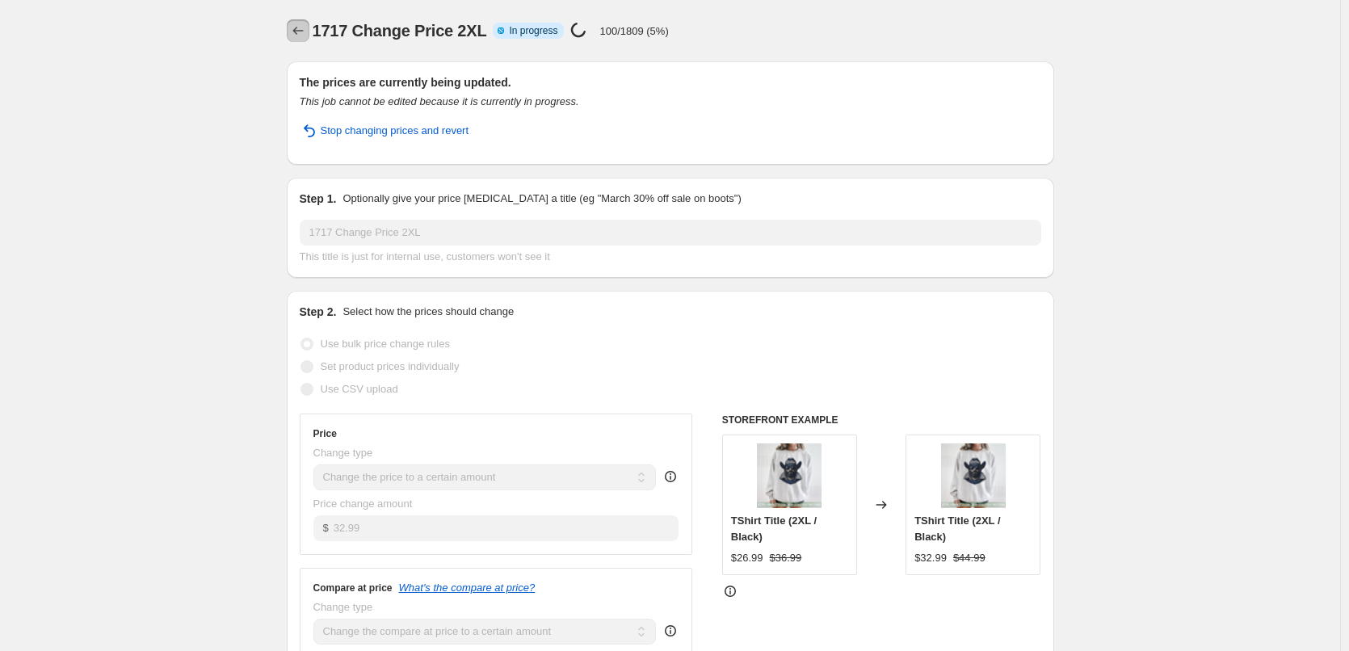
click at [295, 26] on icon "Price change jobs" at bounding box center [298, 31] width 16 height 16
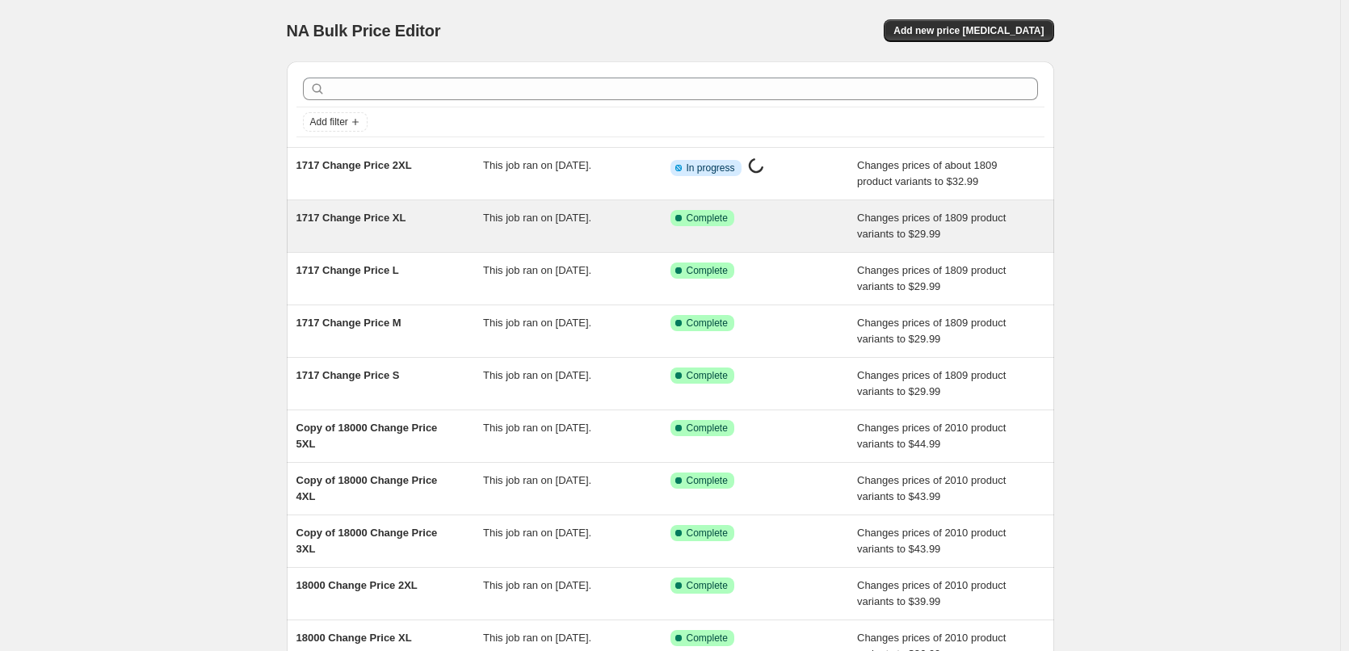
click at [355, 214] on span "1717 Change Price XL" at bounding box center [352, 218] width 110 height 12
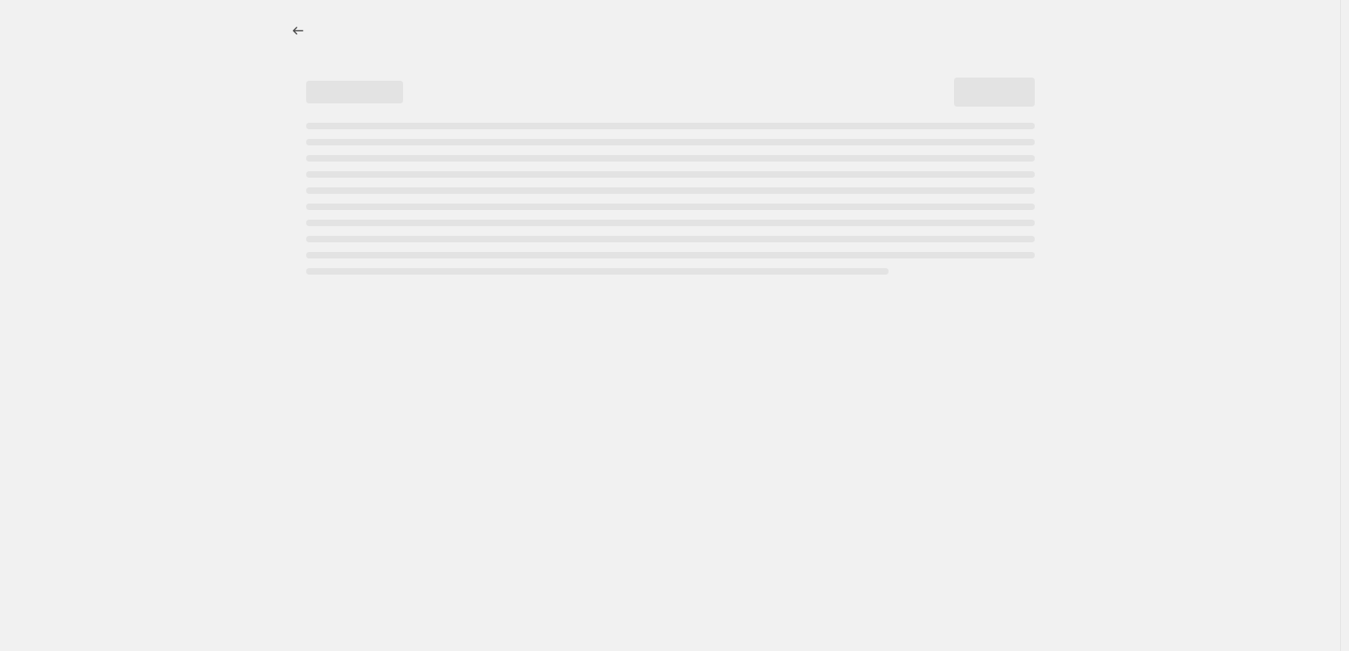
select select "to"
select select "tag"
select select "title"
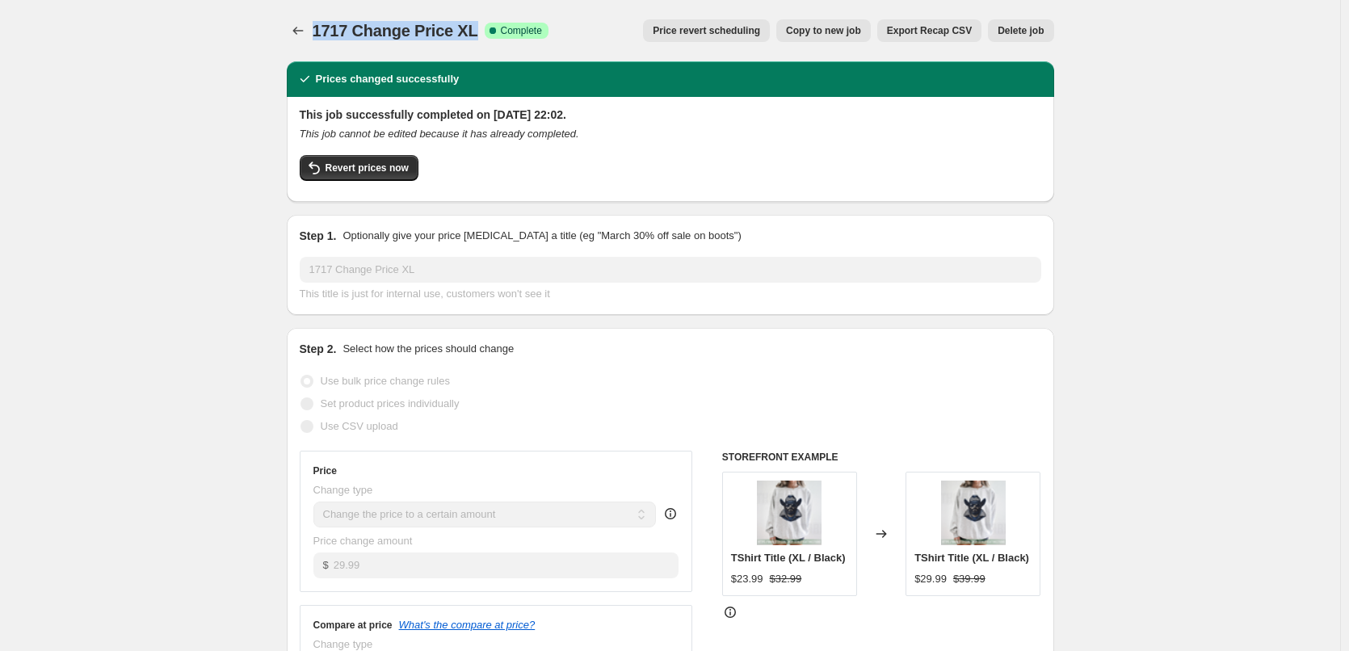
drag, startPoint x: 476, startPoint y: 29, endPoint x: 282, endPoint y: 30, distance: 193.9
copy span "1717 Change Price XL"
click at [861, 33] on span "Copy to new job" at bounding box center [823, 30] width 75 height 13
select select "to"
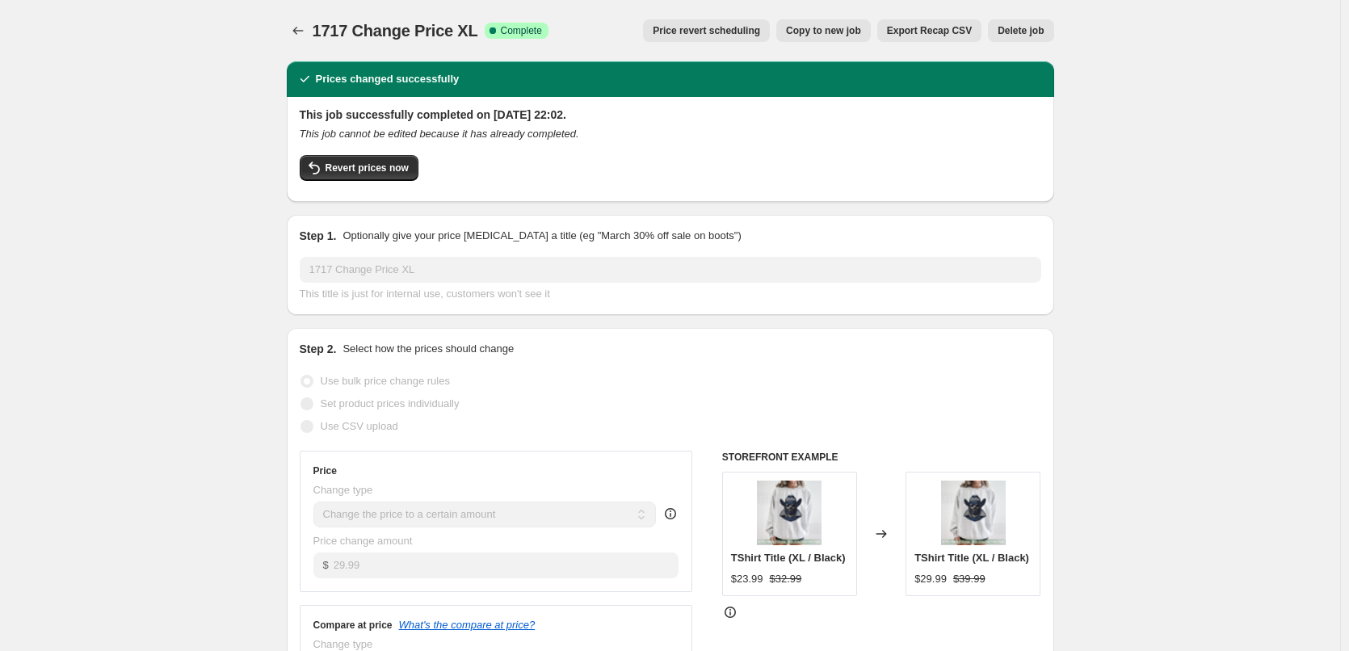
select select "tag"
select select "title"
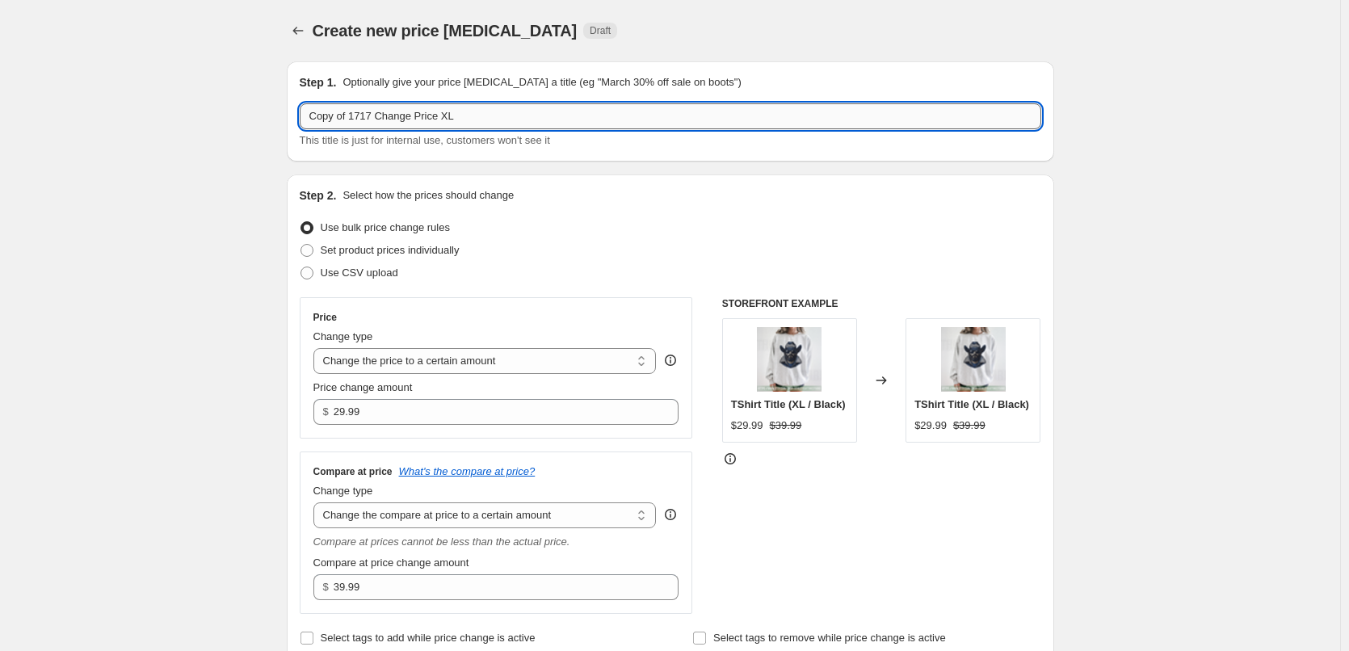
click at [476, 123] on input "Copy of 1717 Change Price XL" at bounding box center [671, 116] width 742 height 26
paste input "text"
click at [406, 120] on input "1717 Change Price XL" at bounding box center [671, 116] width 742 height 26
click at [404, 113] on input "1717 Change Price XL" at bounding box center [671, 116] width 742 height 26
type input "1717 Change Price 3XL"
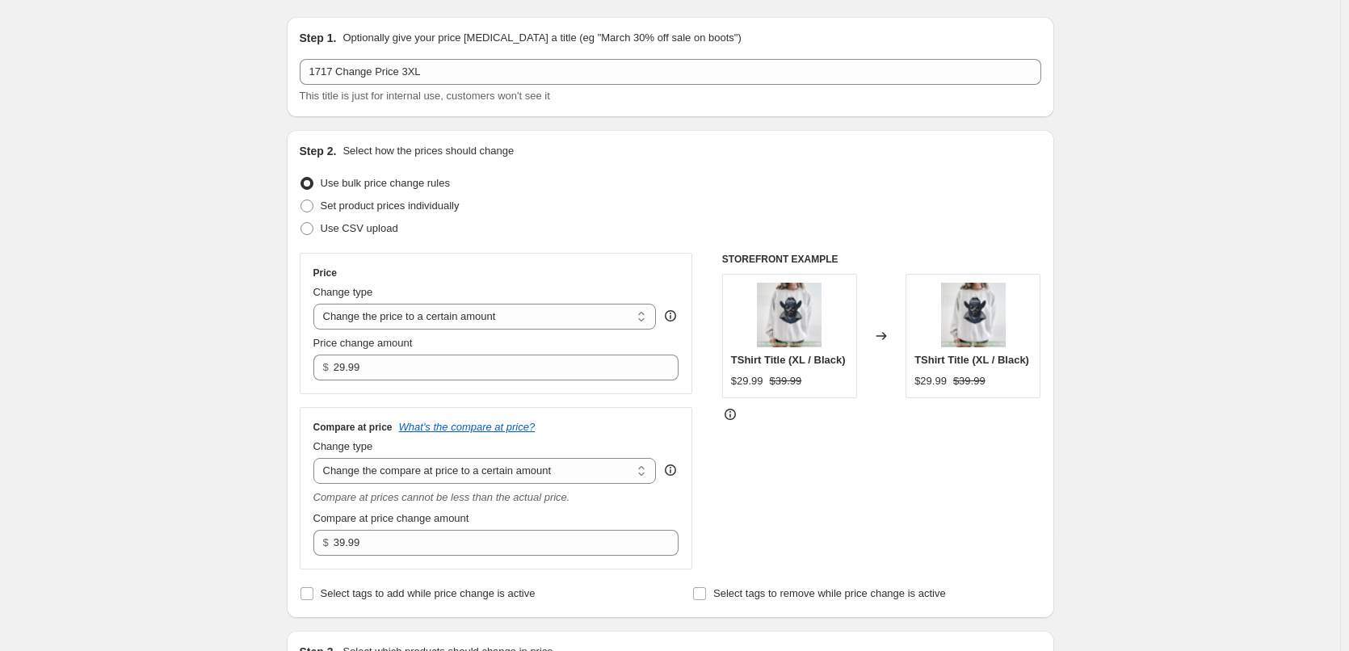
scroll to position [81, 0]
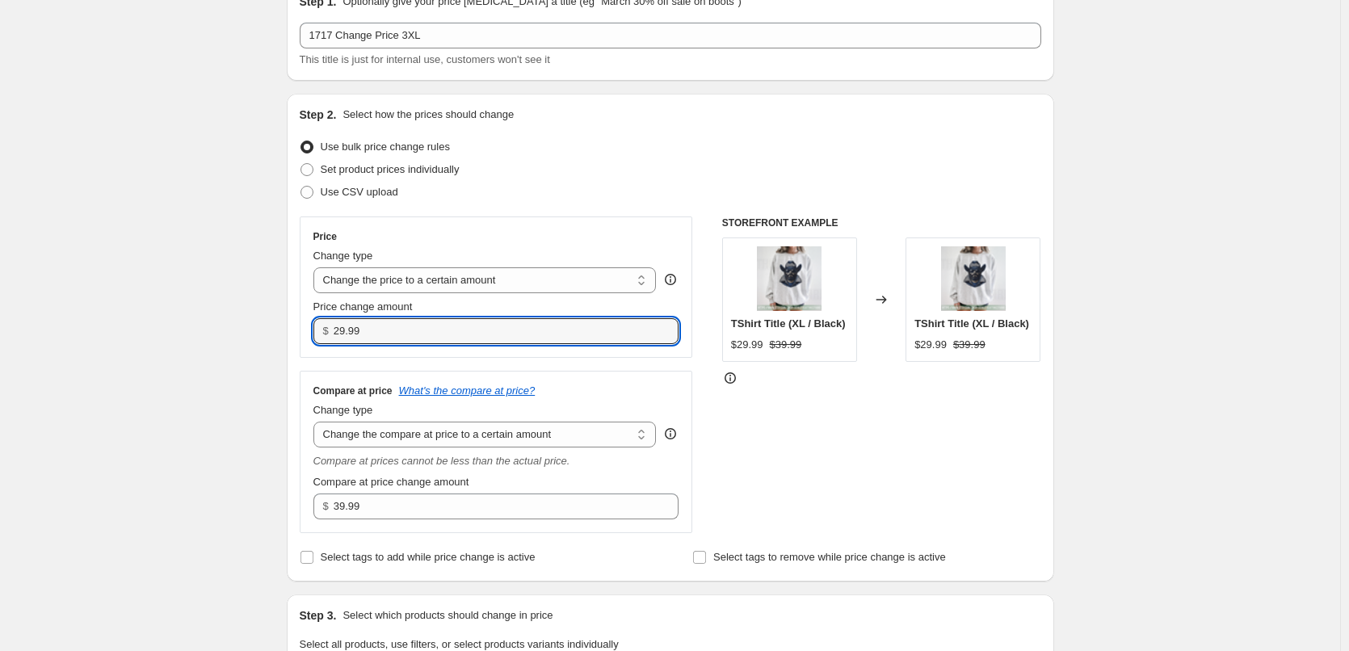
drag, startPoint x: 421, startPoint y: 316, endPoint x: 149, endPoint y: 322, distance: 271.5
type input "34.99"
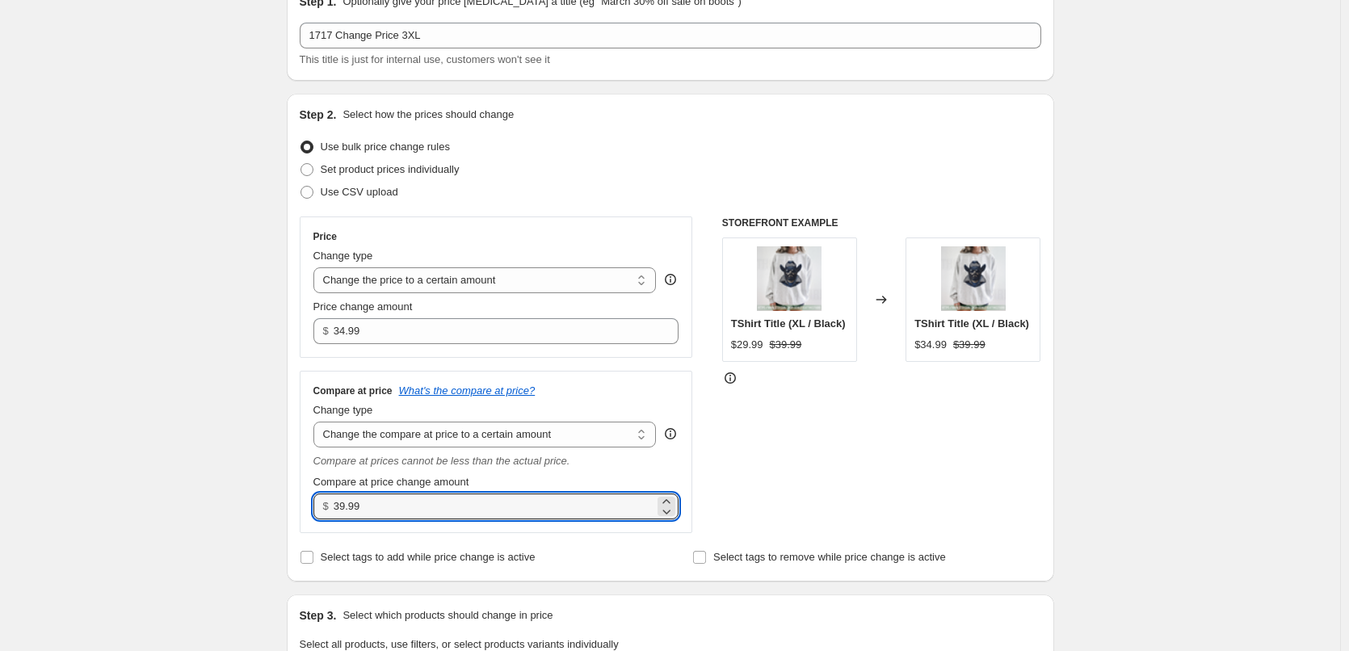
drag, startPoint x: 385, startPoint y: 500, endPoint x: 5, endPoint y: 476, distance: 381.3
drag, startPoint x: 357, startPoint y: 501, endPoint x: 347, endPoint y: 503, distance: 10.8
click at [357, 501] on input "49.00" at bounding box center [494, 507] width 321 height 26
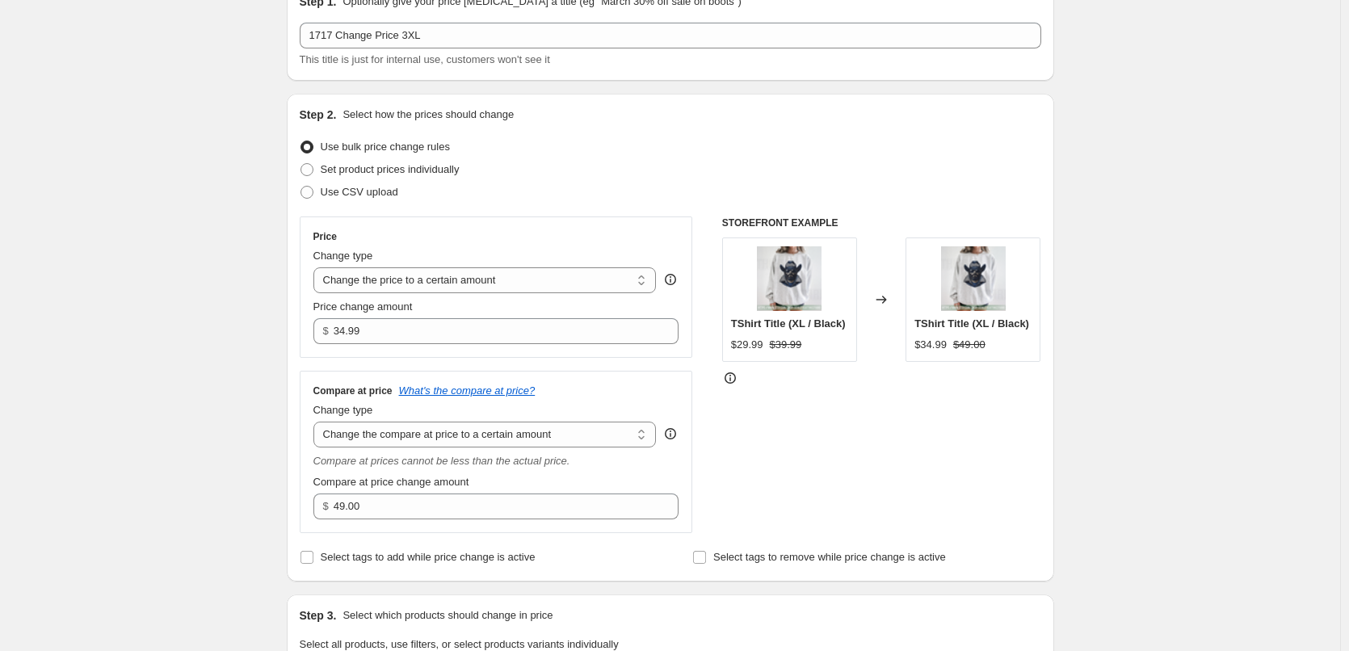
drag, startPoint x: 372, startPoint y: 508, endPoint x: 526, endPoint y: 488, distance: 154.8
click at [526, 488] on div "Compare at price change amount $ 49.00" at bounding box center [496, 496] width 366 height 45
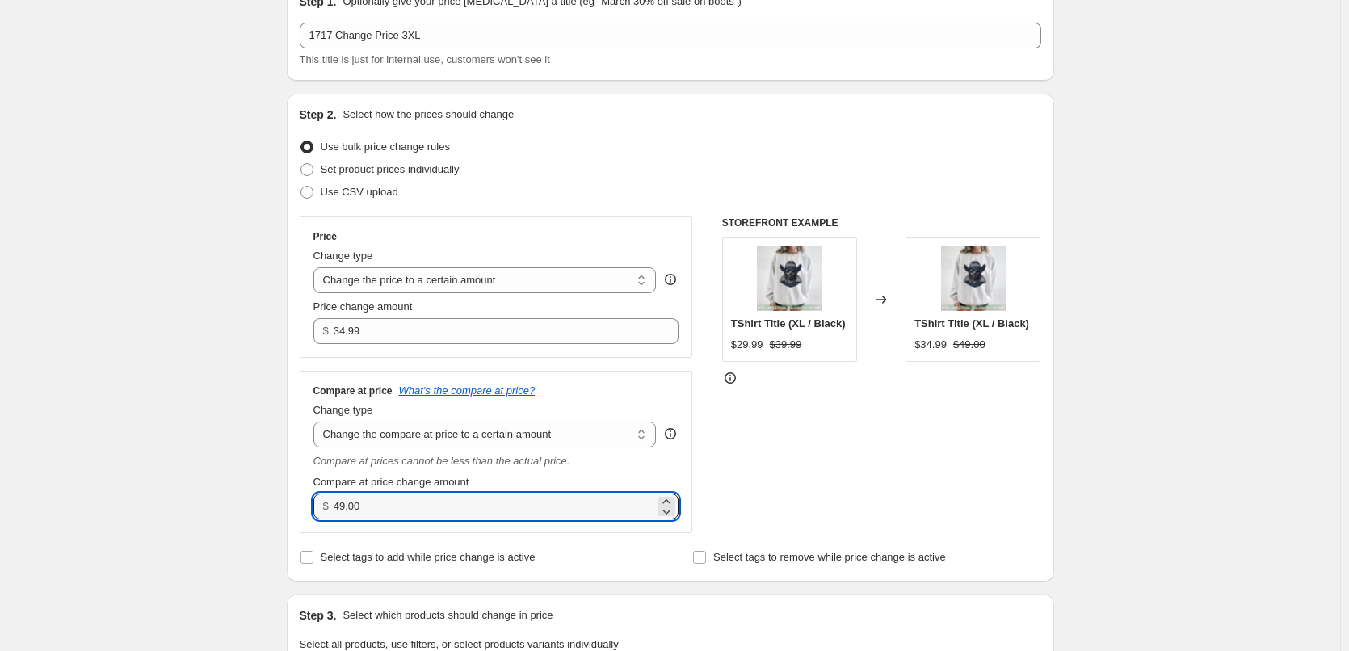
drag, startPoint x: 402, startPoint y: 503, endPoint x: 146, endPoint y: 457, distance: 260.1
type input "44.99"
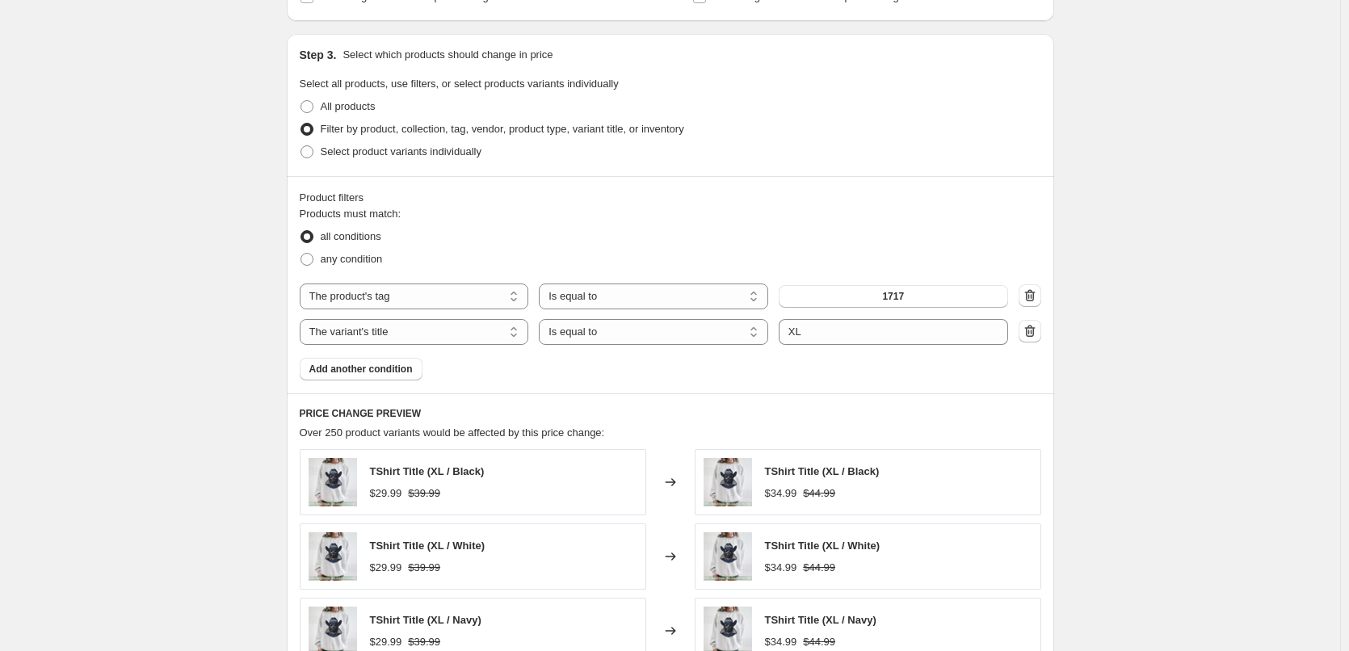
scroll to position [889, 0]
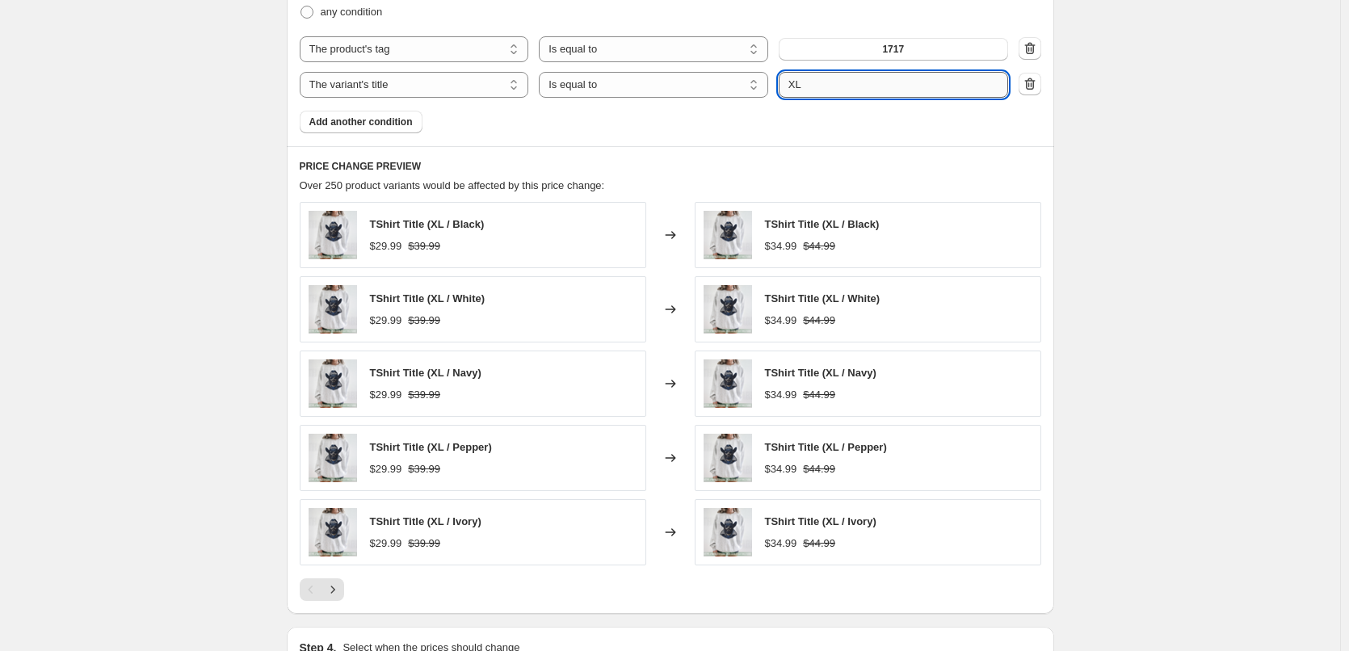
click at [792, 79] on input "XL" at bounding box center [893, 85] width 229 height 26
type input "3XL"
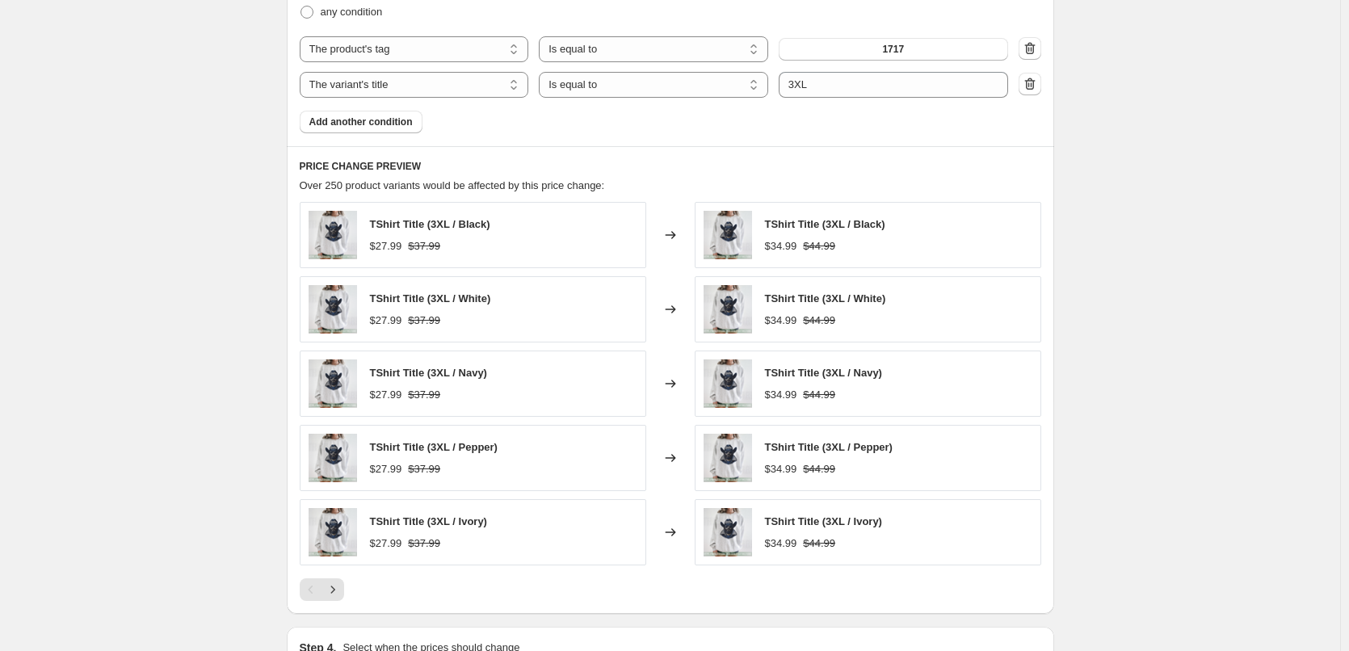
scroll to position [1103, 0]
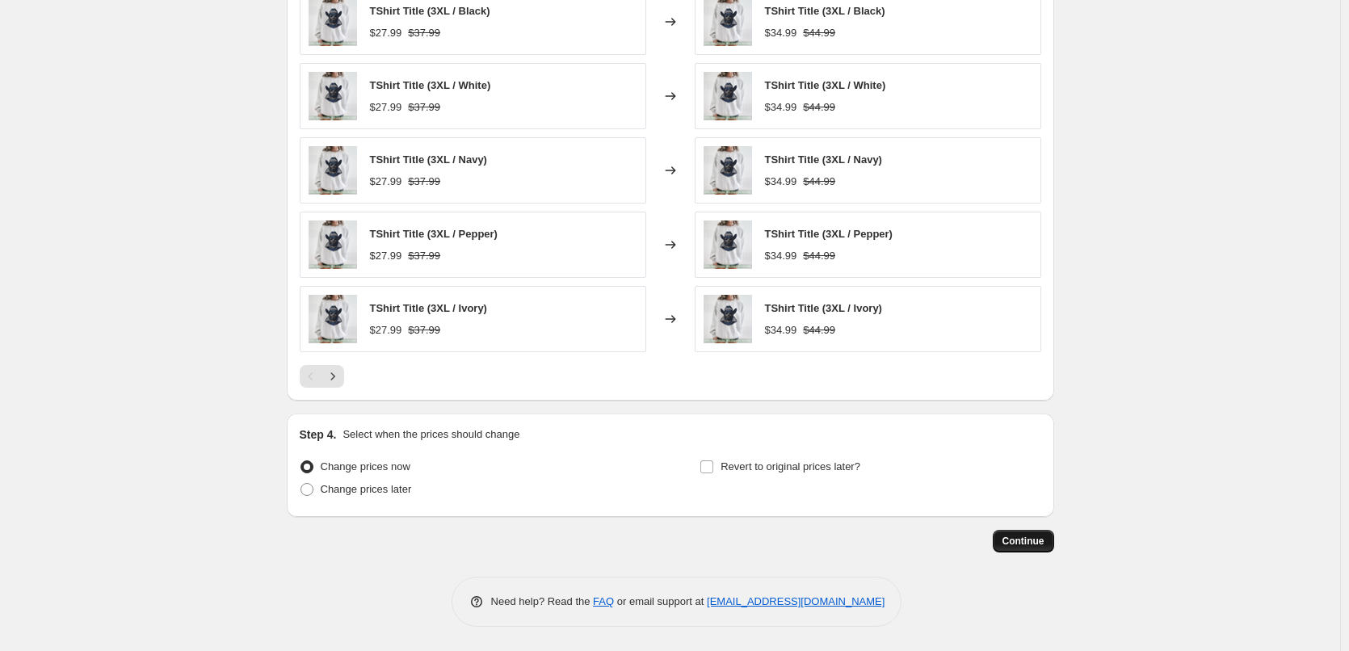
click at [1028, 538] on span "Continue" at bounding box center [1024, 541] width 42 height 13
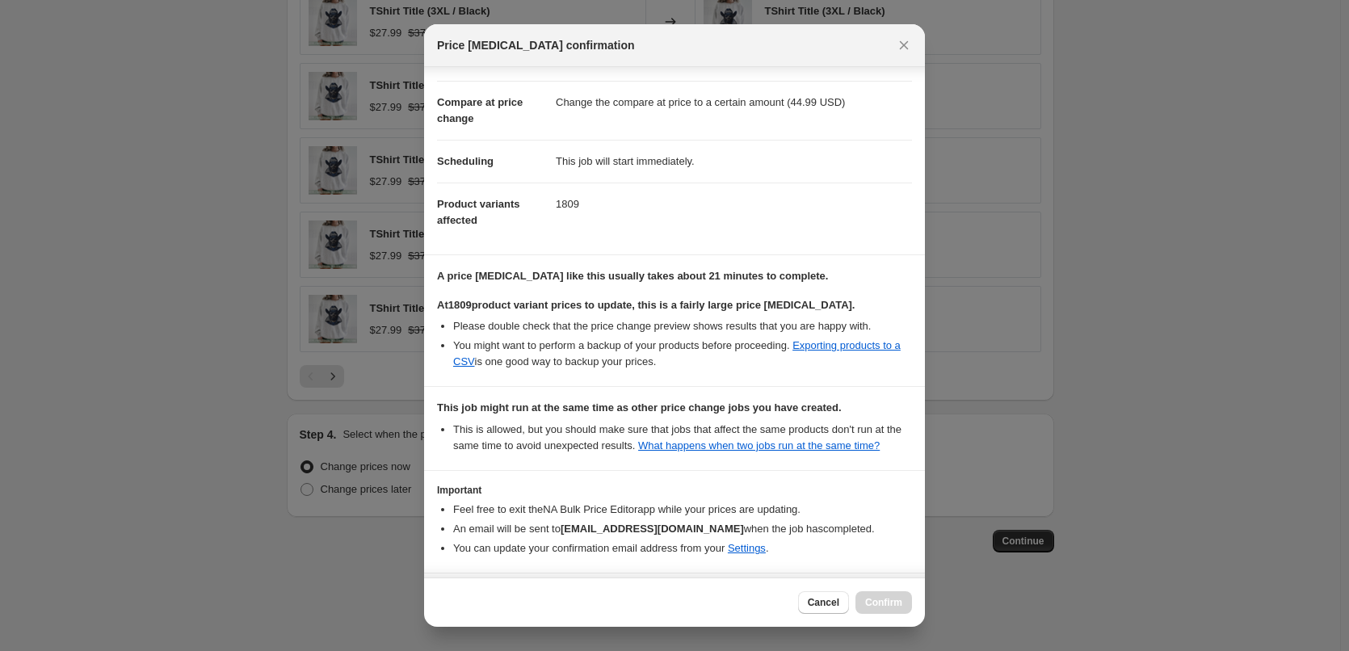
scroll to position [118, 0]
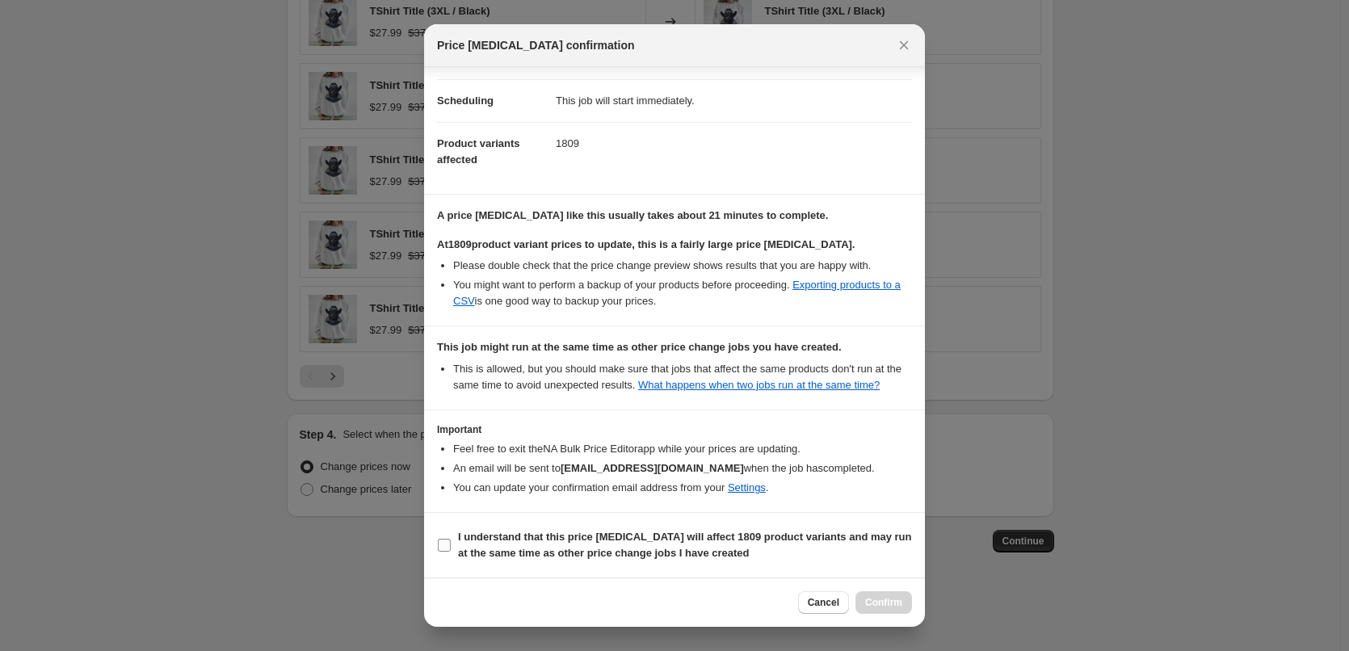
click at [497, 545] on span "I understand that this price [MEDICAL_DATA] will affect 1809 product variants a…" at bounding box center [685, 545] width 454 height 32
click at [451, 545] on input "I understand that this price [MEDICAL_DATA] will affect 1809 product variants a…" at bounding box center [444, 545] width 13 height 13
checkbox input "true"
click at [867, 601] on span "Confirm" at bounding box center [883, 602] width 37 height 13
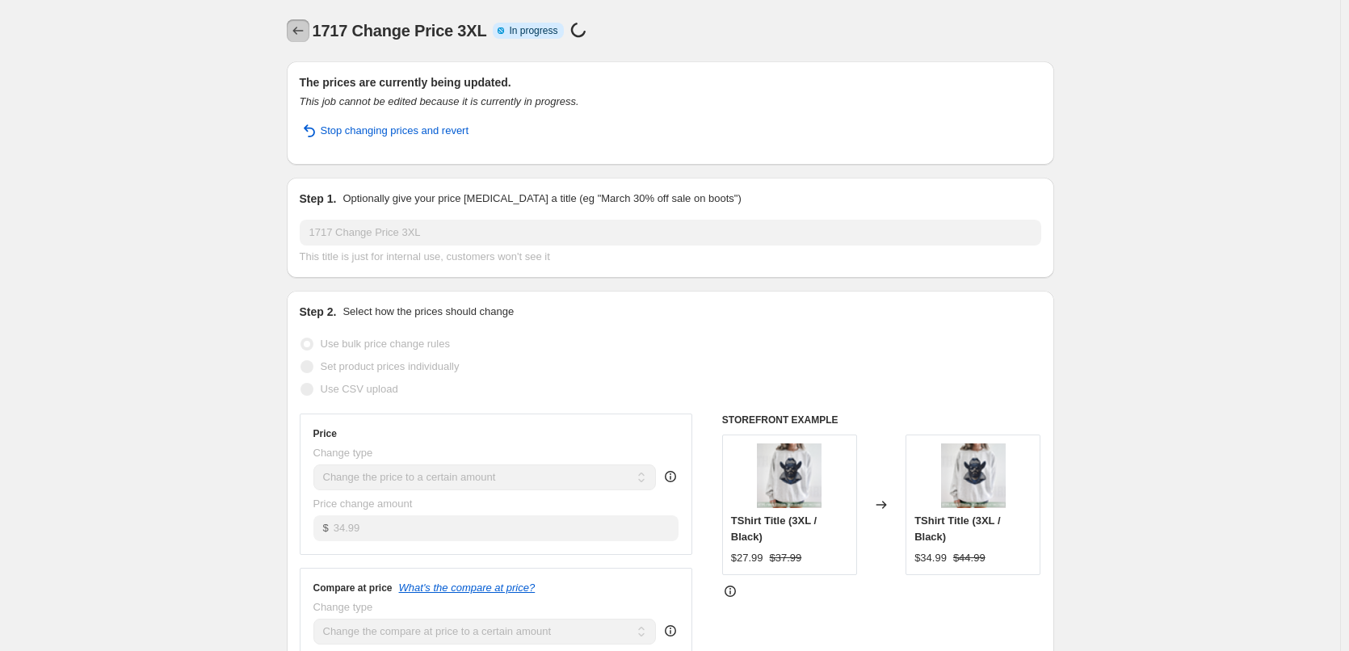
click at [301, 27] on icon "Price change jobs" at bounding box center [298, 31] width 16 height 16
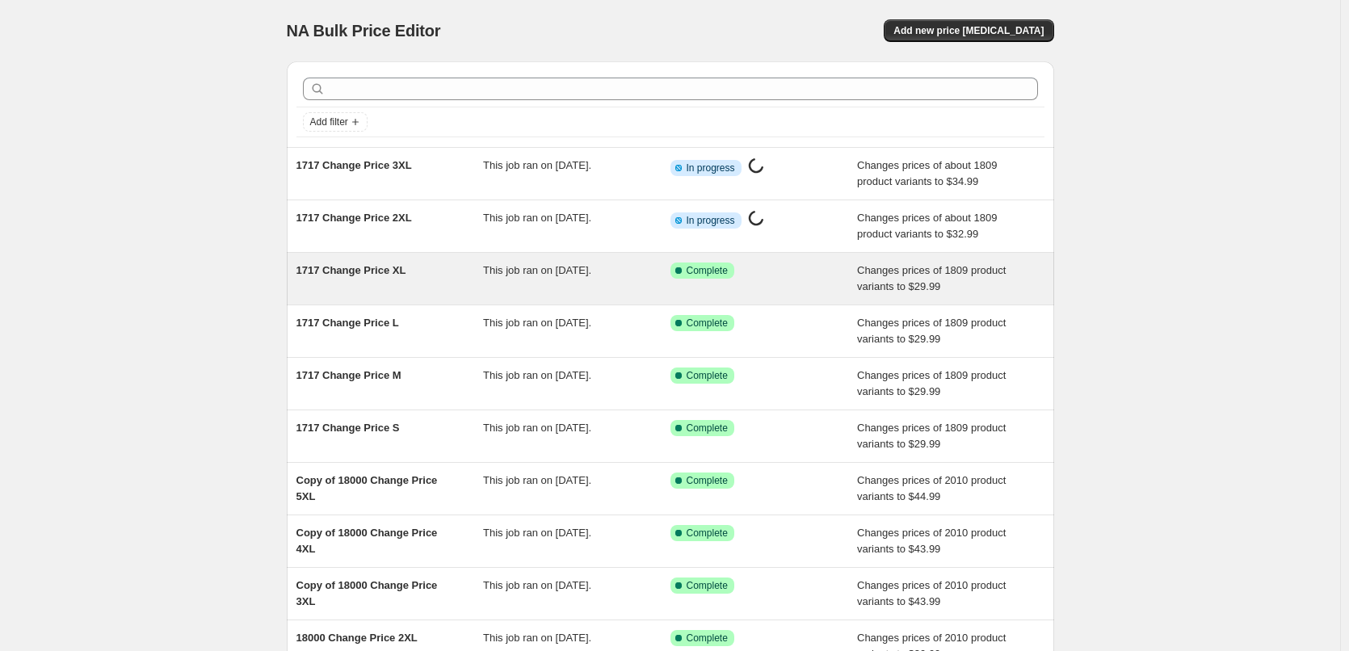
click at [395, 286] on div "1717 Change Price XL" at bounding box center [390, 279] width 187 height 32
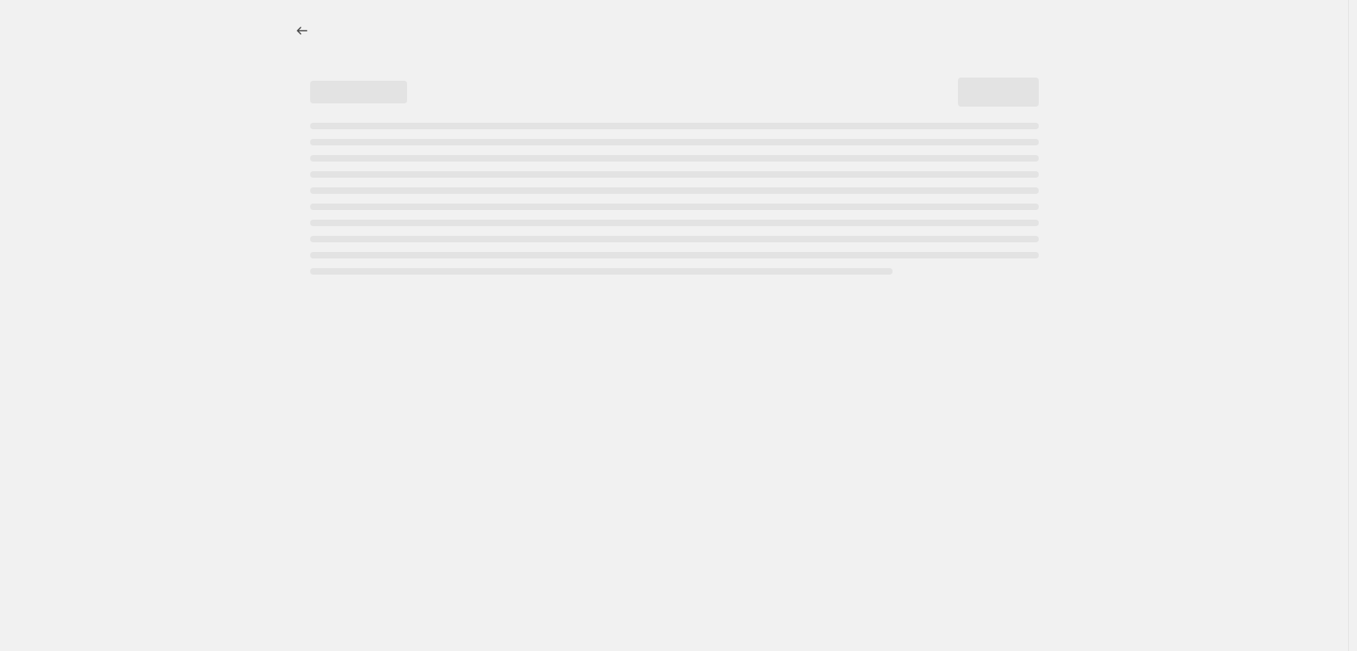
select select "to"
select select "tag"
select select "title"
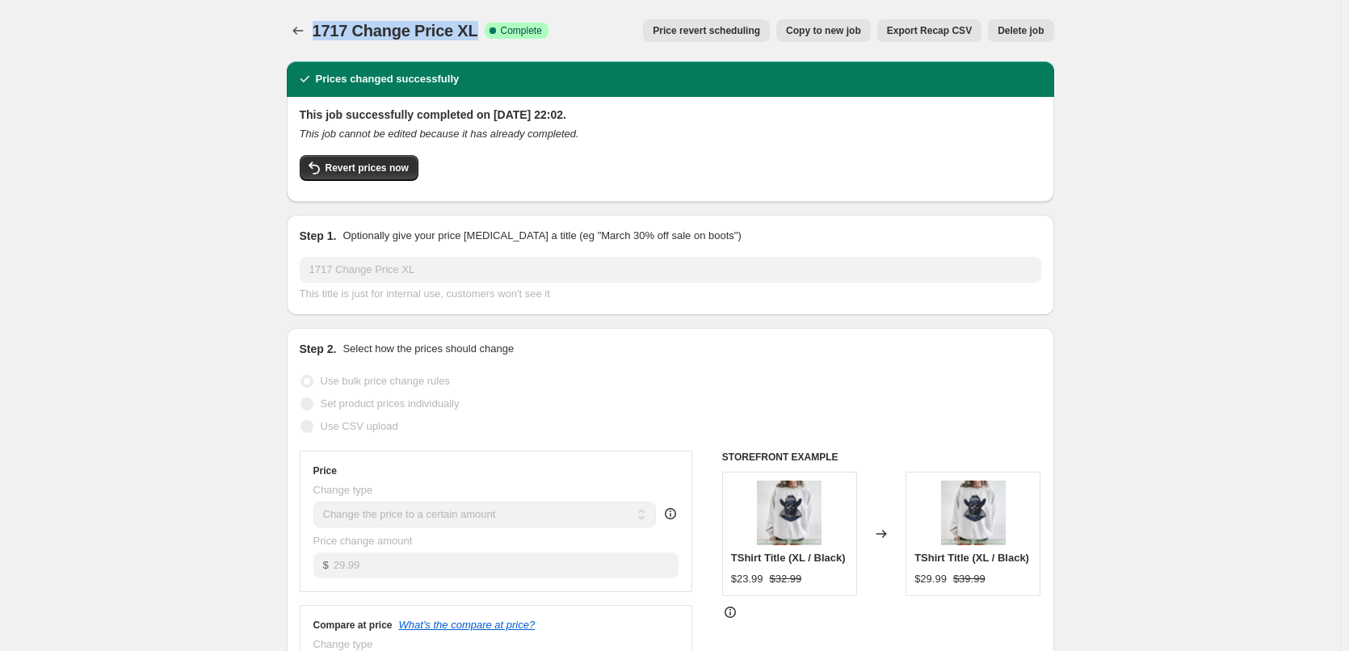
drag, startPoint x: 477, startPoint y: 28, endPoint x: 320, endPoint y: 26, distance: 157.6
click at [320, 26] on div "1717 Change Price XL Success Complete Complete" at bounding box center [431, 30] width 236 height 23
copy span "1717 Change Price XL"
click at [860, 32] on span "Copy to new job" at bounding box center [823, 30] width 75 height 13
select select "to"
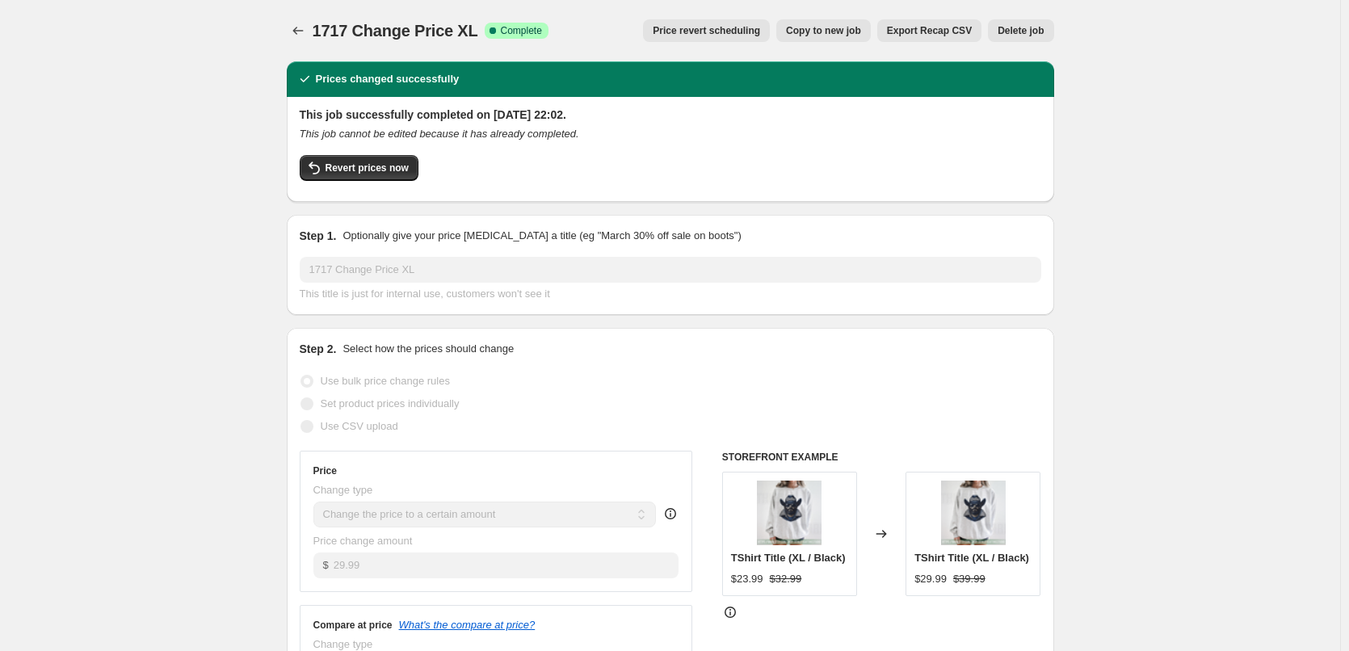
select select "tag"
select select "title"
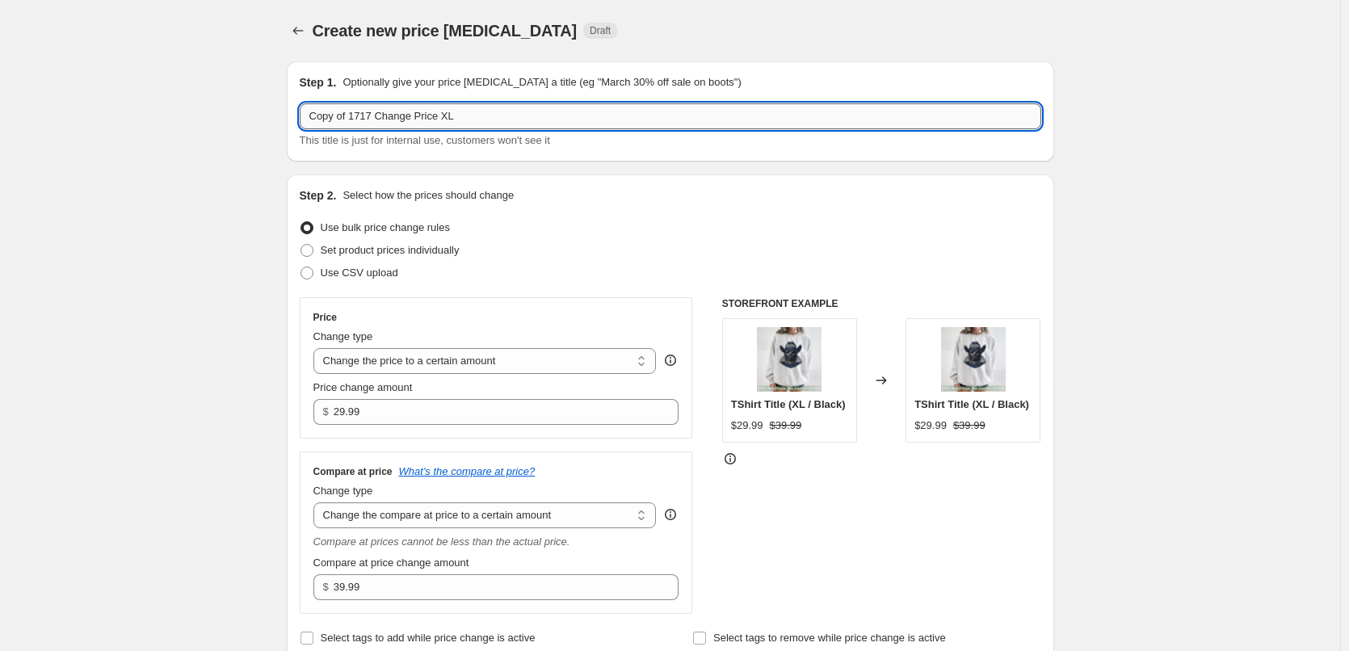
click at [478, 115] on input "Copy of 1717 Change Price XL" at bounding box center [671, 116] width 742 height 26
paste input "text"
click at [403, 117] on input "1717 Change Price XL" at bounding box center [671, 116] width 742 height 26
type input "1717 Change Price 4XL"
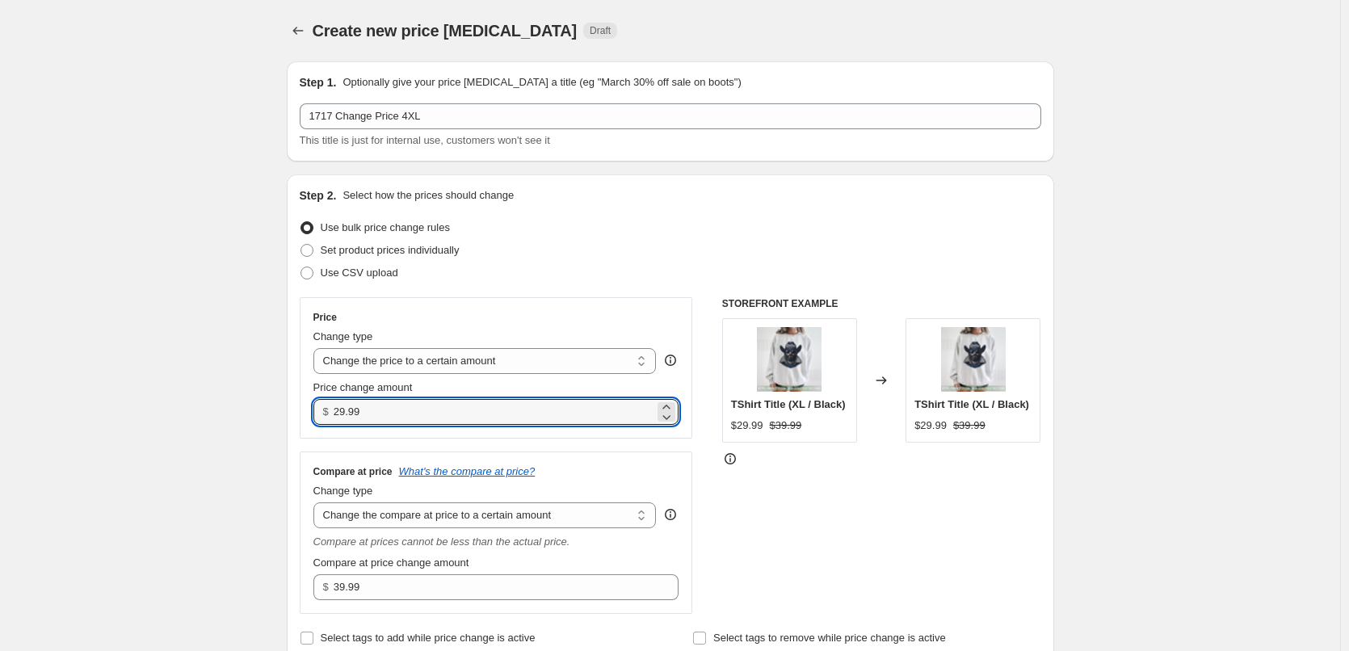
drag, startPoint x: 421, startPoint y: 422, endPoint x: 158, endPoint y: 406, distance: 263.0
type input "35.99"
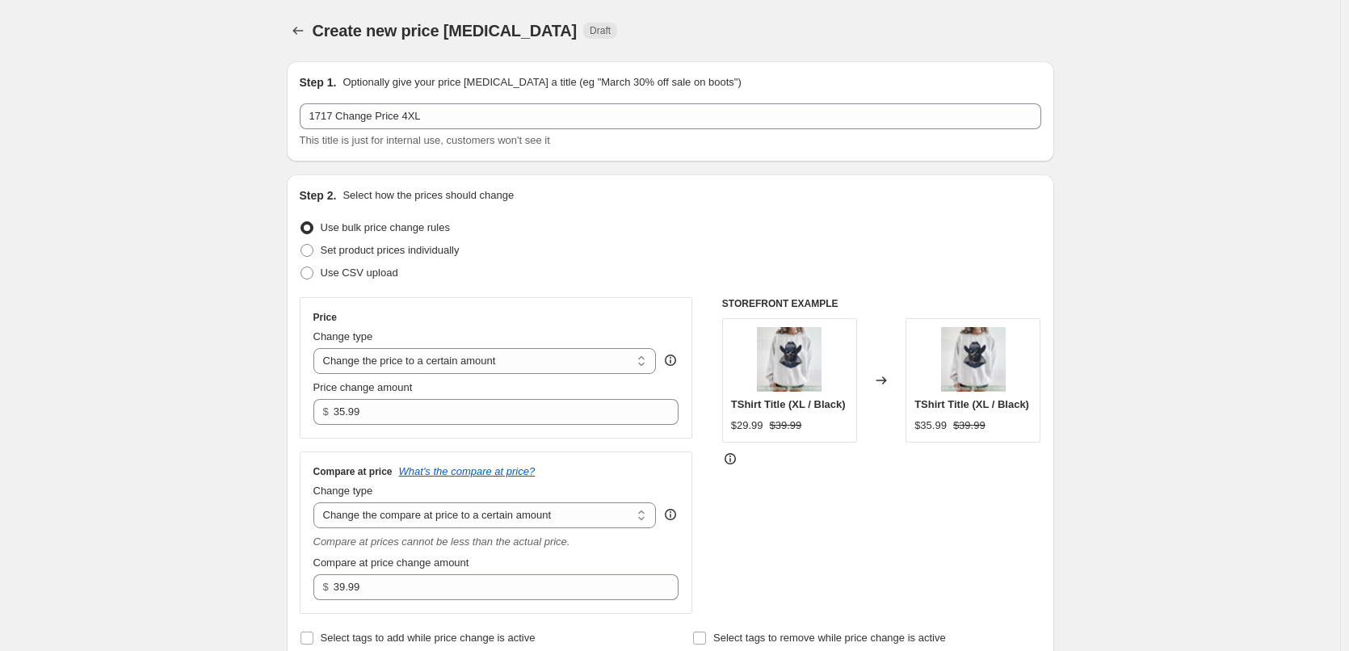
select select "to"
select select "tag"
select select "title"
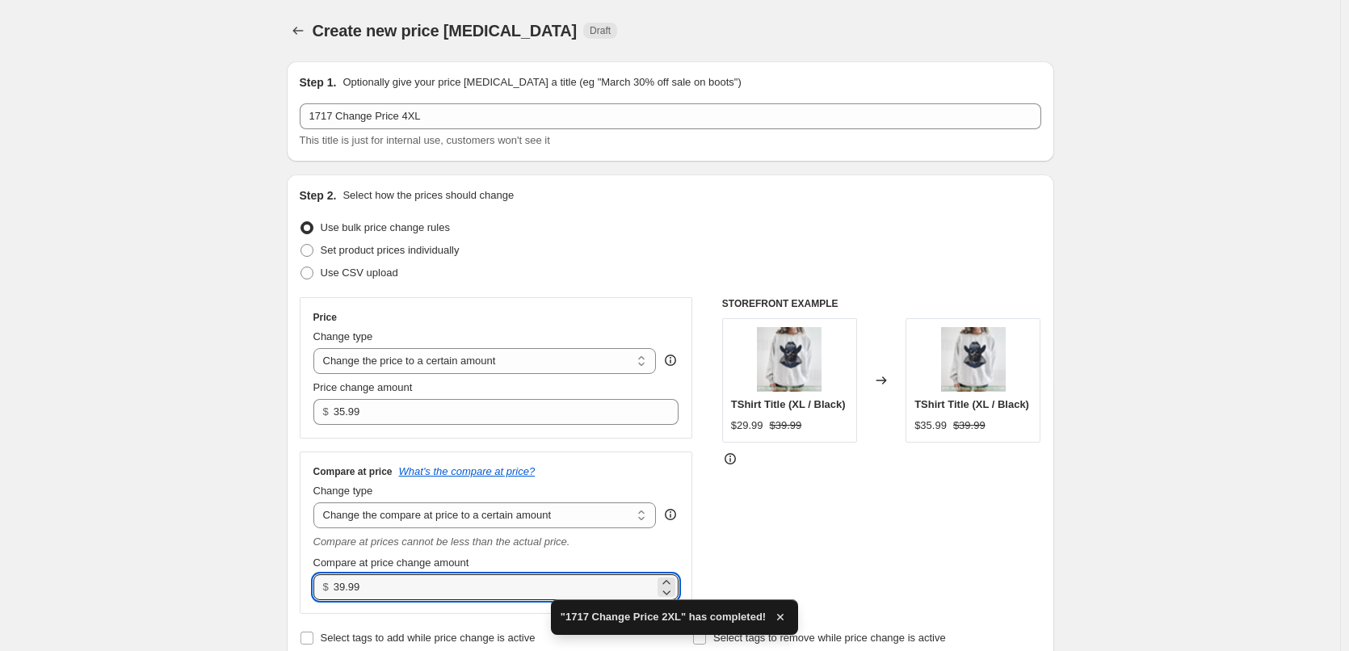
drag, startPoint x: 372, startPoint y: 591, endPoint x: 79, endPoint y: 524, distance: 300.1
type input "48.99"
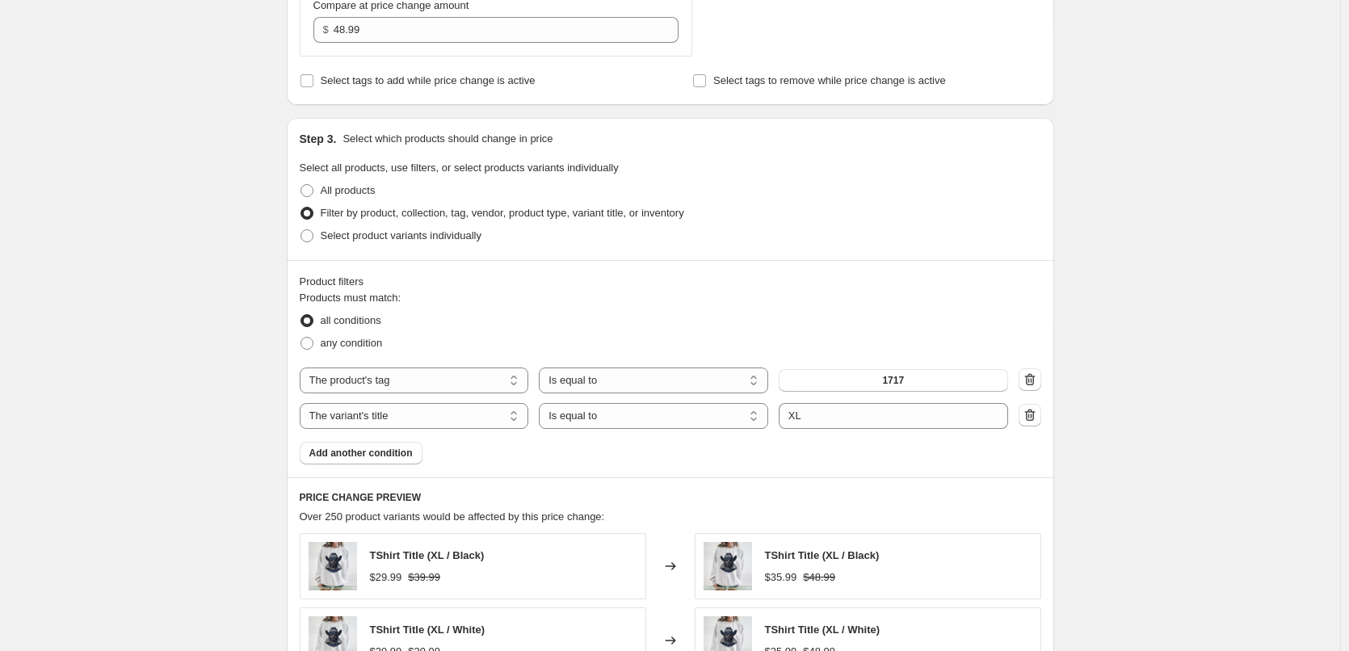
scroll to position [566, 0]
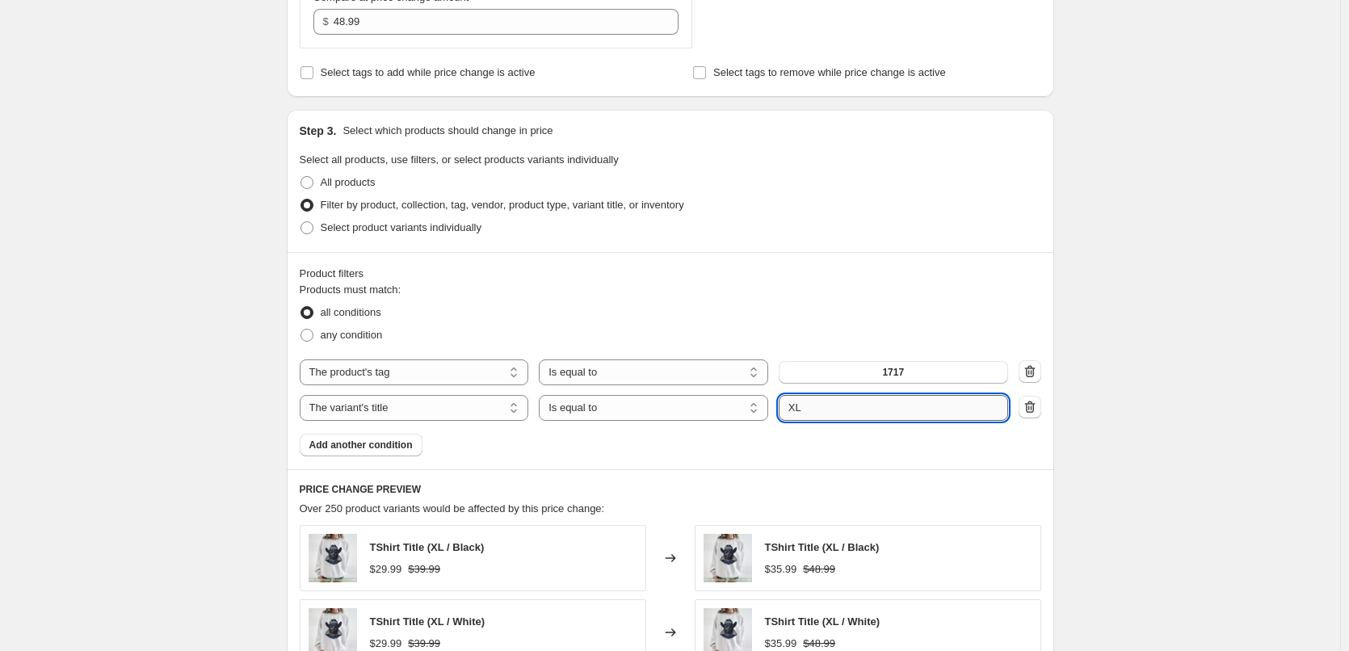
click at [790, 410] on input "XL" at bounding box center [893, 408] width 229 height 26
type input "4XL"
click at [1301, 339] on div "Create new price [MEDICAL_DATA]. This page is ready Create new price [MEDICAL_D…" at bounding box center [670, 310] width 1340 height 1753
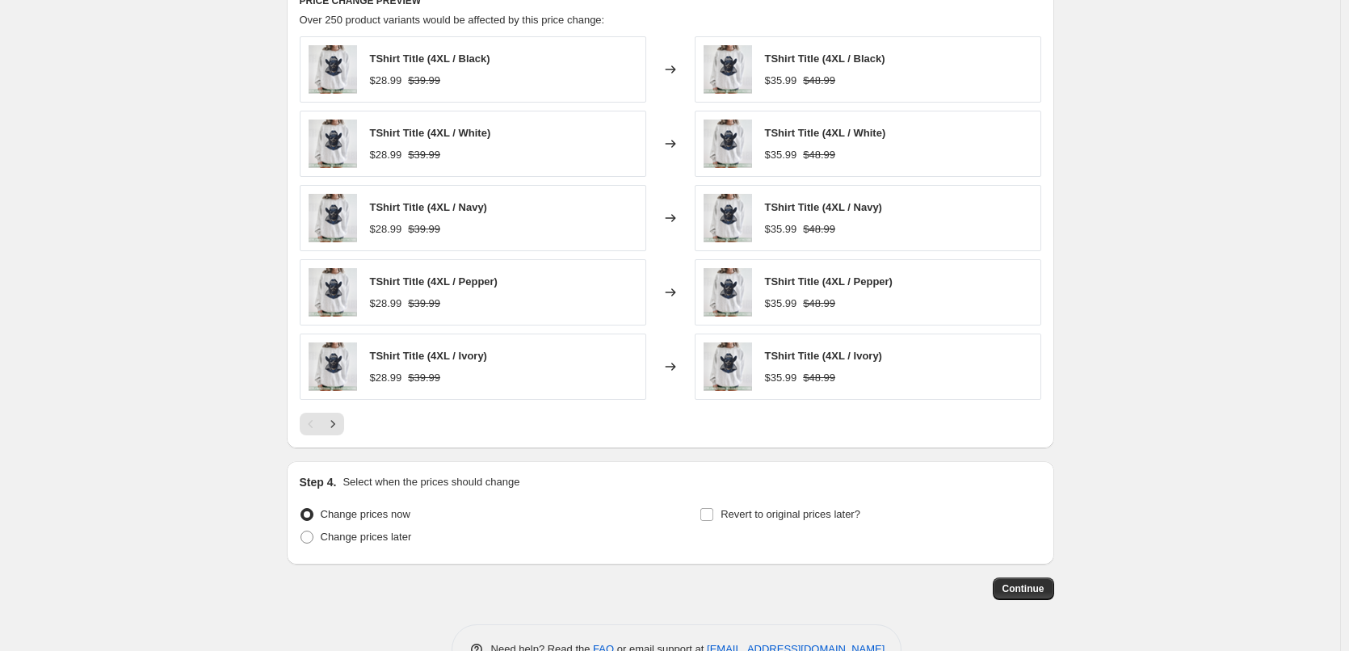
scroll to position [1103, 0]
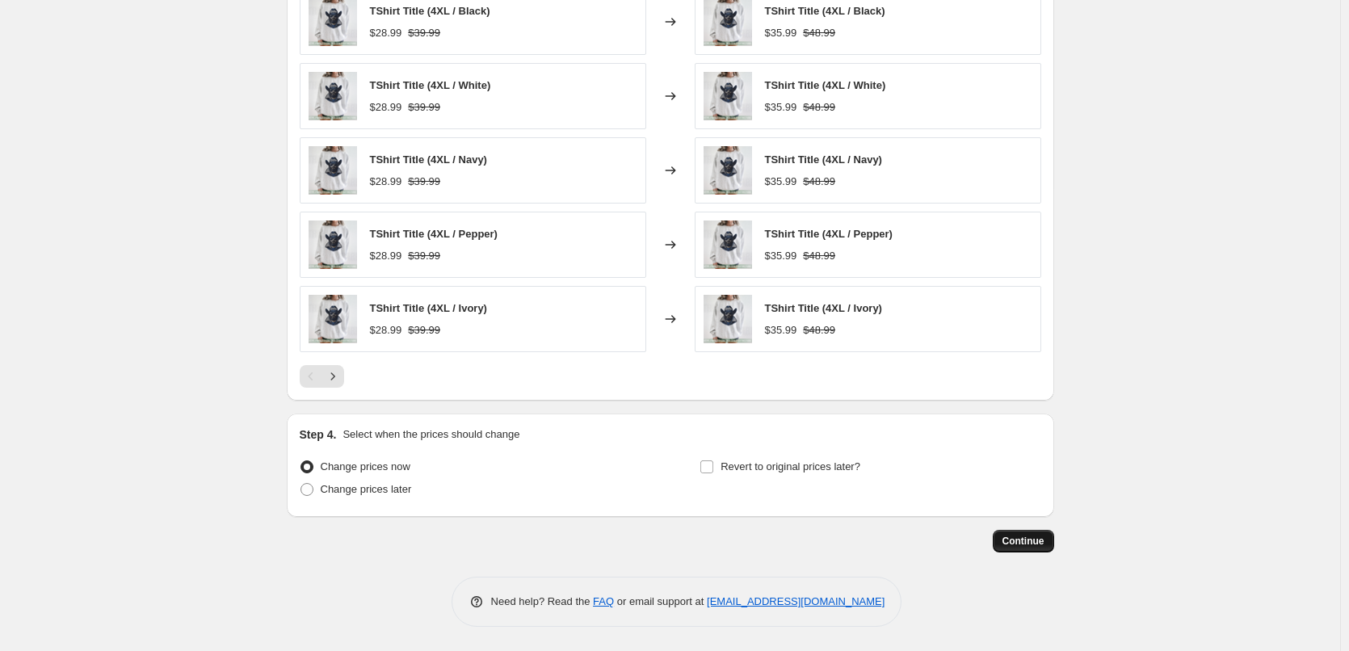
click at [1044, 546] on span "Continue" at bounding box center [1024, 541] width 42 height 13
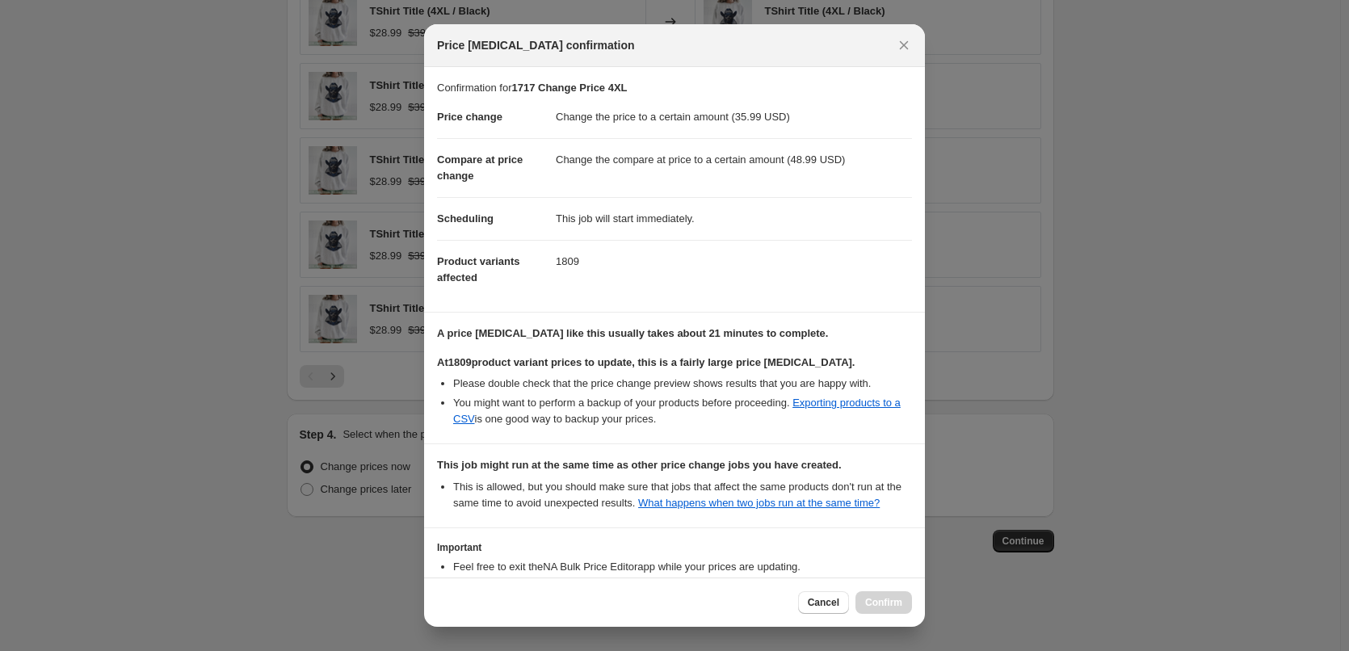
click at [891, 528] on section "Important Feel free to exit the NA Bulk Price Editor app while your prices are …" at bounding box center [674, 579] width 501 height 102
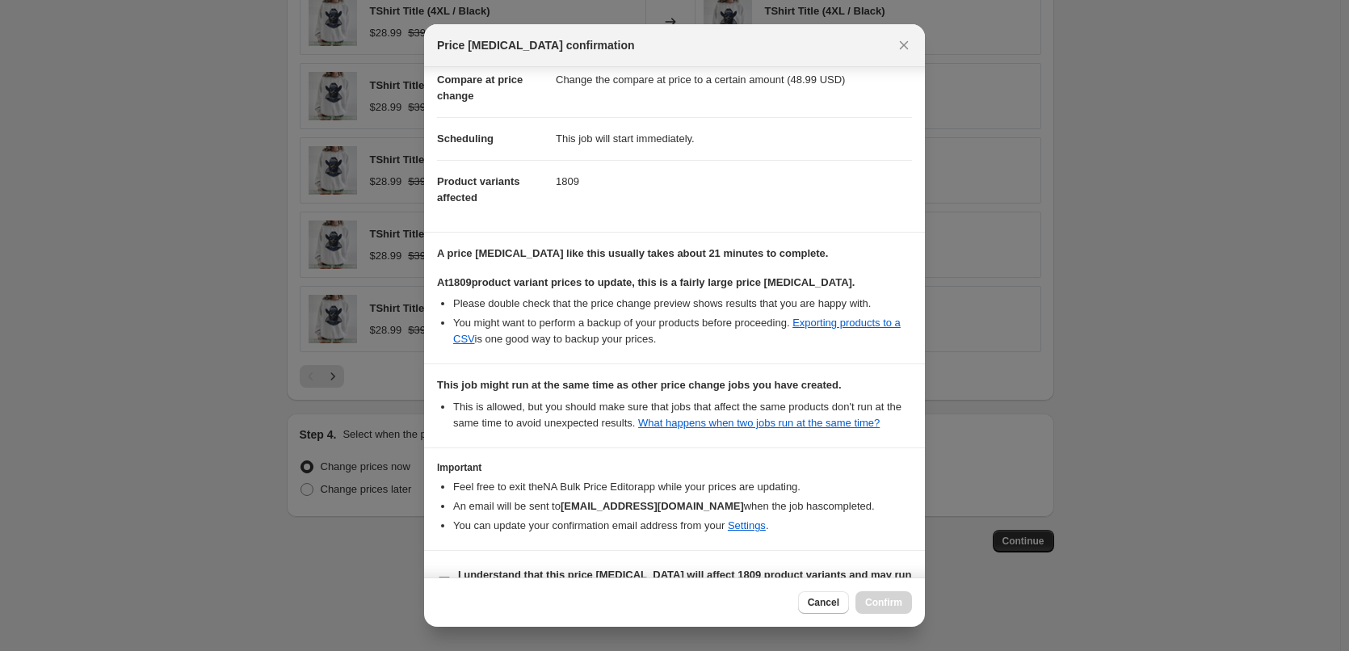
scroll to position [118, 0]
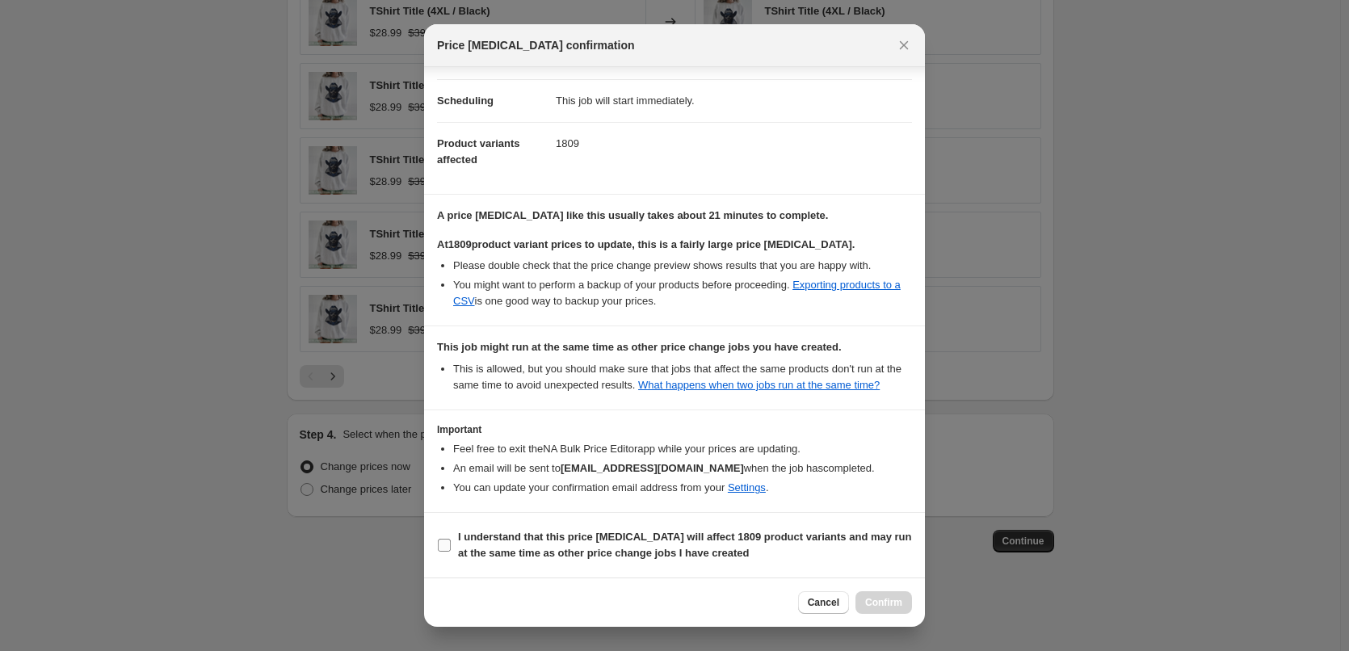
drag, startPoint x: 532, startPoint y: 533, endPoint x: 701, endPoint y: 563, distance: 171.5
click at [533, 533] on b "I understand that this price [MEDICAL_DATA] will affect 1809 product variants a…" at bounding box center [685, 545] width 454 height 28
click at [451, 539] on input "I understand that this price [MEDICAL_DATA] will affect 1809 product variants a…" at bounding box center [444, 545] width 13 height 13
checkbox input "true"
click at [900, 604] on span "Confirm" at bounding box center [883, 602] width 37 height 13
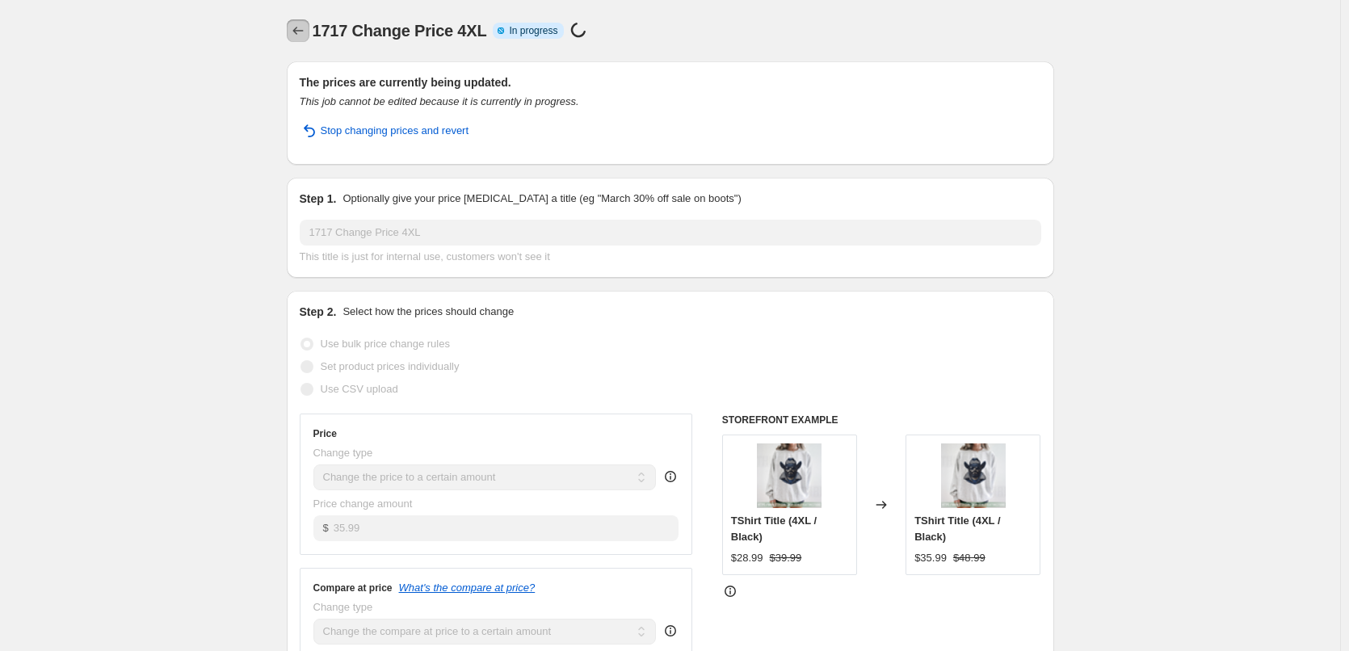
click at [297, 31] on icon "Price change jobs" at bounding box center [298, 31] width 16 height 16
